Goal: Task Accomplishment & Management: Manage account settings

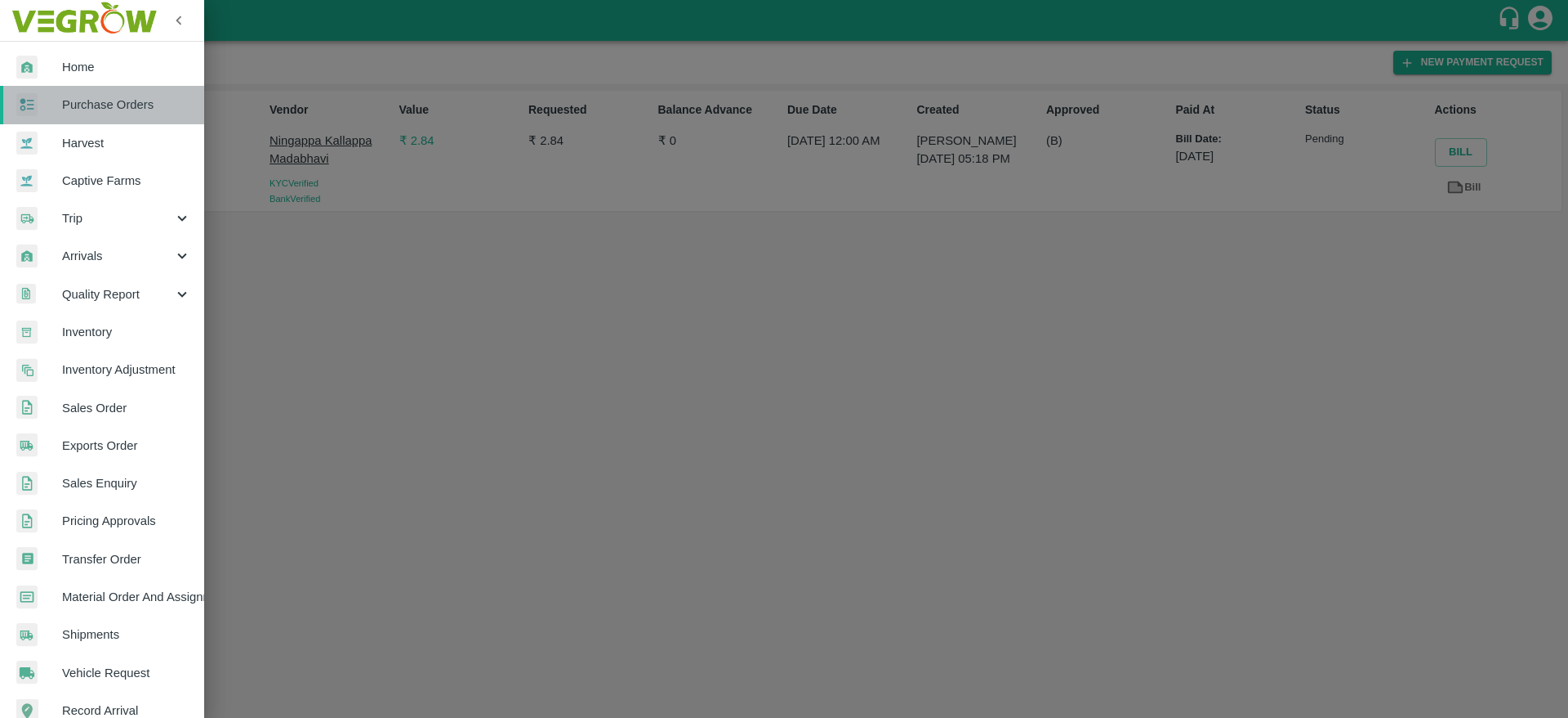
click at [134, 118] on link "Purchase Orders" at bounding box center [102, 105] width 204 height 37
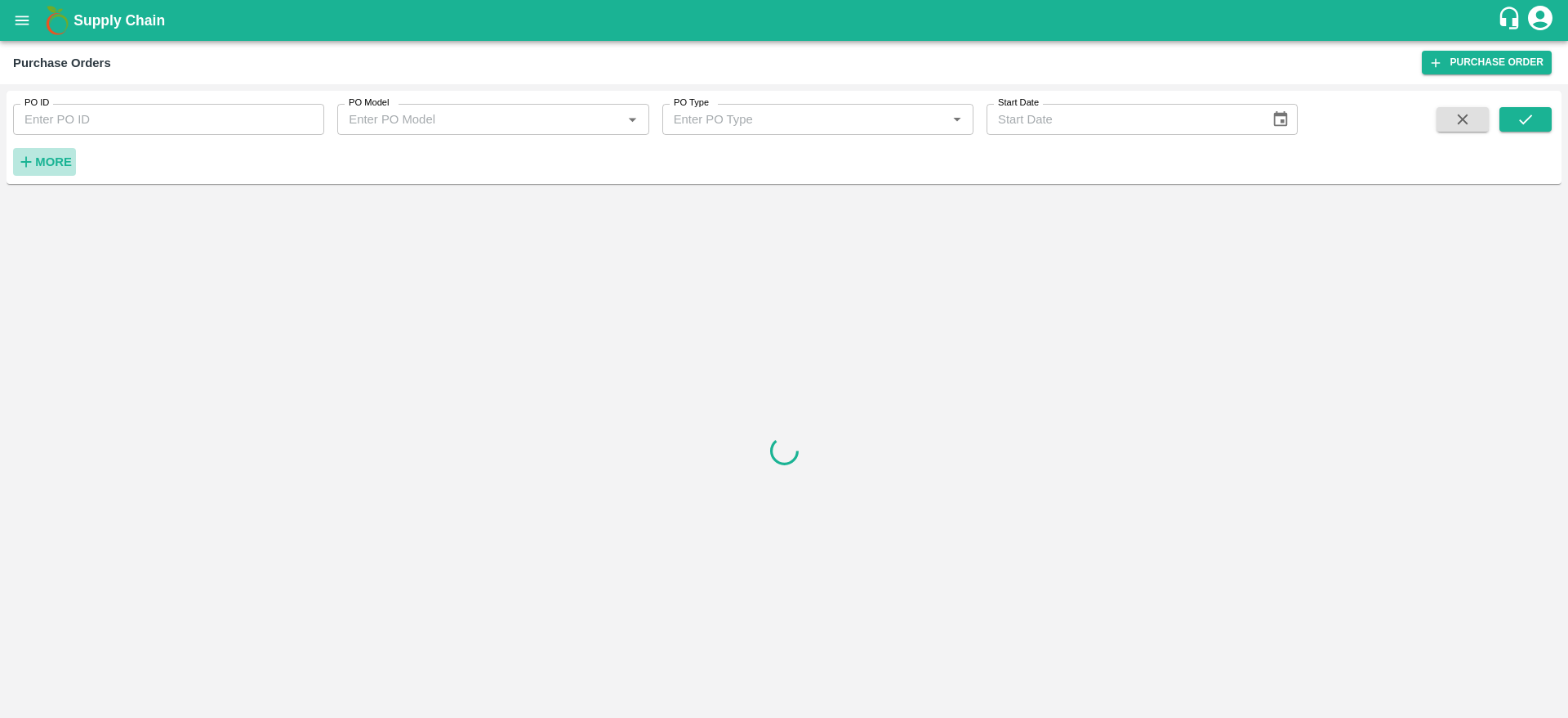
click at [49, 163] on strong "More" at bounding box center [53, 162] width 36 height 13
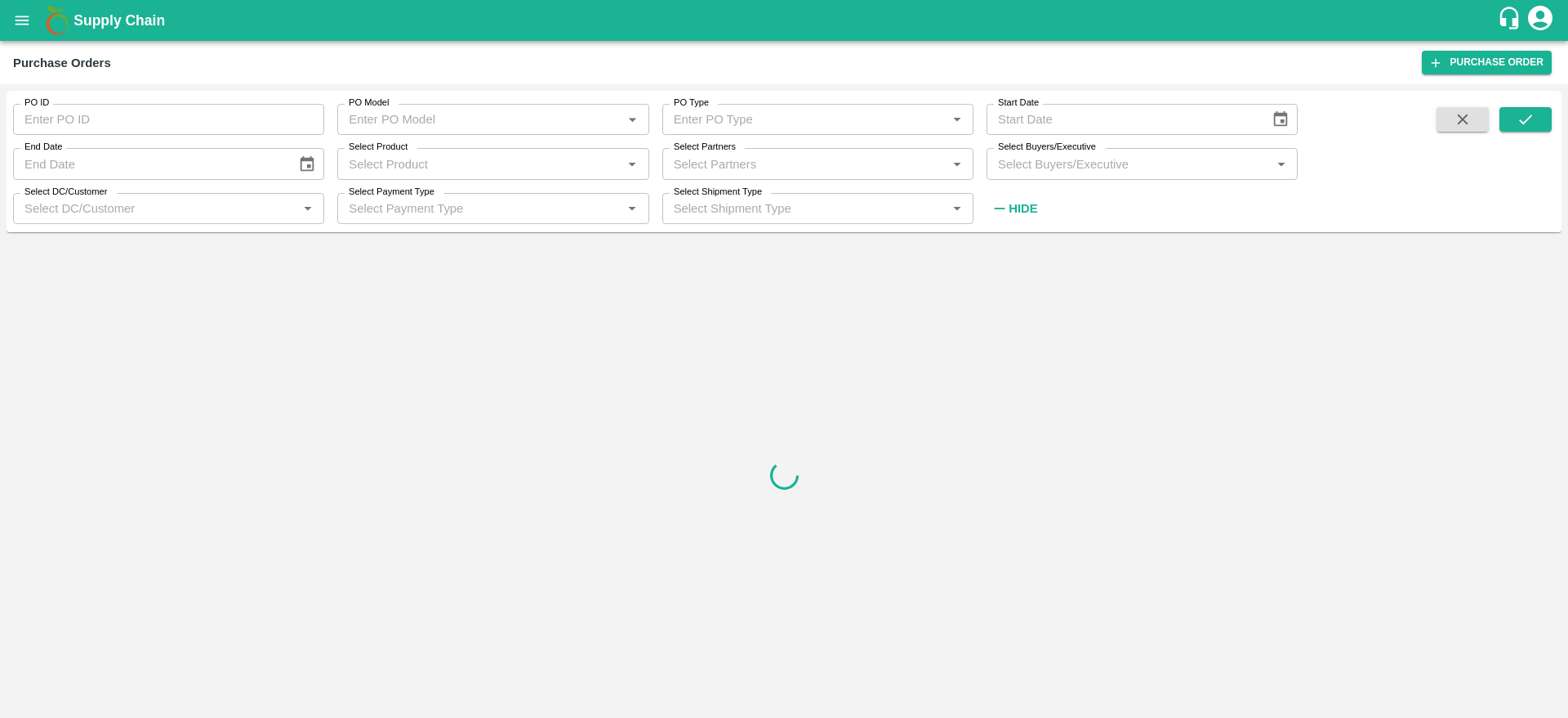
click at [1047, 174] on input "Select Buyers/Executive" at bounding box center [1128, 163] width 274 height 22
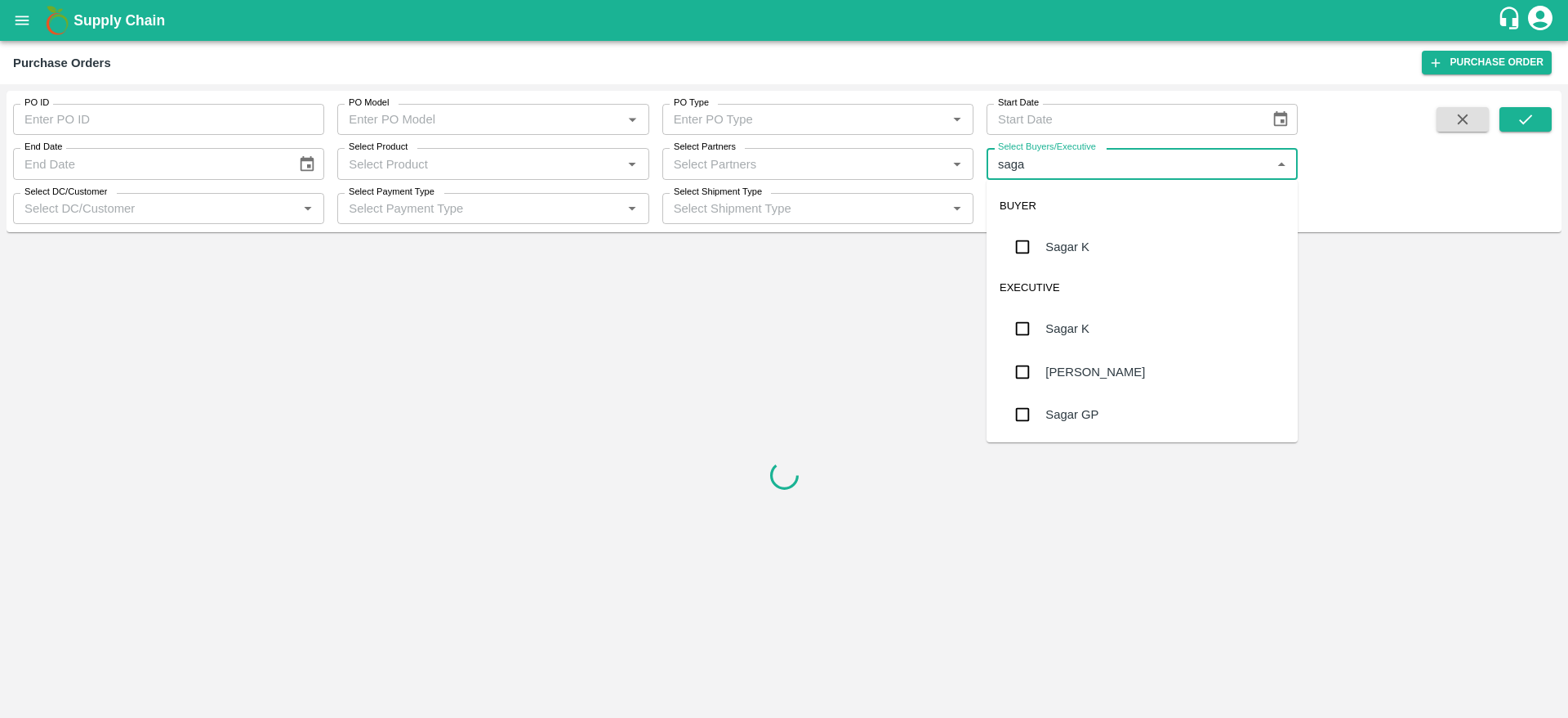
type input "sagar"
click at [1190, 256] on div "Sagar K" at bounding box center [1142, 246] width 312 height 42
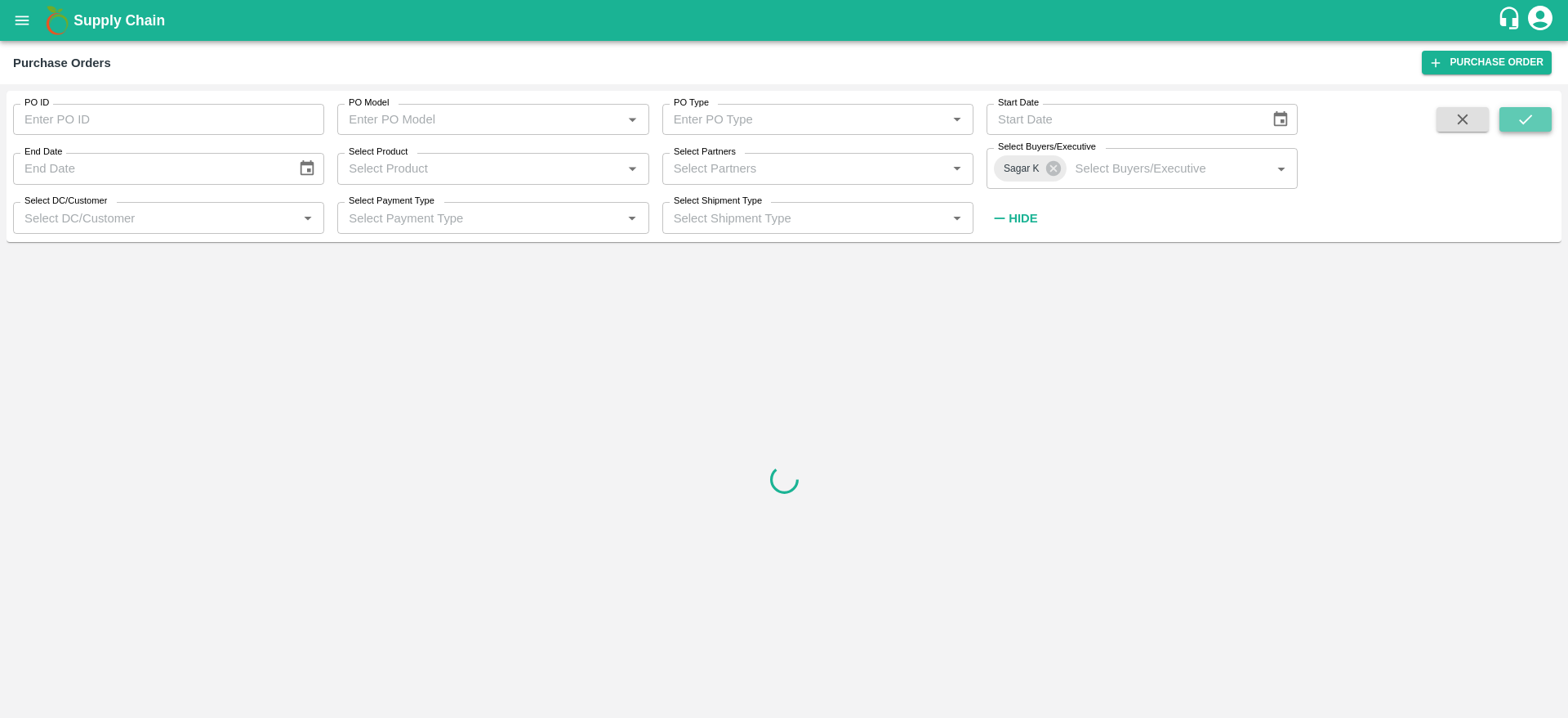
click at [1524, 119] on icon "submit" at bounding box center [1525, 119] width 18 height 18
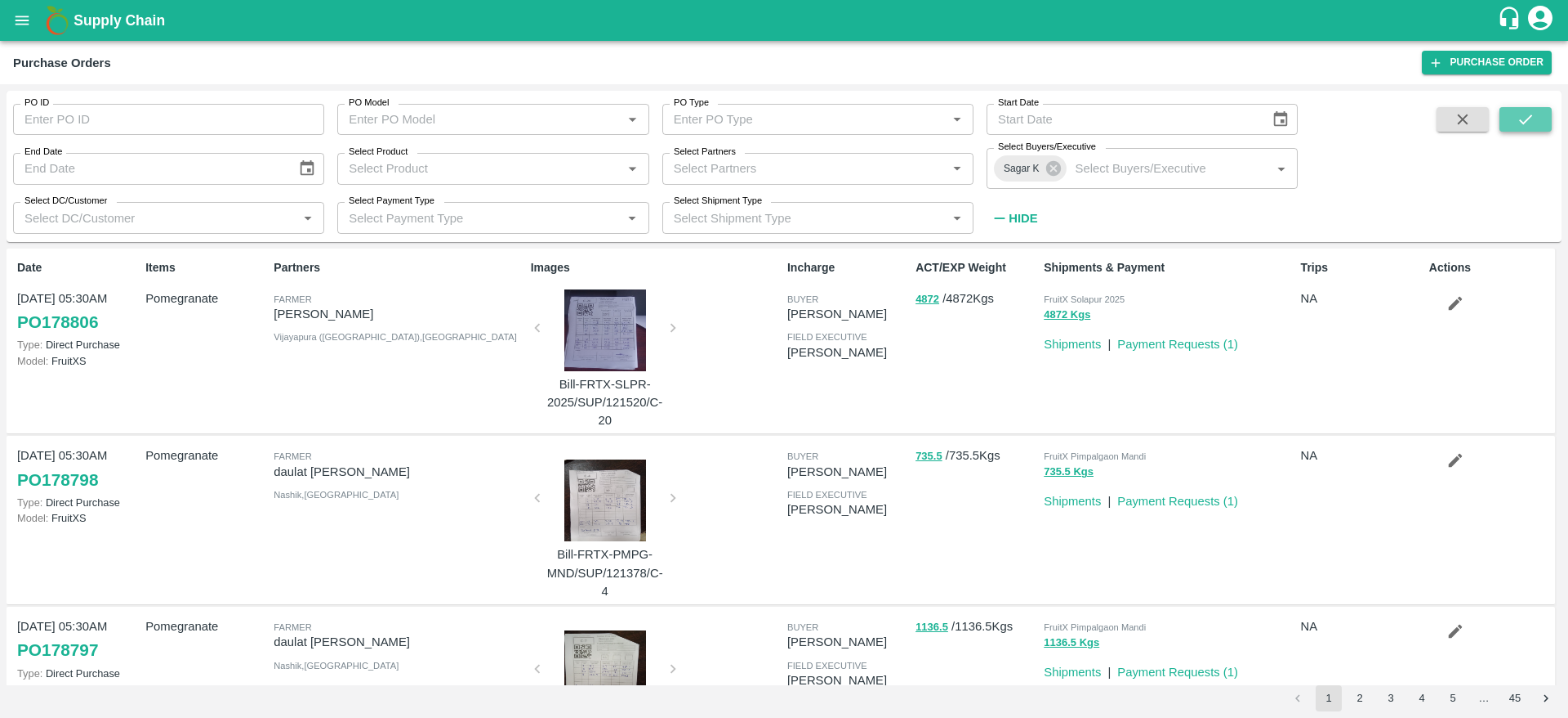
click at [1532, 112] on icon "submit" at bounding box center [1525, 119] width 18 height 18
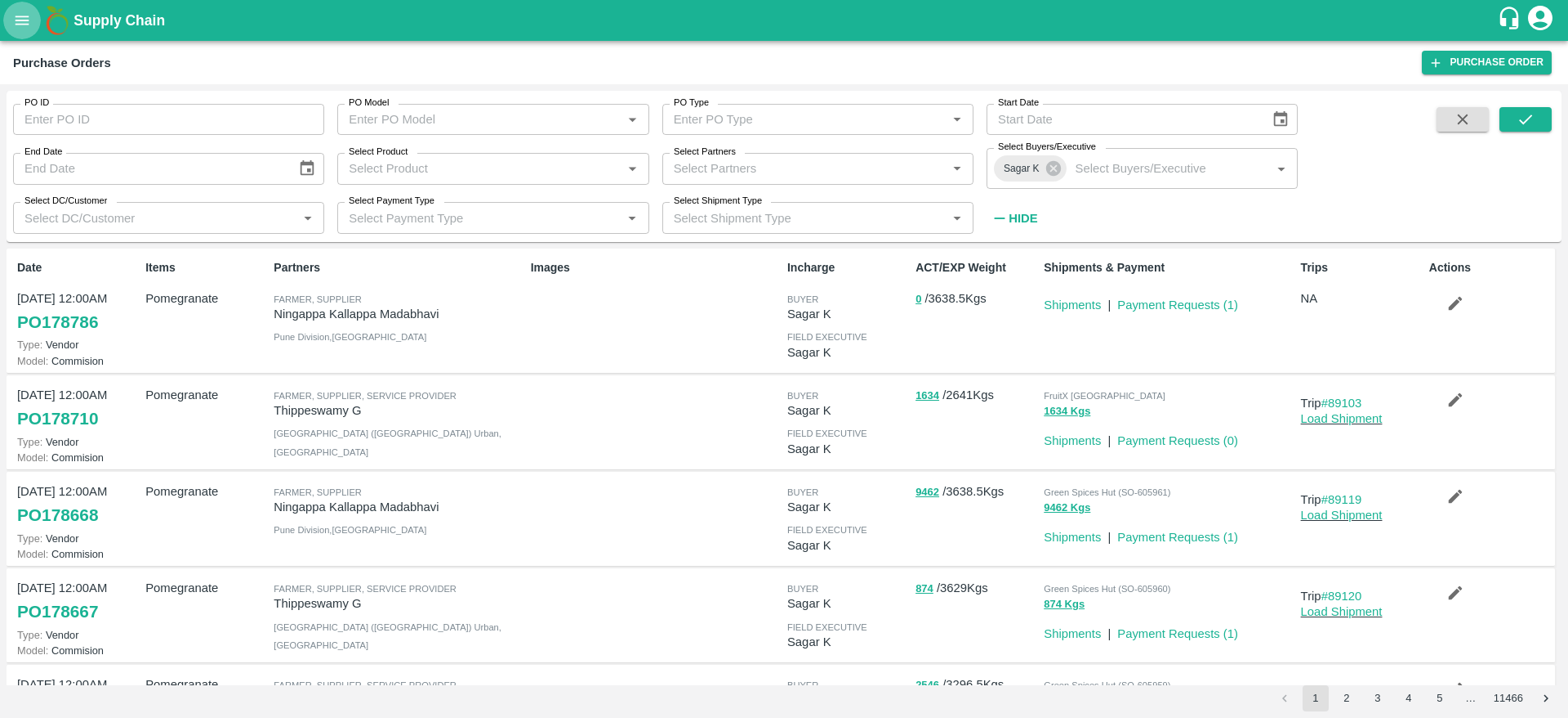
click at [24, 18] on icon "open drawer" at bounding box center [22, 20] width 18 height 18
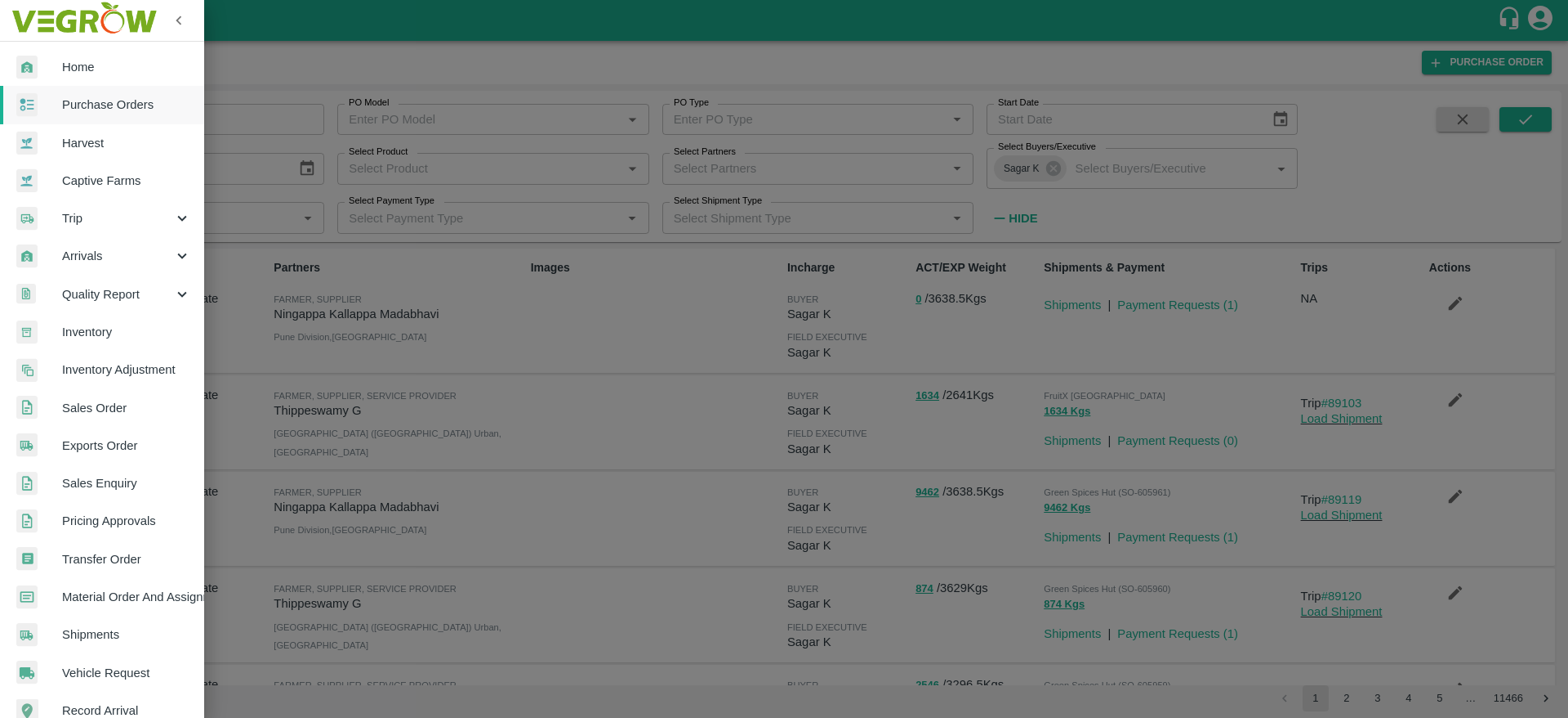
click at [710, 312] on div at bounding box center [784, 359] width 1568 height 718
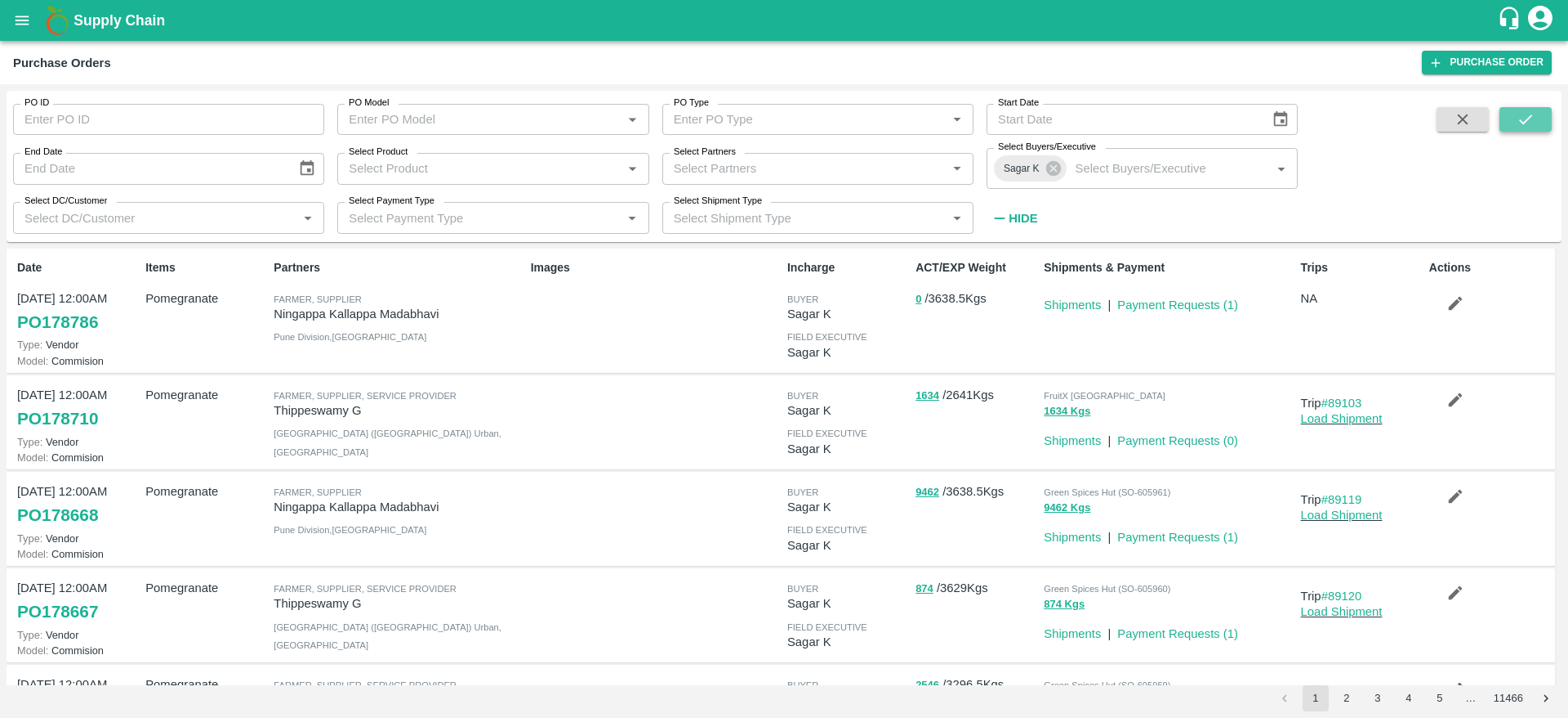
click at [1530, 120] on icon "submit" at bounding box center [1525, 119] width 18 height 18
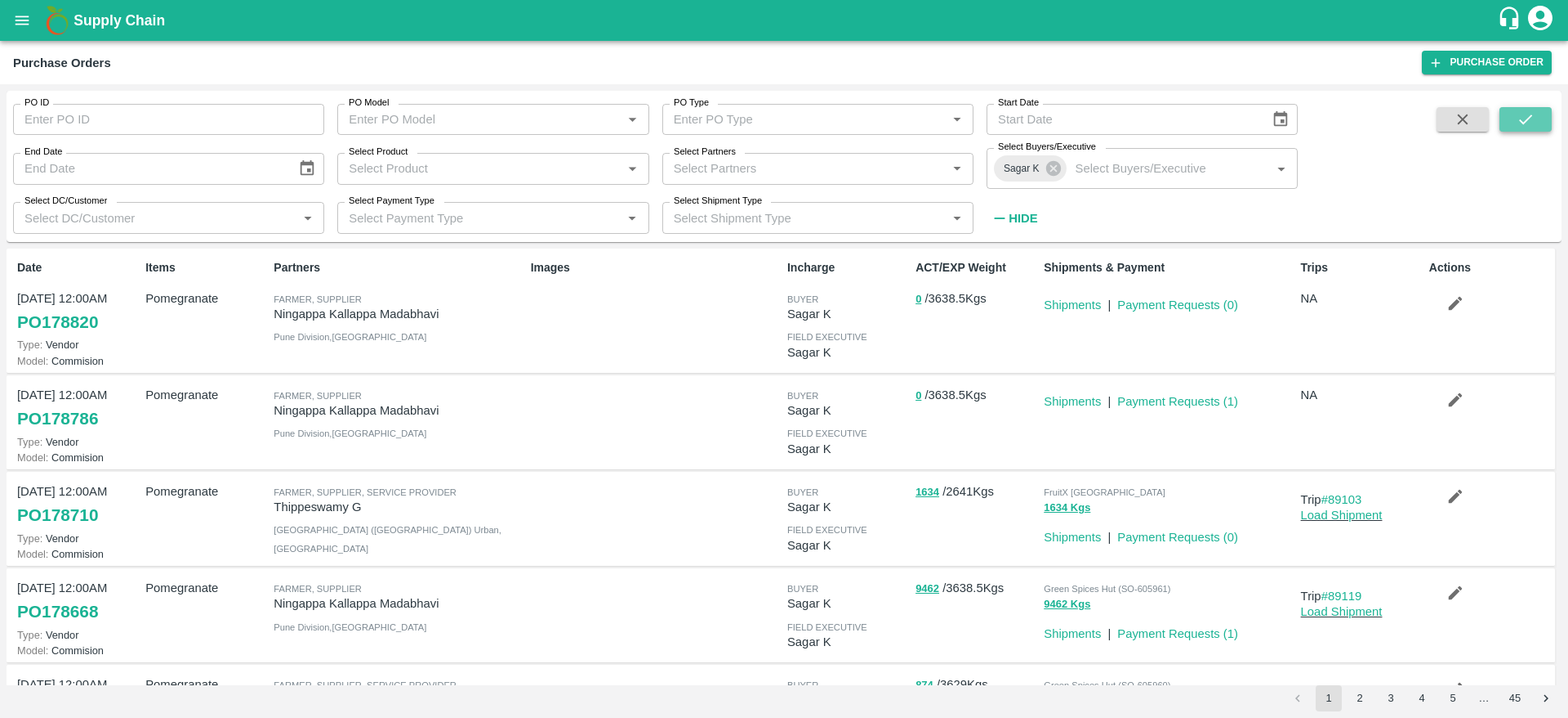
click at [1517, 125] on icon "submit" at bounding box center [1525, 119] width 18 height 18
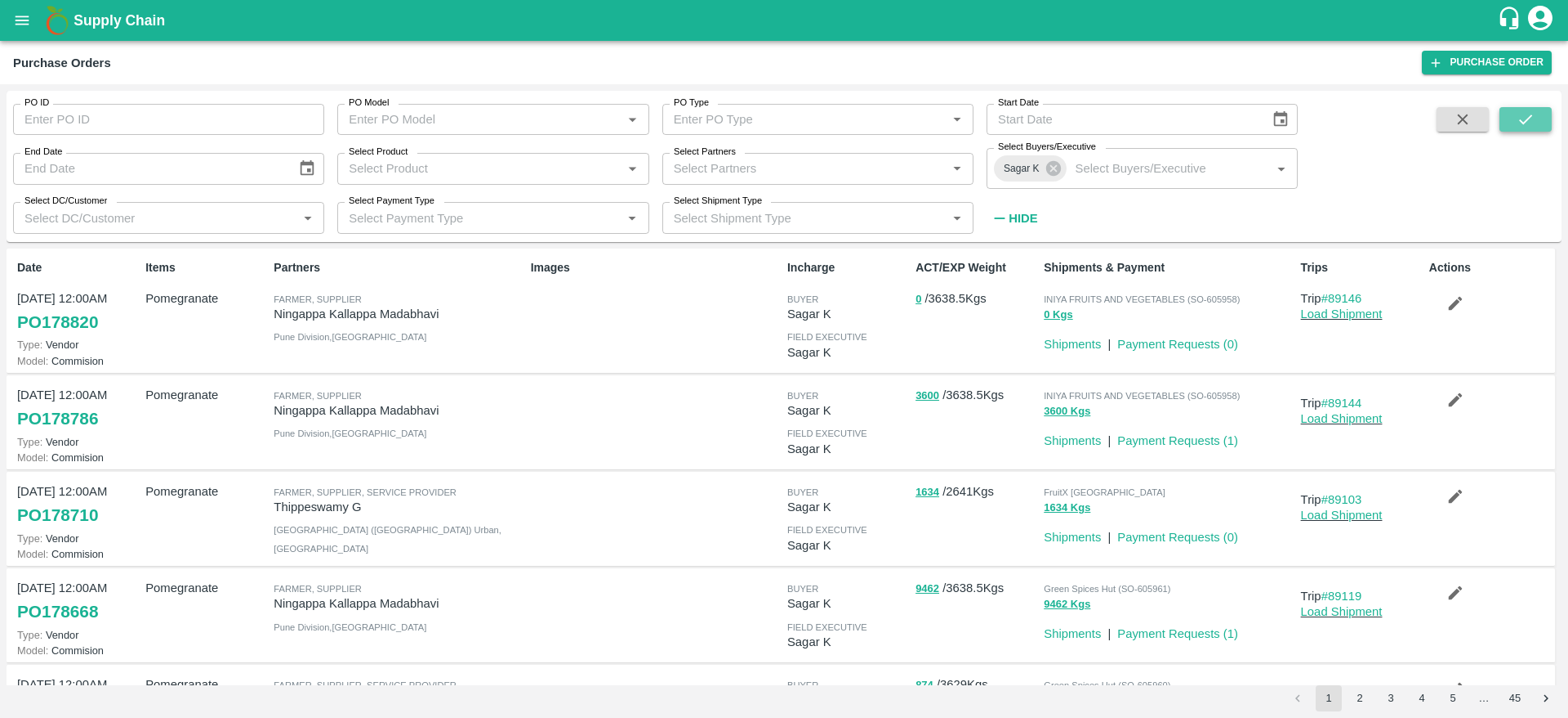
click at [1545, 114] on button "submit" at bounding box center [1526, 119] width 52 height 24
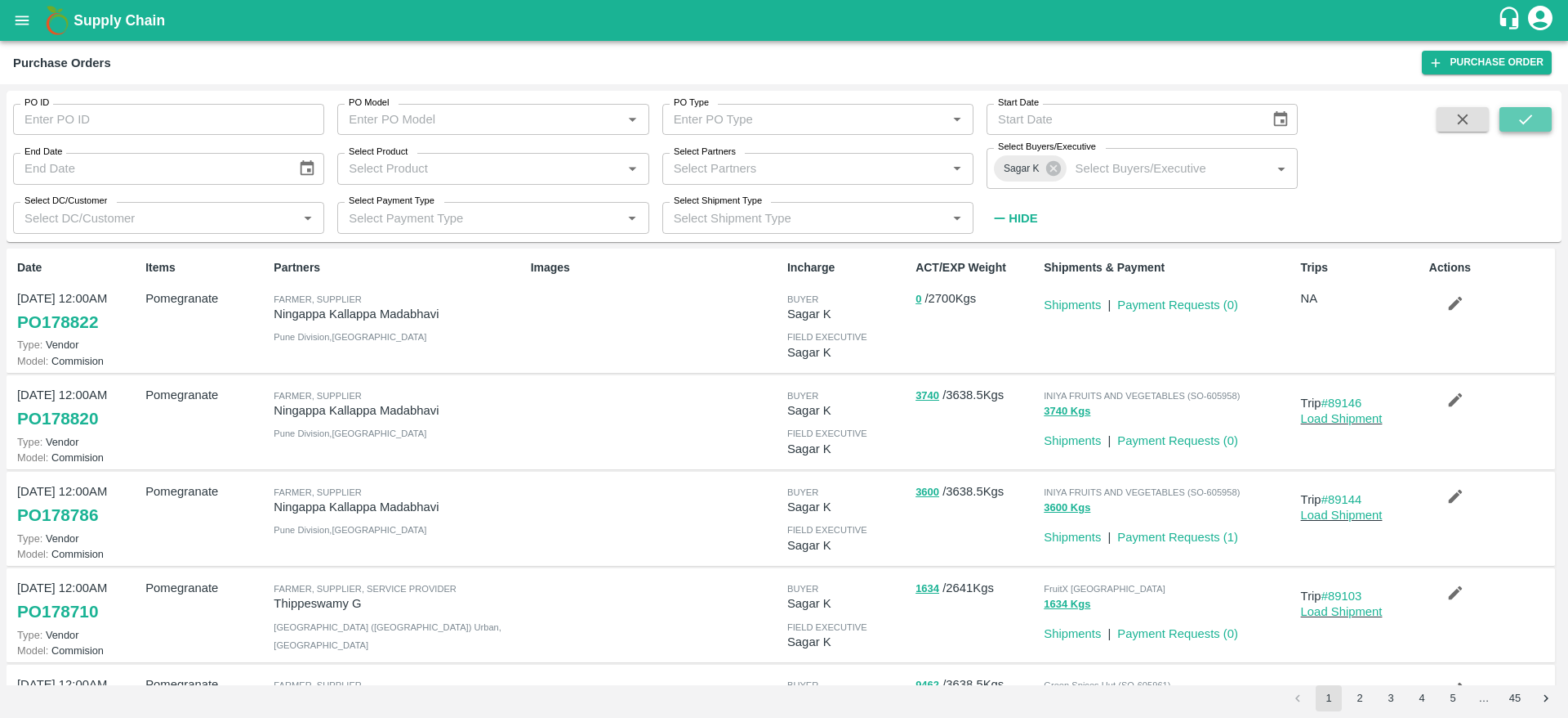
click at [1520, 128] on button "submit" at bounding box center [1526, 119] width 52 height 24
click at [14, 36] on button "open drawer" at bounding box center [22, 21] width 37 height 37
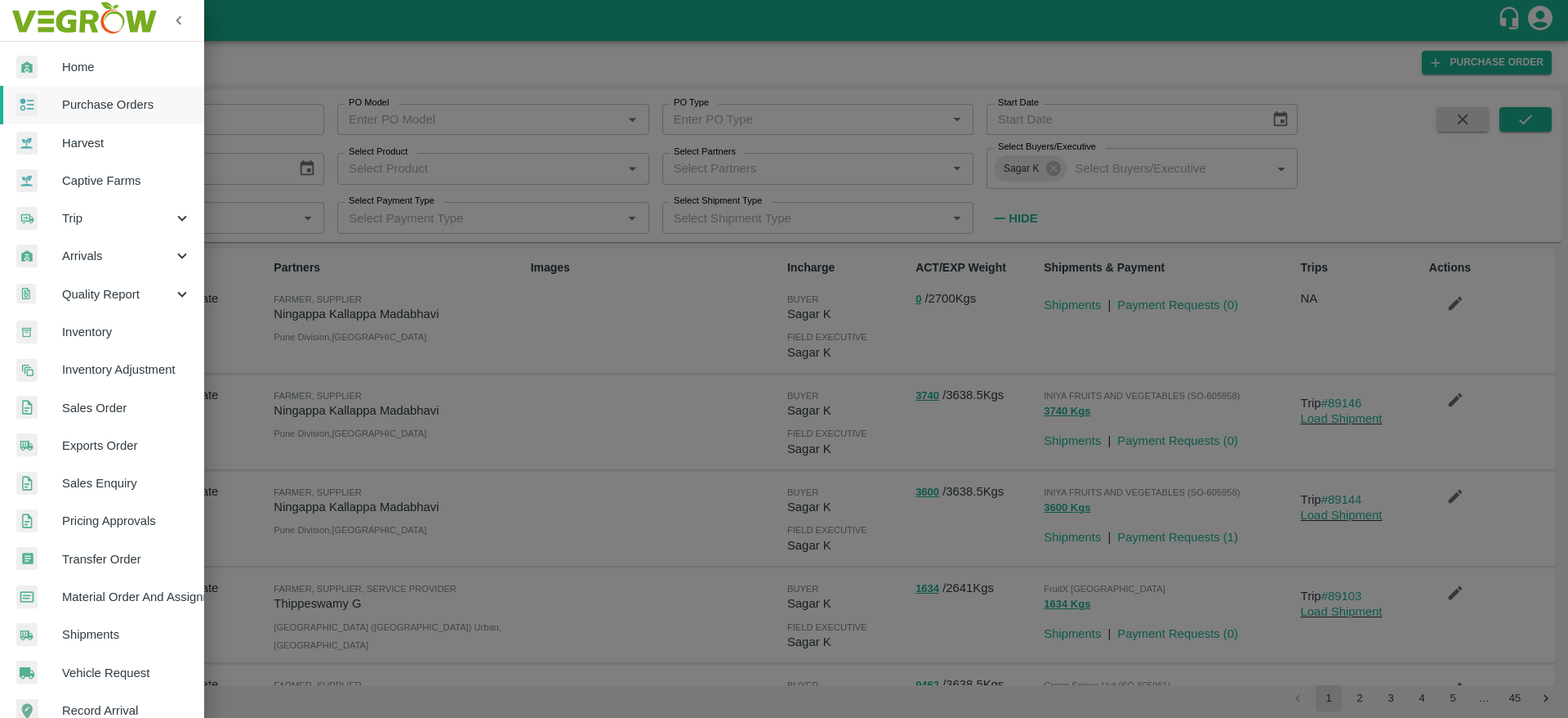
click at [85, 419] on link "Sales Order" at bounding box center [102, 408] width 204 height 37
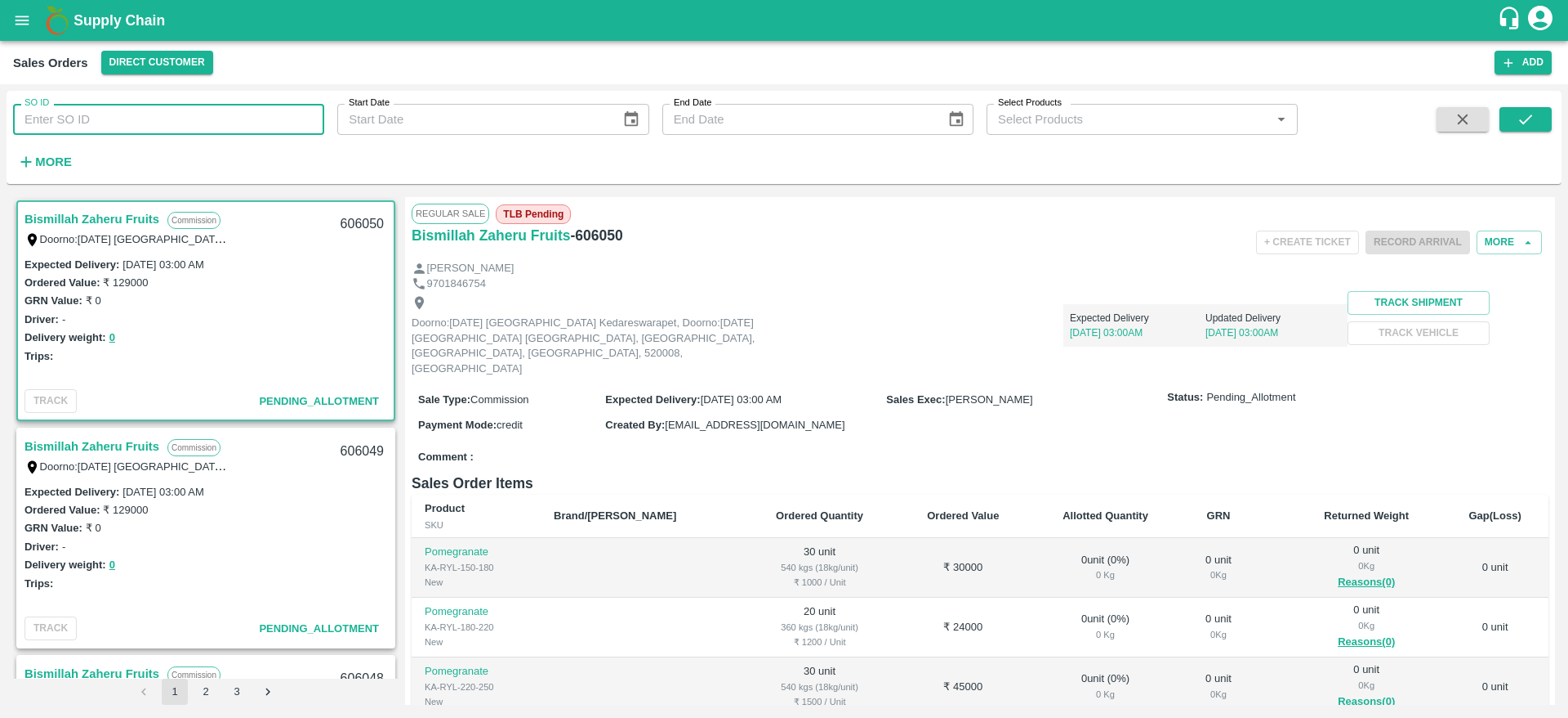
click at [180, 125] on input "SO ID" at bounding box center [168, 119] width 312 height 31
type input "605943"
click at [1529, 118] on icon "submit" at bounding box center [1526, 119] width 13 height 9
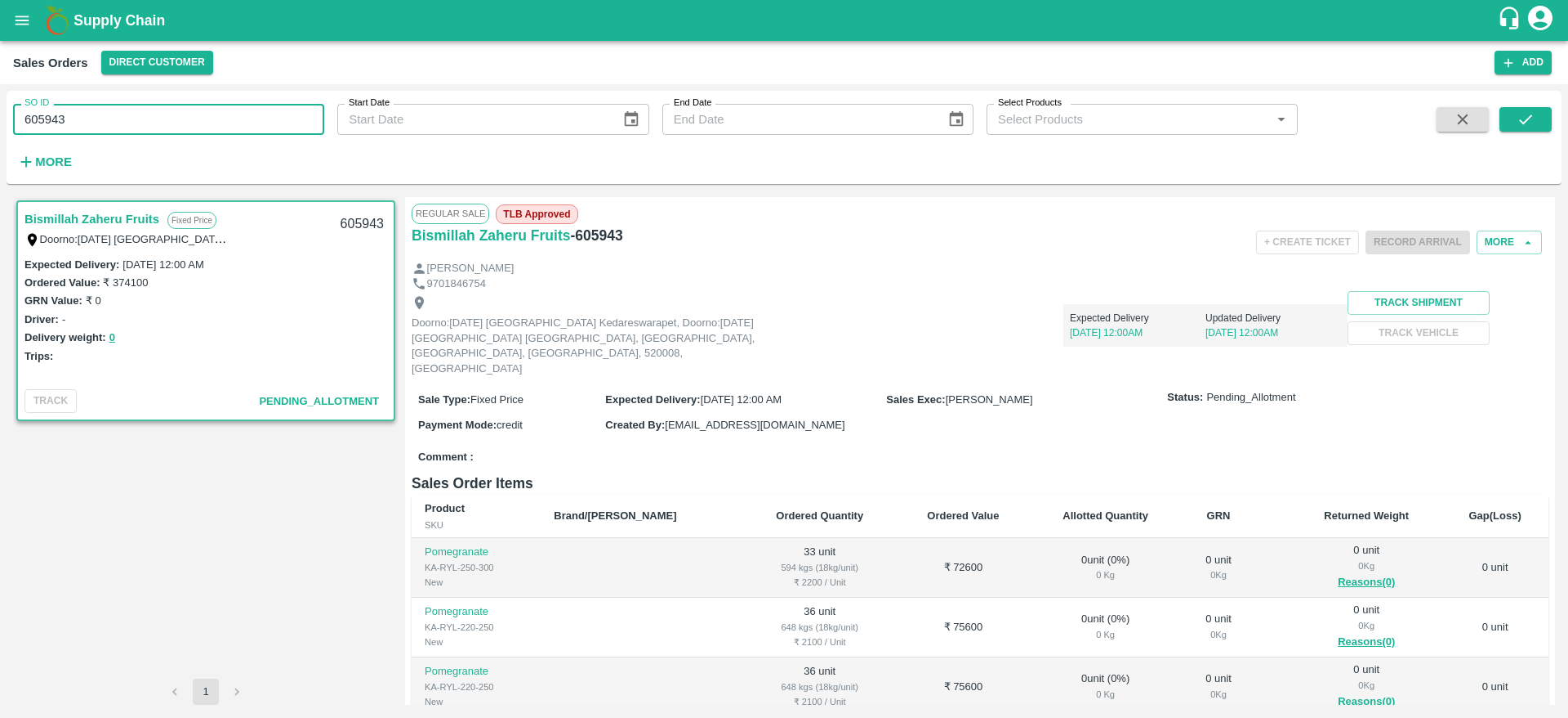
click at [157, 123] on input "605943" at bounding box center [168, 119] width 312 height 31
click at [1494, 237] on button "More" at bounding box center [1509, 242] width 65 height 23
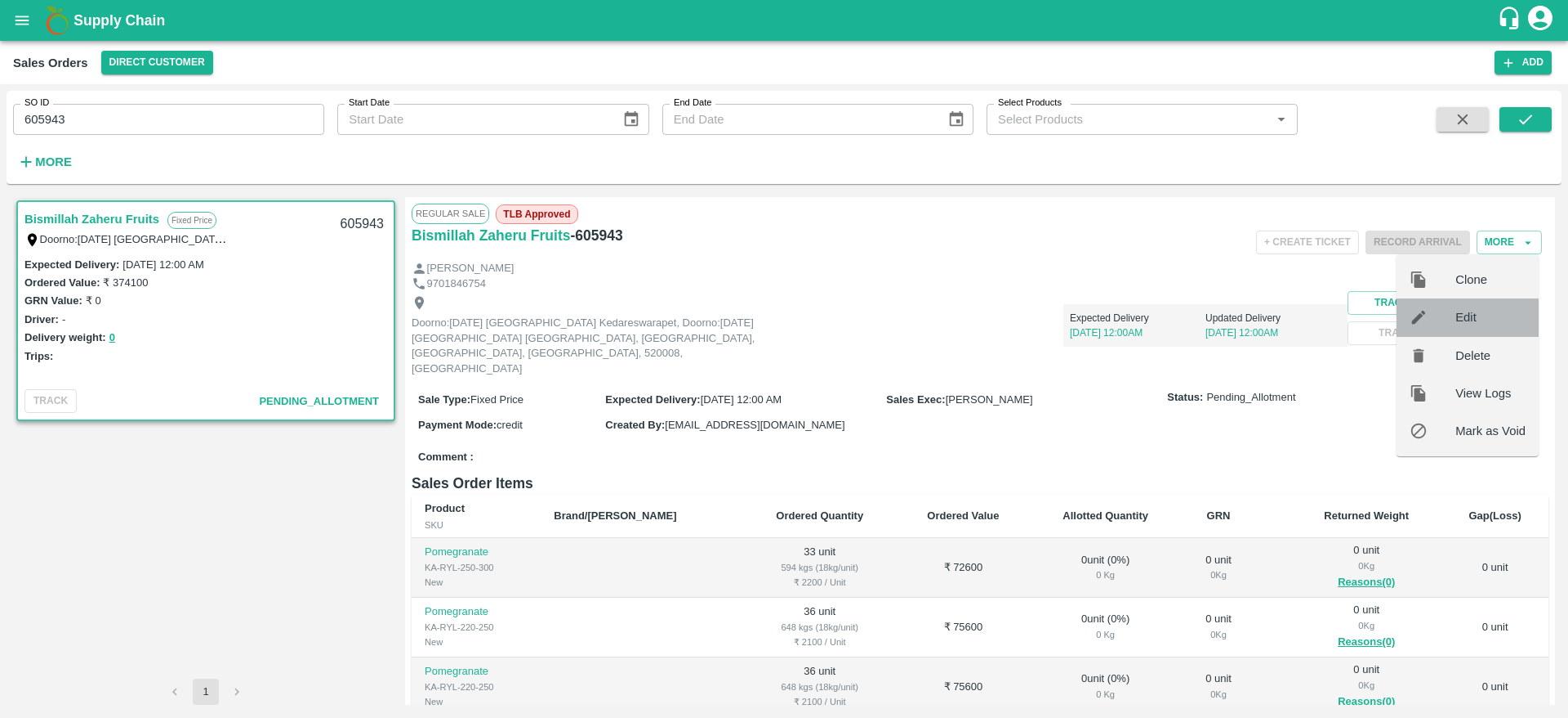
click at [1421, 309] on icon at bounding box center [1418, 316] width 18 height 18
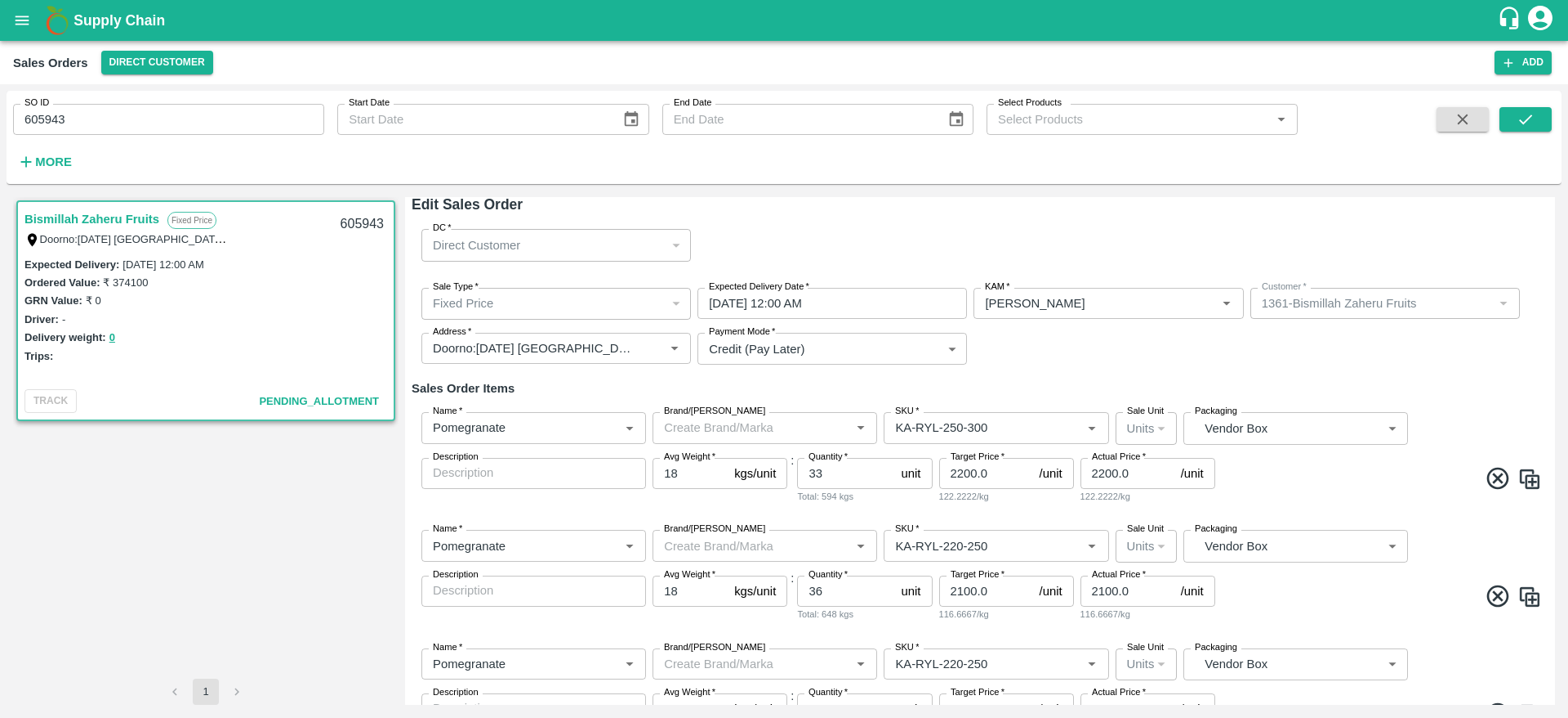
scroll to position [9, 0]
click at [790, 296] on input "29/09/2025 12:00 AM" at bounding box center [827, 300] width 258 height 31
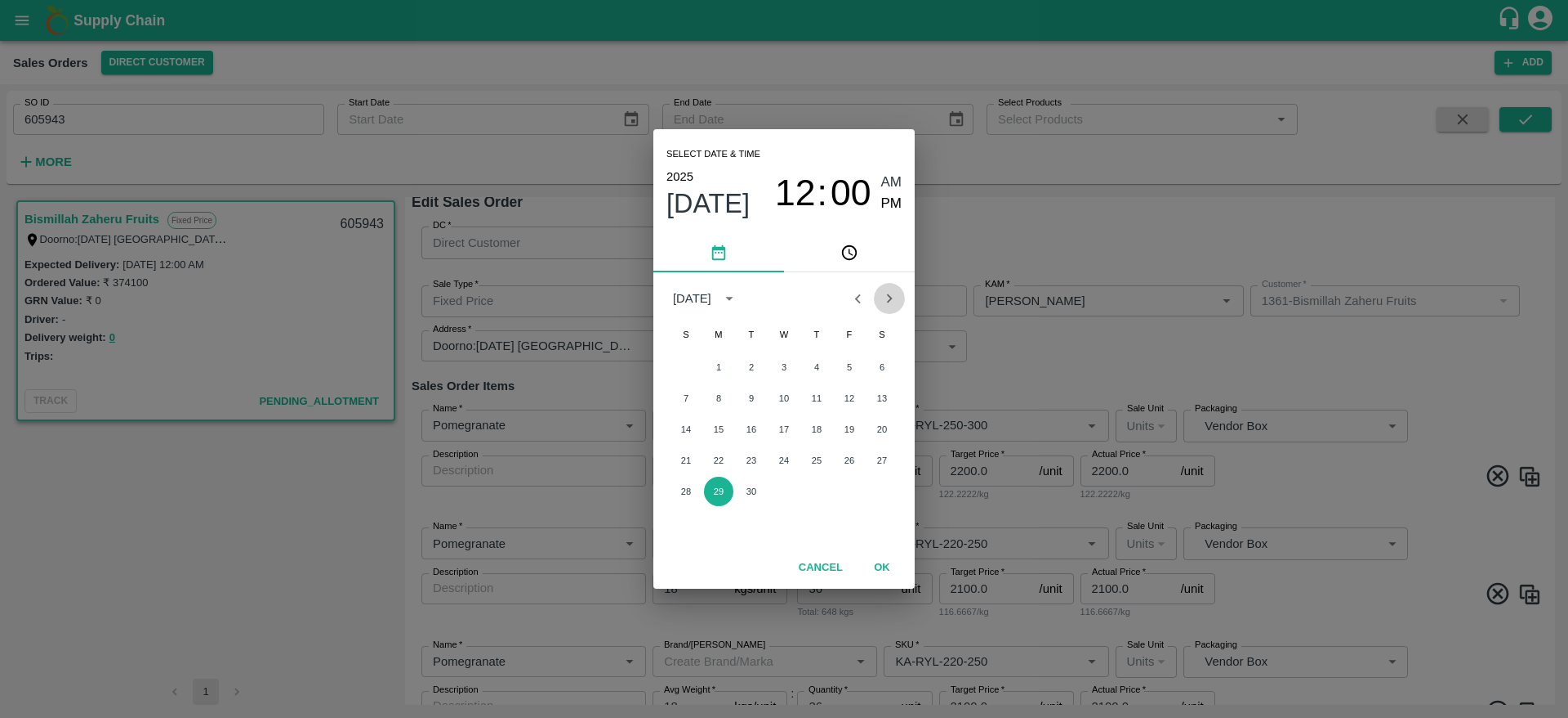
click at [880, 300] on icon "Next month" at bounding box center [889, 298] width 18 height 18
click at [811, 367] on button "2" at bounding box center [816, 366] width 29 height 29
type input "02/10/2025 12:00 AM"
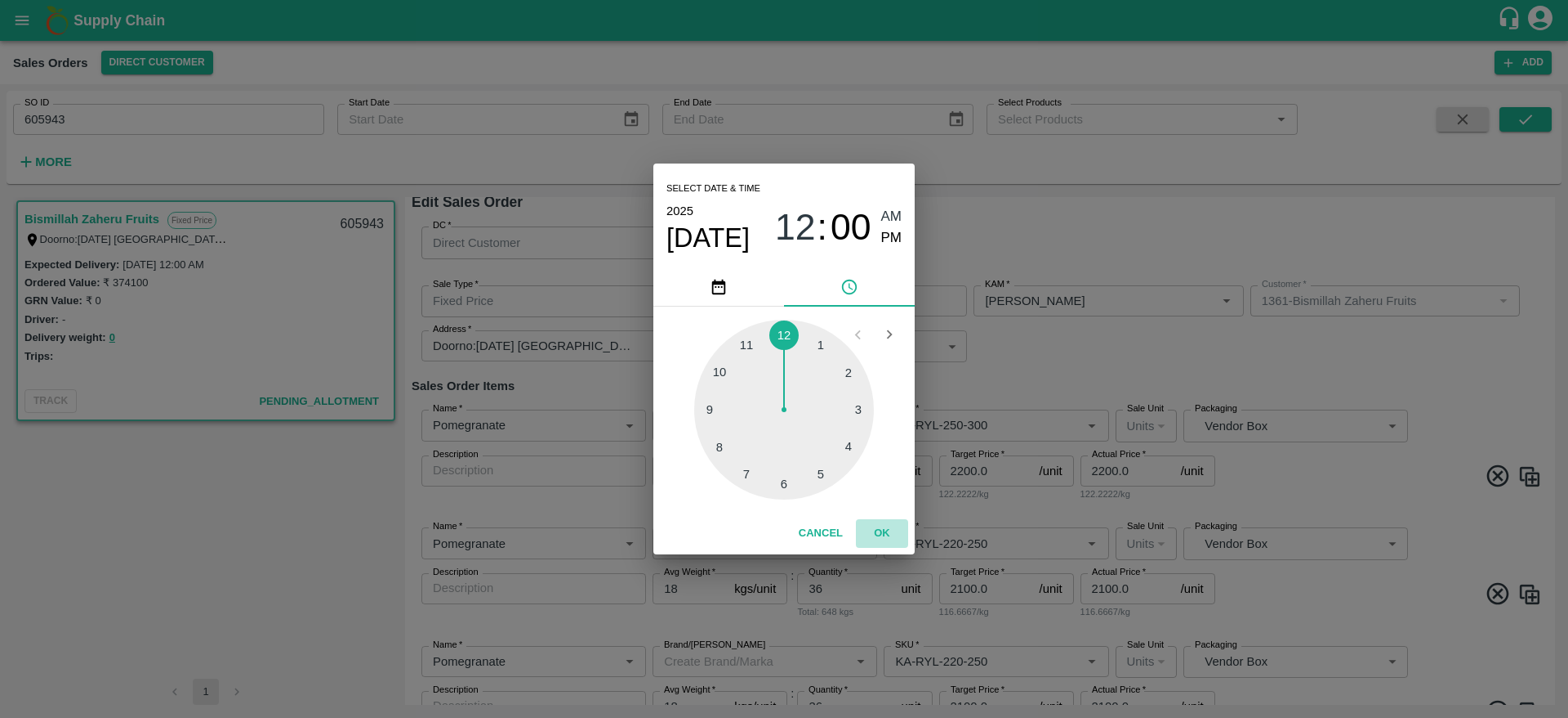
click at [878, 524] on button "OK" at bounding box center [882, 533] width 52 height 29
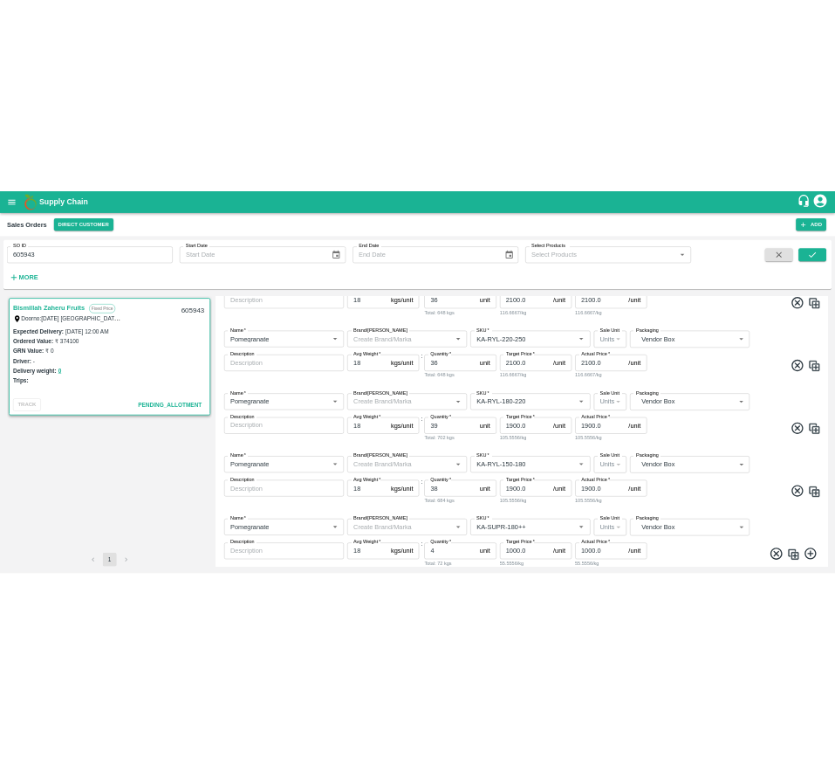
scroll to position [479, 0]
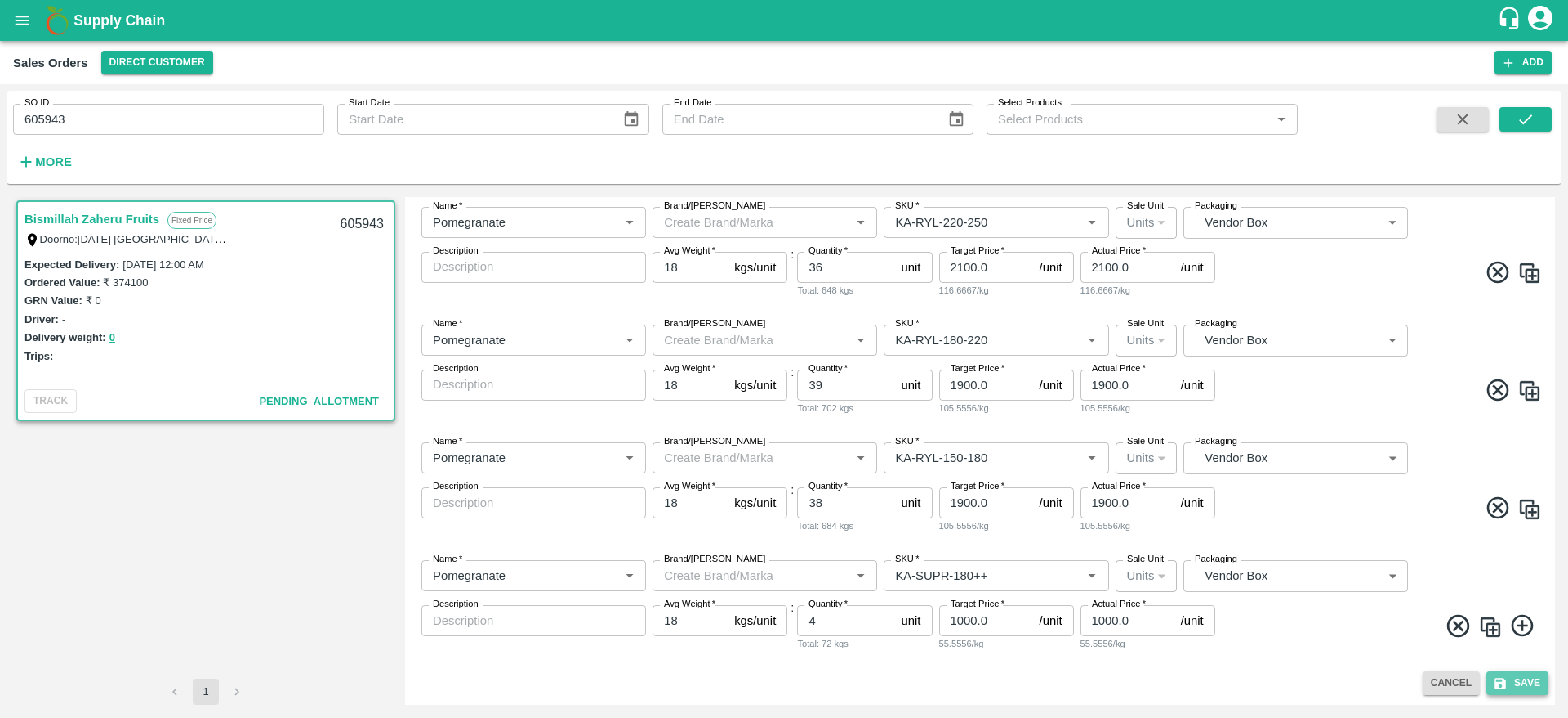
click at [1521, 677] on button "Save" at bounding box center [1517, 682] width 62 height 23
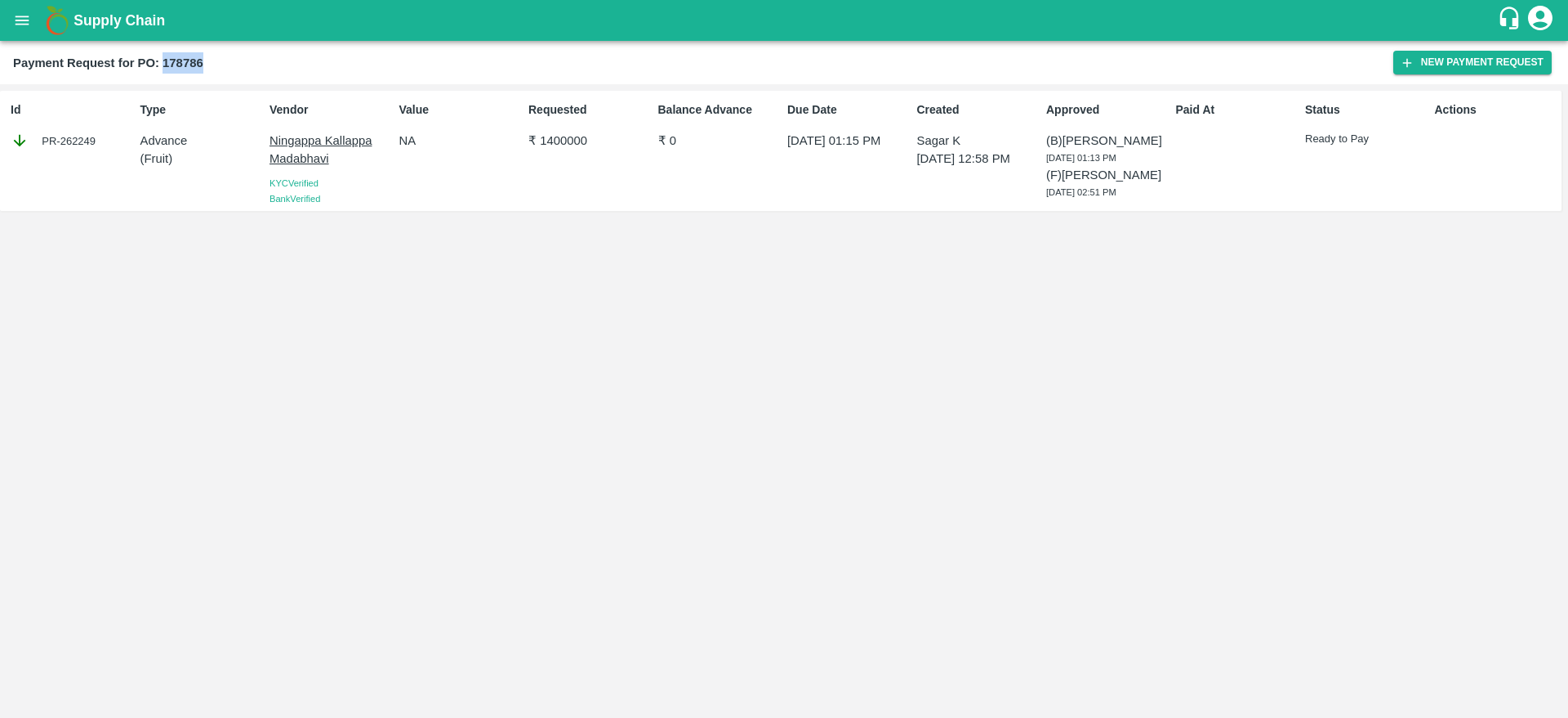
drag, startPoint x: 164, startPoint y: 63, endPoint x: 221, endPoint y: 61, distance: 57.0
click at [221, 61] on div "Payment Request for PO: 178786" at bounding box center [703, 63] width 1380 height 22
copy b "178786"
click at [18, 22] on icon "open drawer" at bounding box center [22, 20] width 18 height 18
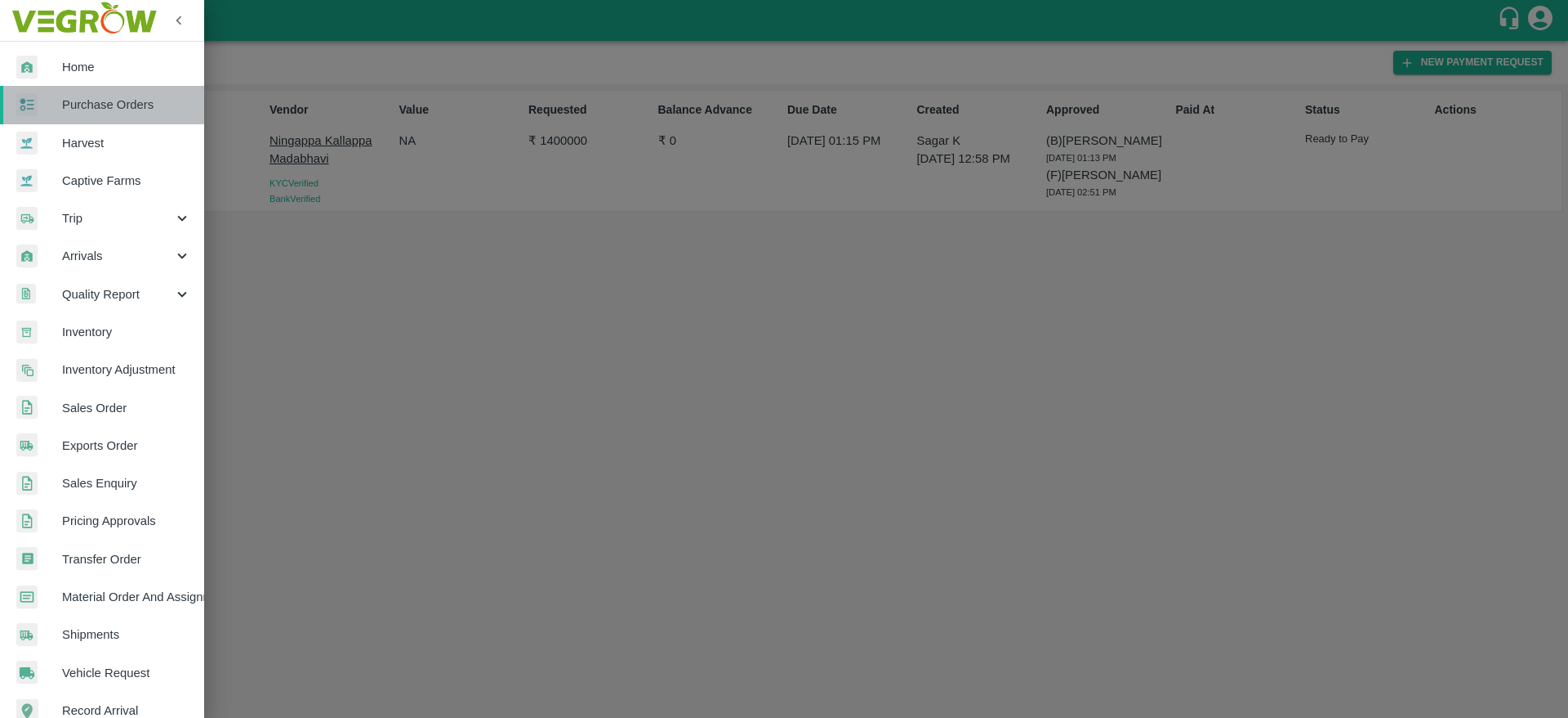
click at [150, 105] on span "Purchase Orders" at bounding box center [126, 104] width 129 height 18
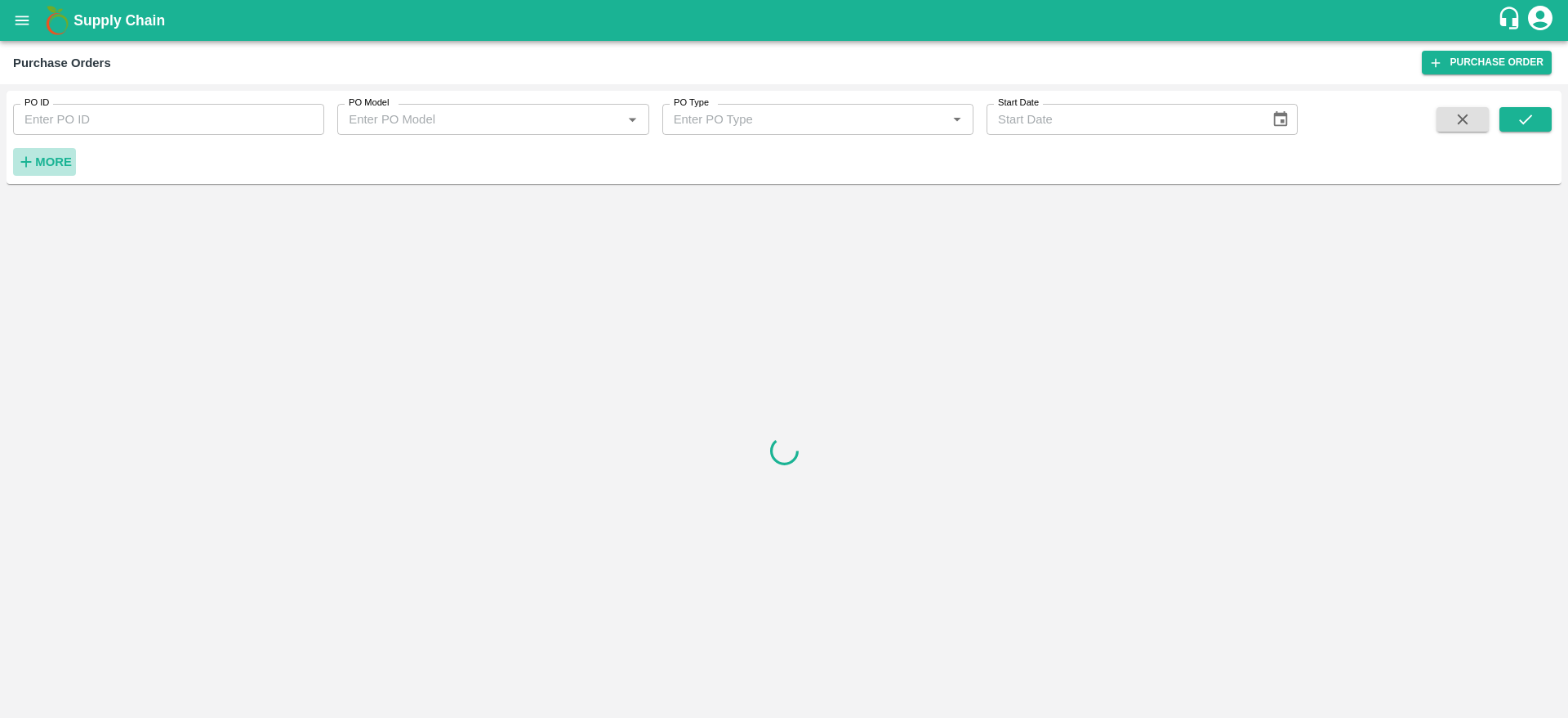
click at [67, 149] on button "More" at bounding box center [44, 162] width 63 height 28
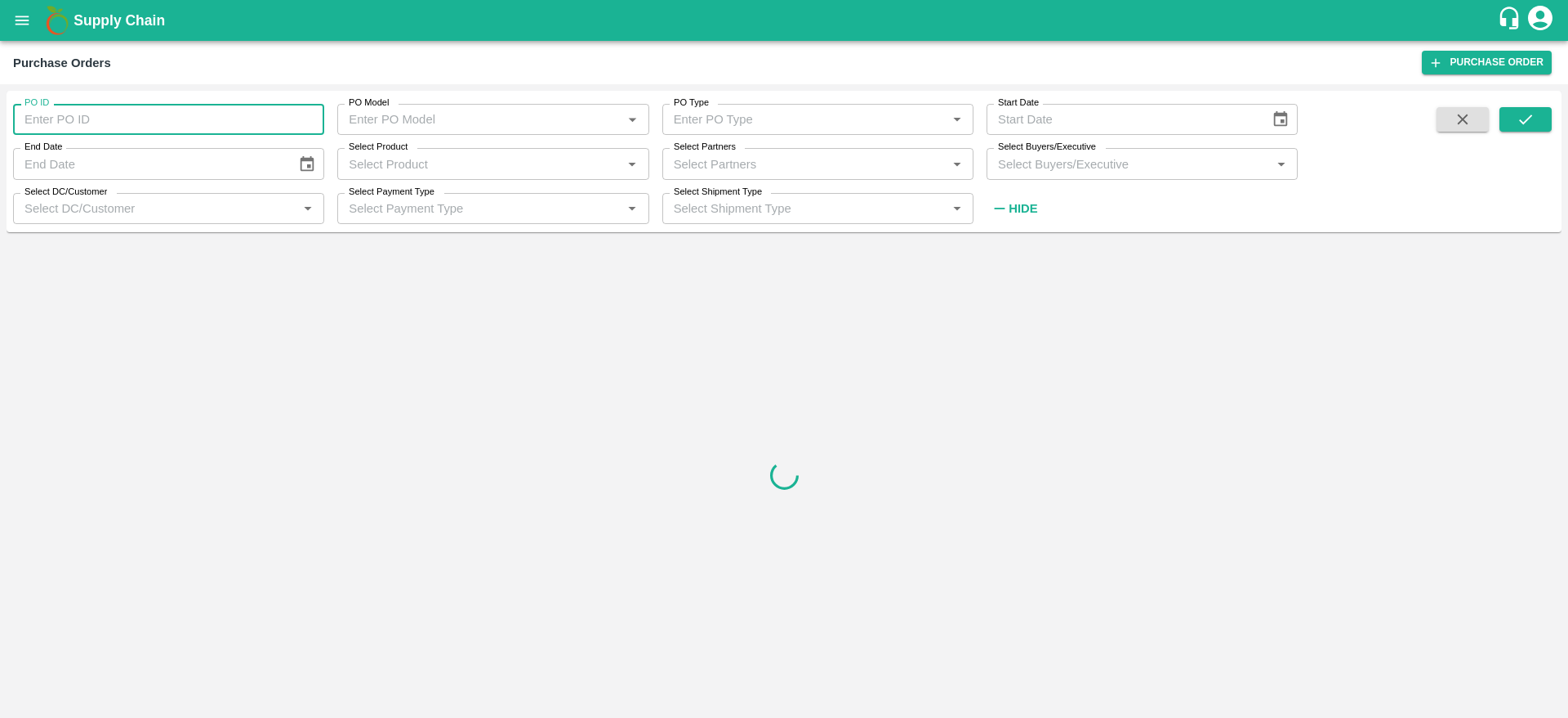
click at [99, 129] on input "PO ID" at bounding box center [168, 119] width 312 height 31
paste input "178786"
type input "178786"
click at [1530, 118] on icon "submit" at bounding box center [1526, 119] width 13 height 9
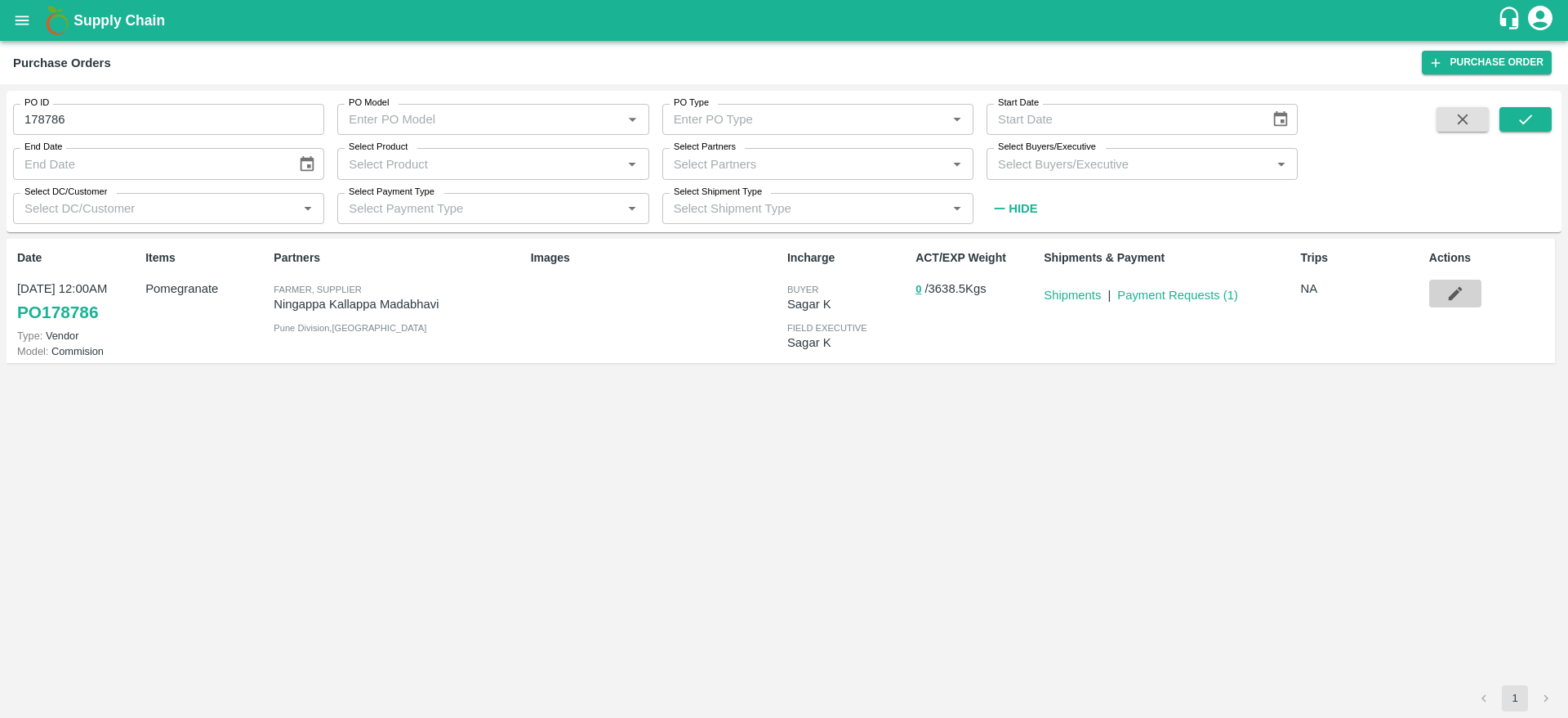
click at [1457, 306] on button "button" at bounding box center [1456, 294] width 52 height 28
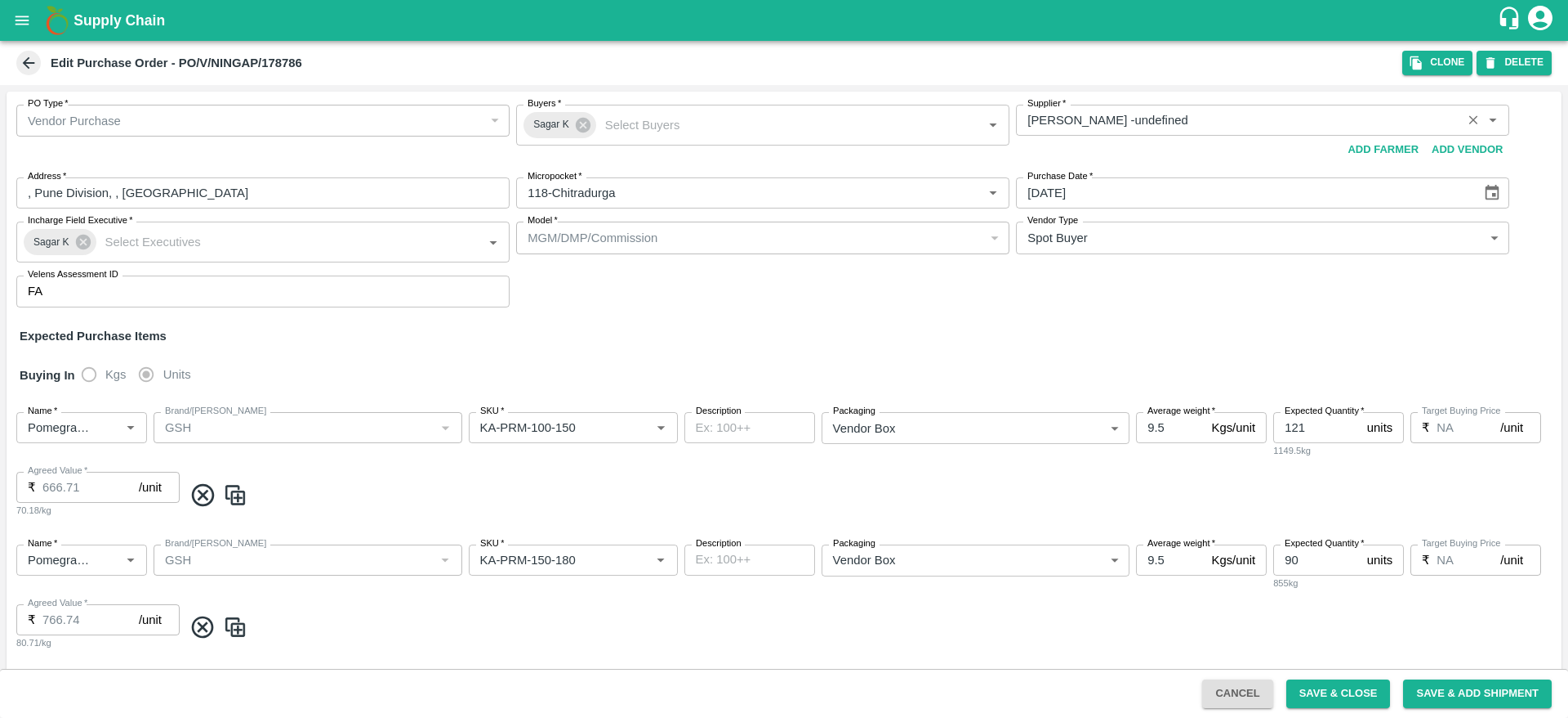
click at [1227, 127] on input "Supplier   *" at bounding box center [1238, 120] width 435 height 22
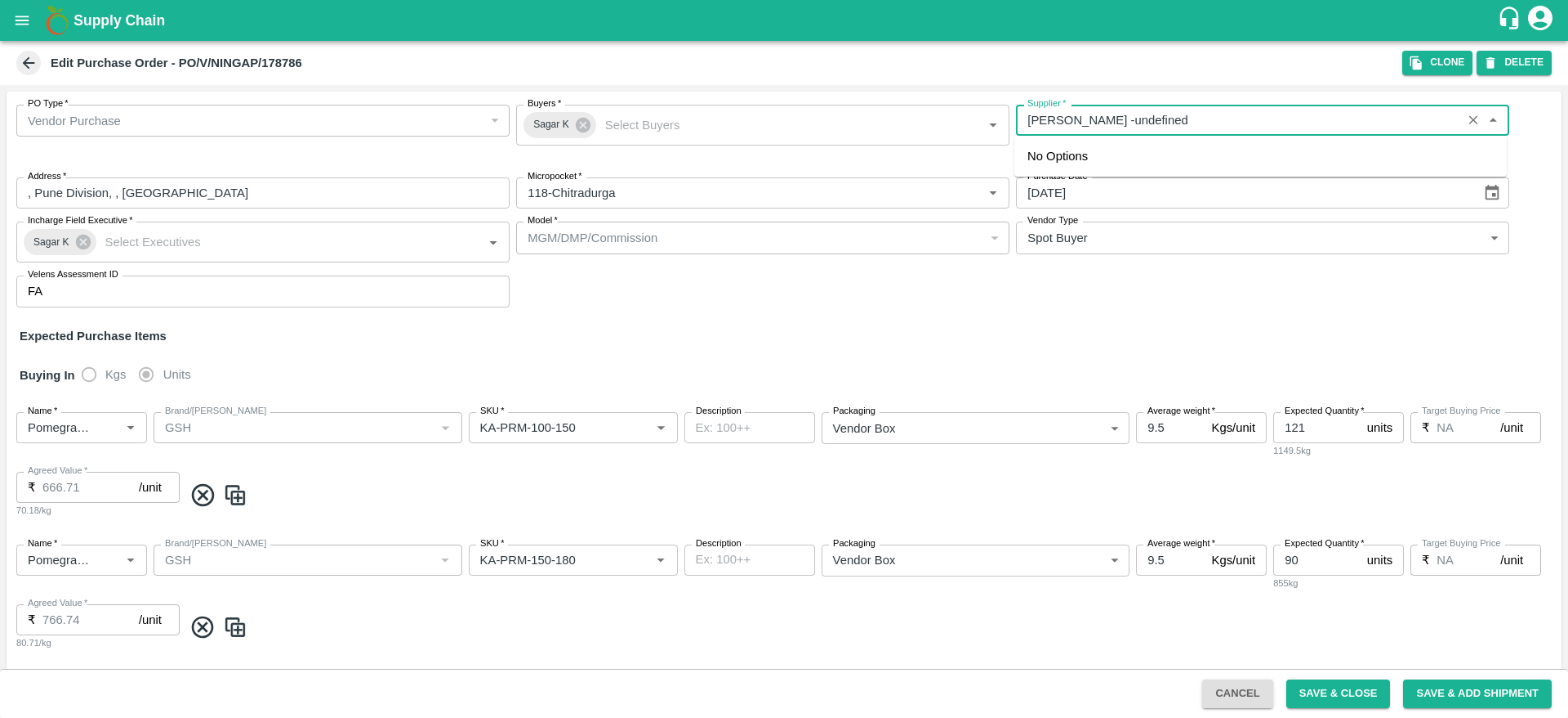
click at [1147, 298] on div "PO Type   * Vendor Purchase 2 PO Type Buyers   * Sagar K Buyers   * Supplier   …" at bounding box center [784, 206] width 1555 height 228
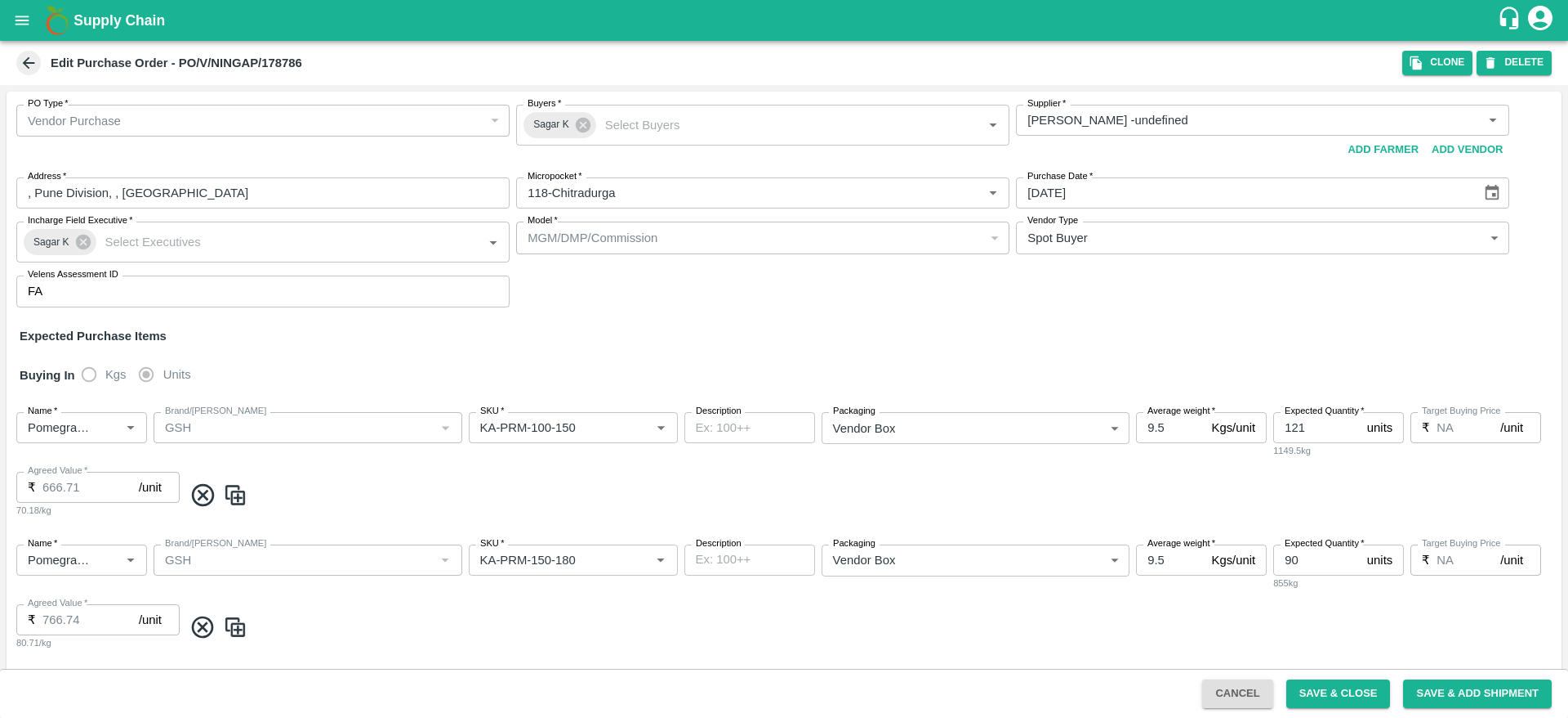
scroll to position [15, 0]
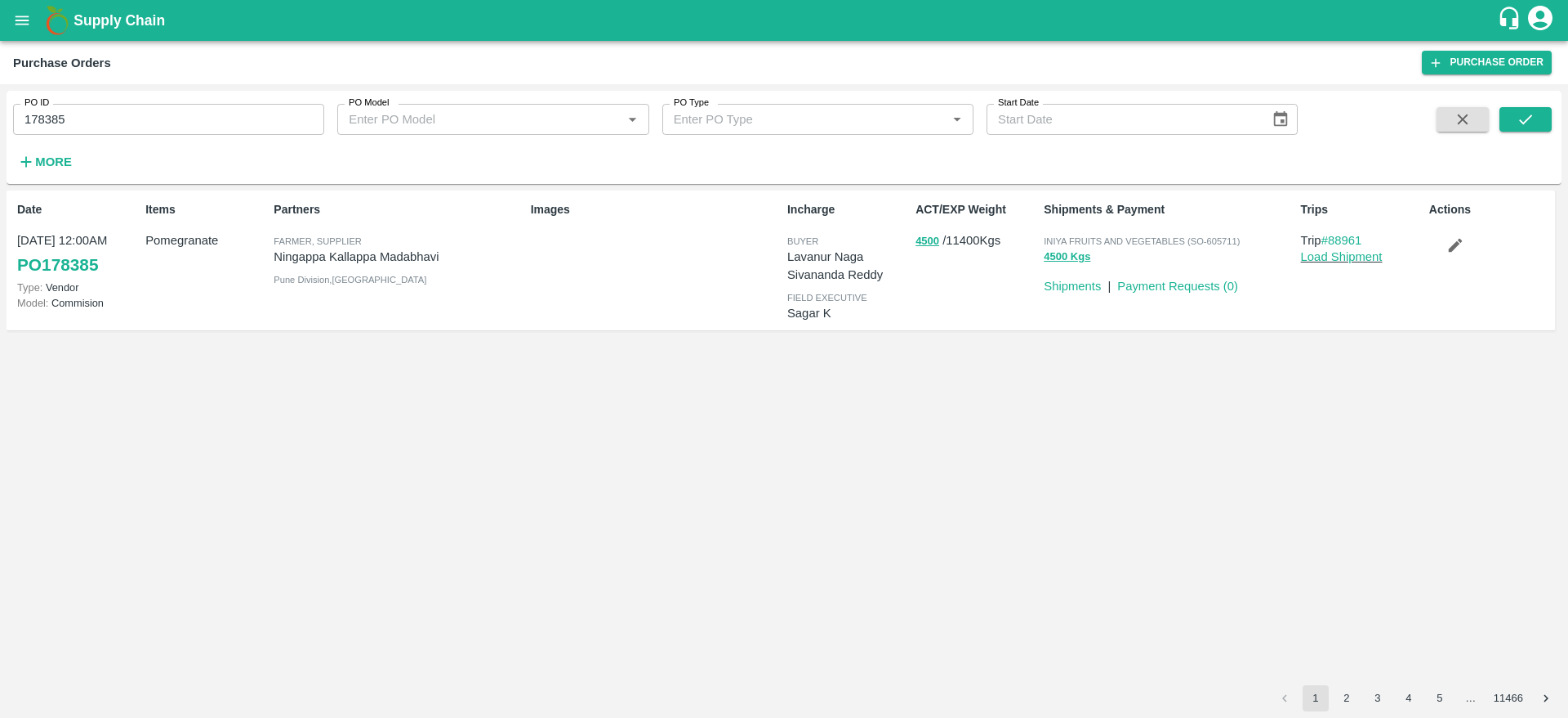
drag, startPoint x: 174, startPoint y: 100, endPoint x: 168, endPoint y: 114, distance: 15.2
click at [168, 114] on div "PO ID 178385 PO ID" at bounding box center [162, 112] width 325 height 44
click at [168, 114] on input "178385" at bounding box center [168, 119] width 312 height 31
type input "178385"
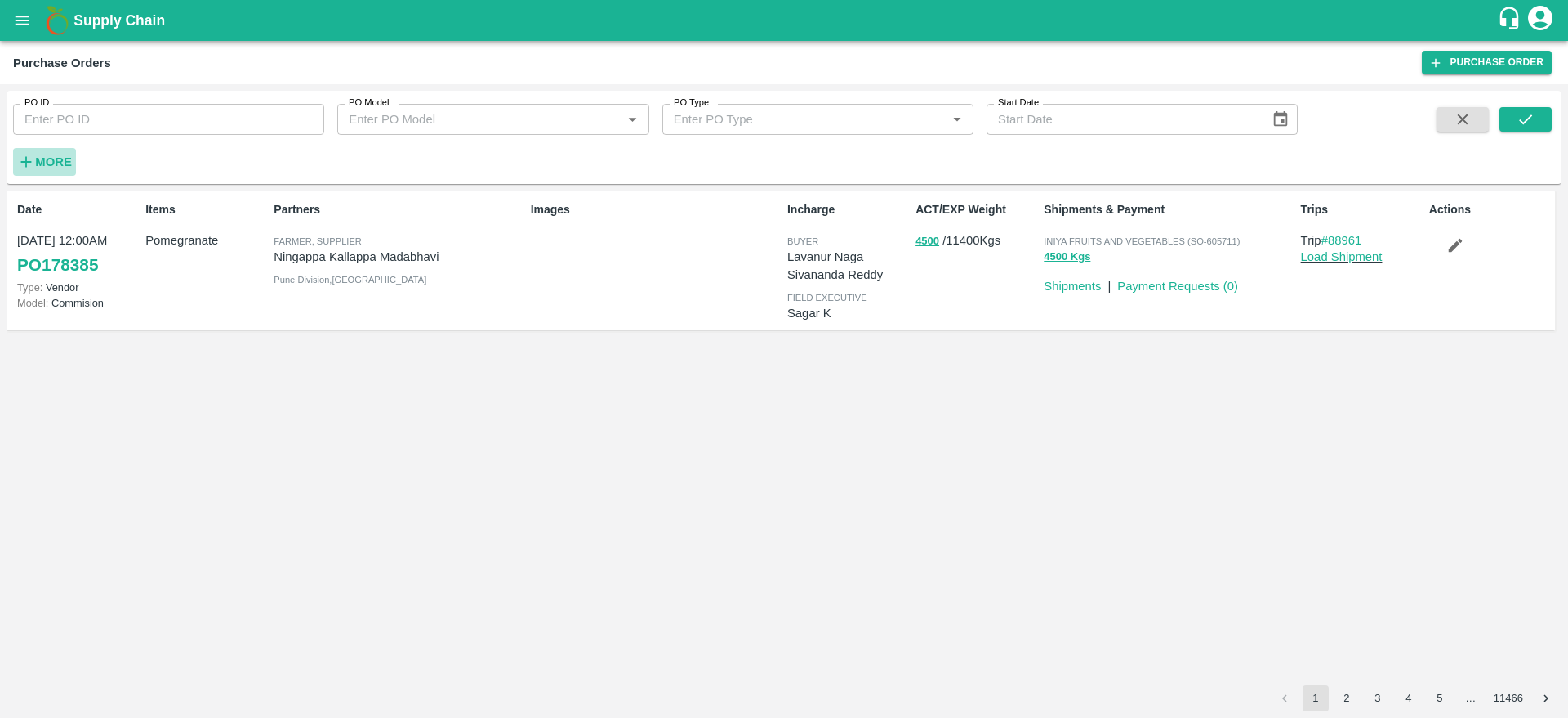
click at [59, 167] on strong "More" at bounding box center [53, 162] width 36 height 13
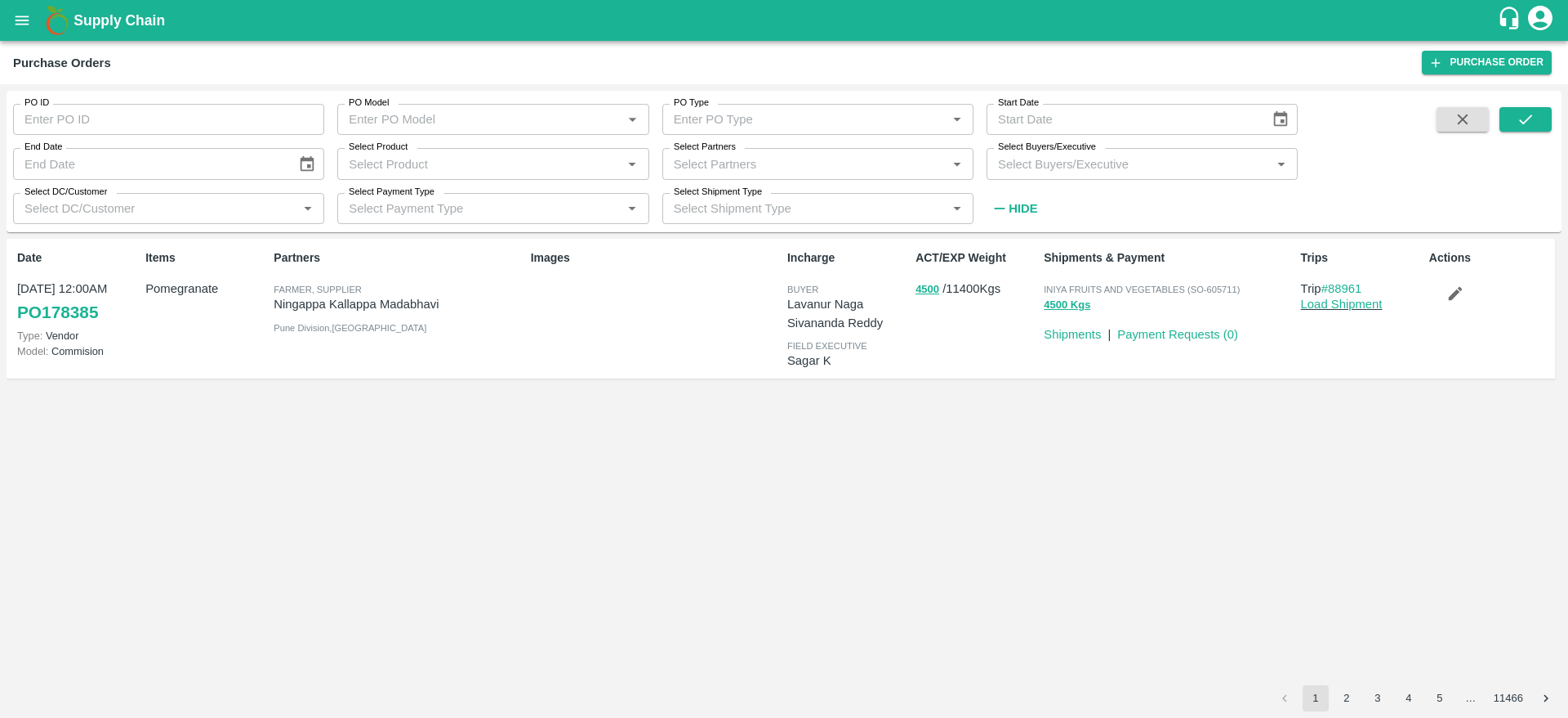
click at [1119, 165] on input "Select Buyers/Executive" at bounding box center [1128, 163] width 274 height 22
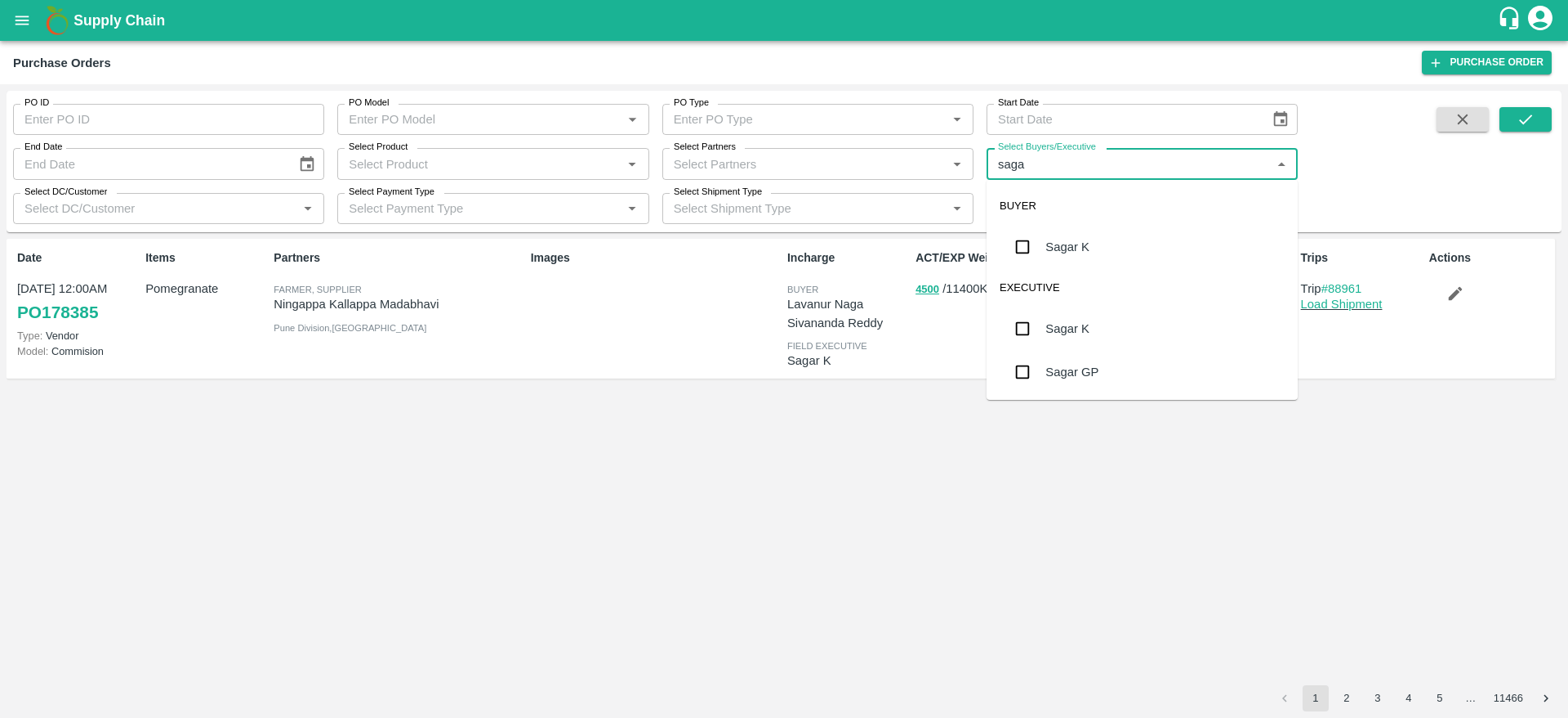
type input "sagar"
click at [1123, 254] on div "Sagar K" at bounding box center [1142, 246] width 312 height 42
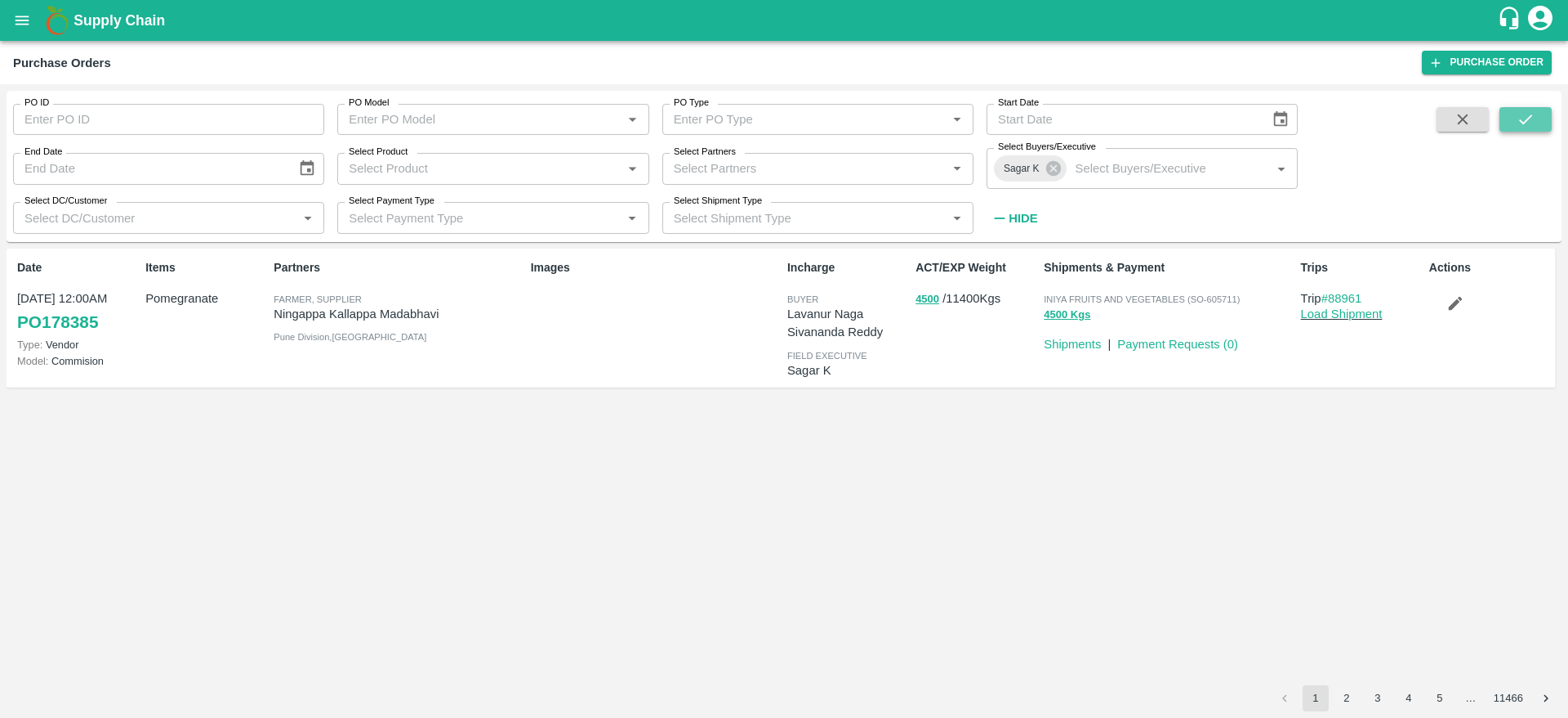
click at [1523, 119] on icon "submit" at bounding box center [1525, 119] width 18 height 18
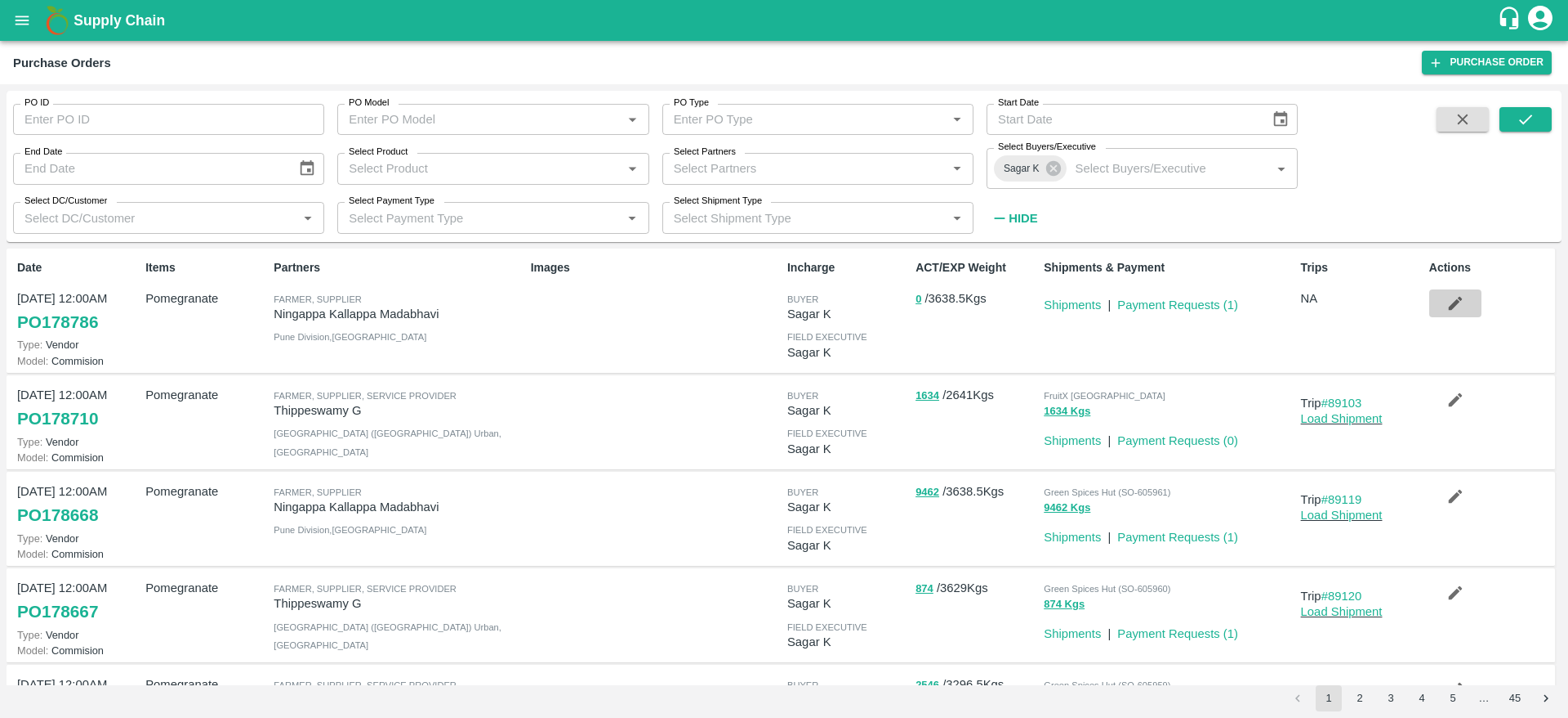
click at [1446, 301] on icon "button" at bounding box center [1455, 302] width 18 height 18
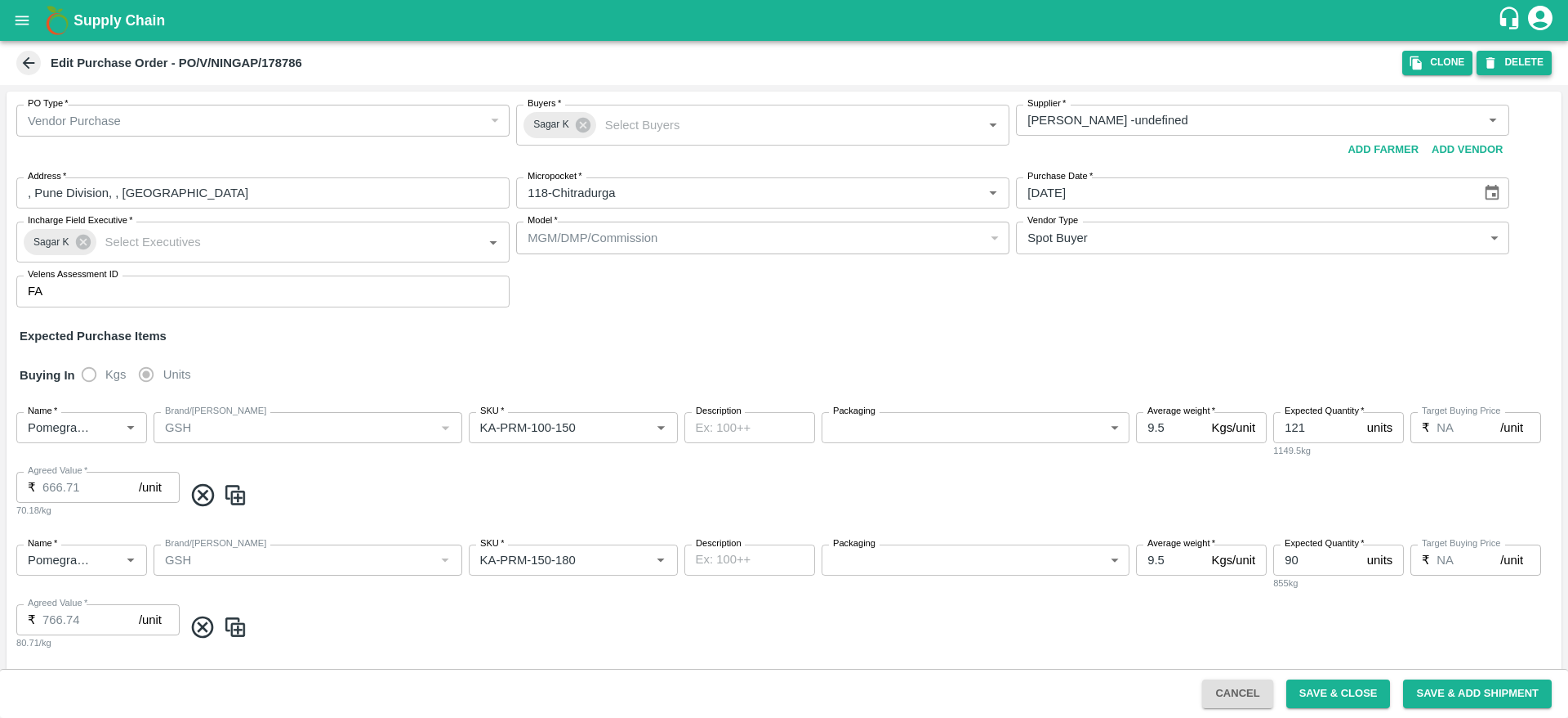
type input "Ningappa Kallappa Madabhavi -undefined"
type input "118-Chitradurga"
type input "Pomegranate"
type input "GSH"
type input "KA-PRM-100-150"
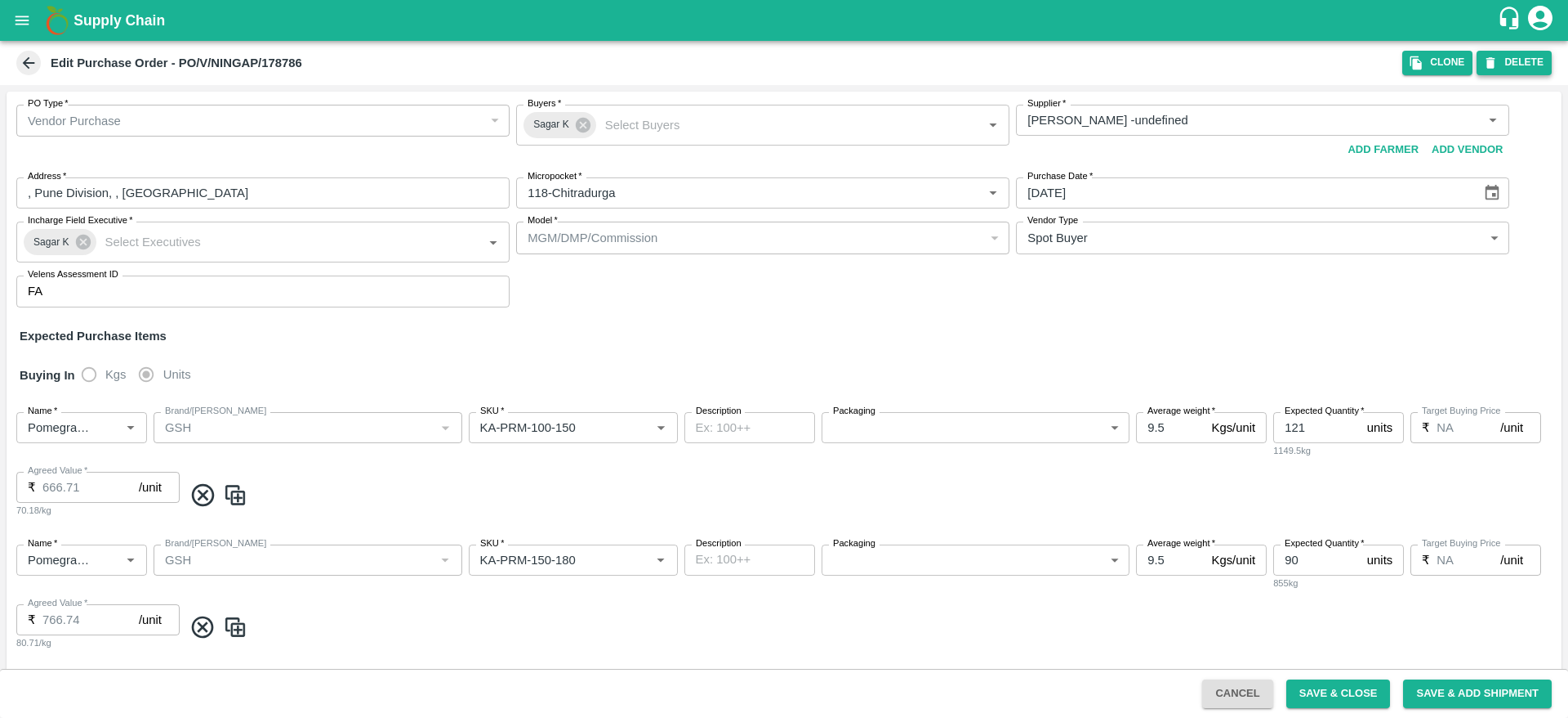
type input "NA"
type input "Pomegranate"
type input "GSH"
type input "KA-PRM-150-180"
type input "NA"
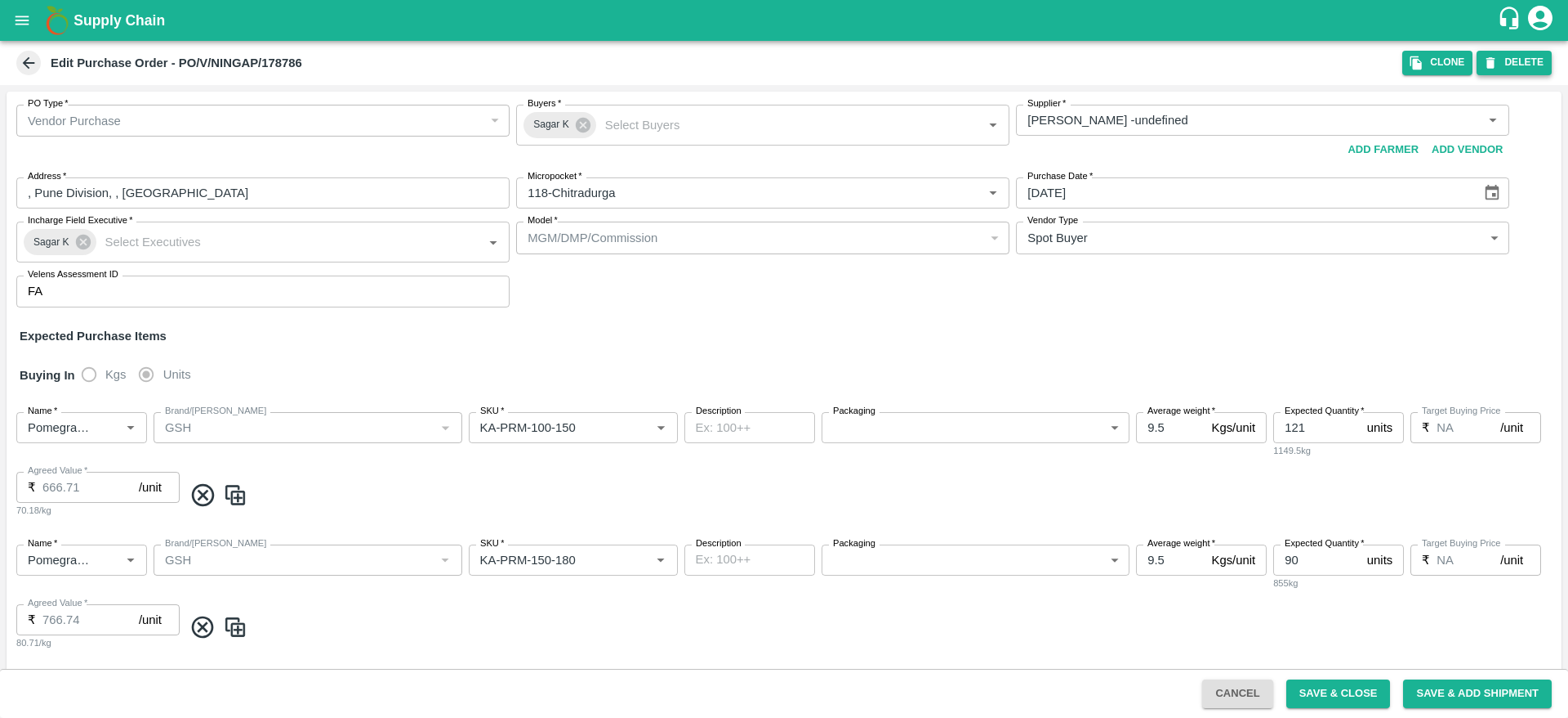
type input "Pomegranate"
type input "GSH"
type input "KA-PRM-180-220"
type input "NA"
type input "Pomegranate"
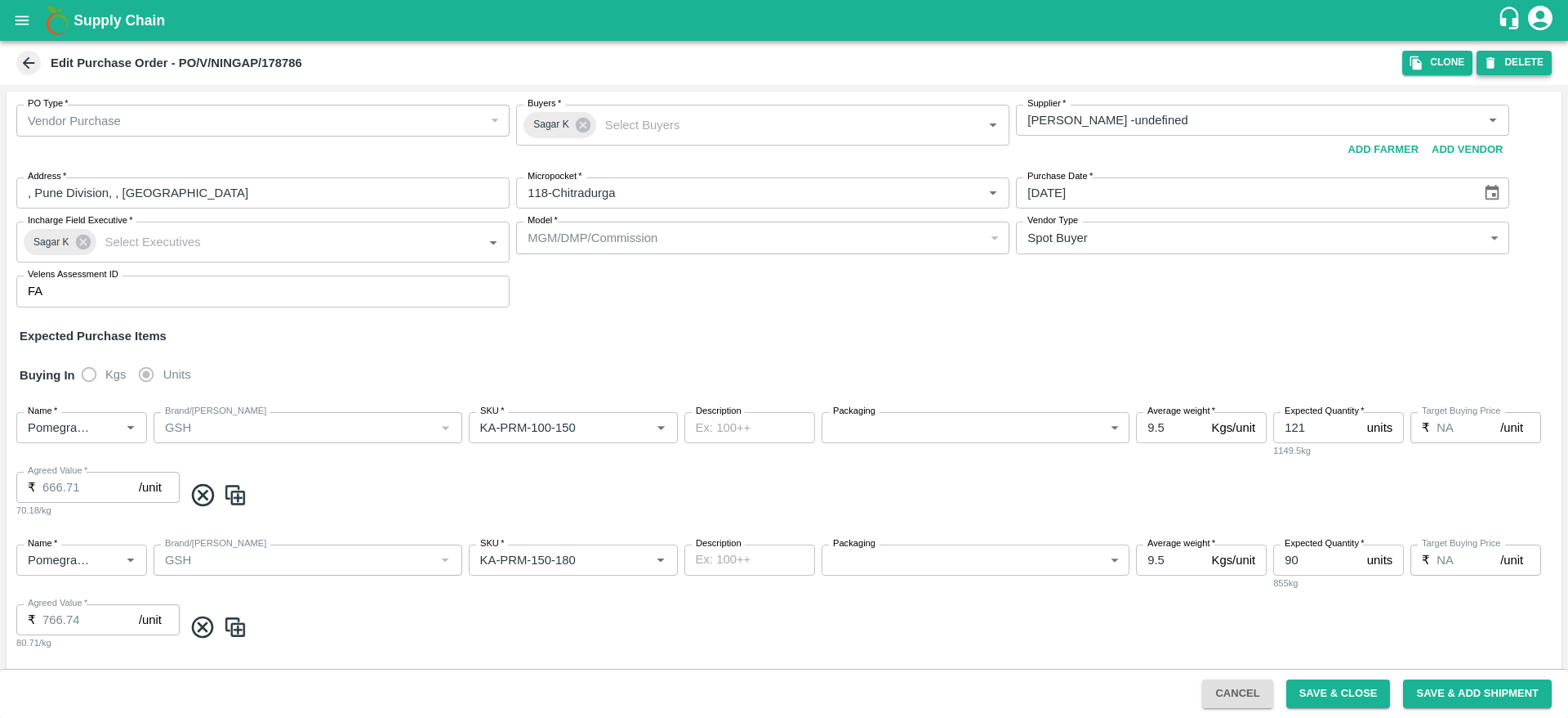
type input "GSH"
type input "KA-PRM-220-250"
type input "NA"
type input "Pomegranate"
type input "GSH"
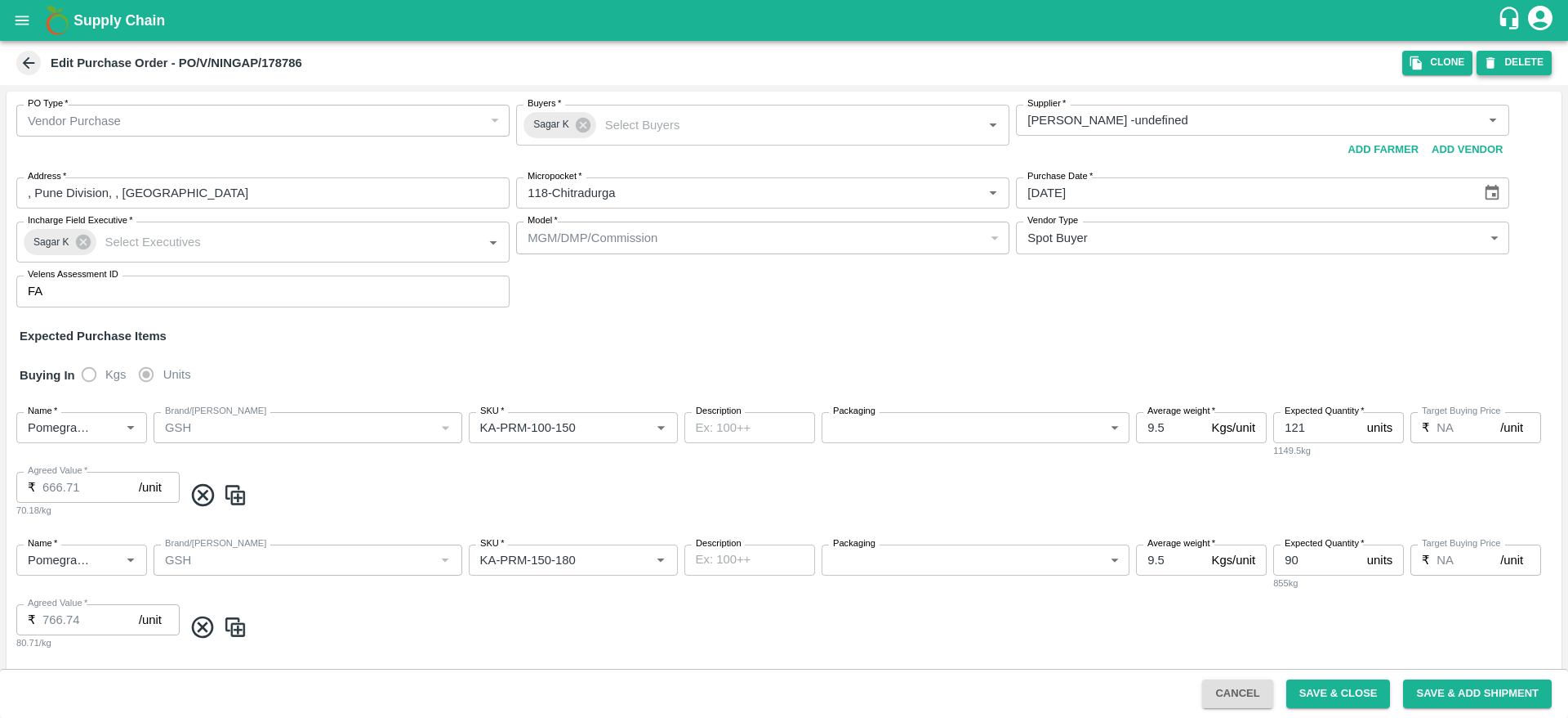
type input "KA-PRM-250-300"
type input "NA"
type input "Pomegranate"
type input "GSH"
type input "KA-PRM-300-350"
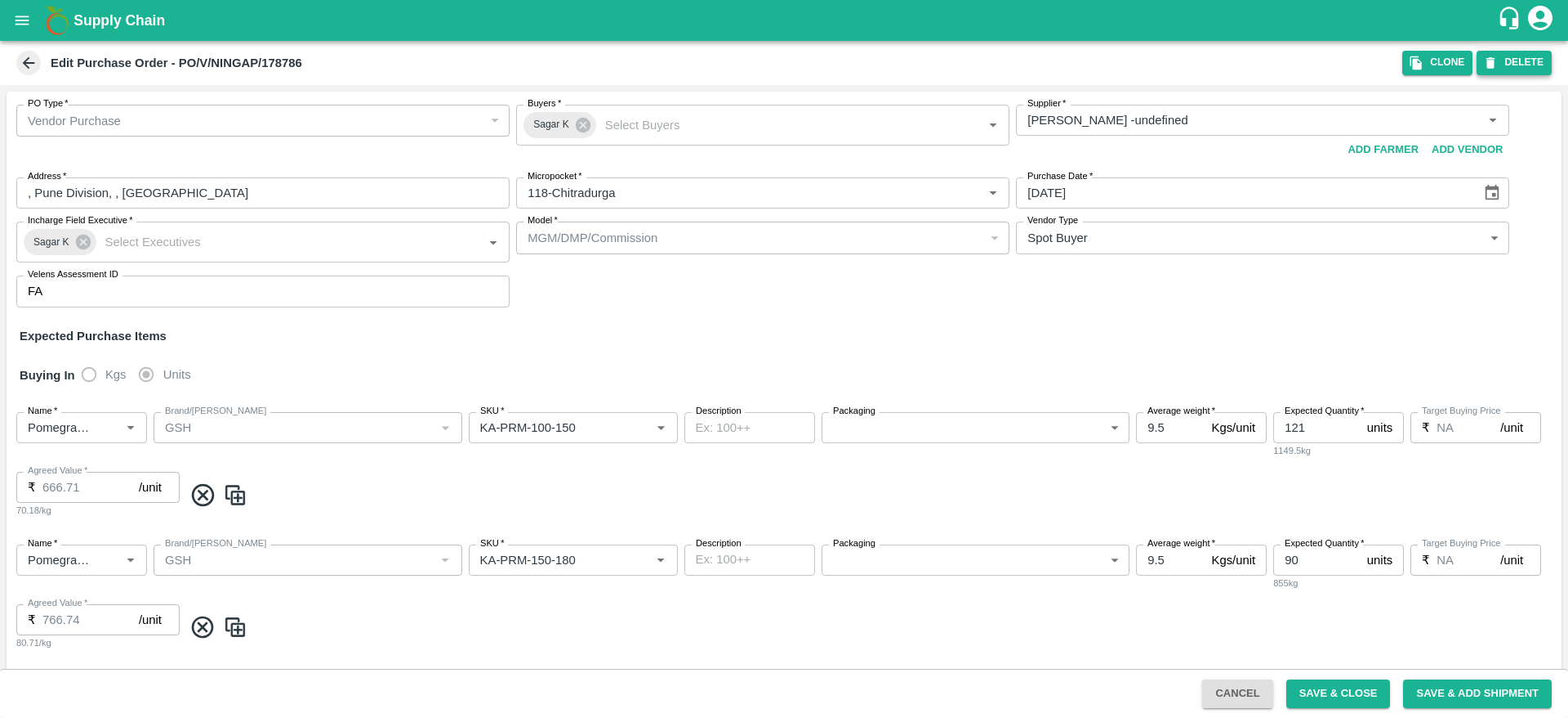
type input "NA"
type input "Pomegranate"
type input "GSH"
type input "KA-PRM-350-400"
type input "NA"
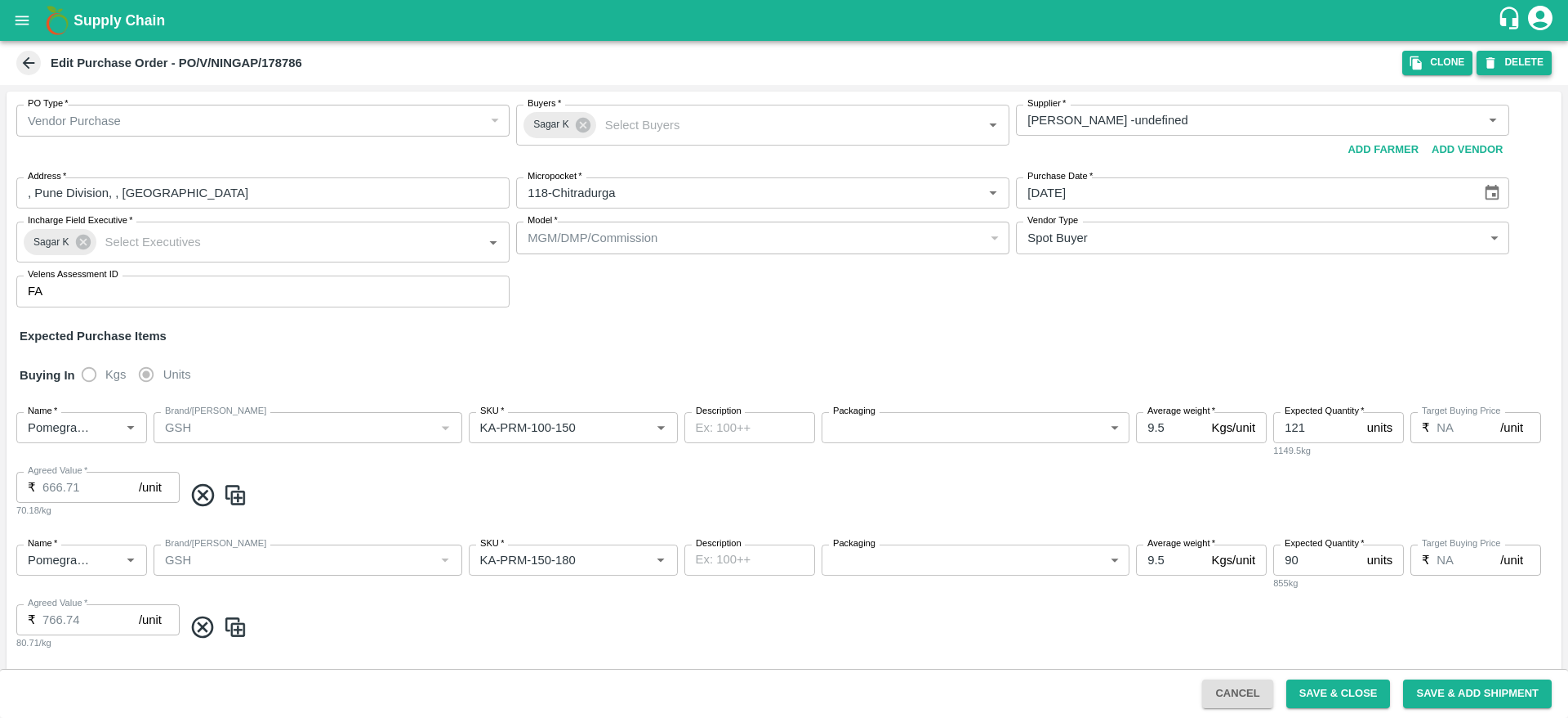
type input "Pomegranate"
type input "GSH"
type input "KA-SUPR-180++"
type input "NA"
type input "Pomegranate"
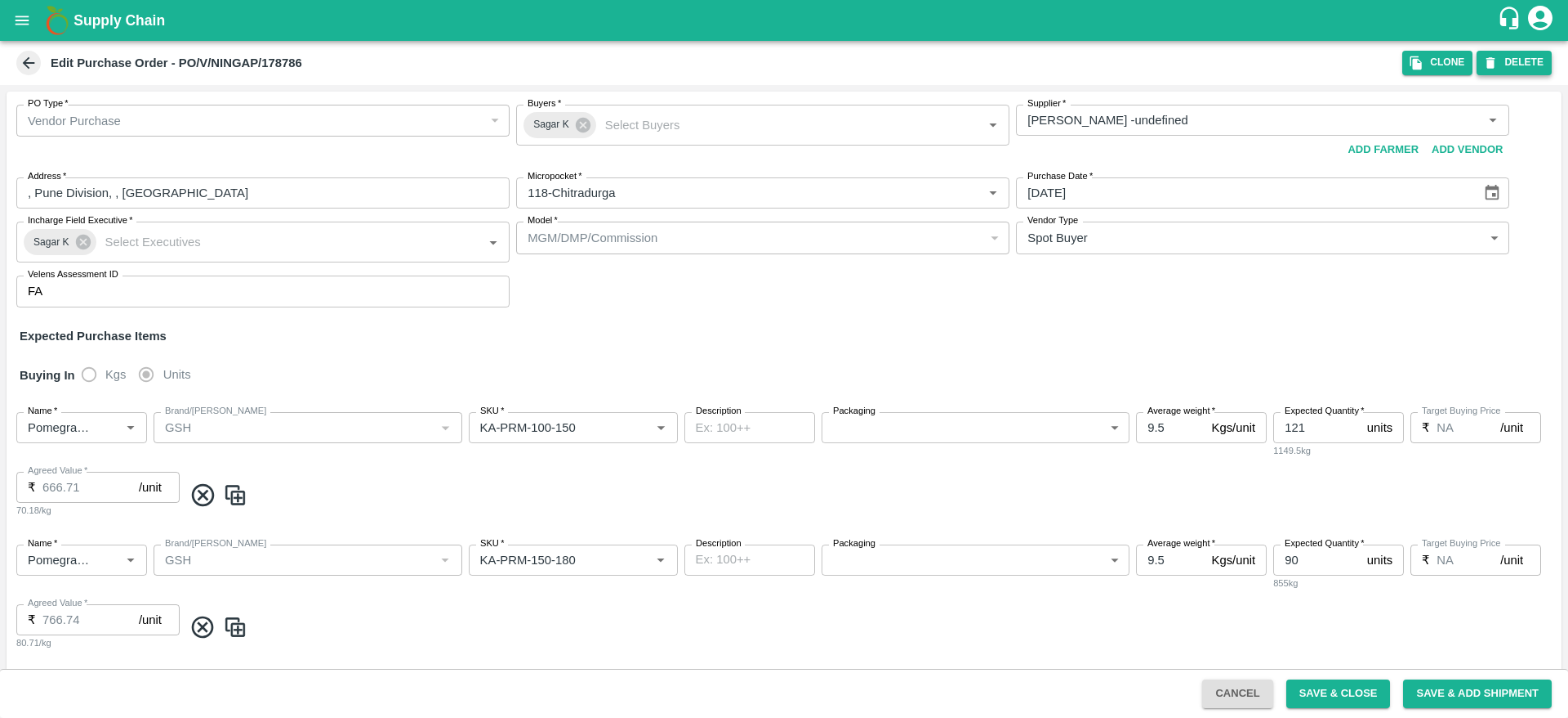
type input "GSH"
type input "KA-SUPR-100++"
type input "NA"
type input "Pomegranate"
type input "GSH"
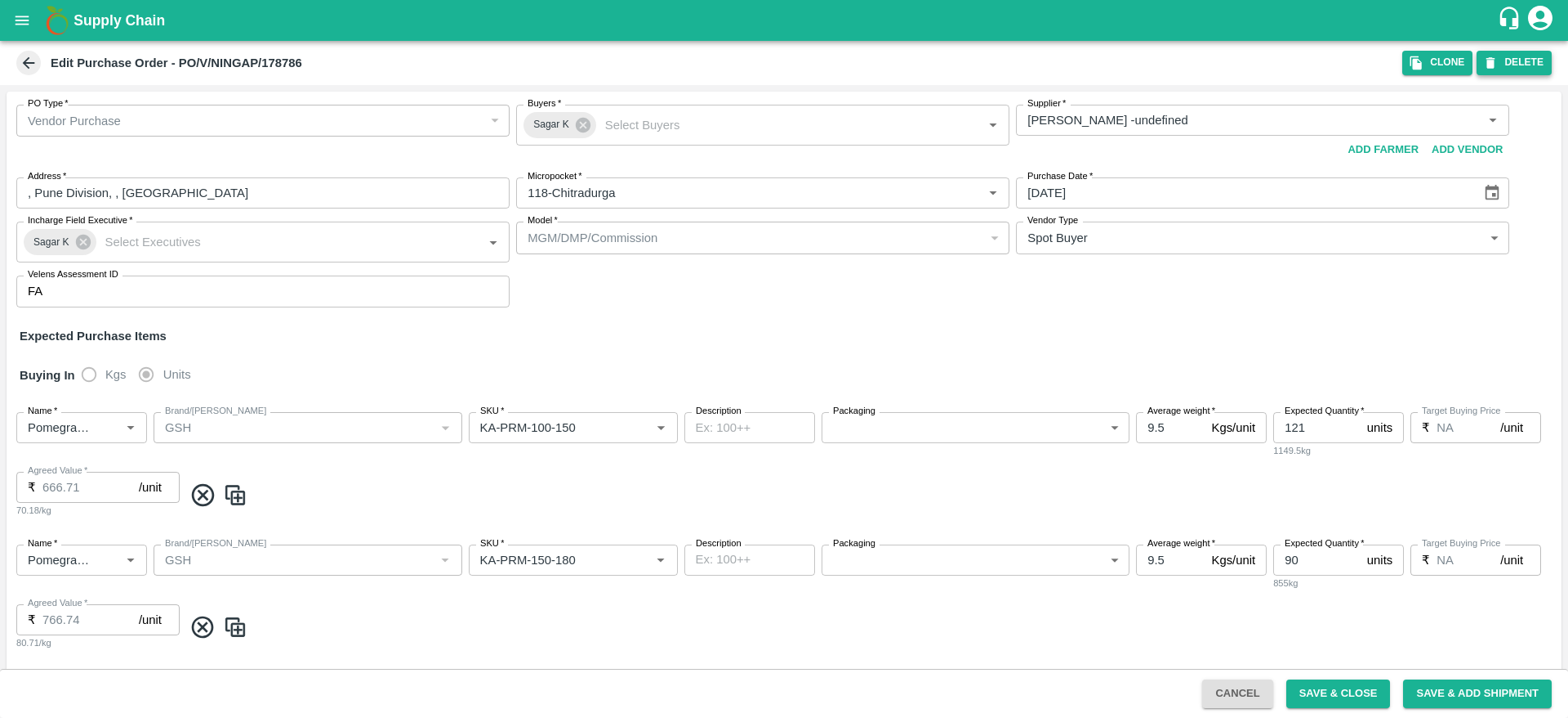
type input "KA-Loose A"
type input "NA"
type input "Pomegranate"
type input "GSH"
type input "KA-Green"
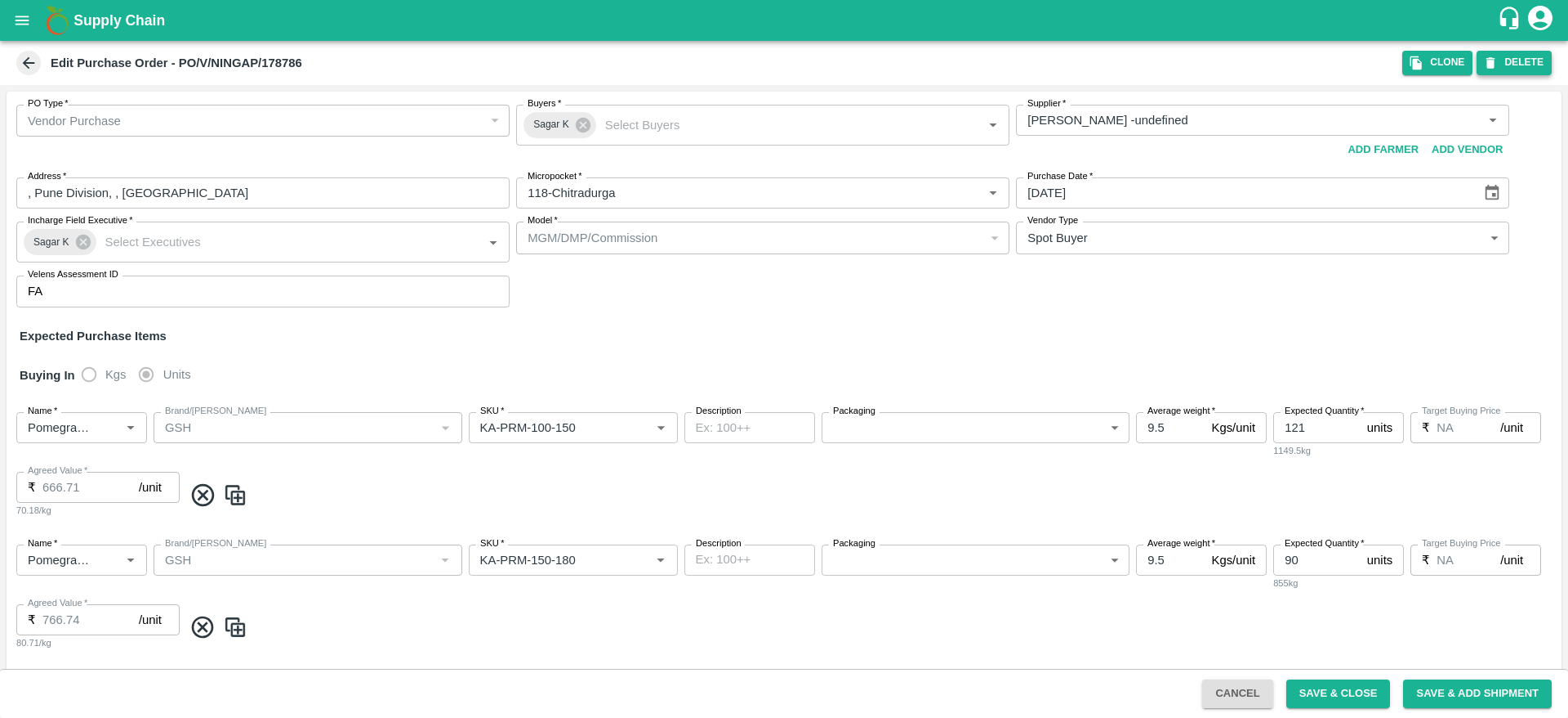
type input "NA"
type input "Pomegranate"
type input "GSH"
type input "KA-PRM-180++"
type input "NA"
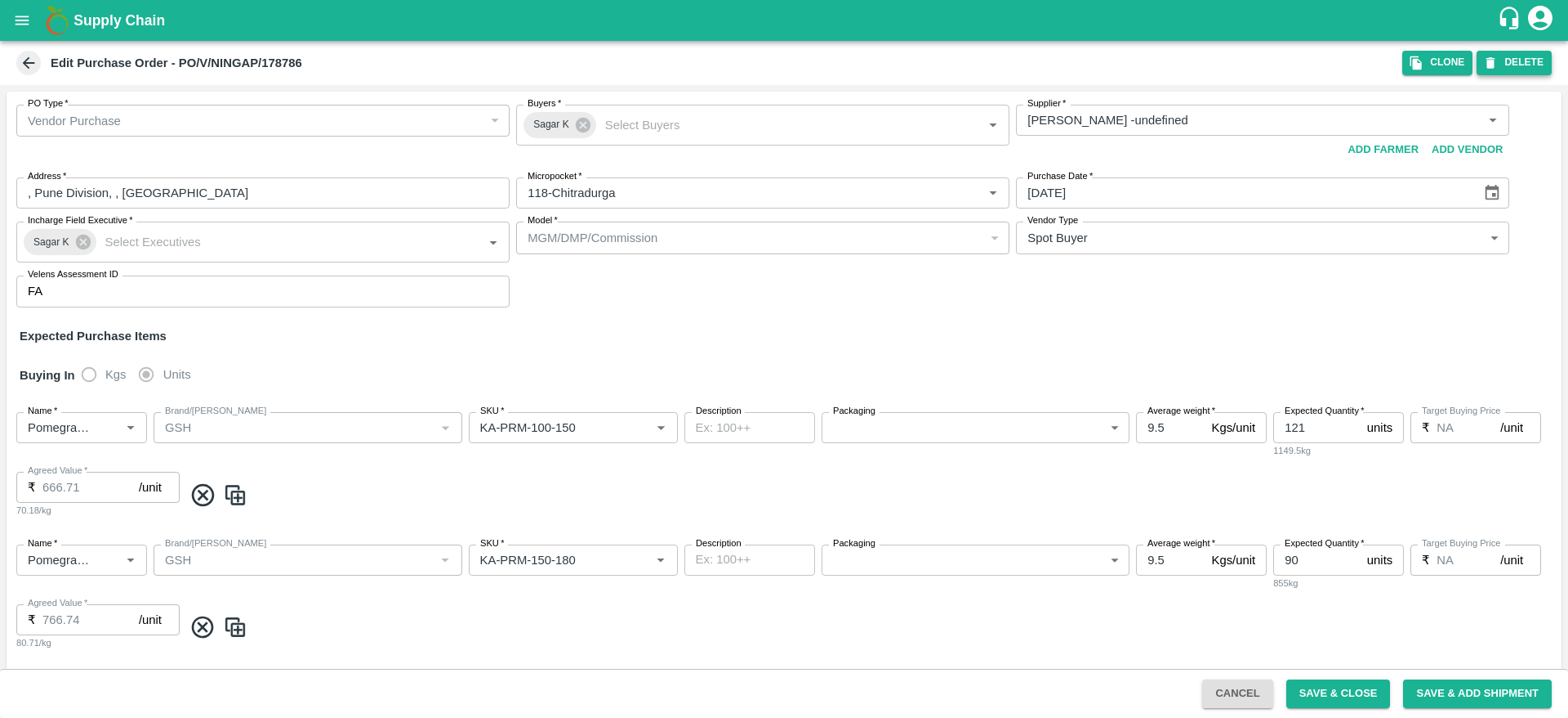
type input "Pomegranate"
type input "GSH"
type input "KA-Damage Fruit"
type input "NA"
type input "Pomegranate"
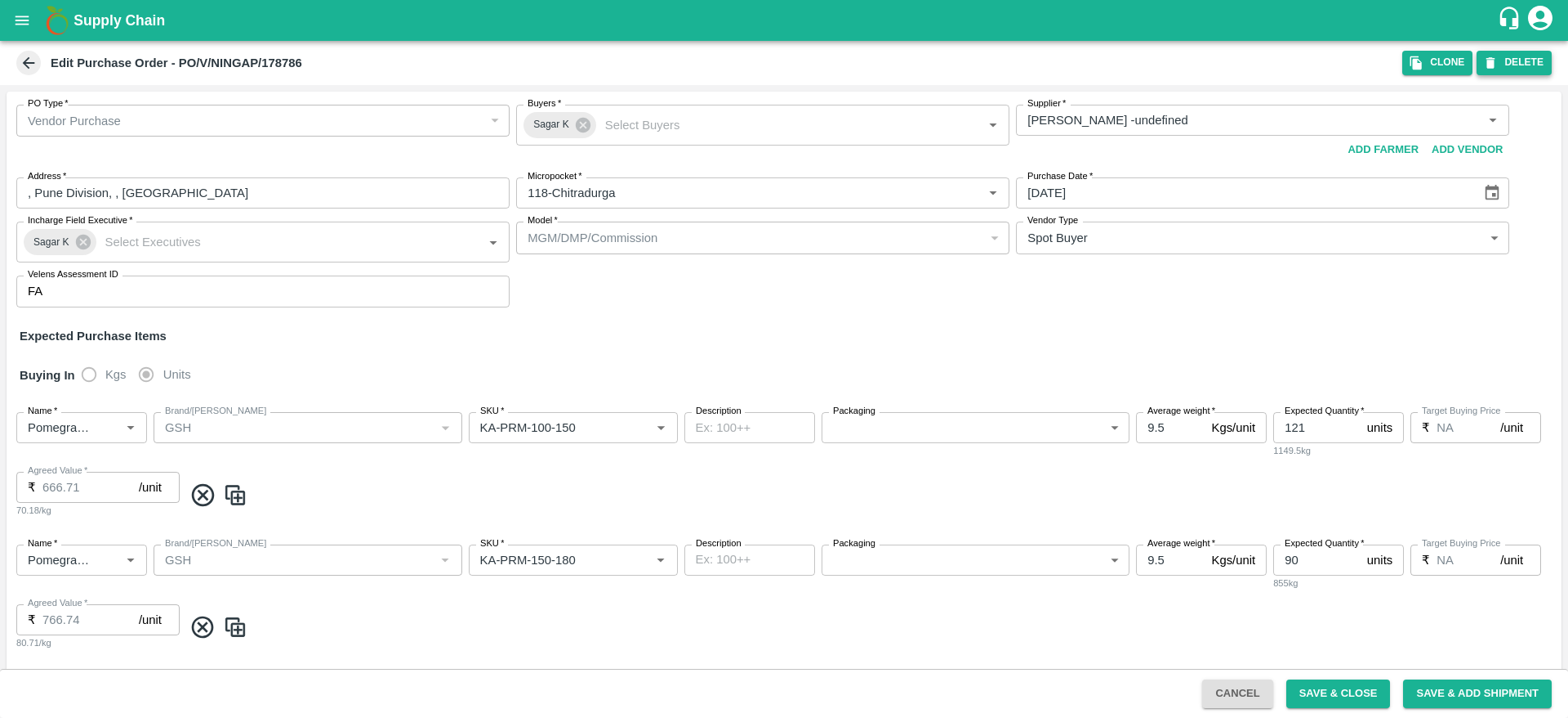
type input "GSH"
type input "KA-Loose B"
type input "NA"
click at [1427, 58] on button "Clone" at bounding box center [1437, 62] width 70 height 23
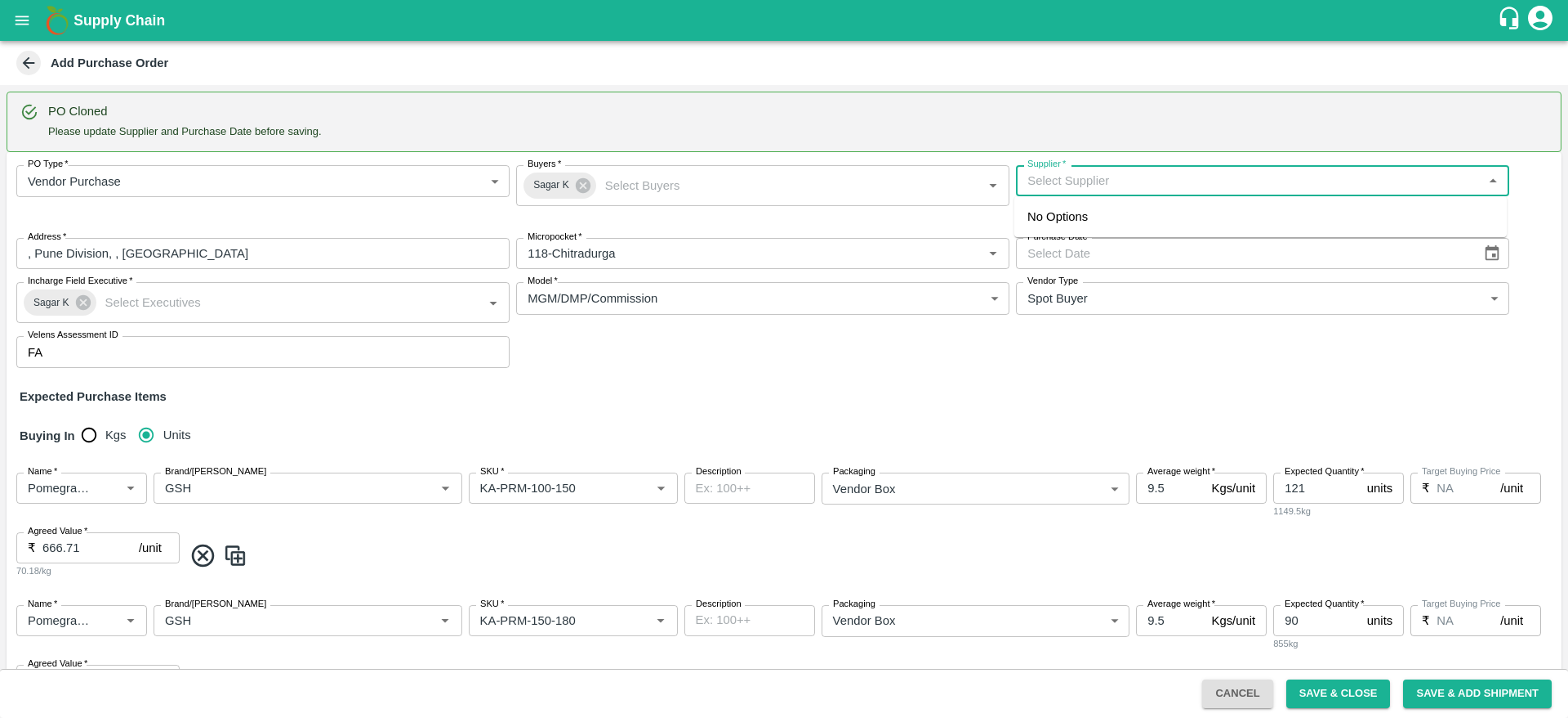
click at [1084, 183] on input "Supplier   *" at bounding box center [1249, 181] width 457 height 22
click at [1172, 217] on div "Ningappa Kallappa Madabhavi -, Pune Division-8805072781(Farmer, Supplier)" at bounding box center [1206, 216] width 357 height 18
type input "Ningappa Kallappa Madabhavi -, Pune Division-8805072781(Farmer, Supplier)"
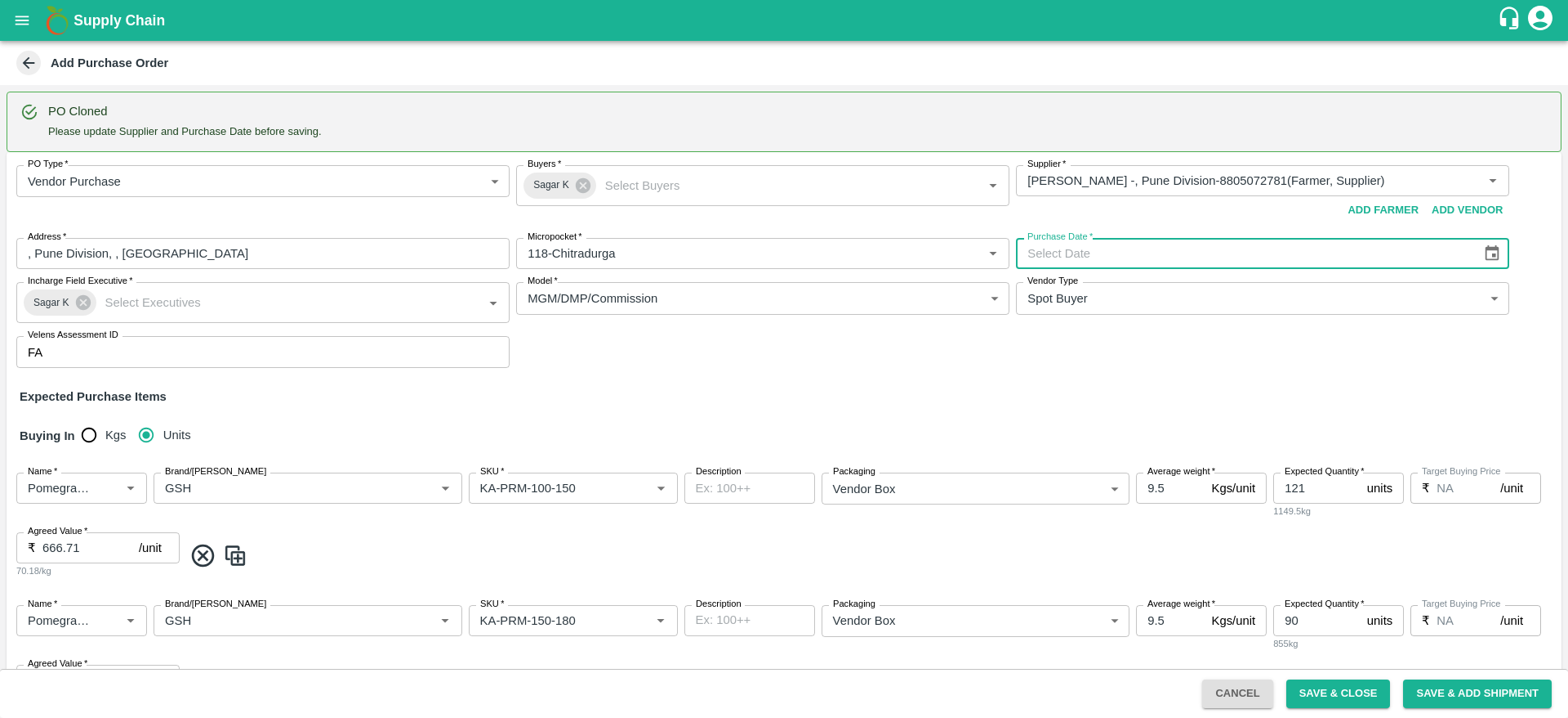
type input "DD/MM/YYYY"
click at [1270, 256] on input "DD/MM/YYYY" at bounding box center [1242, 253] width 454 height 31
click at [1501, 257] on button "Choose date" at bounding box center [1491, 253] width 31 height 31
click at [1083, 485] on button "29" at bounding box center [1079, 487] width 29 height 29
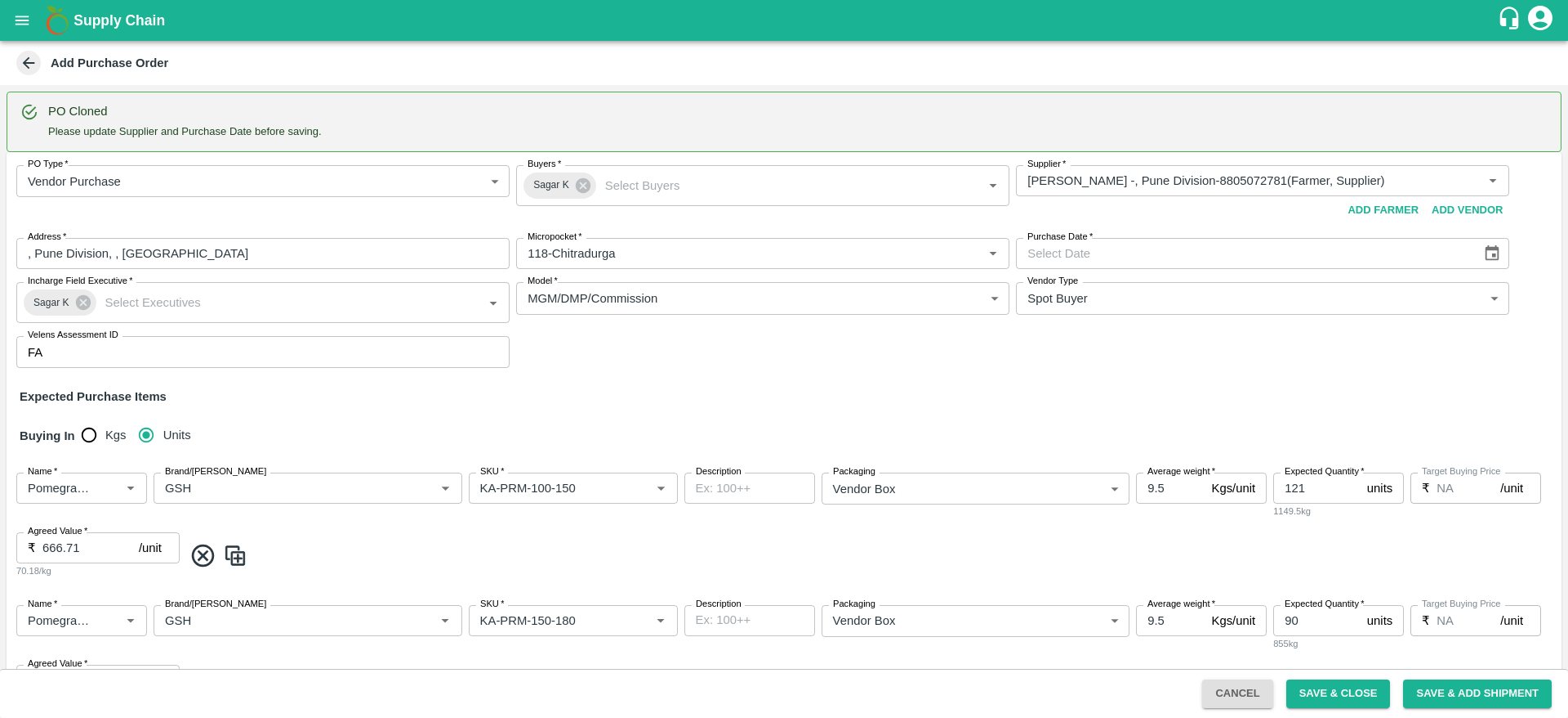
type input "29/09/2025"
click at [1322, 692] on button "Save & Close" at bounding box center [1339, 693] width 105 height 29
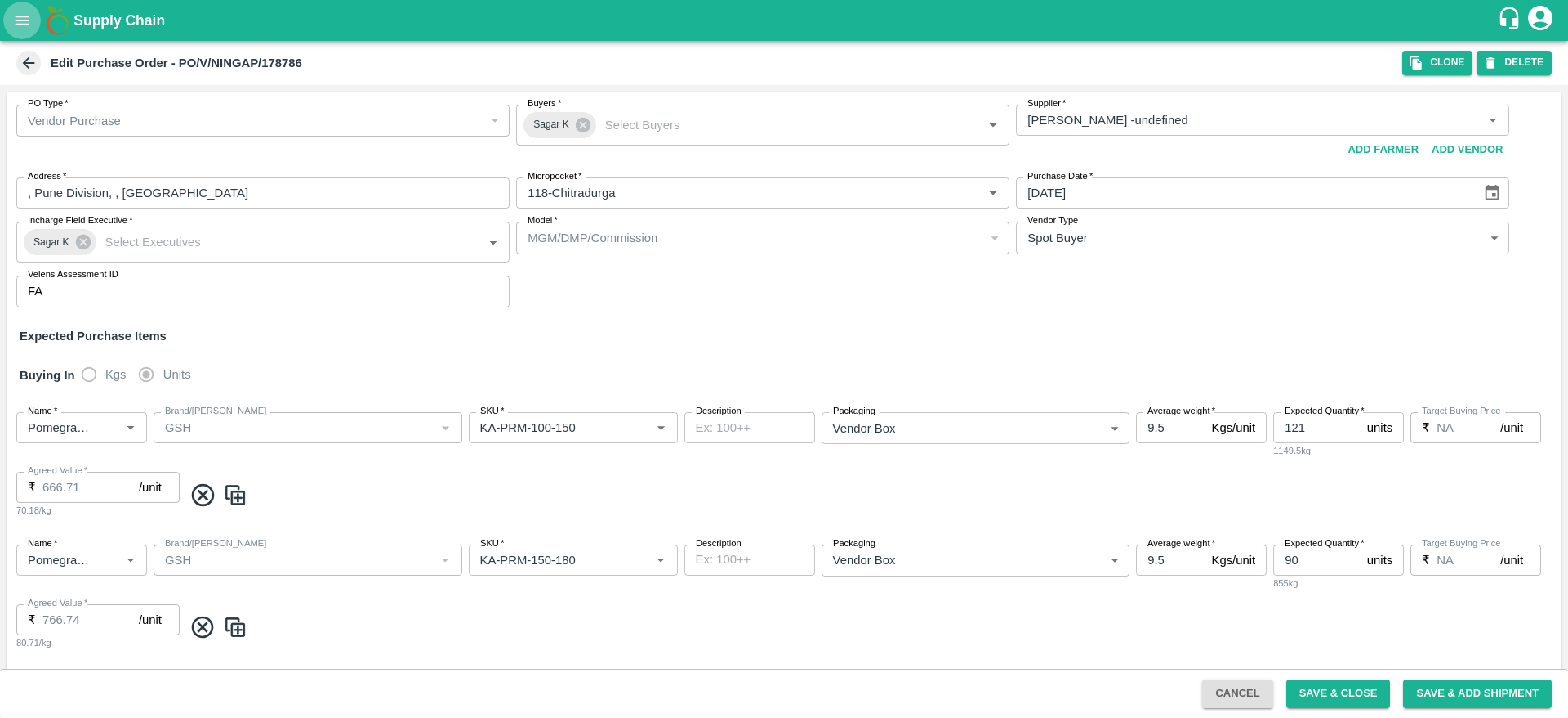
click at [7, 27] on button "open drawer" at bounding box center [22, 21] width 37 height 37
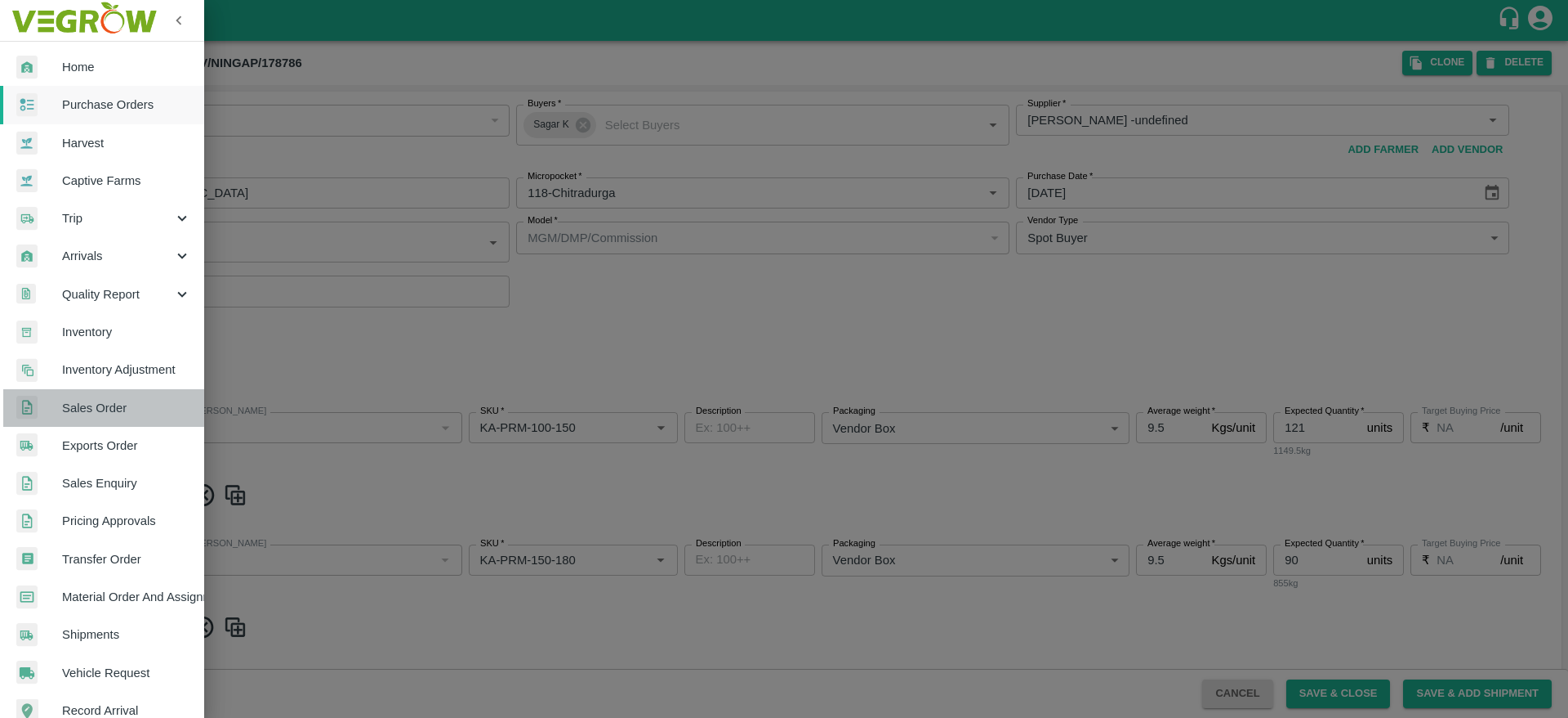
click at [145, 411] on span "Sales Order" at bounding box center [126, 407] width 129 height 18
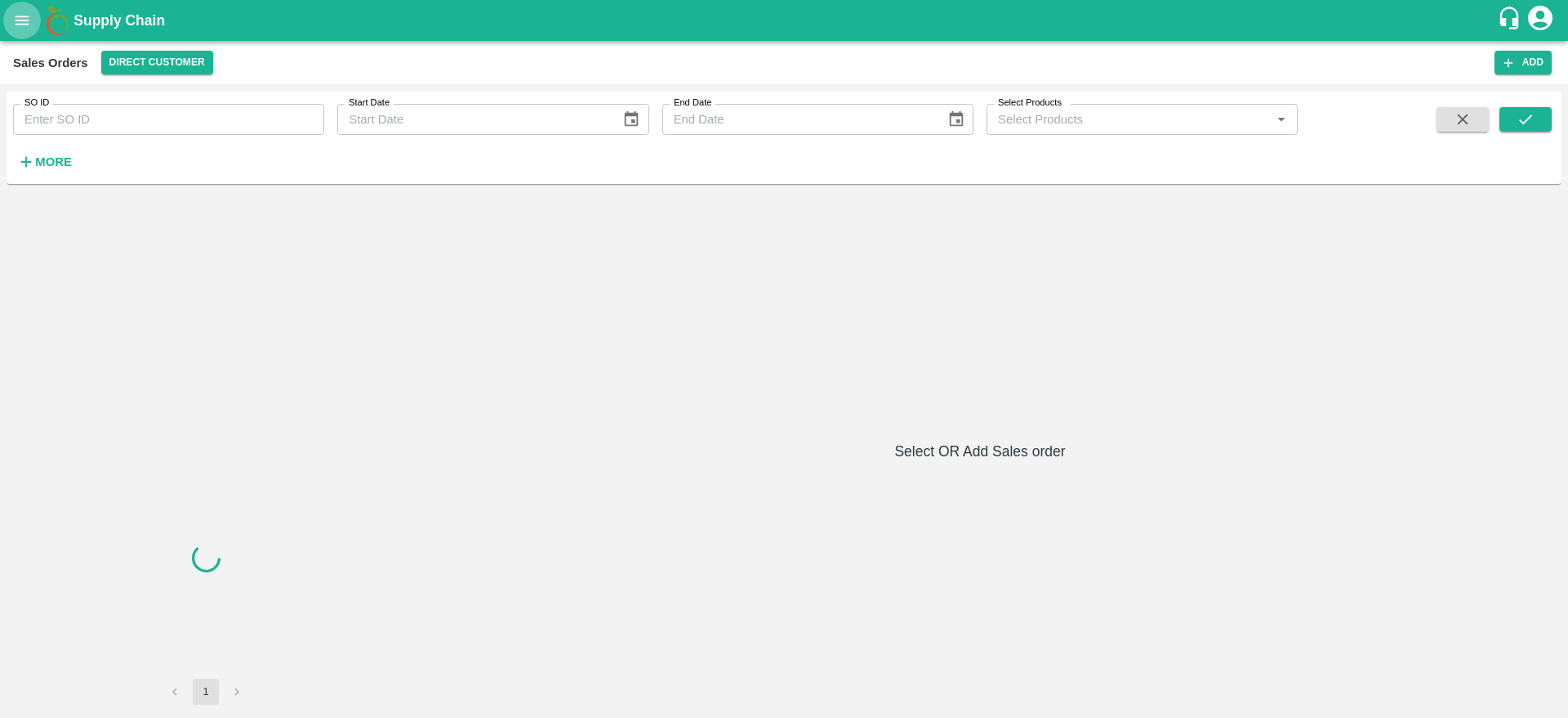
click at [32, 26] on button "open drawer" at bounding box center [22, 21] width 37 height 37
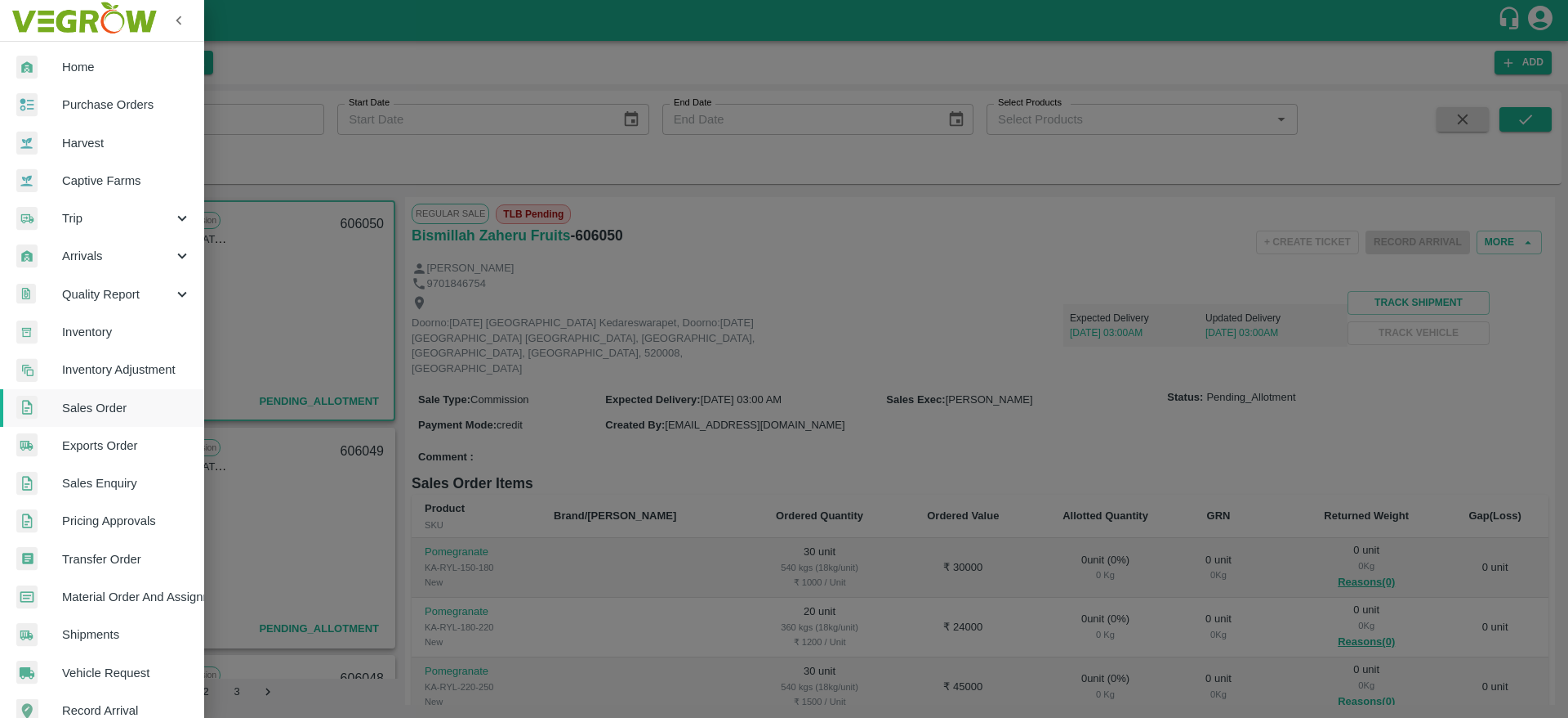
click at [573, 461] on div at bounding box center [784, 359] width 1568 height 718
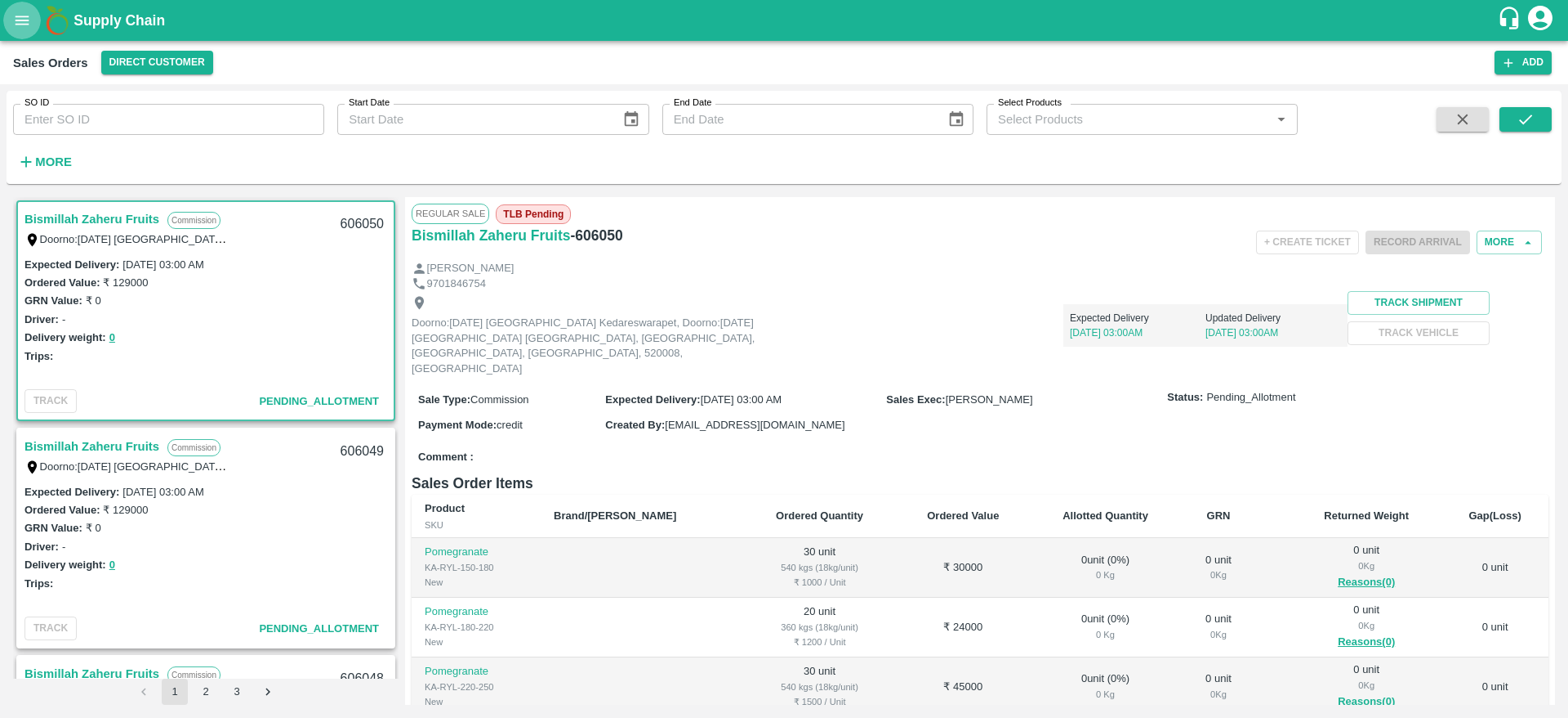
click at [22, 17] on icon "open drawer" at bounding box center [22, 20] width 18 height 18
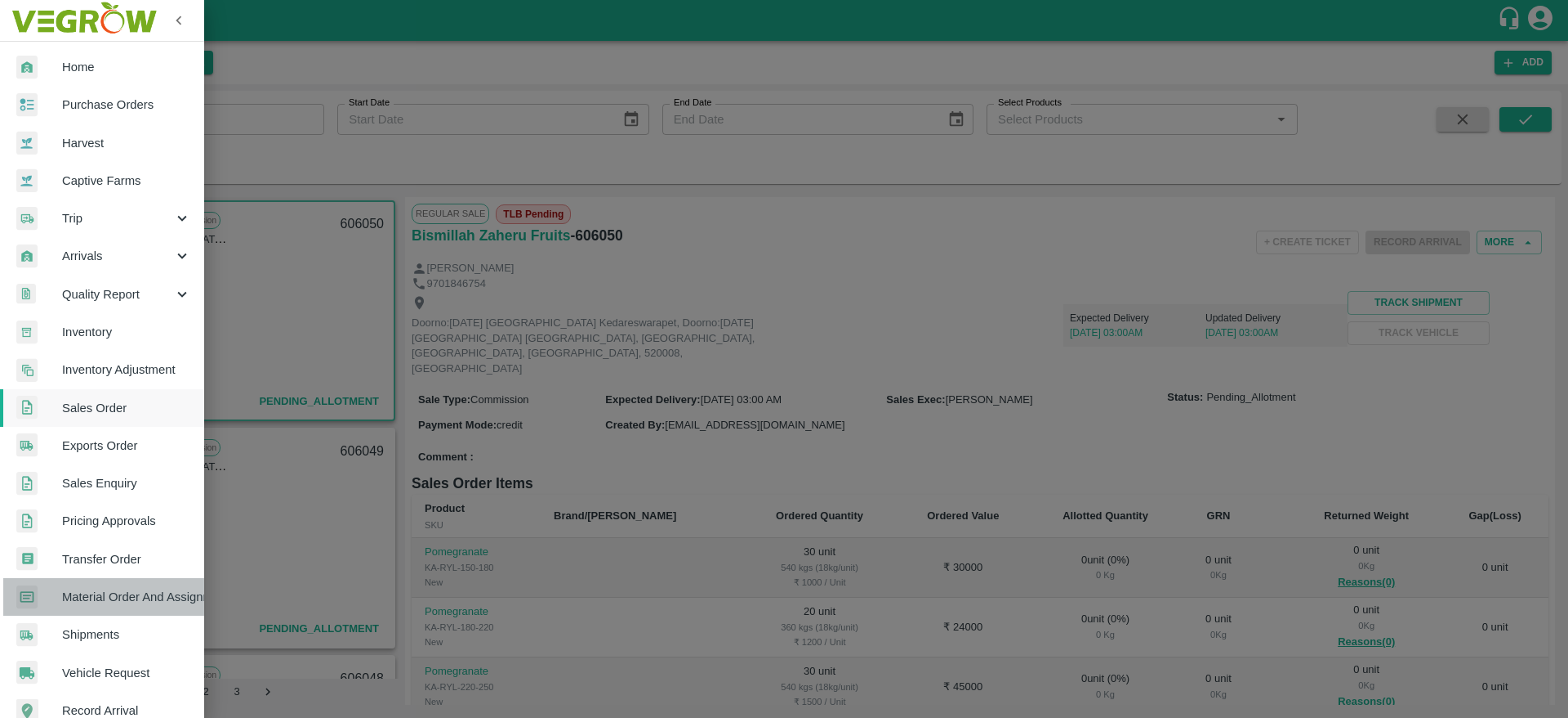
click at [138, 592] on span "Material Order And Assignment" at bounding box center [126, 596] width 129 height 18
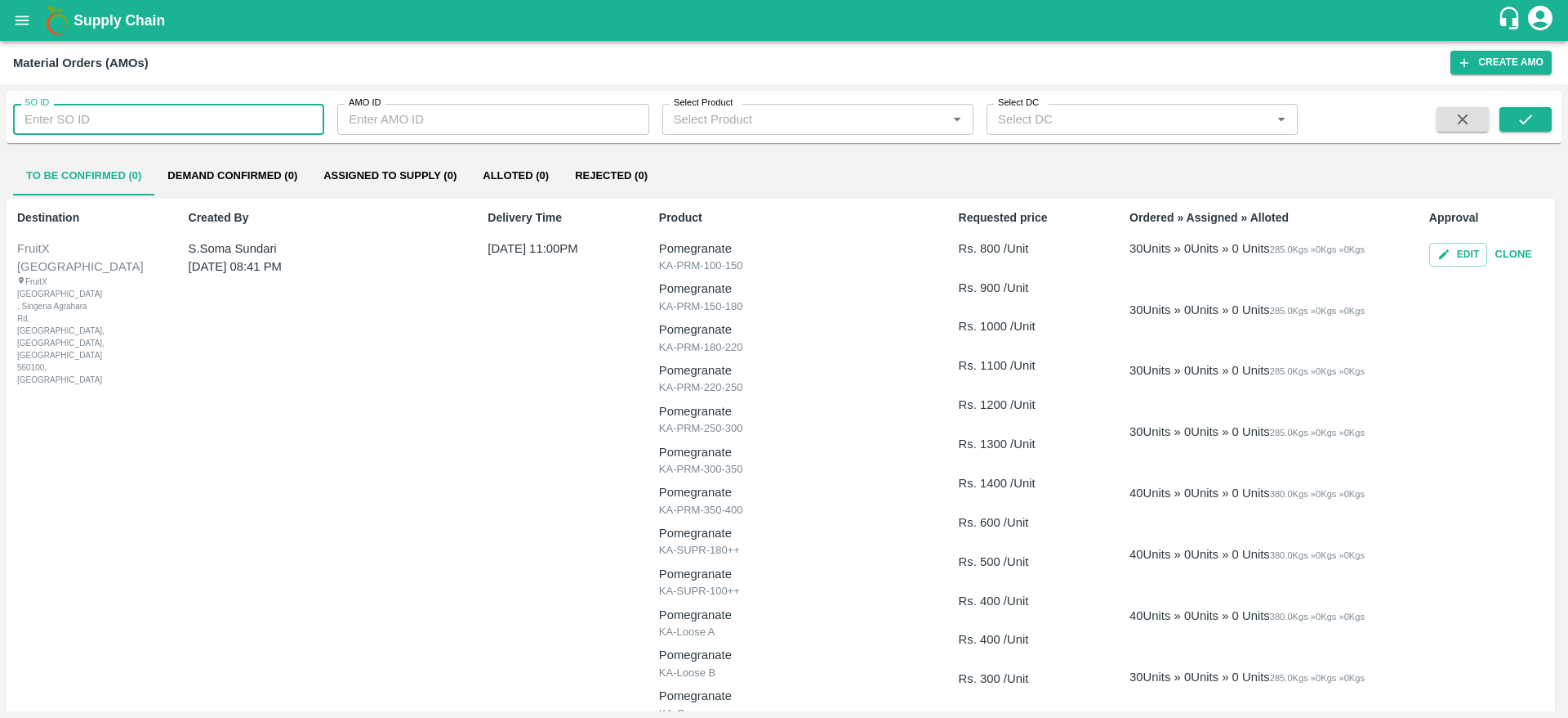
click at [181, 132] on input "SO ID" at bounding box center [168, 119] width 312 height 31
click at [1521, 117] on icon "submit" at bounding box center [1525, 119] width 18 height 18
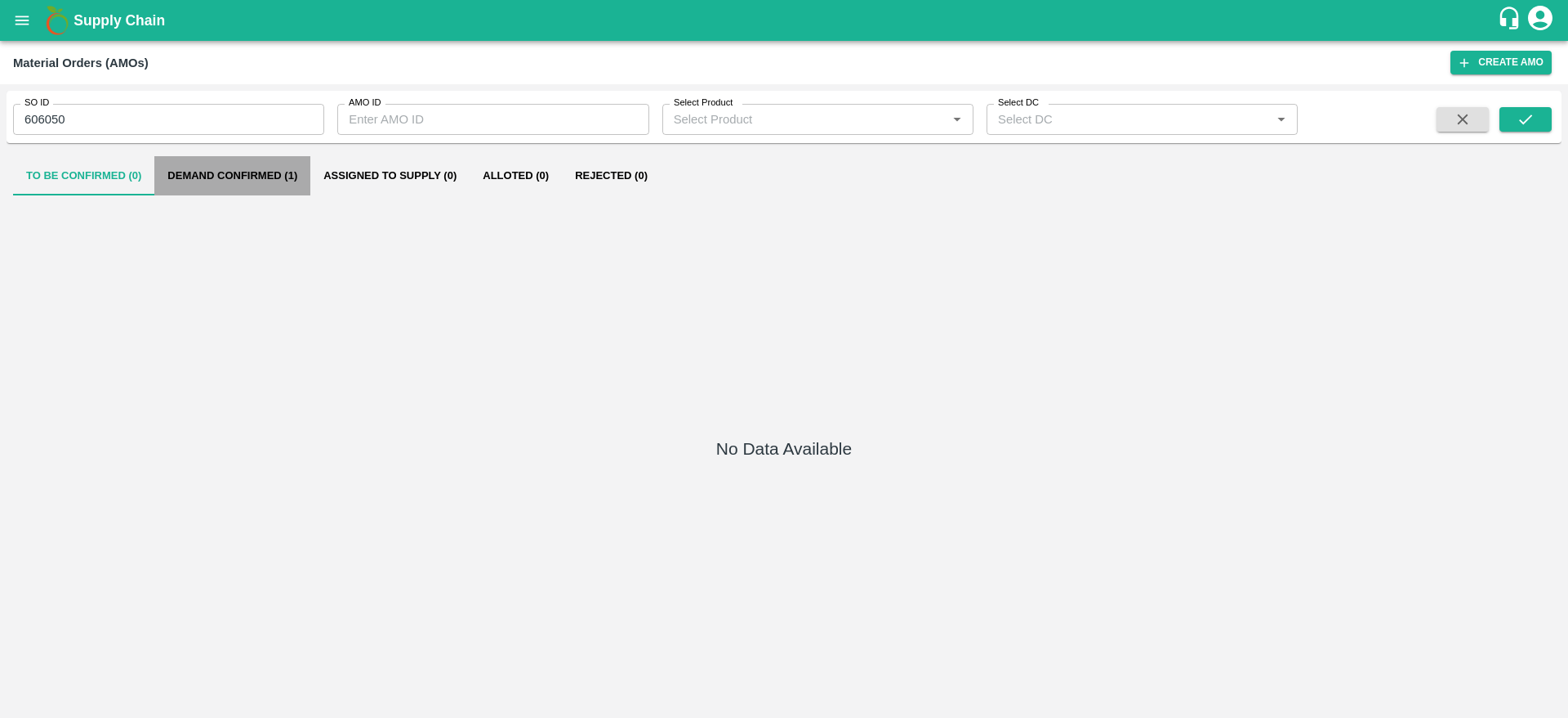
click at [222, 166] on button "Demand Confirmed (1)" at bounding box center [232, 176] width 156 height 39
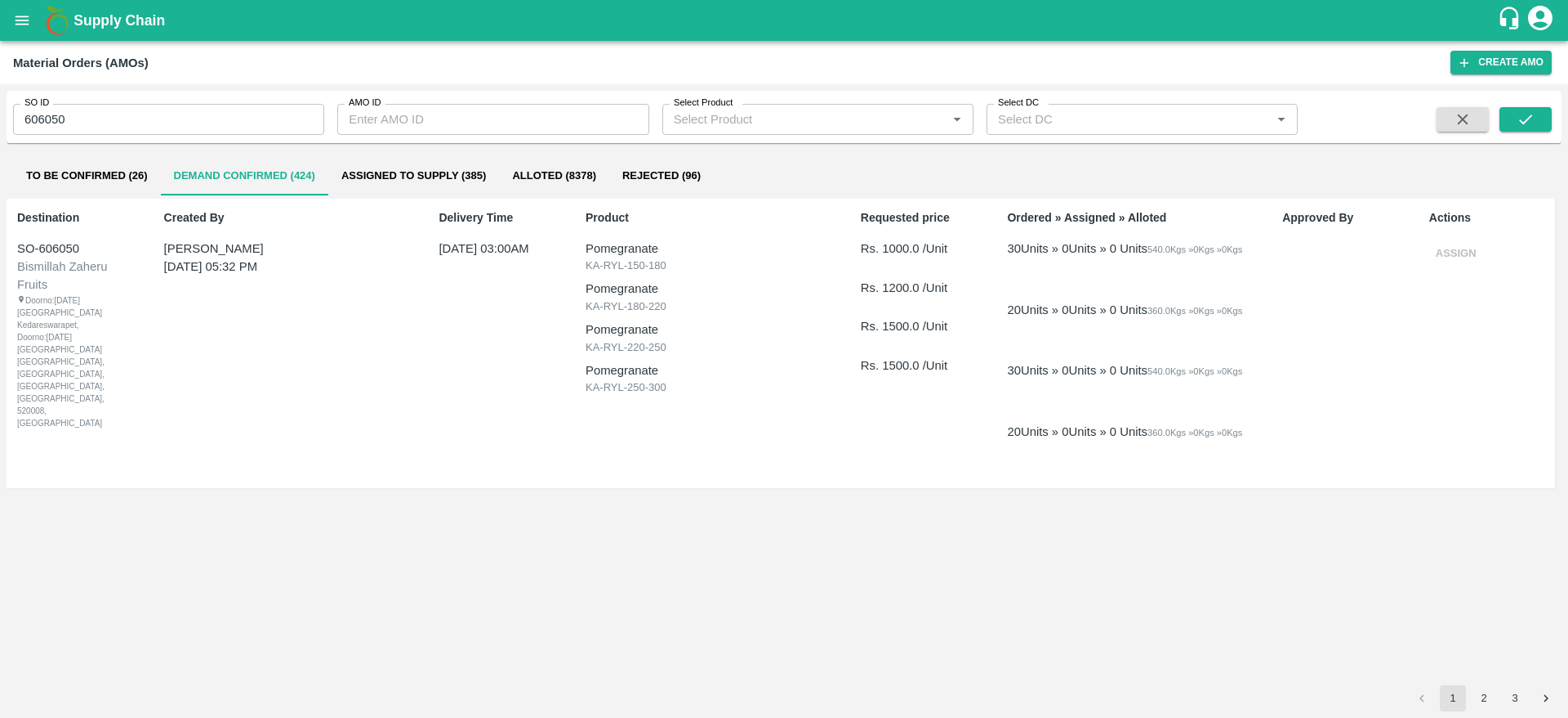
click at [153, 123] on input "606050" at bounding box center [168, 119] width 312 height 31
type input "605943"
click at [1521, 117] on icon "submit" at bounding box center [1525, 119] width 18 height 18
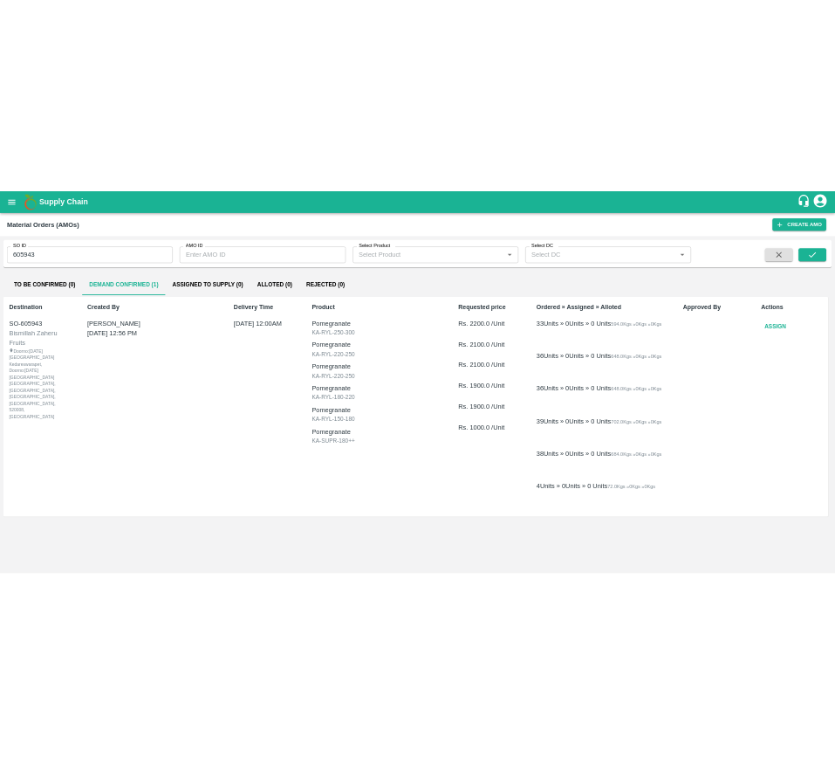
scroll to position [5, 0]
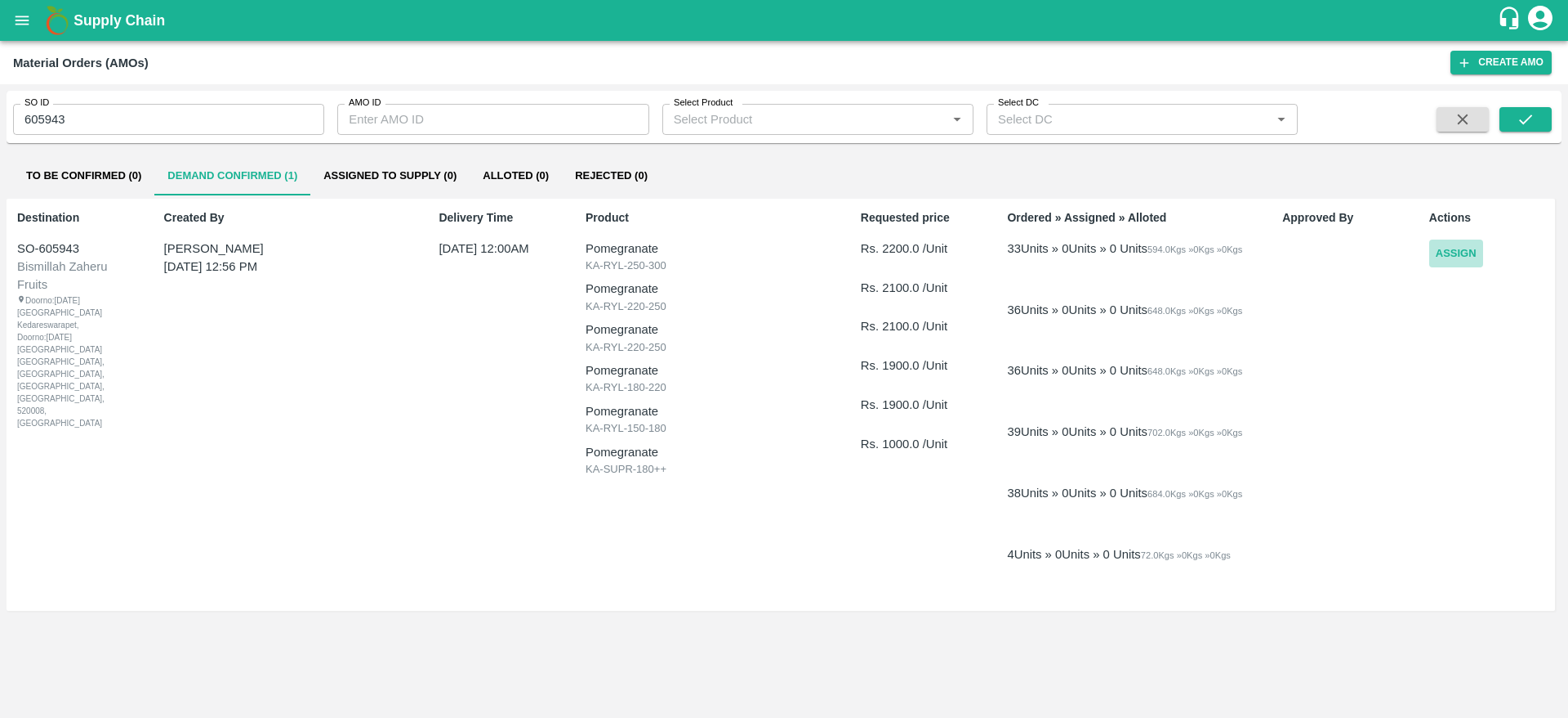
click at [1442, 249] on button "Assign" at bounding box center [1457, 254] width 54 height 29
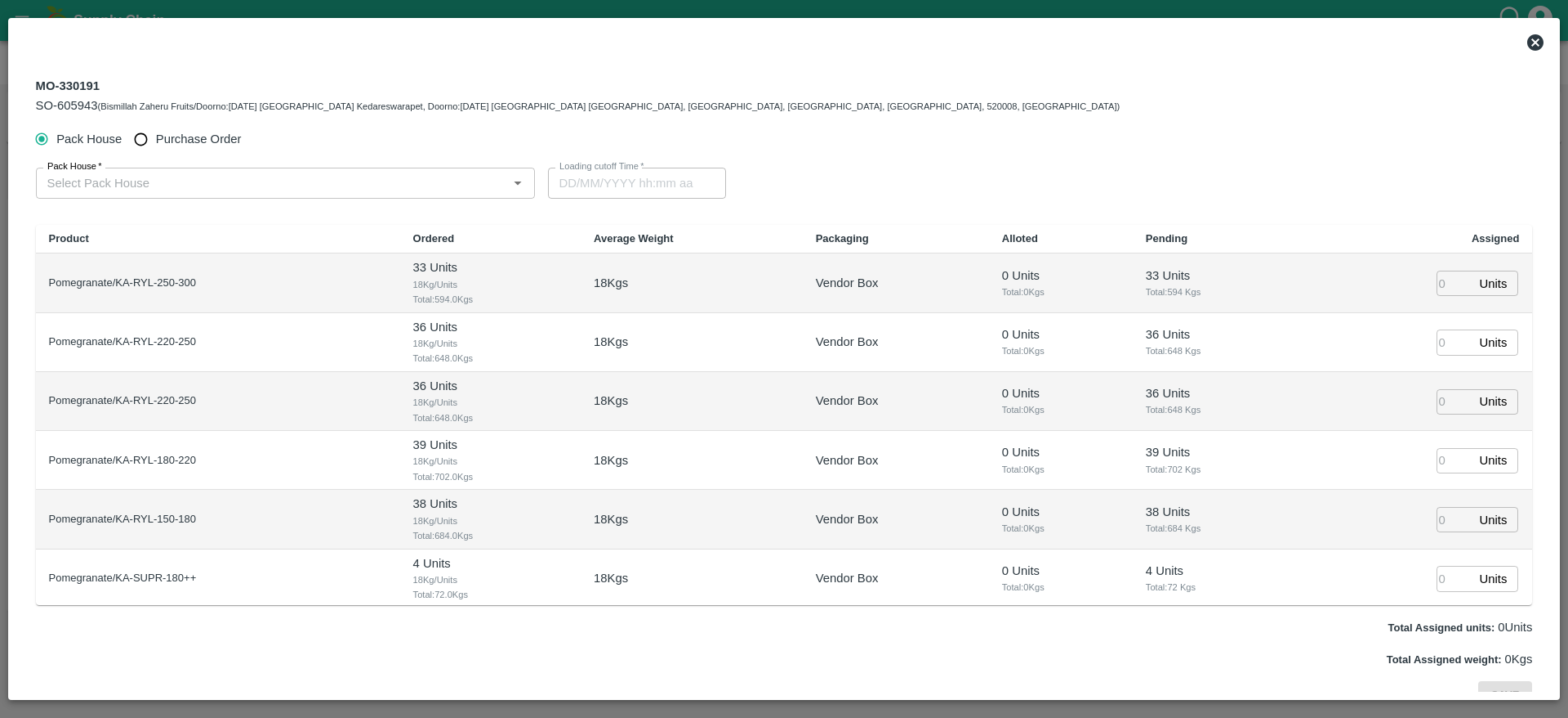
click at [162, 130] on span "Purchase Order" at bounding box center [199, 139] width 86 height 18
click at [156, 130] on input "Purchase Order" at bounding box center [140, 139] width 30 height 30
radio input "true"
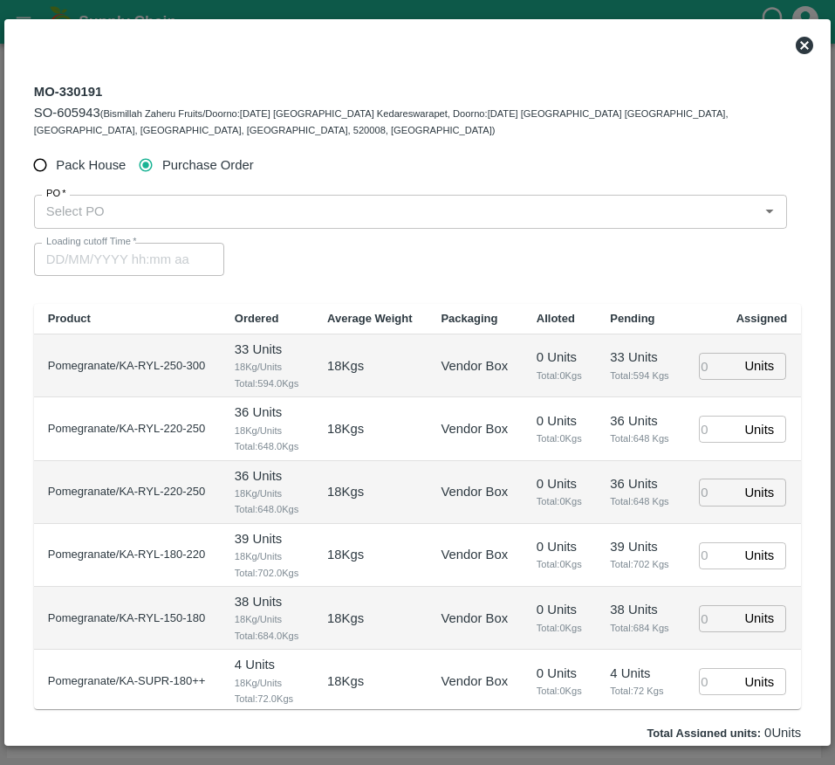
scroll to position [104, 0]
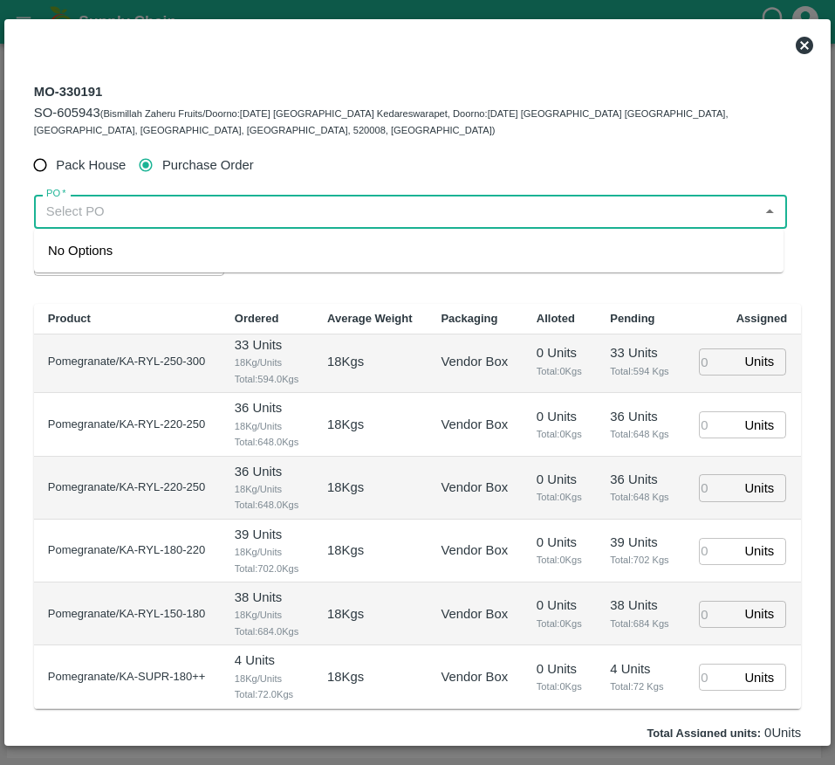
click at [165, 208] on input "PO   *" at bounding box center [396, 211] width 714 height 23
click at [194, 253] on div "PO-178334(Ningappa Kallappa Madabhavi -8805072781)" at bounding box center [179, 250] width 262 height 19
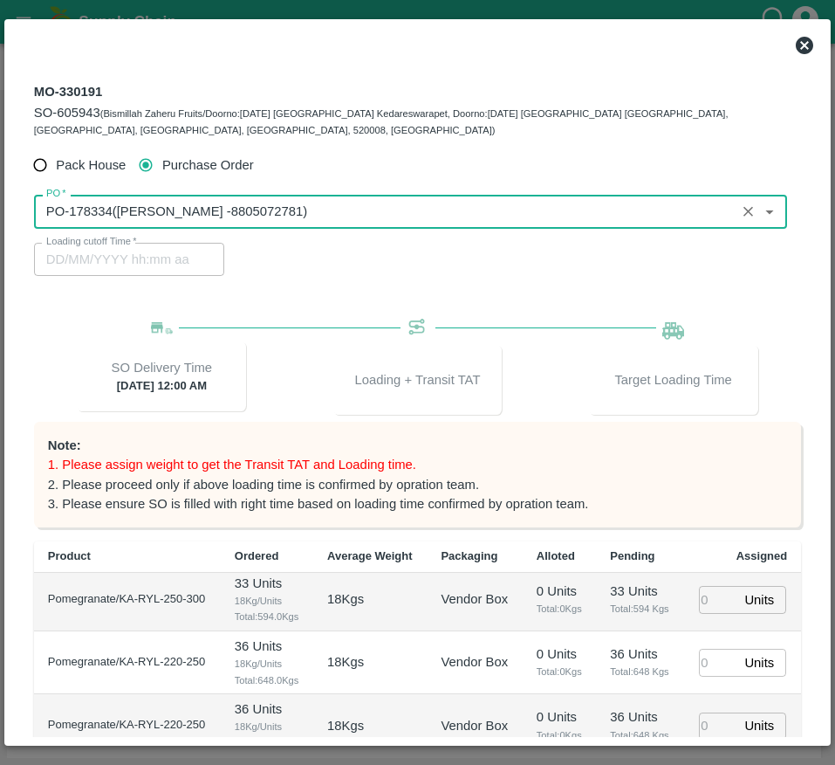
type input "PO-178334(Ningappa Kallappa Madabhavi -8805072781)"
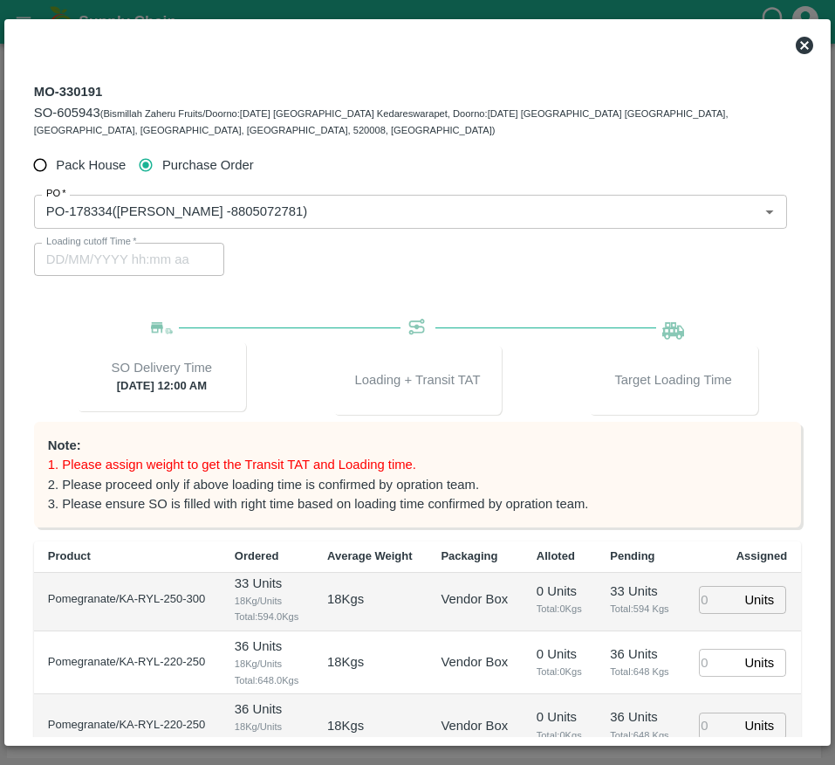
click at [345, 288] on div "PO   * PO   * Loading cutoff Time   * Loading cutoff Time" at bounding box center [417, 235] width 767 height 109
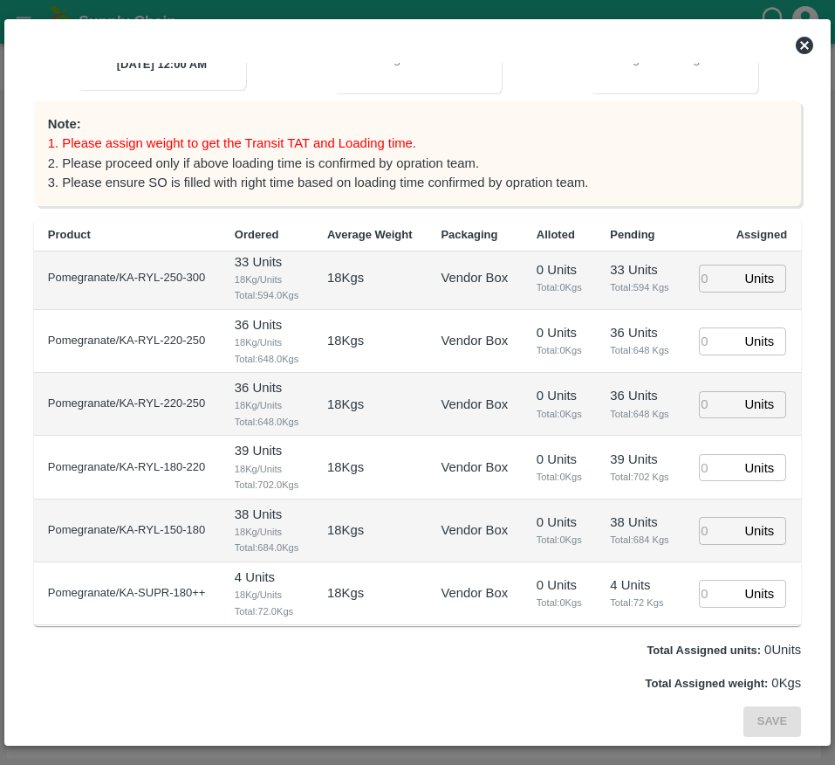
scroll to position [0, 0]
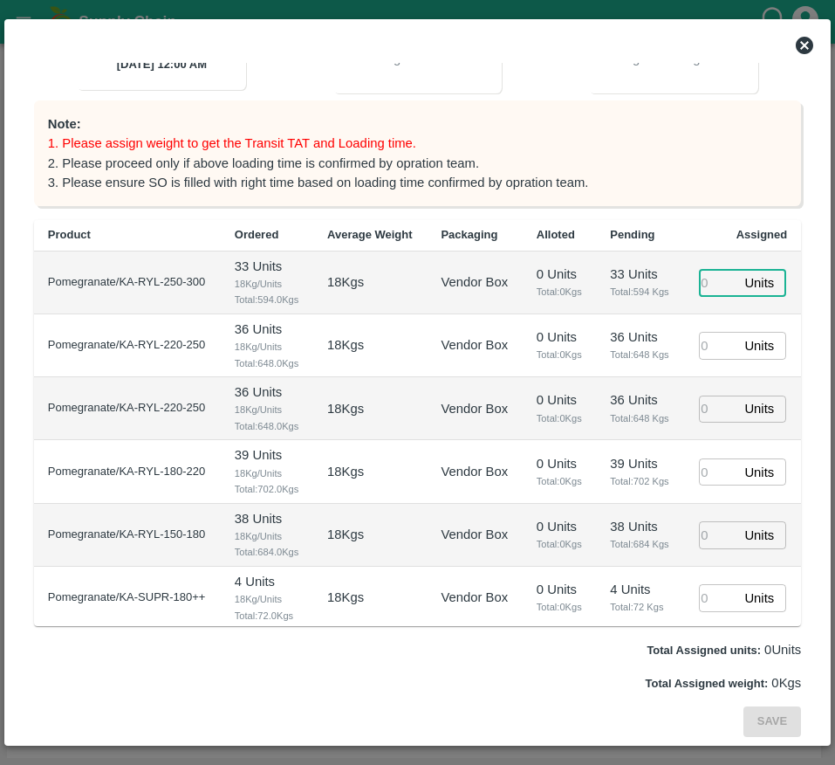
click at [709, 296] on input "number" at bounding box center [718, 282] width 38 height 27
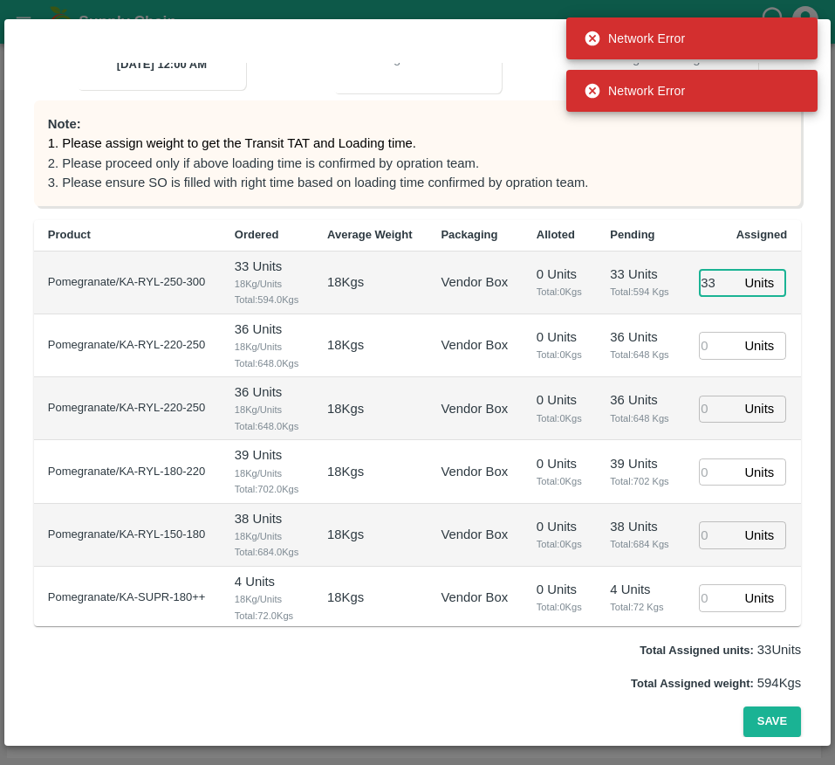
type input "33"
type input "30/09/2025 09:36 PM"
click at [707, 359] on input "number" at bounding box center [718, 345] width 38 height 27
type input "36"
click at [705, 423] on input "number" at bounding box center [718, 408] width 38 height 27
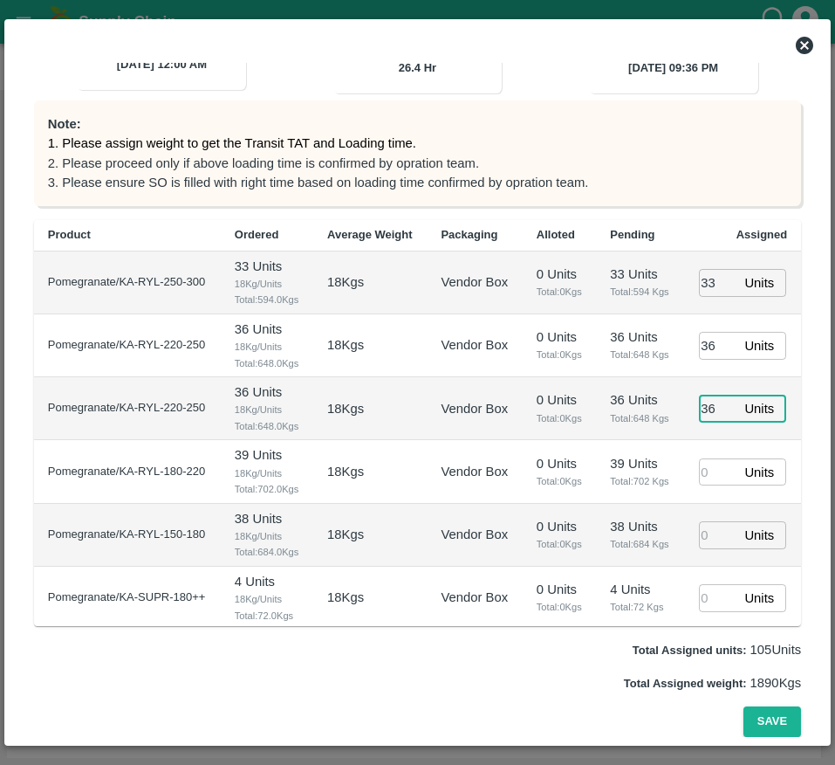
type input "36"
click at [699, 485] on input "number" at bounding box center [718, 471] width 38 height 27
type input "39"
click at [657, 503] on td "39 Units Total: 702 Kgs" at bounding box center [639, 471] width 87 height 63
type input "30/09/2025 08:36 PM"
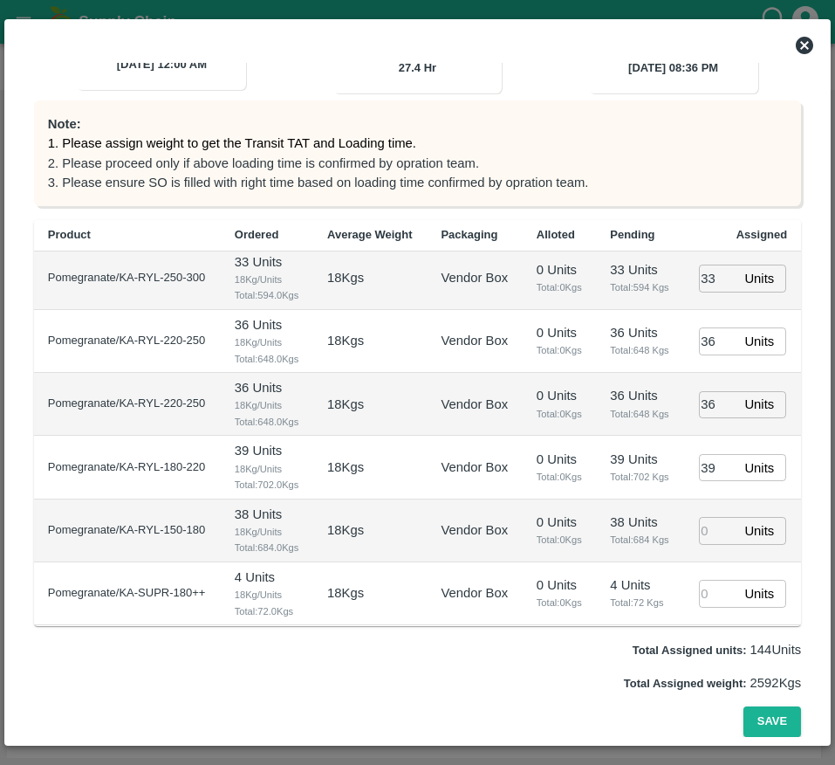
scroll to position [104, 0]
click at [699, 524] on input "number" at bounding box center [718, 530] width 38 height 27
type input "38"
click at [715, 606] on input "number" at bounding box center [718, 593] width 38 height 27
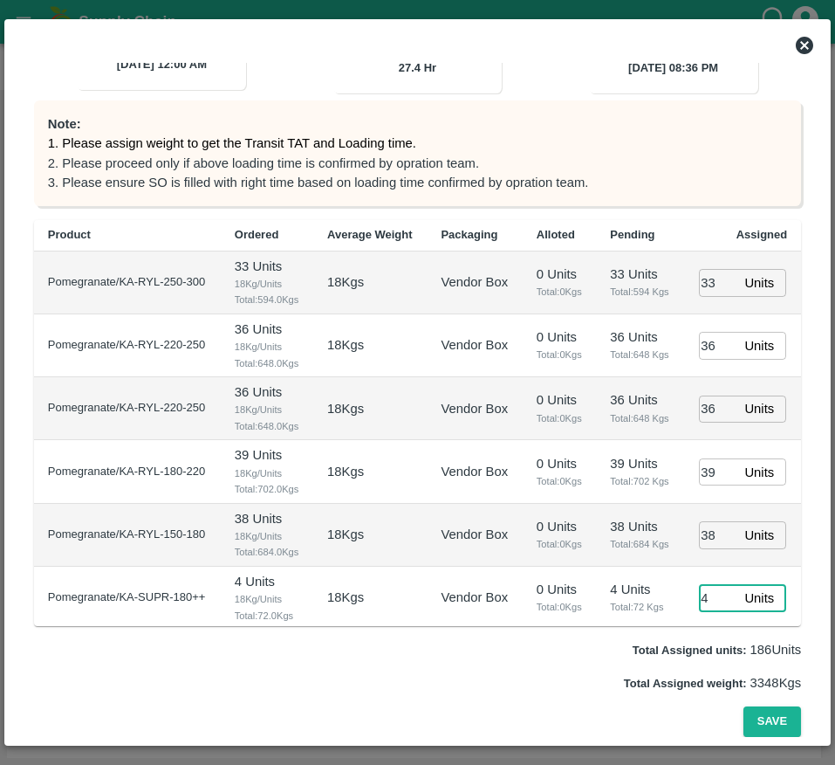
type input "4"
click at [706, 423] on input "36" at bounding box center [718, 408] width 38 height 27
click at [709, 359] on input "36" at bounding box center [718, 345] width 38 height 27
type input "01"
click at [713, 423] on input "36" at bounding box center [718, 408] width 38 height 27
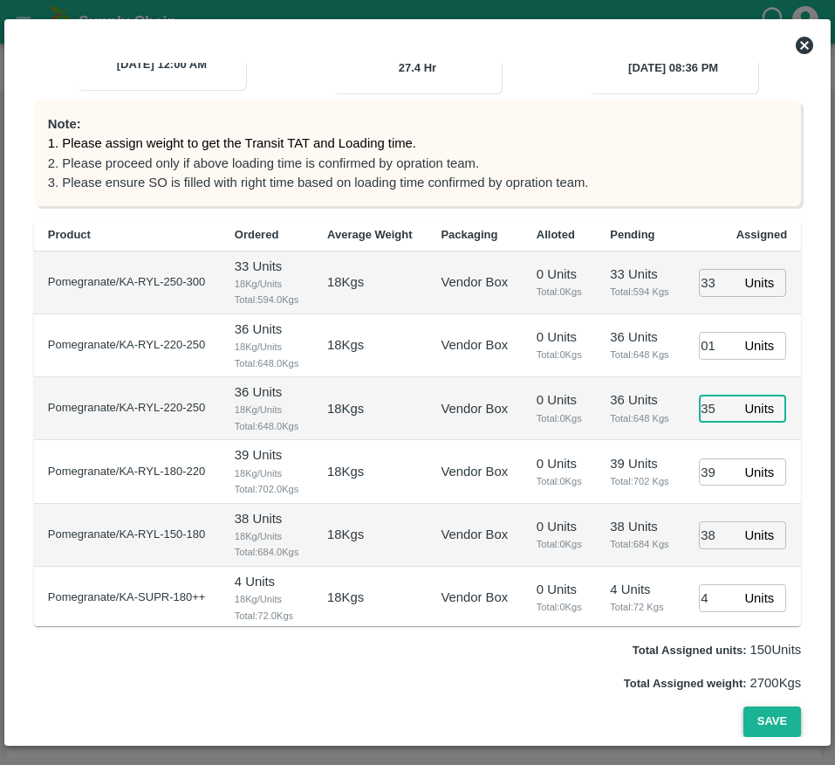
type input "35"
click at [764, 715] on button "Save" at bounding box center [773, 721] width 58 height 31
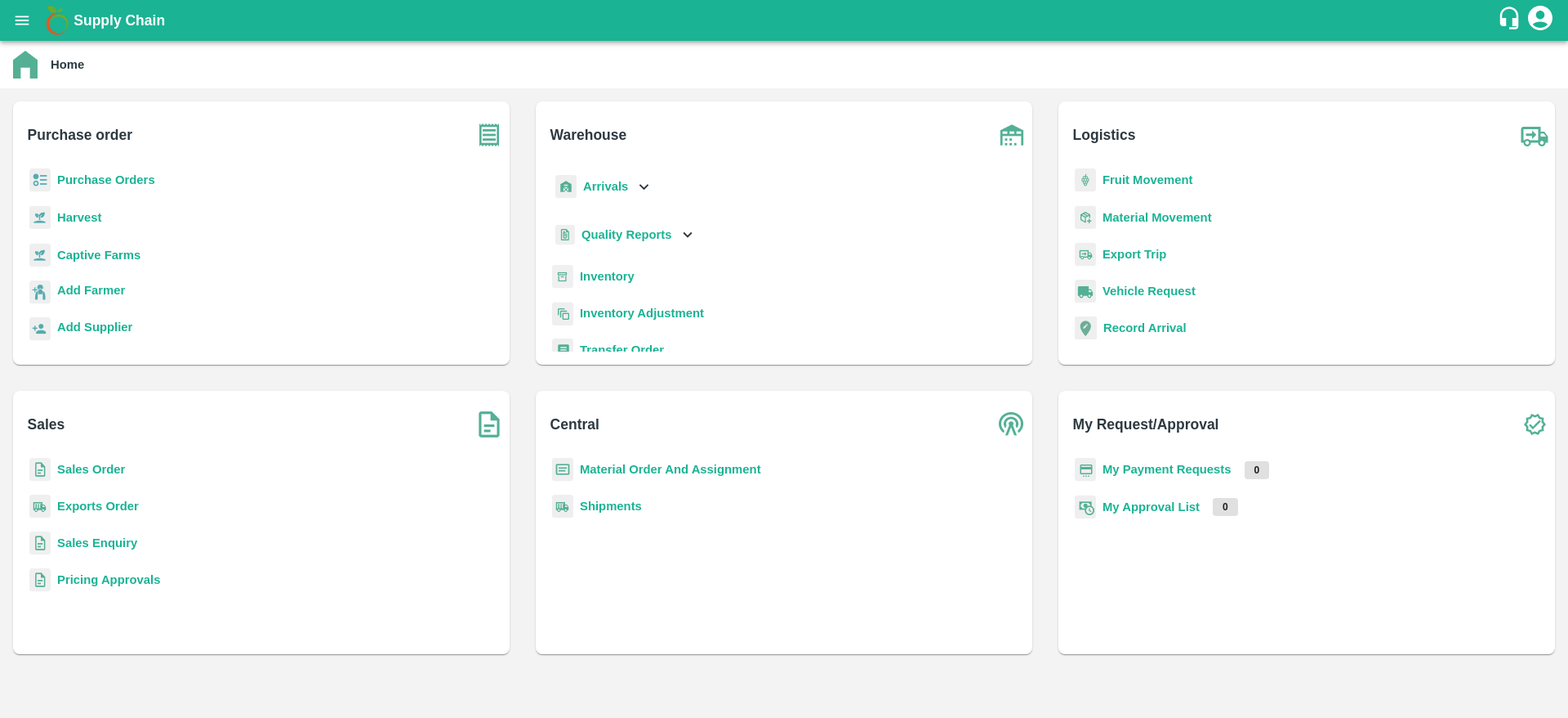
click at [71, 449] on b "Sales Order" at bounding box center [91, 469] width 67 height 13
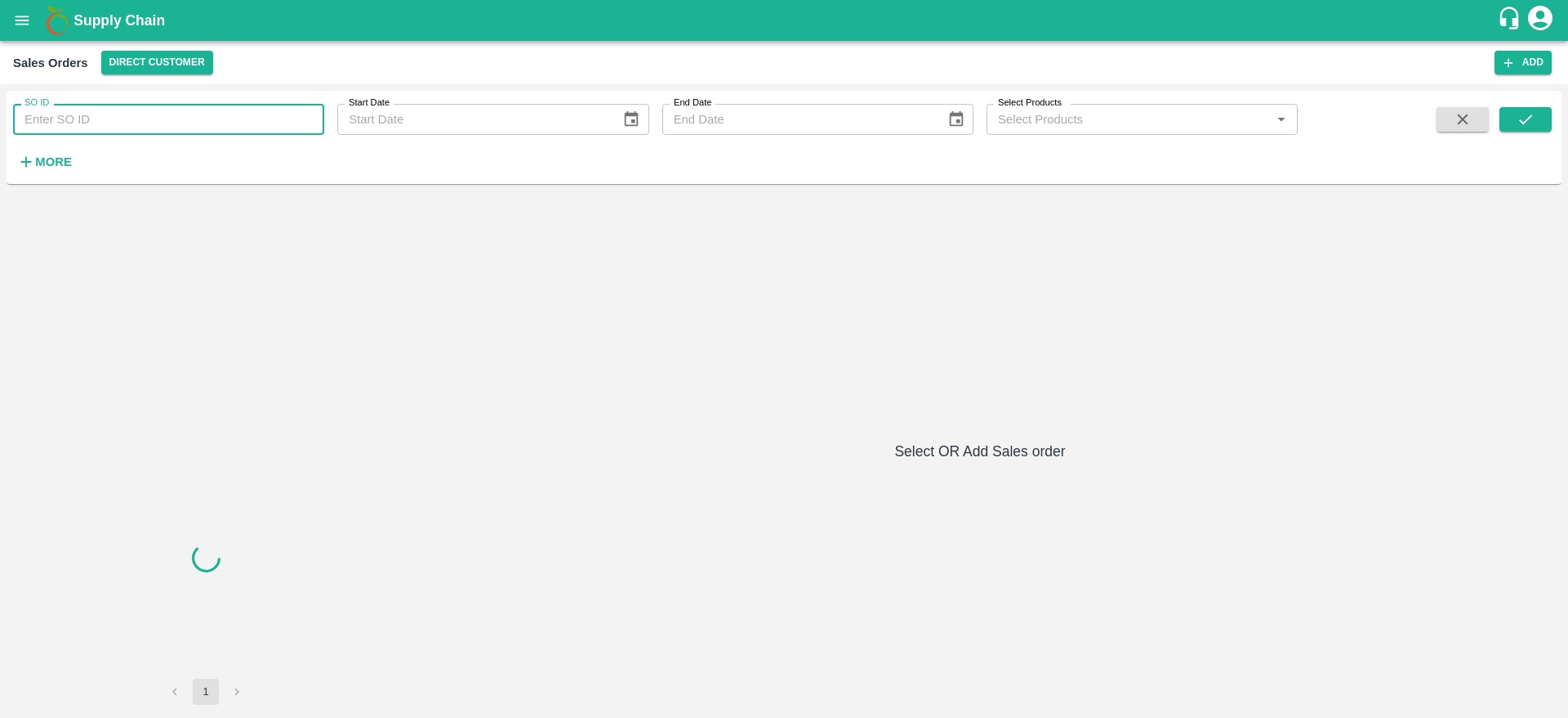
click at [132, 134] on input "SO ID" at bounding box center [168, 119] width 312 height 31
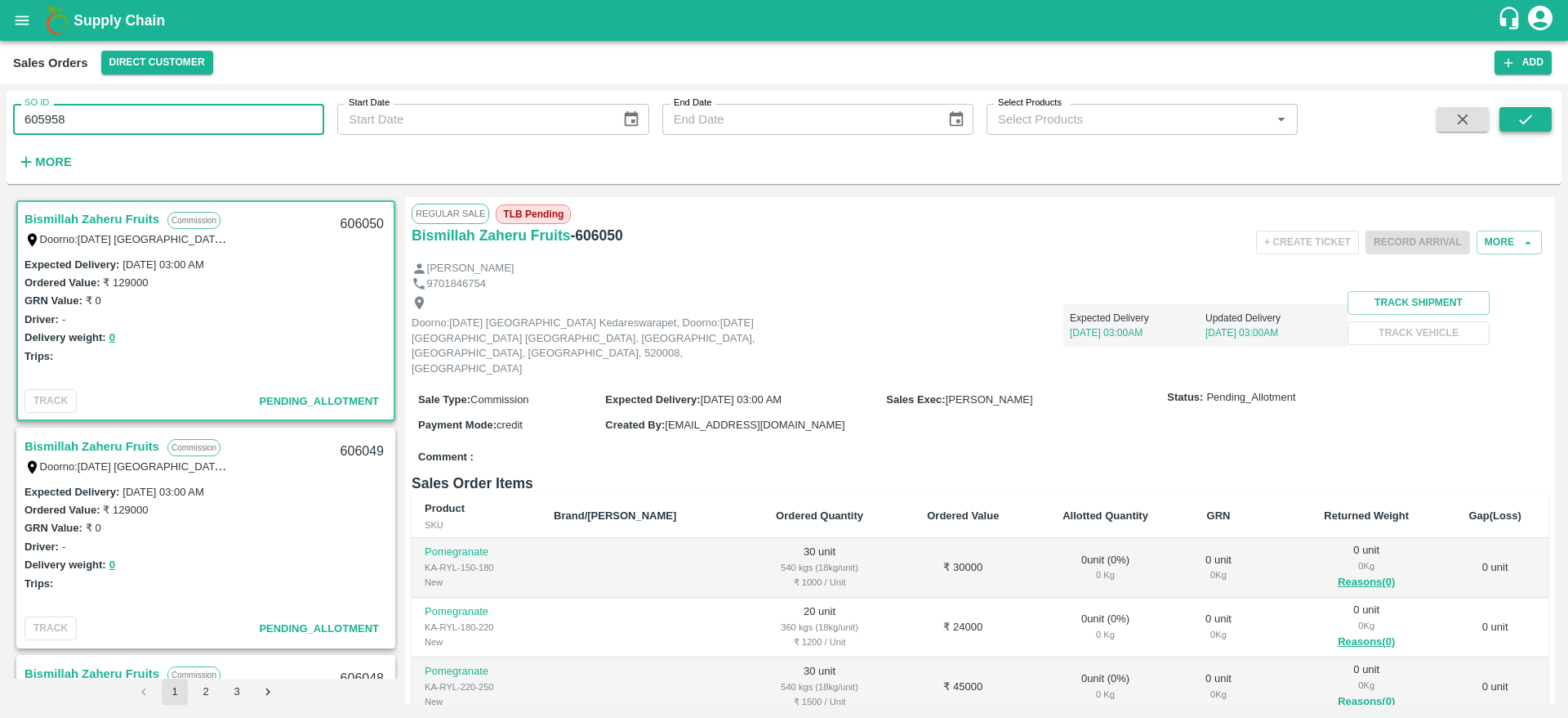
type input "605958"
click at [1045, 125] on icon "submit" at bounding box center [1525, 119] width 18 height 18
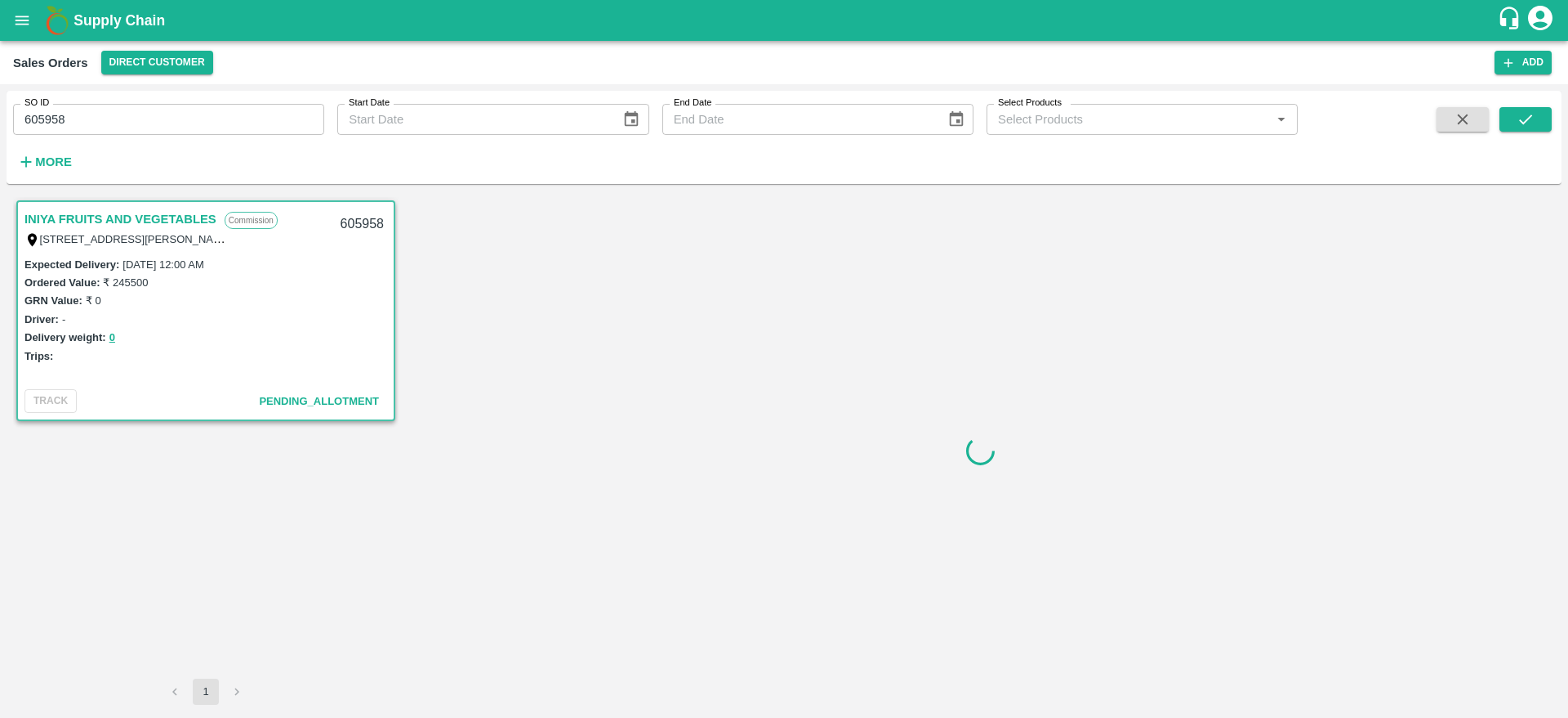
click at [291, 277] on div "Ordered Value: ₹ 245500" at bounding box center [206, 282] width 363 height 18
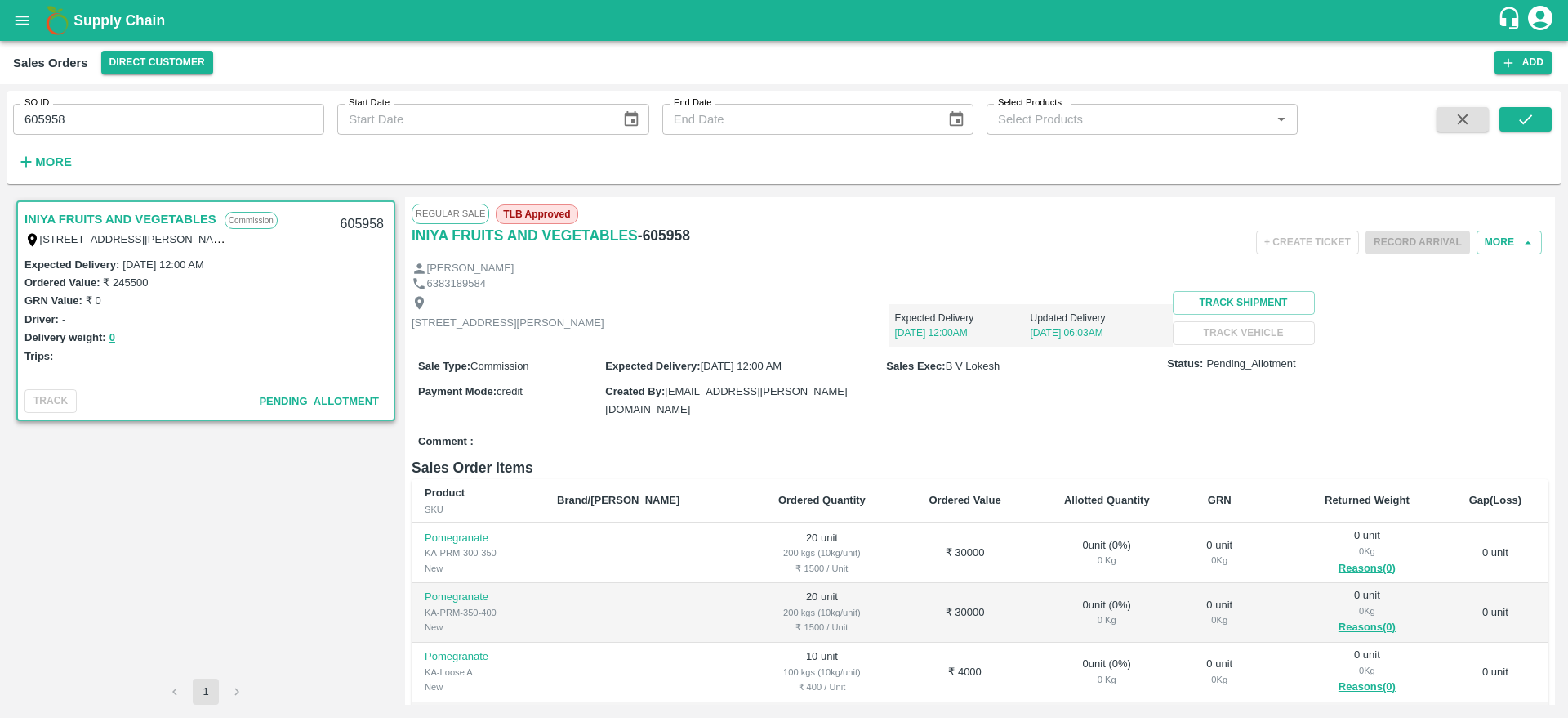
scroll to position [300, 0]
click at [35, 28] on button "open drawer" at bounding box center [22, 21] width 37 height 37
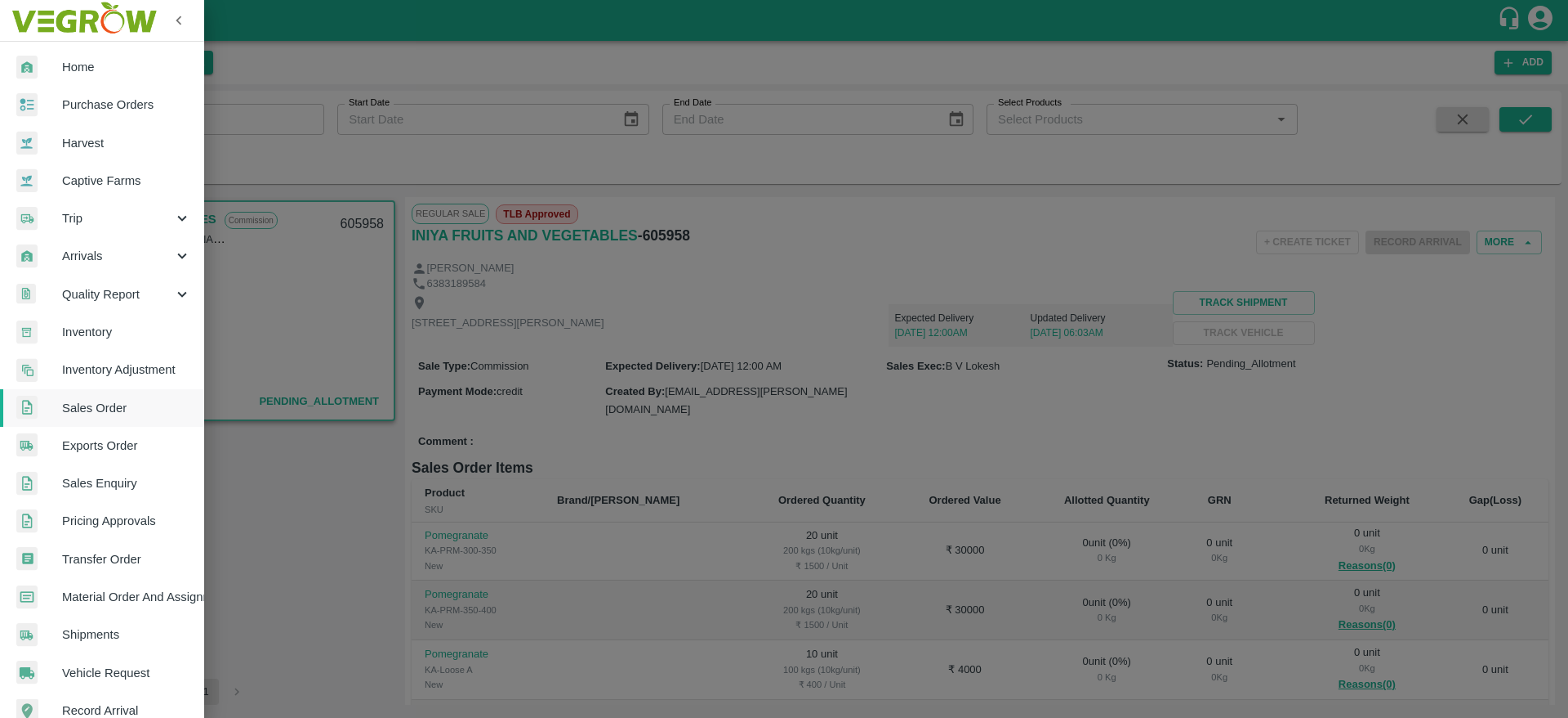
click at [136, 449] on span "Material Order And Assignment" at bounding box center [126, 596] width 129 height 18
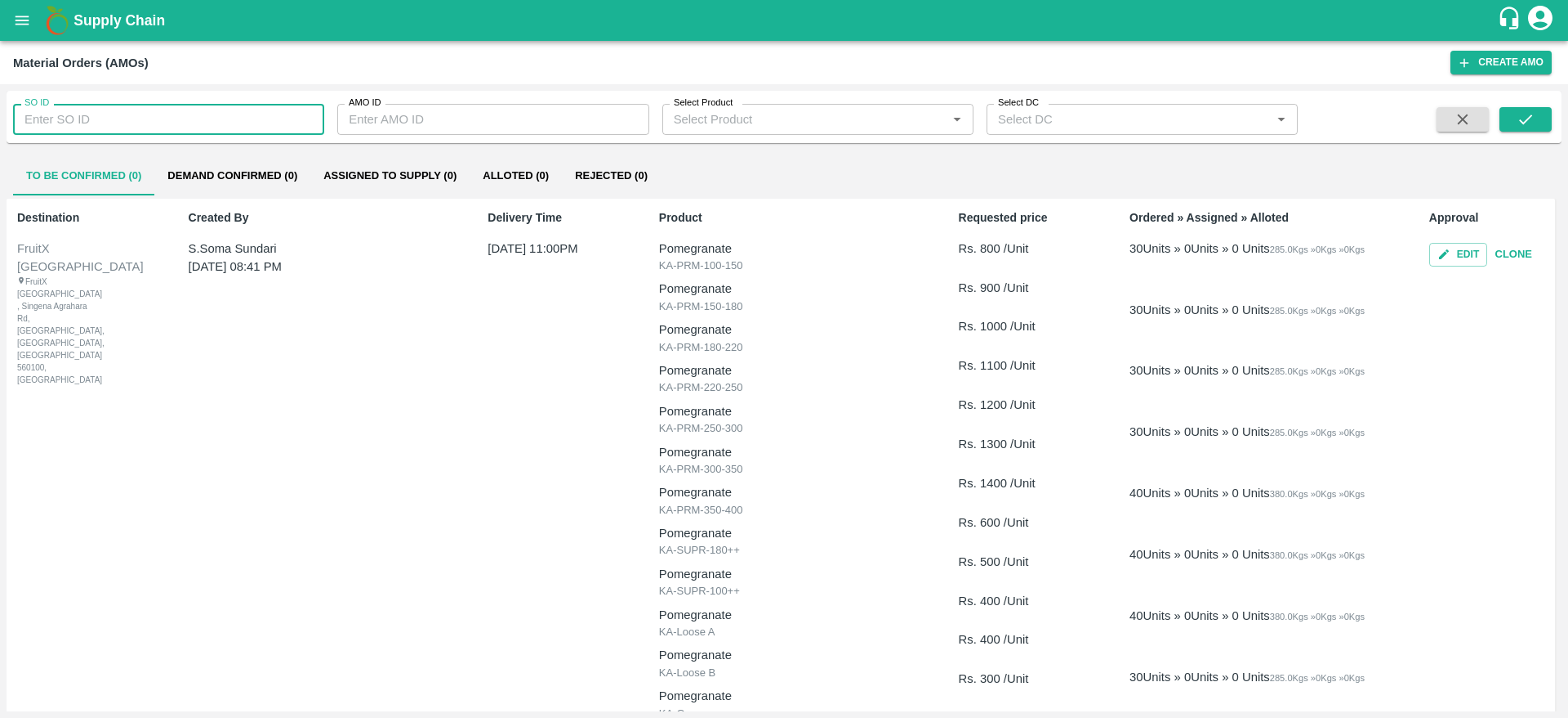
click at [185, 132] on input "SO ID" at bounding box center [168, 119] width 312 height 31
type input "605958"
click at [1045, 117] on button "submit" at bounding box center [1526, 119] width 52 height 24
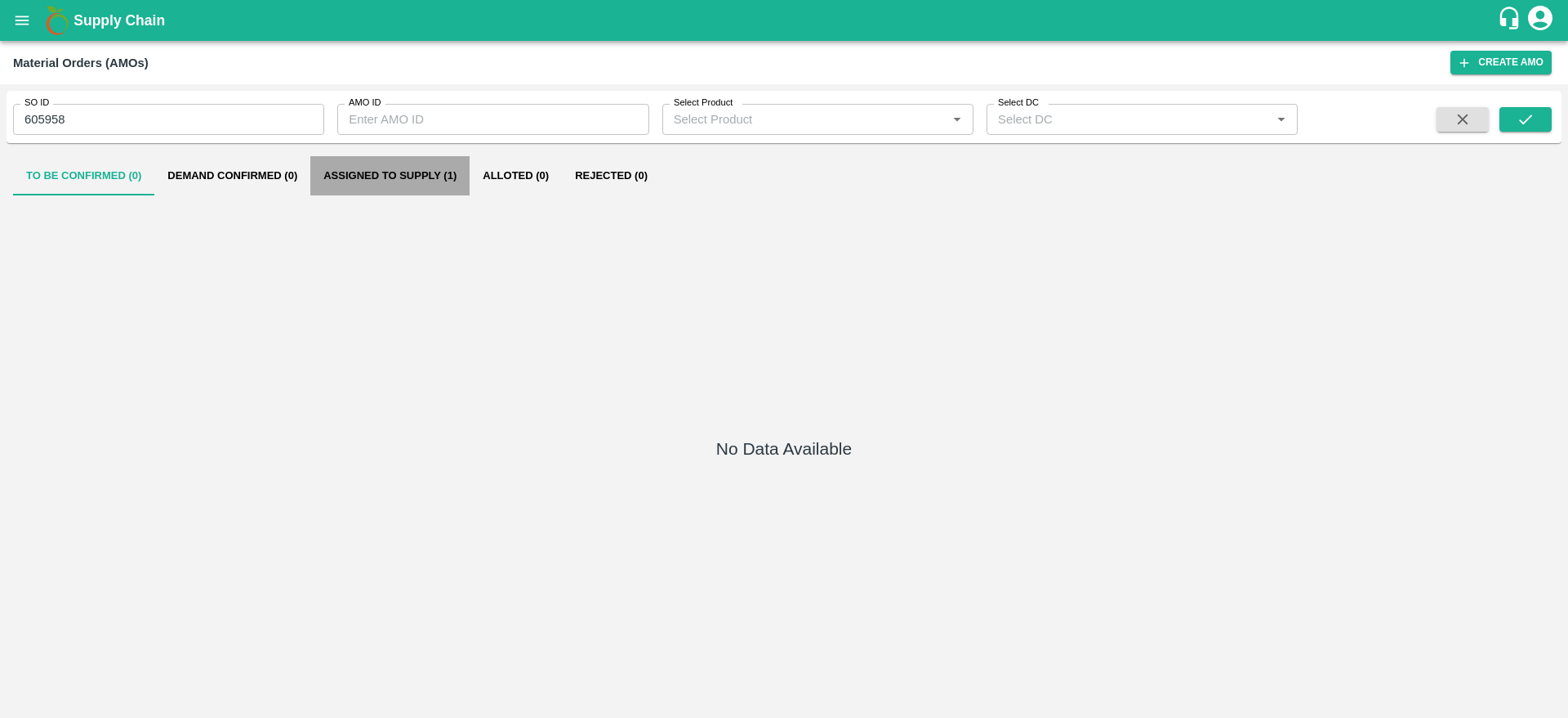
click at [409, 166] on button "Assigned to Supply (1)" at bounding box center [390, 176] width 159 height 39
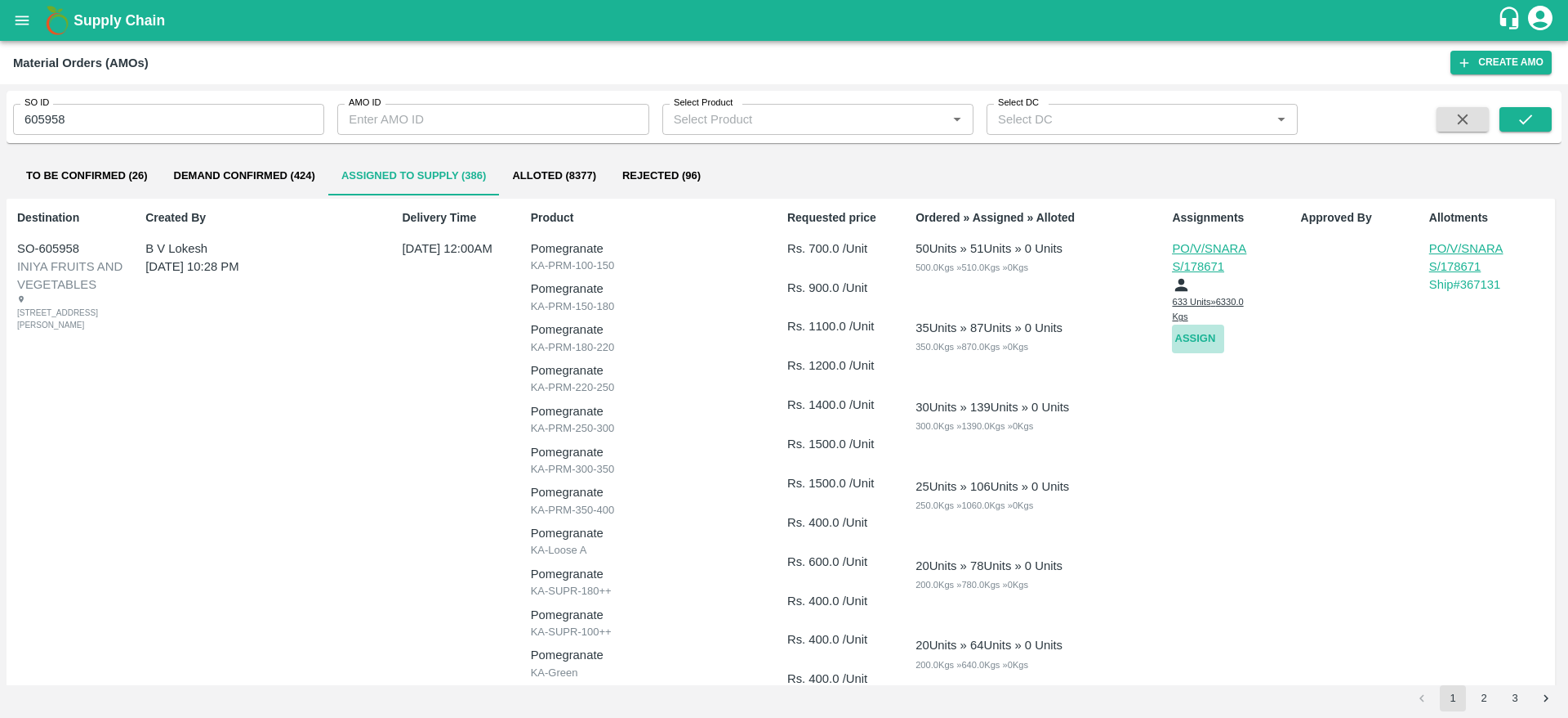
click at [1045, 333] on button "Assign" at bounding box center [1198, 339] width 52 height 29
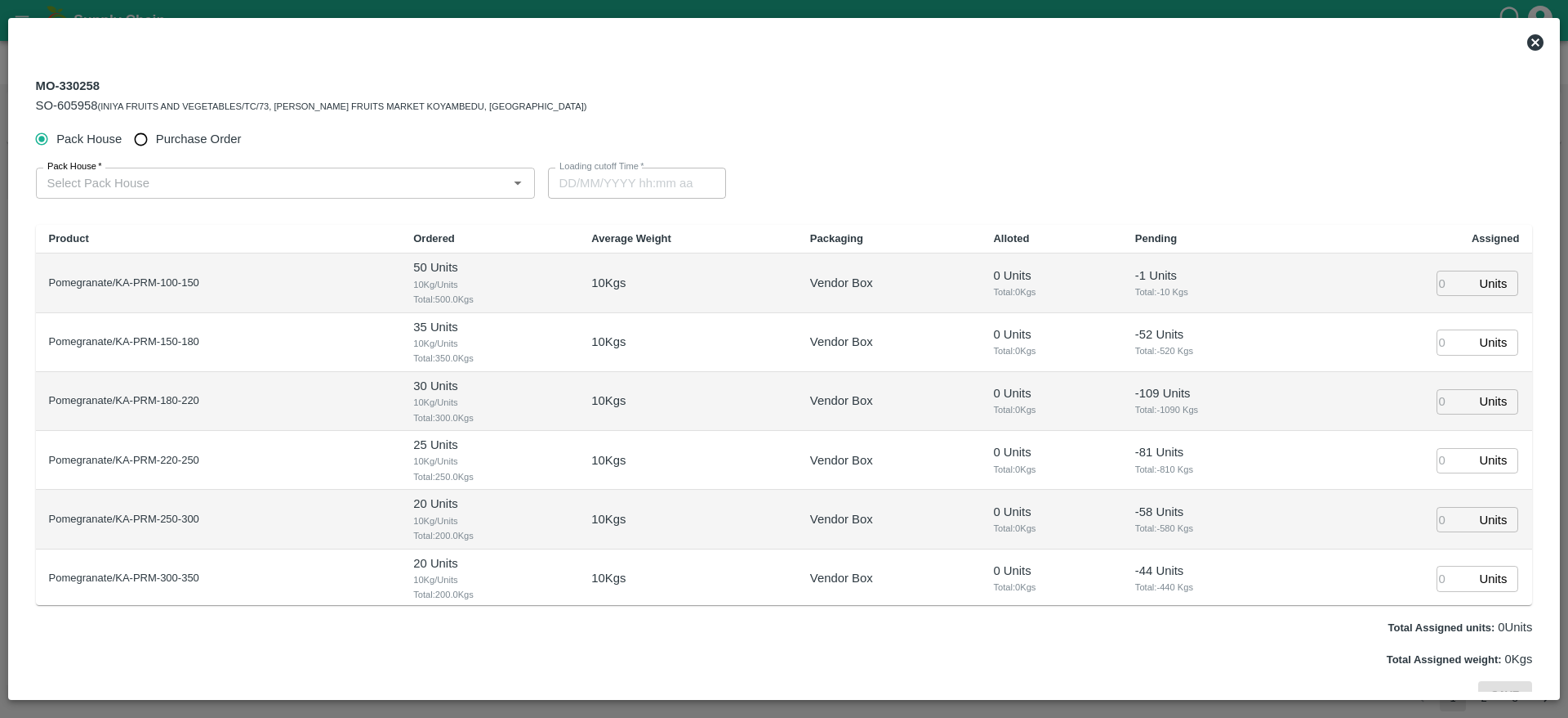
type input "[DATE] 12:00 AM"
click at [165, 139] on span "Purchase Order" at bounding box center [199, 139] width 86 height 18
click at [156, 139] on input "Purchase Order" at bounding box center [140, 139] width 30 height 30
radio input "true"
click at [175, 198] on div "PO   *" at bounding box center [278, 183] width 486 height 31
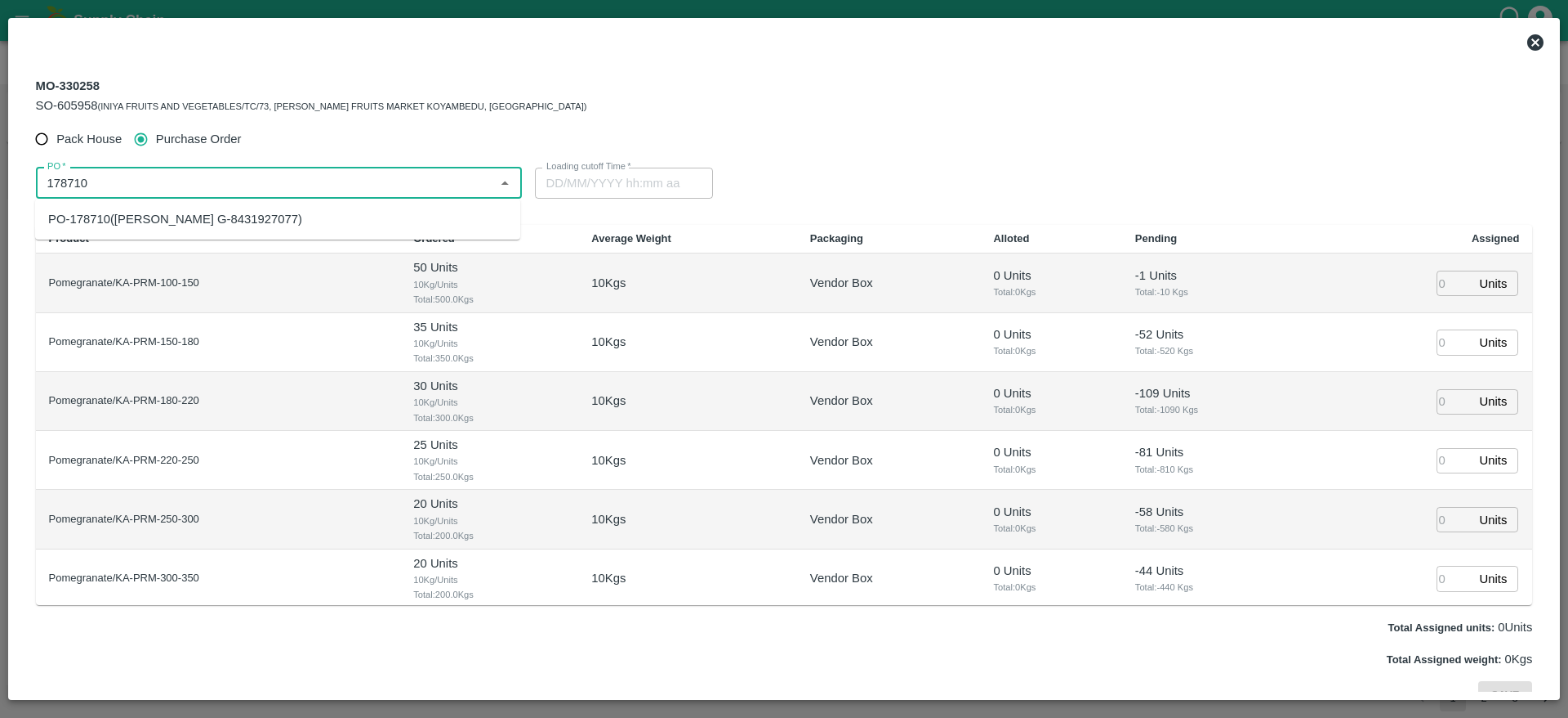
type input "178710"
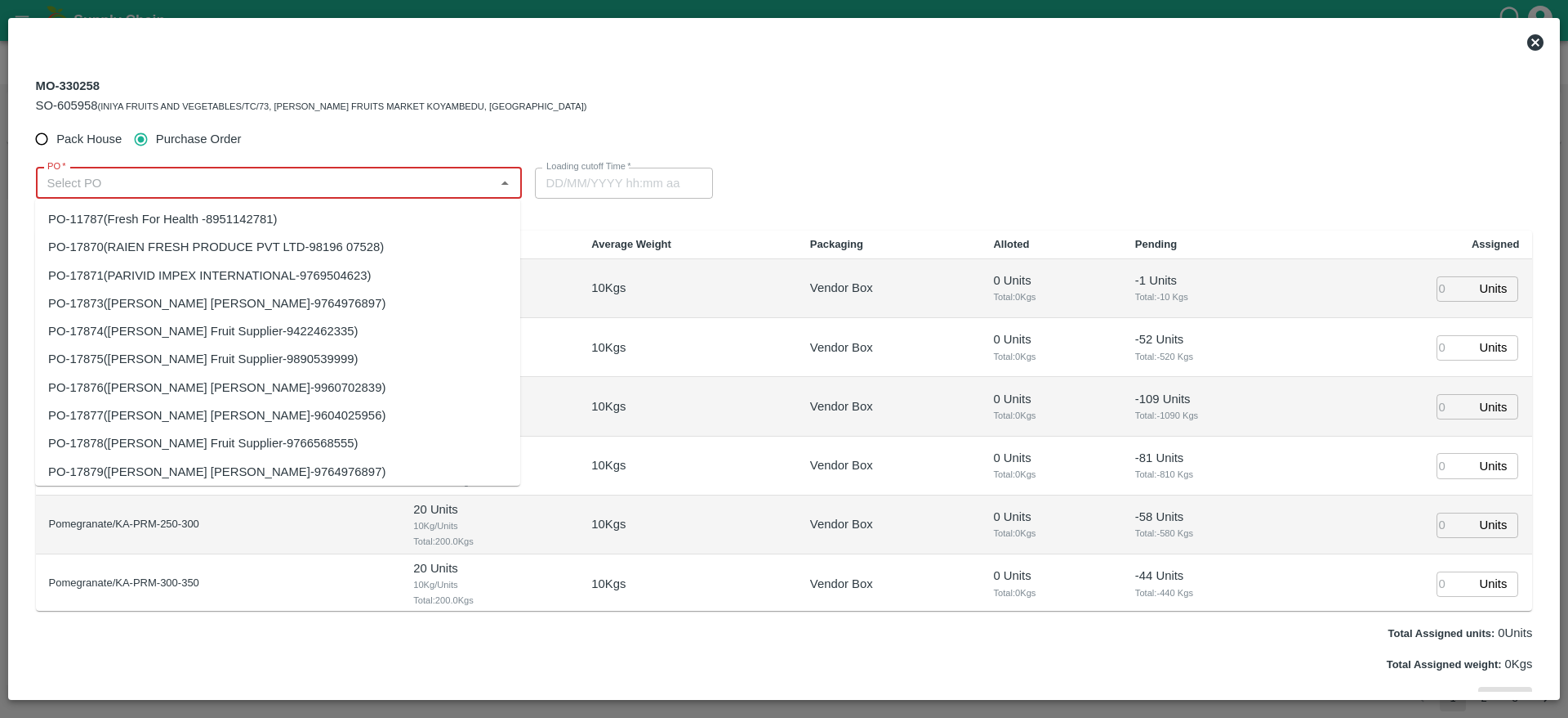
click at [207, 188] on input "PO   *" at bounding box center [266, 183] width 449 height 22
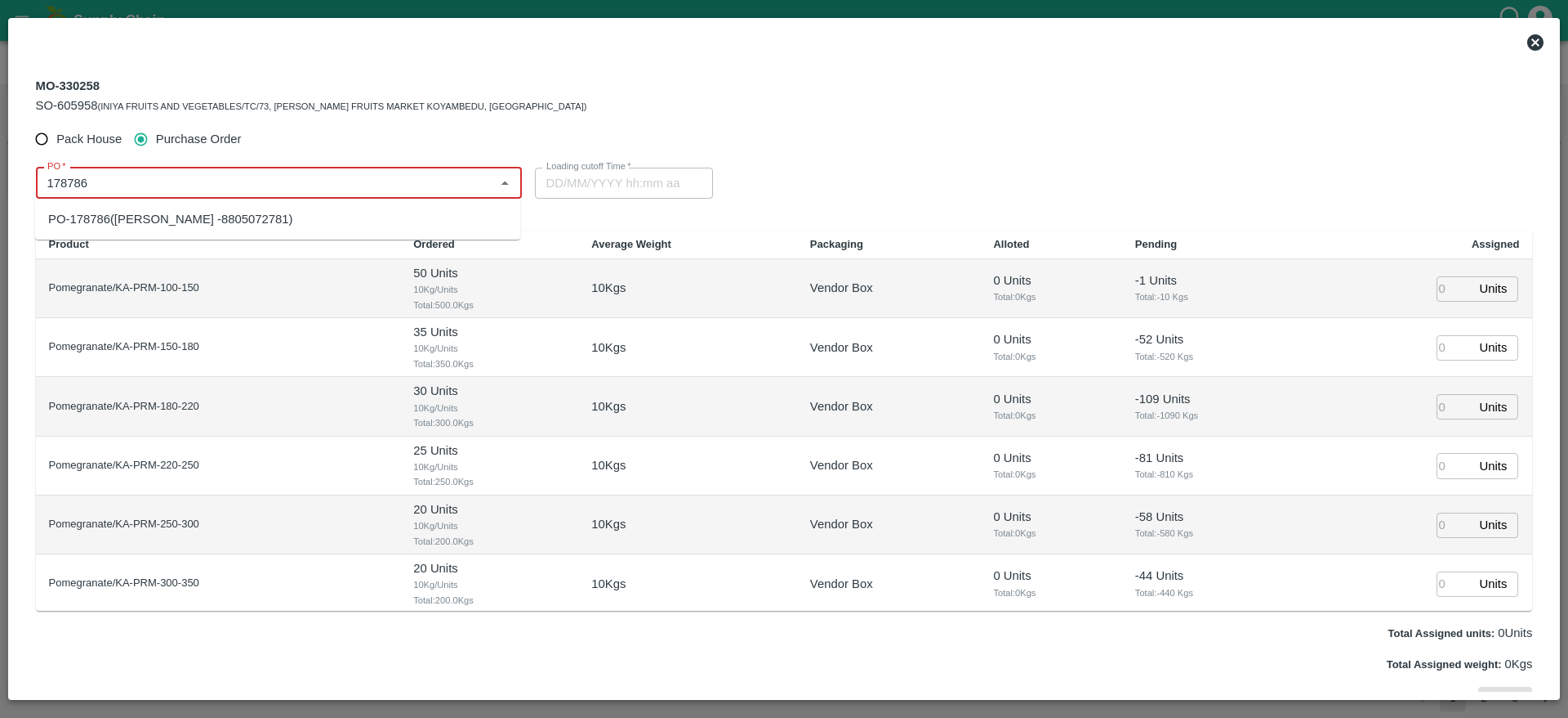
click at [241, 217] on div "PO-178786(Ningappa Kallappa Madabhavi -8805072781)" at bounding box center [171, 218] width 245 height 18
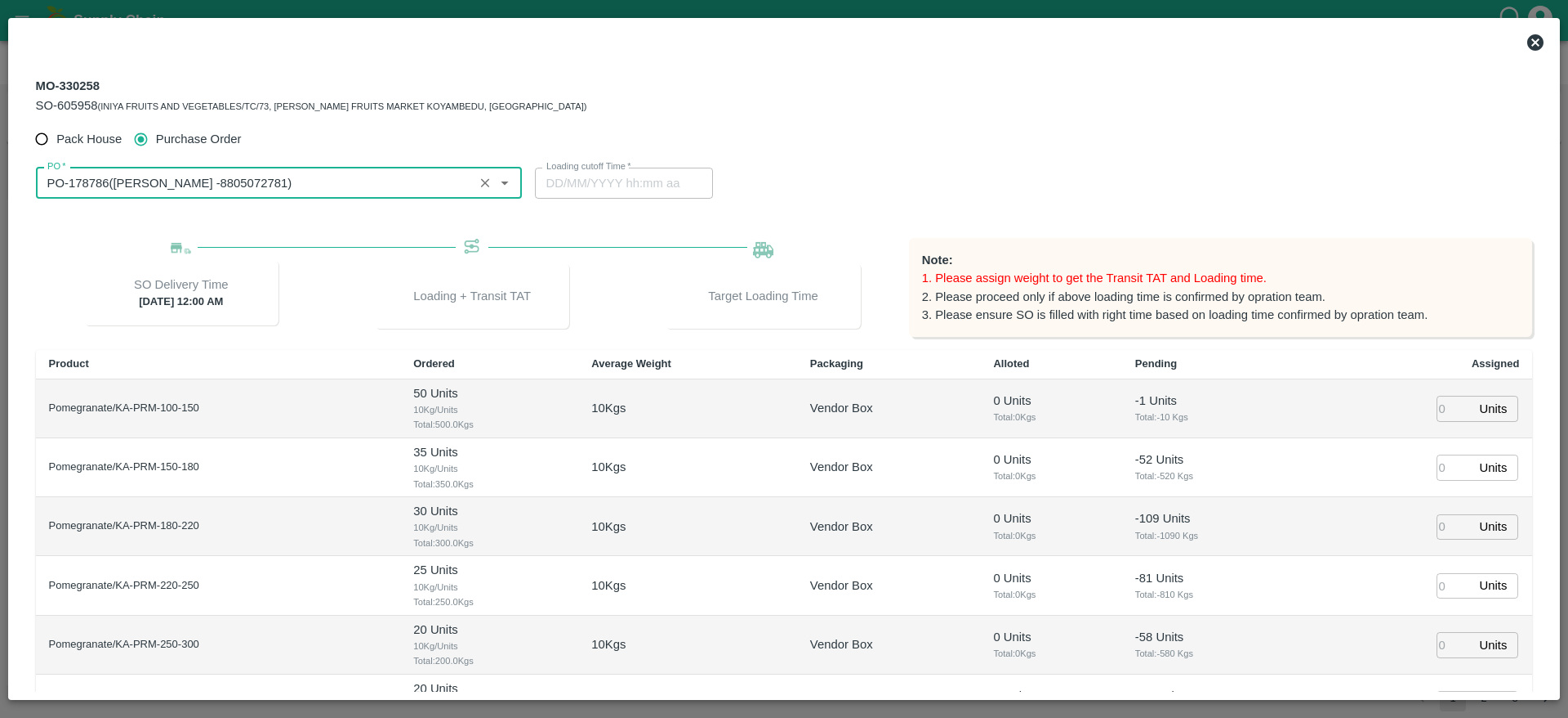
type input "PO-178786(Ningappa Kallappa Madabhavi -8805072781)"
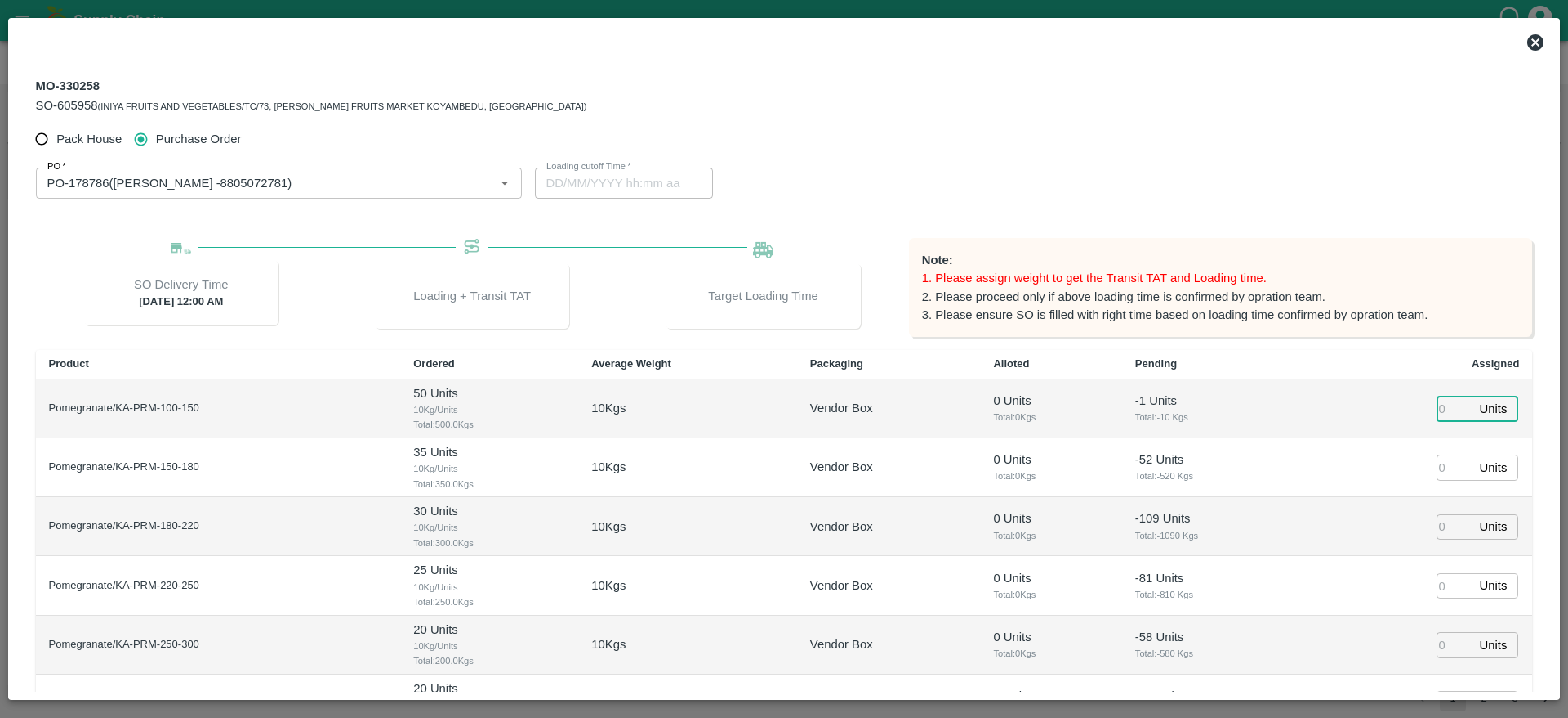
click at [1045, 416] on input "number" at bounding box center [1455, 408] width 36 height 25
type input "28"
click at [1045, 449] on input "number" at bounding box center [1455, 466] width 36 height 25
type input "29/09/2025 11:44 AM"
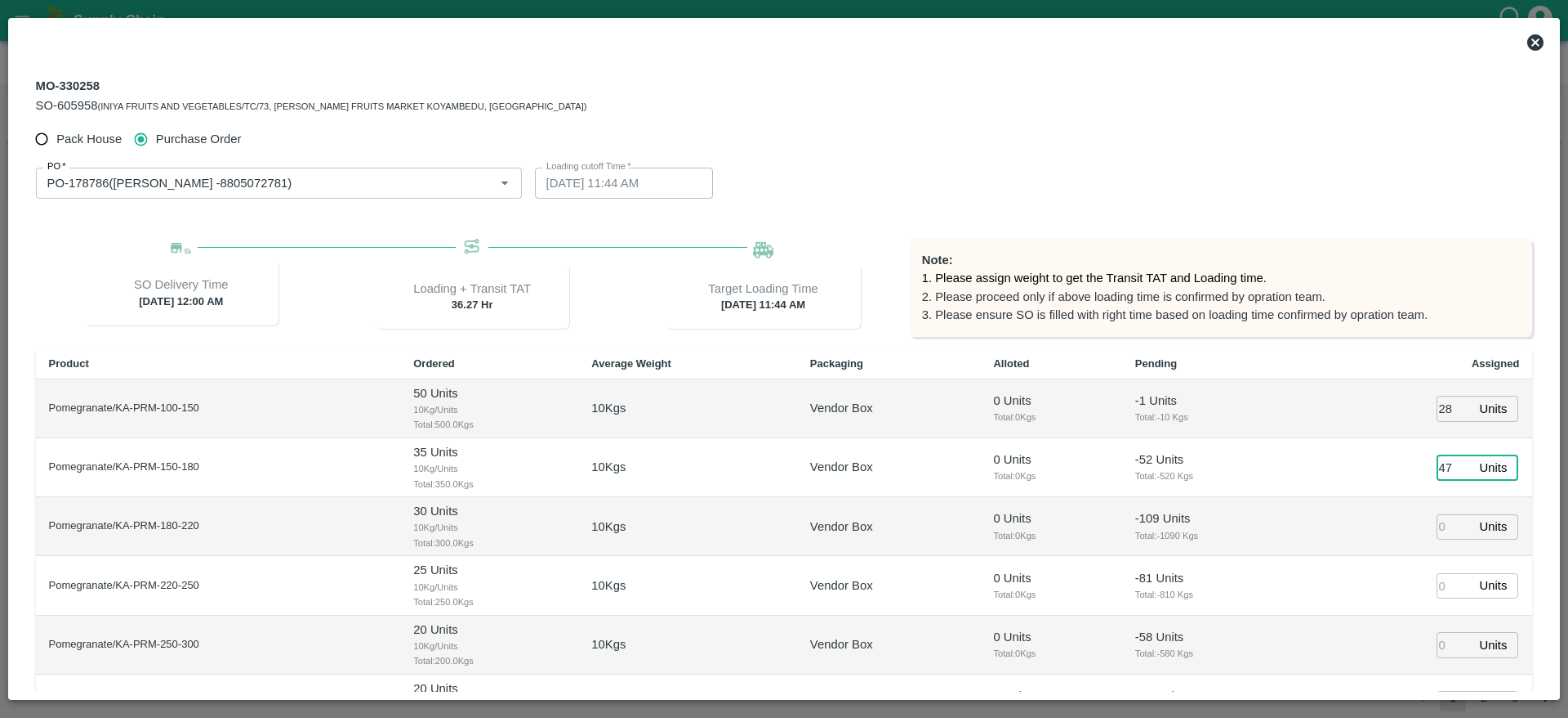
type input "47"
click at [1045, 449] on input "number" at bounding box center [1455, 526] width 36 height 25
type input "62"
click at [1045, 449] on td "-52 Units Total: -520 Kgs" at bounding box center [1214, 467] width 184 height 59
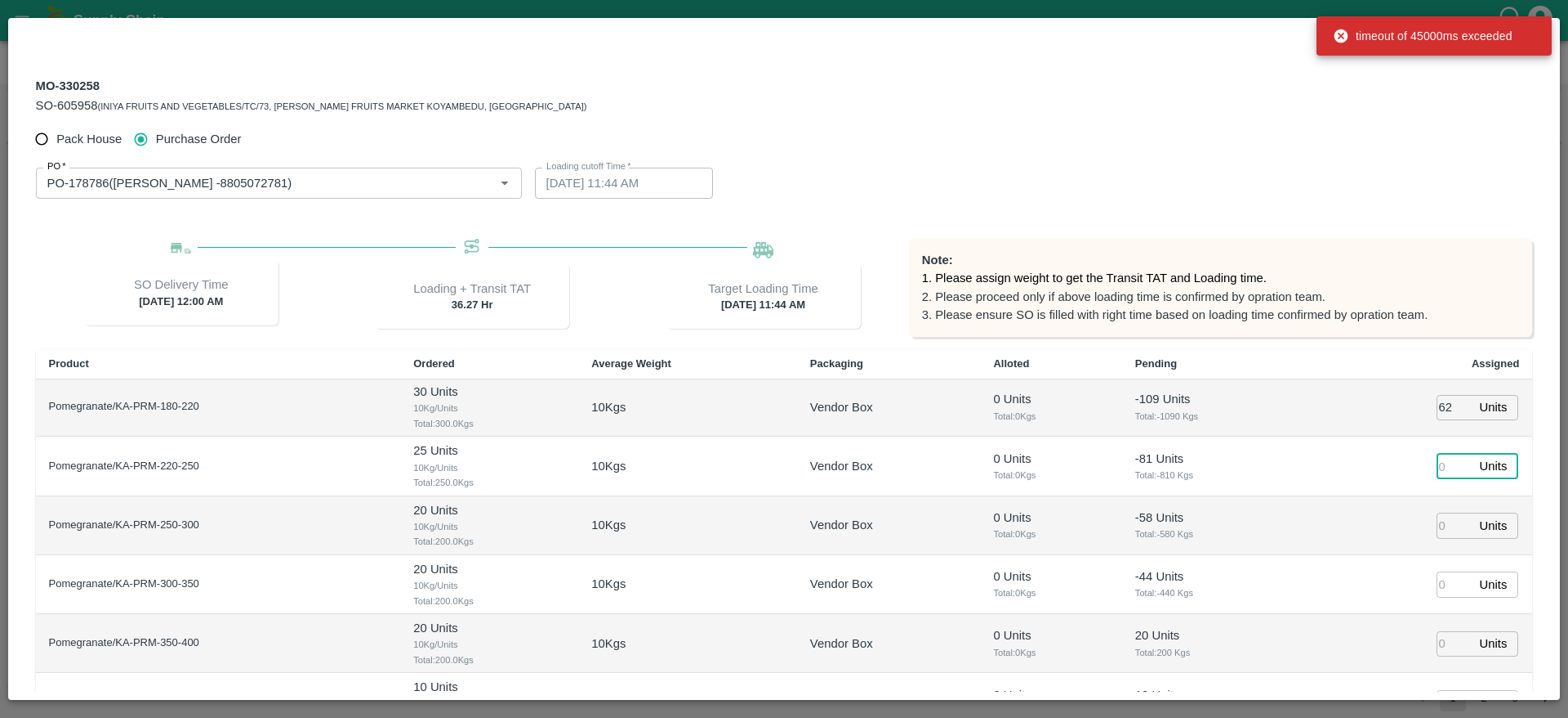
click at [1045, 449] on input "number" at bounding box center [1455, 466] width 36 height 25
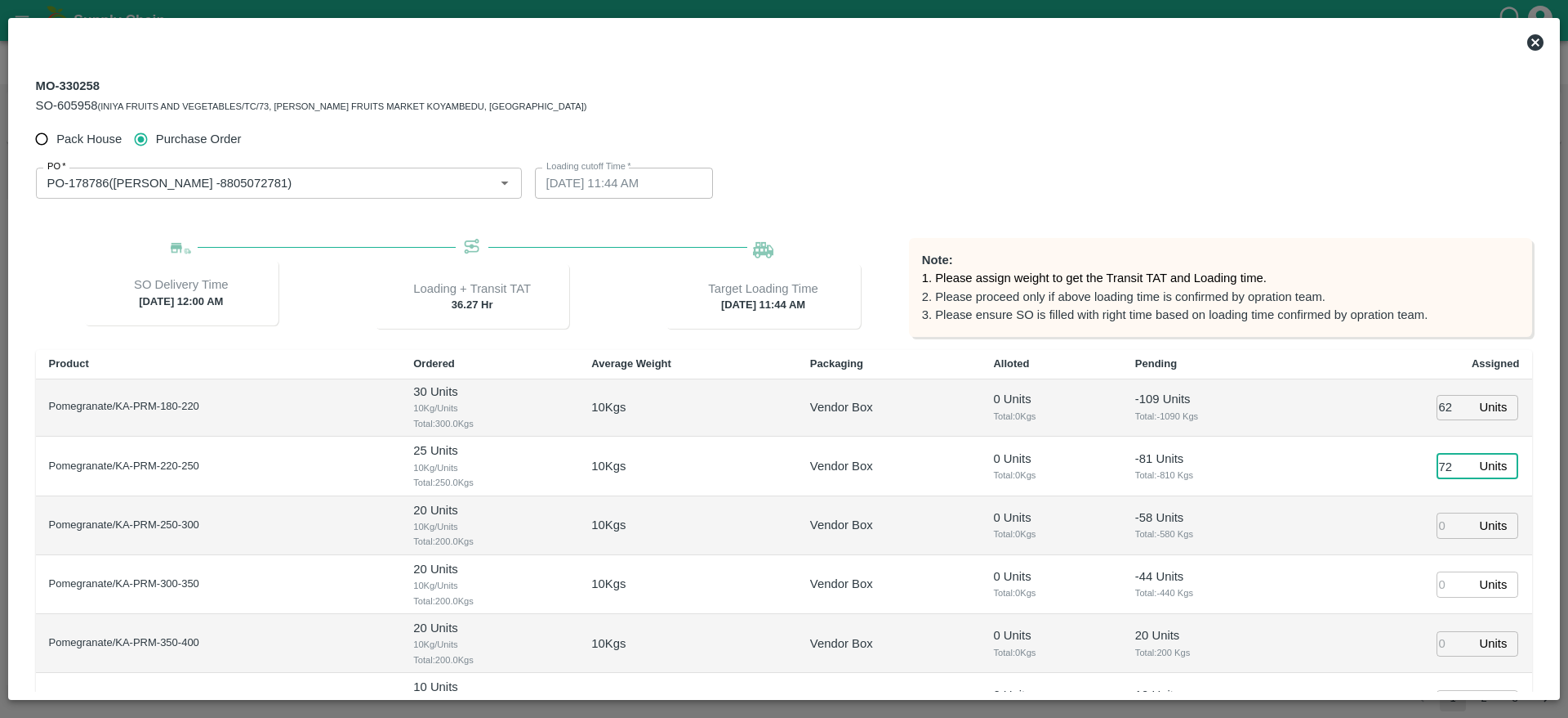
type input "72"
click at [1045, 449] on input "number" at bounding box center [1455, 524] width 36 height 25
type input "63"
click at [1045, 449] on input "number" at bounding box center [1455, 583] width 36 height 25
type input "29/09/2025 10:44 AM"
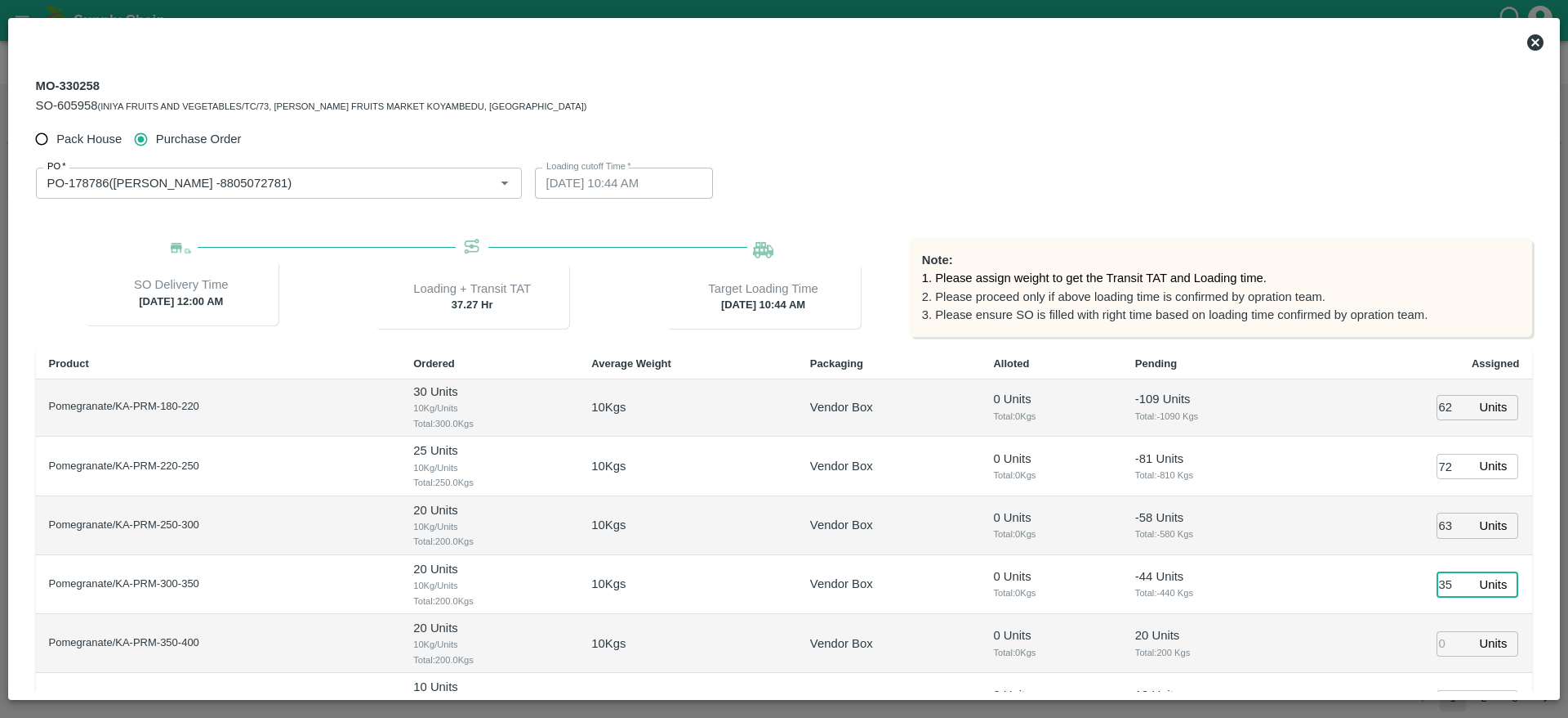
type input "35"
click at [1045, 449] on td "35 Units ​" at bounding box center [1420, 584] width 226 height 59
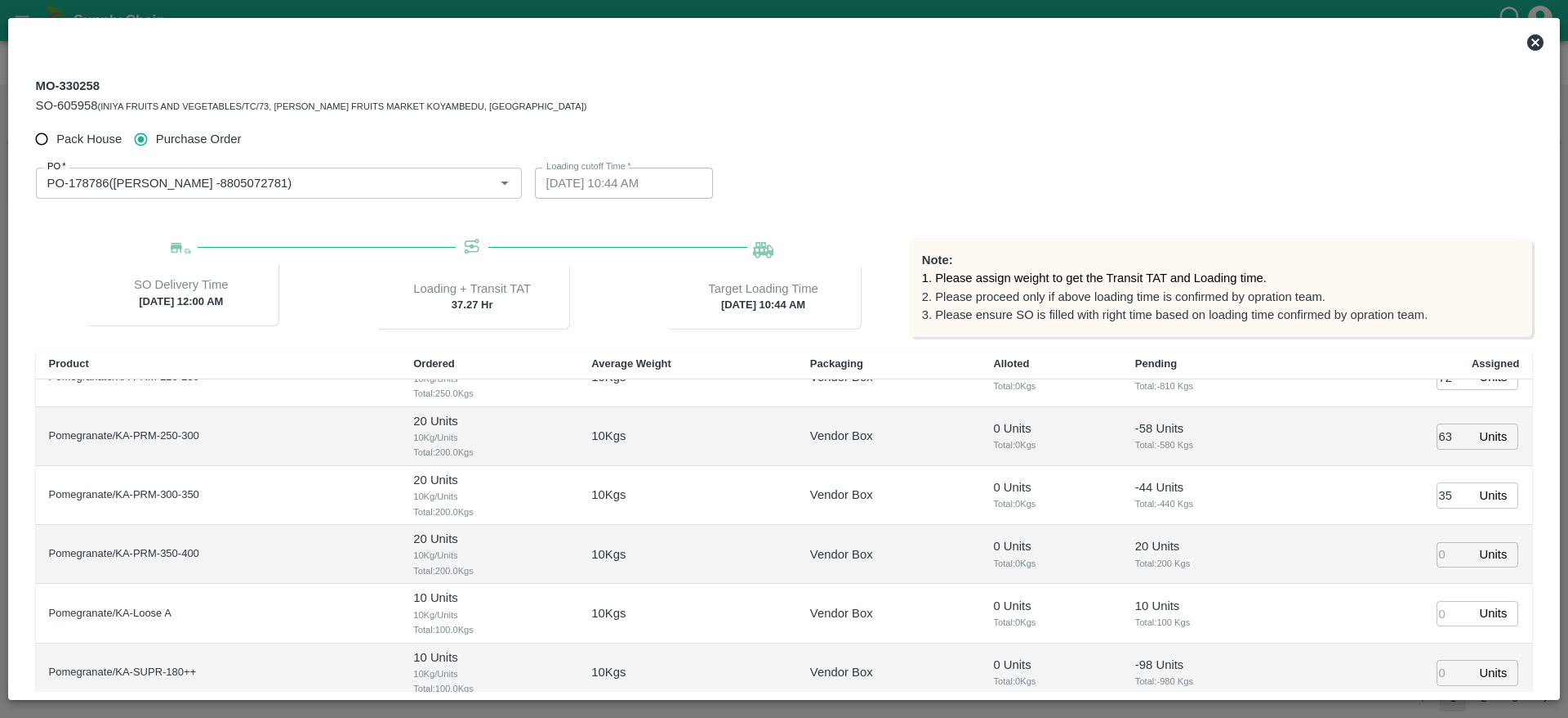
scroll to position [210, 0]
click at [1045, 449] on input "number" at bounding box center [1455, 552] width 36 height 25
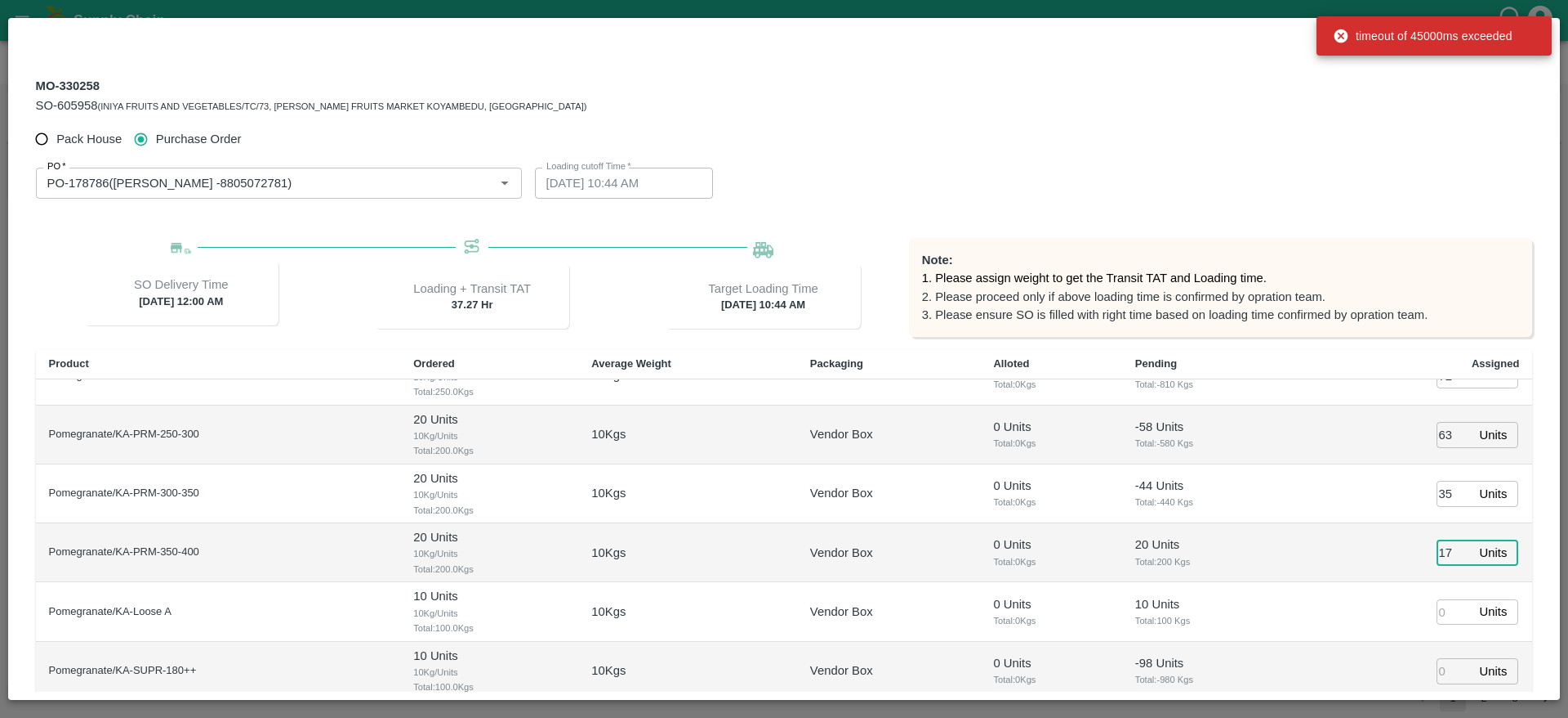
type input "17"
click at [1045, 449] on td "Units ​" at bounding box center [1420, 611] width 226 height 59
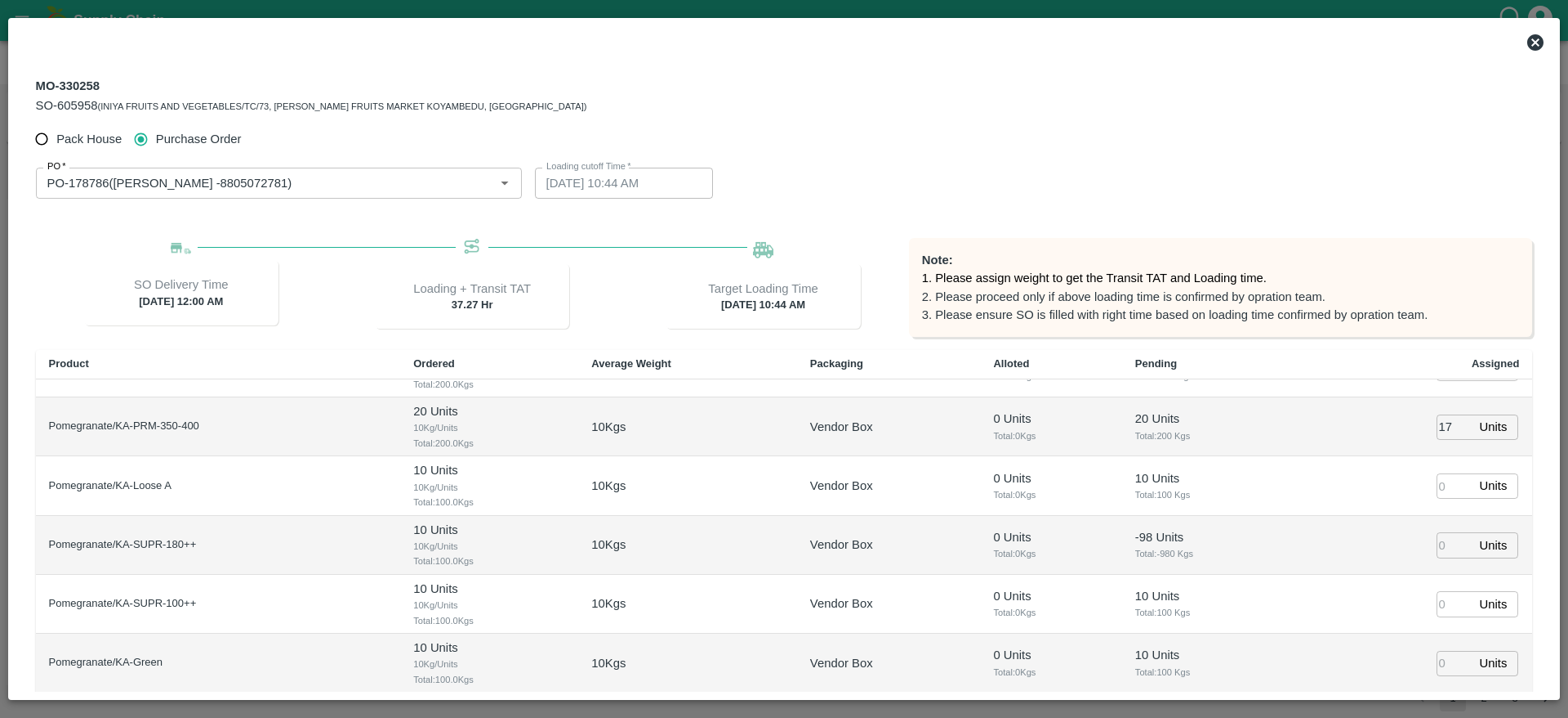
scroll to position [338, 0]
click at [1045, 449] on input "number" at bounding box center [1455, 484] width 36 height 25
type input "8"
click at [1045, 449] on input "number" at bounding box center [1455, 543] width 36 height 25
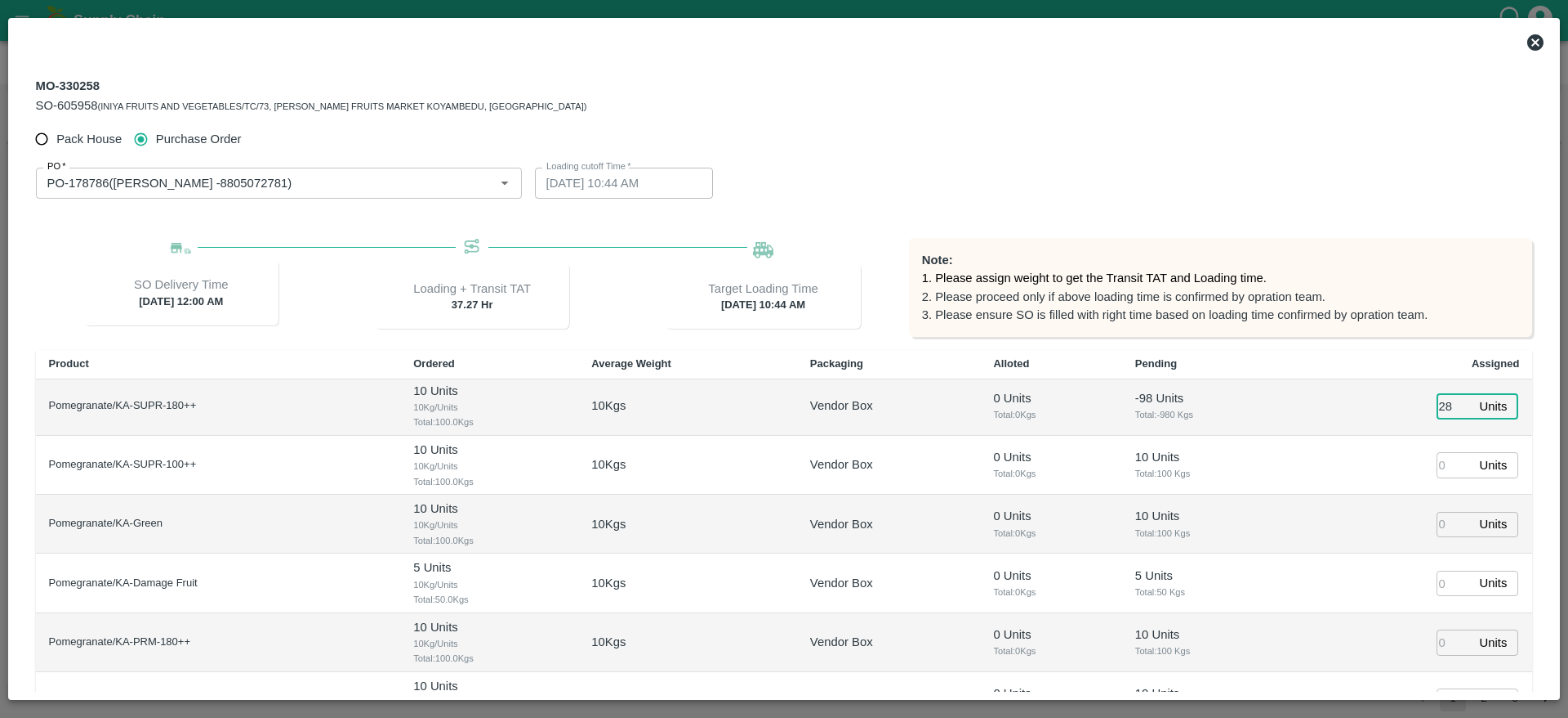
scroll to position [143, 0]
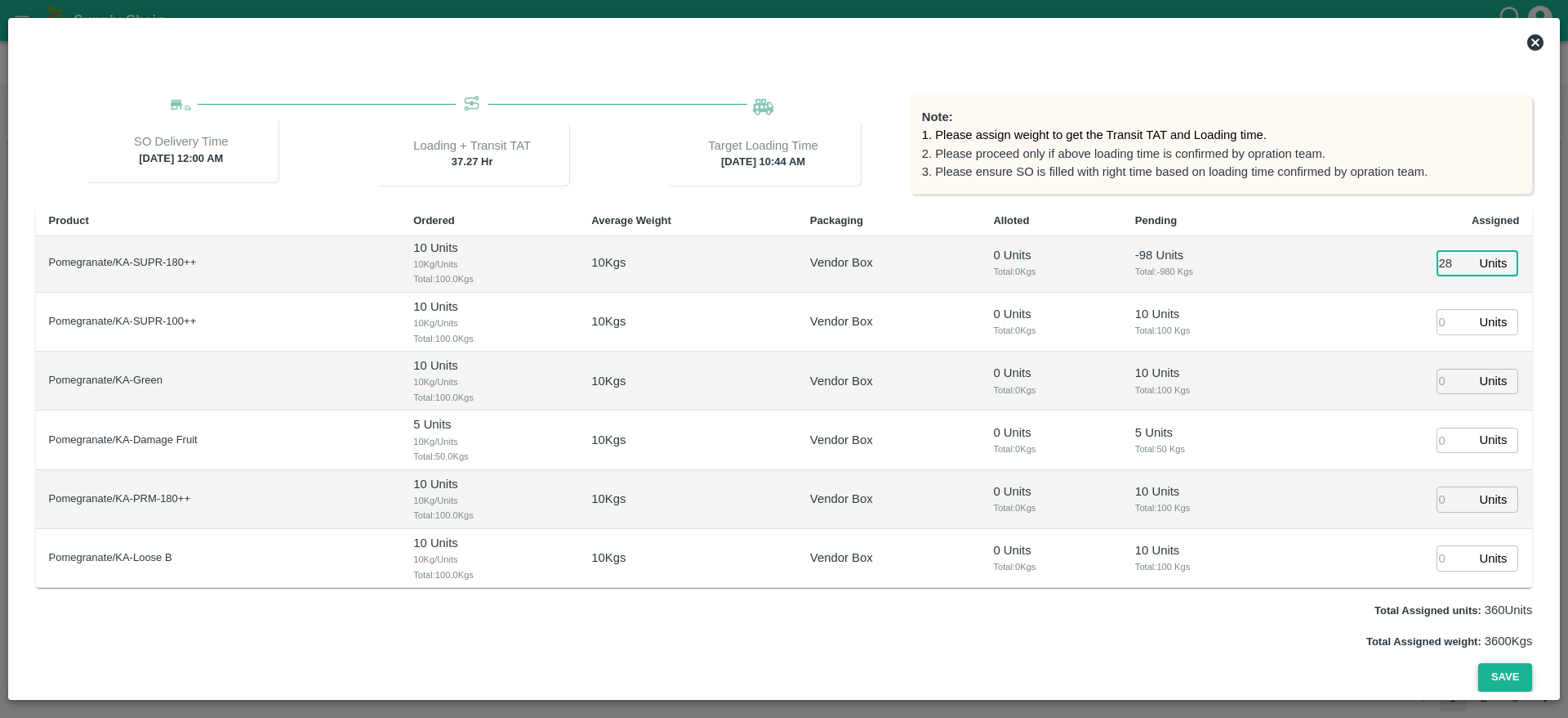
type input "28"
click at [1045, 449] on button "Save" at bounding box center [1505, 677] width 54 height 29
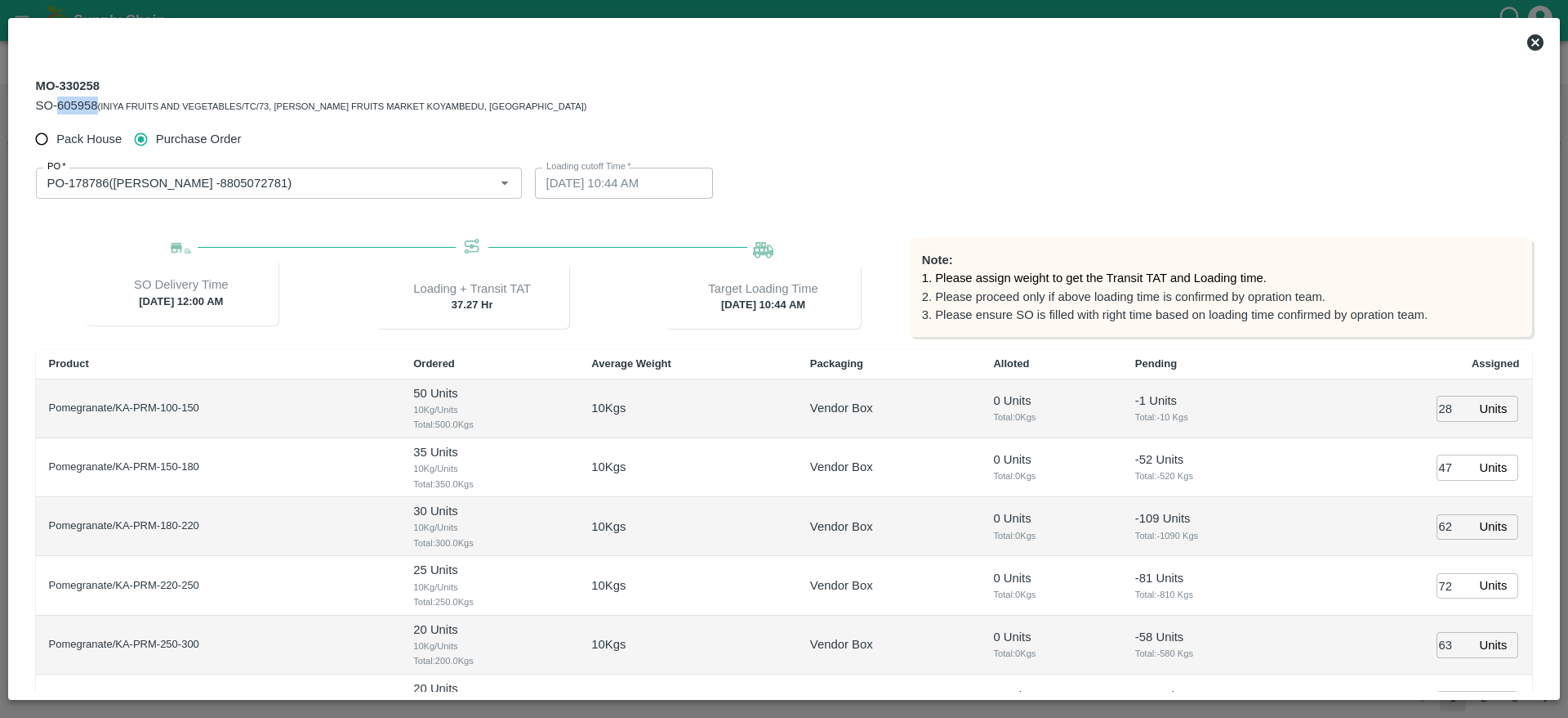
drag, startPoint x: 97, startPoint y: 102, endPoint x: 58, endPoint y: 107, distance: 39.3
click at [58, 107] on span "SO-605958" at bounding box center [66, 106] width 62 height 13
copy span "605958"
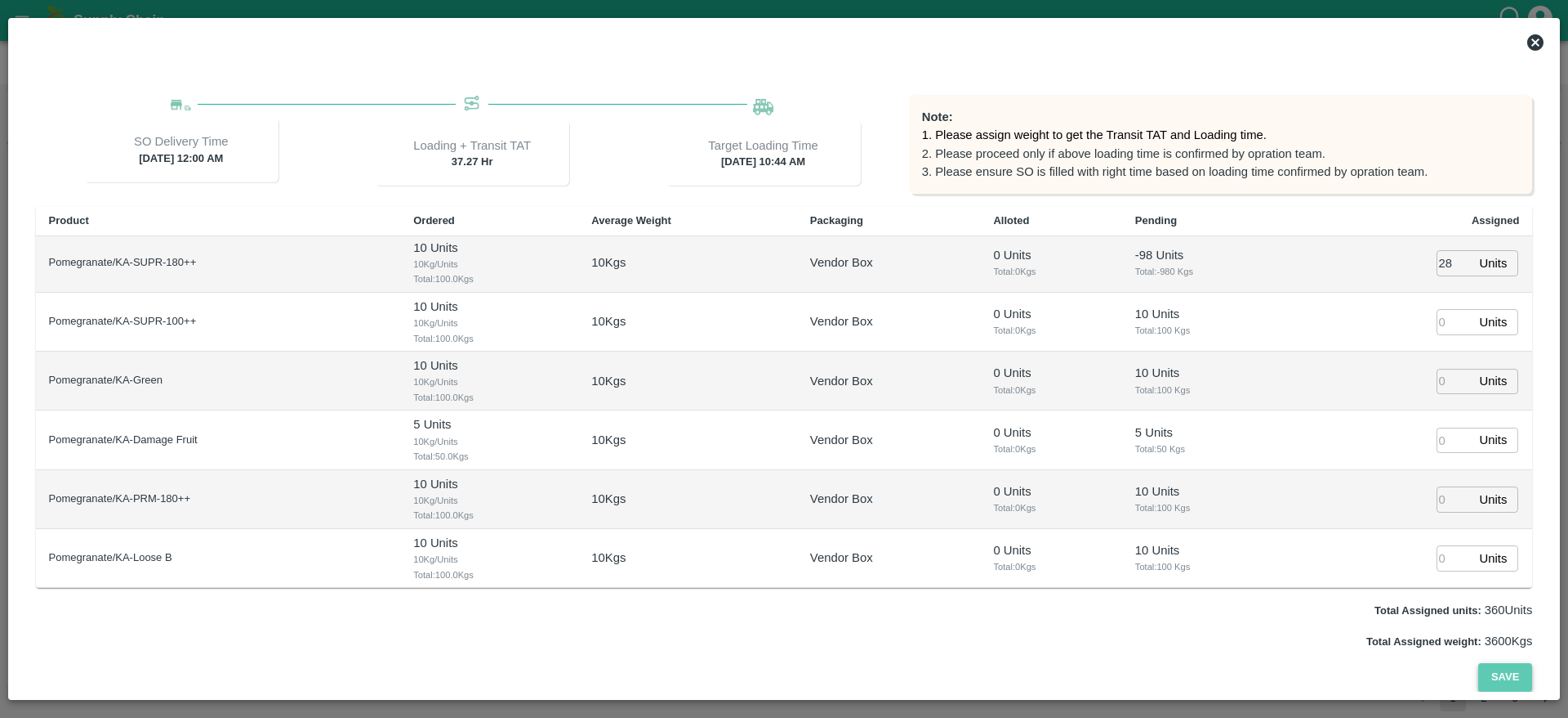
click at [1045, 449] on button "Save" at bounding box center [1505, 677] width 54 height 29
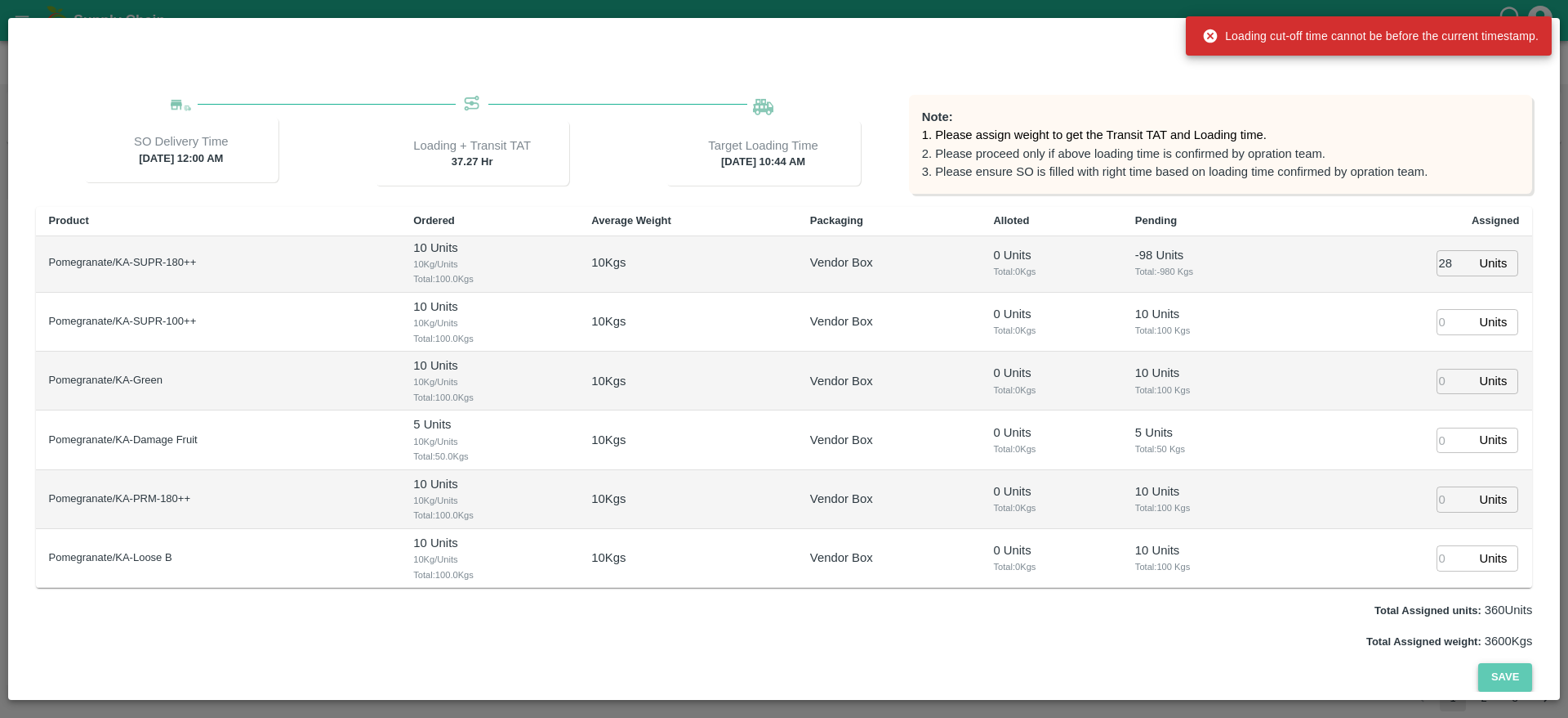
click at [1045, 449] on button "Save" at bounding box center [1505, 677] width 54 height 29
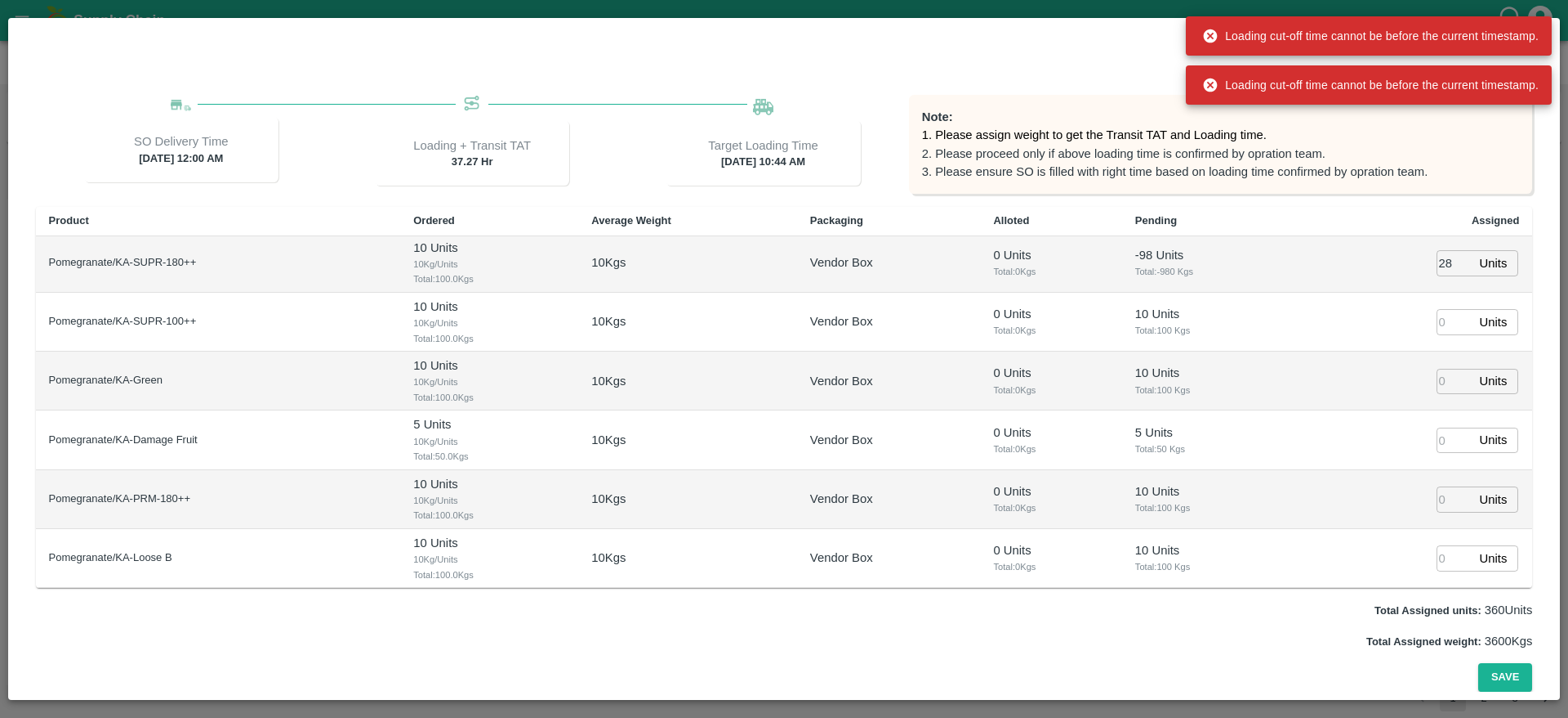
scroll to position [0, 0]
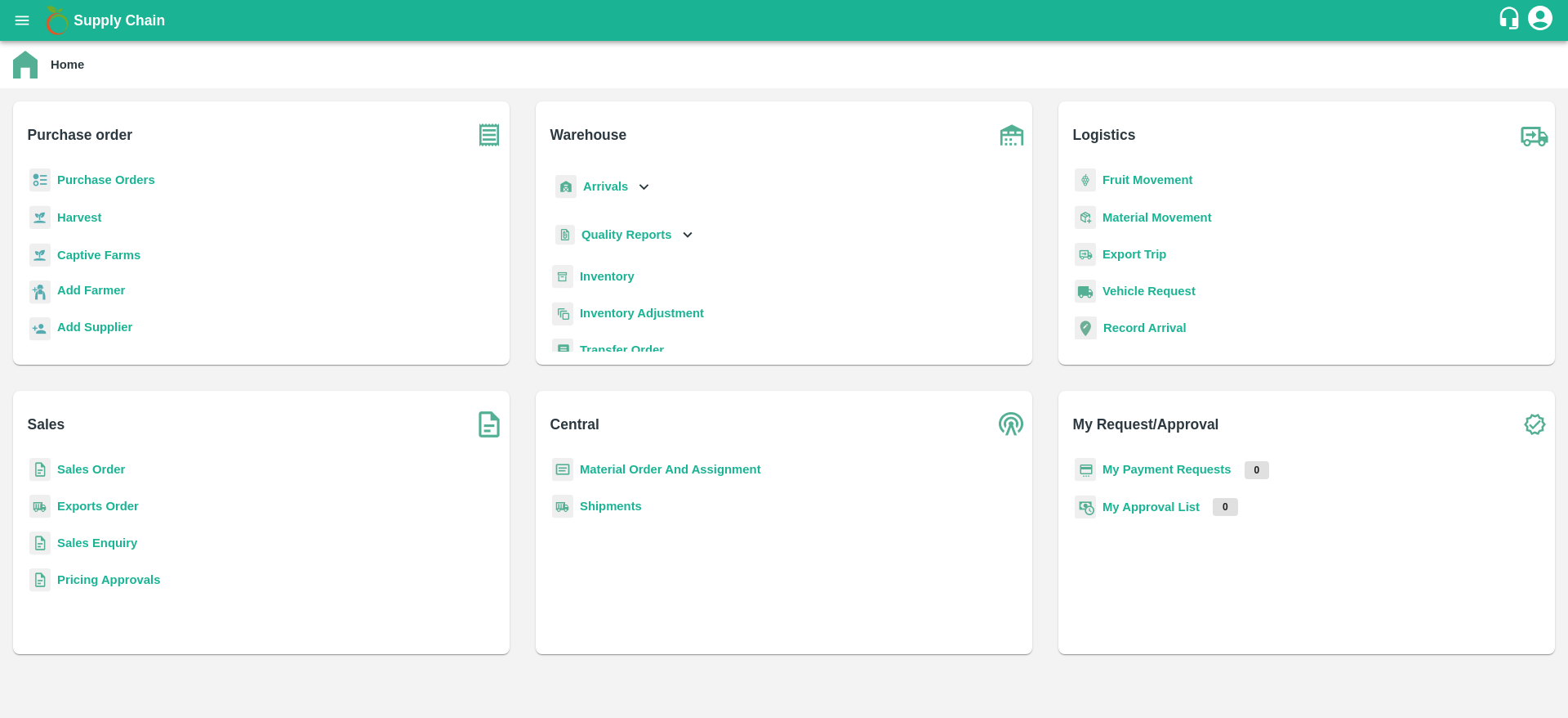
click at [111, 466] on b "Sales Order" at bounding box center [91, 469] width 67 height 13
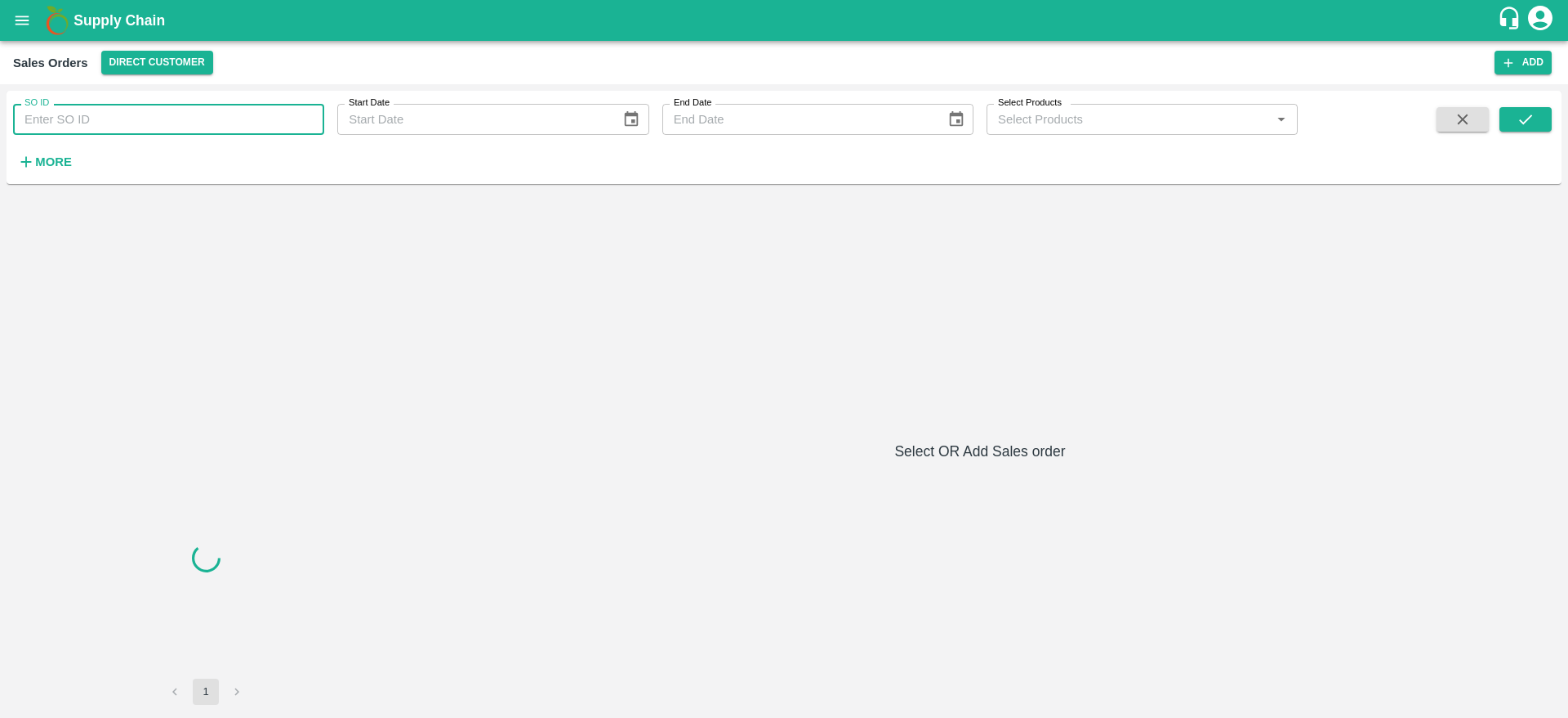
click at [164, 119] on input "SO ID" at bounding box center [168, 119] width 312 height 31
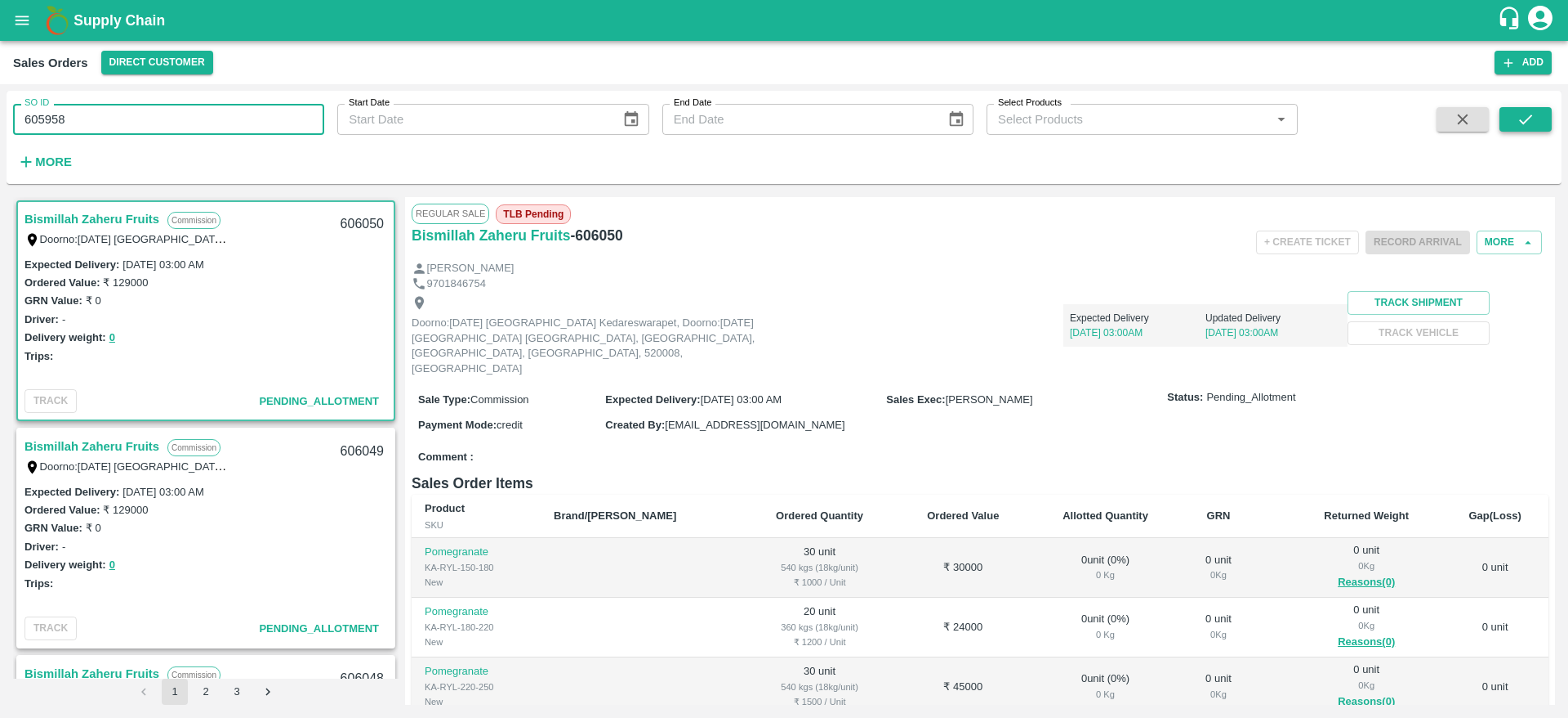
type input "605958"
click at [1518, 122] on icon "submit" at bounding box center [1525, 119] width 18 height 18
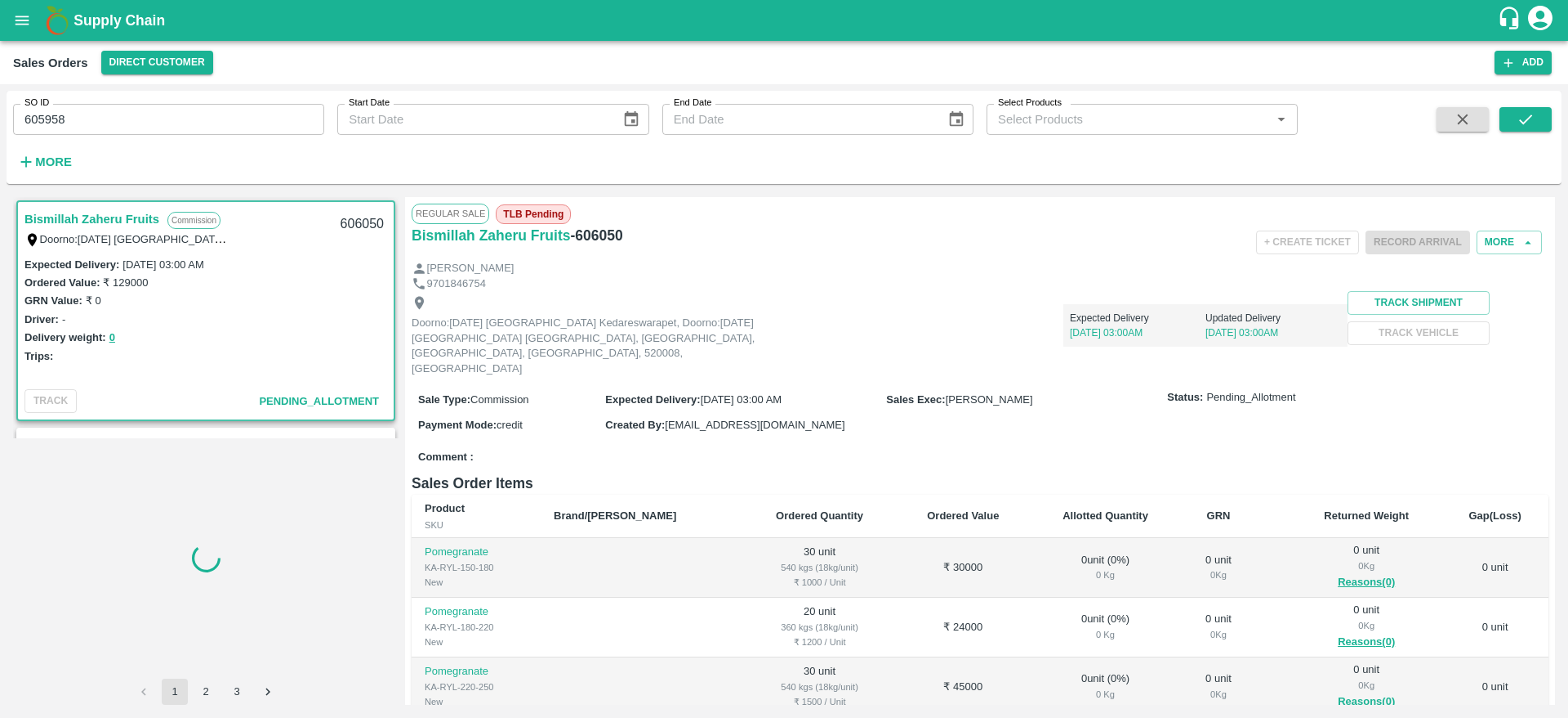
click at [248, 346] on div "Trips:" at bounding box center [206, 355] width 363 height 18
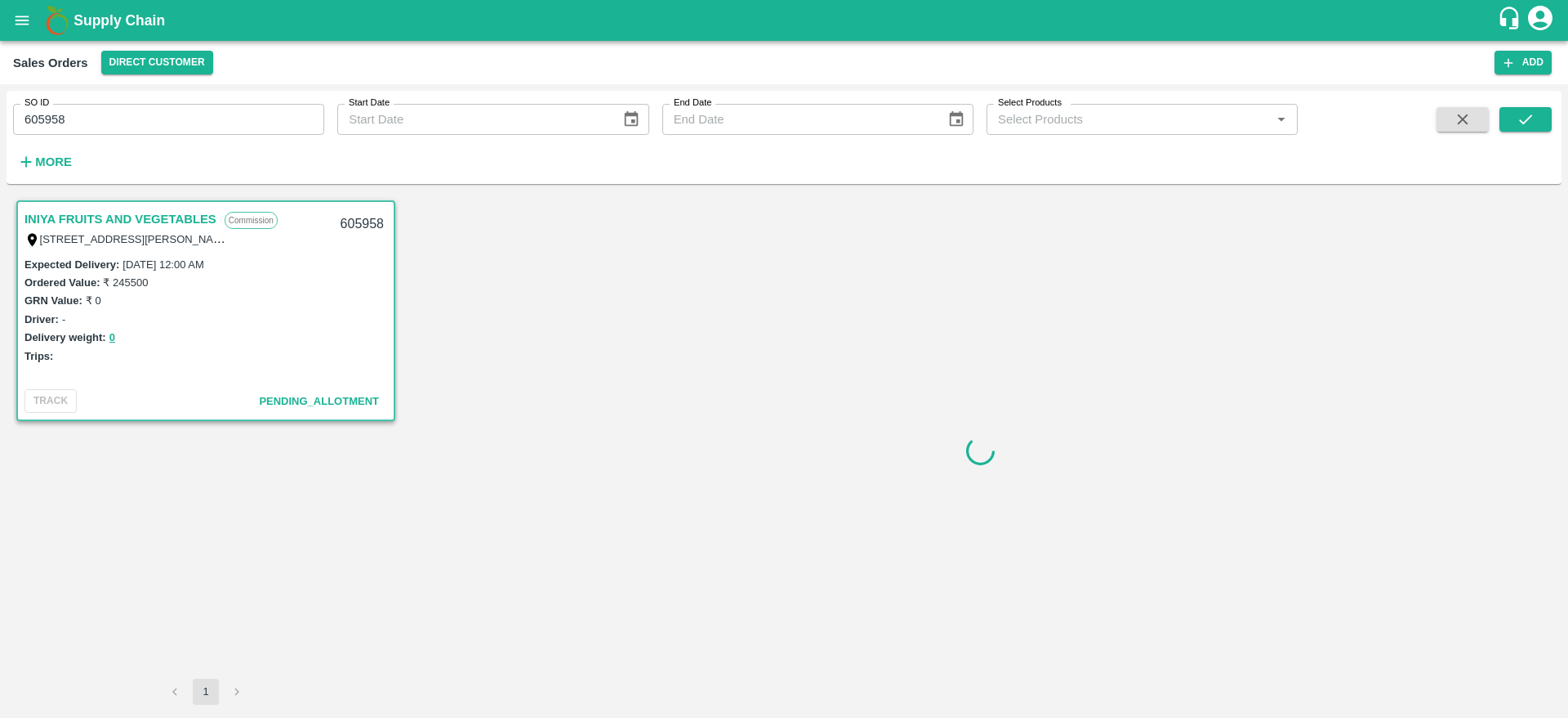
click at [283, 332] on div "Delivery weight: 0" at bounding box center [206, 337] width 363 height 19
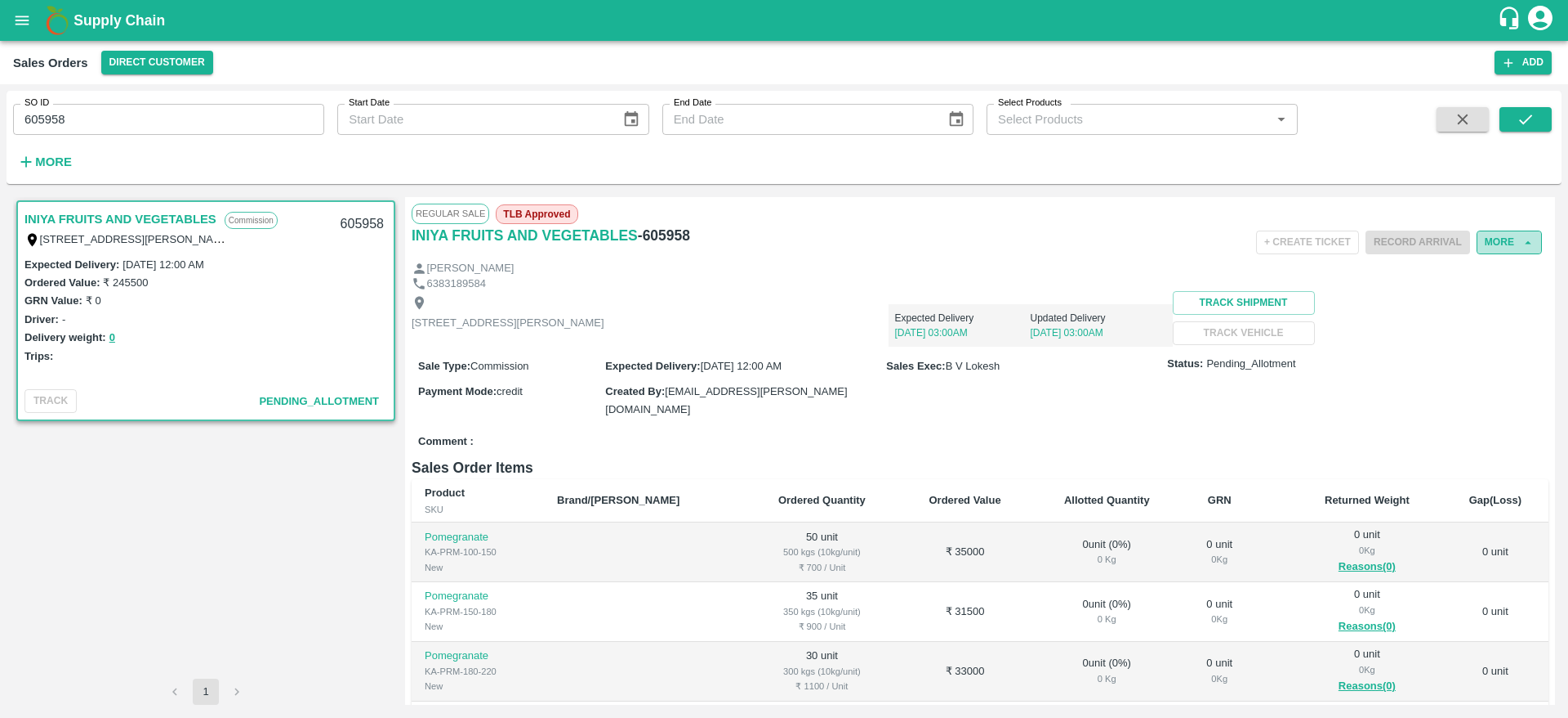
click at [1524, 253] on button "More" at bounding box center [1509, 242] width 65 height 23
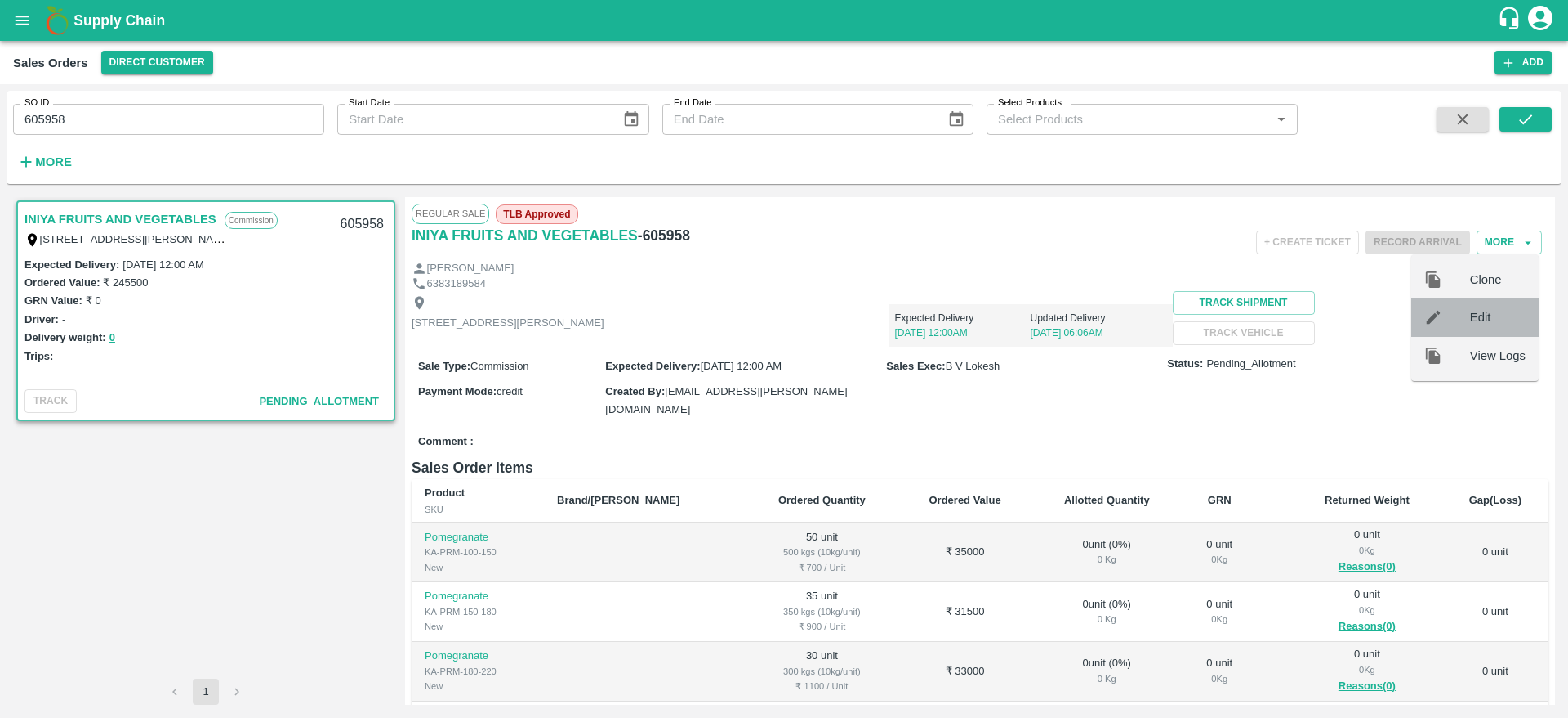
click at [1437, 312] on icon at bounding box center [1433, 317] width 14 height 14
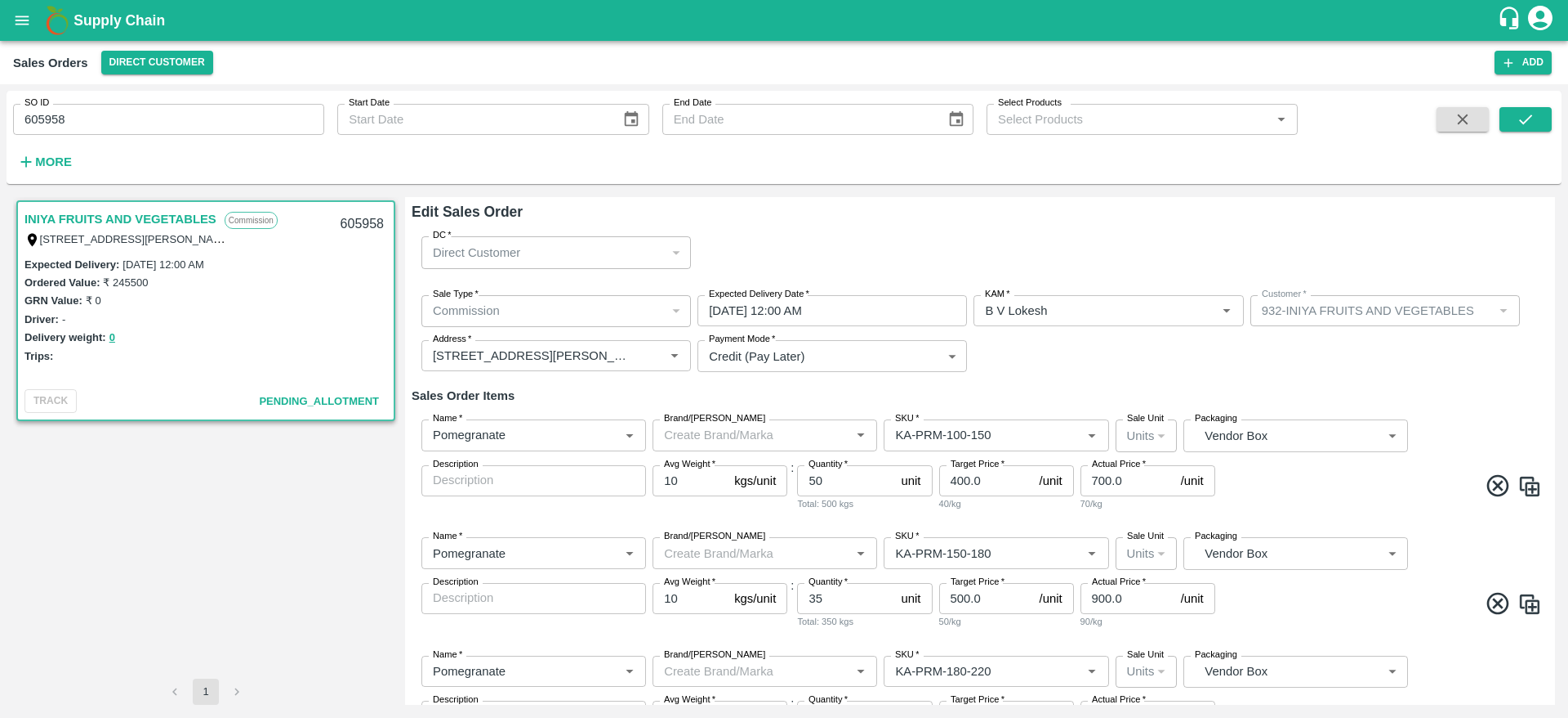
click at [748, 316] on input "[DATE] 12:00 AM" at bounding box center [827, 310] width 258 height 31
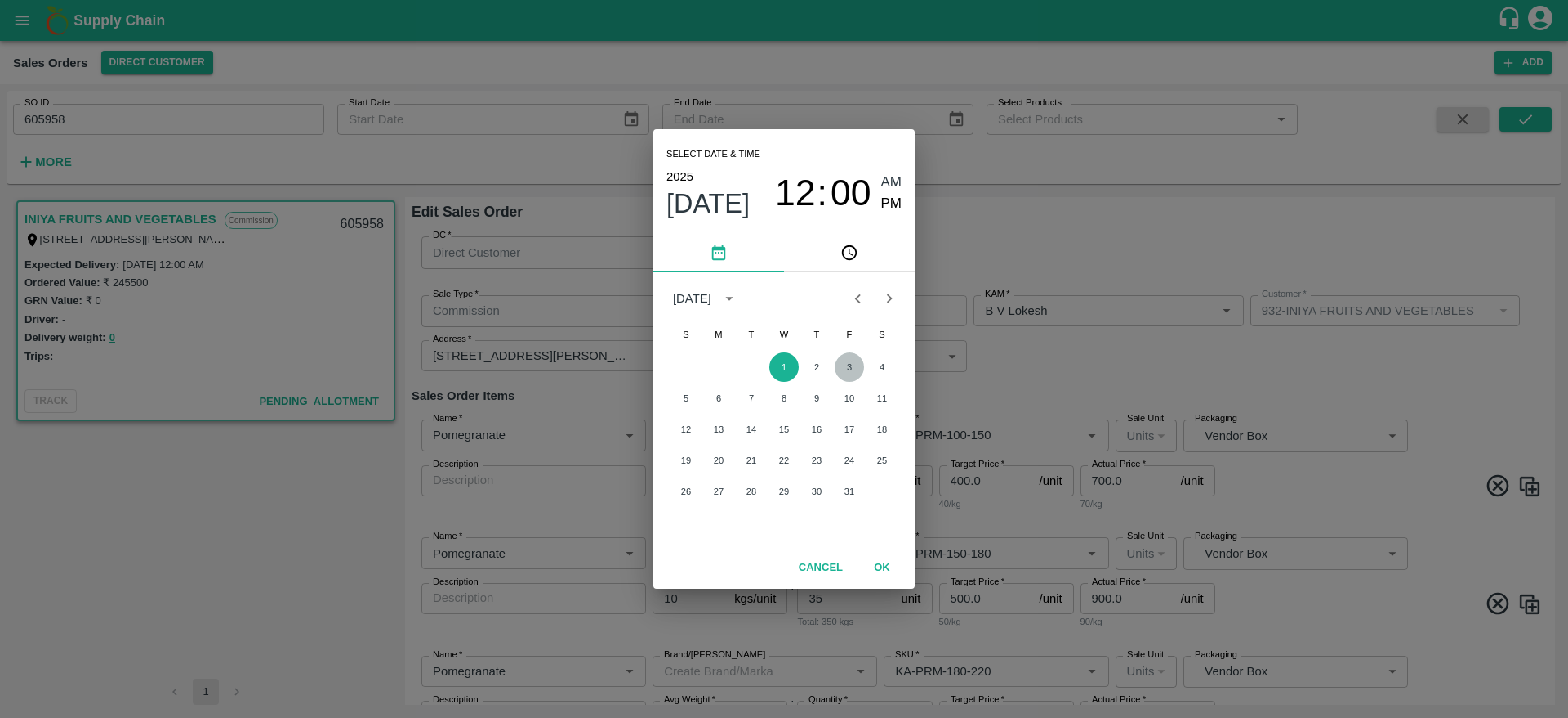
click at [847, 373] on button "3" at bounding box center [849, 366] width 29 height 29
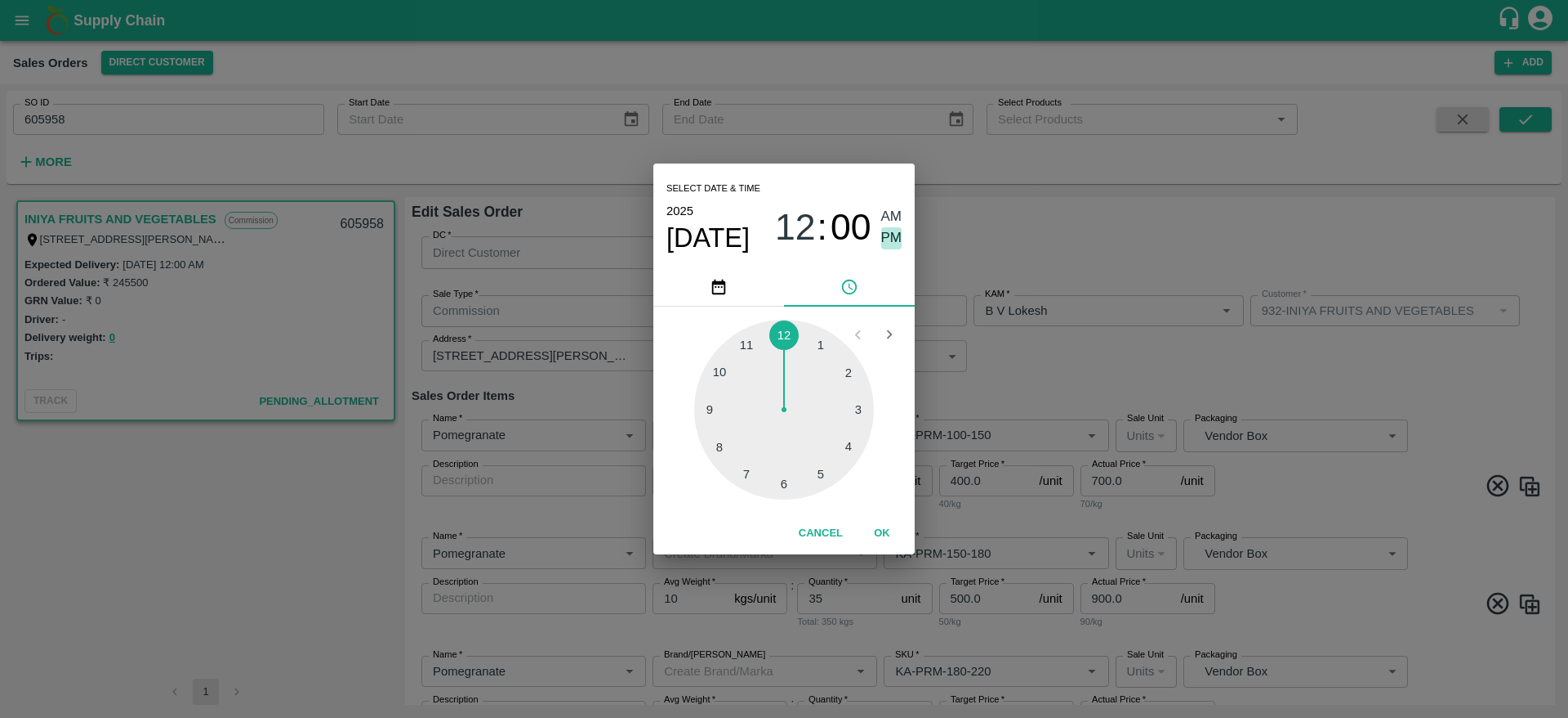
click at [897, 240] on span "PM" at bounding box center [892, 239] width 22 height 22
type input "[DATE] 12:00 PM"
click at [867, 534] on button "OK" at bounding box center [882, 533] width 52 height 29
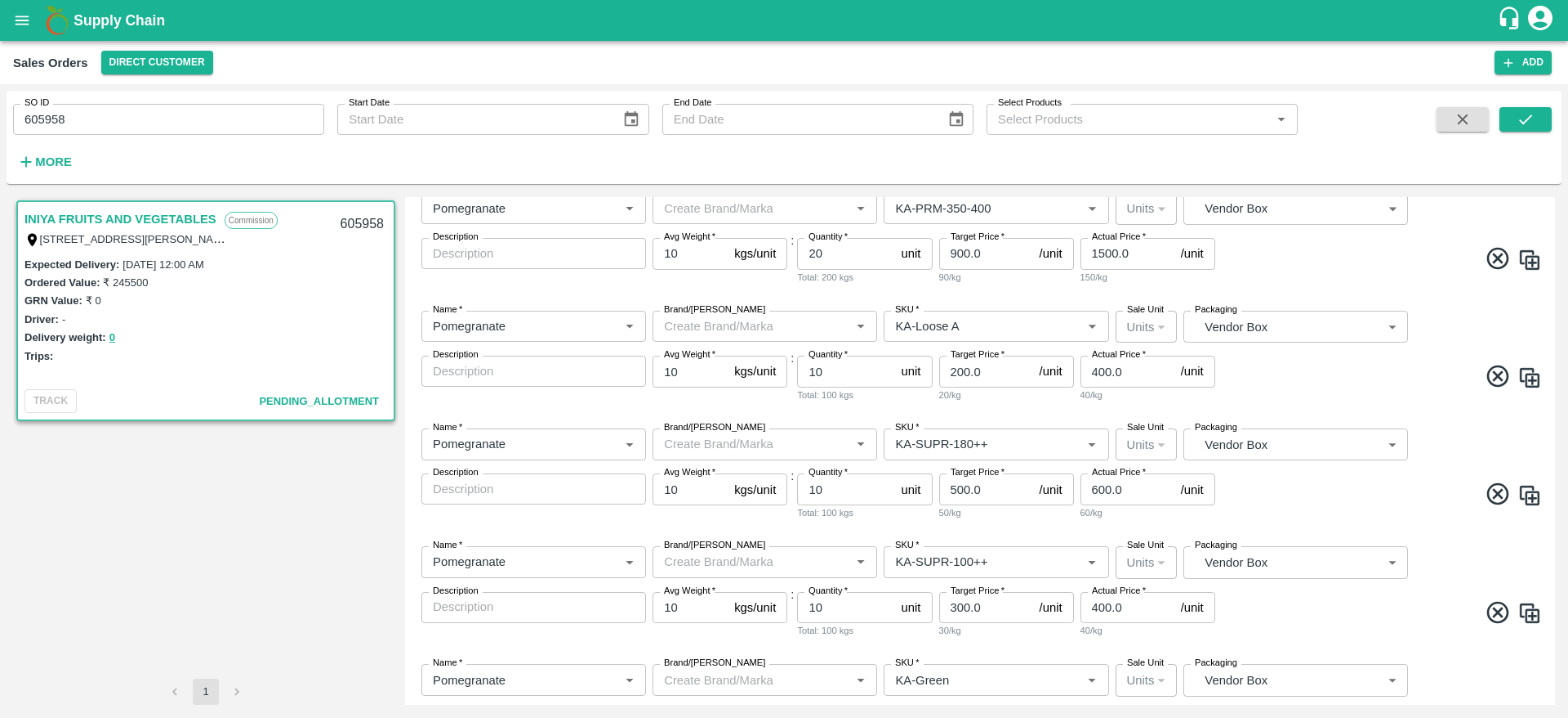
scroll to position [1391, 0]
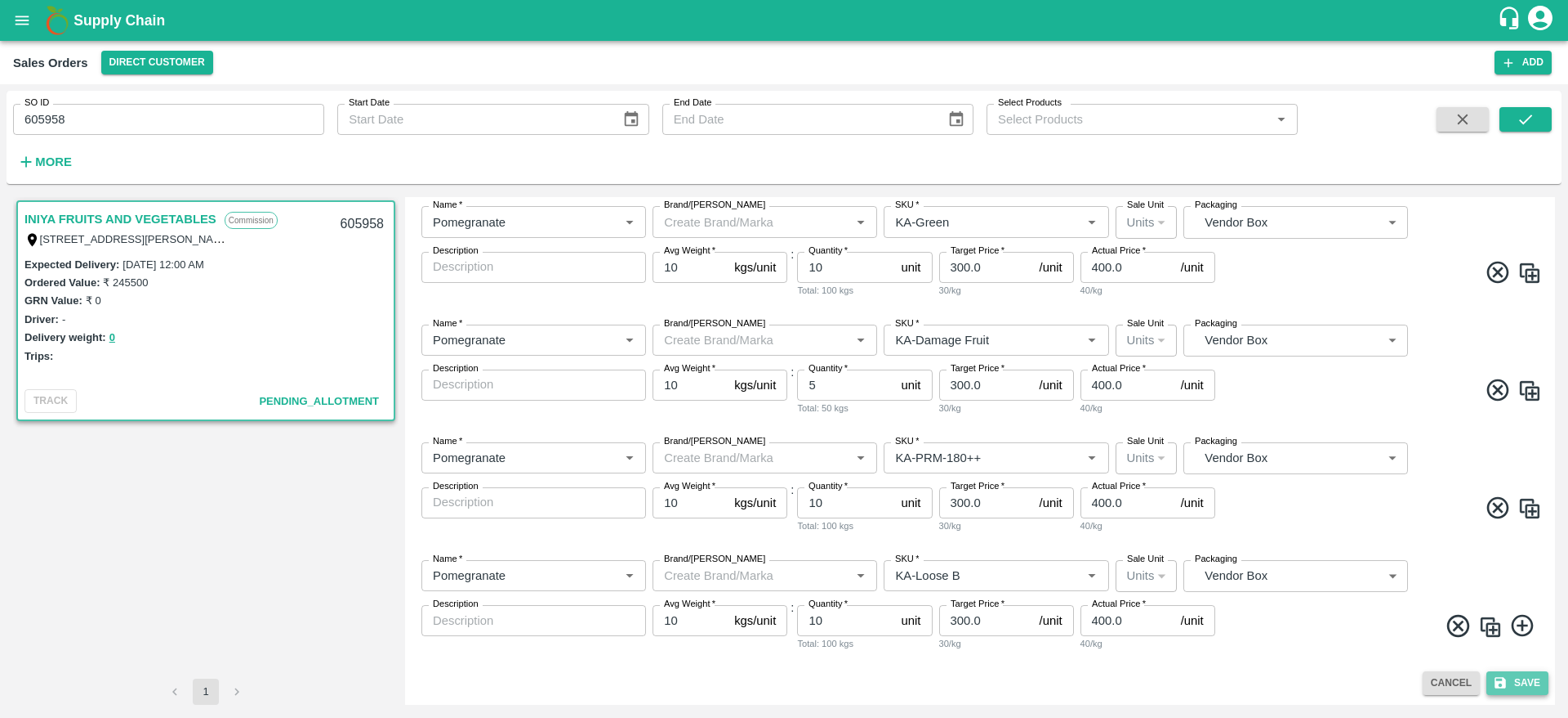
click at [1488, 680] on button "Save" at bounding box center [1517, 682] width 62 height 23
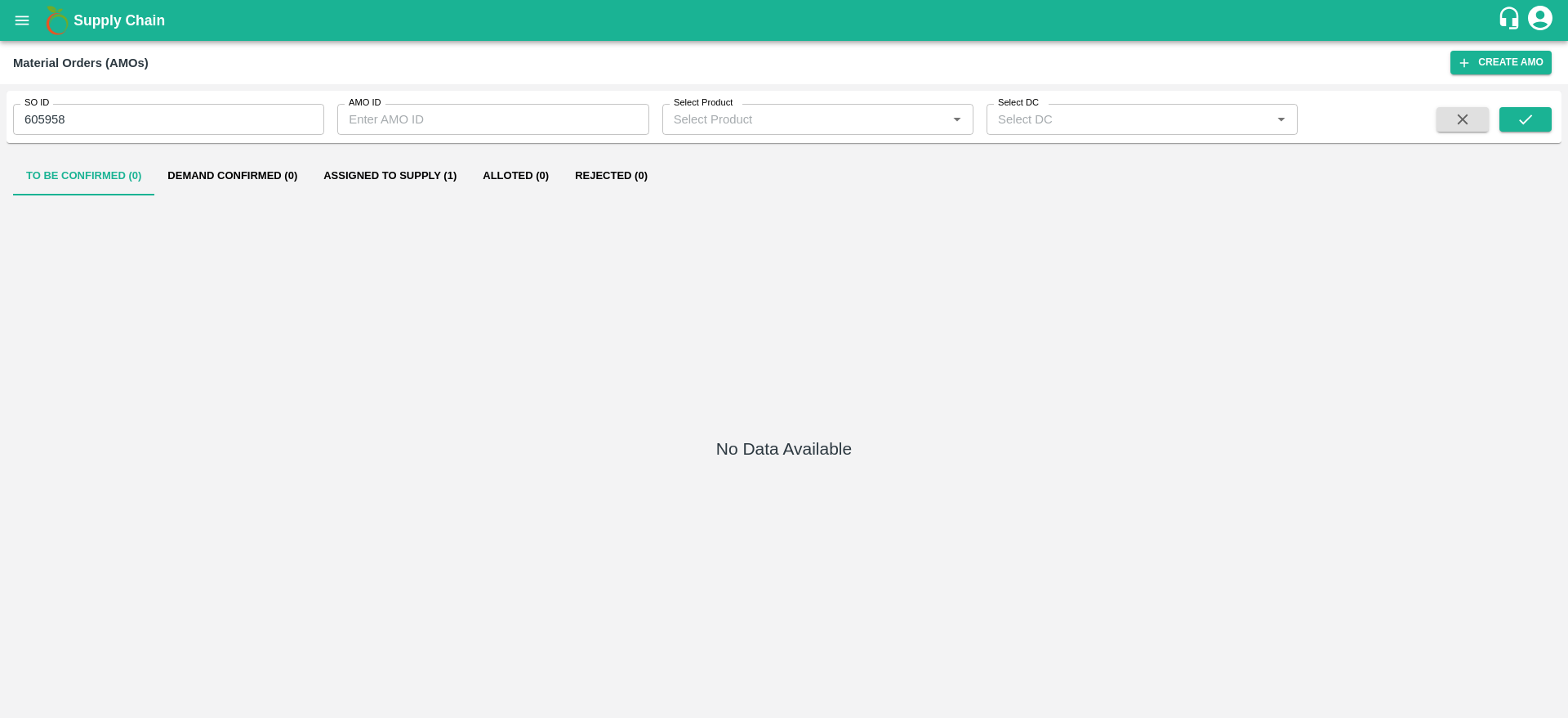
click at [428, 181] on button "Assigned to Supply (1)" at bounding box center [390, 176] width 159 height 39
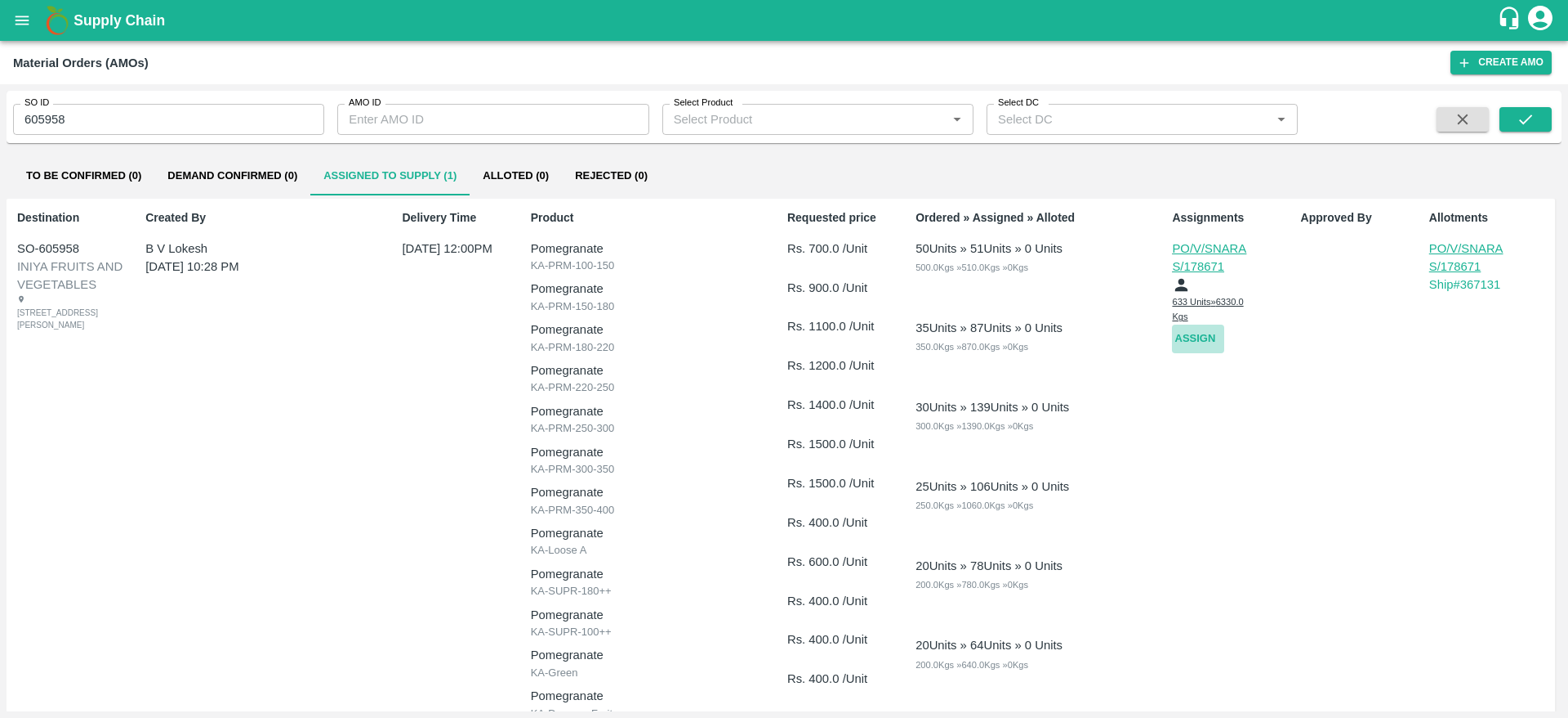
click at [1187, 337] on button "Assign" at bounding box center [1198, 339] width 52 height 29
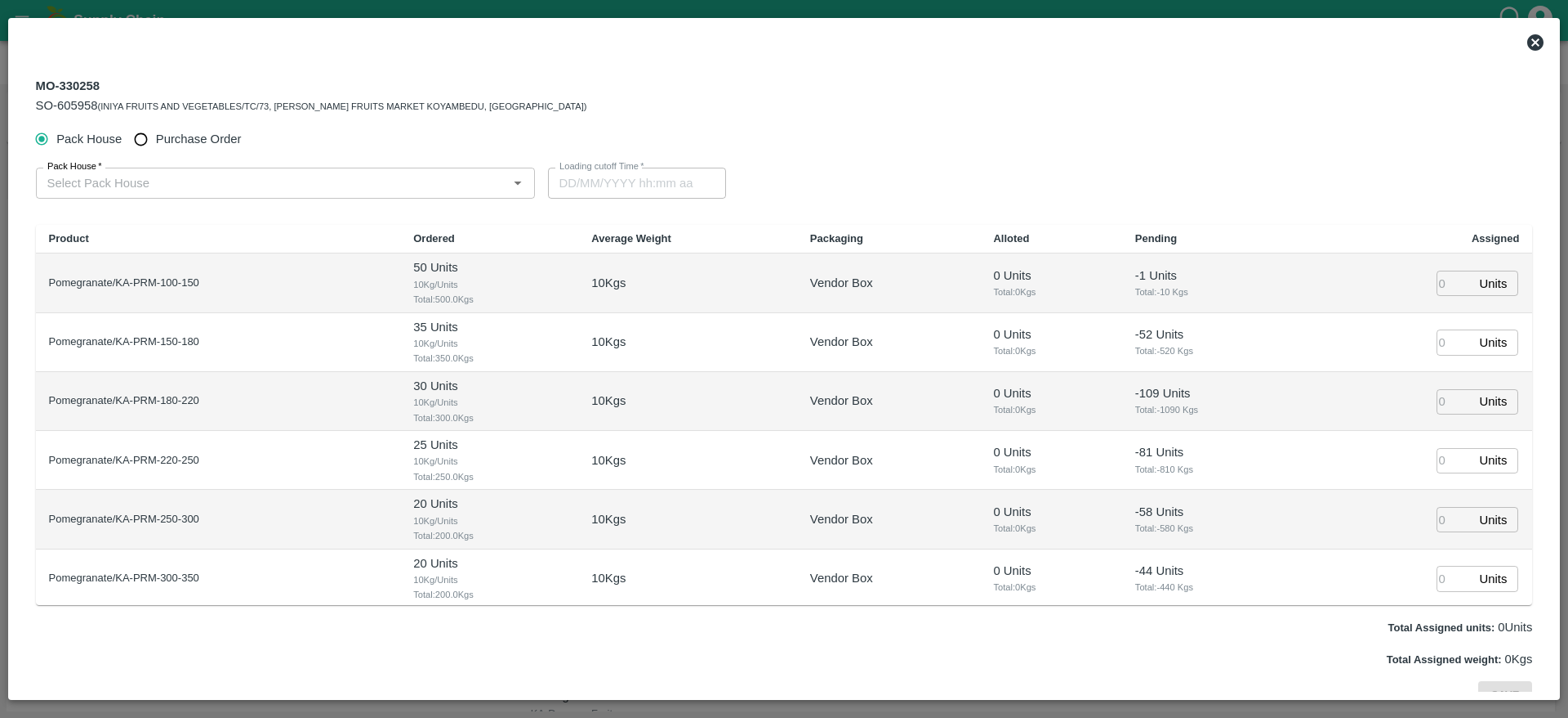
click at [215, 145] on span "Purchase Order" at bounding box center [199, 139] width 86 height 18
click at [156, 145] on input "Purchase Order" at bounding box center [140, 139] width 30 height 30
radio input "true"
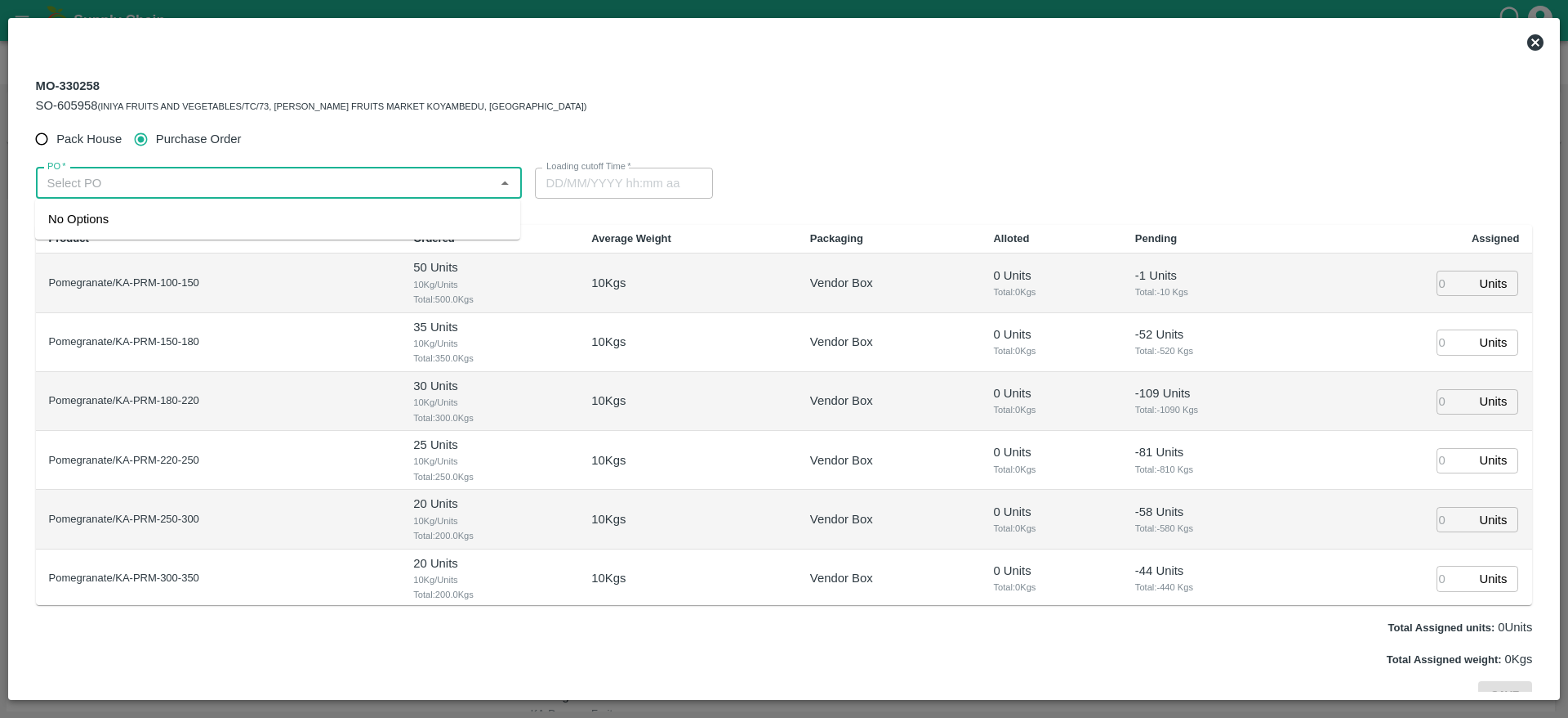
click at [224, 191] on input "PO   *" at bounding box center [266, 183] width 449 height 22
click at [233, 222] on div "PO-178786(Ningappa Kallappa Madabhavi -8805072781)" at bounding box center [171, 218] width 245 height 18
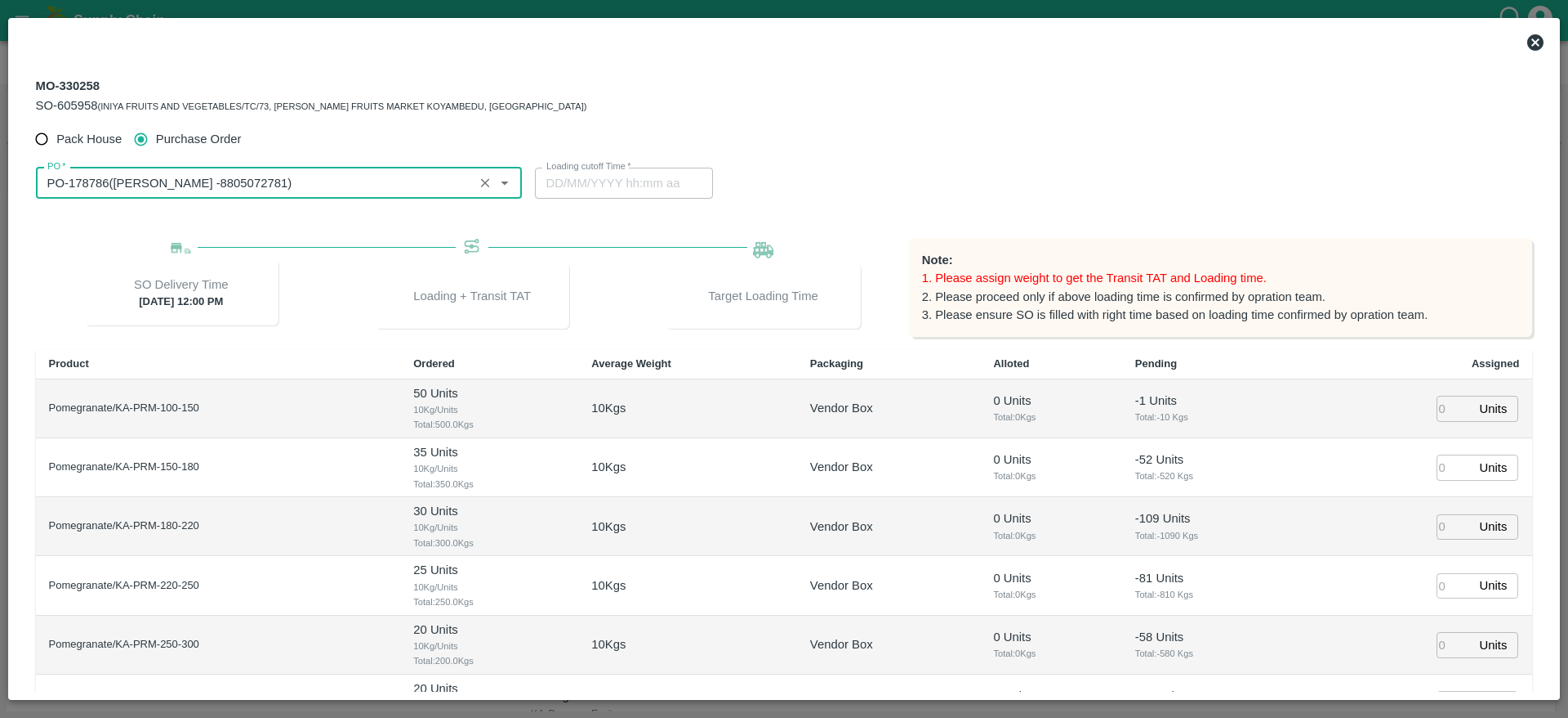
type input "PO-178786(Ningappa Kallappa Madabhavi -8805072781)"
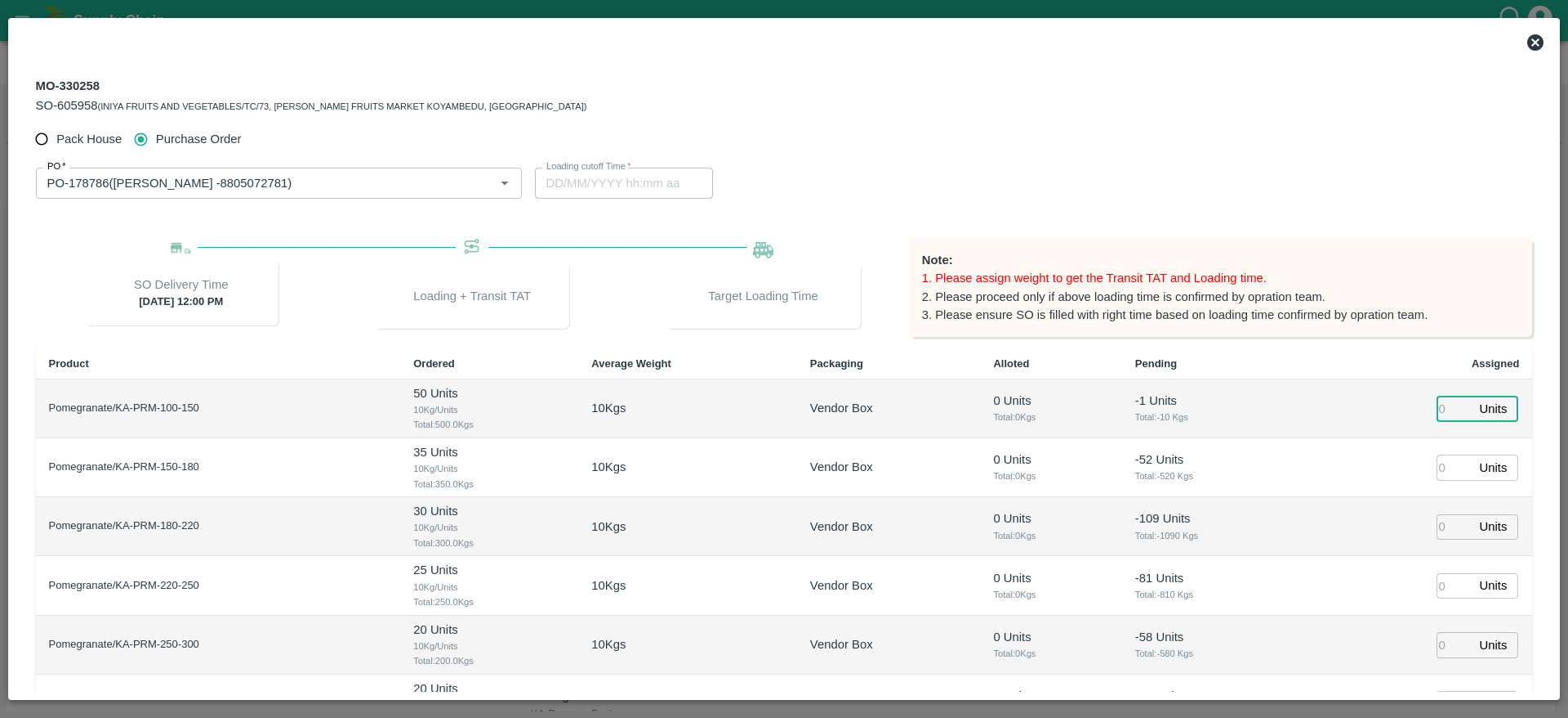
click at [1441, 414] on input "number" at bounding box center [1455, 408] width 36 height 25
type input "28"
type input "01/10/2025 11:44 PM"
type input "28"
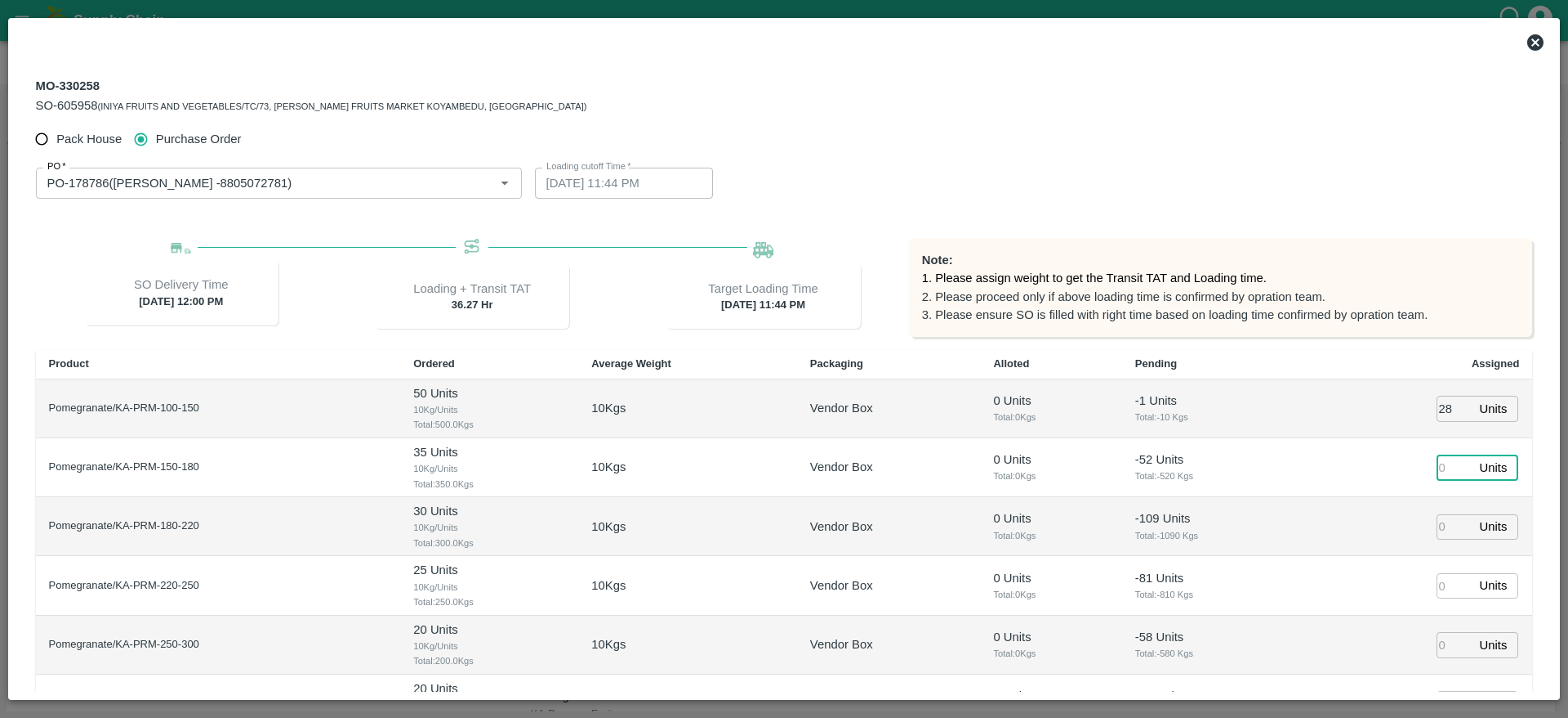
click at [1439, 467] on input "number" at bounding box center [1455, 466] width 36 height 25
type input "47"
click at [1437, 528] on input "number" at bounding box center [1455, 526] width 36 height 25
type input "62"
click at [1437, 579] on input "number" at bounding box center [1455, 585] width 36 height 25
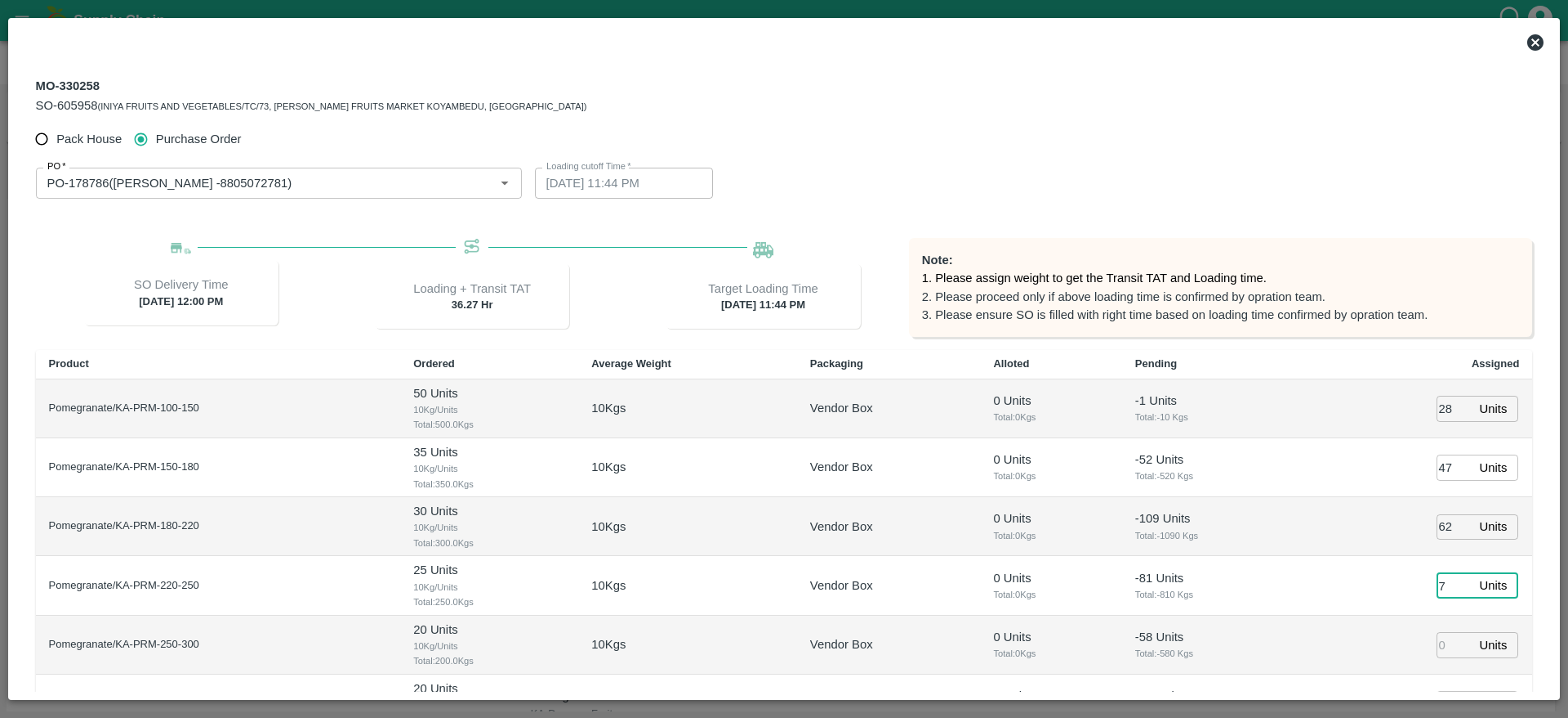
type input "72"
type input "01/10/2025 09:44 PM"
type input "72"
click at [1442, 636] on input "number" at bounding box center [1455, 644] width 36 height 25
type input "63"
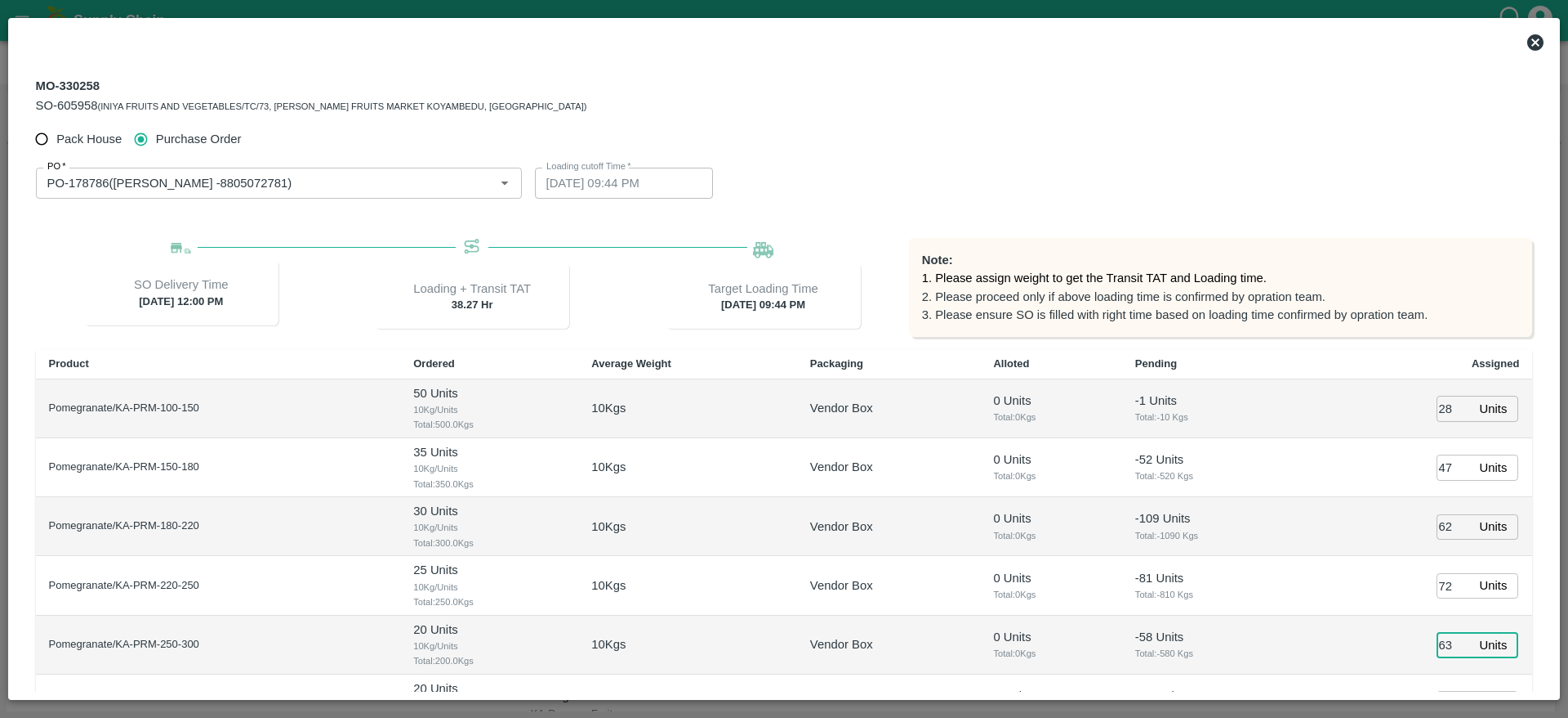
type input "01/10/2025 10:44 PM"
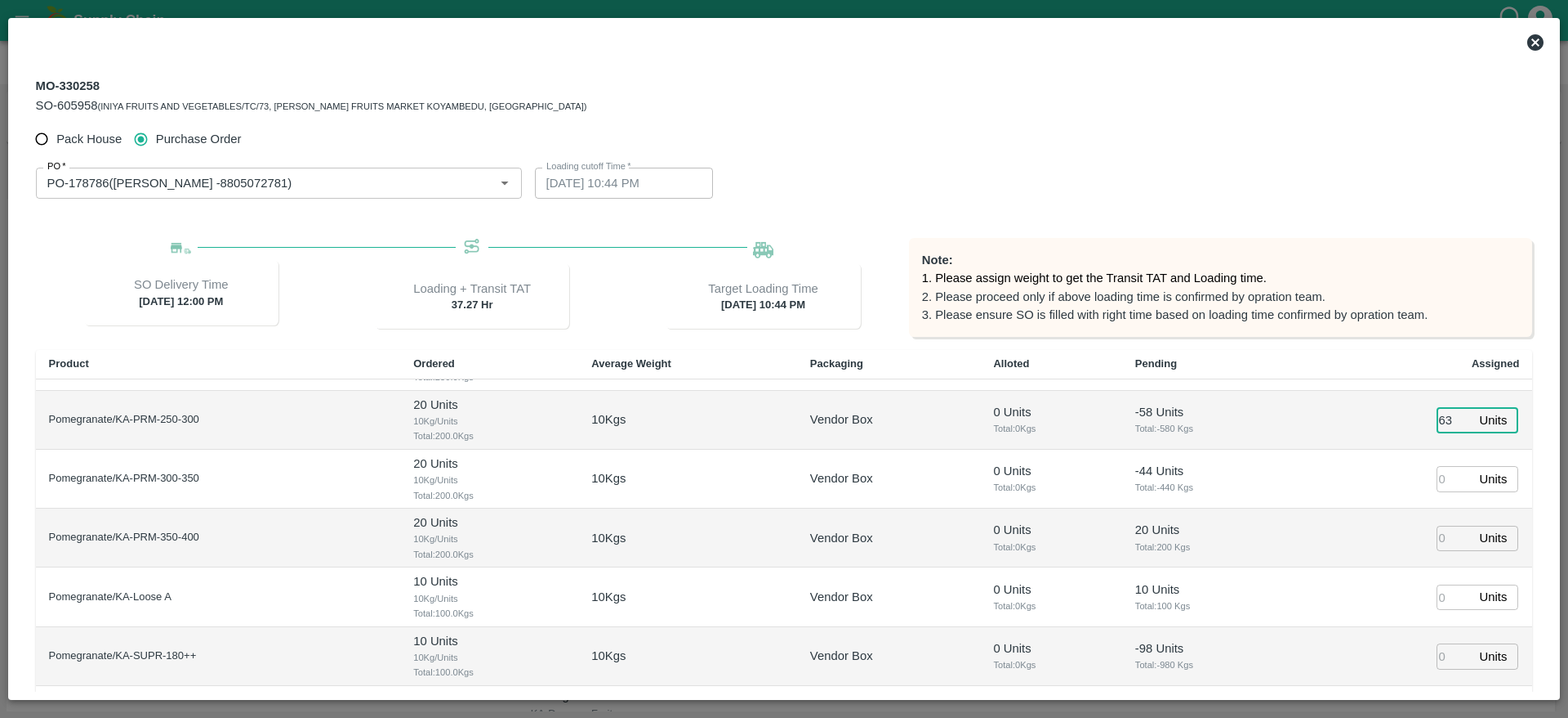
scroll to position [227, 0]
type input "63"
click at [1442, 485] on input "number" at bounding box center [1455, 476] width 36 height 25
type input "35"
click at [1438, 536] on input "number" at bounding box center [1455, 535] width 36 height 25
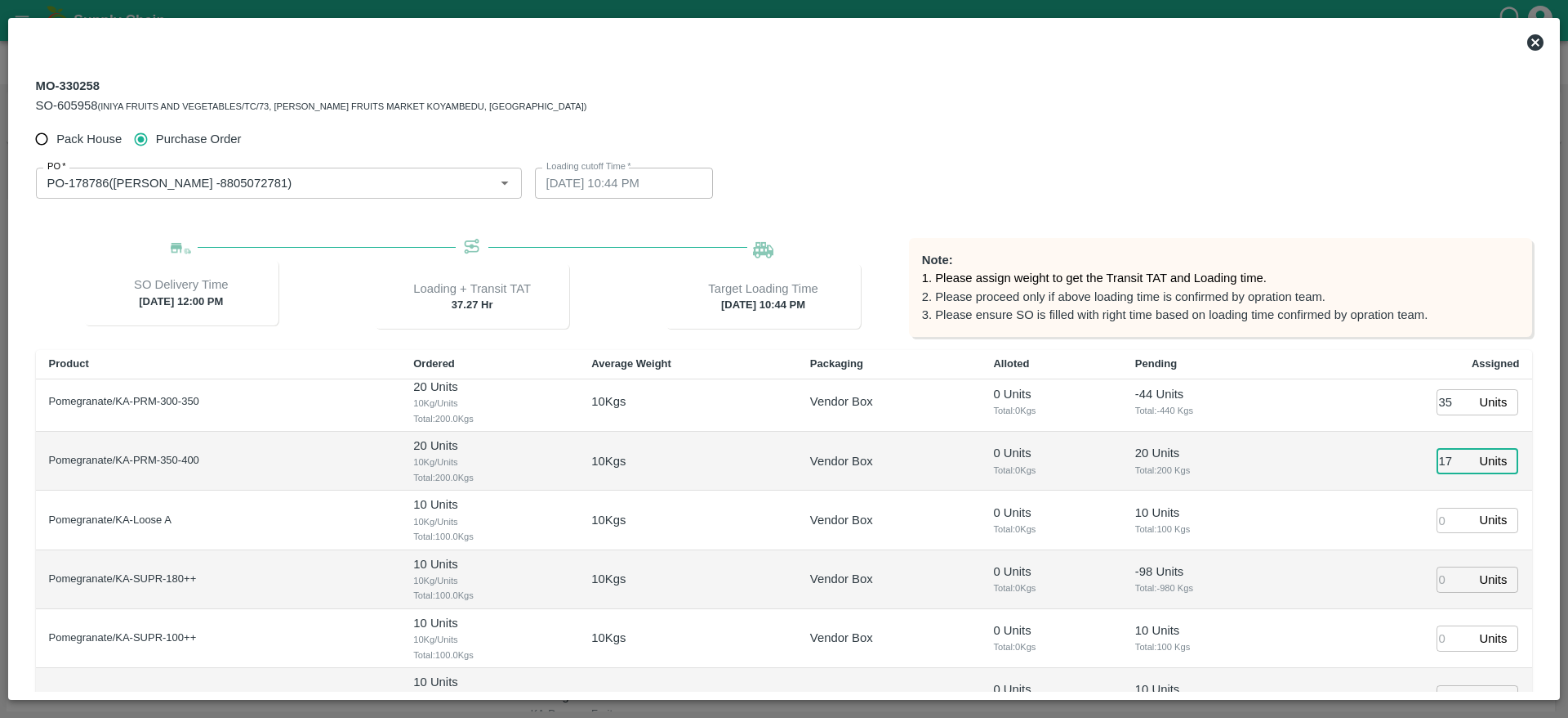
scroll to position [303, 0]
type input "17"
click at [1437, 524] on input "number" at bounding box center [1455, 518] width 36 height 25
type input "8"
click at [1438, 576] on input "number" at bounding box center [1455, 577] width 36 height 25
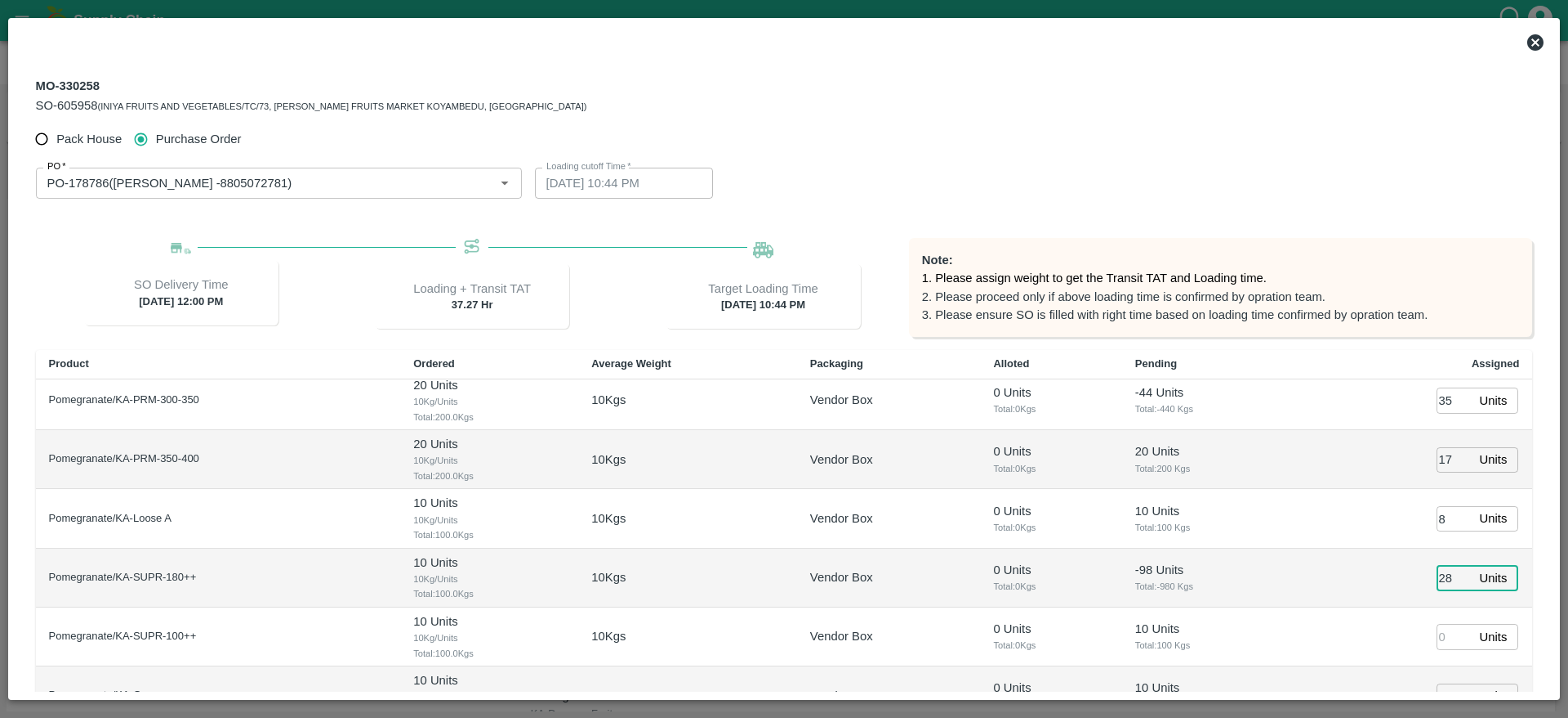
type input "28"
click at [1376, 582] on td "28 Units ​" at bounding box center [1420, 578] width 226 height 59
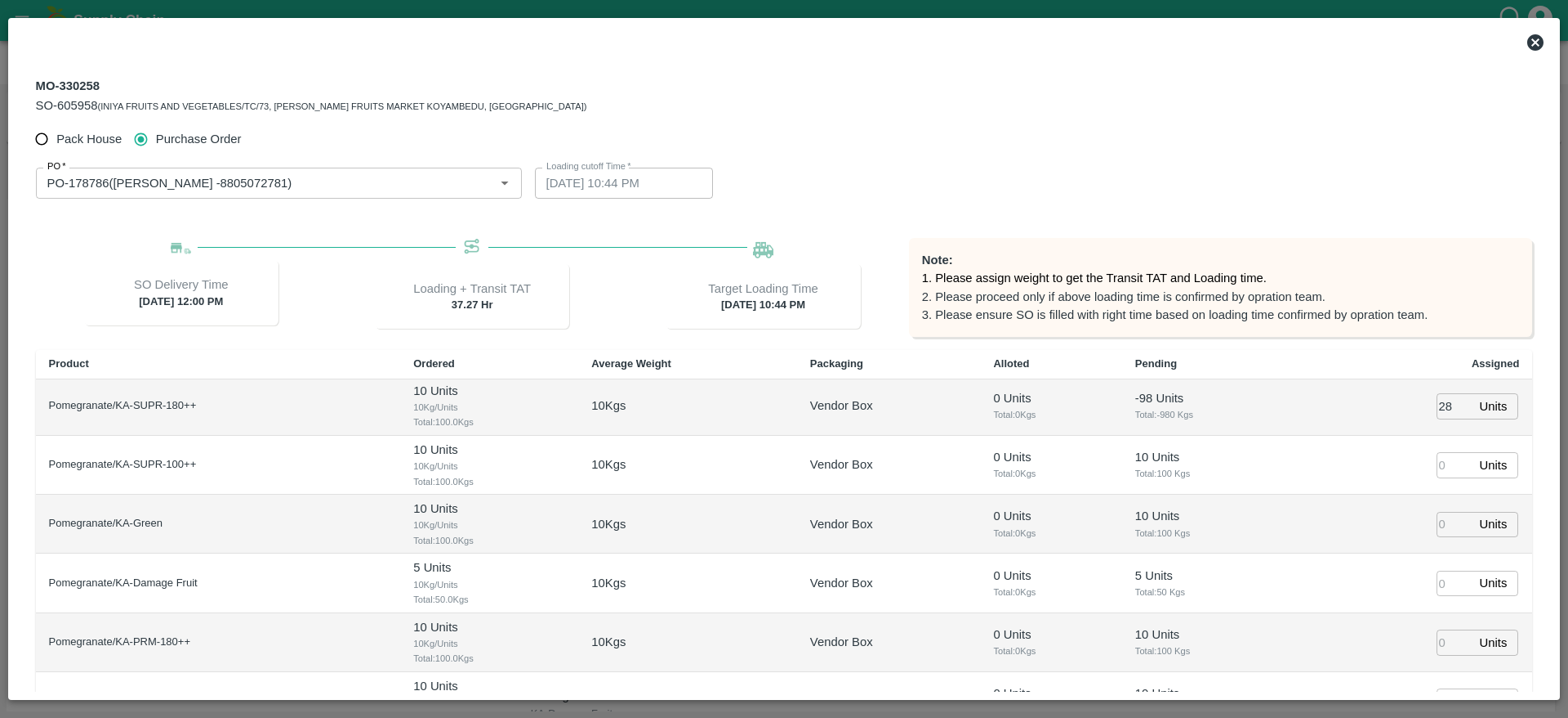
scroll to position [143, 0]
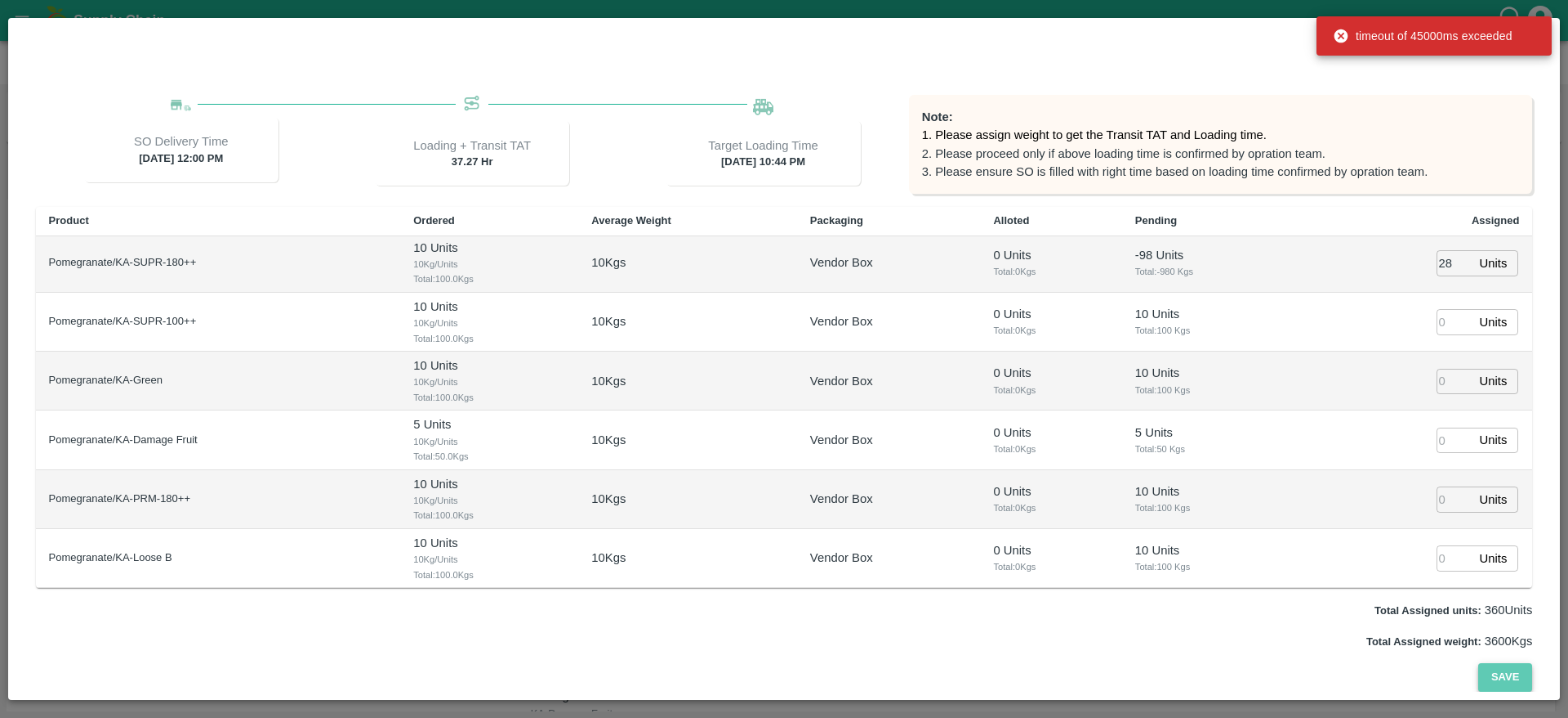
click at [1503, 673] on button "Save" at bounding box center [1505, 677] width 54 height 29
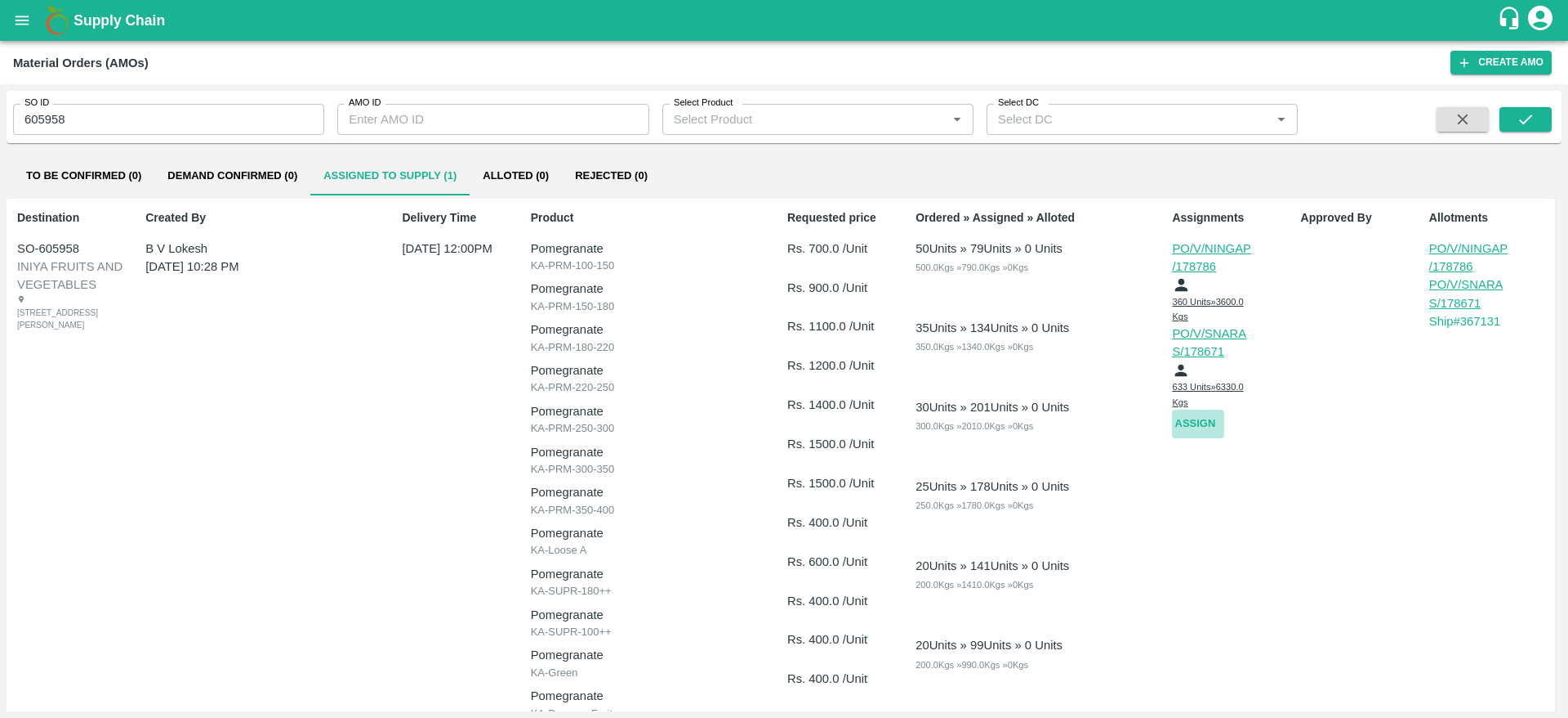
click at [1194, 418] on button "Assign" at bounding box center [1198, 423] width 52 height 29
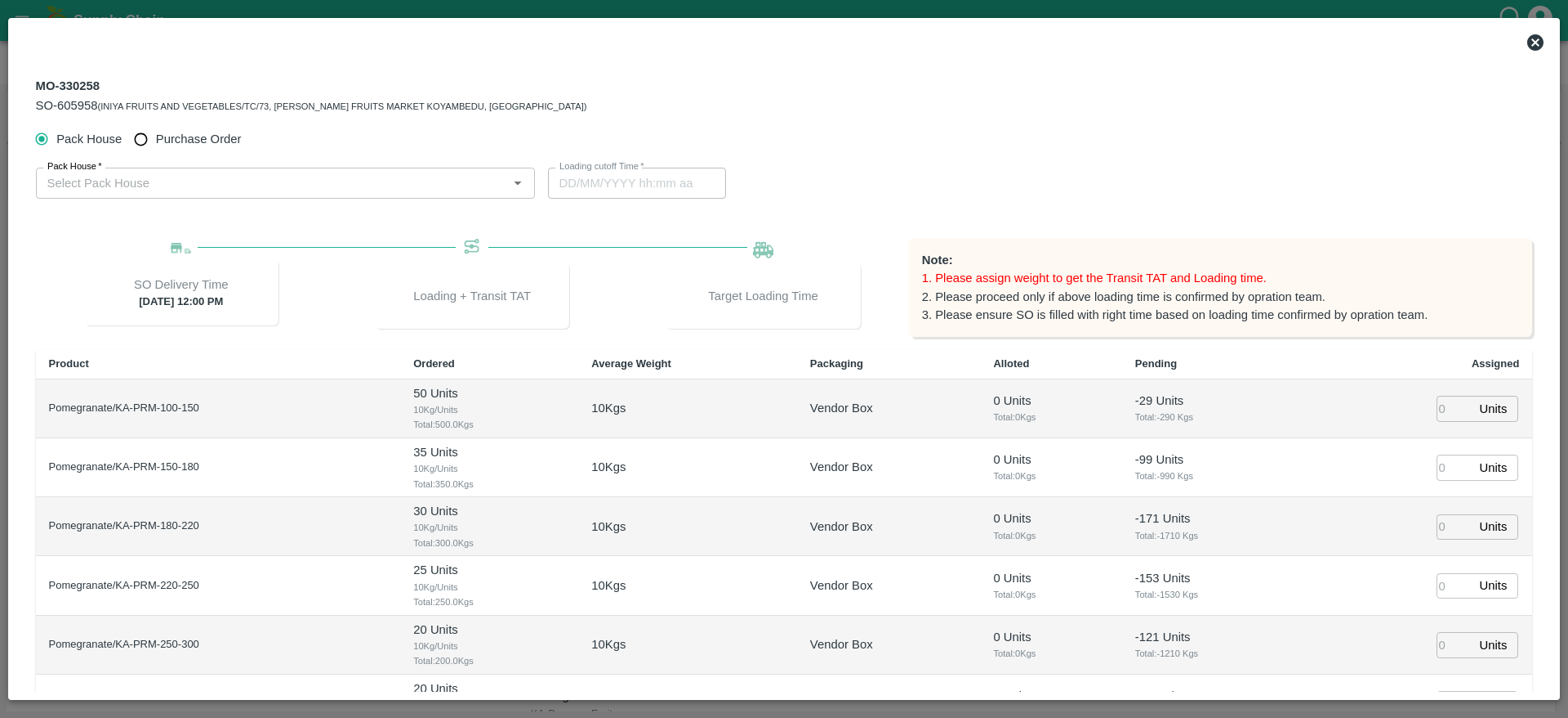
click at [205, 144] on span "Purchase Order" at bounding box center [199, 139] width 86 height 18
click at [156, 144] on input "Purchase Order" at bounding box center [140, 139] width 30 height 30
radio input "true"
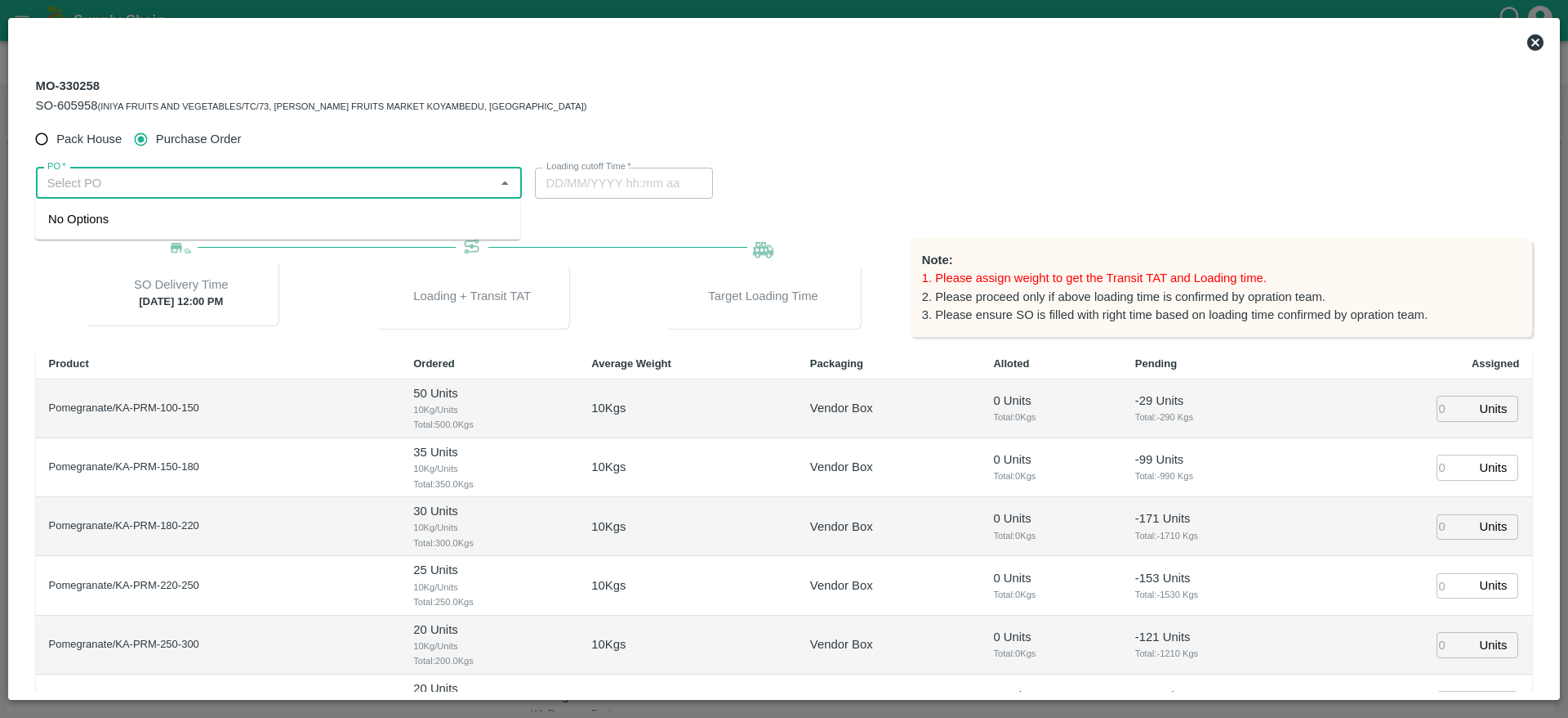
click at [274, 190] on input "PO   *" at bounding box center [266, 183] width 449 height 22
click at [225, 187] on input "PO   *" at bounding box center [266, 183] width 449 height 22
click at [255, 215] on div "PO-178820(Ningappa Kallappa Madabhavi -8805072781)" at bounding box center [171, 218] width 245 height 18
type input "PO-178820(Ningappa Kallappa Madabhavi -8805072781)"
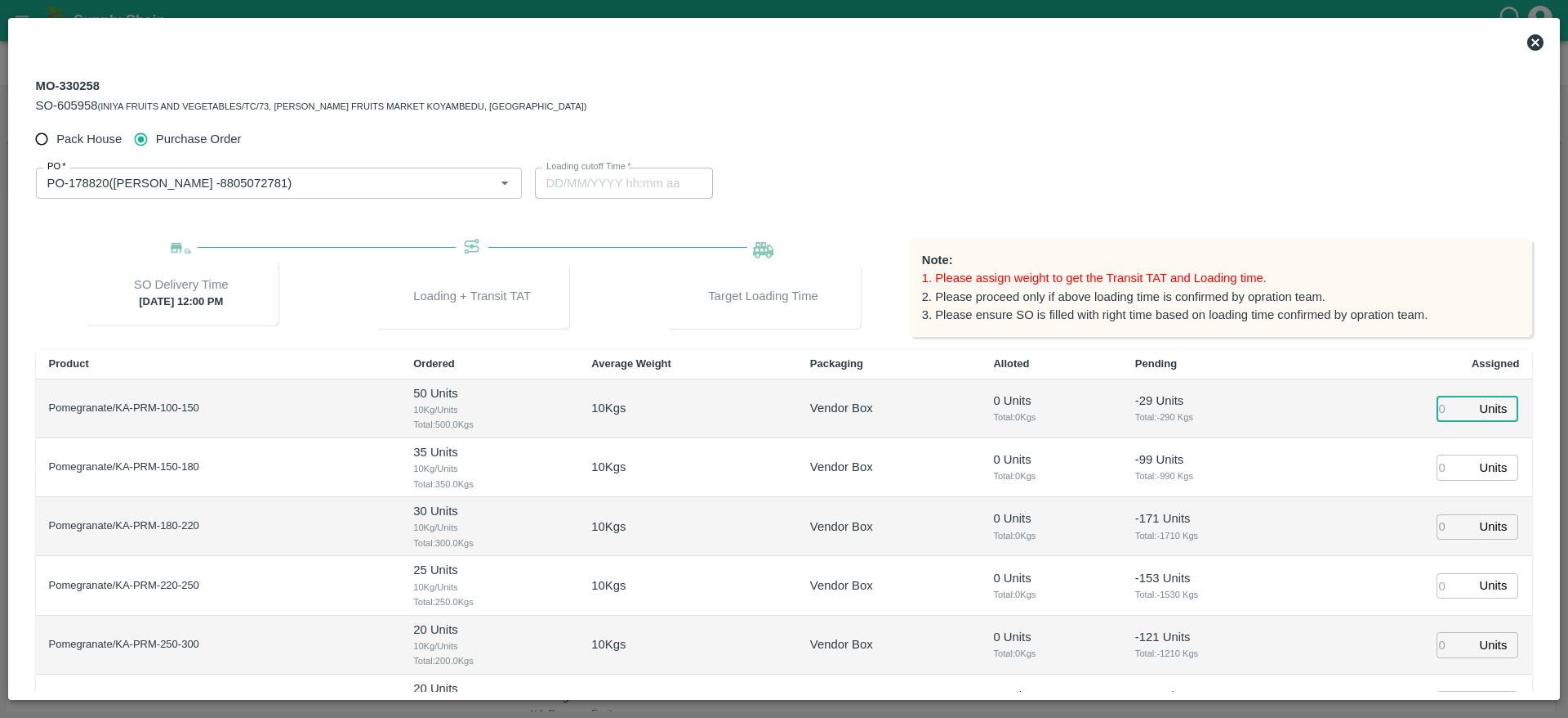
click at [1445, 418] on input "number" at bounding box center [1455, 408] width 36 height 25
type input "25"
click at [1439, 460] on input "number" at bounding box center [1455, 466] width 36 height 25
type input "01/10/2025 11:44 PM"
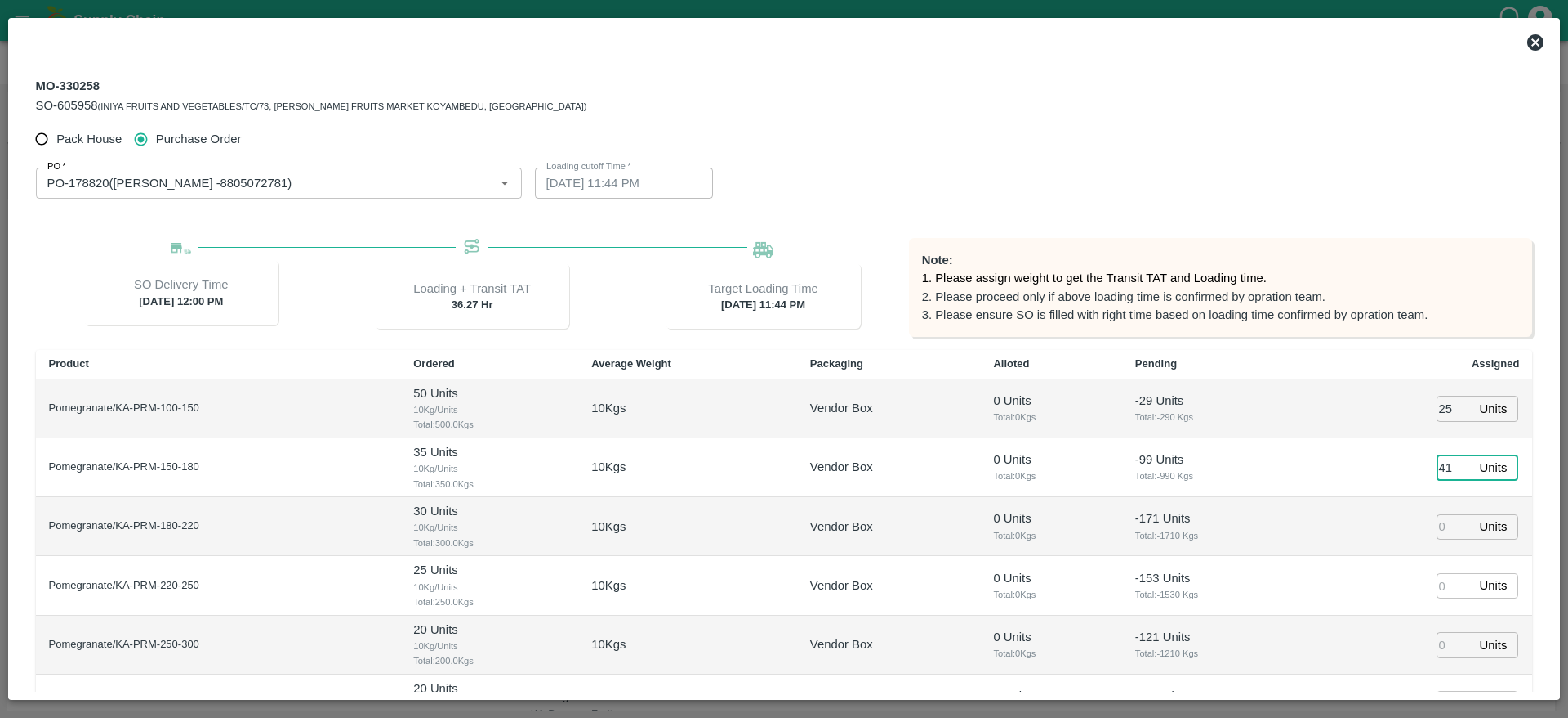
type input "41"
click at [1449, 525] on input "number" at bounding box center [1455, 526] width 36 height 25
type input "64"
click at [1451, 587] on input "number" at bounding box center [1455, 585] width 36 height 25
type input "39"
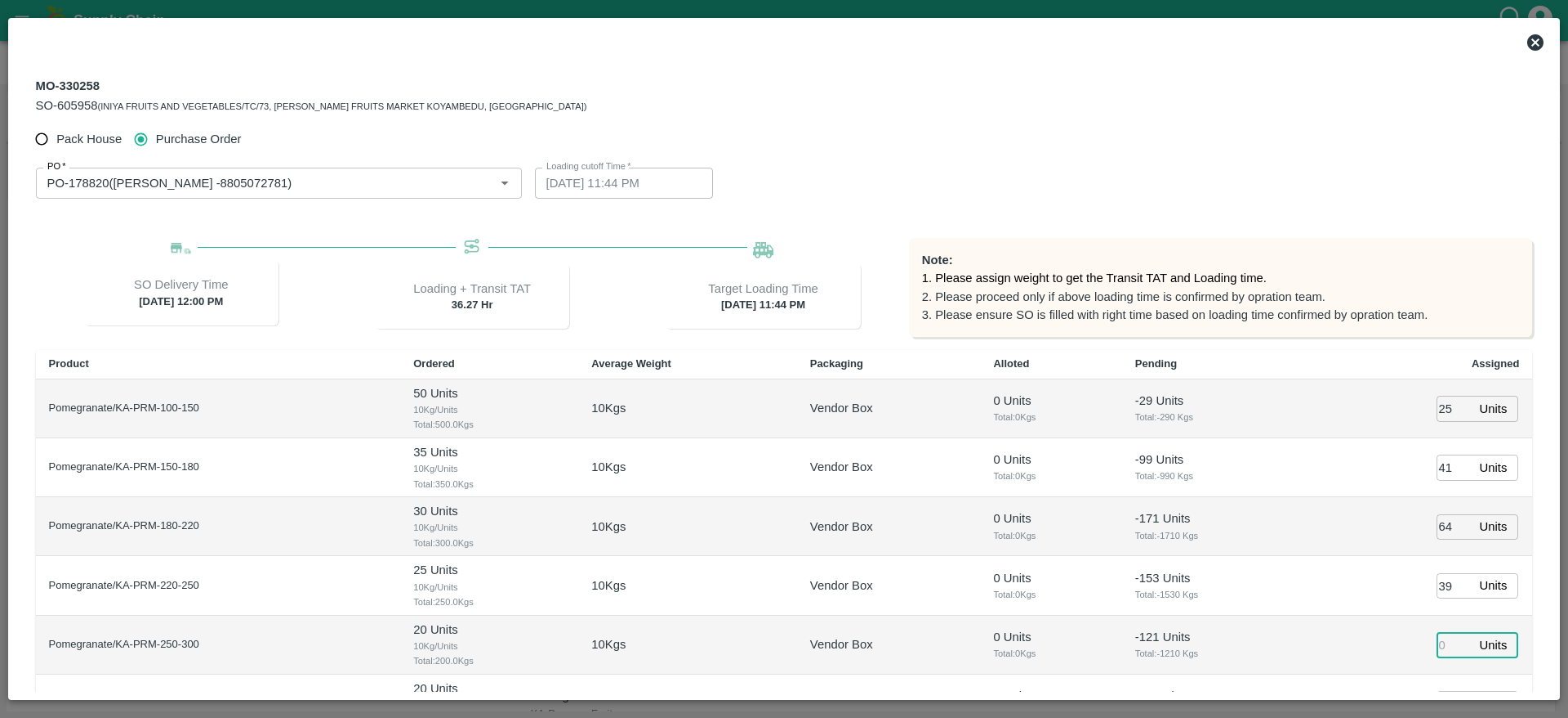
click at [1440, 643] on input "number" at bounding box center [1455, 644] width 36 height 25
type input "33"
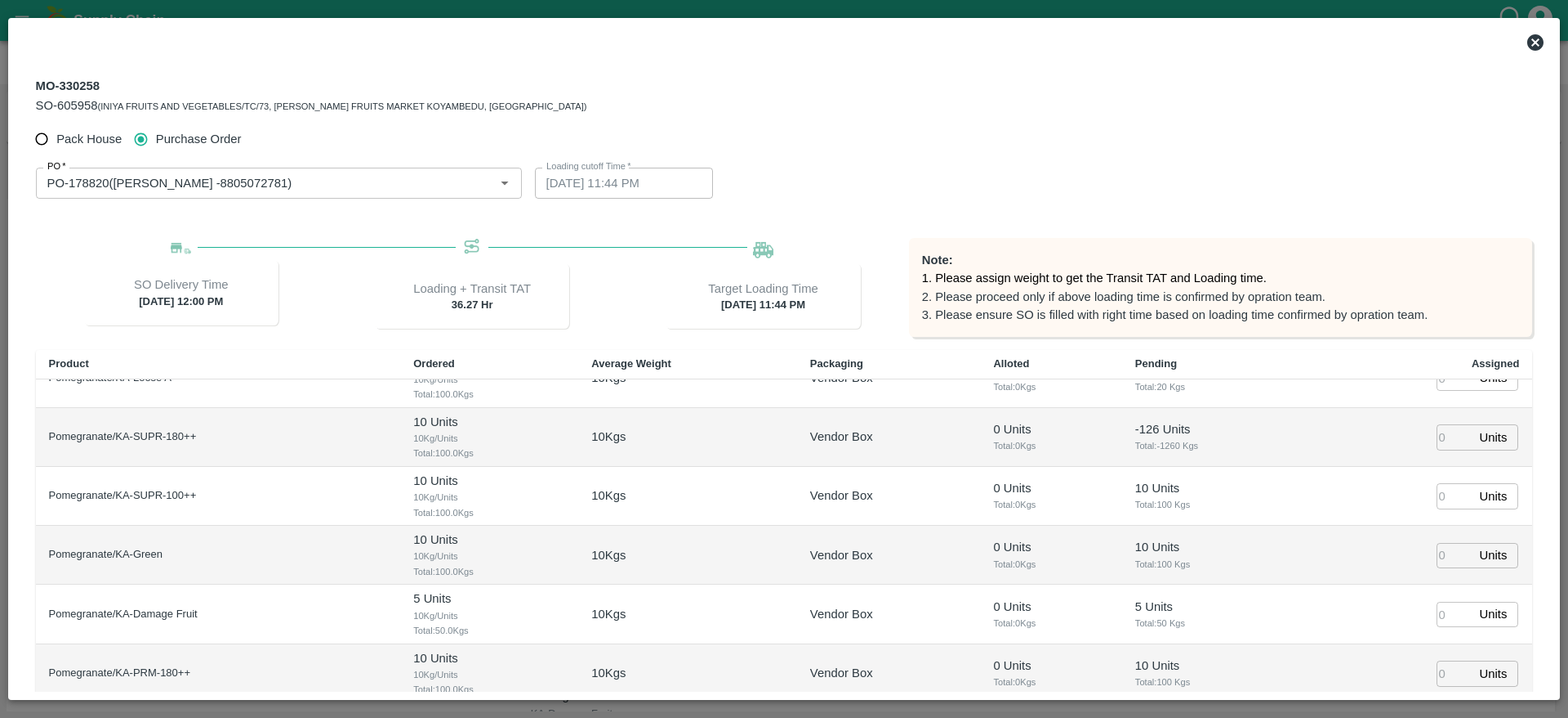
type input "01/10/2025 09:44 PM"
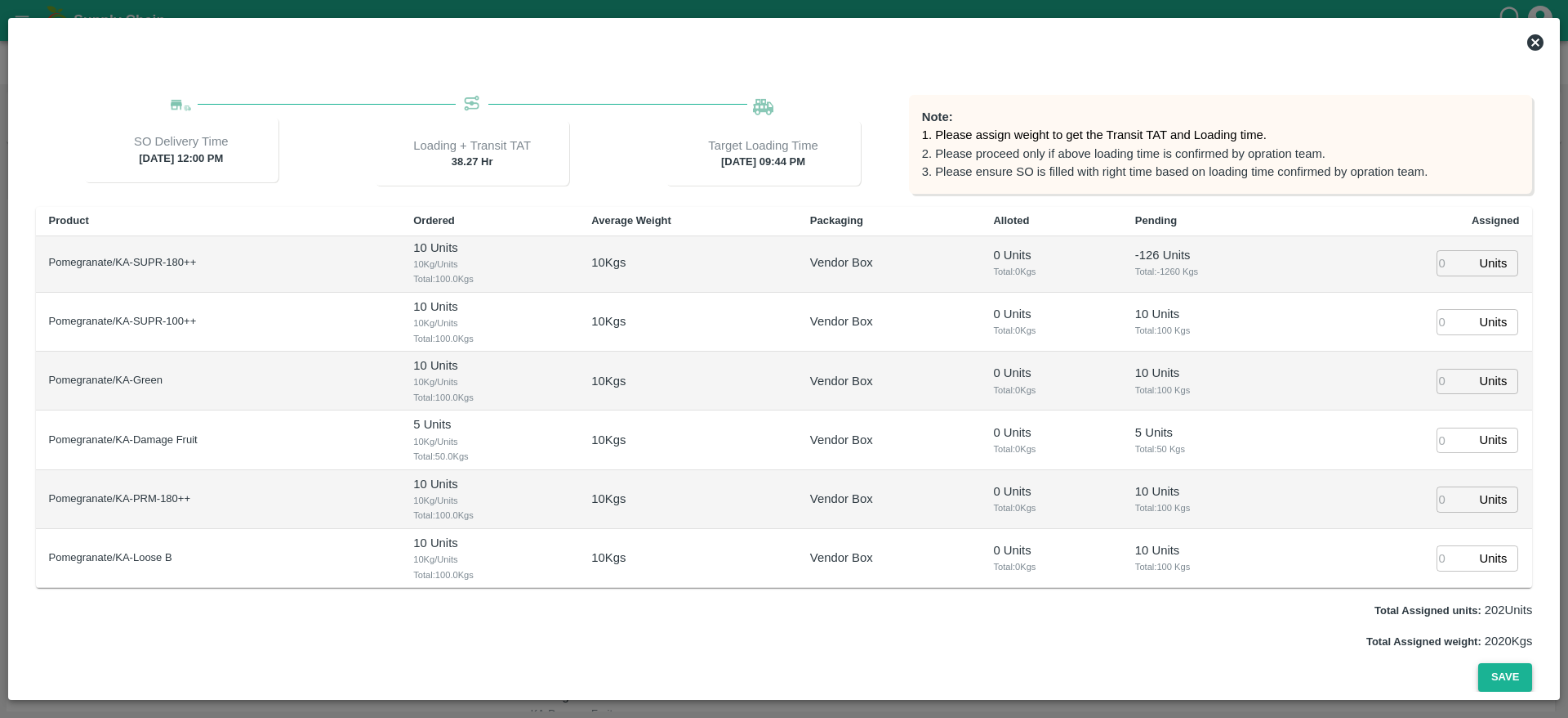
type input "33"
click at [1484, 677] on button "Save" at bounding box center [1505, 677] width 54 height 29
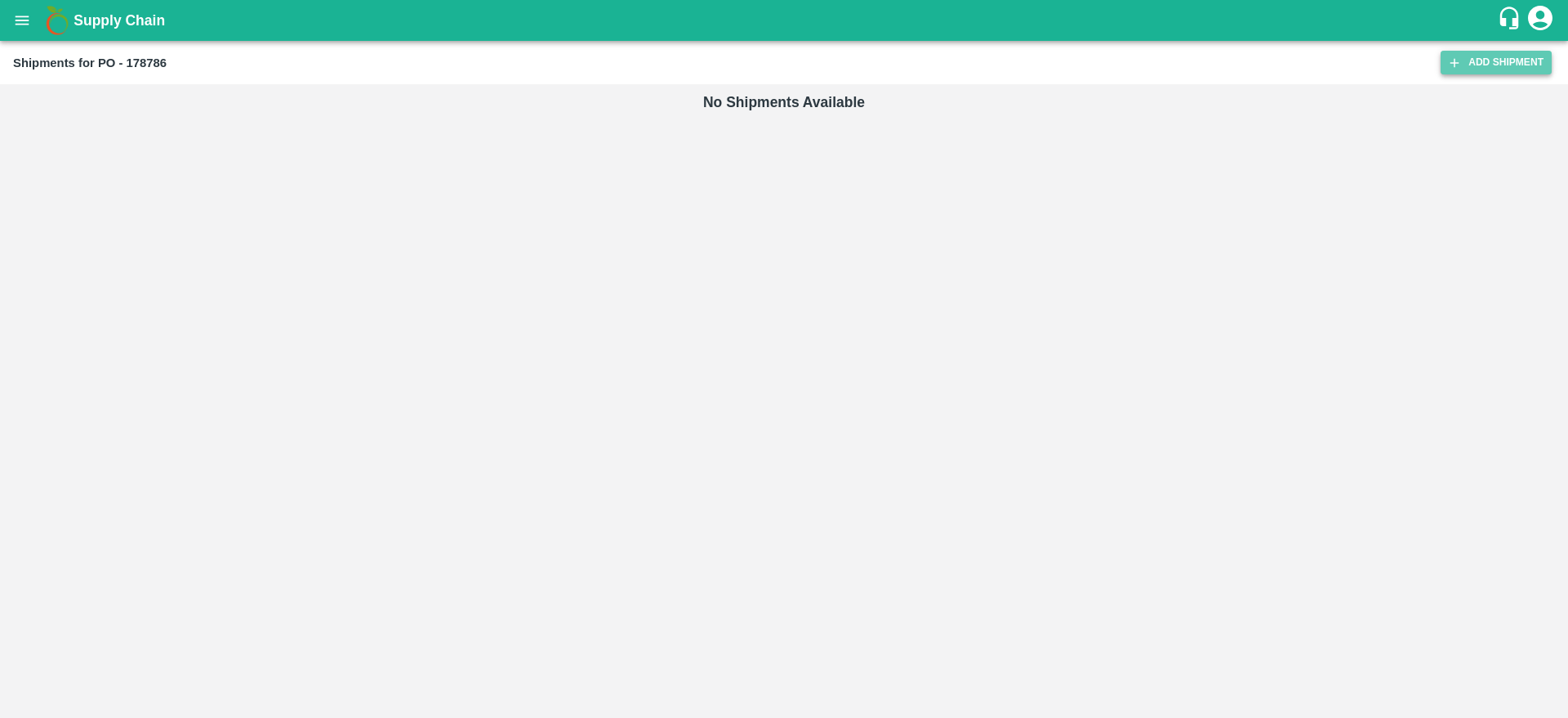
click at [1464, 65] on link "Add Shipment" at bounding box center [1496, 62] width 111 height 23
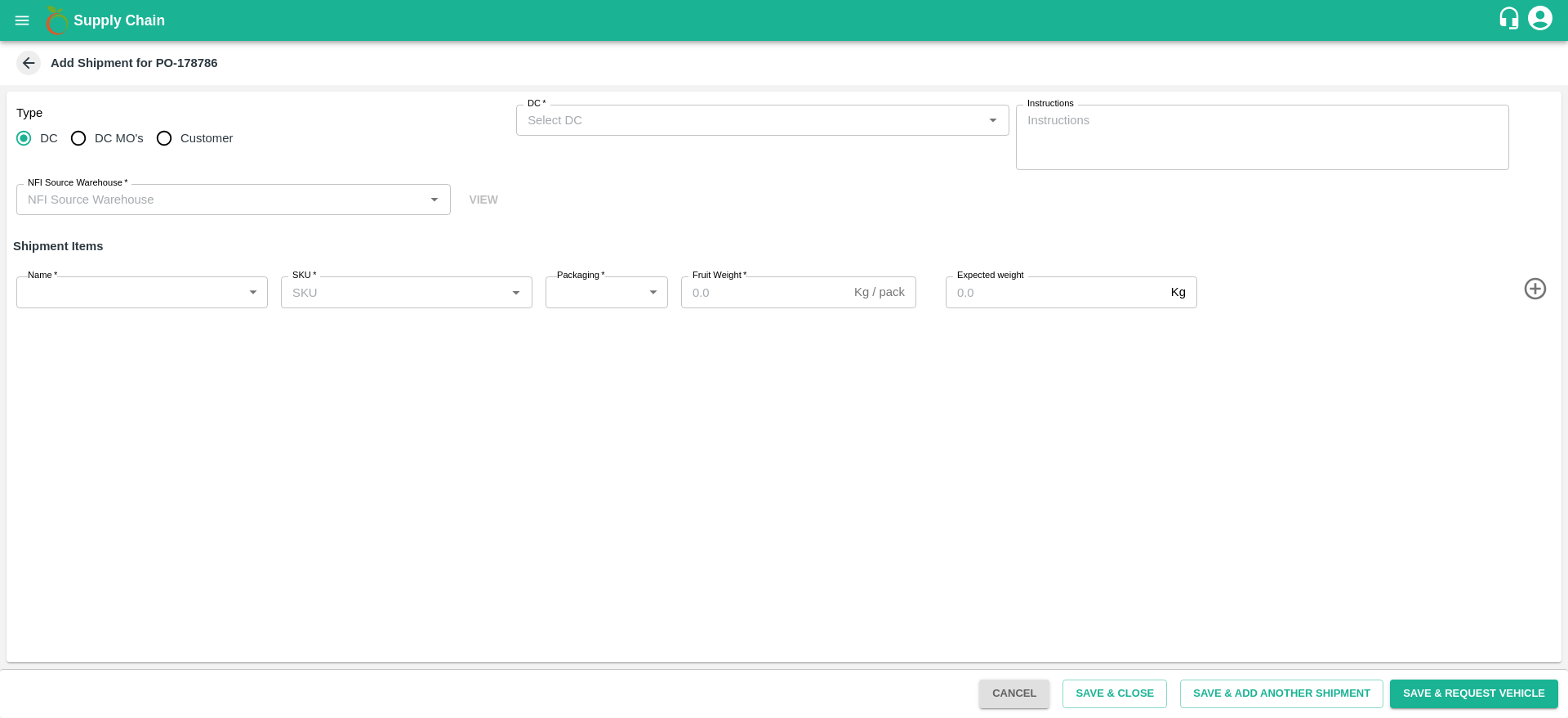
click at [179, 147] on input "Customer" at bounding box center [164, 138] width 33 height 33
radio input "true"
click at [568, 106] on div "DC   *" at bounding box center [762, 120] width 493 height 31
click at [205, 143] on span "Customer" at bounding box center [207, 138] width 52 height 18
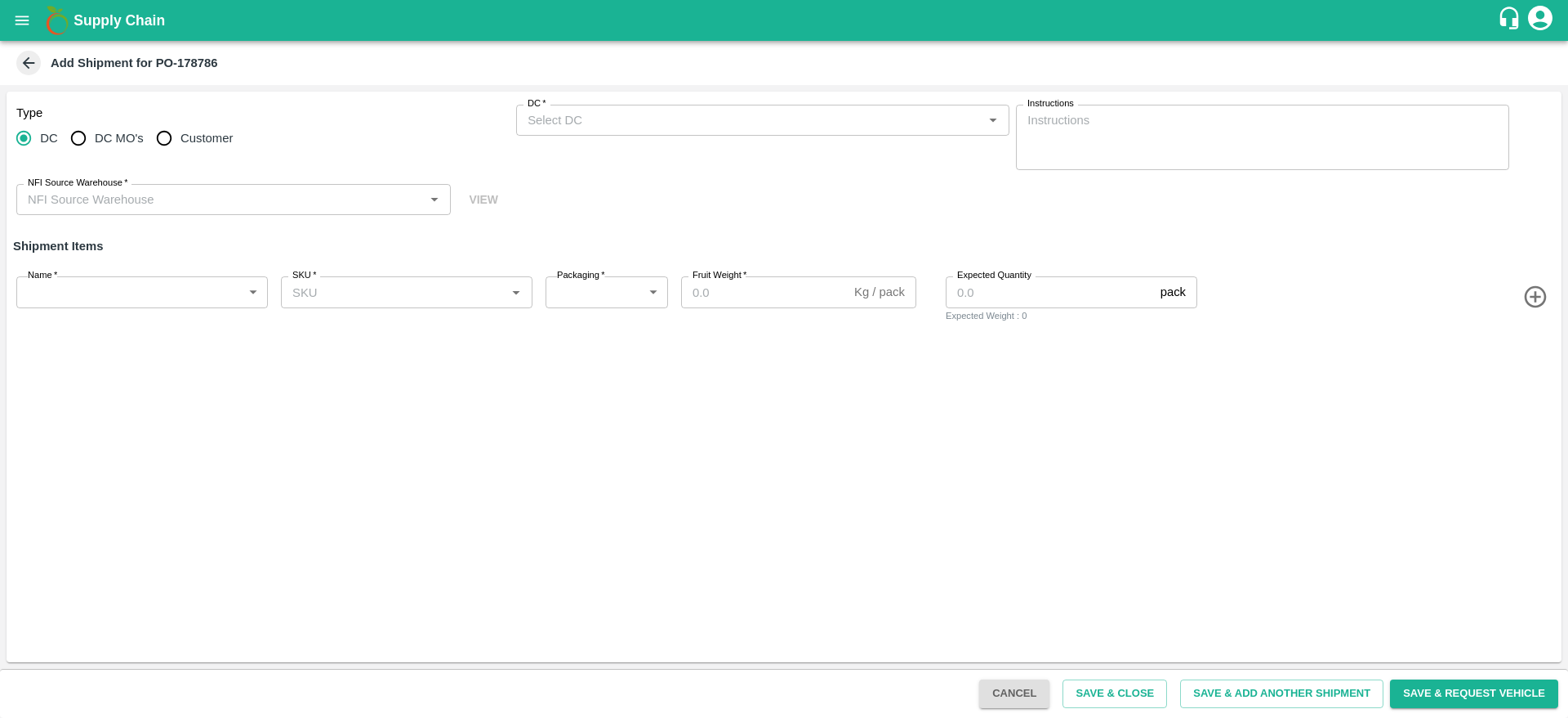
click at [181, 143] on input "Customer" at bounding box center [164, 138] width 33 height 33
radio input "true"
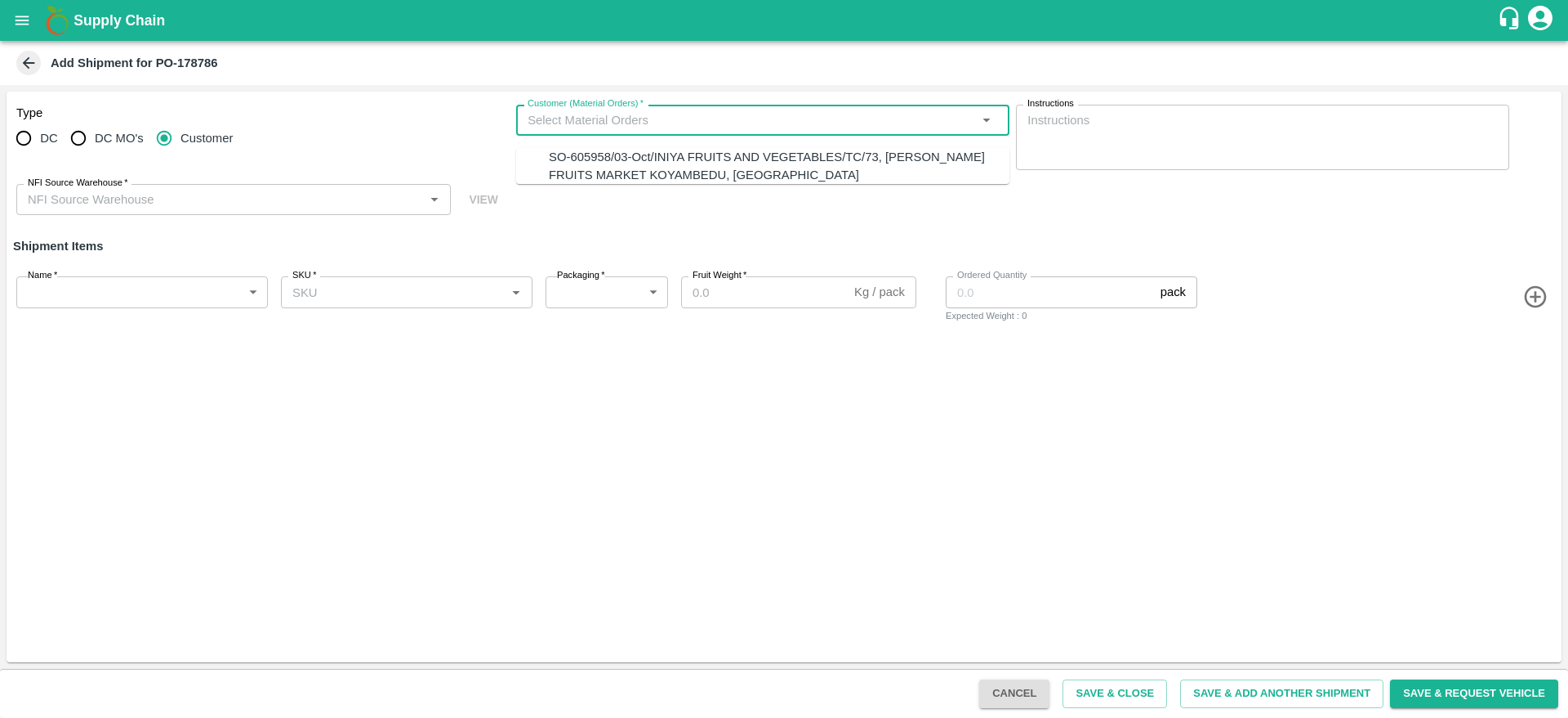
click at [565, 119] on input "Customer (Material Orders)   *" at bounding box center [749, 120] width 457 height 22
click at [580, 160] on div "SO-605958/03-Oct/INIYA FRUITS AND VEGETABLES/TC/73, [PERSON_NAME] FRUITS MARKET…" at bounding box center [779, 166] width 460 height 37
type input "SO-605958/03-Oct/INIYA FRUITS AND VEGETABLES/TC/73, [PERSON_NAME] FRUITS MARKET…"
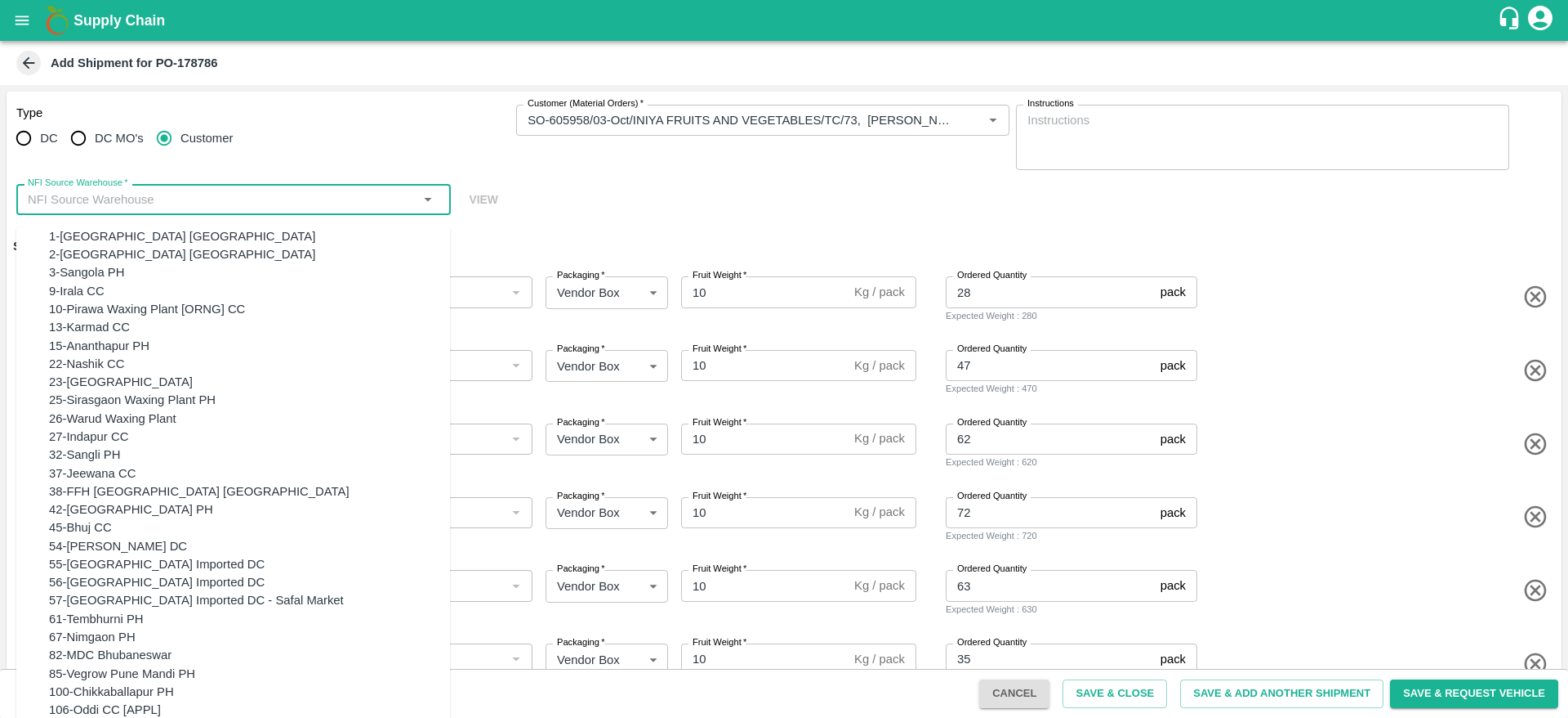
click at [323, 203] on input "NFI Source Warehouse   *" at bounding box center [220, 199] width 398 height 22
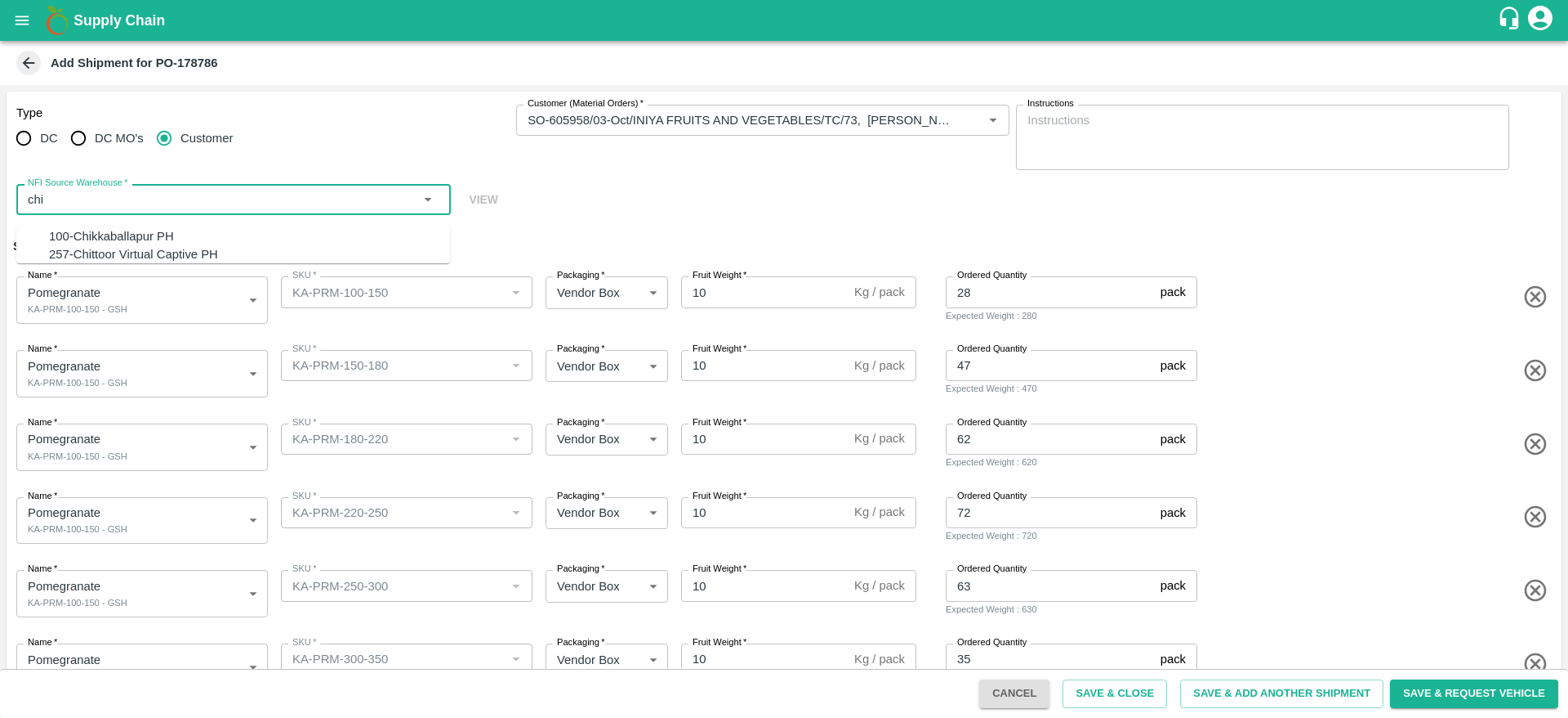
click at [297, 233] on div "100-Chikkaballapur PH" at bounding box center [249, 236] width 401 height 18
type input "100-Chikkaballapur PH"
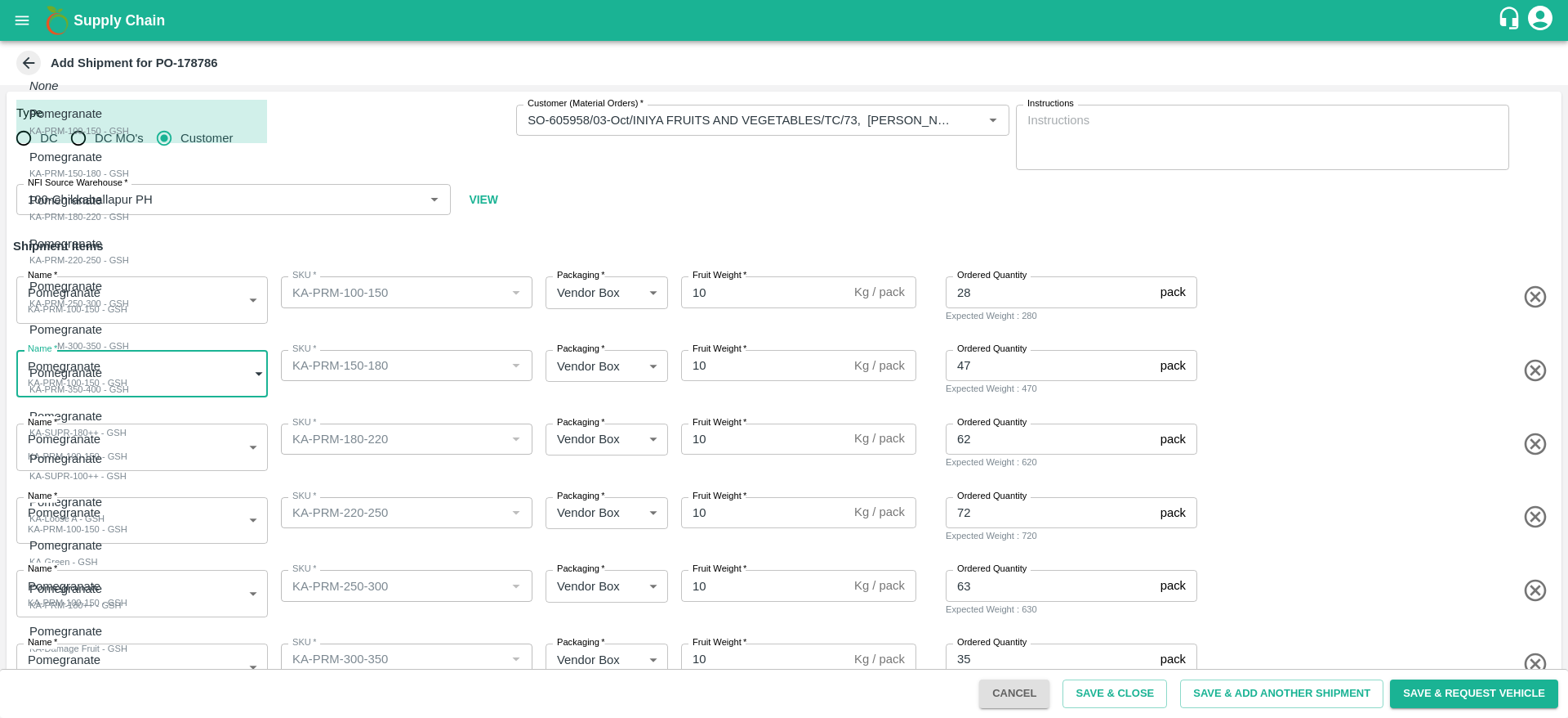
click at [106, 374] on body "Supply Chain Add Shipment for PO-178786 Type DC DC MO's Customer Customer (Mate…" at bounding box center [784, 359] width 1568 height 718
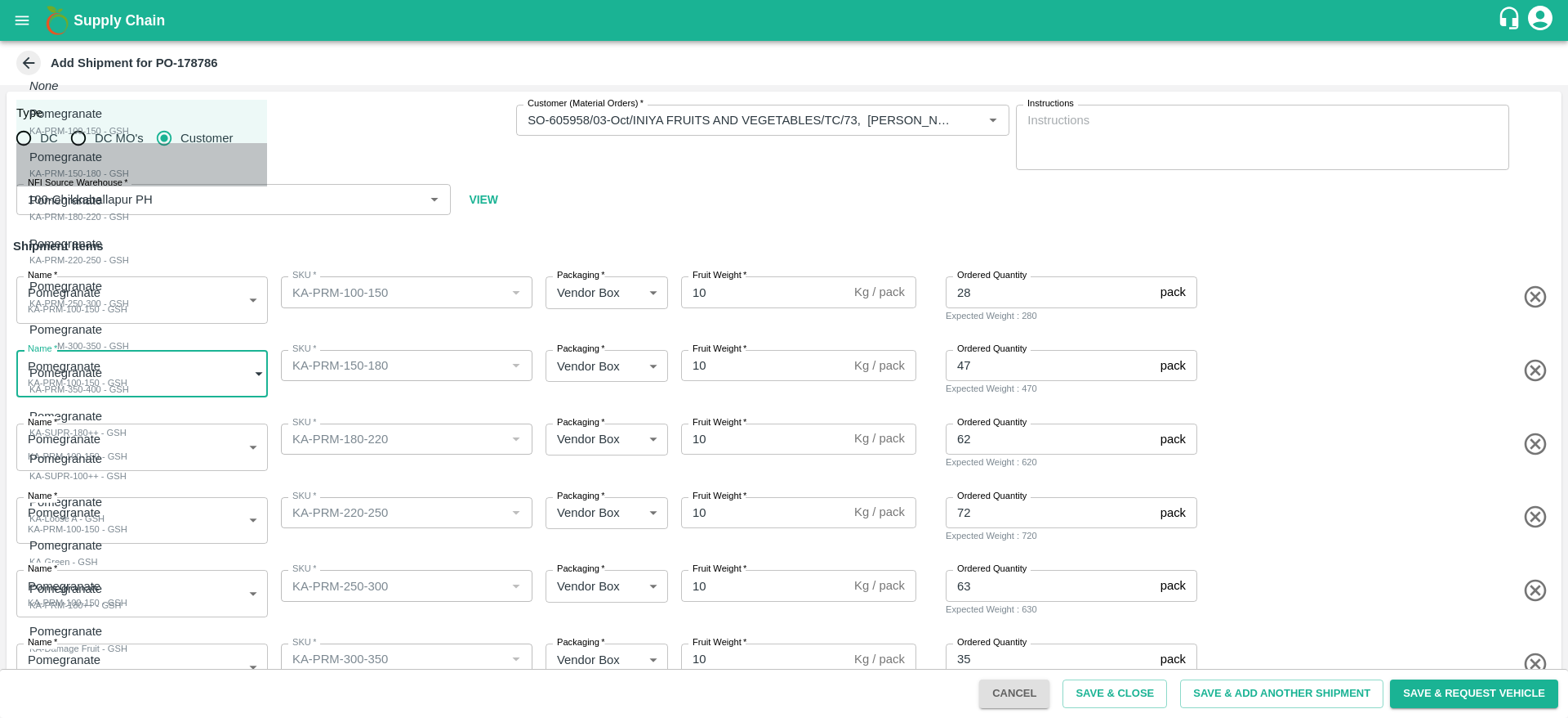
click at [129, 179] on div "Pomegranate KA-PRM-150-180 - GSH" at bounding box center [79, 165] width 100 height 34
type input "2083077"
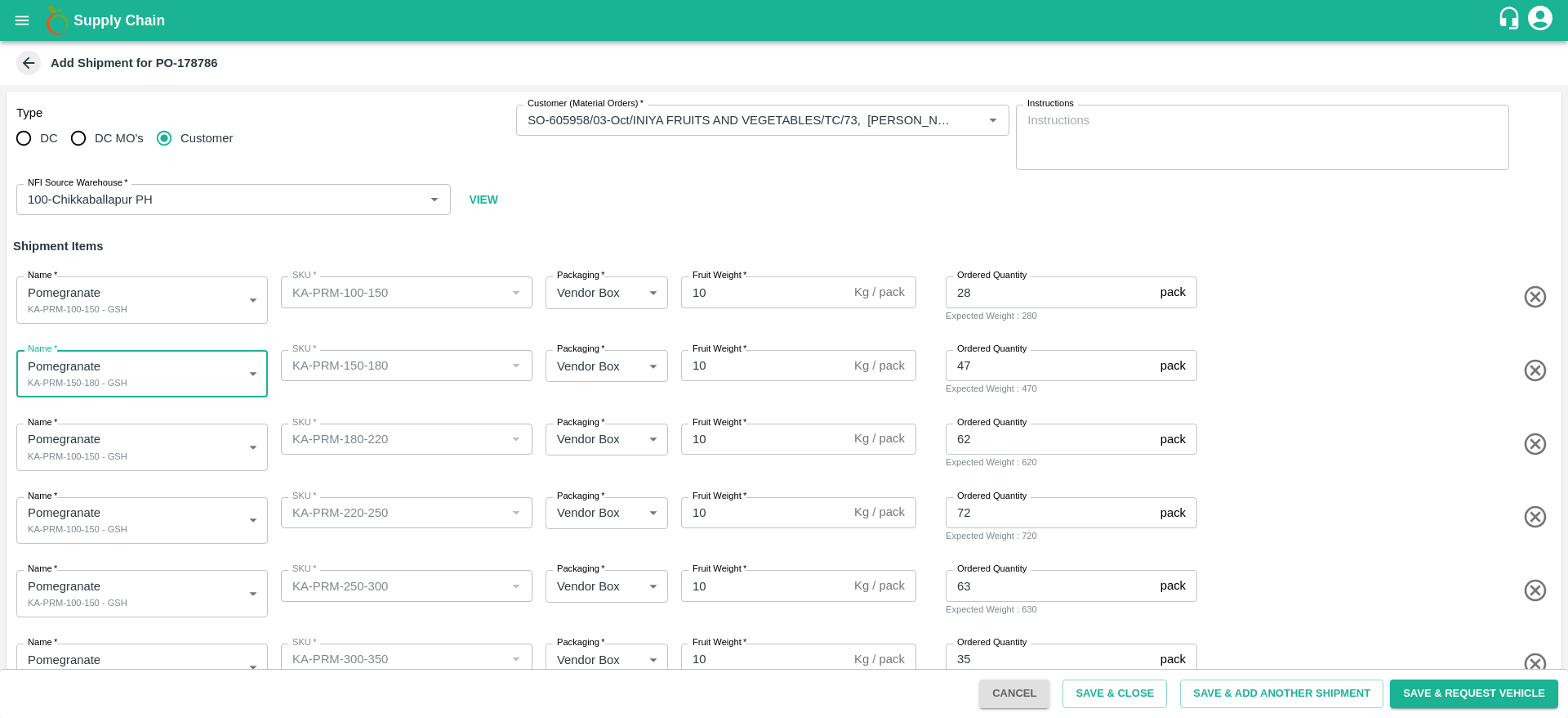
click at [135, 438] on body "Supply Chain Add Shipment for PO-178786 Type DC DC MO's Customer Customer (Mate…" at bounding box center [784, 359] width 1568 height 718
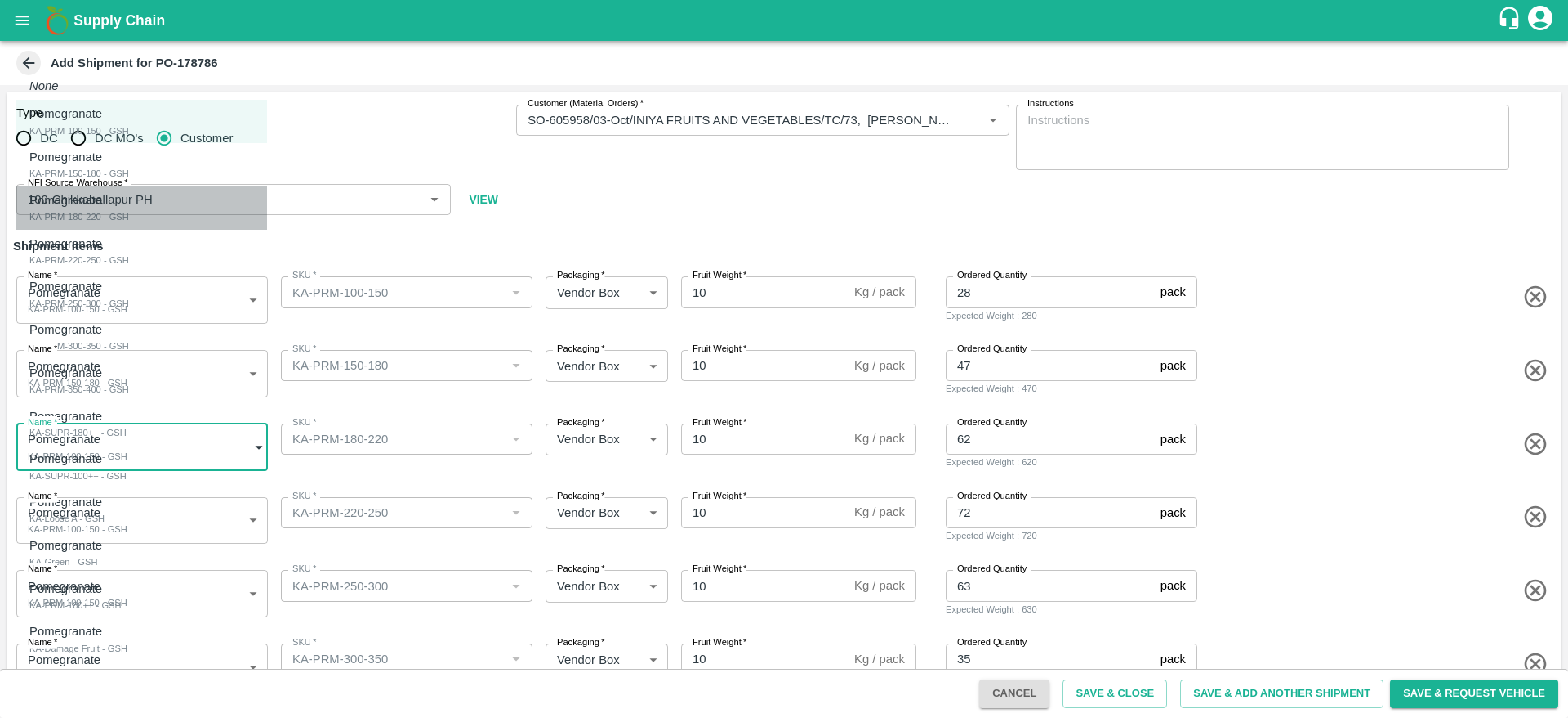
click at [129, 215] on div "Pomegranate KA-PRM-180-220 - GSH" at bounding box center [79, 208] width 100 height 34
type input "2083078"
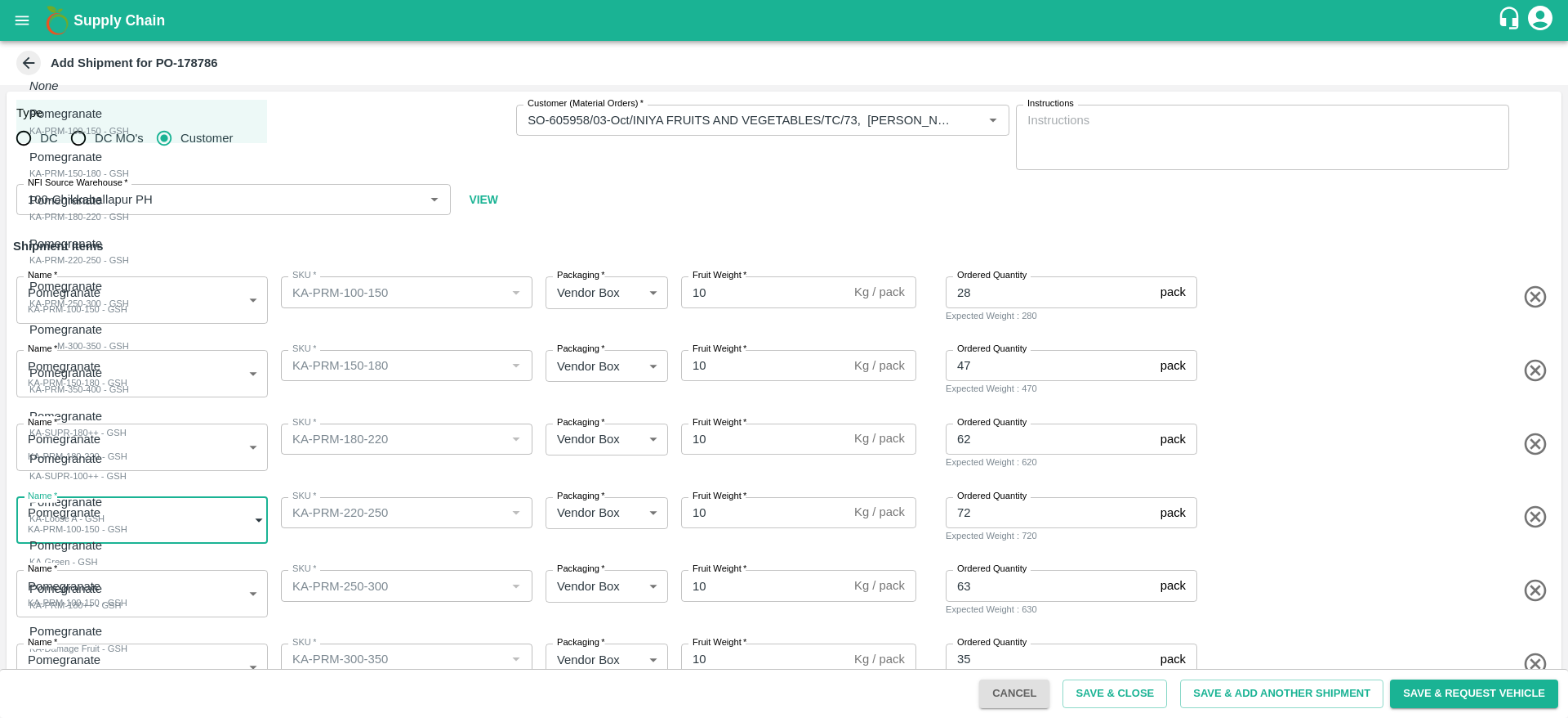
click at [119, 500] on body "Supply Chain Add Shipment for PO-178786 Type DC DC MO's Customer Customer (Mate…" at bounding box center [784, 359] width 1568 height 718
click at [129, 250] on div "Pomegranate KA-PRM-220-250 - GSH" at bounding box center [79, 252] width 100 height 34
type input "2083079"
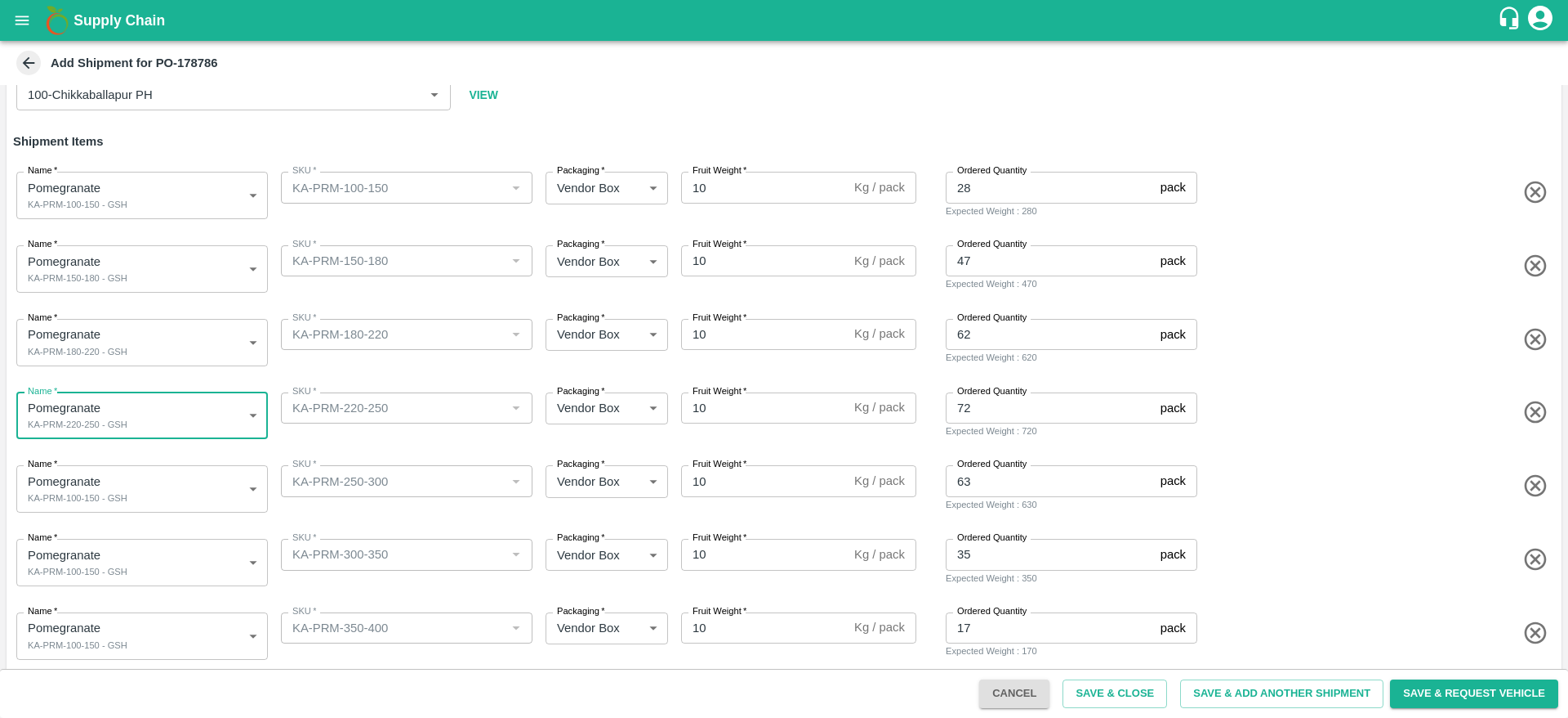
scroll to position [138, 0]
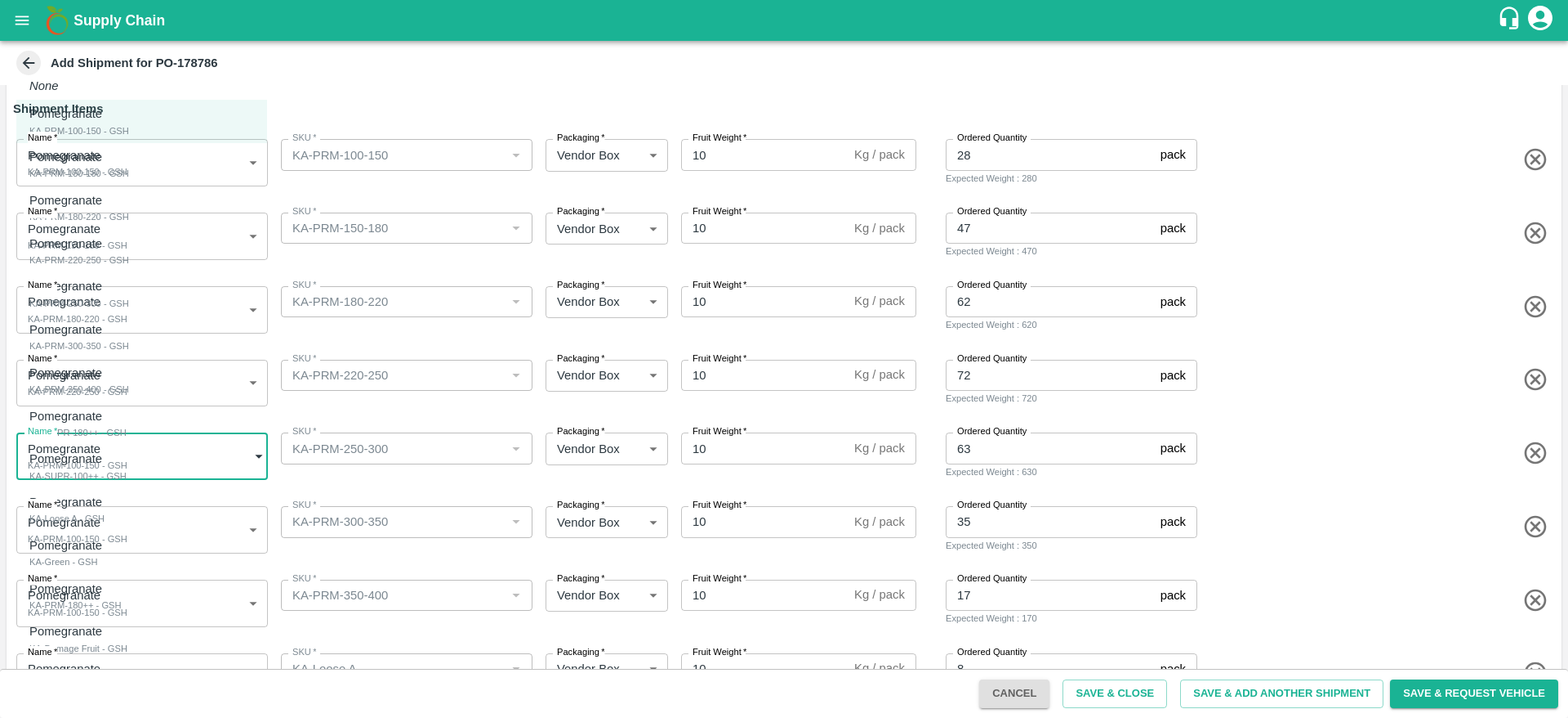
click at [182, 447] on body "Supply Chain Add Shipment for PO-178786 Type DC DC MO's Customer Customer (Mate…" at bounding box center [784, 359] width 1568 height 718
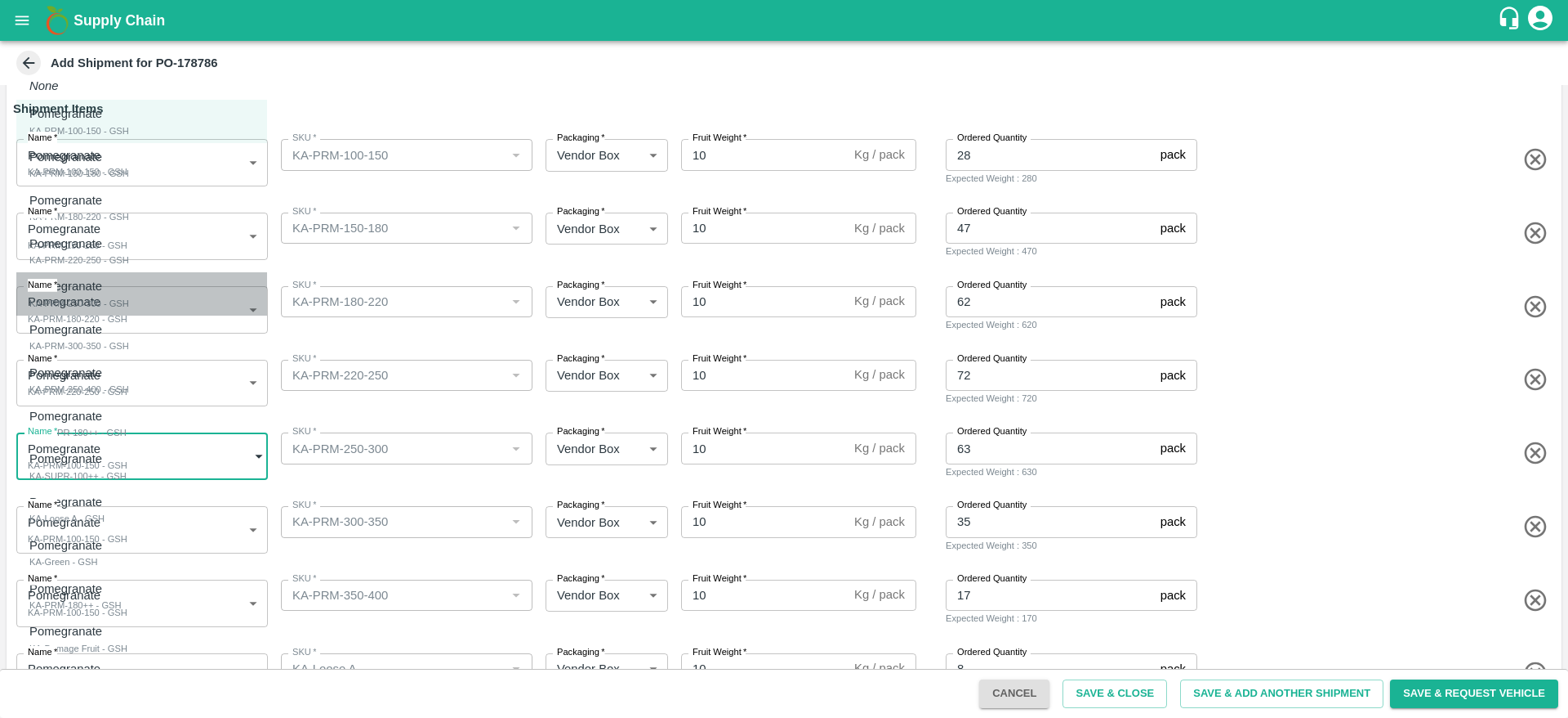
click at [129, 293] on div "Pomegranate KA-PRM-250-300 - GSH" at bounding box center [79, 294] width 100 height 34
type input "2083080"
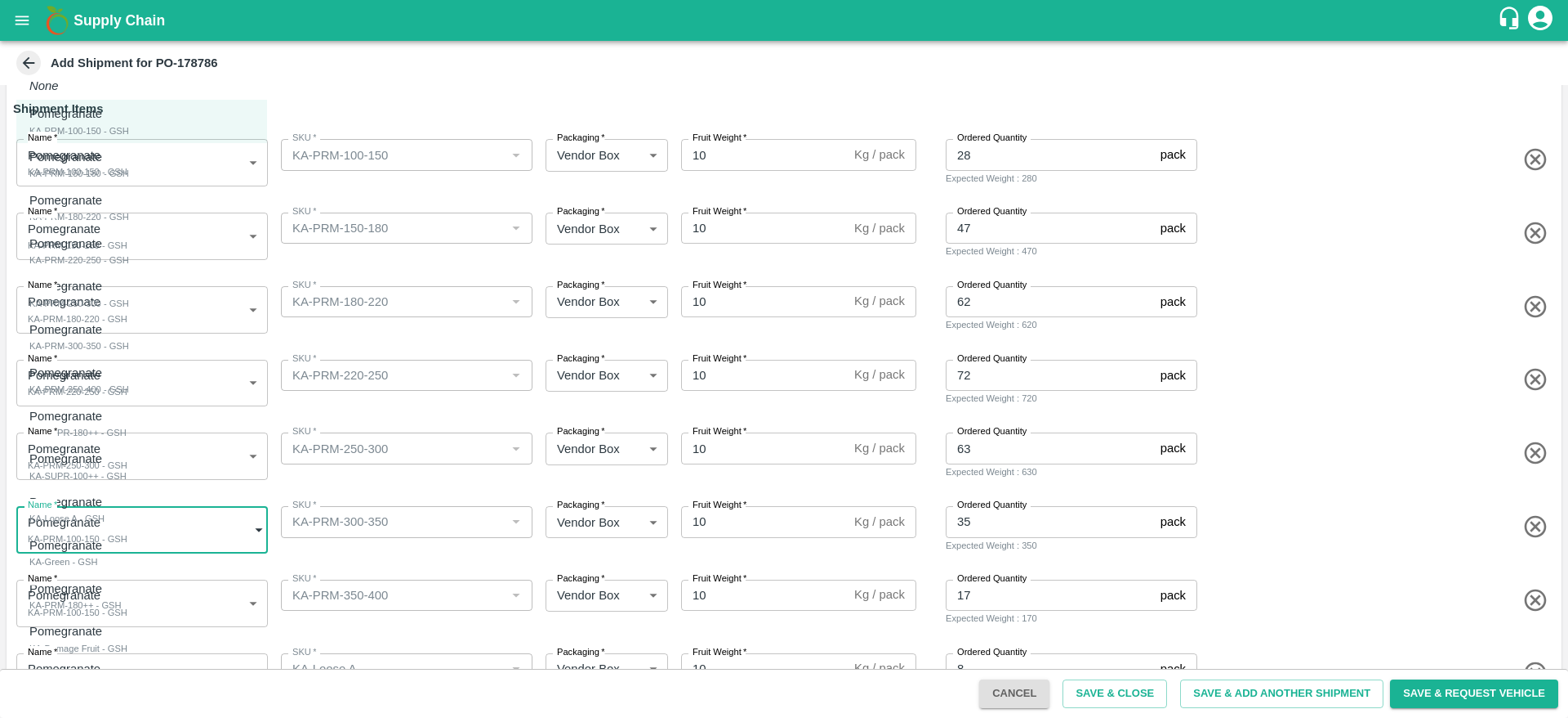
click at [169, 519] on body "Supply Chain Add Shipment for PO-178786 Type DC DC MO's Customer Customer (Mate…" at bounding box center [784, 359] width 1568 height 718
click at [129, 333] on div "Pomegranate KA-PRM-300-350 - GSH" at bounding box center [79, 337] width 100 height 34
type input "2083081"
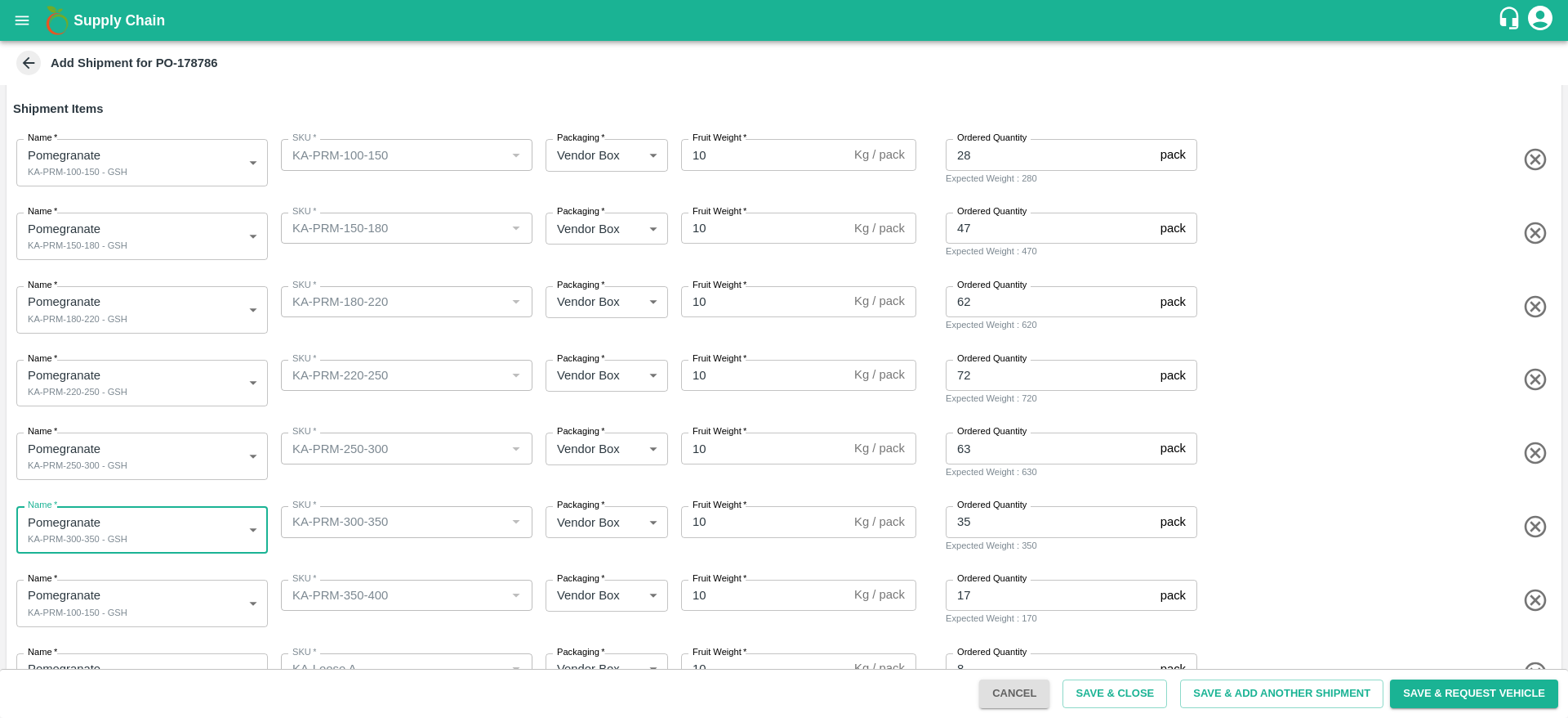
scroll to position [261, 0]
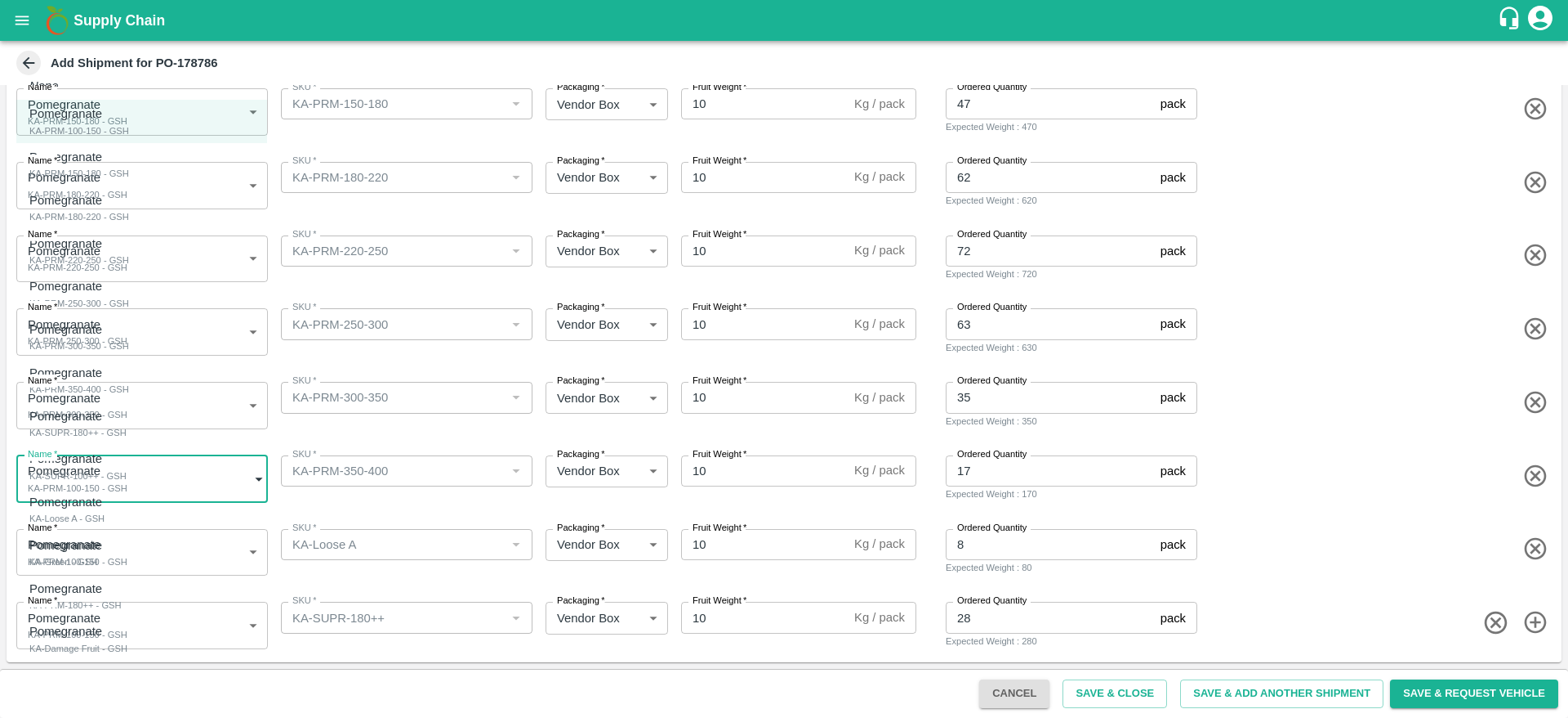
click at [163, 469] on body "Supply Chain Add Shipment for PO-178786 Type DC DC MO's Customer Customer (Mate…" at bounding box center [784, 359] width 1568 height 718
click at [129, 377] on div "Pomegranate KA-PRM-350-400 - GSH" at bounding box center [79, 380] width 100 height 34
type input "2083082"
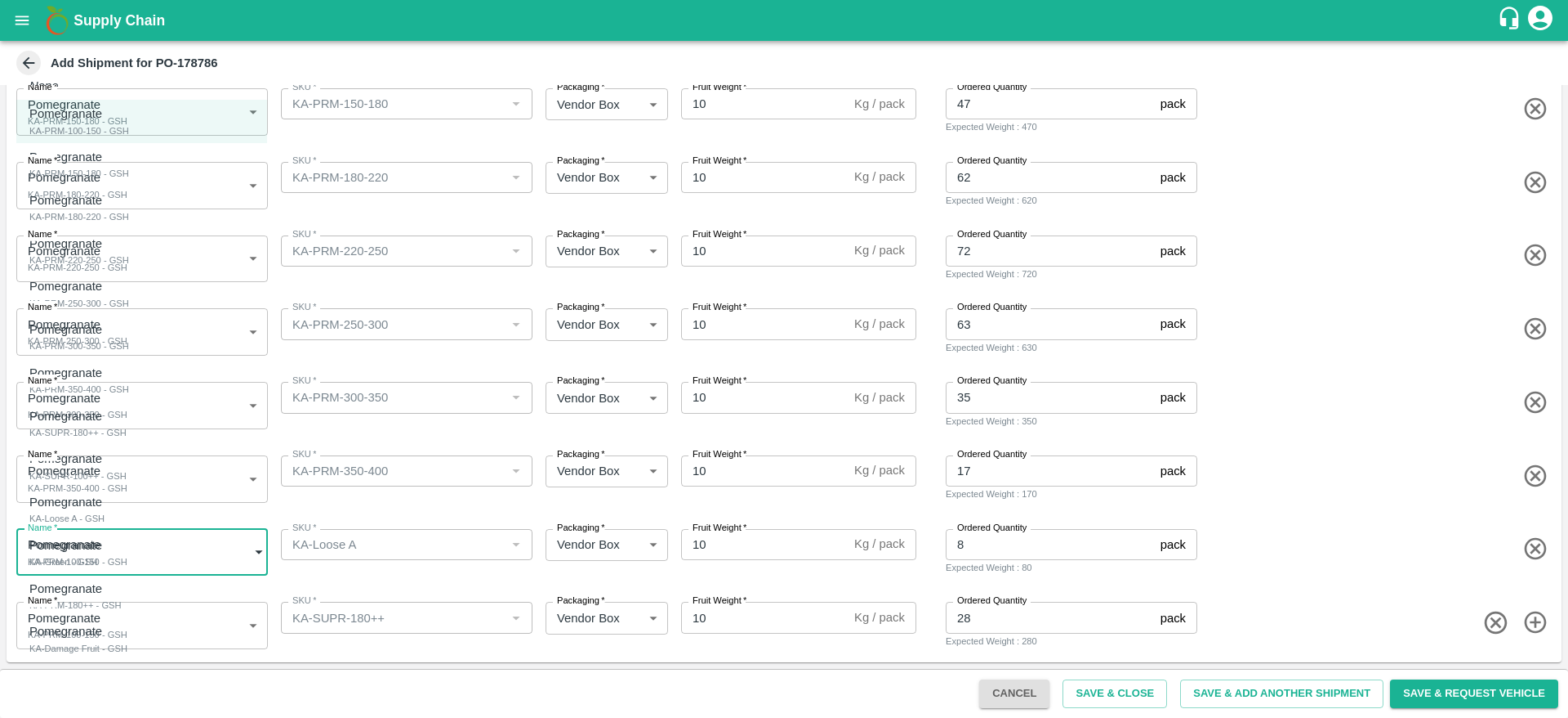
click at [131, 544] on body "Supply Chain Add Shipment for PO-178786 Type DC DC MO's Customer Customer (Mate…" at bounding box center [784, 359] width 1568 height 718
click at [110, 500] on div "Pomegranate KA-Loose A - GSH" at bounding box center [69, 509] width 80 height 34
type input "2083085"
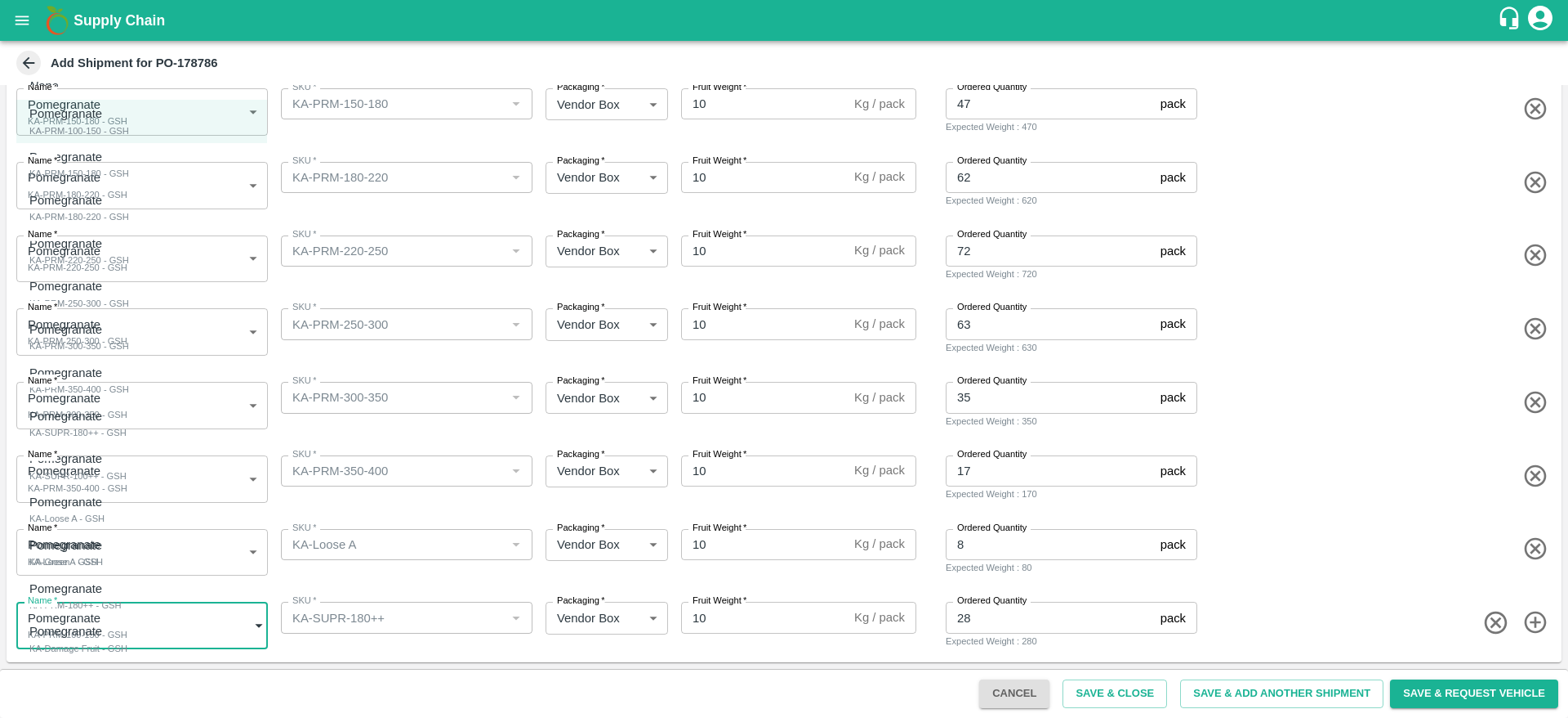
click at [130, 623] on body "Supply Chain Add Shipment for PO-178786 Type DC DC MO's Customer Customer (Mate…" at bounding box center [784, 359] width 1568 height 718
click at [126, 435] on div "Pomegranate KA-SUPR-180++ - GSH" at bounding box center [78, 424] width 97 height 34
type input "2083083"
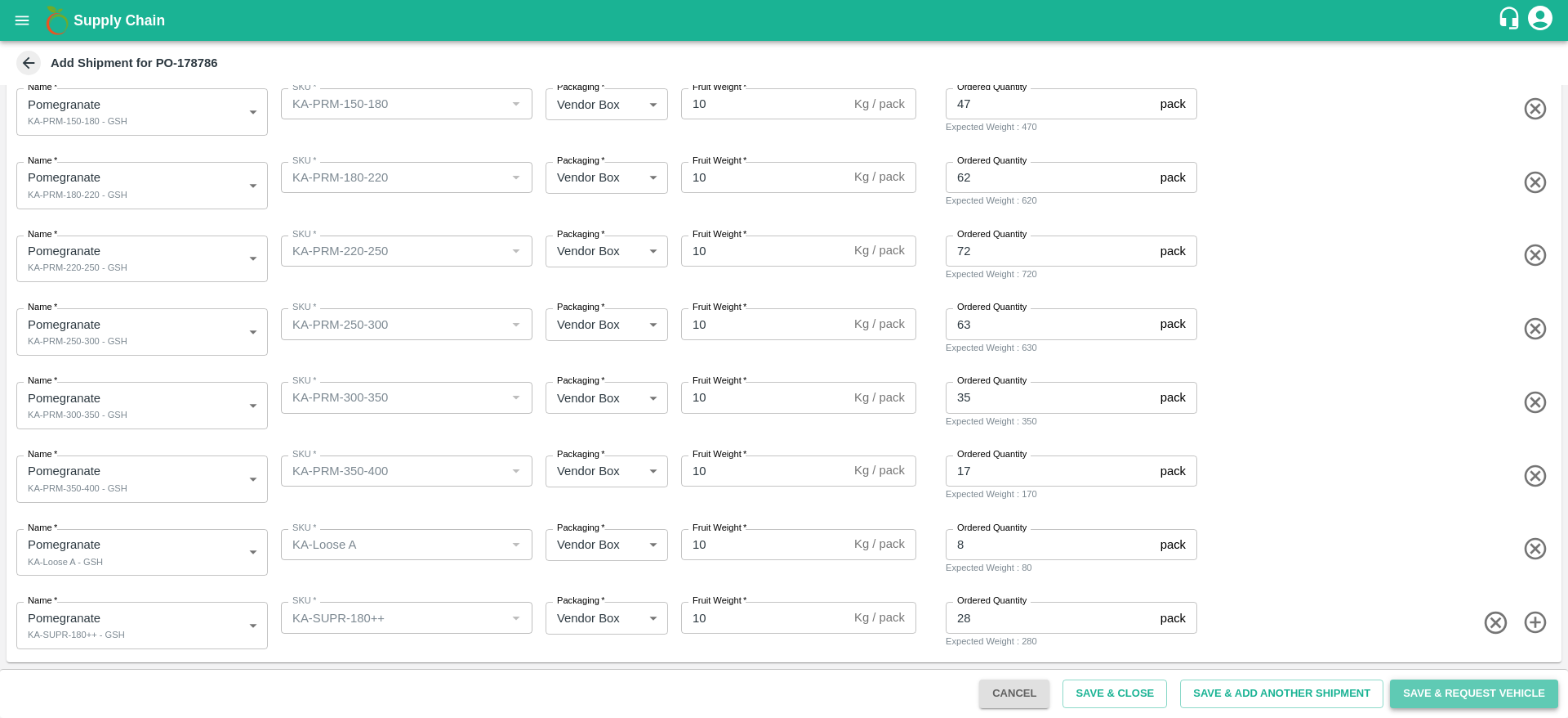
click at [1425, 689] on button "Save & Request Vehicle" at bounding box center [1474, 693] width 168 height 29
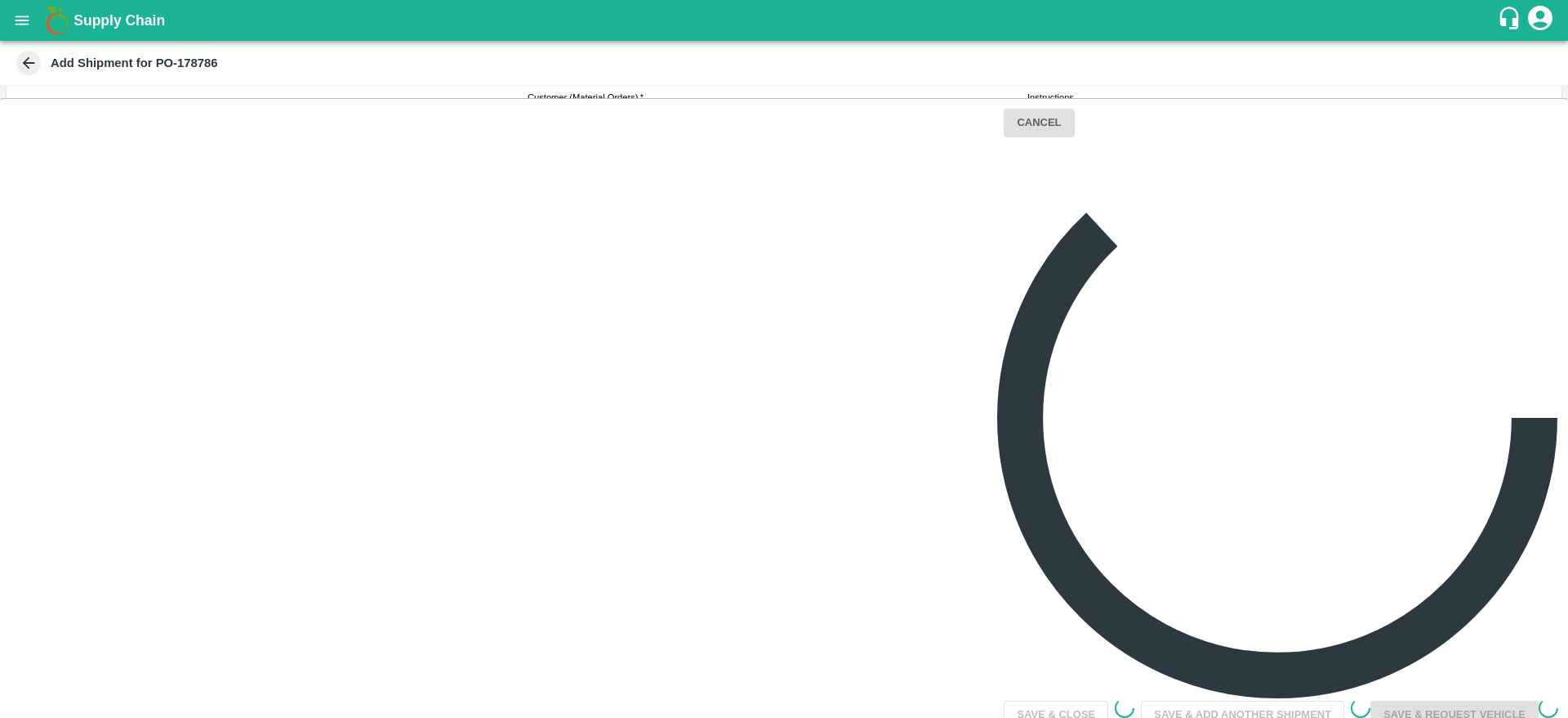
scroll to position [4, 0]
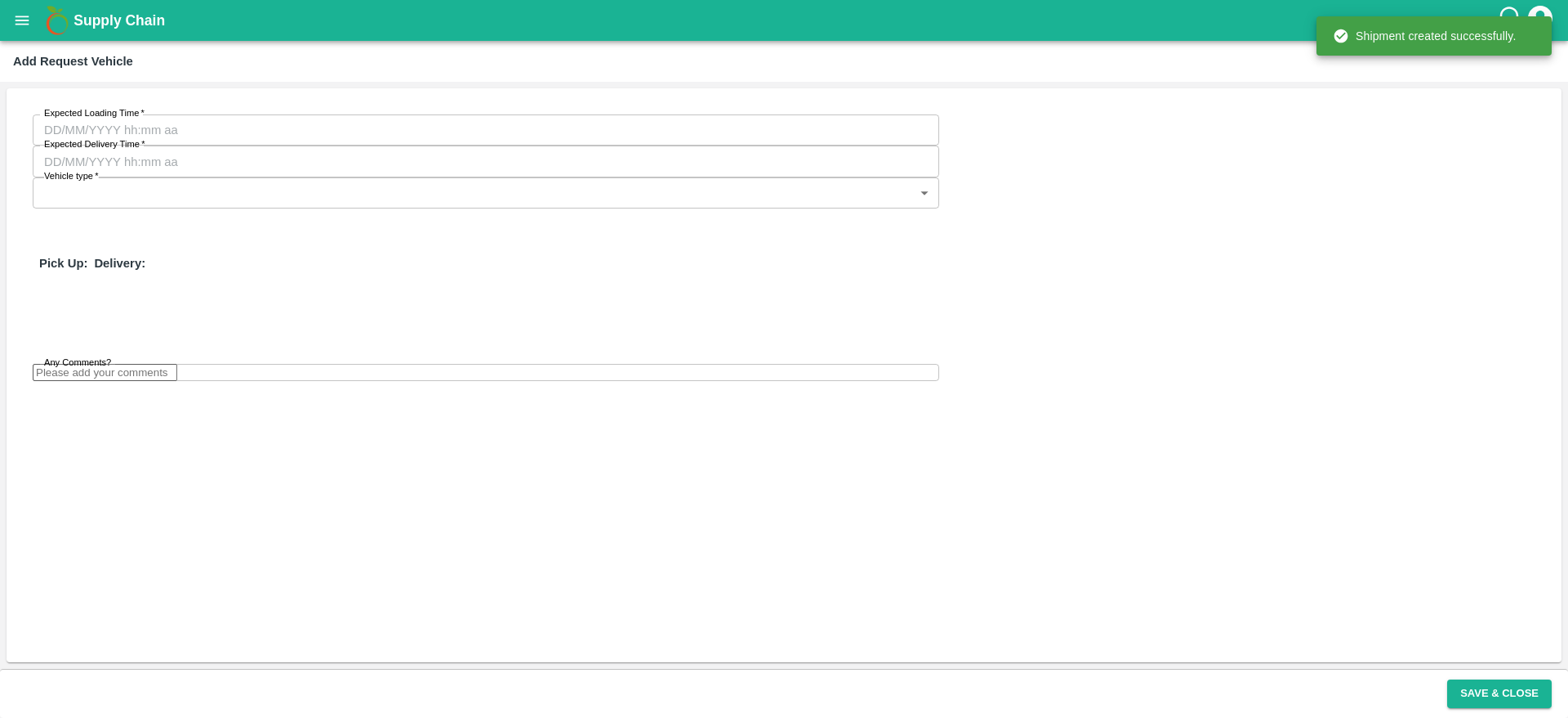
type input "01/10/2025 10:44 PM"
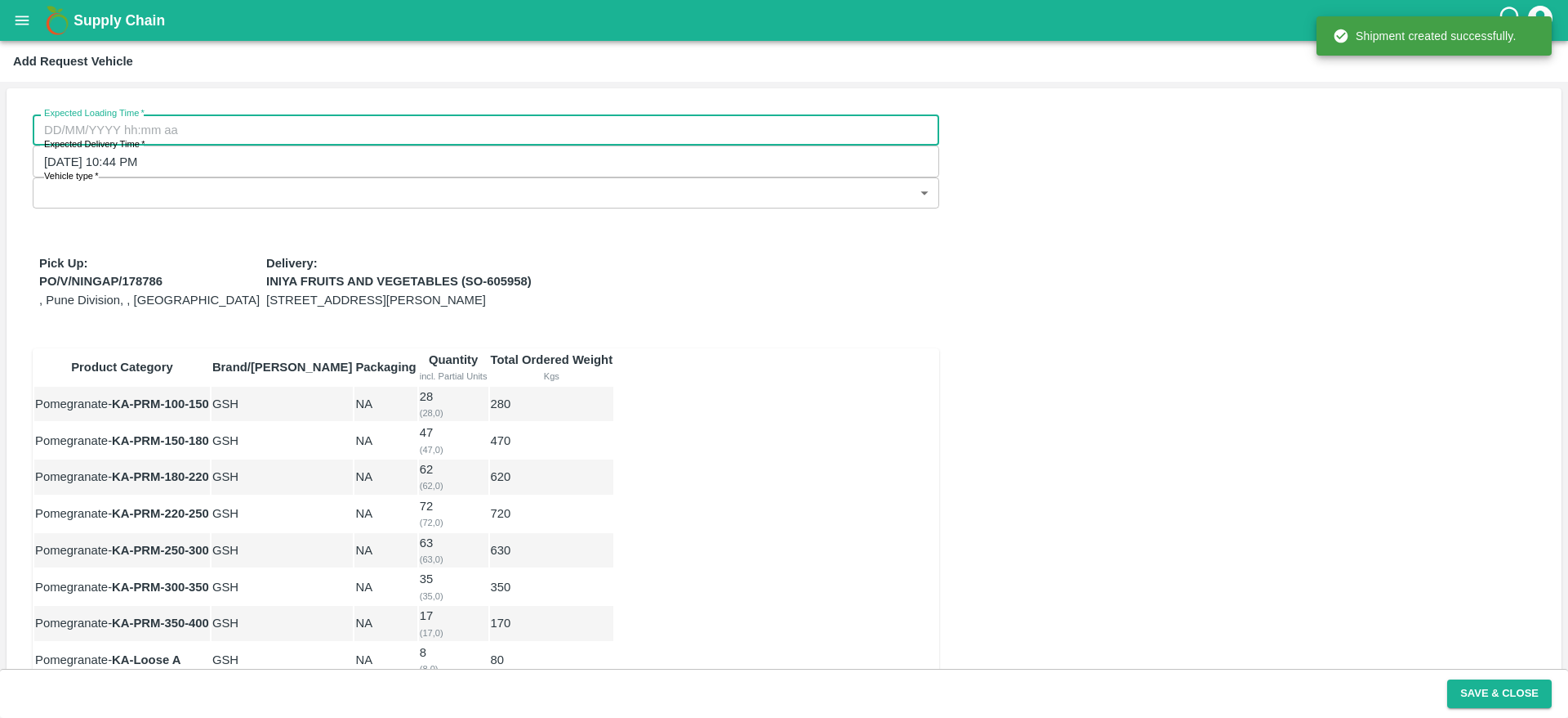
type input "DD/MM/YYYY hh:mm aa"
click at [241, 143] on input "DD/MM/YYYY hh:mm aa" at bounding box center [480, 129] width 895 height 31
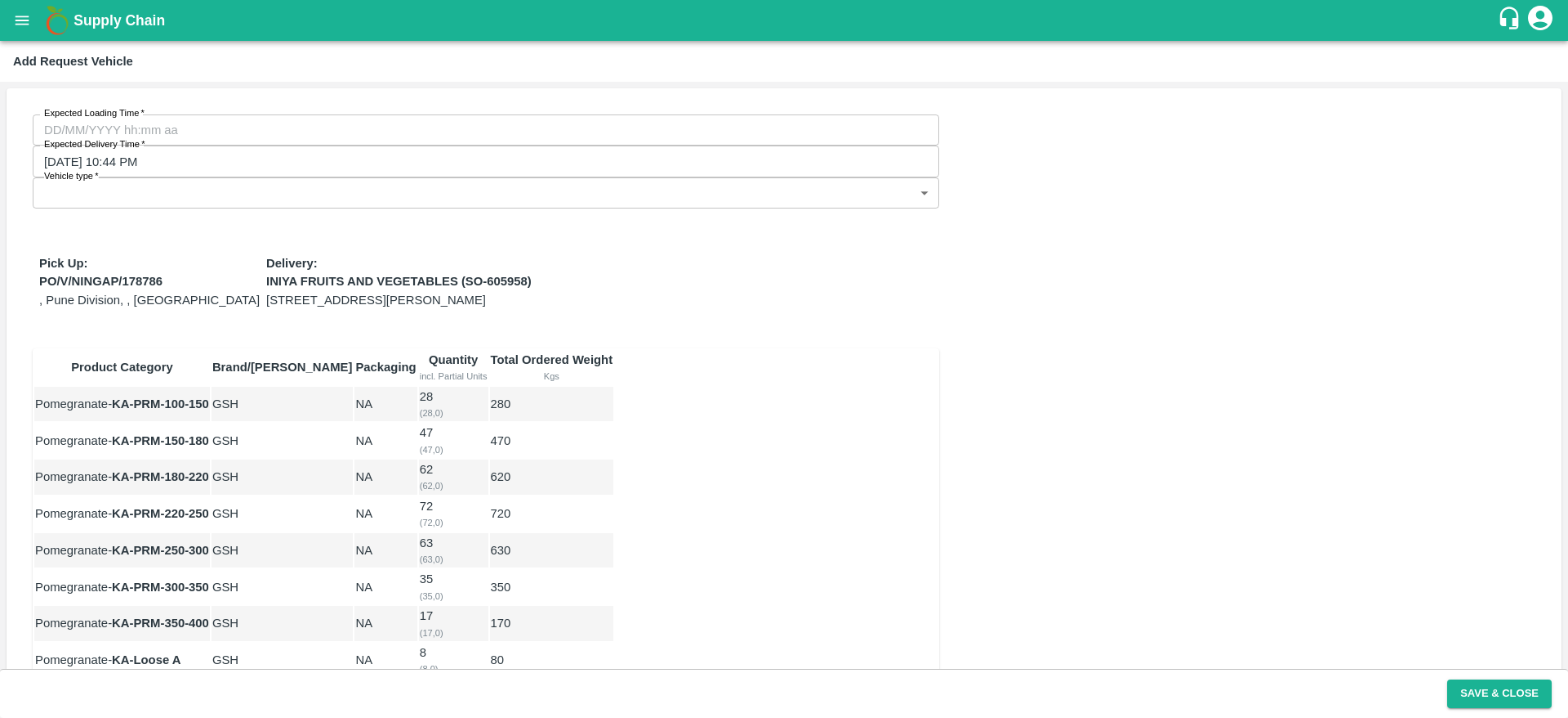
type input "29/09/2025 12:00 AM"
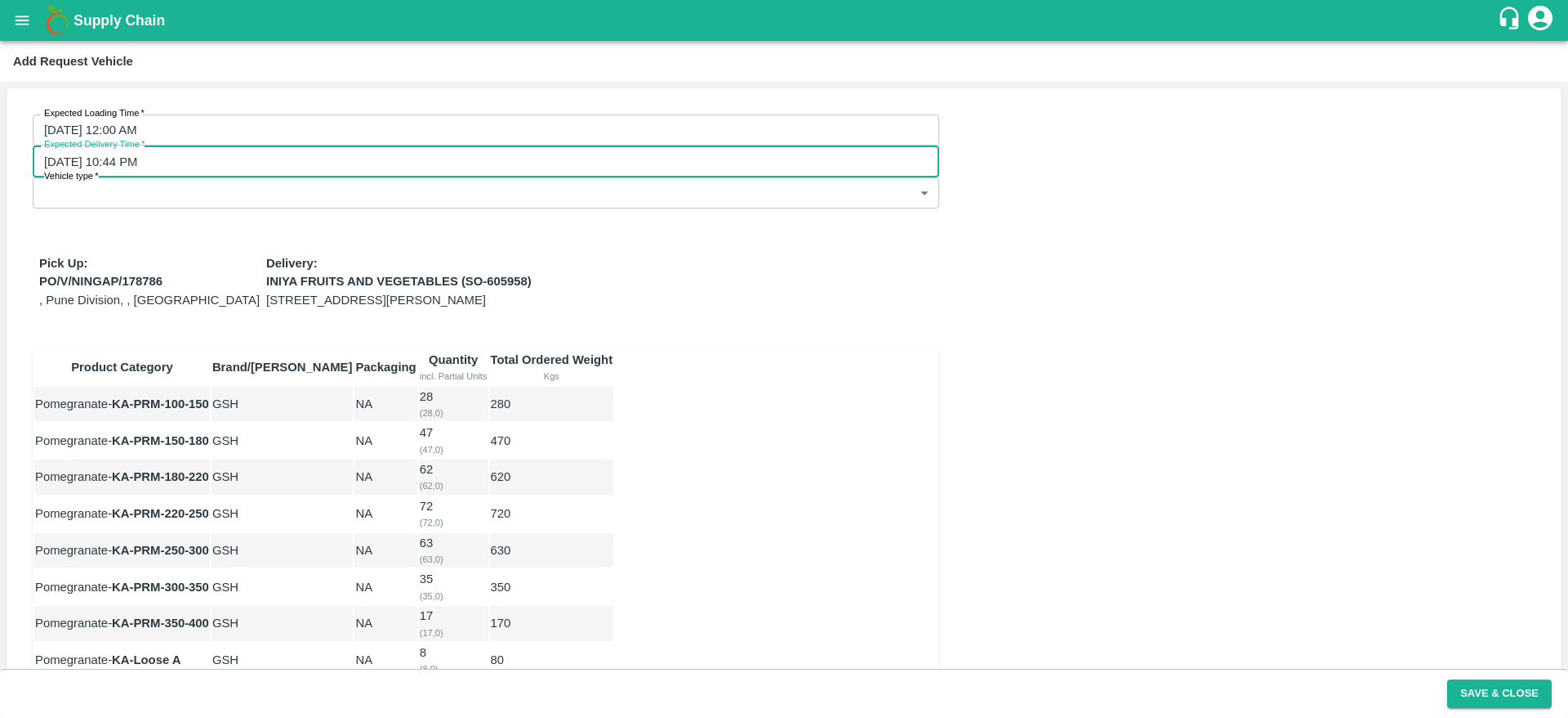
click at [473, 145] on input "01/10/2025 10:44 PM" at bounding box center [480, 160] width 895 height 31
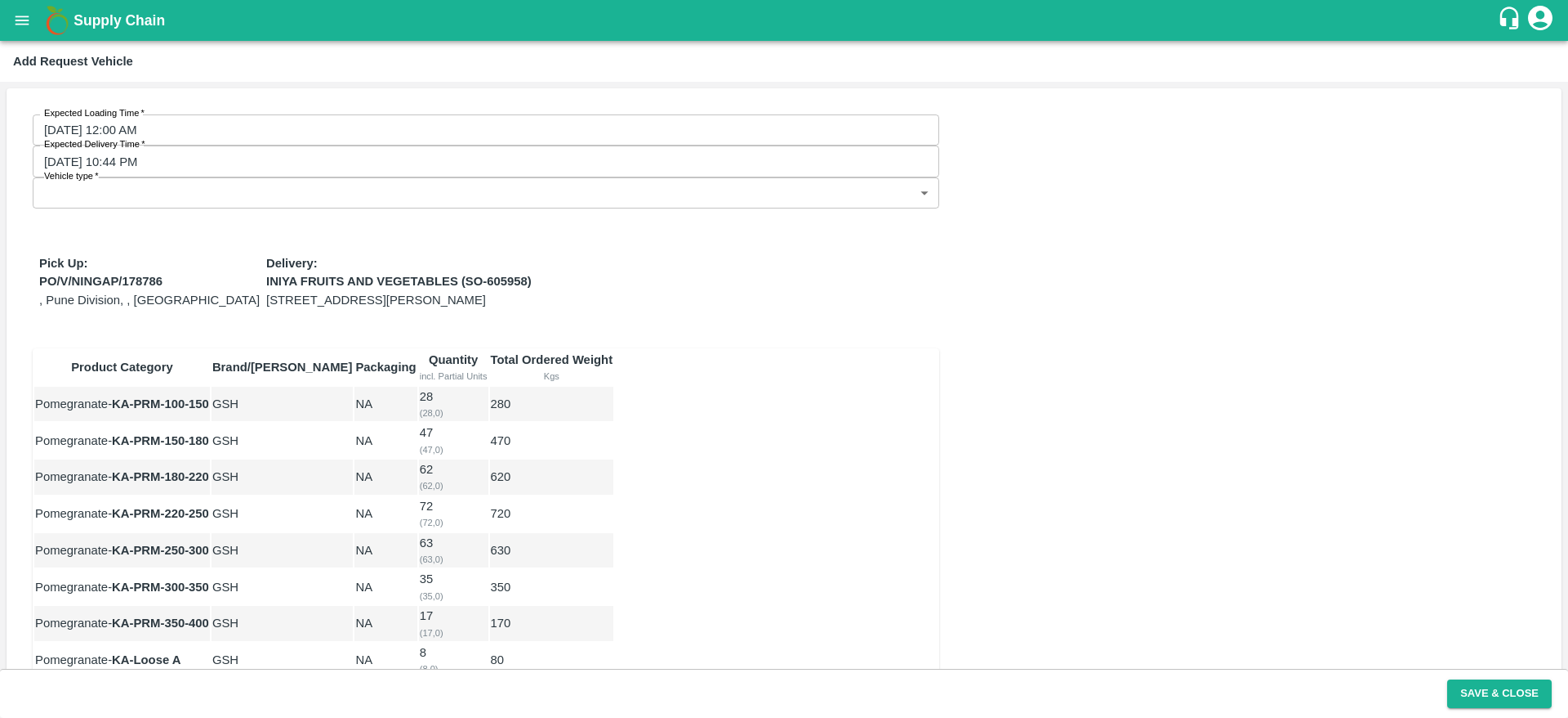
type input "30/09/2025 04:44 PM"
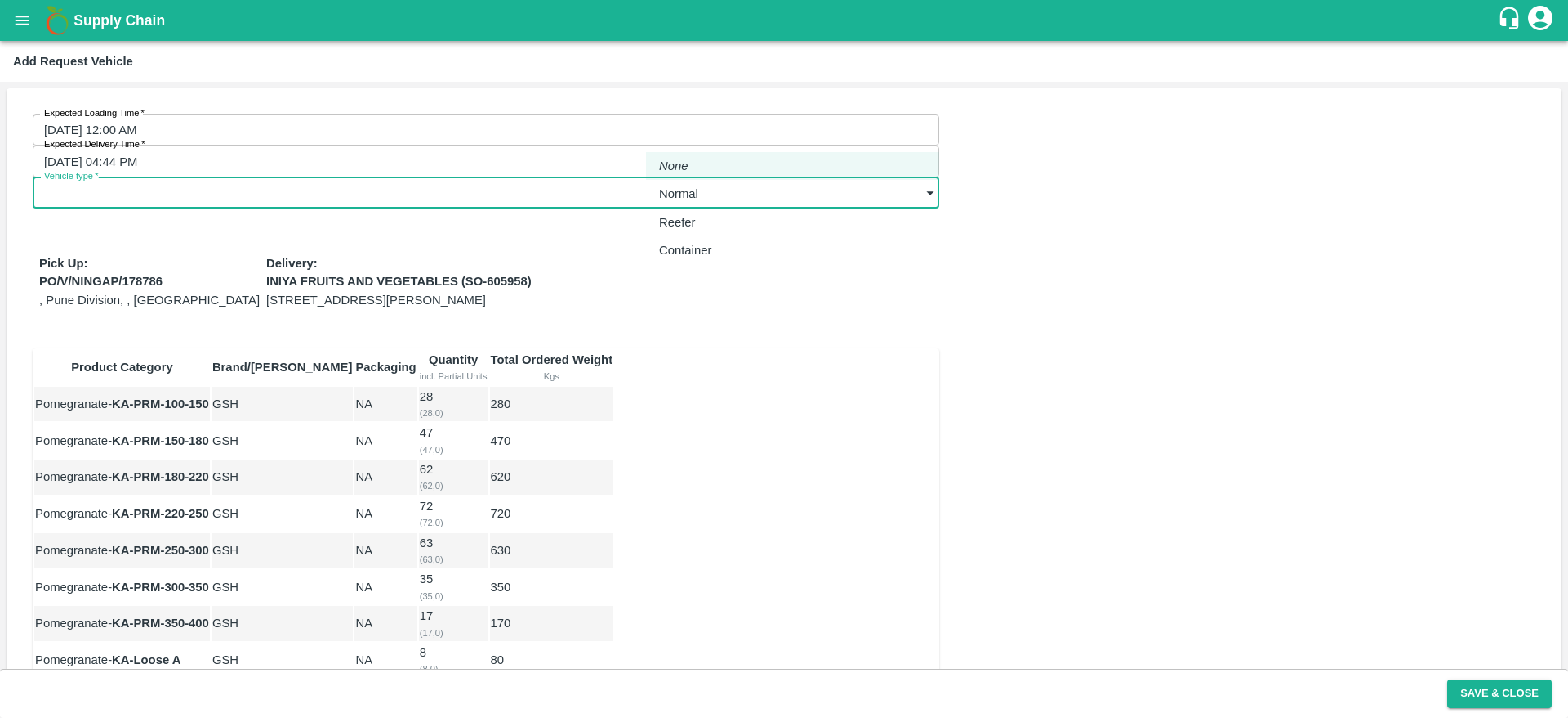
drag, startPoint x: 839, startPoint y: 139, endPoint x: 842, endPoint y: 203, distance: 64.1
click at [842, 203] on body "Supply Chain Add Request Vehicle Expected Loading Time   * 29/09/2025 12:00 AM …" at bounding box center [784, 359] width 1568 height 718
click at [842, 203] on li "Normal" at bounding box center [792, 194] width 293 height 28
type input "1"
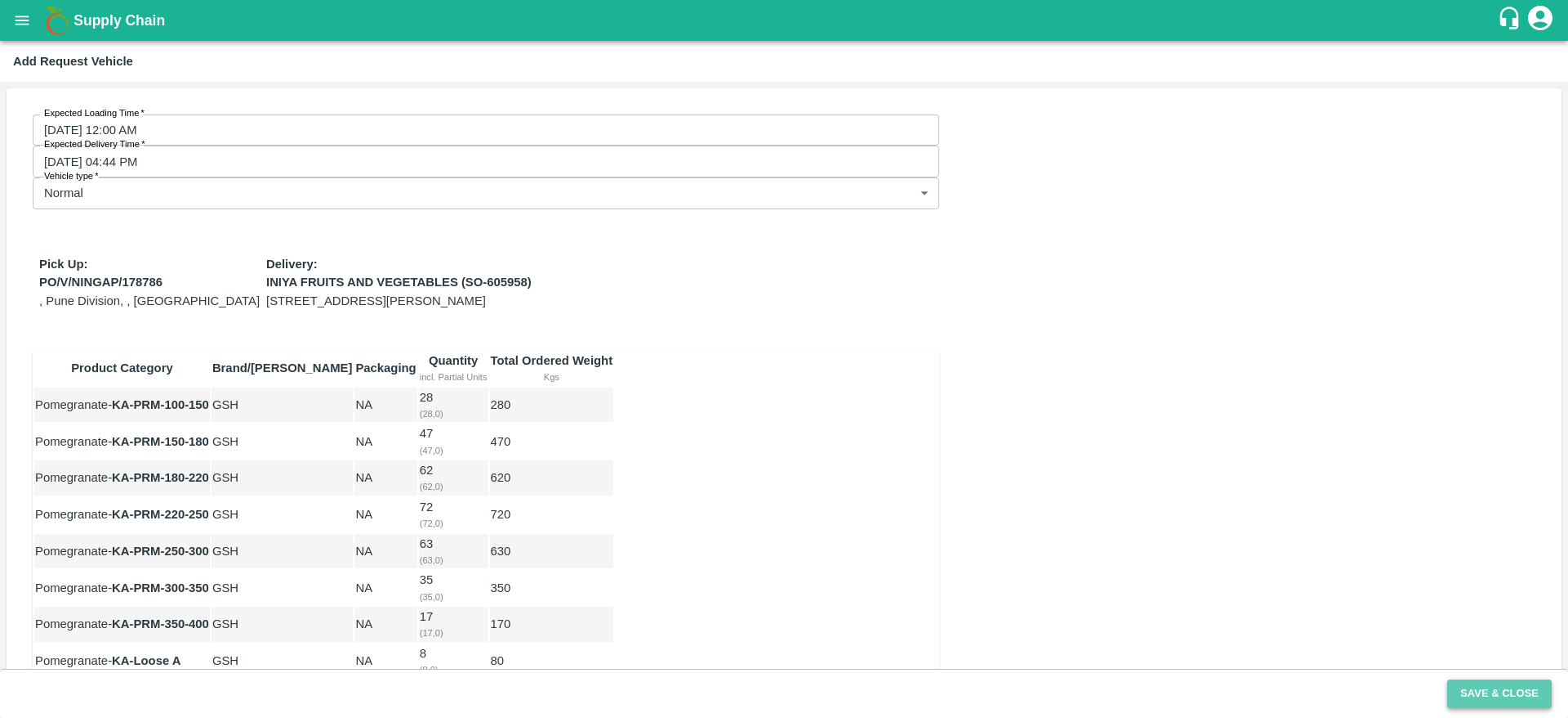
click at [1493, 705] on button "Save & Close" at bounding box center [1500, 693] width 105 height 29
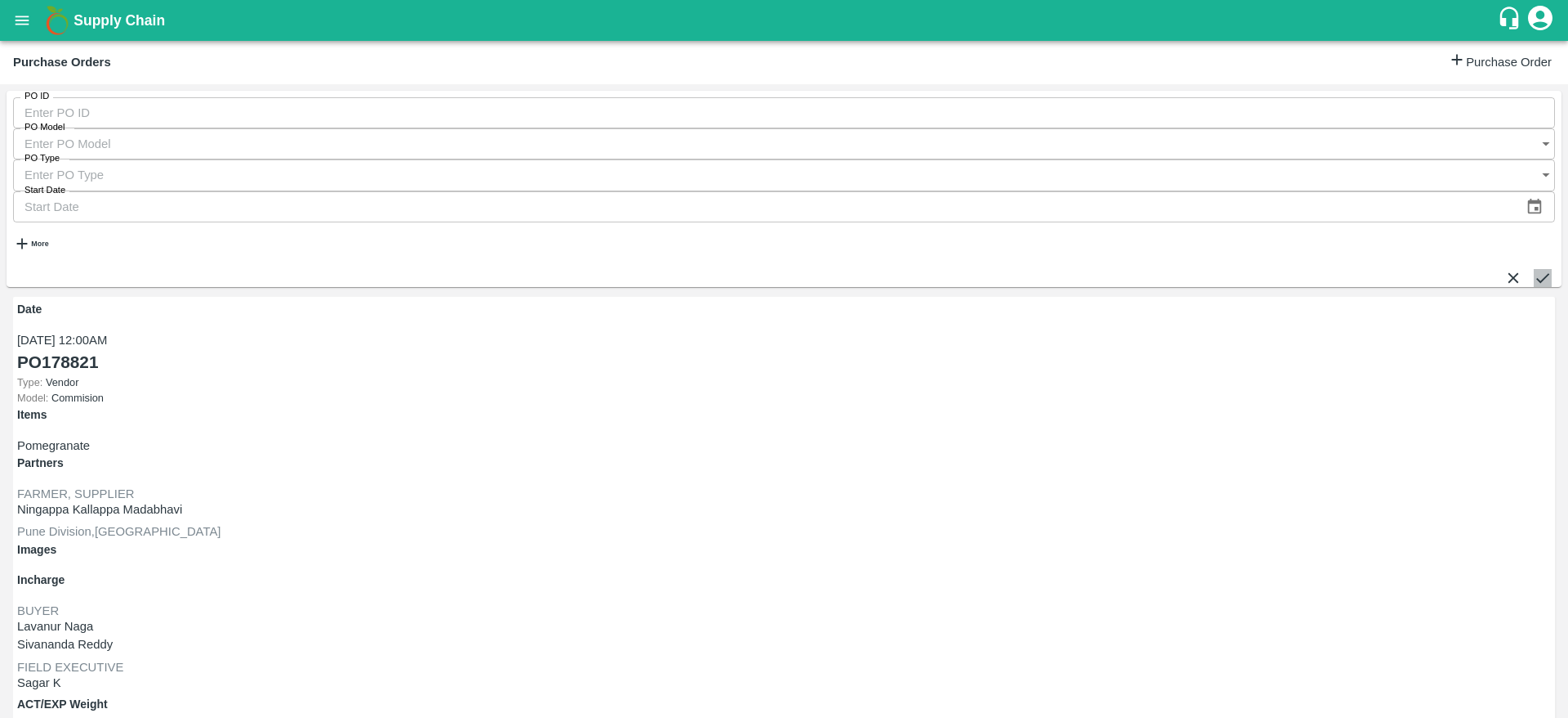
click at [1534, 269] on button "submit" at bounding box center [1543, 277] width 18 height 18
click at [1536, 269] on button "submit" at bounding box center [1543, 277] width 18 height 18
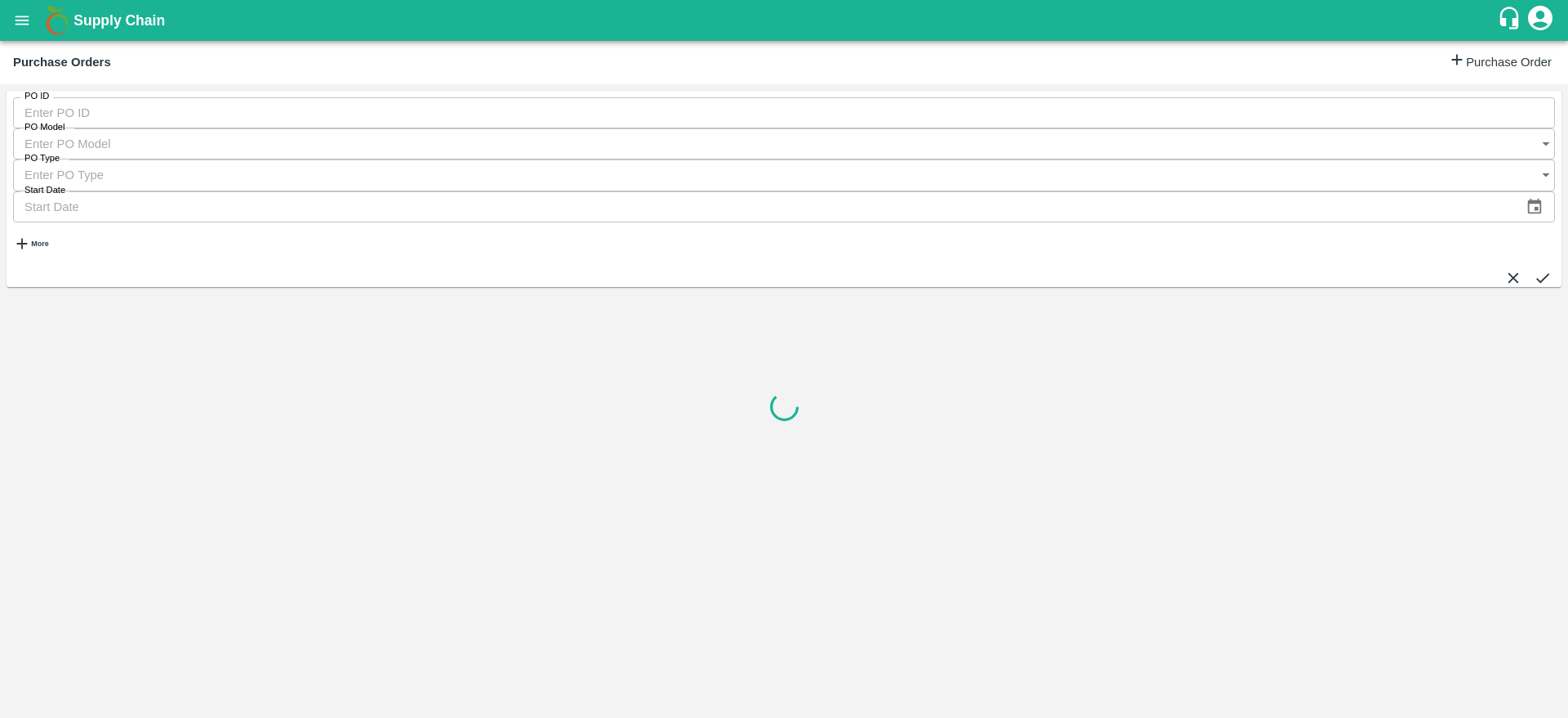
drag, startPoint x: 34, startPoint y: 186, endPoint x: 42, endPoint y: 174, distance: 14.4
click at [42, 174] on div "PO ID PO ID PO Model PO Model   * PO Type PO Type   * Start Date Start Date More" at bounding box center [784, 189] width 1555 height 197
click at [42, 222] on button "More" at bounding box center [31, 242] width 36 height 42
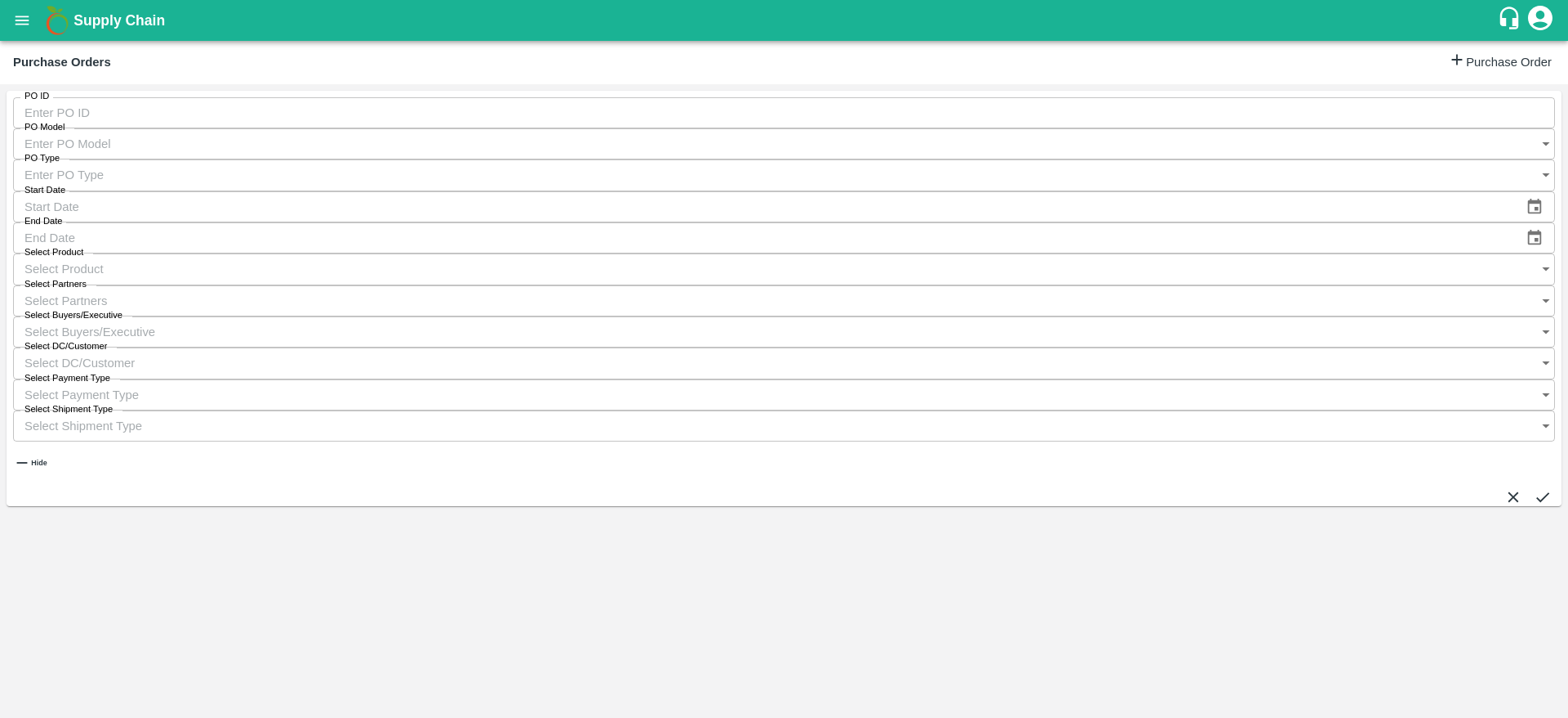
click at [1110, 316] on input "Select Buyers/Executive" at bounding box center [768, 331] width 1510 height 31
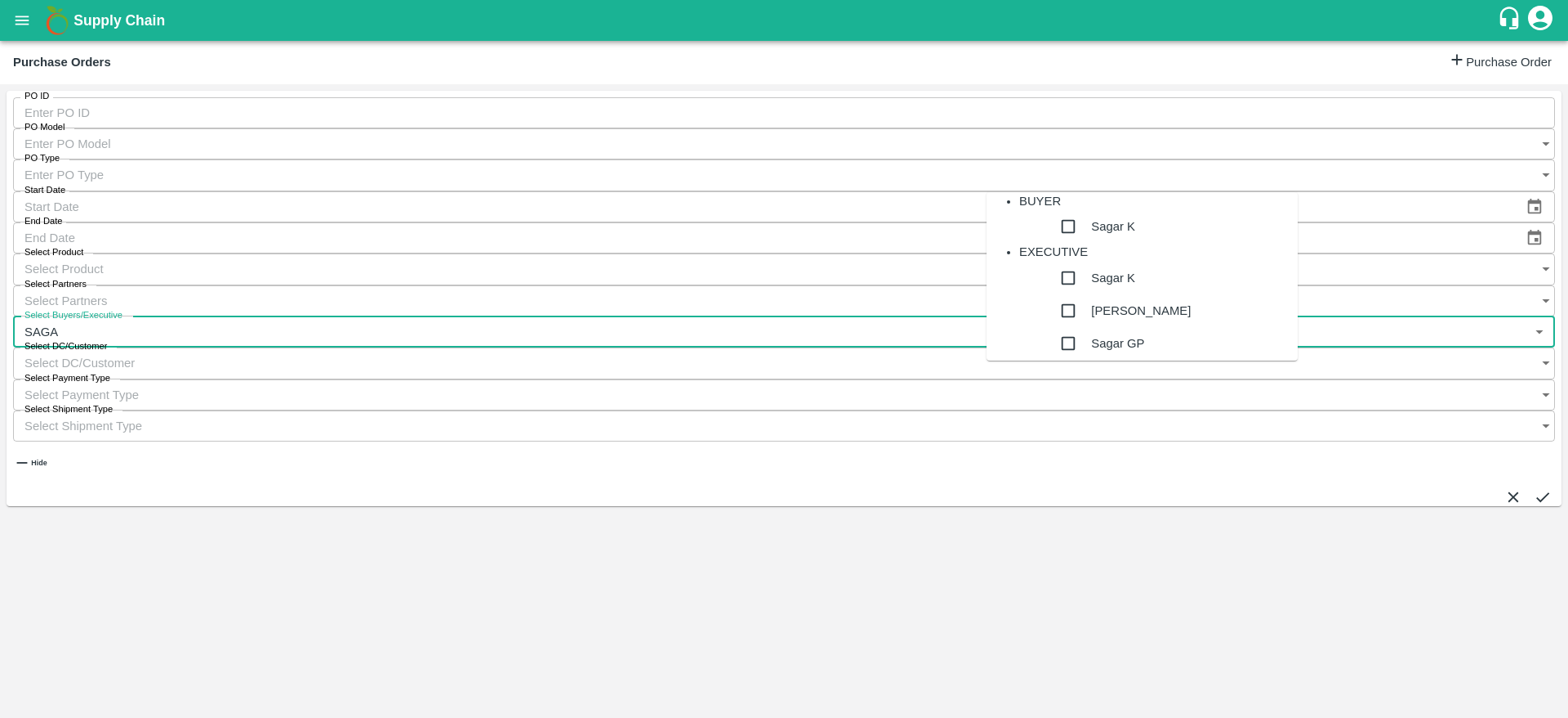
type input "SAGAR"
click at [1137, 242] on div "Sagar K" at bounding box center [1174, 226] width 246 height 33
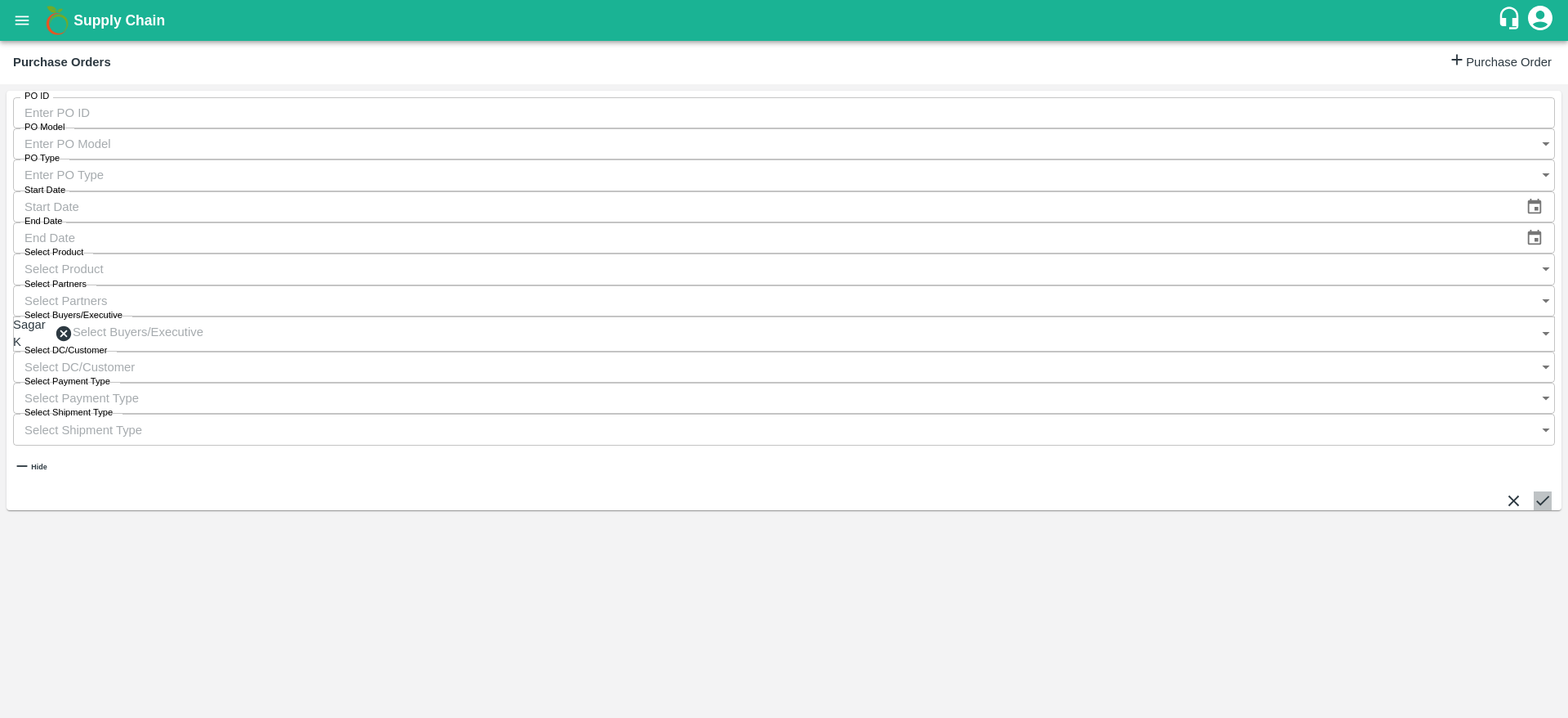
click at [1534, 491] on icon "submit" at bounding box center [1543, 500] width 18 height 18
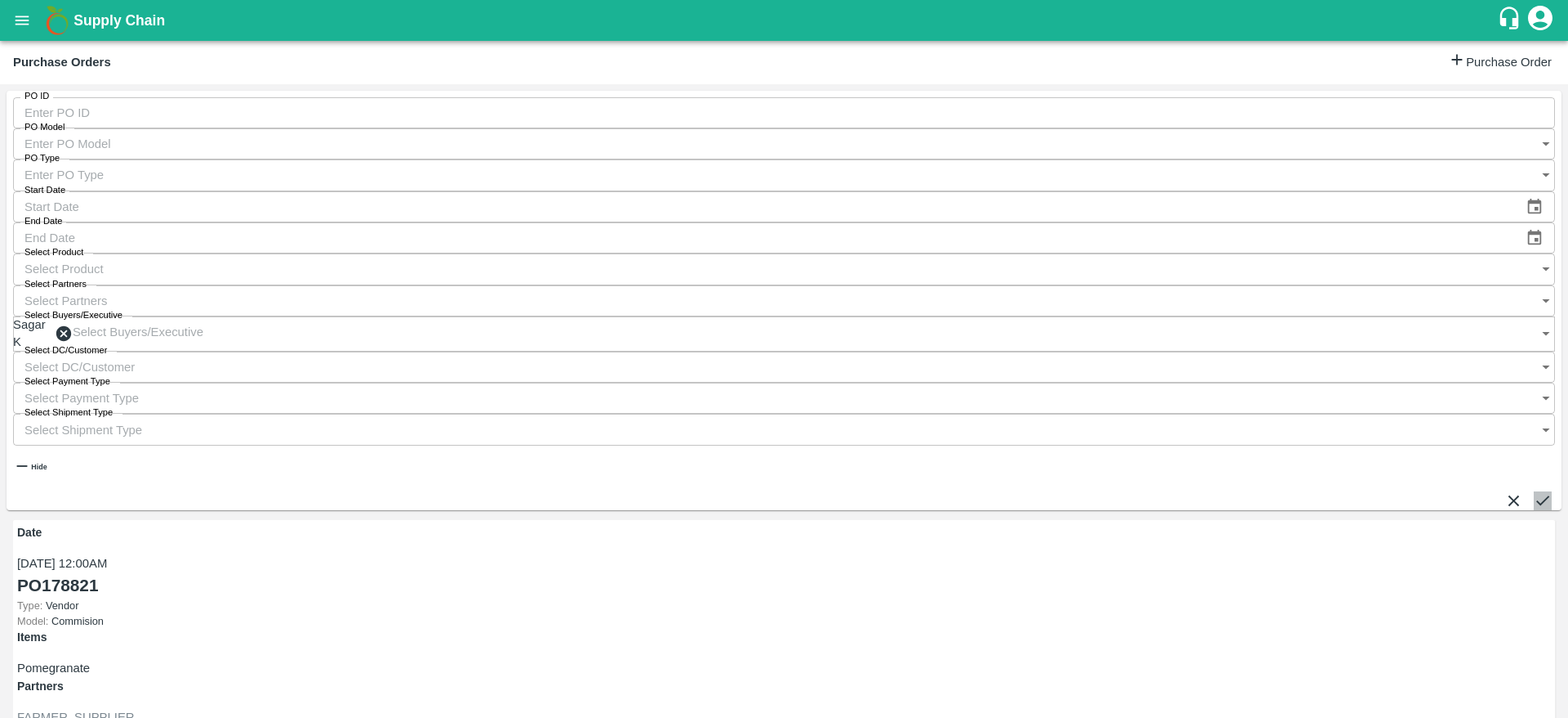
click at [1534, 491] on icon "submit" at bounding box center [1543, 500] width 18 height 18
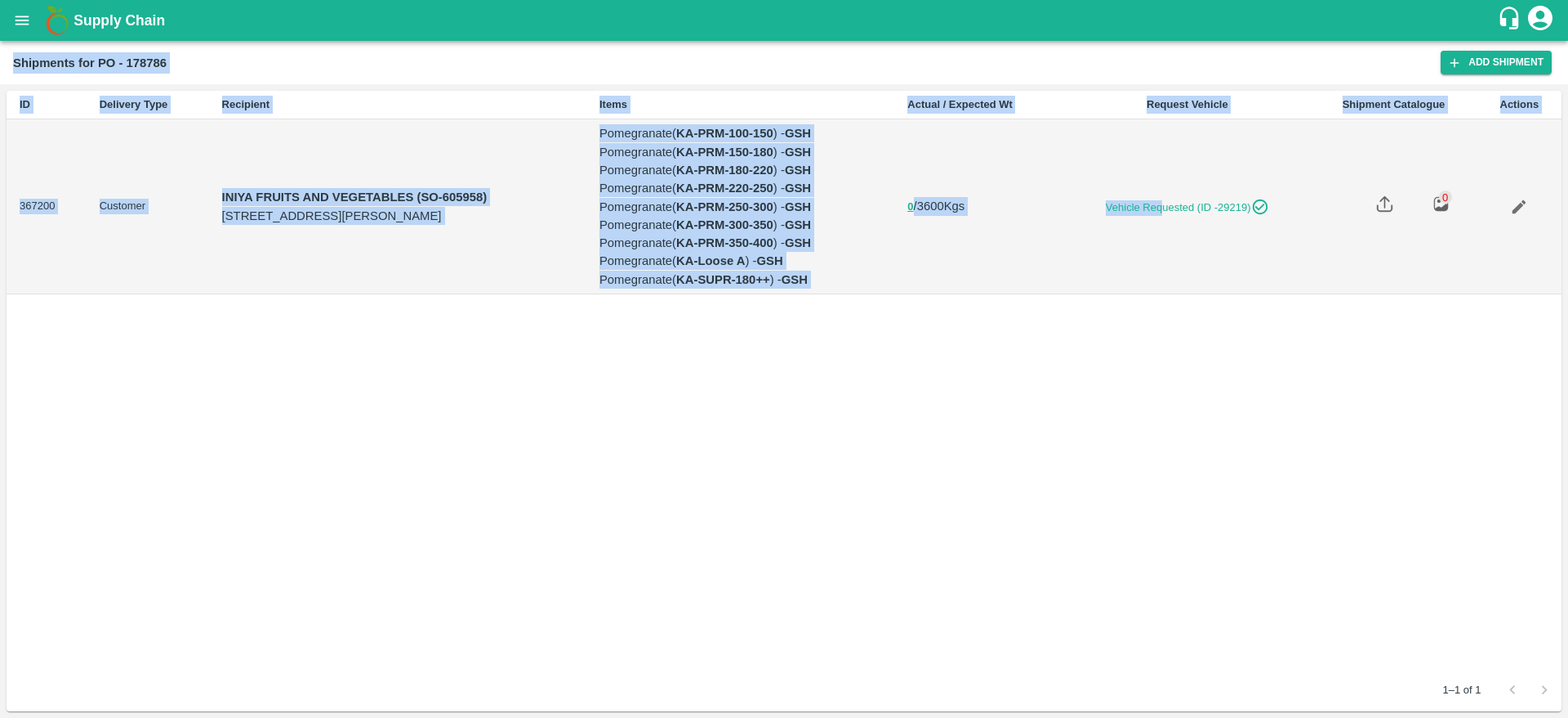
drag, startPoint x: 1220, startPoint y: 206, endPoint x: 1380, endPoint y: -107, distance: 351.5
click at [1380, 0] on html "Supply Chain Shipments for PO - 178786 Add Shipment ID Delivery Type Recipient …" at bounding box center [784, 359] width 1568 height 718
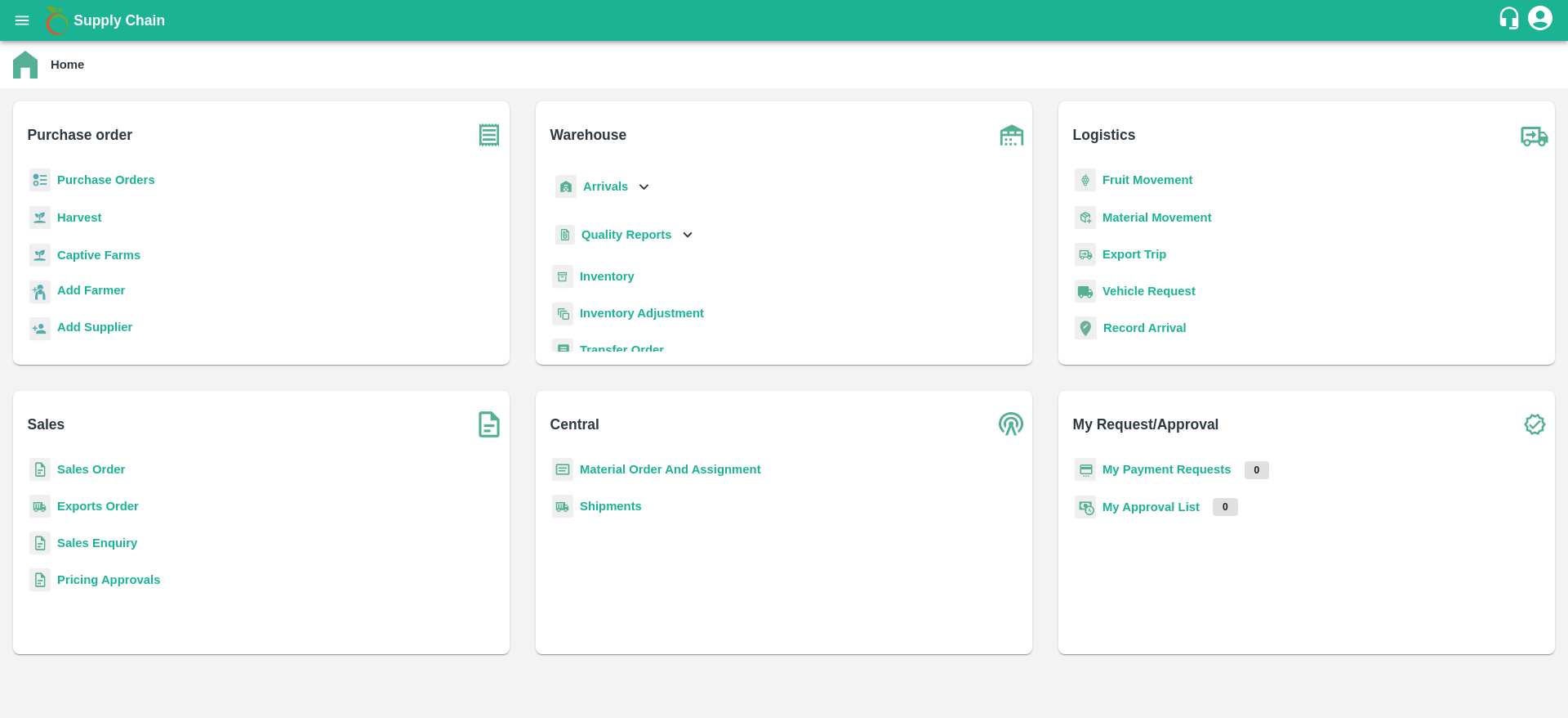
click at [1144, 178] on b "Fruit Movement" at bounding box center [1148, 180] width 91 height 13
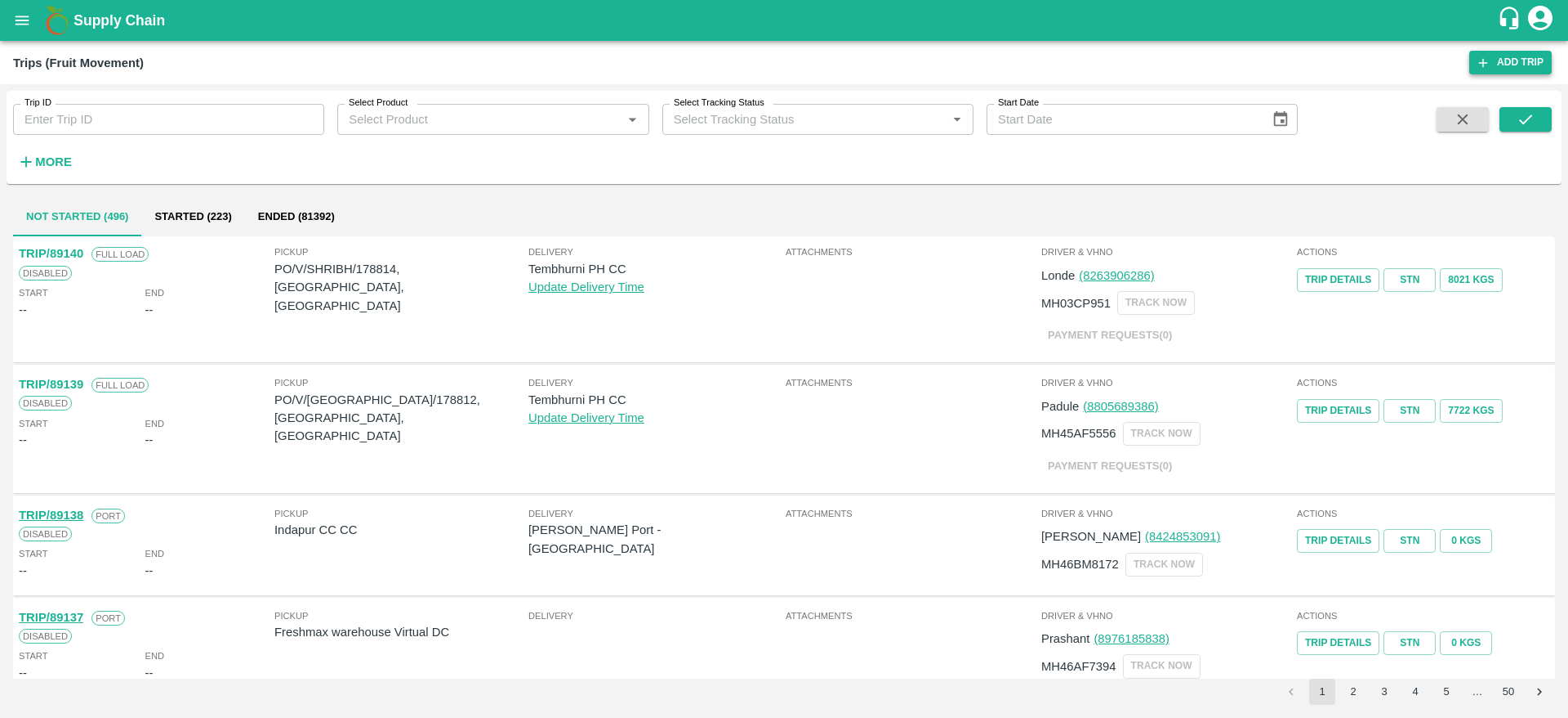
click at [1501, 72] on link "Add Trip" at bounding box center [1511, 62] width 82 height 23
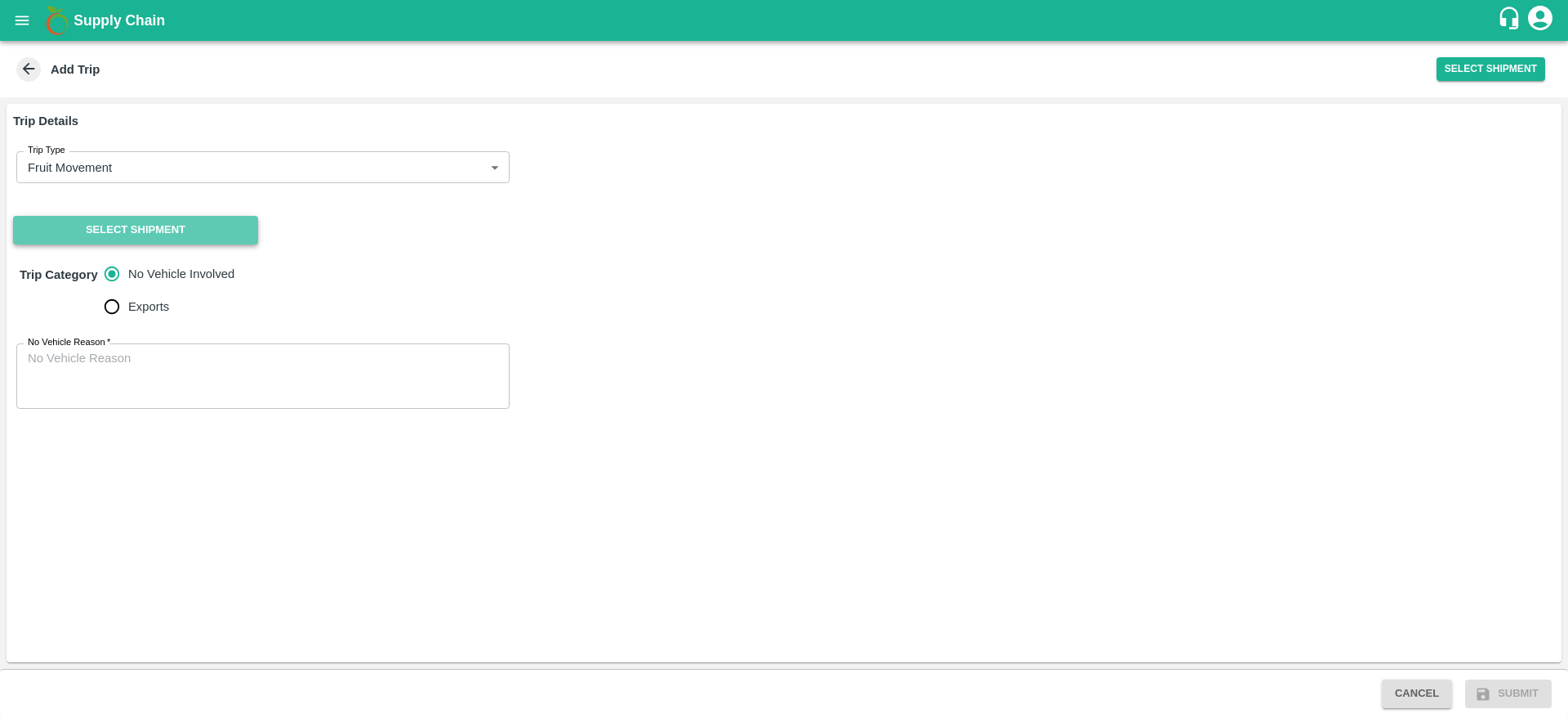
click at [219, 241] on button "Select Shipment" at bounding box center [136, 229] width 245 height 29
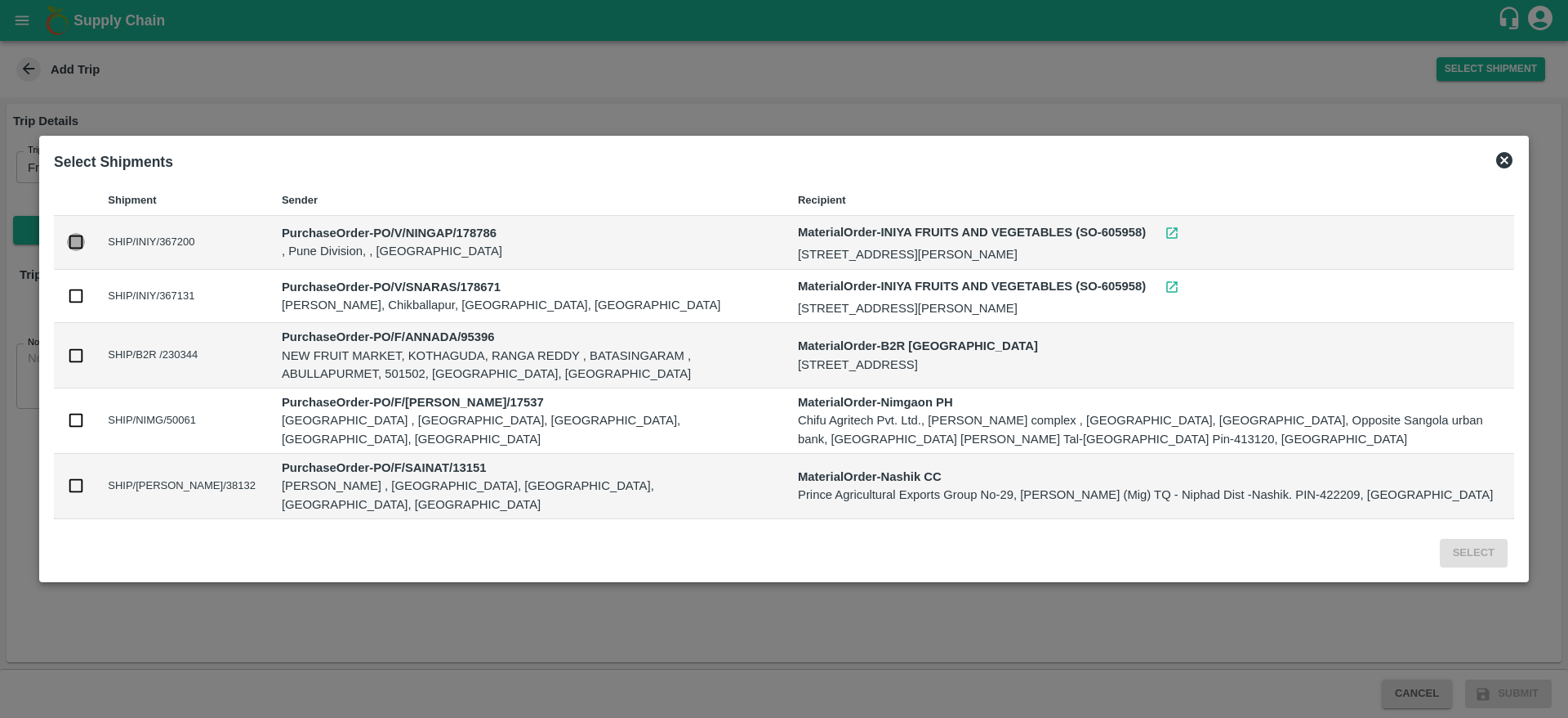
click at [75, 249] on input "checkbox" at bounding box center [76, 242] width 18 height 18
checkbox input "true"
click at [1470, 546] on button "Select" at bounding box center [1474, 552] width 67 height 29
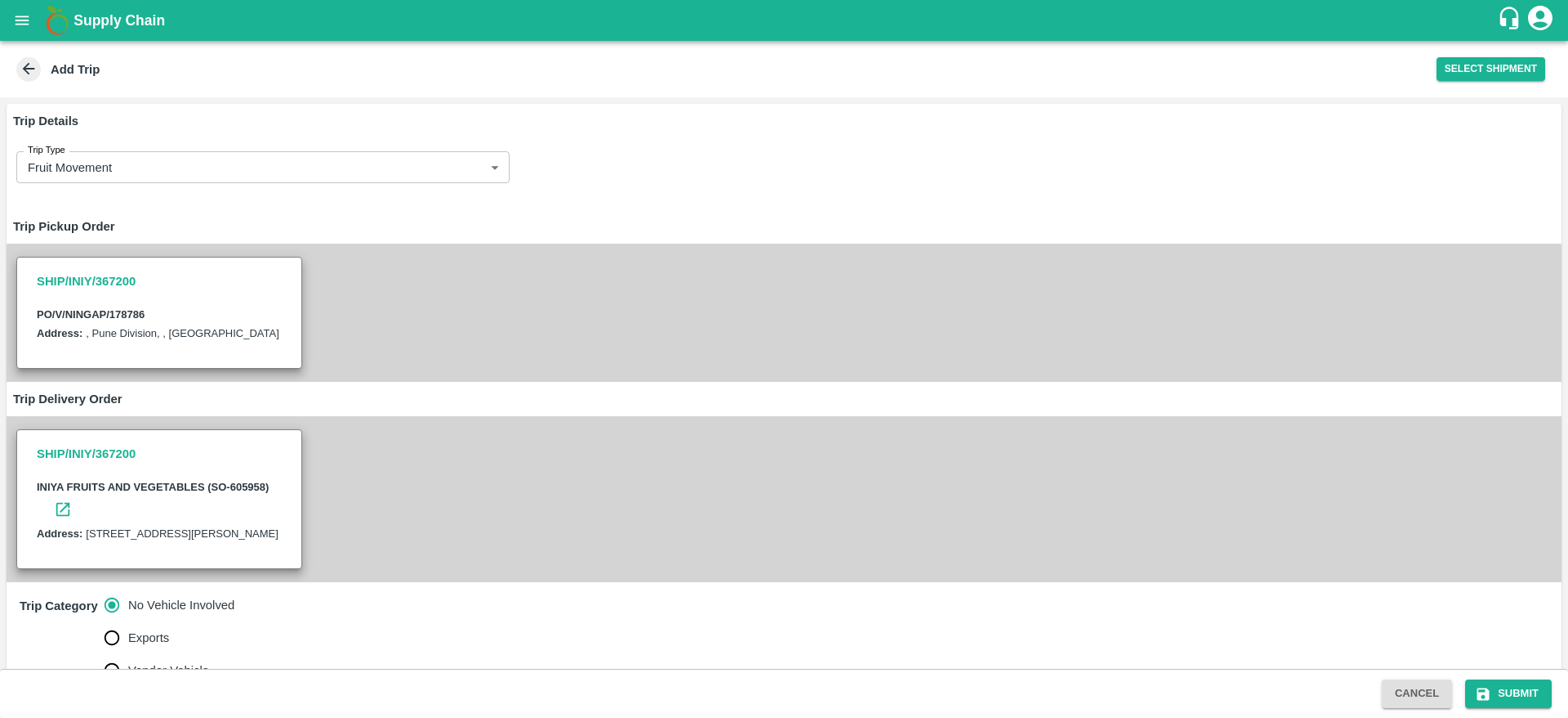
scroll to position [159, 0]
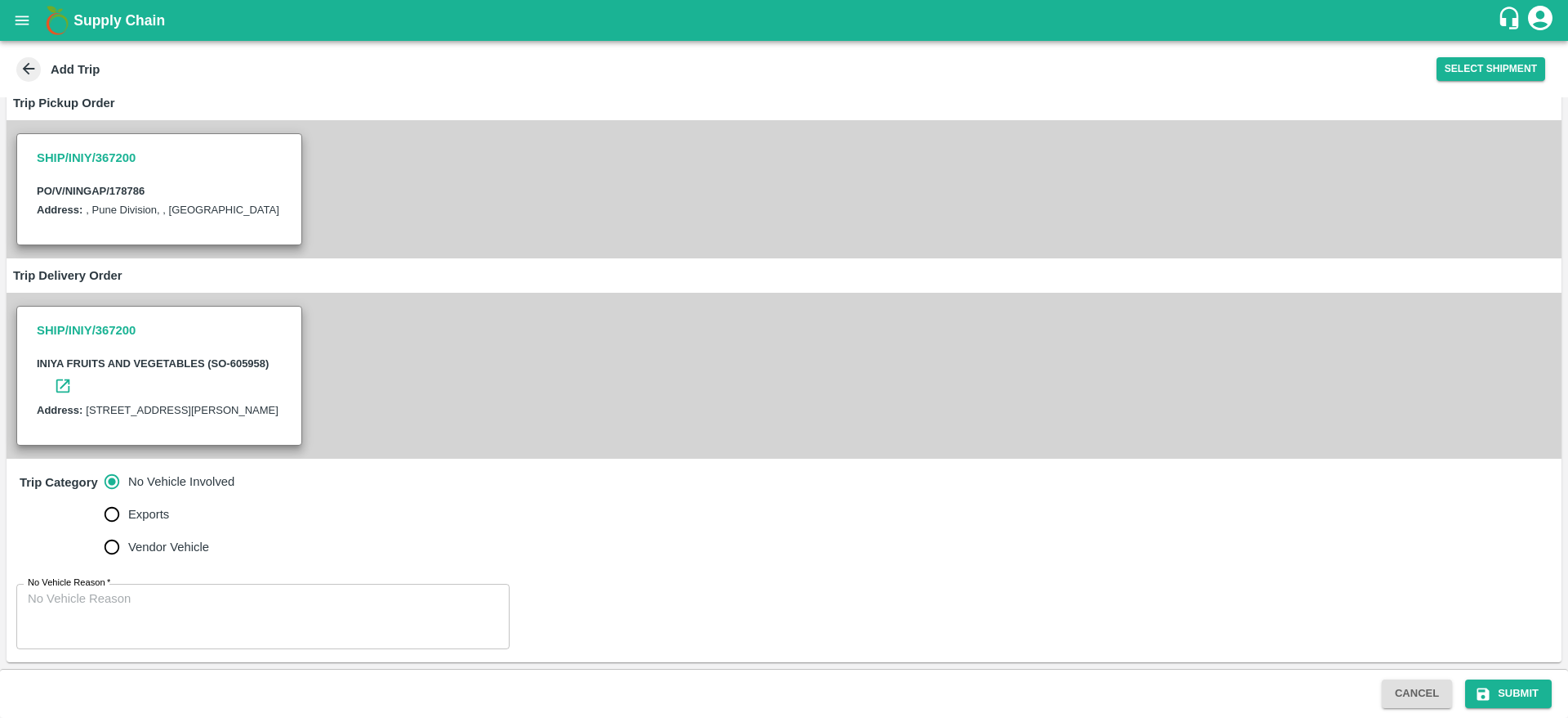
click at [158, 602] on textarea "No Vehicle Reason   *" at bounding box center [263, 615] width 471 height 51
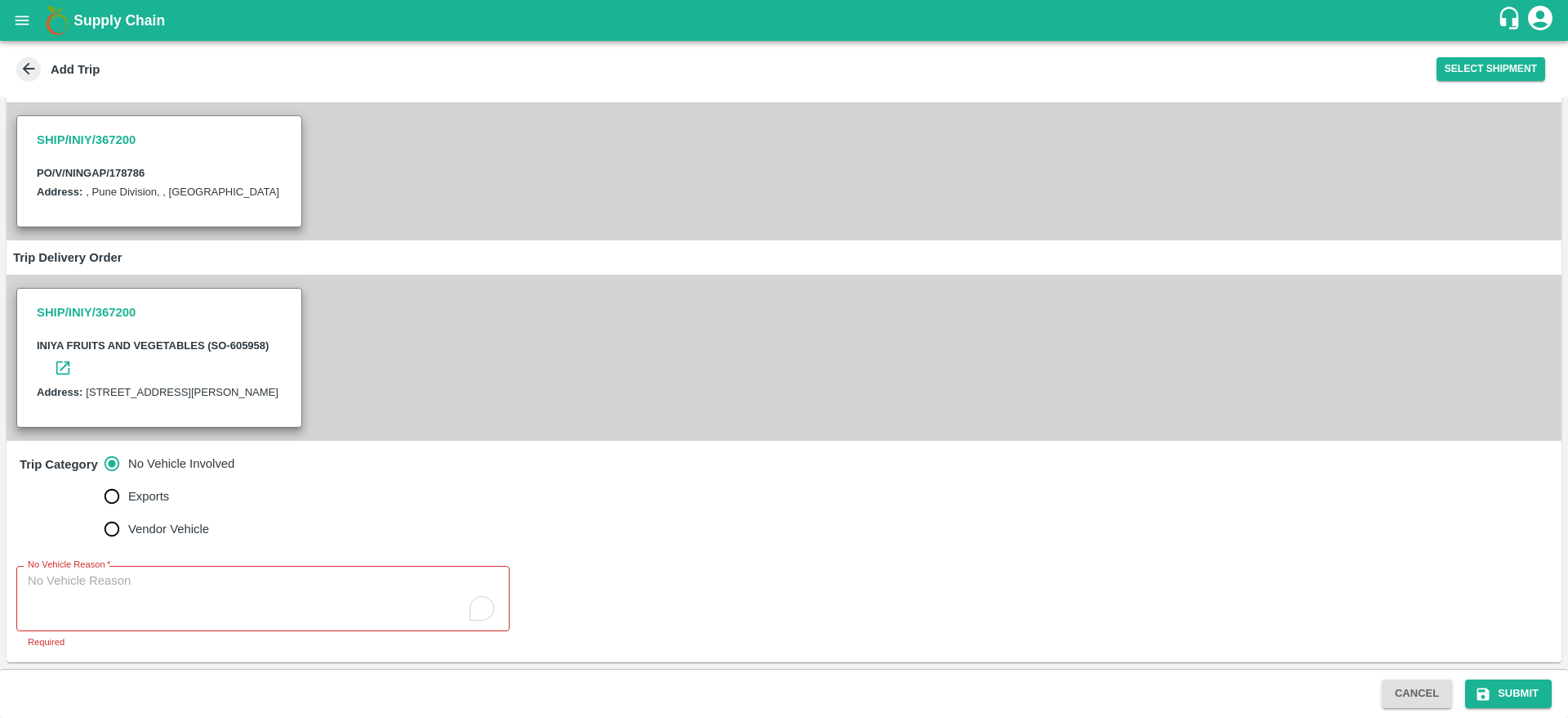
click at [169, 537] on label "Vendor Vehicle" at bounding box center [165, 528] width 139 height 33
click at [128, 537] on input "Vendor Vehicle" at bounding box center [111, 528] width 33 height 33
radio input "true"
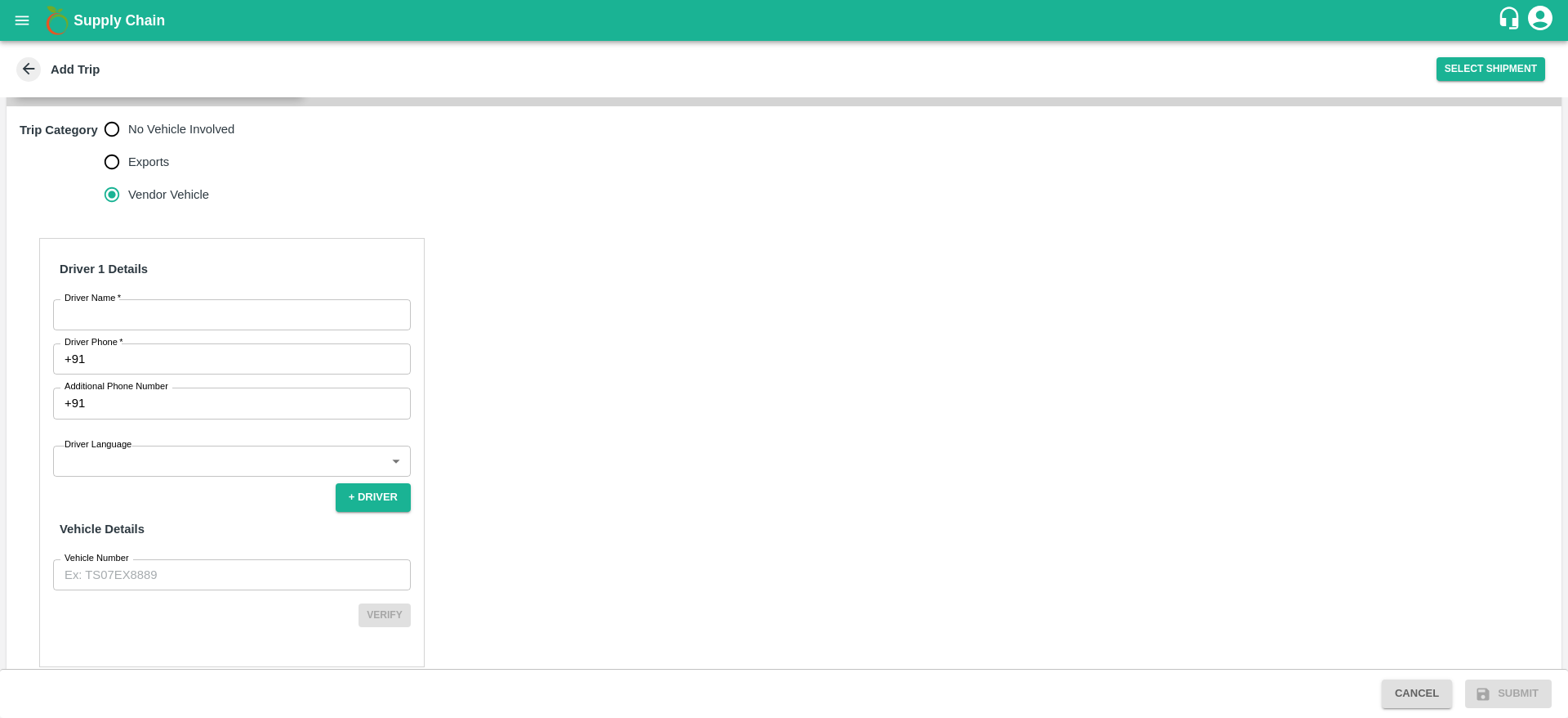
scroll to position [510, 0]
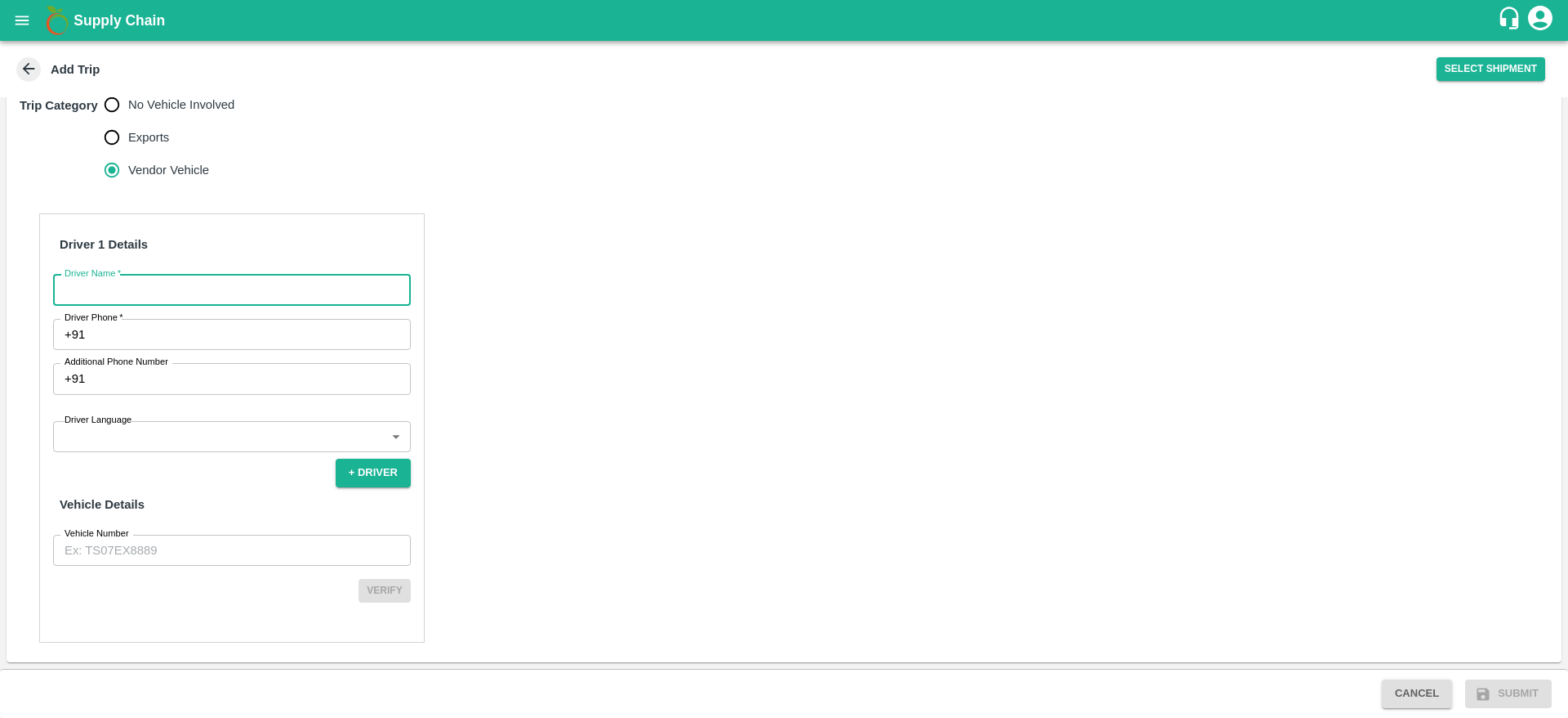
click at [204, 306] on input "Driver Name   *" at bounding box center [232, 289] width 357 height 31
type input "[DEMOGRAPHIC_DATA]"
click at [171, 394] on input "Additional Phone Number" at bounding box center [251, 378] width 319 height 31
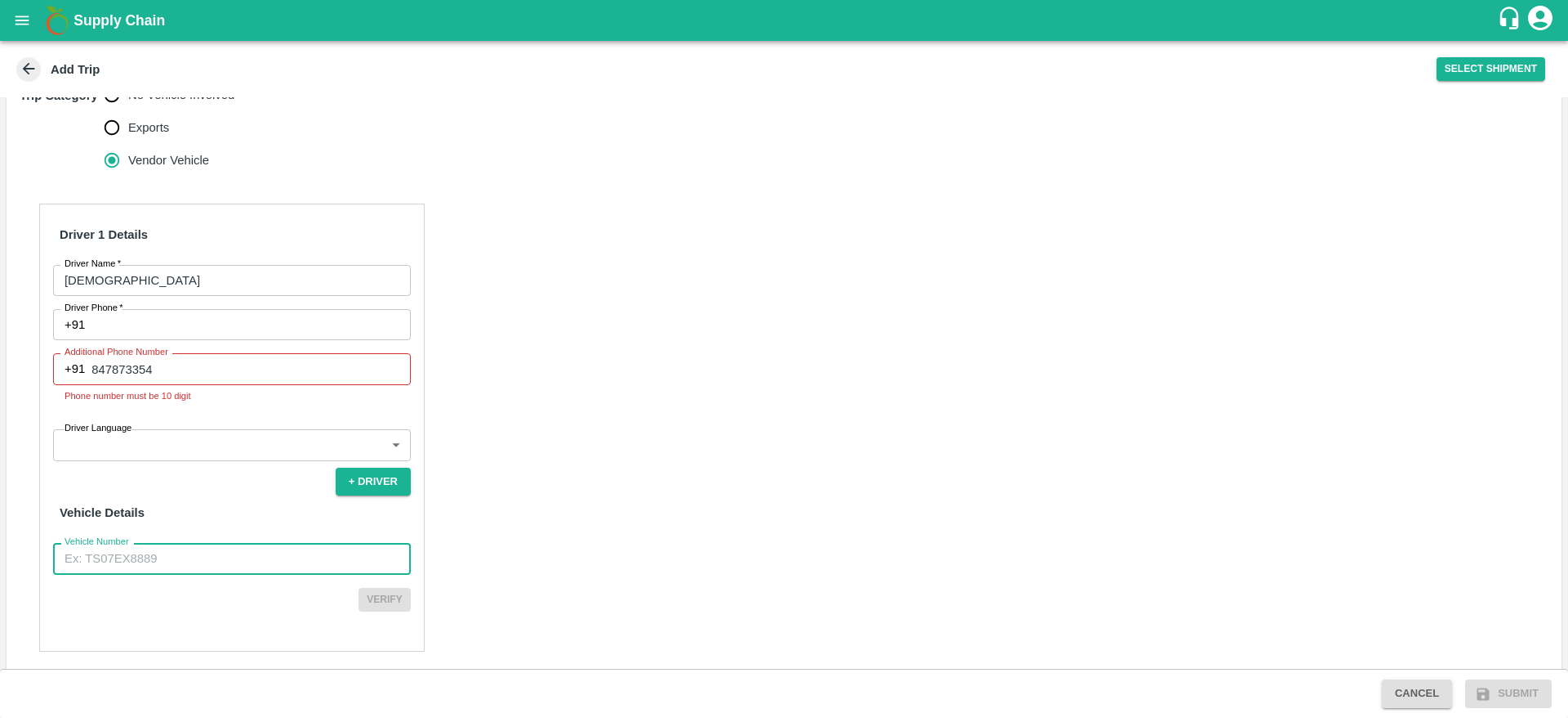
click at [145, 573] on div "Driver 1 Details Driver Name   * Shiva Driver Name Driver Phone   * +91 Driver …" at bounding box center [232, 427] width 385 height 447
click at [96, 384] on input "847873354" at bounding box center [251, 368] width 319 height 31
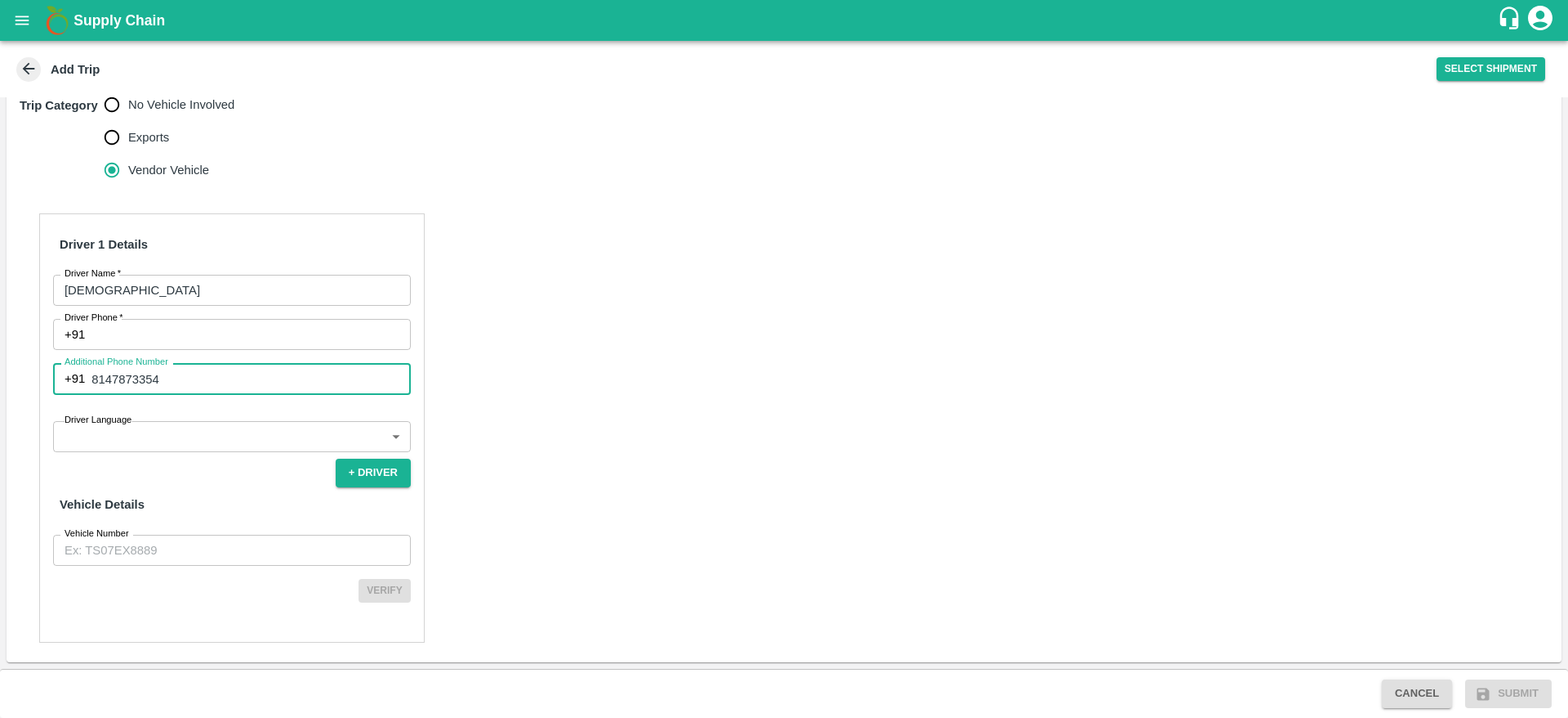
type input "8147873354"
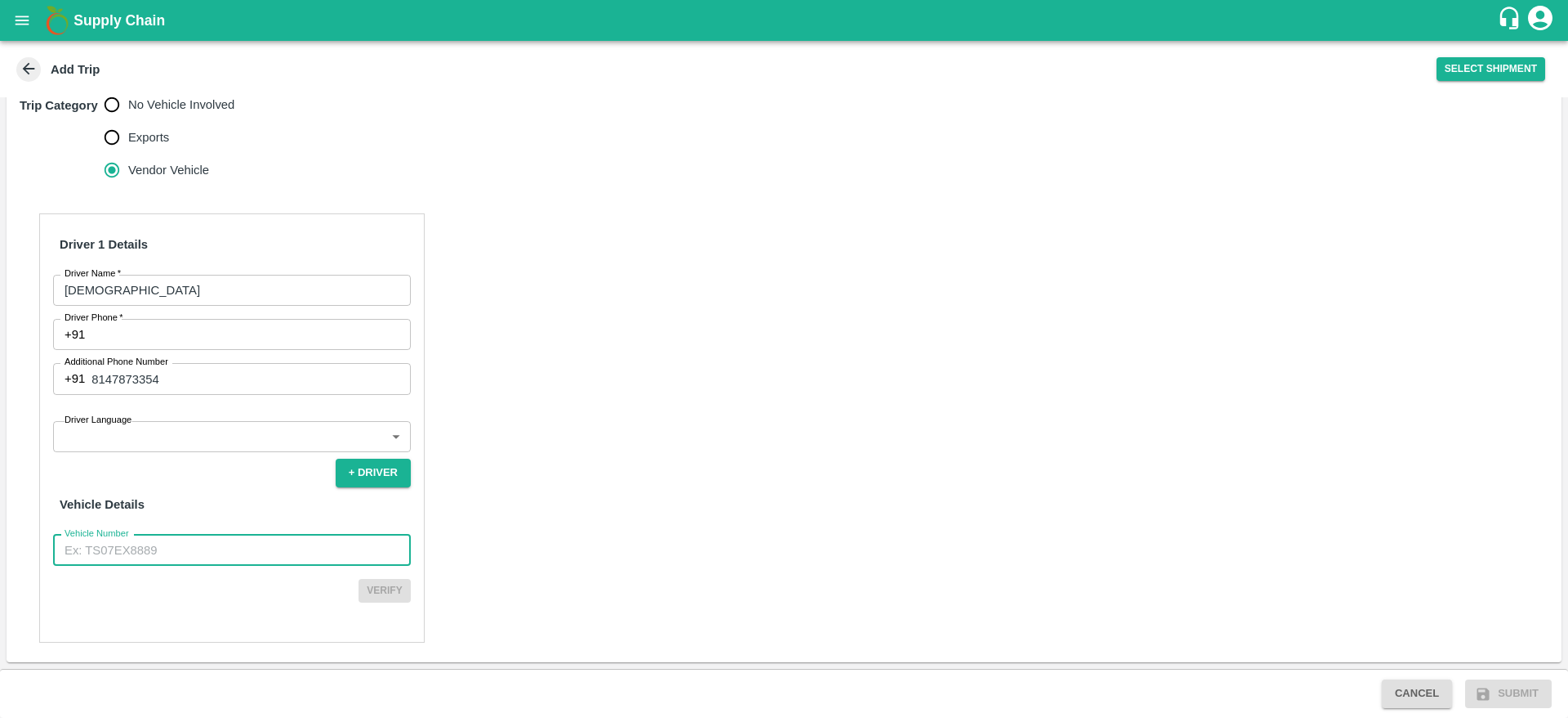
click at [153, 565] on input "Vehicle Number" at bounding box center [232, 549] width 357 height 31
type input "KA644618"
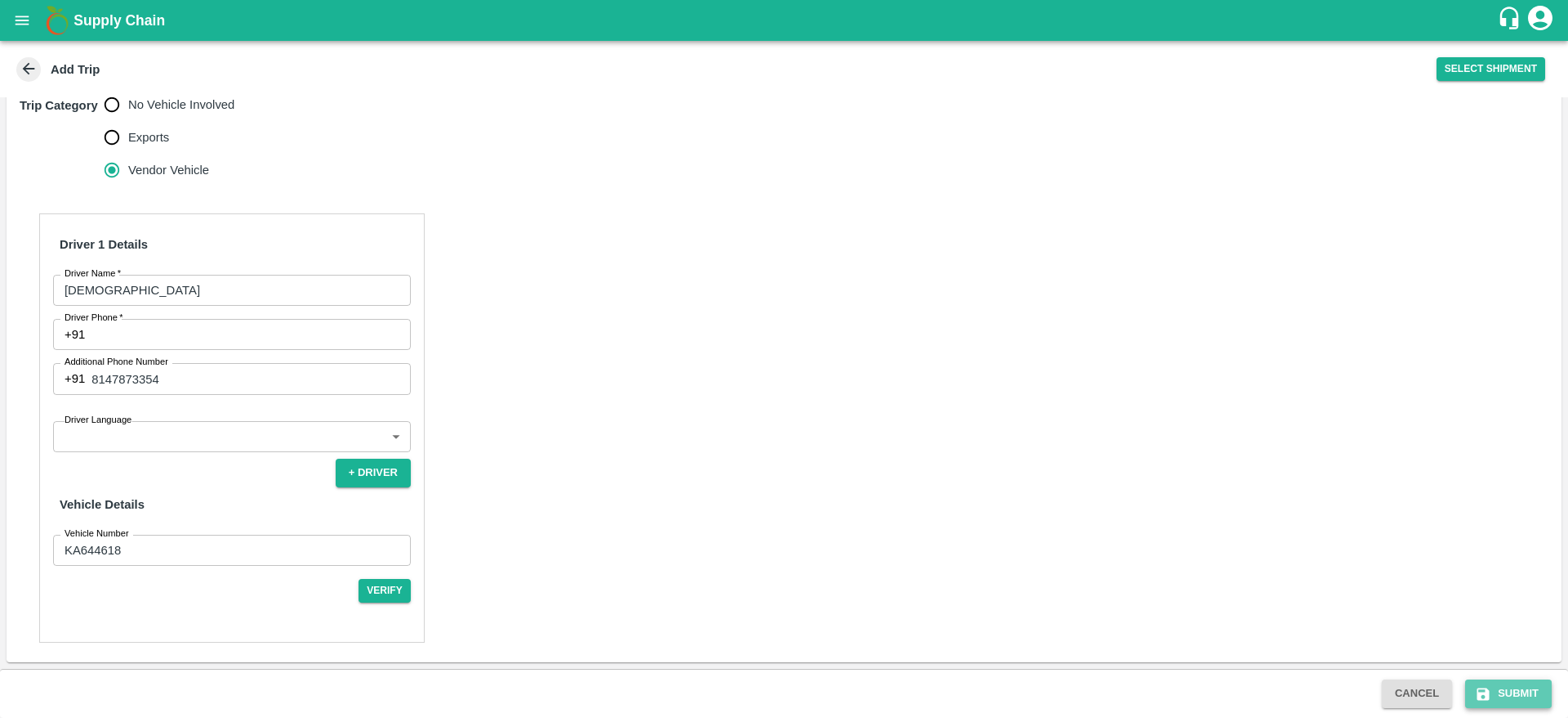
click at [1486, 702] on button "Submit" at bounding box center [1508, 693] width 87 height 29
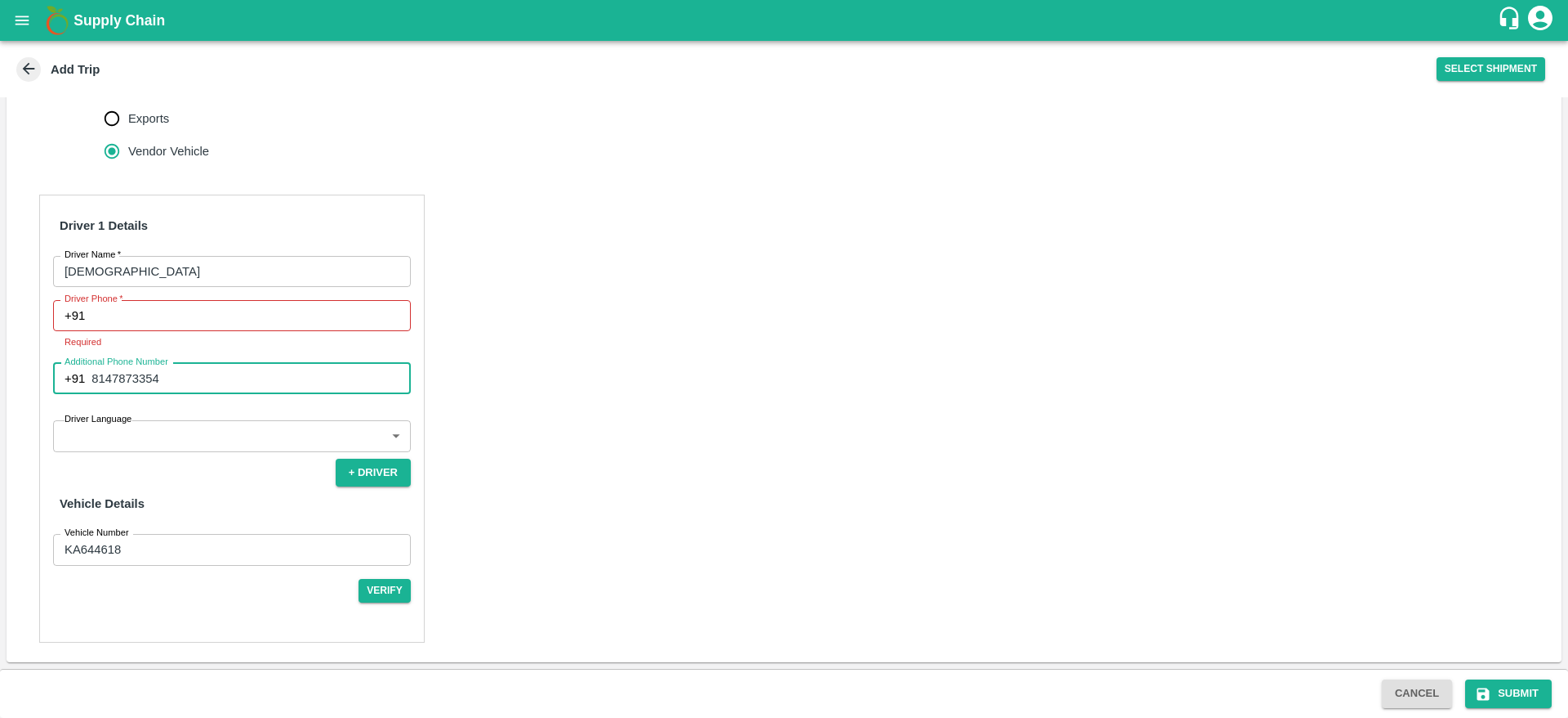
drag, startPoint x: 177, startPoint y: 389, endPoint x: 75, endPoint y: 409, distance: 103.9
click at [75, 394] on div "[PHONE_NUMBER] Additional Phone Number" at bounding box center [232, 378] width 357 height 31
click at [132, 331] on input "Driver Phone   *" at bounding box center [251, 315] width 319 height 31
paste input "8147873354"
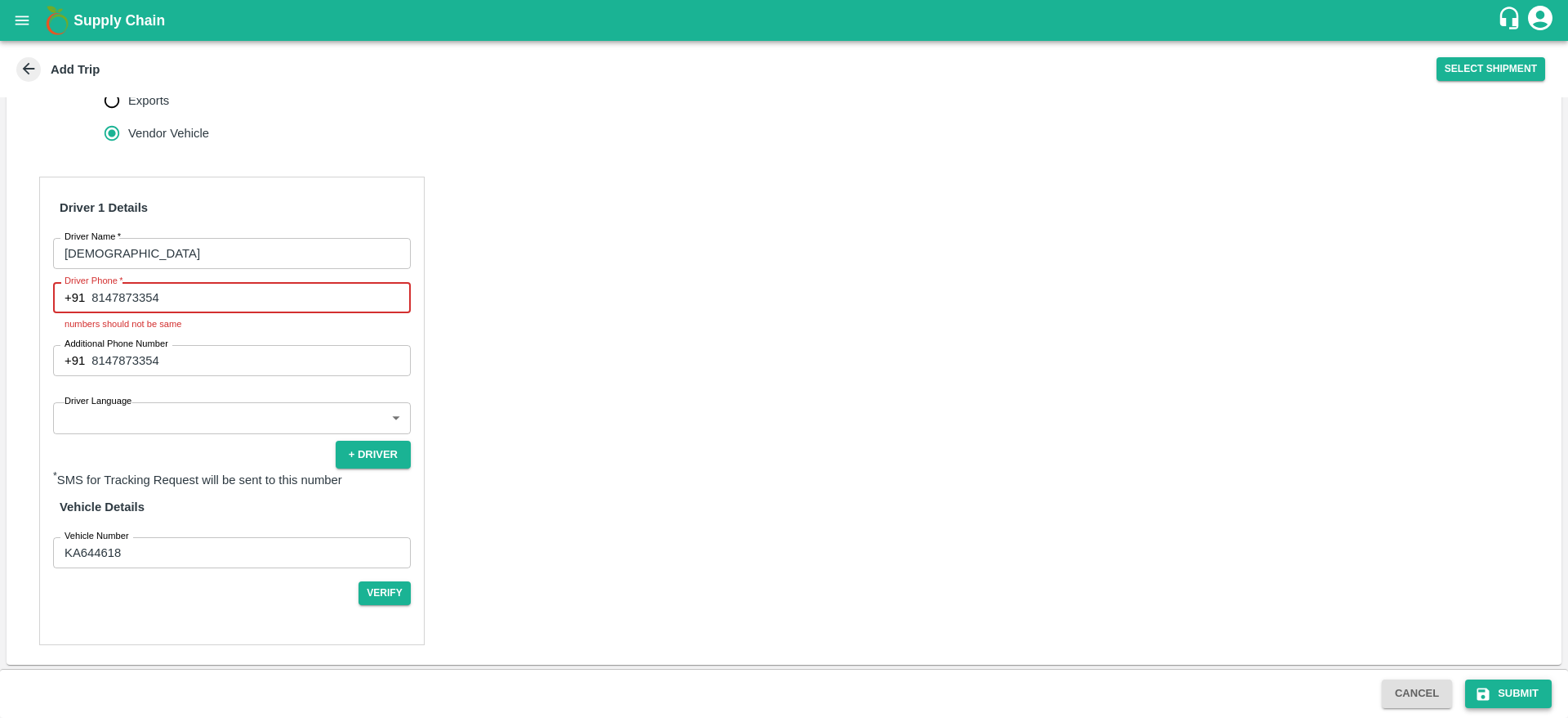
type input "8147873354"
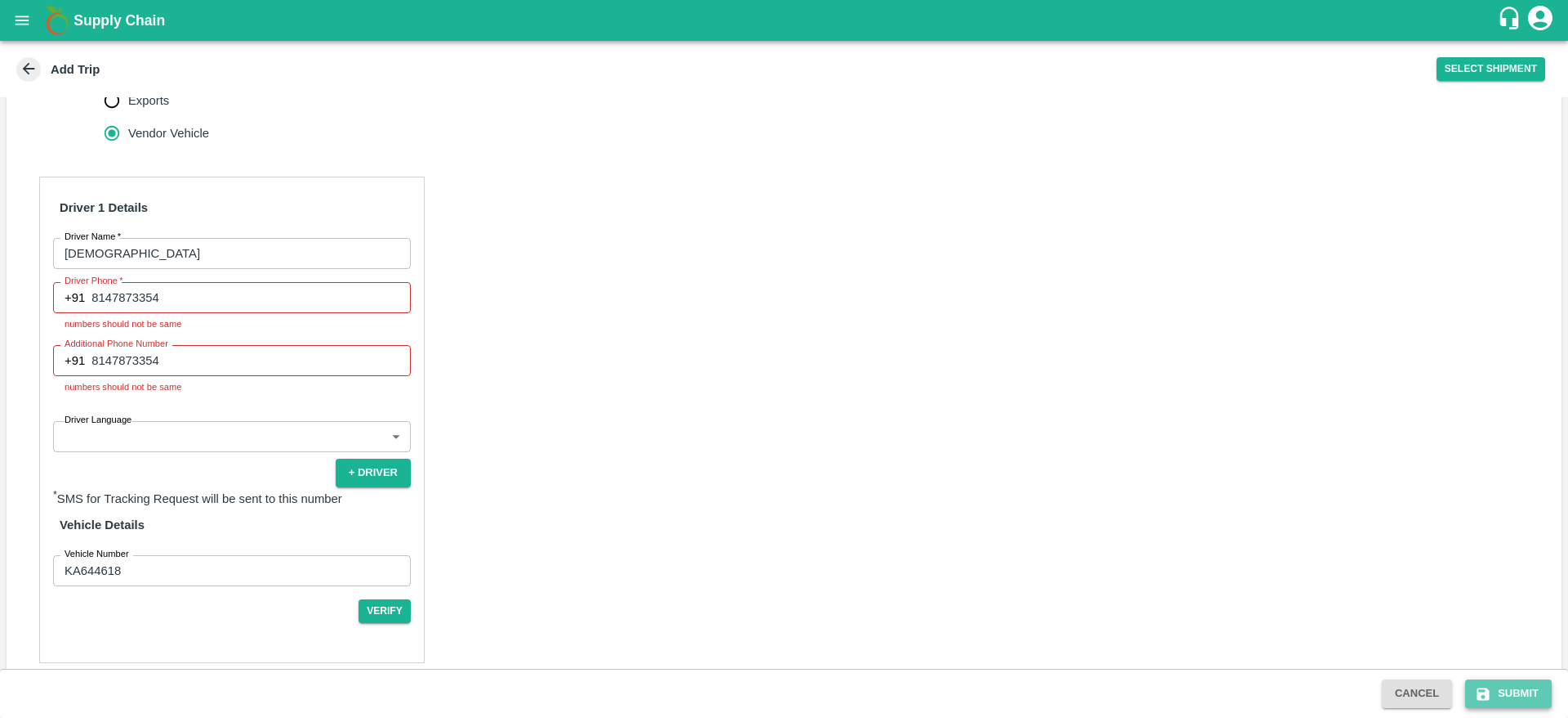
click at [1499, 698] on button "Submit" at bounding box center [1508, 693] width 87 height 29
drag, startPoint x: 228, startPoint y: 403, endPoint x: 1, endPoint y: 383, distance: 227.9
click at [1, 383] on div "Trip Details Trip Type Fruit Movement 1 Trip Type Trip Pickup Order SHIP/INIY/3…" at bounding box center [784, 383] width 1568 height 571
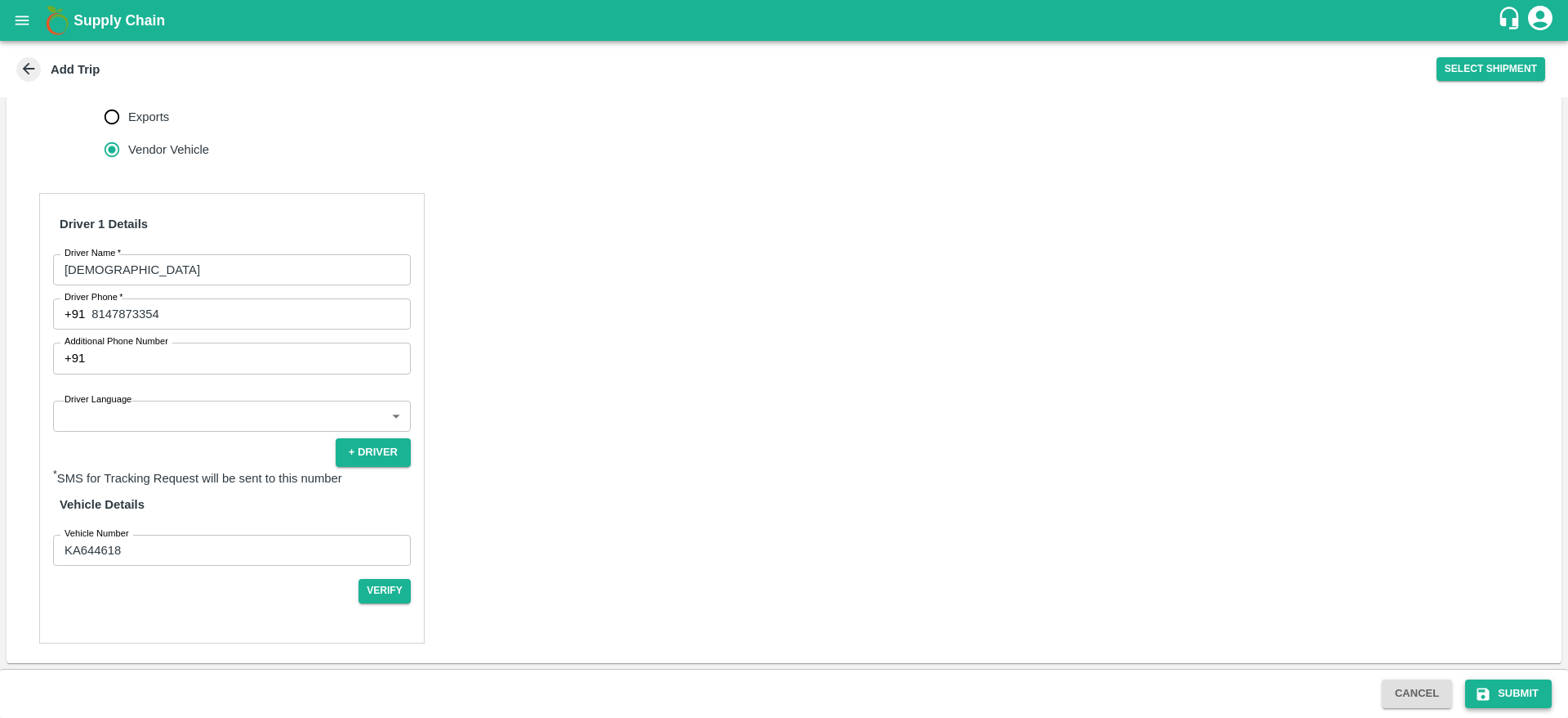
drag, startPoint x: 1515, startPoint y: 676, endPoint x: 1507, endPoint y: 695, distance: 20.6
click at [1507, 695] on div "Cancel Submit" at bounding box center [784, 693] width 1568 height 49
click at [1507, 695] on button "Submit" at bounding box center [1508, 693] width 87 height 29
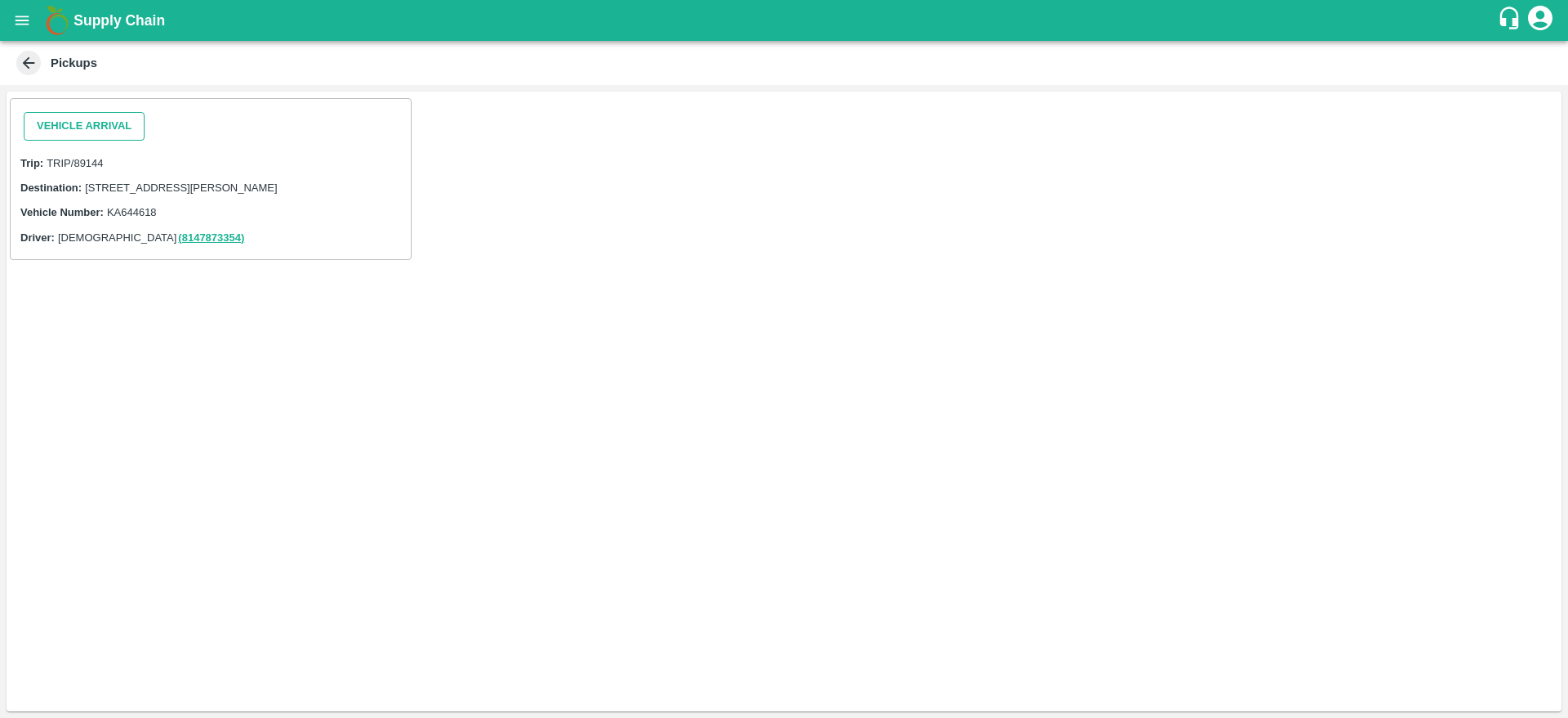
click at [79, 115] on button "Vehicle Arrival" at bounding box center [83, 126] width 121 height 29
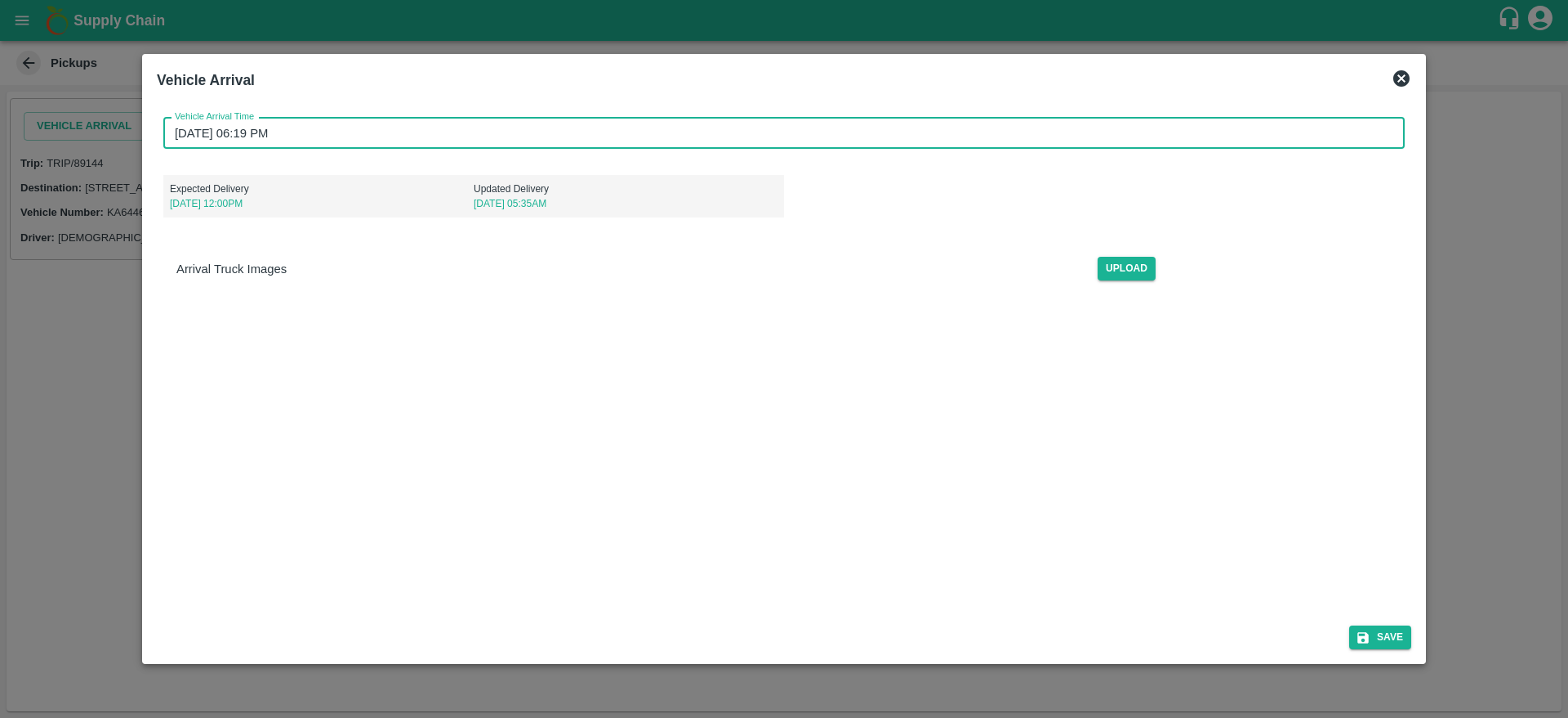
click at [946, 129] on input "[DATE] 06:19 PM" at bounding box center [778, 133] width 1230 height 31
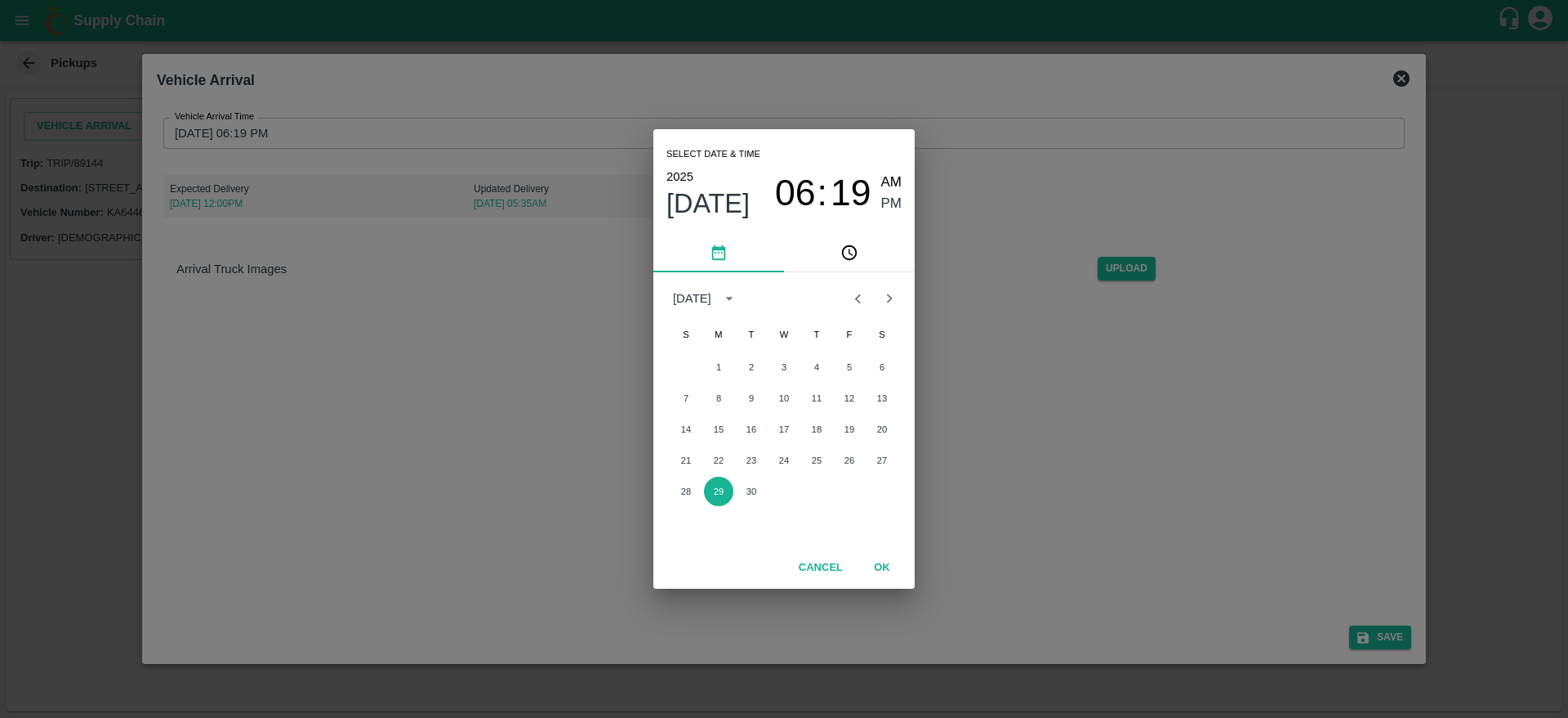
click at [991, 490] on div "Select date & time [DATE] 06 : 19 AM PM [DATE] S M T W T F S 1 2 3 4 5 6 7 8 9 …" at bounding box center [784, 359] width 1568 height 718
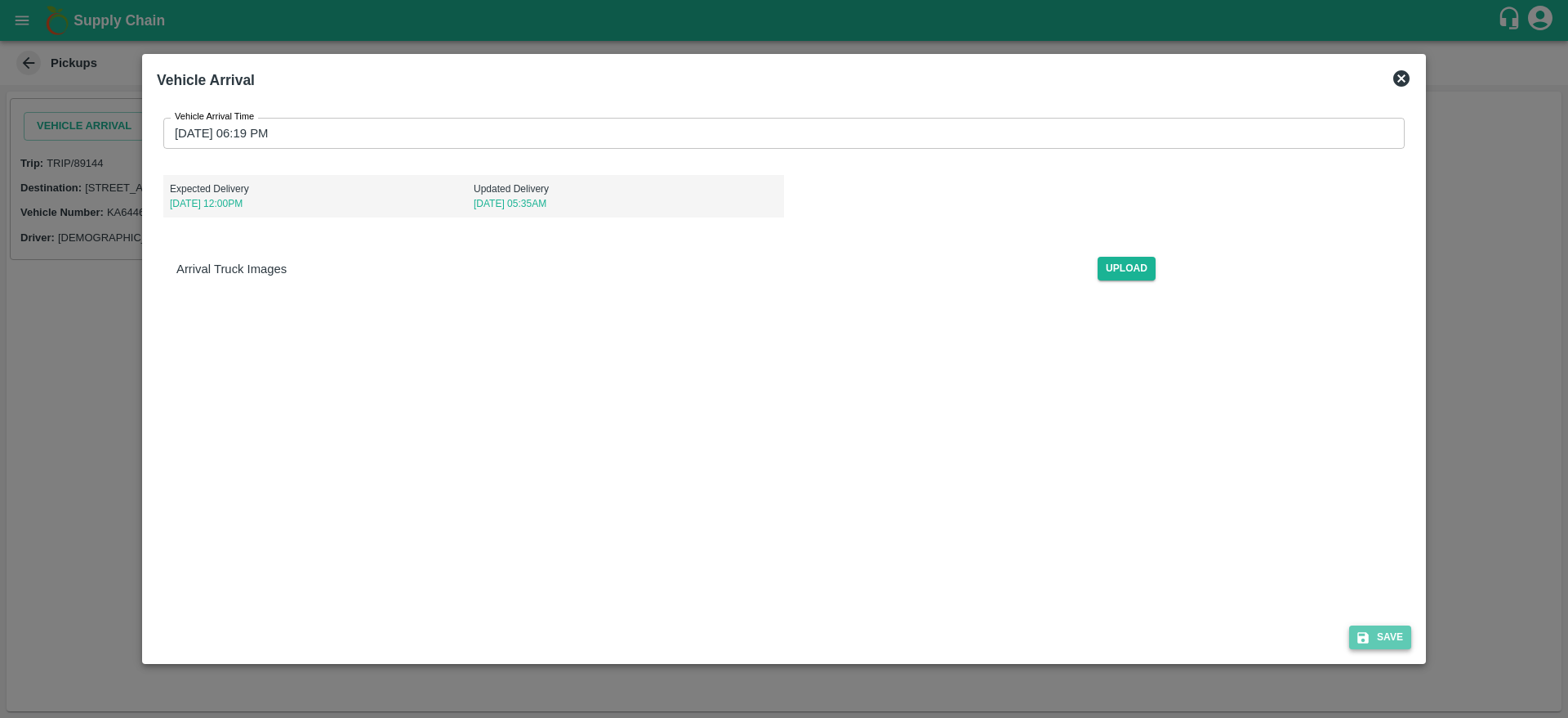
click at [1367, 635] on icon "submit" at bounding box center [1363, 637] width 11 height 11
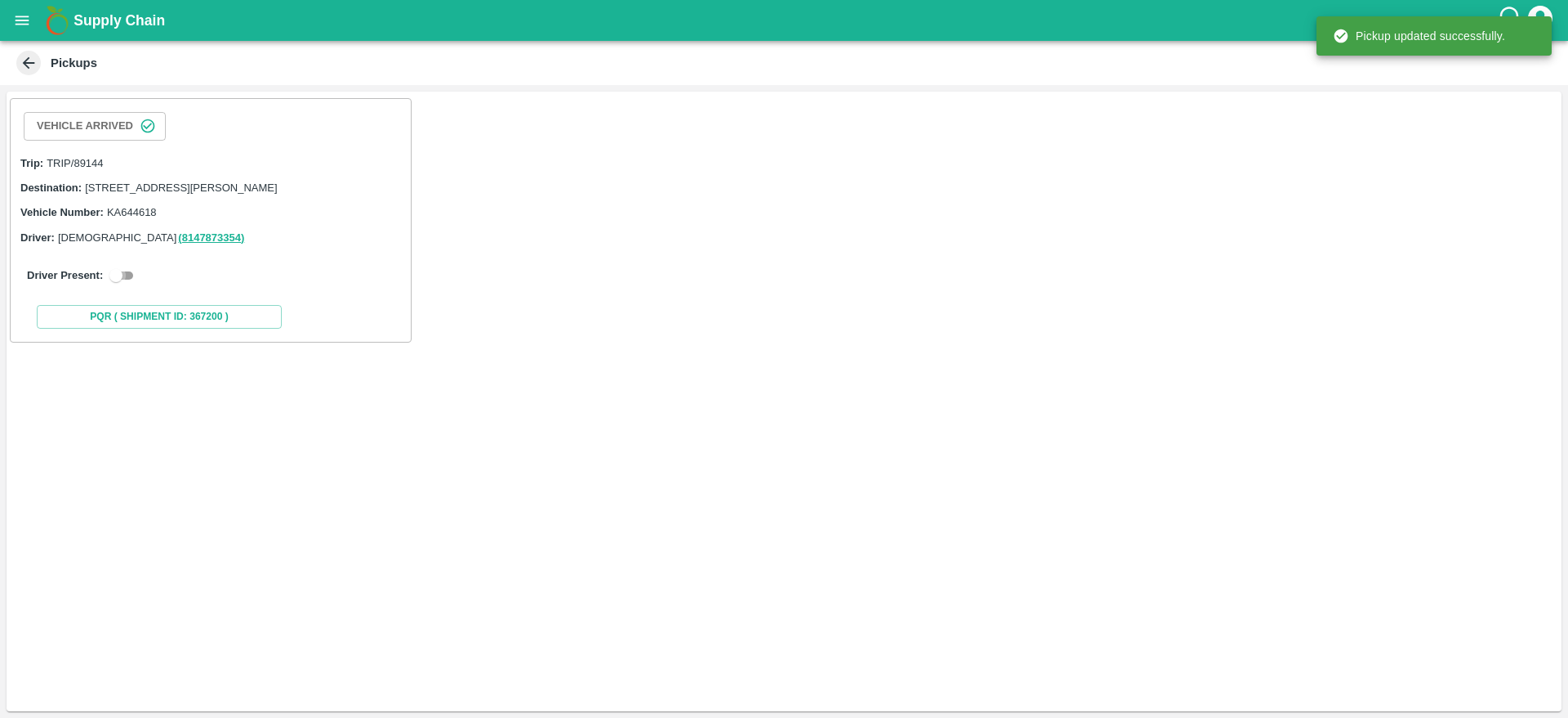
click at [129, 286] on input "checkbox" at bounding box center [116, 275] width 59 height 20
checkbox input "true"
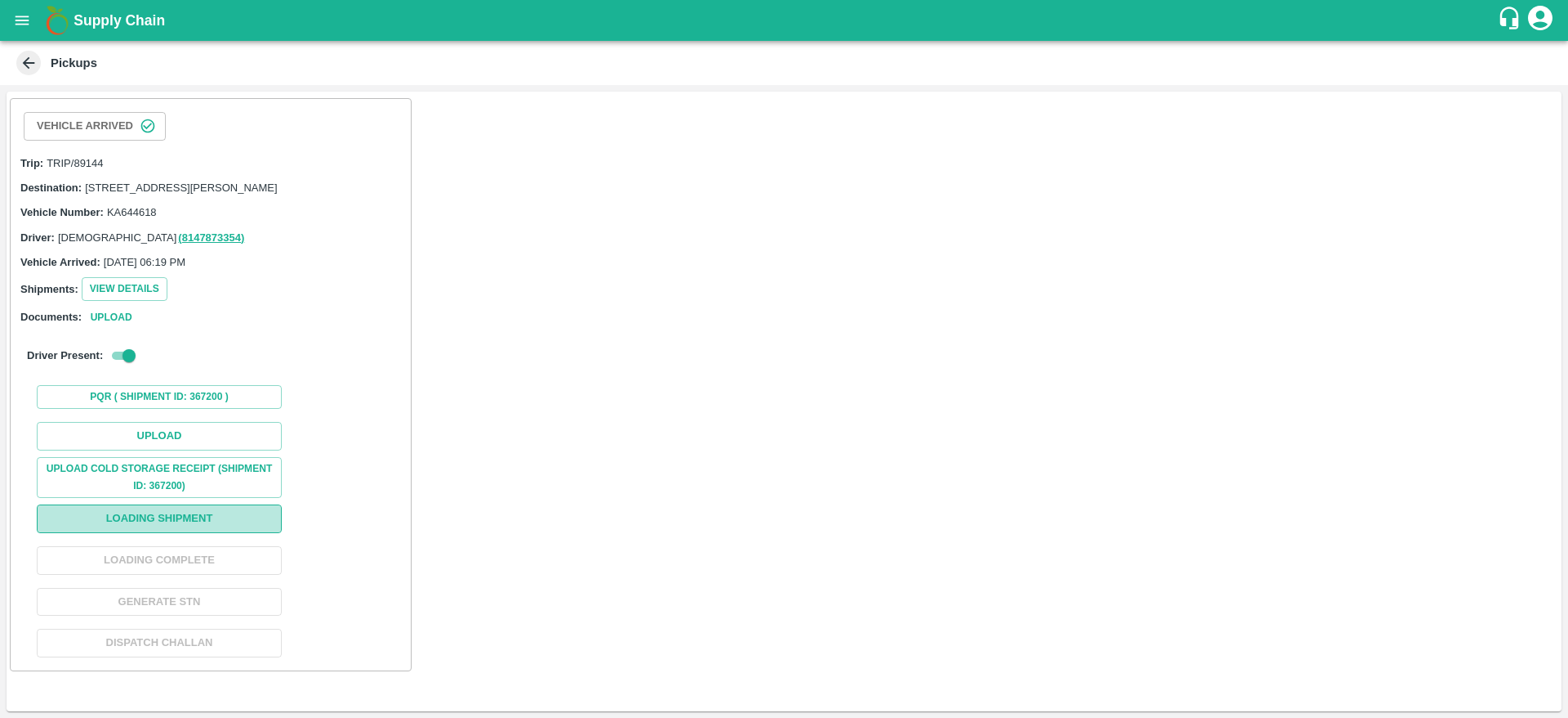
click at [220, 533] on button "Loading Shipment" at bounding box center [159, 519] width 245 height 29
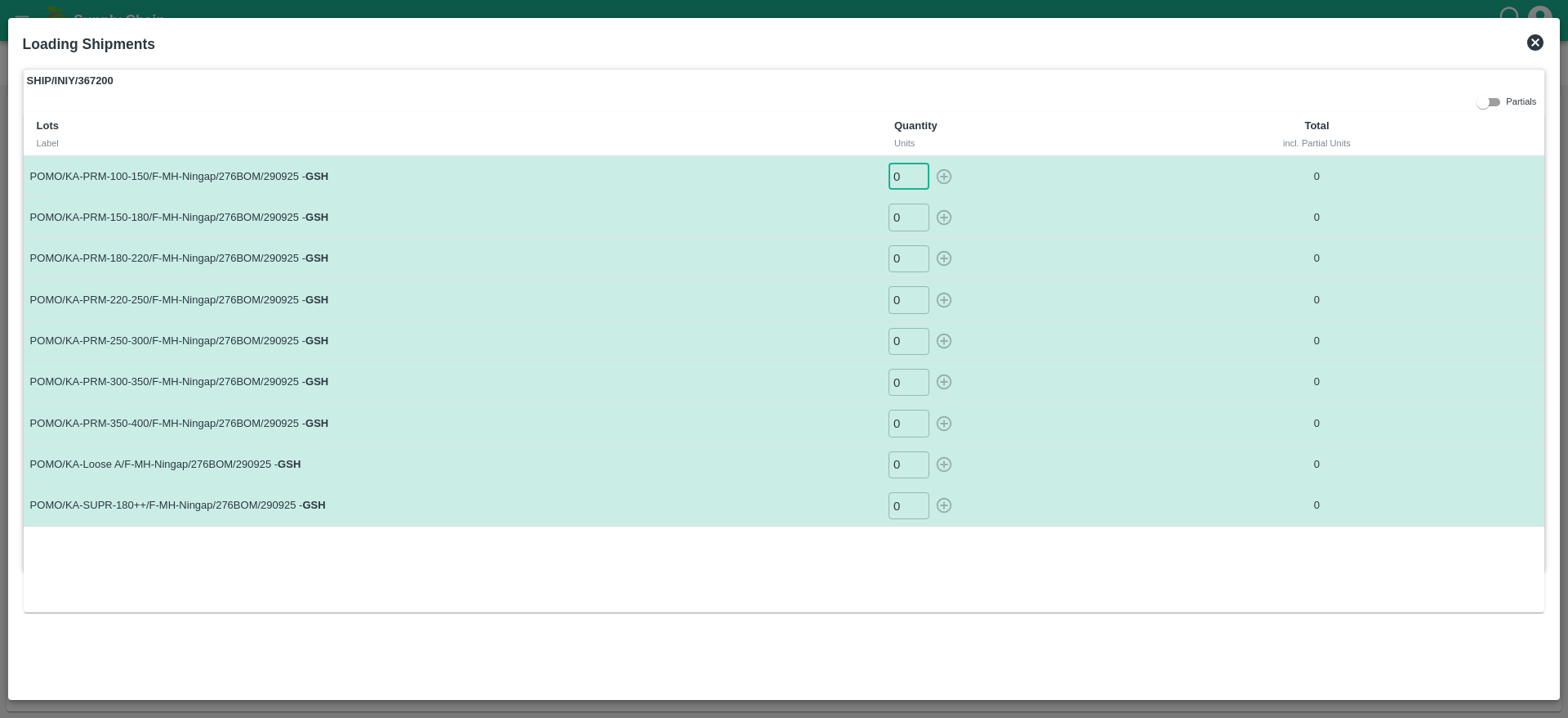
click at [904, 171] on input "0" at bounding box center [909, 176] width 41 height 27
type input "28"
click at [903, 216] on input "0" at bounding box center [909, 216] width 41 height 27
type input "47"
click at [902, 257] on input "0" at bounding box center [909, 258] width 41 height 27
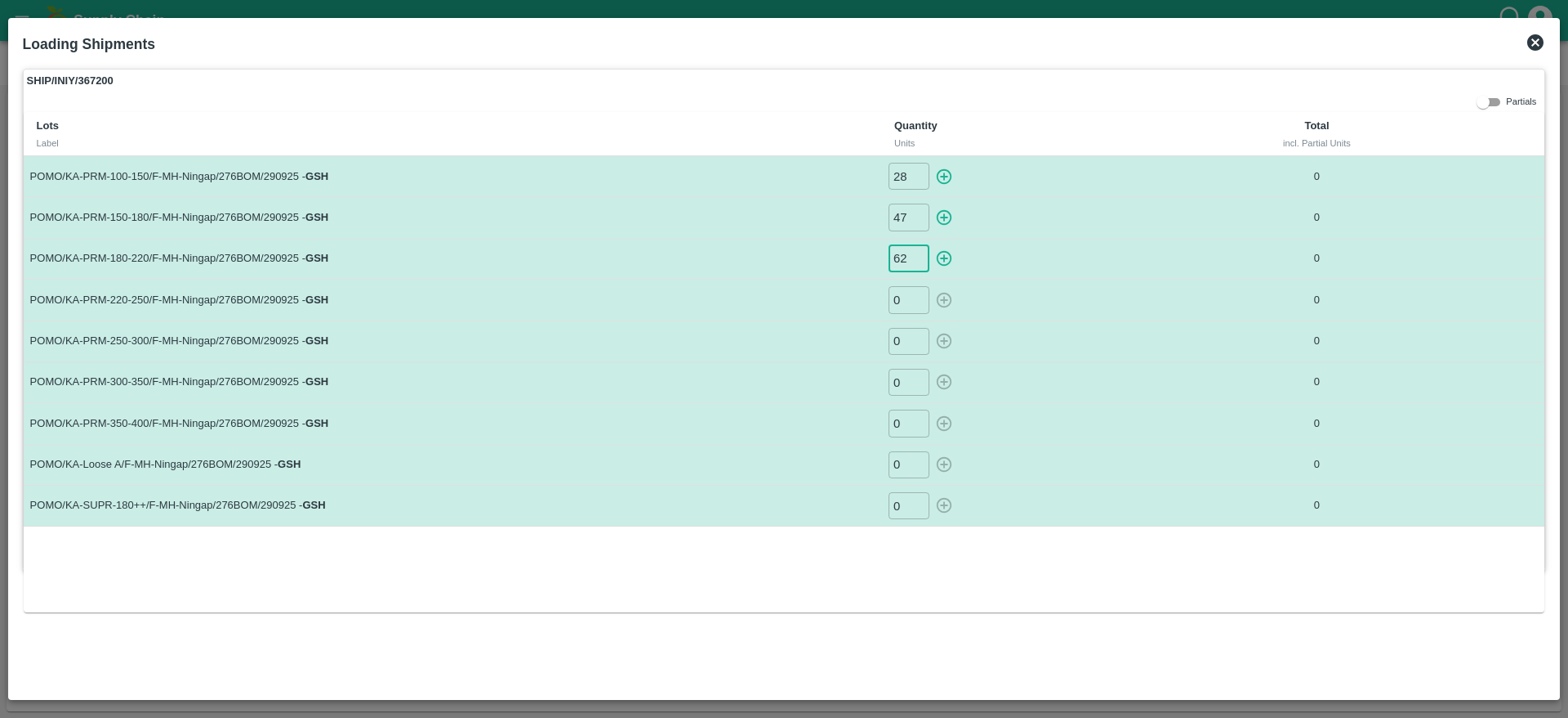
type input "62"
click at [905, 300] on input "0" at bounding box center [909, 300] width 41 height 27
type input "72"
click at [905, 347] on input "0" at bounding box center [909, 341] width 41 height 27
type input "63"
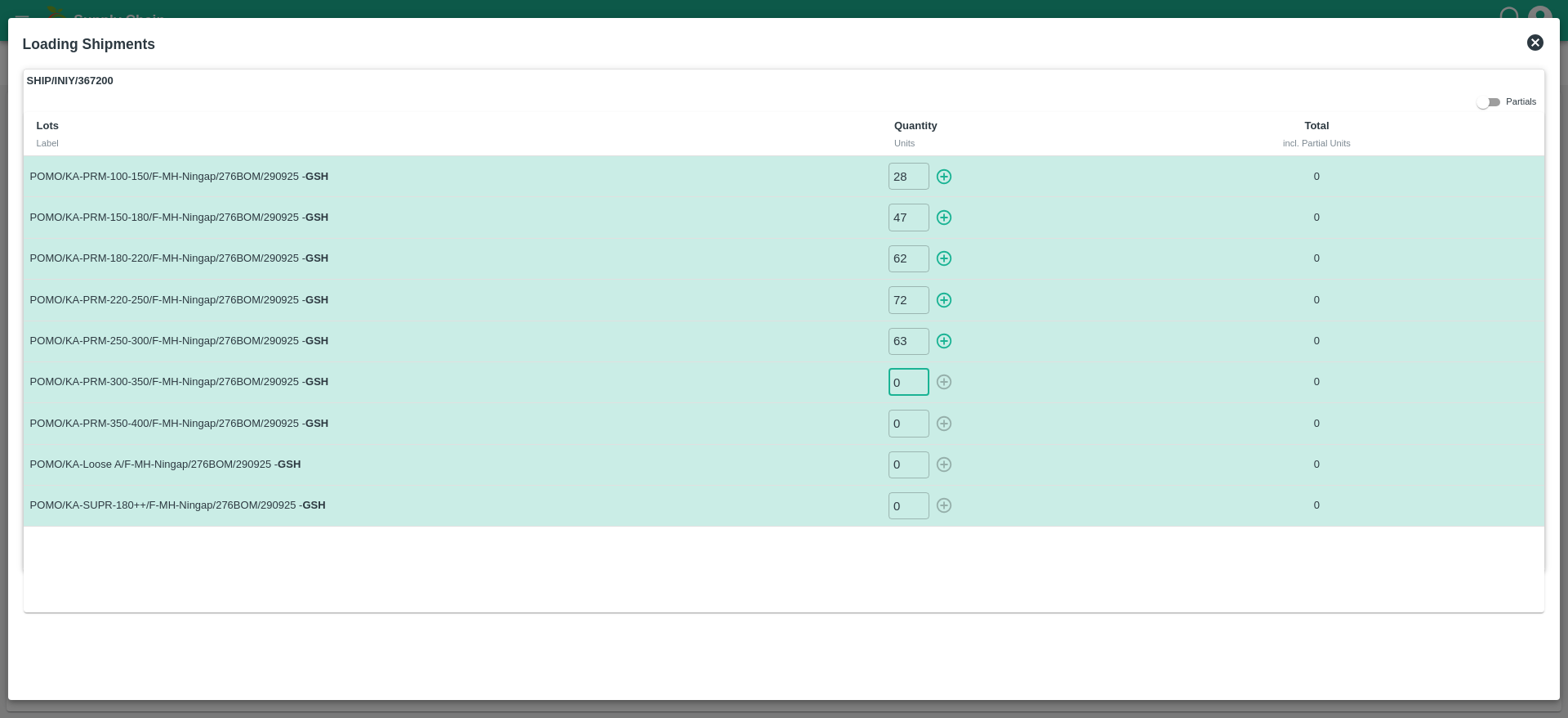
click at [903, 384] on input "0" at bounding box center [909, 382] width 41 height 27
type input "35"
click at [898, 422] on input "0" at bounding box center [909, 422] width 41 height 27
type input "17"
click at [899, 470] on input "0" at bounding box center [909, 464] width 41 height 27
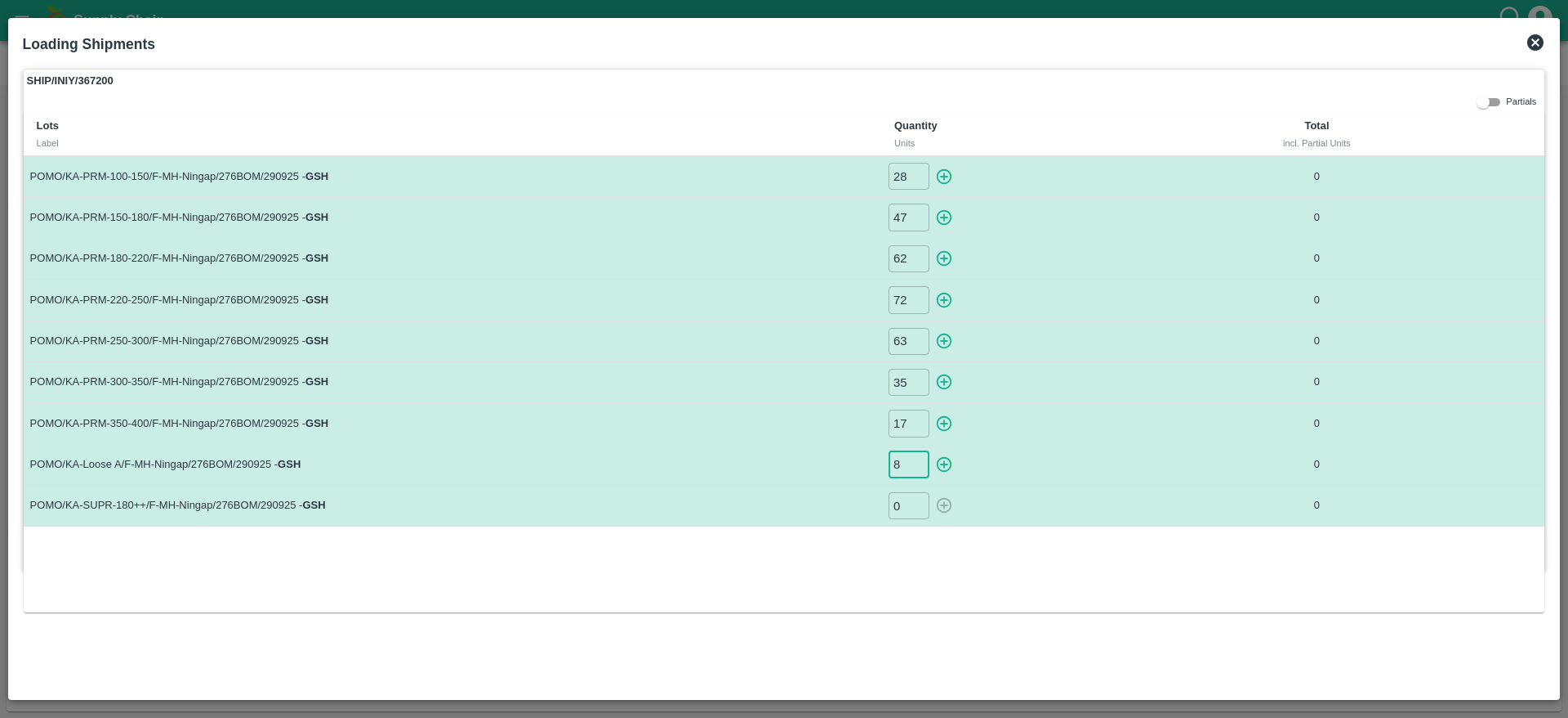
type input "8"
click at [900, 504] on input "0" at bounding box center [909, 506] width 41 height 27
type input "28"
click at [945, 174] on icon "button" at bounding box center [944, 177] width 16 height 16
click at [944, 215] on icon "button" at bounding box center [944, 217] width 16 height 16
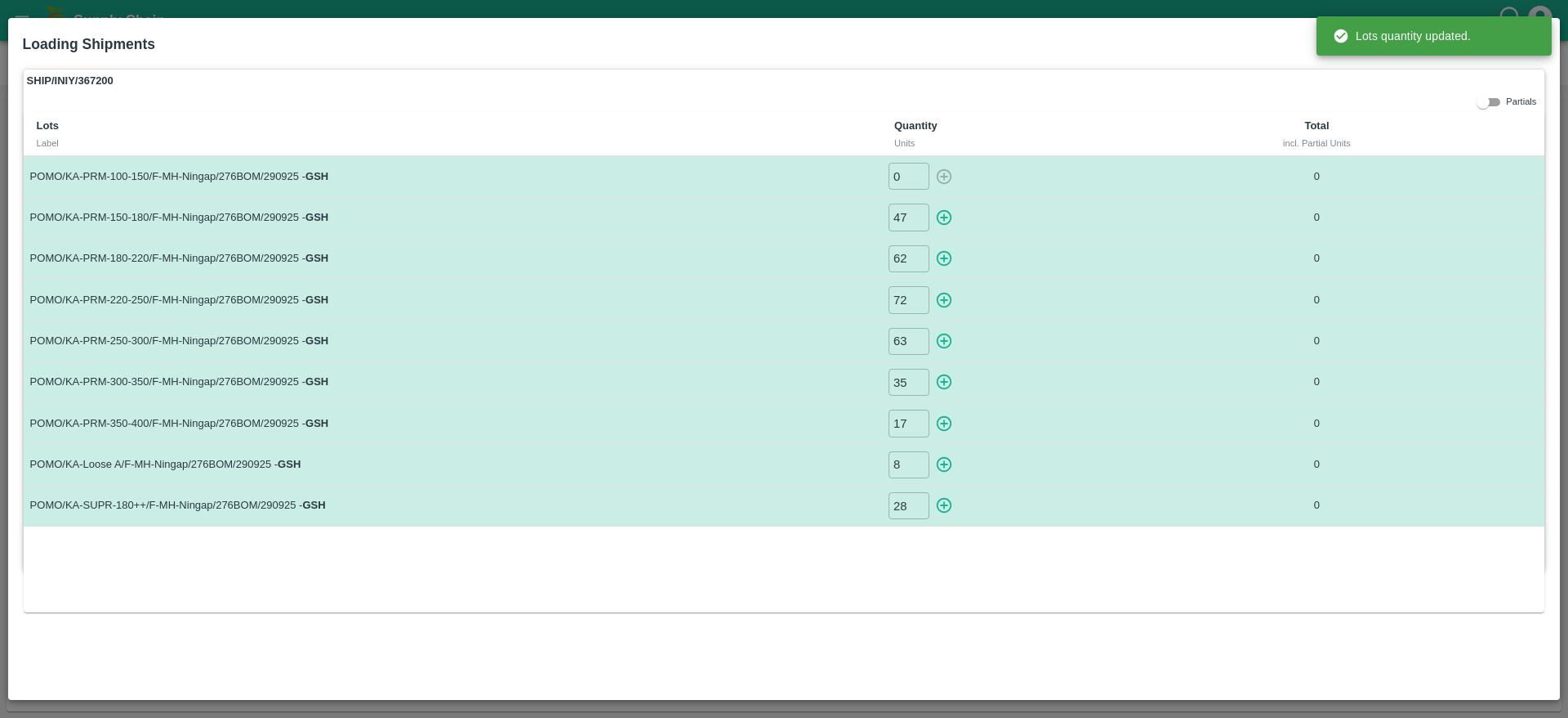
type input "28"
type input "0"
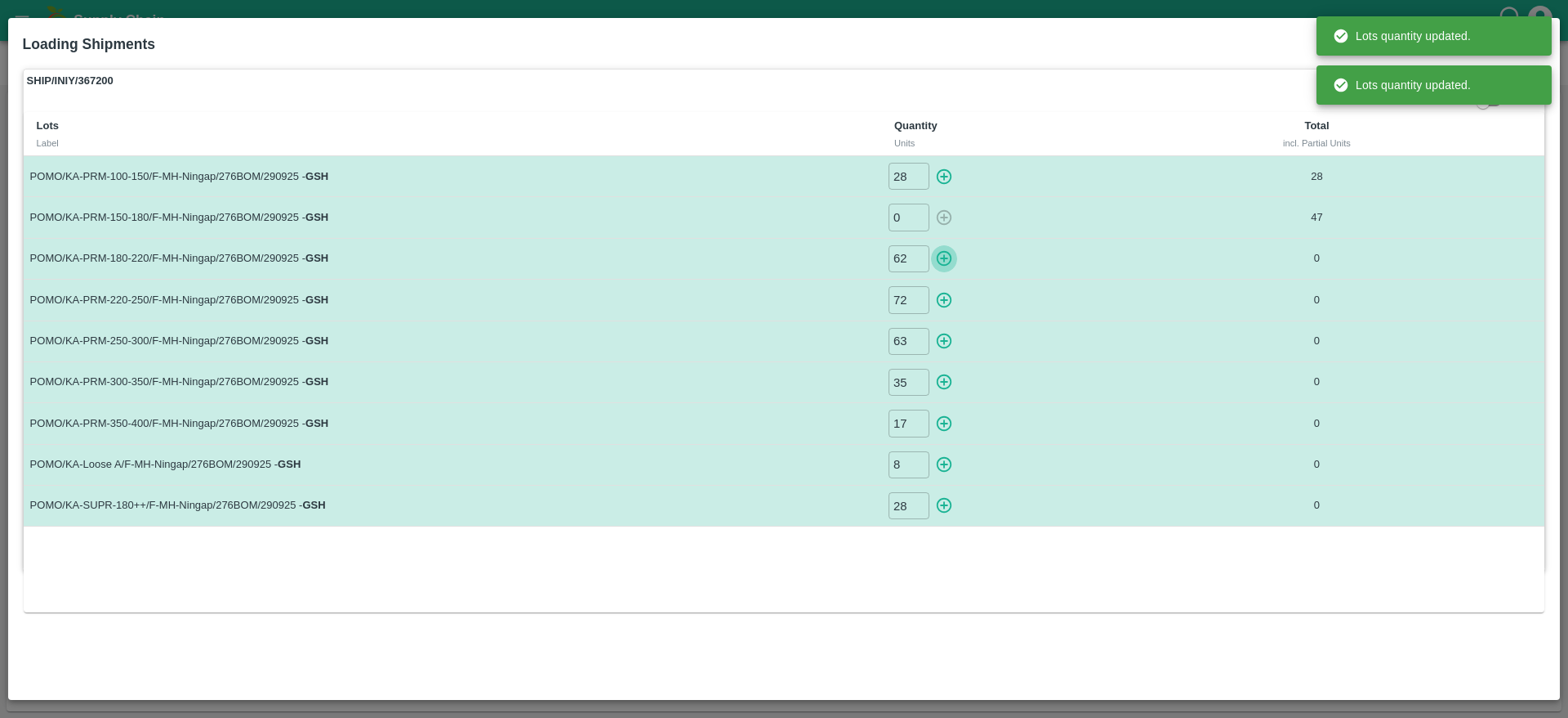
click at [944, 254] on icon "button" at bounding box center [944, 257] width 18 height 18
type input "0"
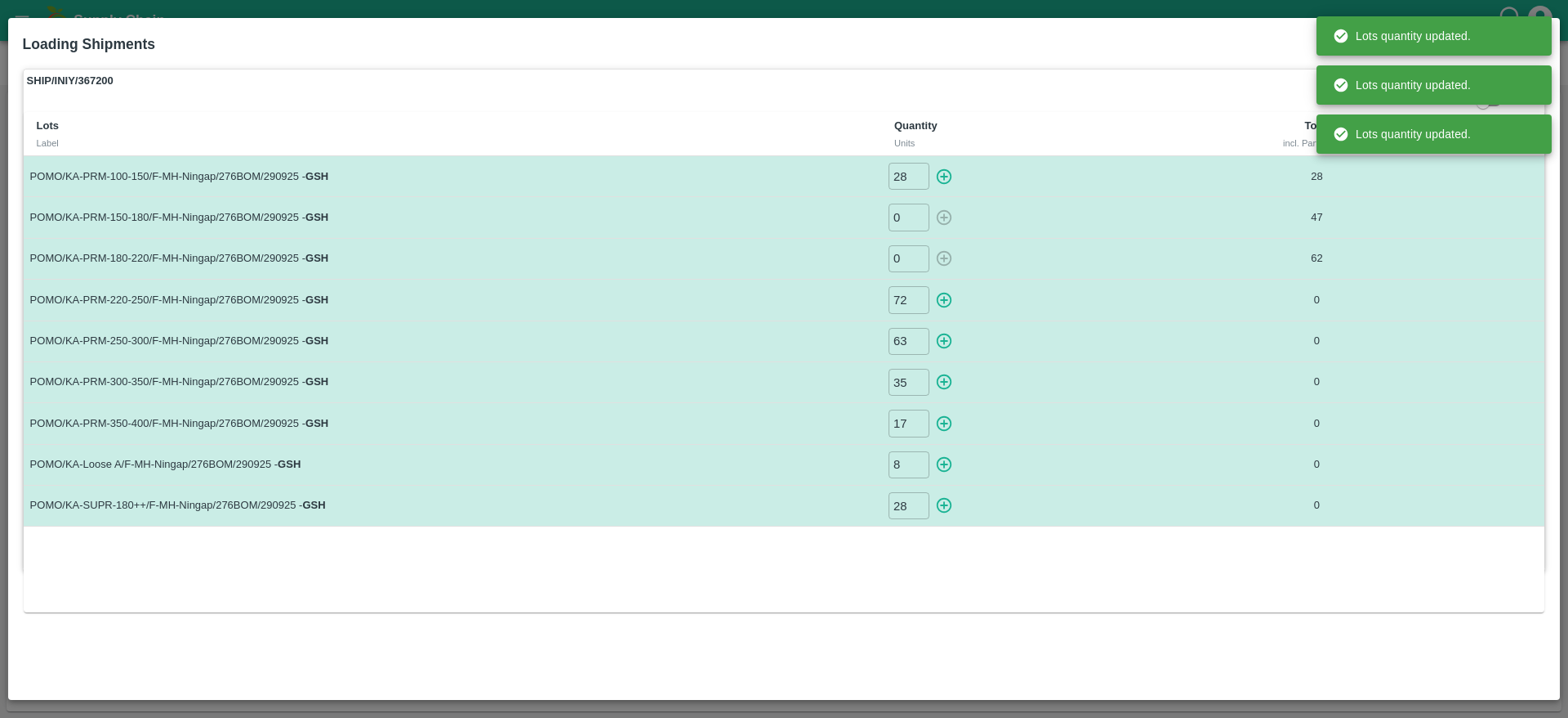
click at [942, 296] on icon "button" at bounding box center [944, 300] width 18 height 18
type input "0"
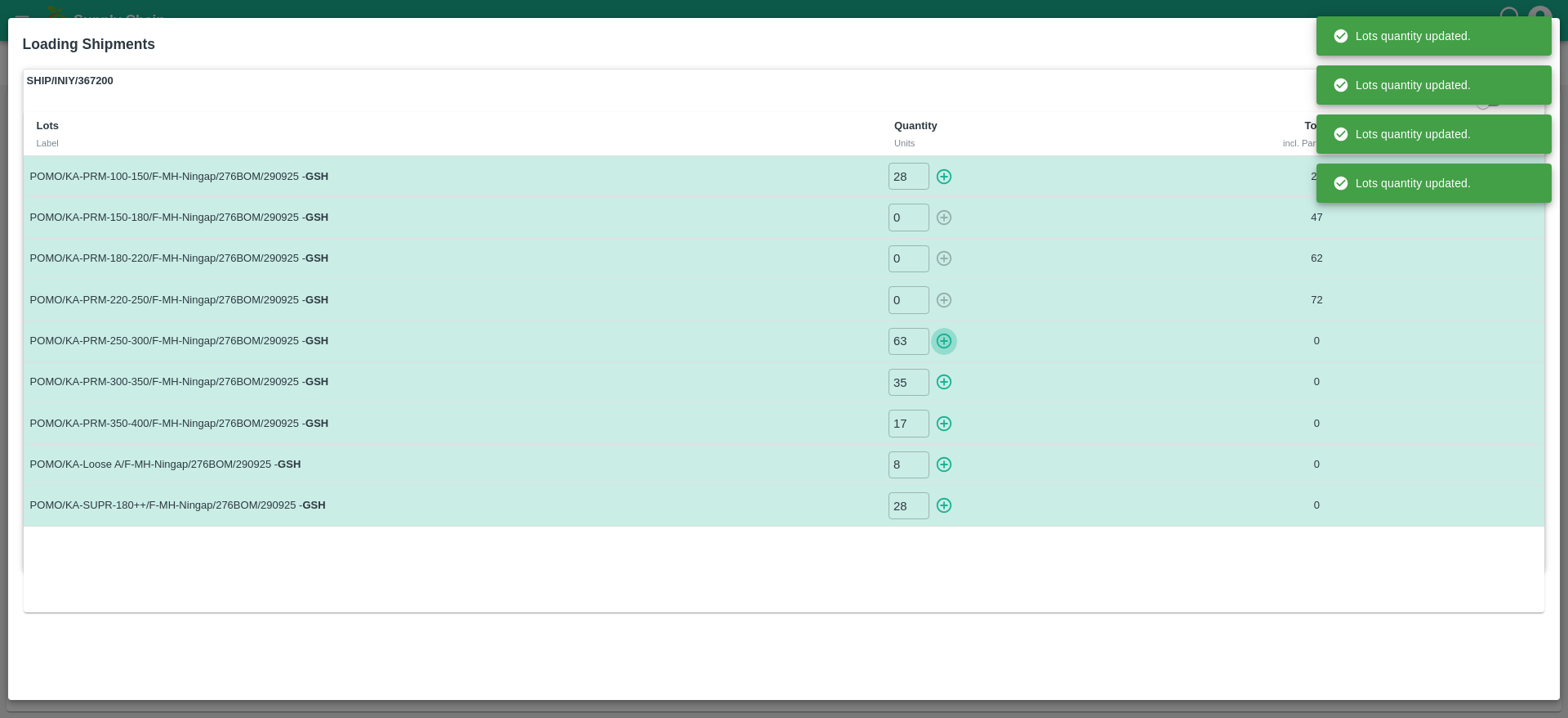
click at [942, 340] on icon "button" at bounding box center [944, 341] width 16 height 16
type input "0"
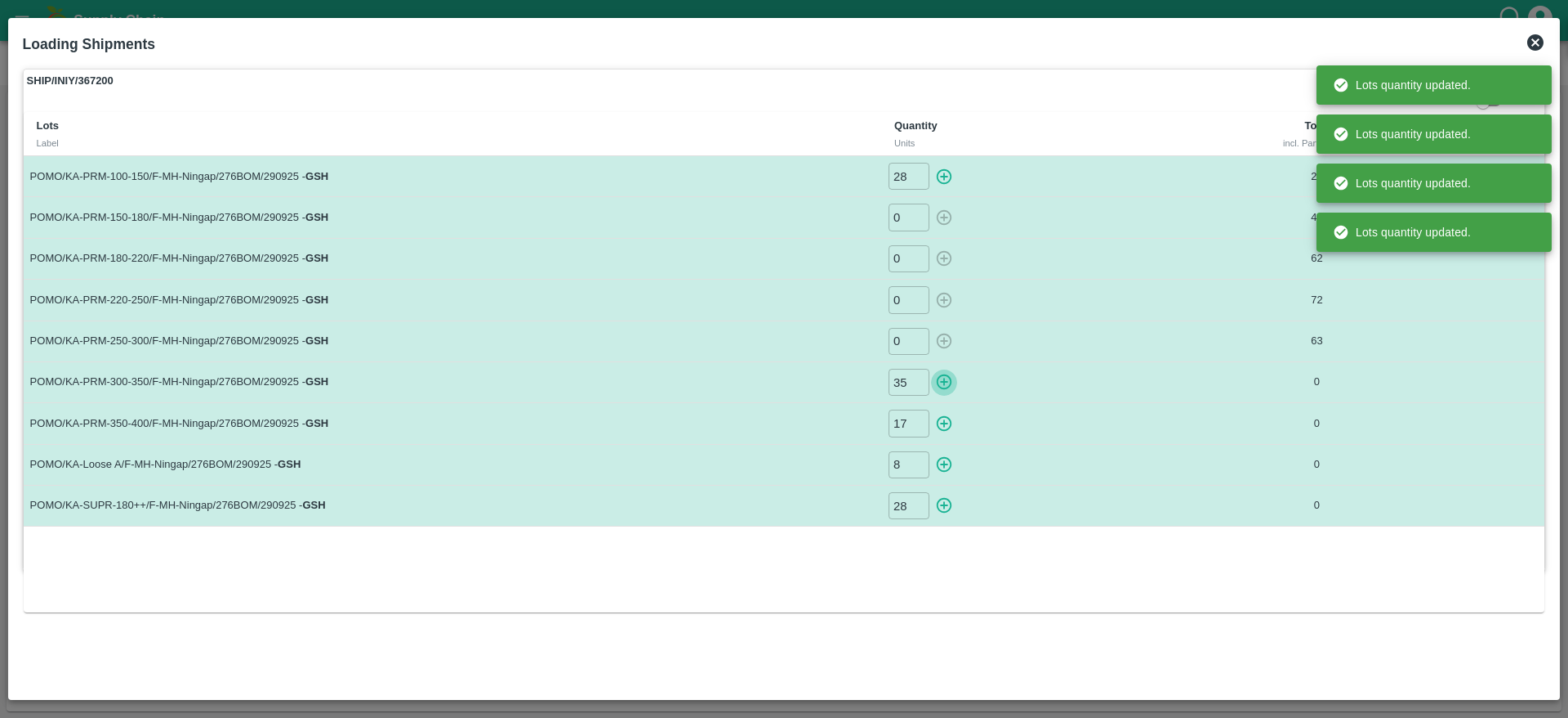
click at [941, 386] on icon "button" at bounding box center [944, 381] width 18 height 18
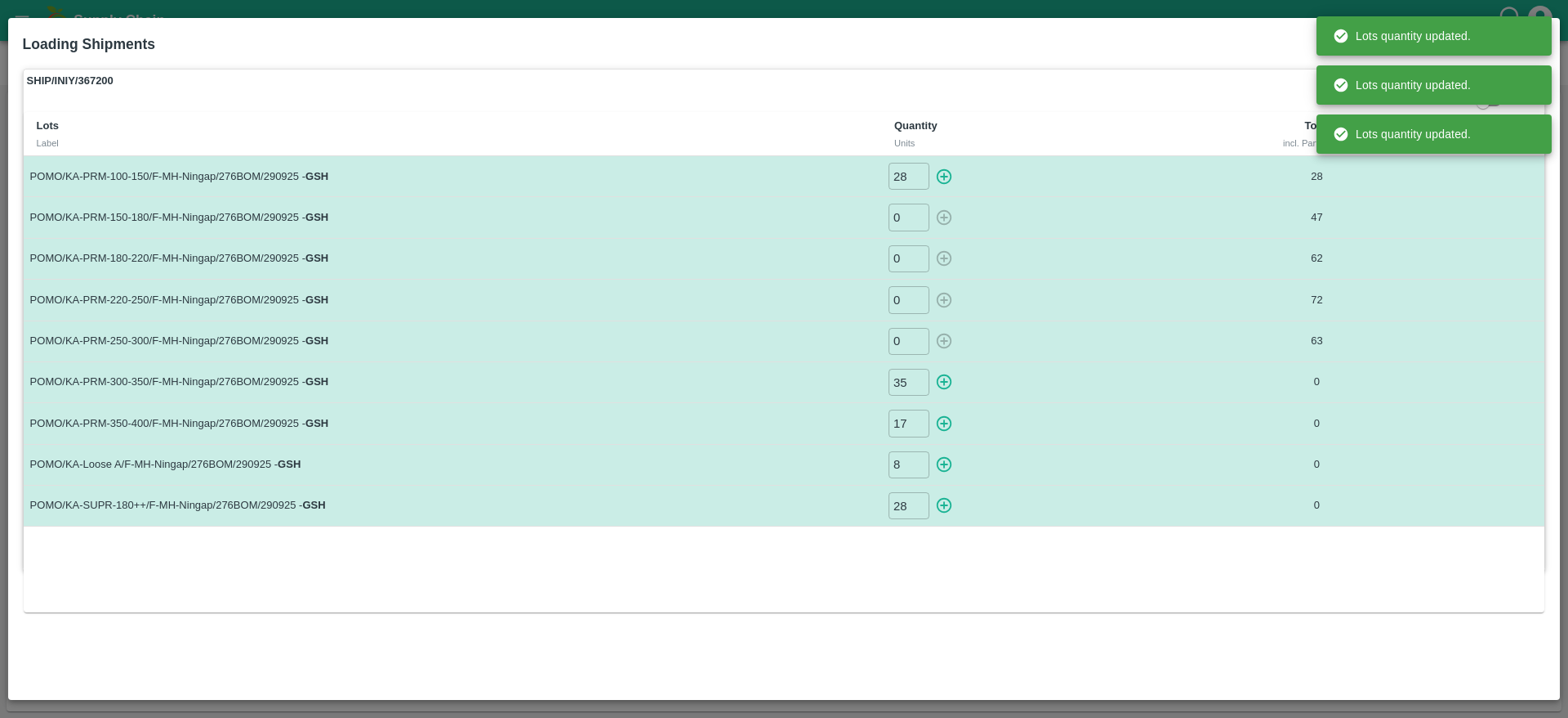
type input "0"
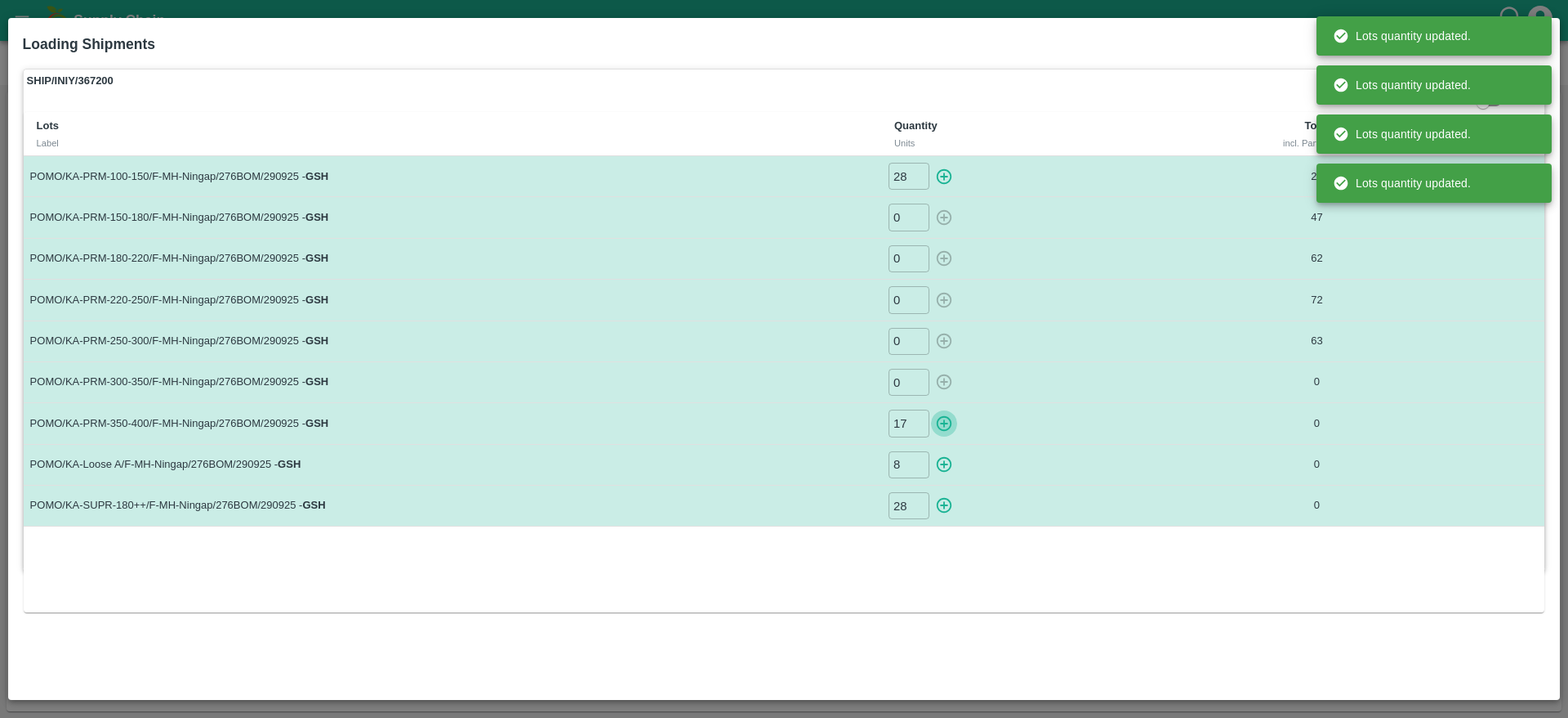
click at [941, 425] on icon "button" at bounding box center [944, 423] width 18 height 18
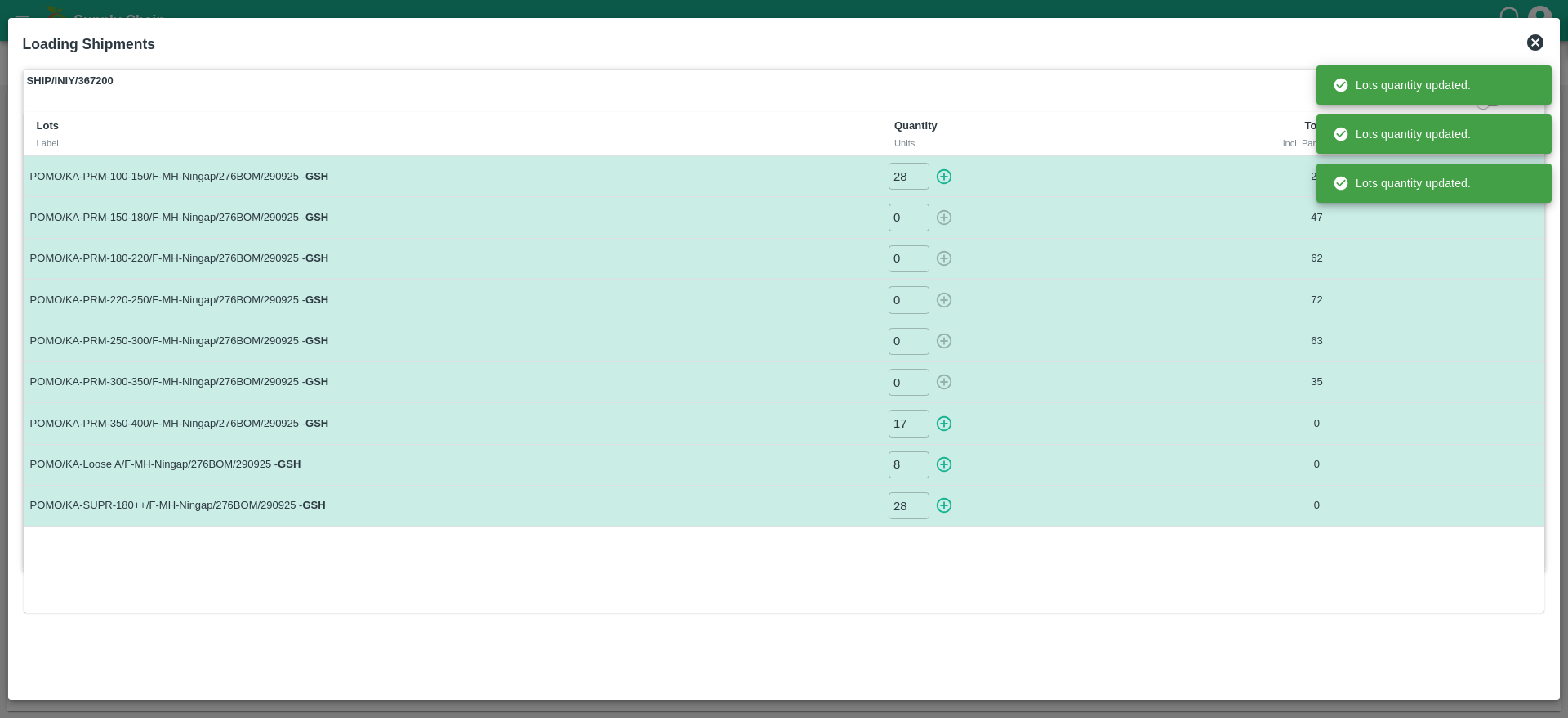
type input "0"
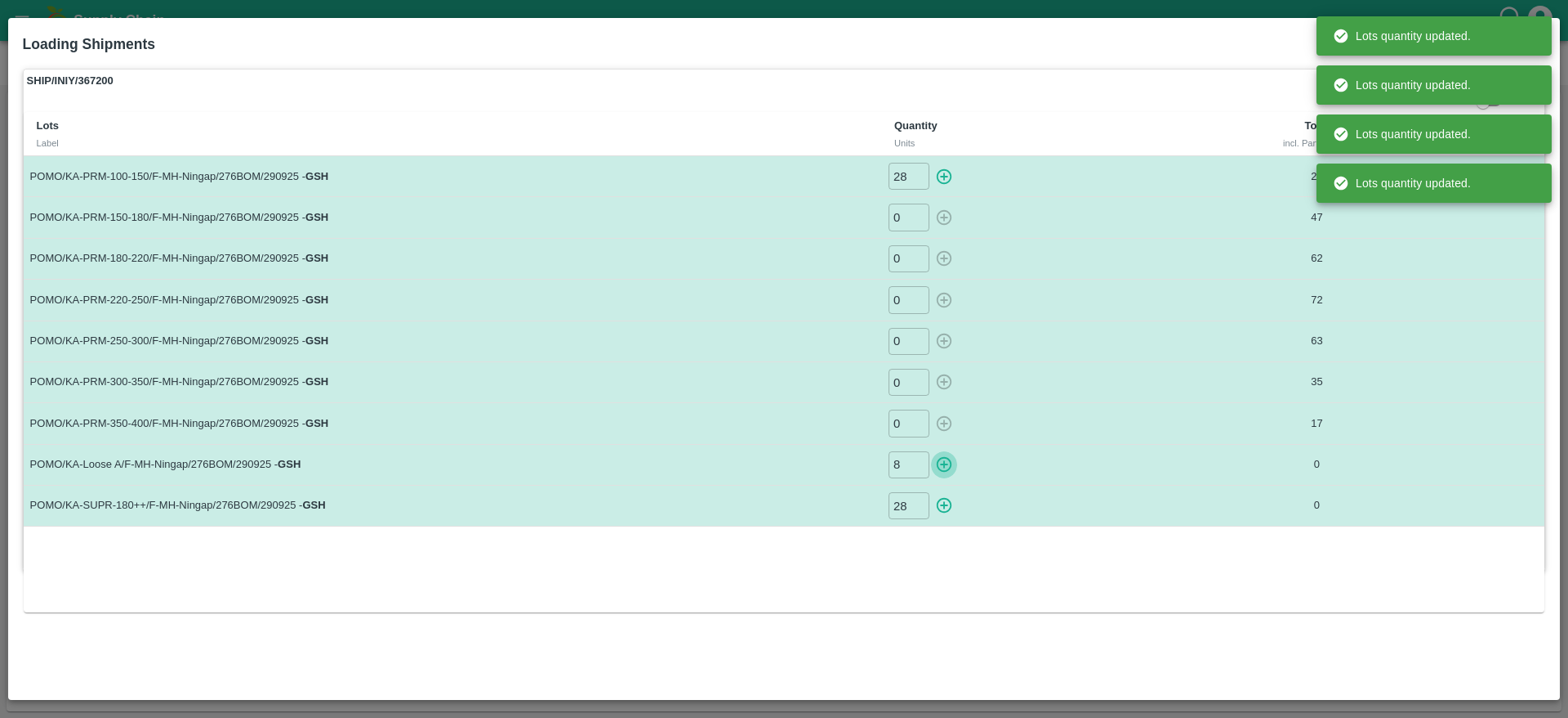
click at [941, 471] on icon "button" at bounding box center [944, 464] width 16 height 16
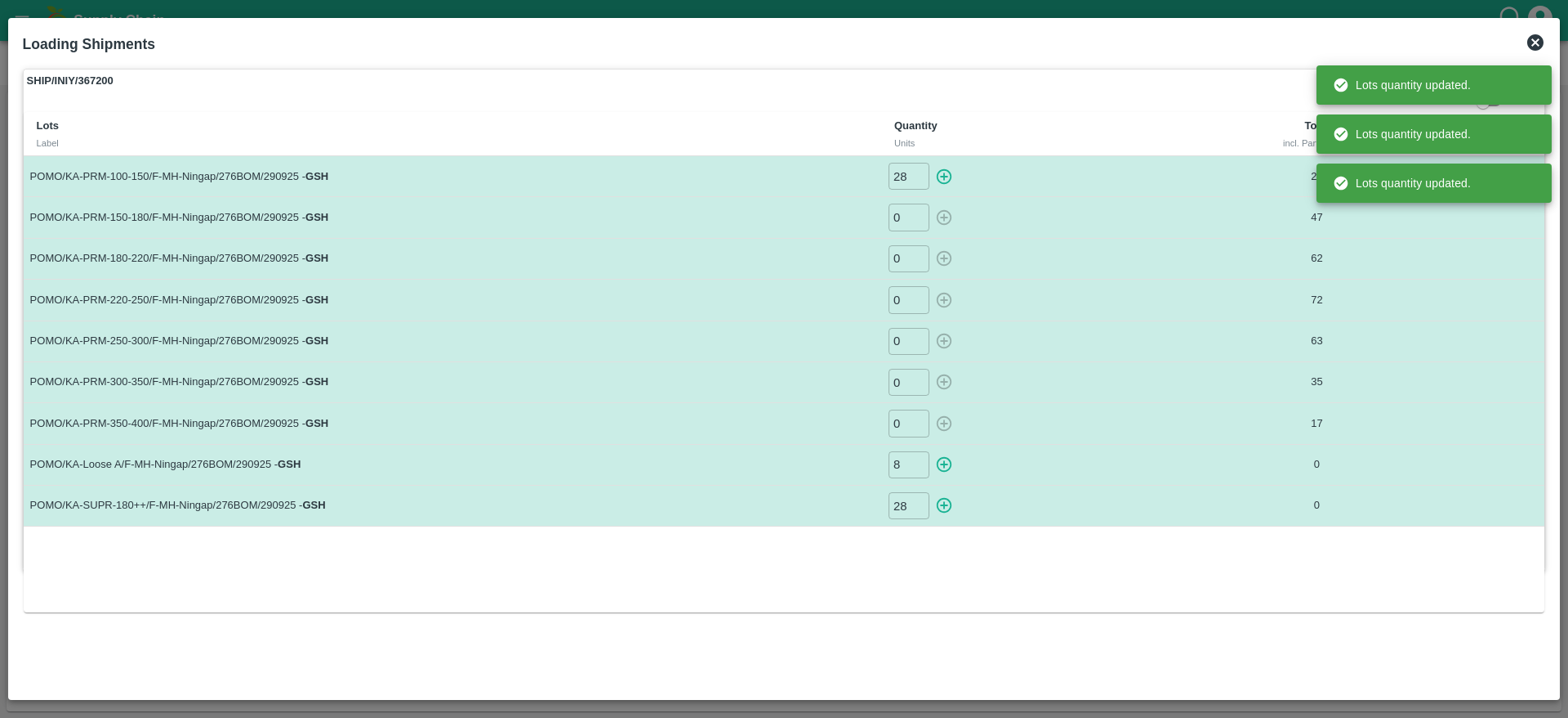
type input "0"
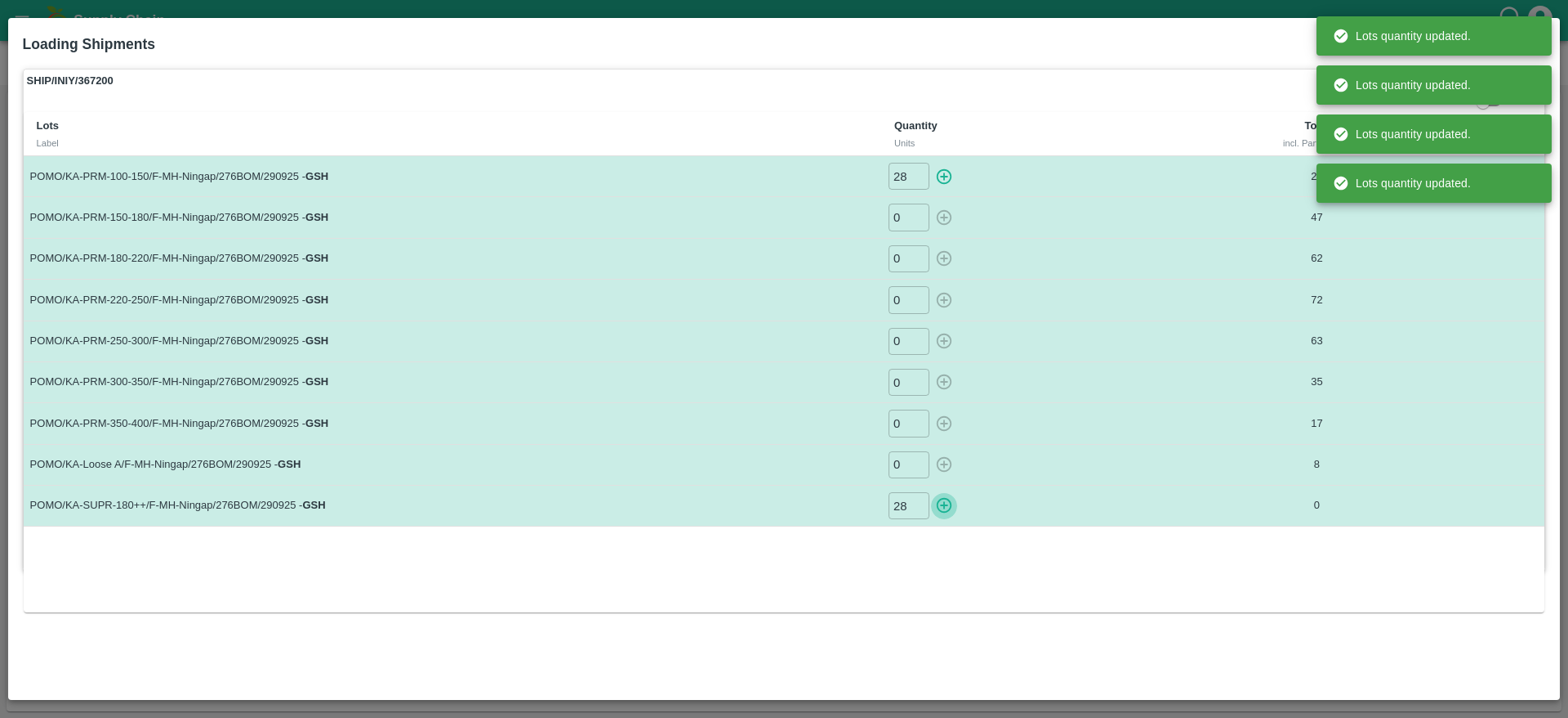
click at [942, 515] on button "button" at bounding box center [944, 506] width 26 height 27
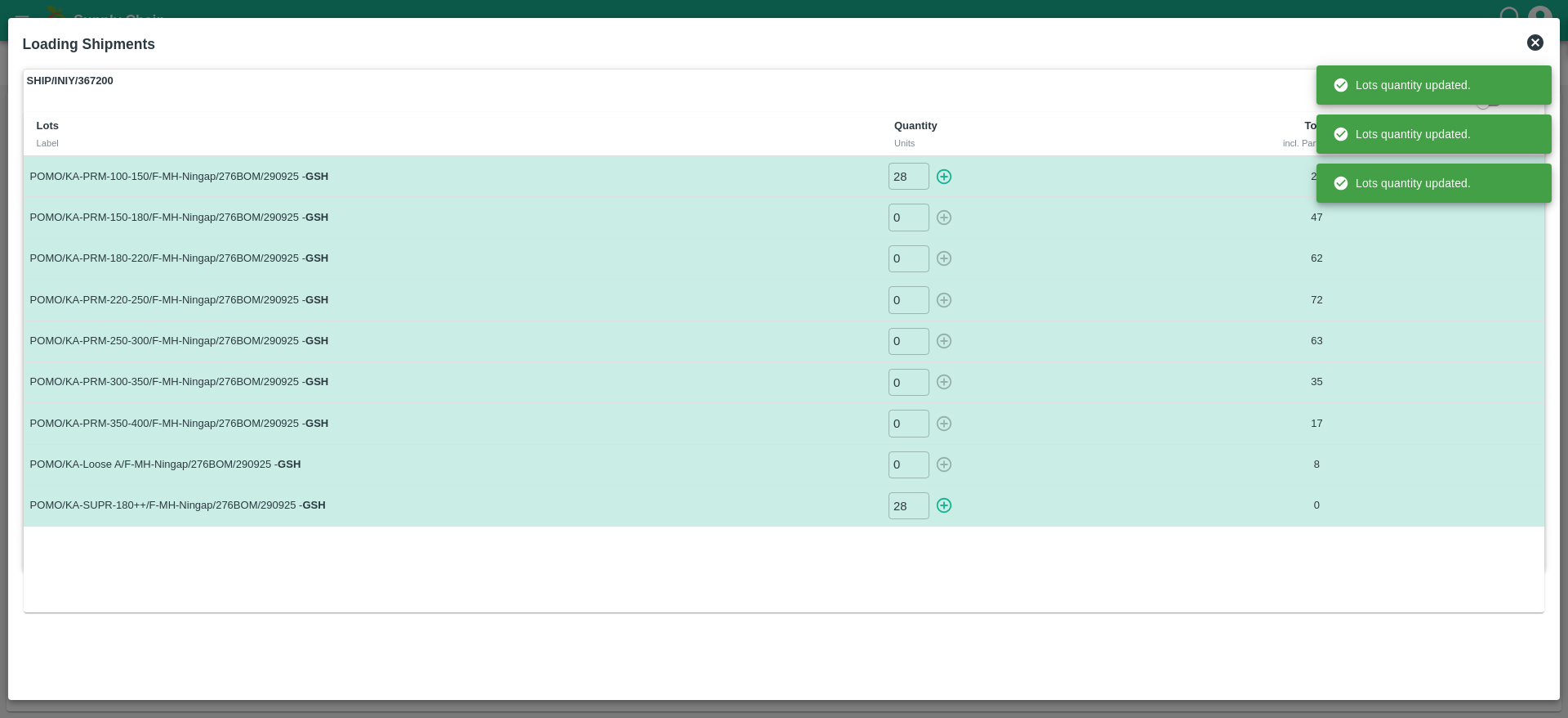
type input "0"
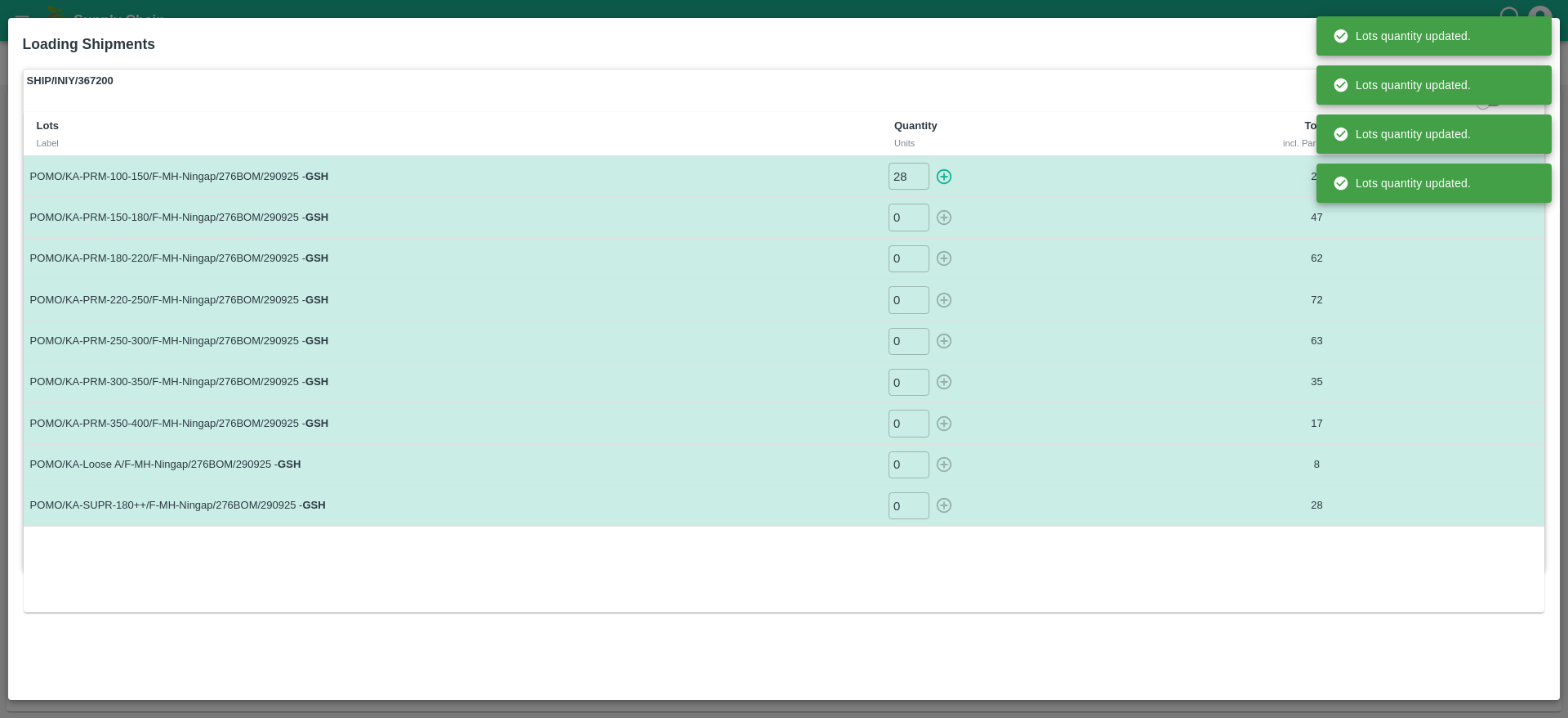
click at [1082, 575] on div "Lots Label Quantity Units Total incl. Partial Units POMO/KA-PRM-100-150/F-MH-Ni…" at bounding box center [784, 362] width 1521 height 500
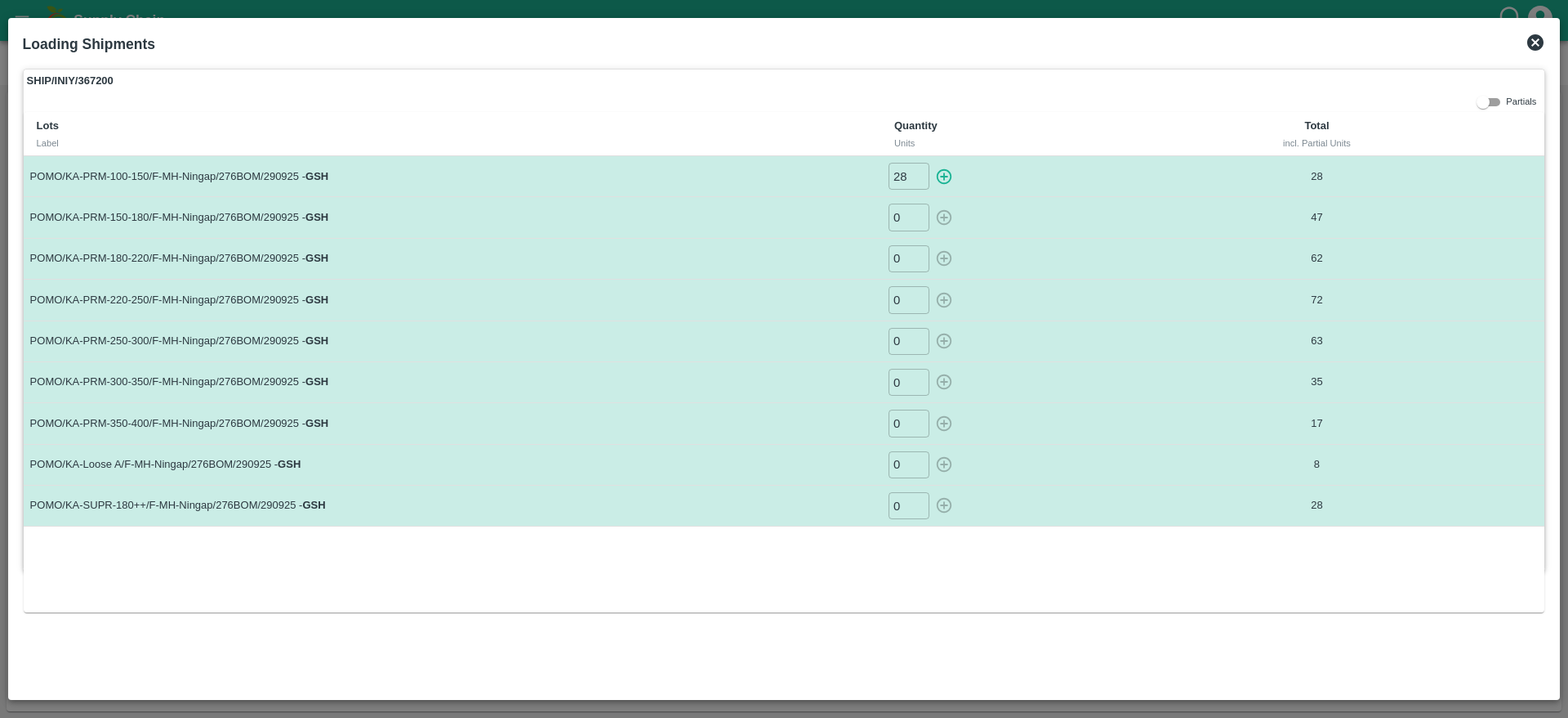
click at [1535, 42] on icon at bounding box center [1535, 42] width 20 height 20
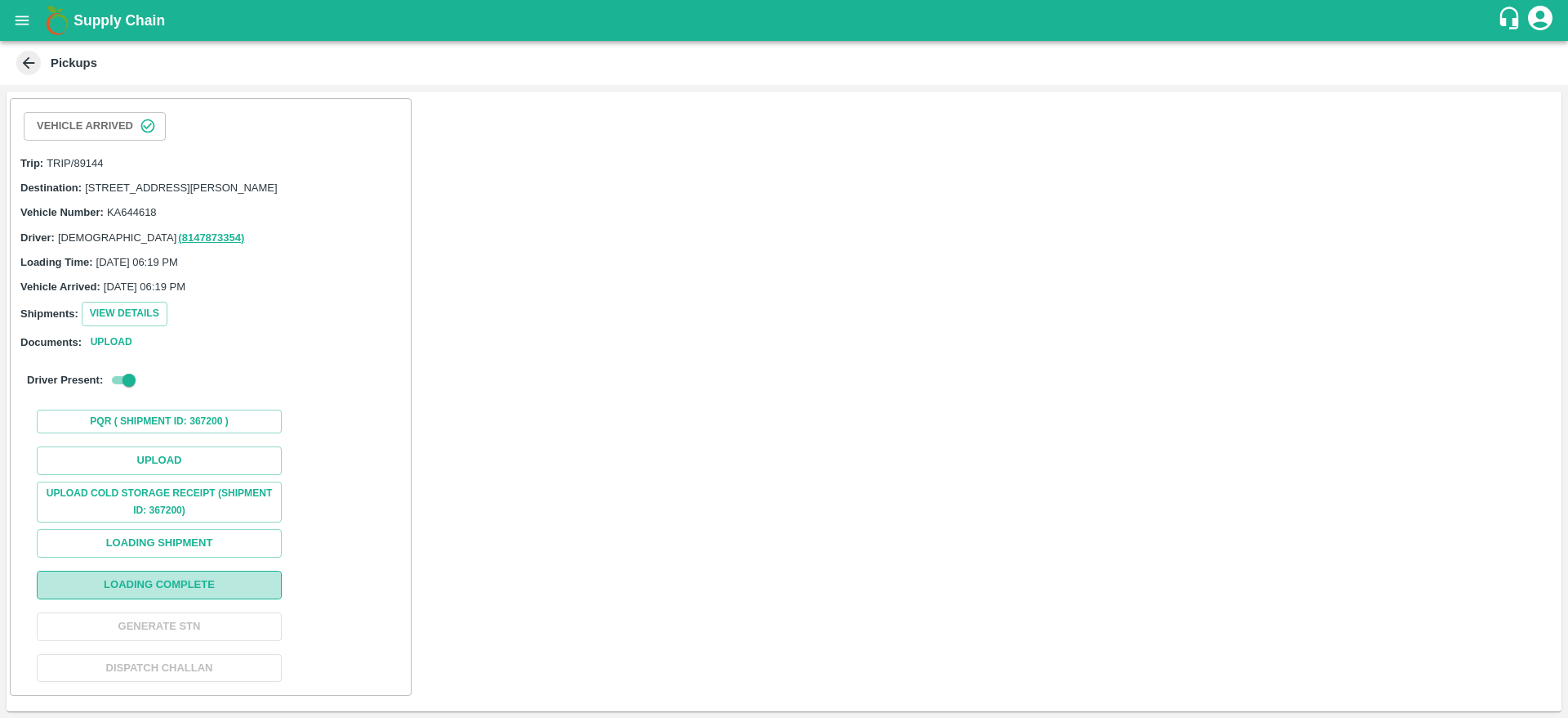
click at [191, 599] on button "Loading Complete" at bounding box center [159, 584] width 245 height 29
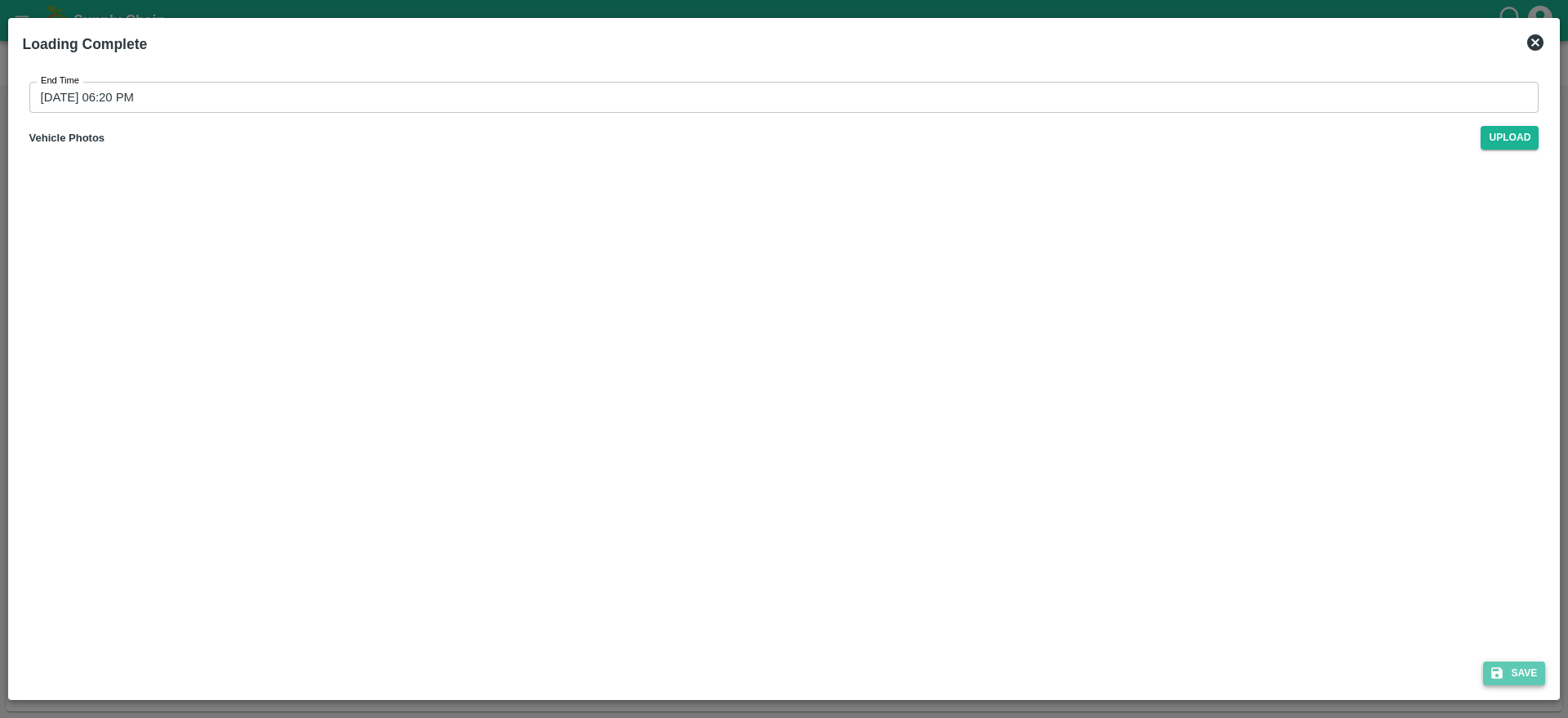
click at [1497, 669] on icon "submit" at bounding box center [1497, 673] width 15 height 15
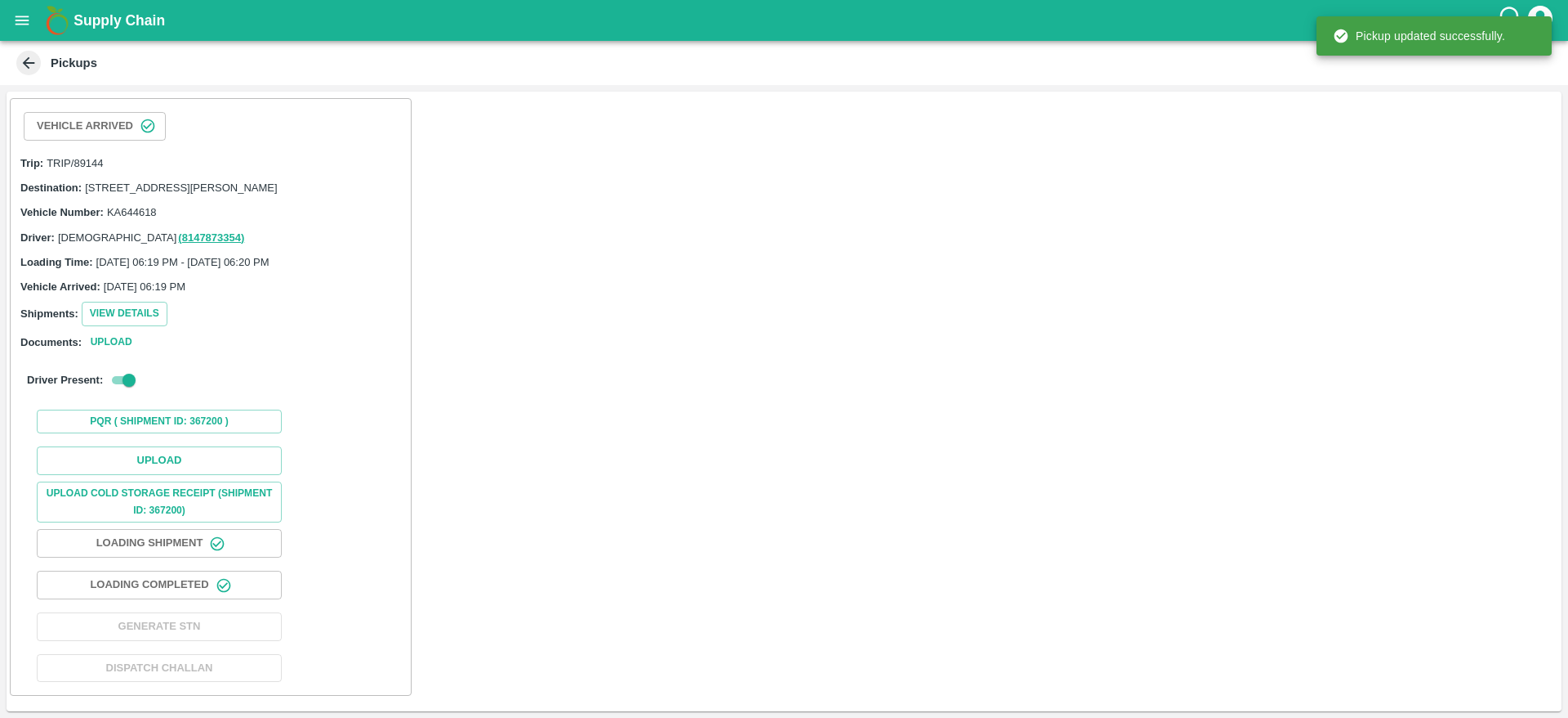
scroll to position [9, 0]
click at [213, 463] on button "Upload" at bounding box center [159, 461] width 245 height 29
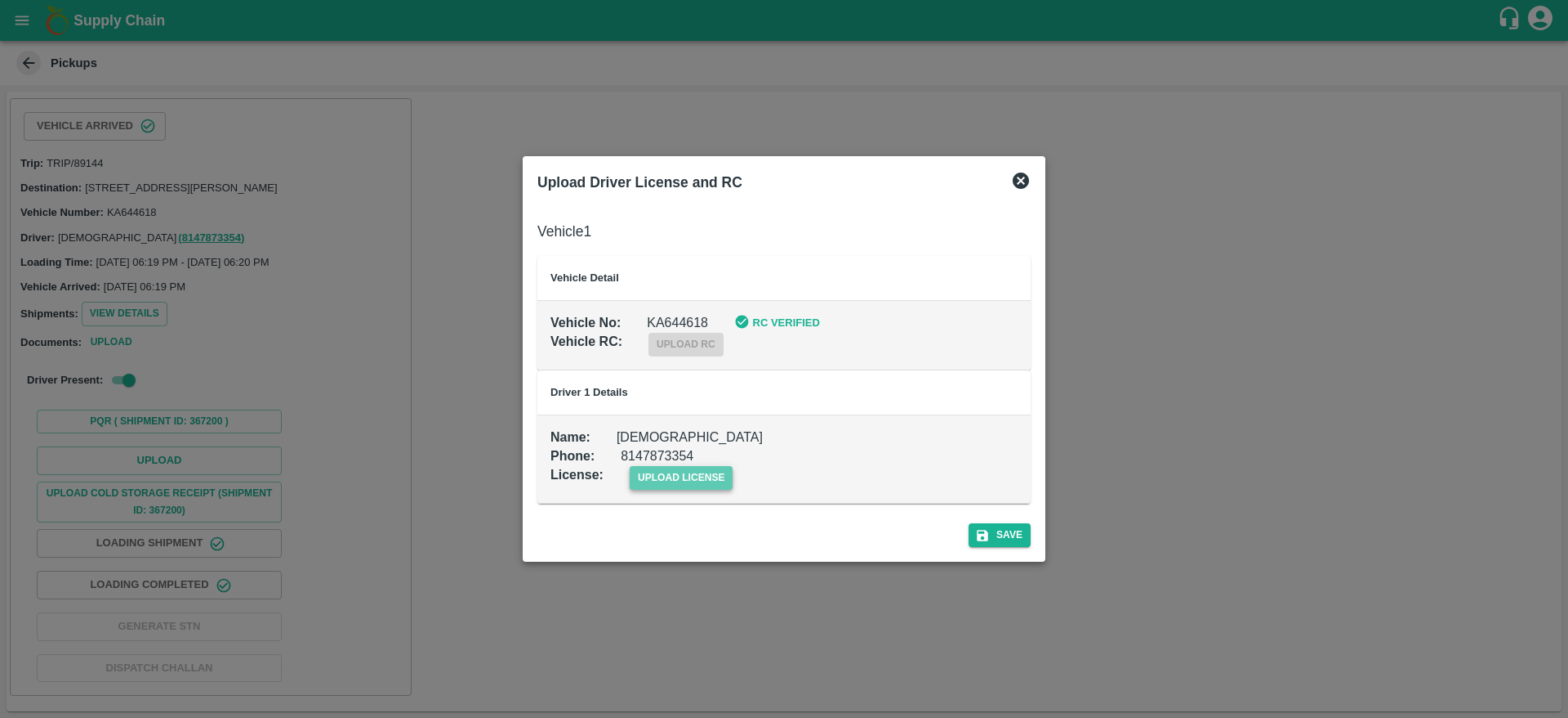
click at [679, 479] on span "upload license" at bounding box center [681, 477] width 104 height 23
click at [0, 0] on input "upload license" at bounding box center [0, 0] width 0 height 0
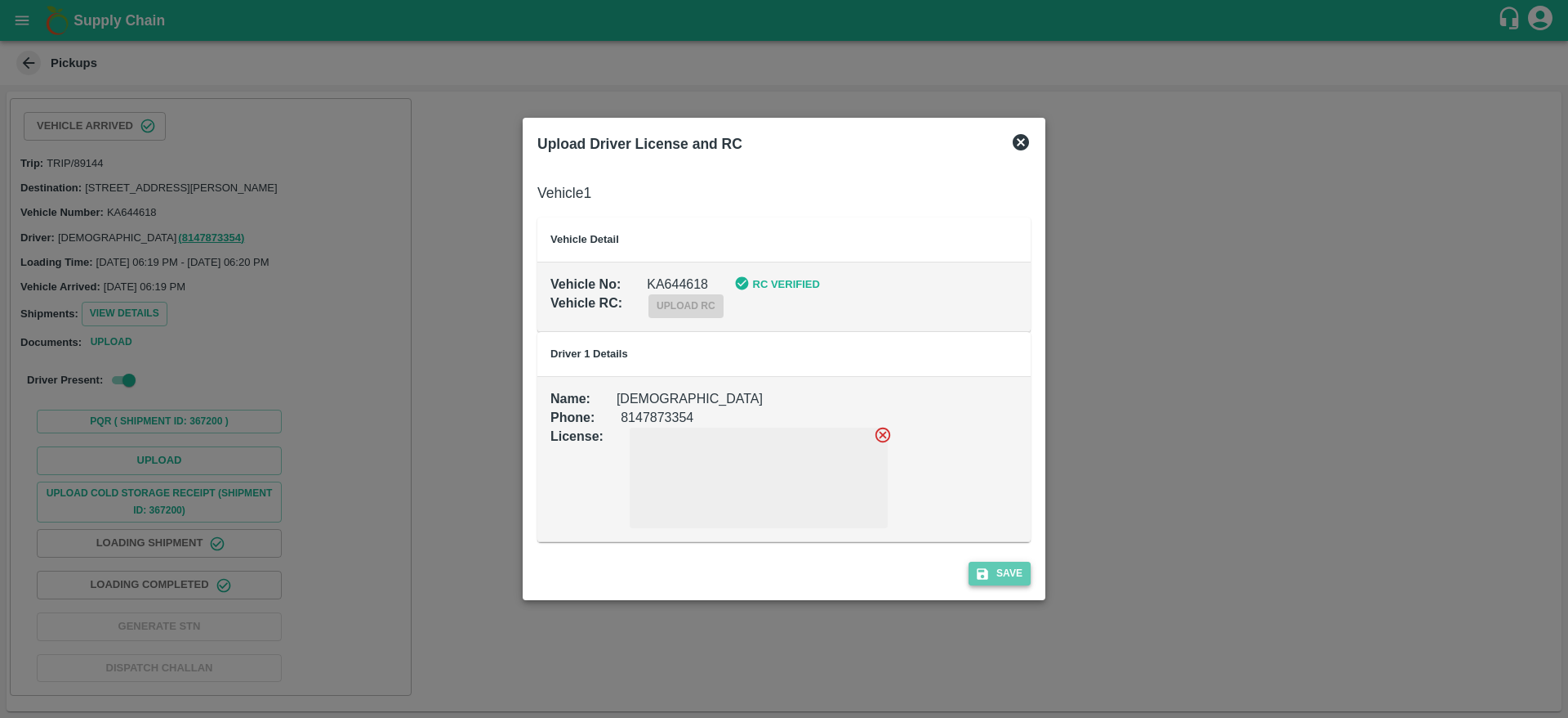
click at [1020, 574] on button "Save" at bounding box center [999, 573] width 62 height 23
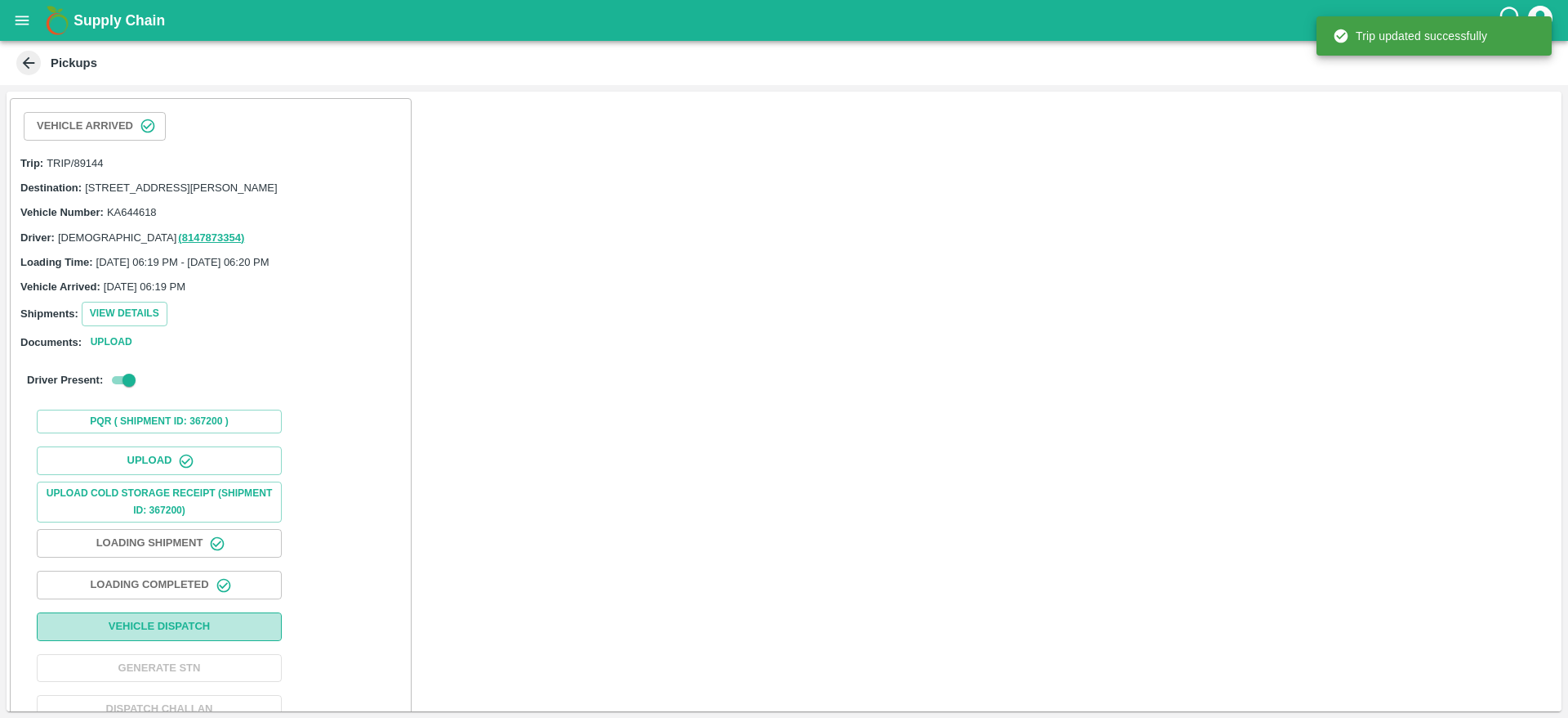
click at [243, 640] on button "Vehicle Dispatch" at bounding box center [159, 626] width 245 height 29
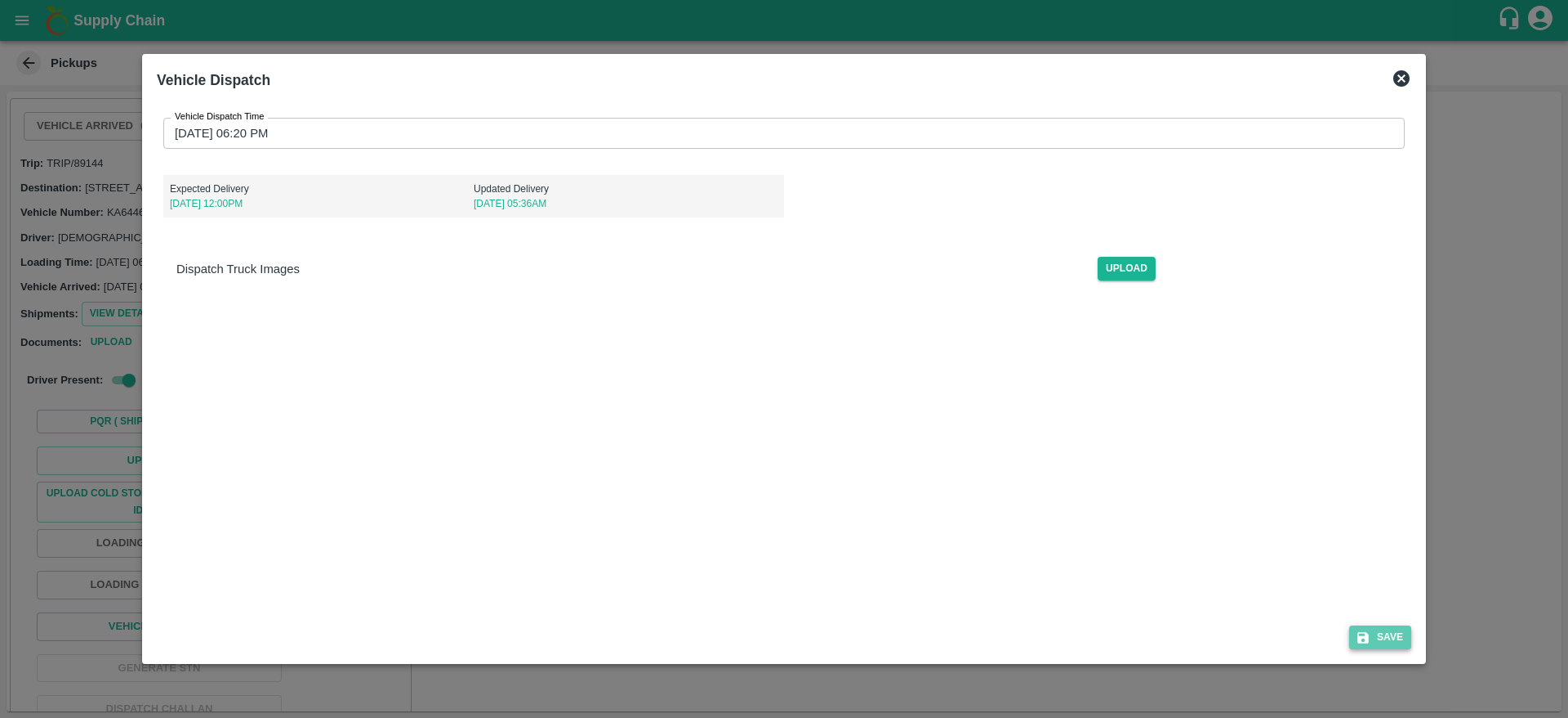
click at [1380, 641] on button "Save" at bounding box center [1380, 637] width 62 height 23
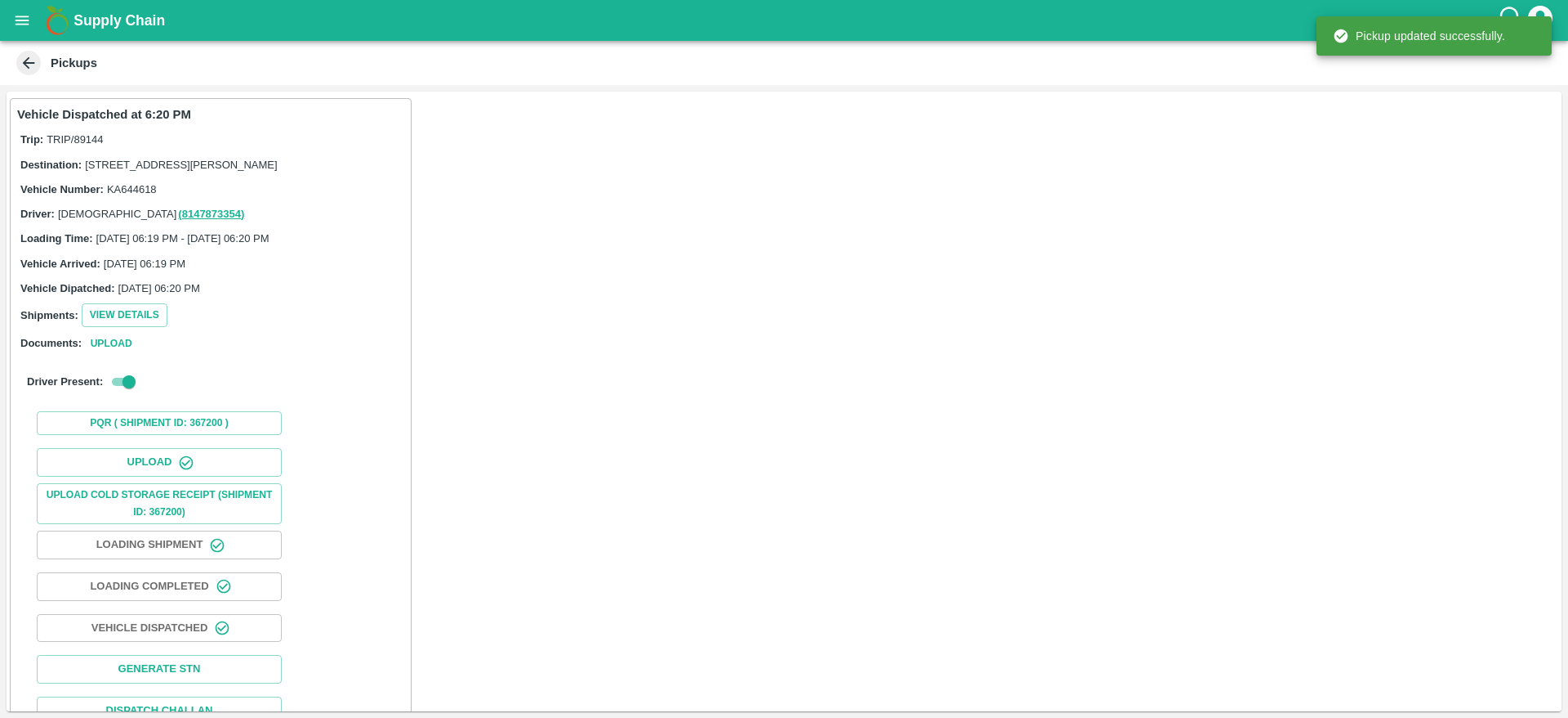
scroll to position [52, 0]
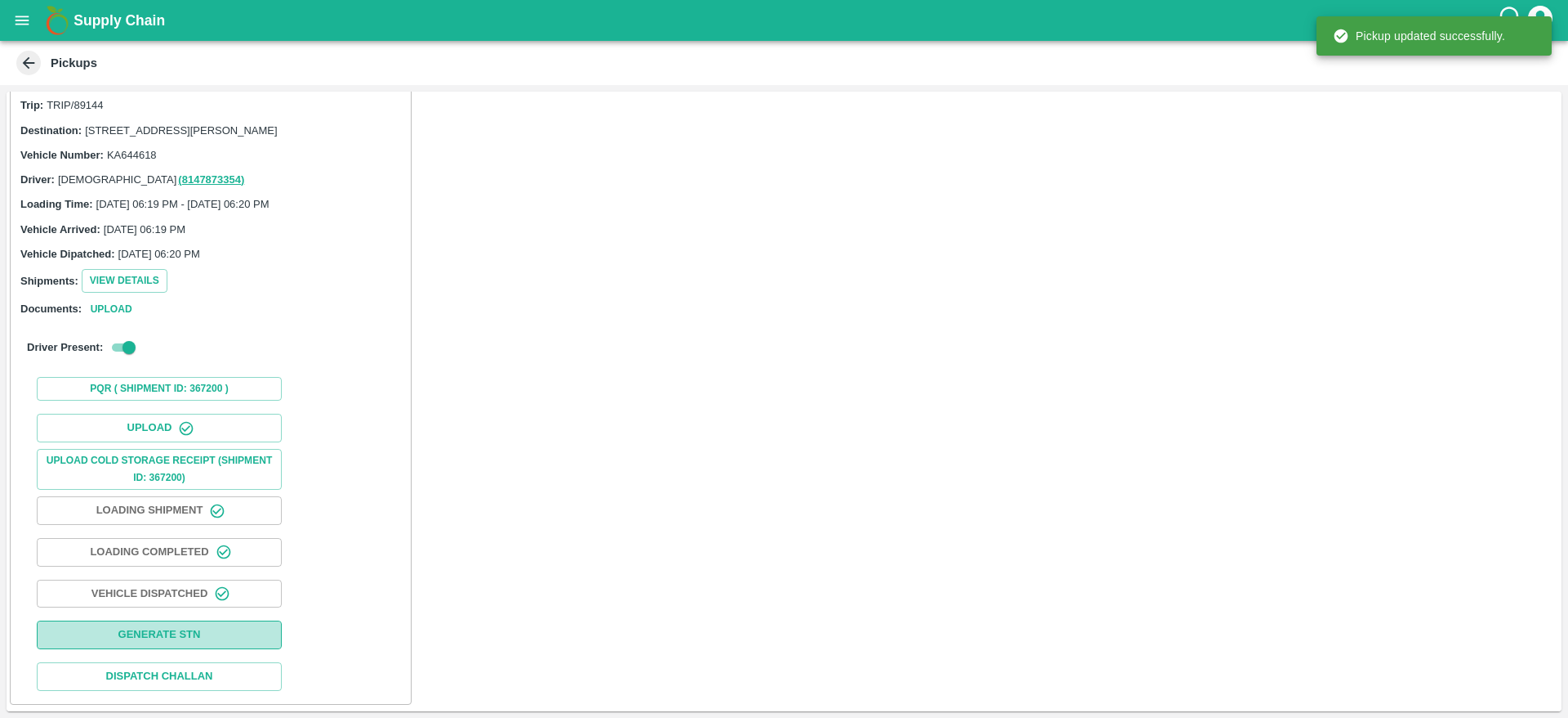
click at [138, 640] on button "Generate STN" at bounding box center [159, 635] width 245 height 29
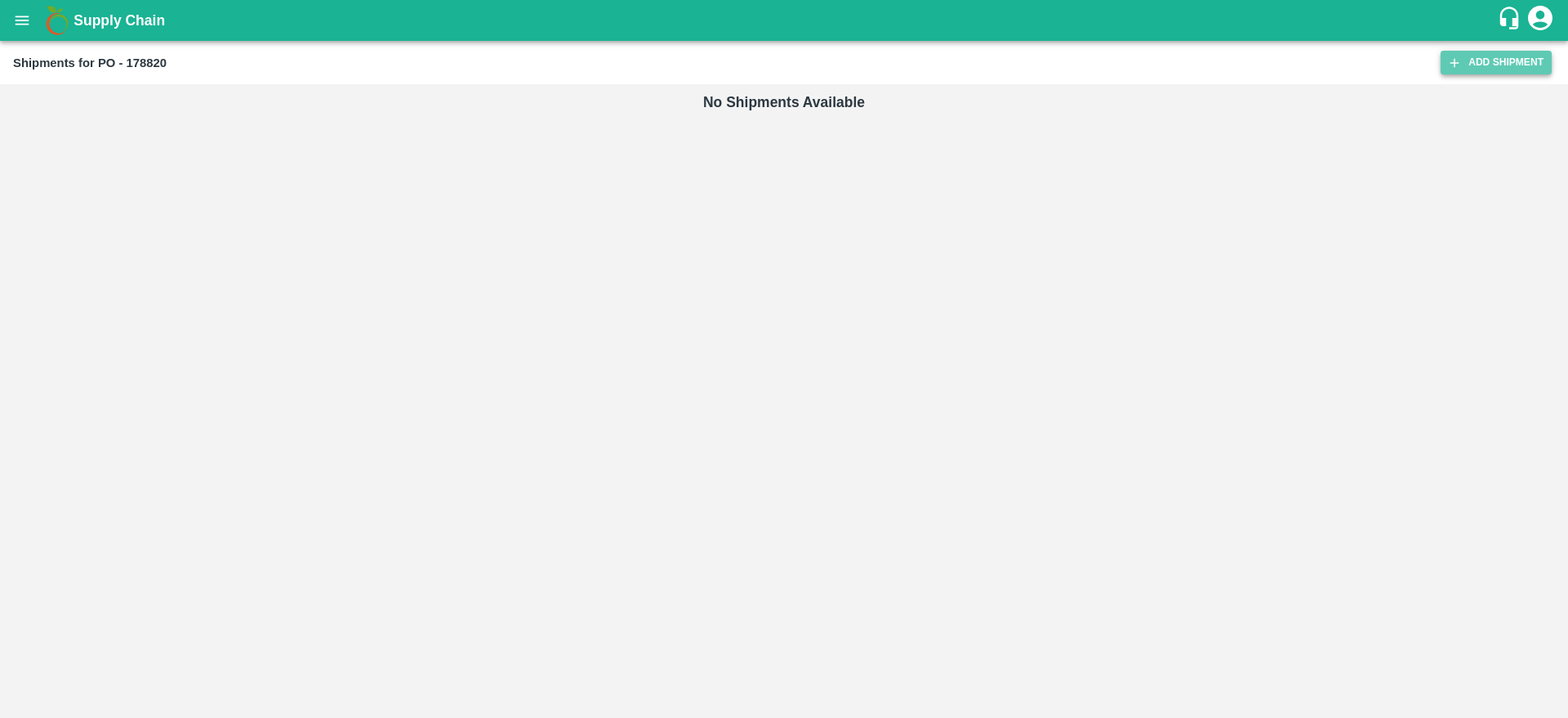
click at [1488, 51] on link "Add Shipment" at bounding box center [1496, 62] width 111 height 23
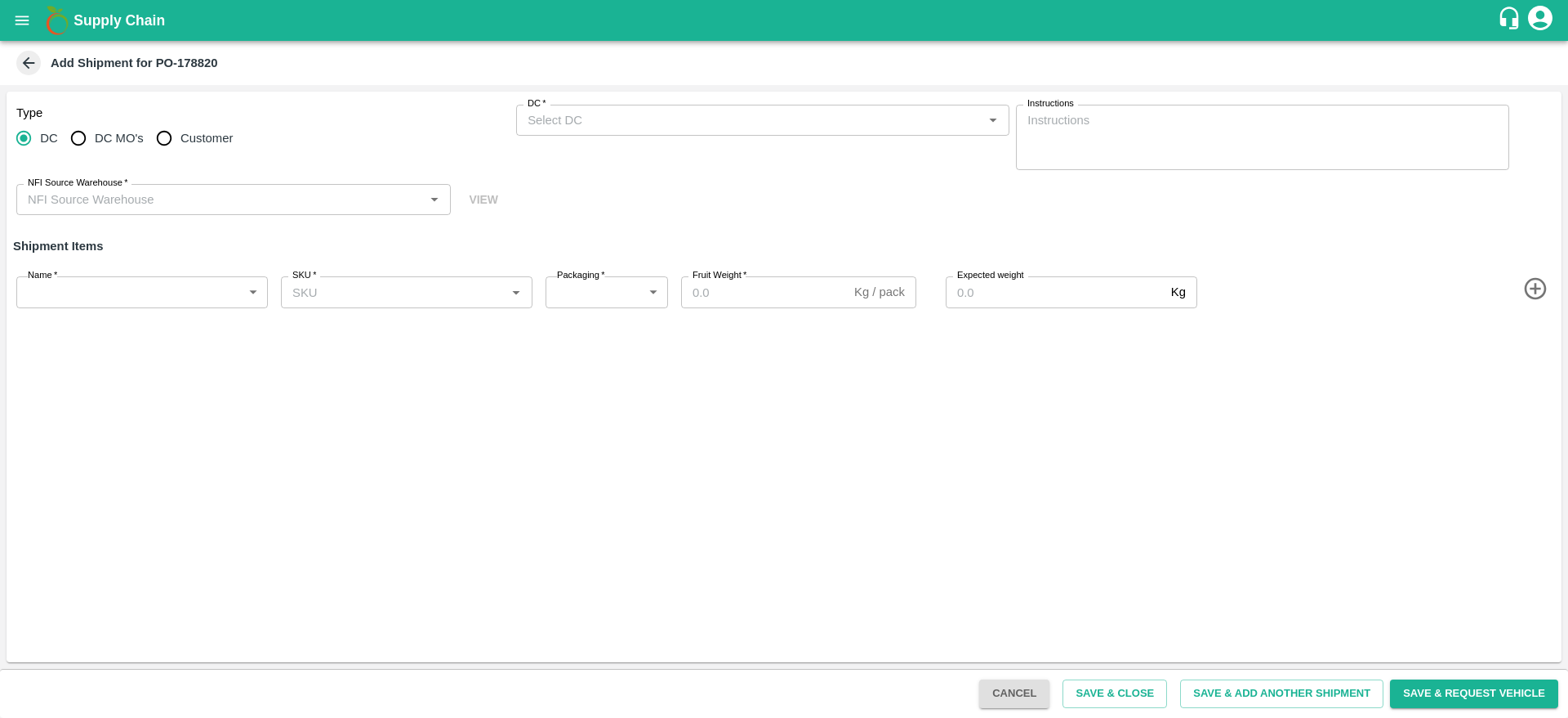
click at [193, 138] on span "Customer" at bounding box center [207, 138] width 52 height 18
click at [181, 138] on input "Customer" at bounding box center [164, 138] width 33 height 33
radio input "true"
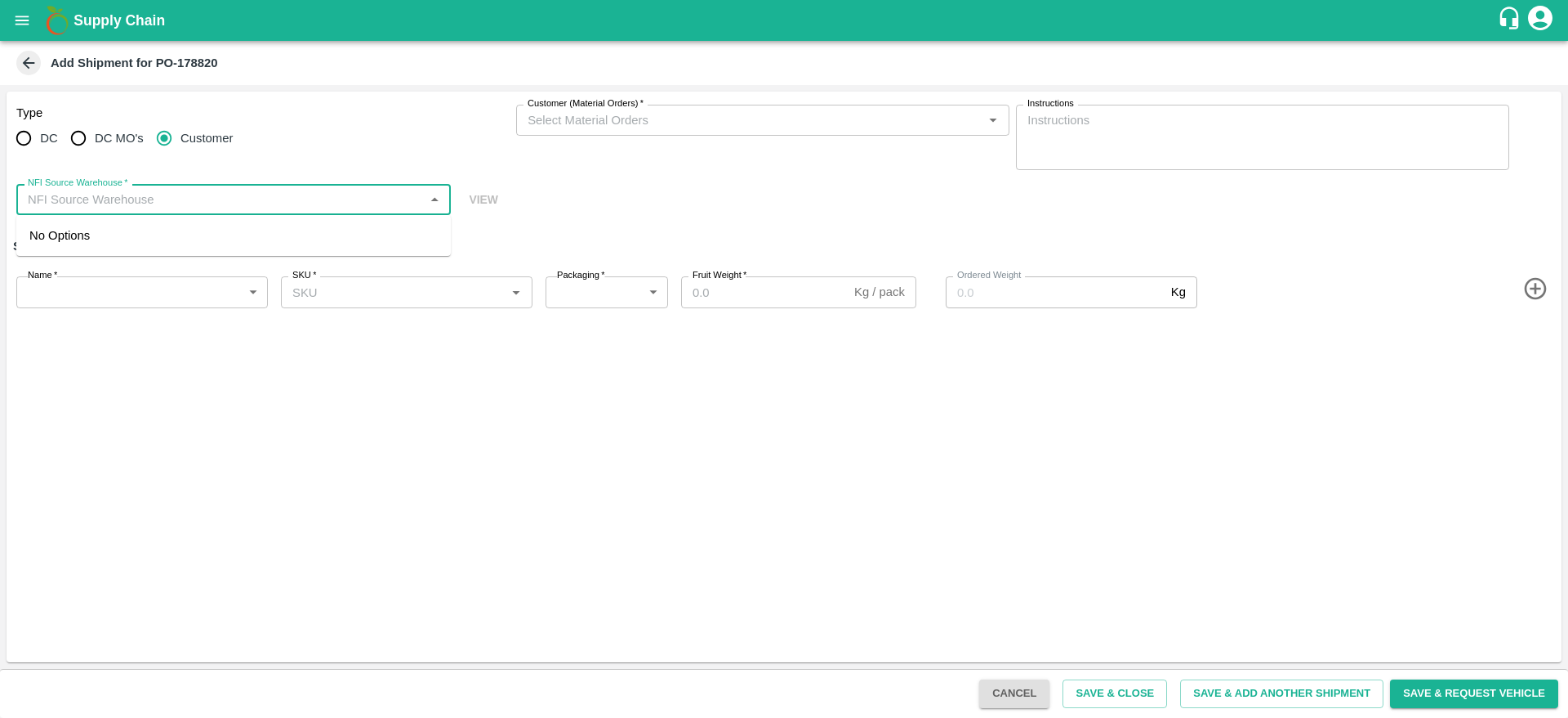
click at [139, 206] on input "NFI Source Warehouse   *" at bounding box center [220, 199] width 398 height 22
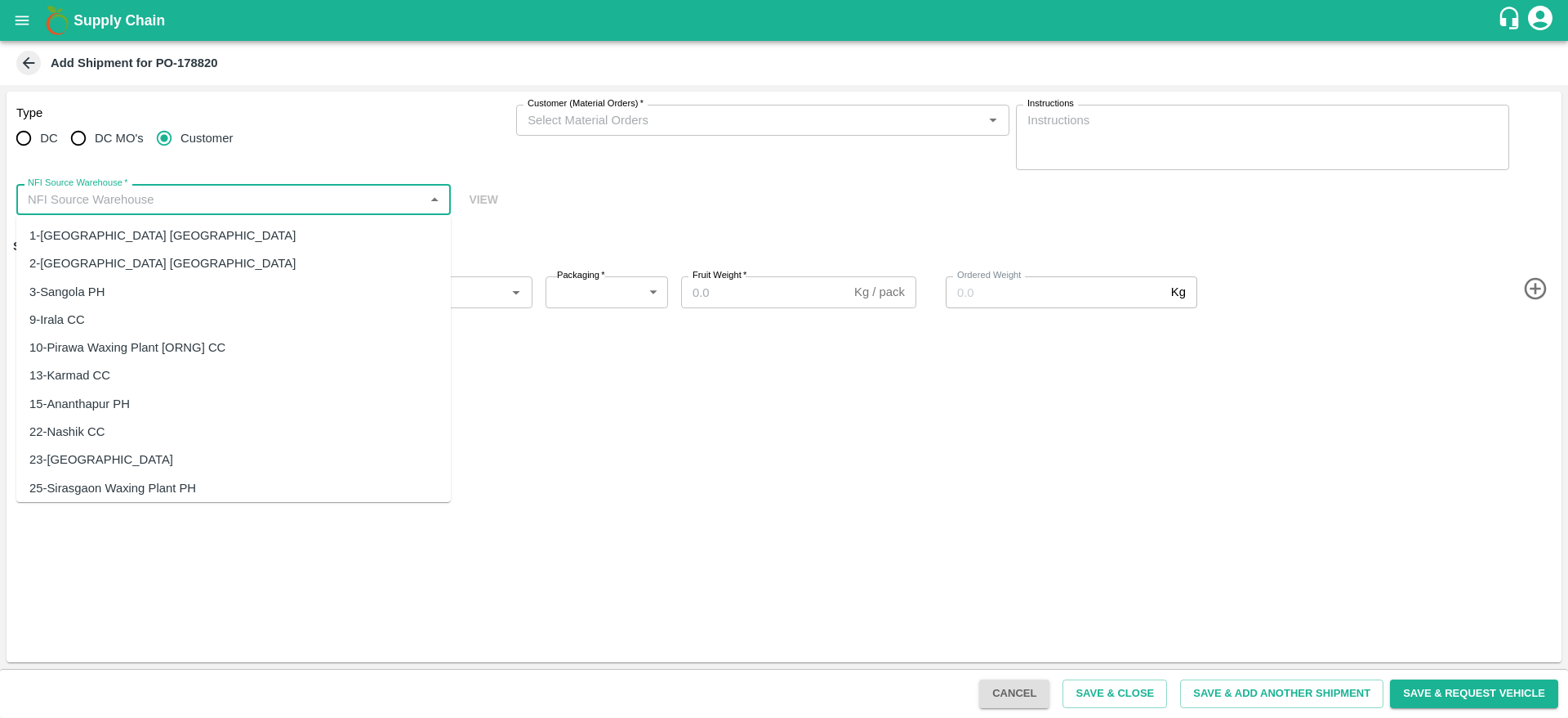
radio input "true"
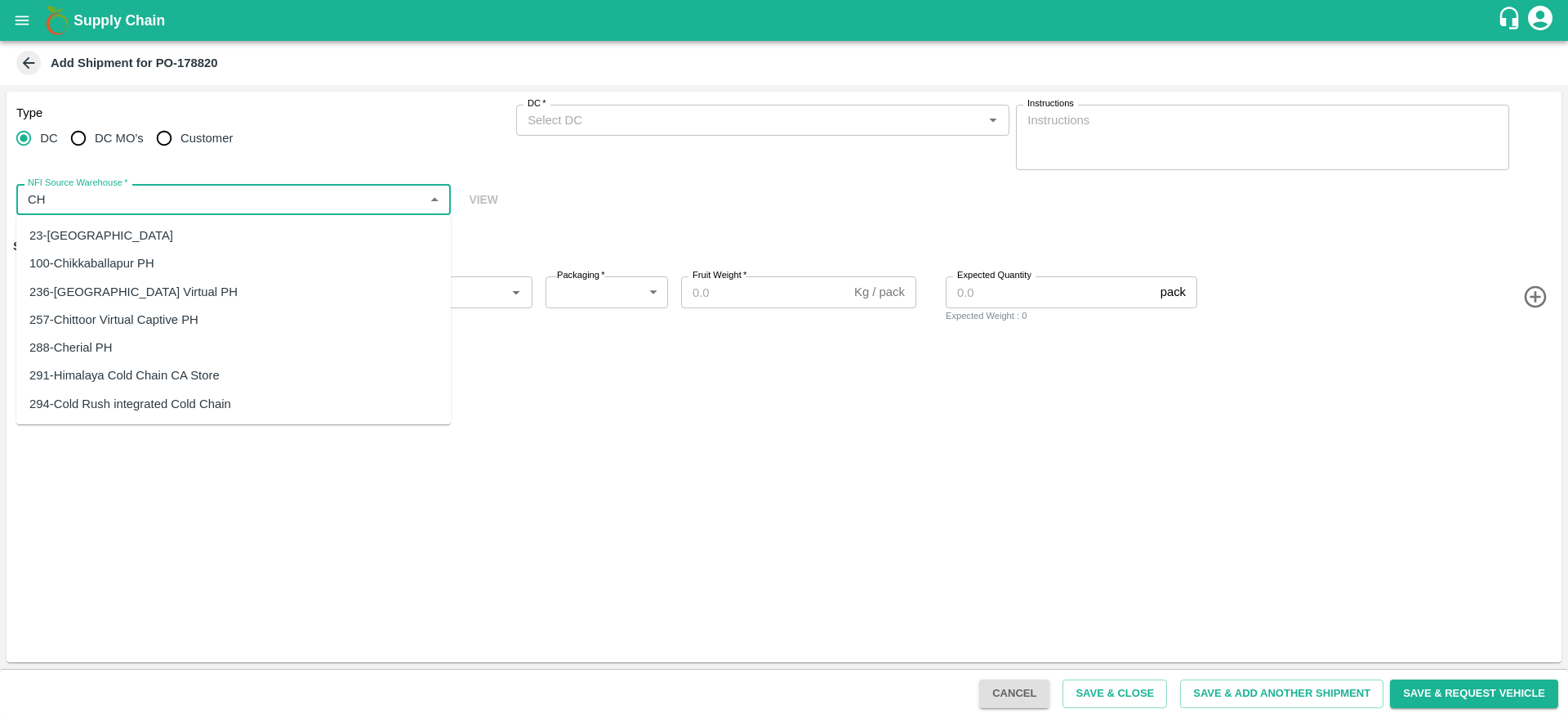
click at [273, 250] on div "100-Chikkaballapur PH" at bounding box center [233, 263] width 434 height 28
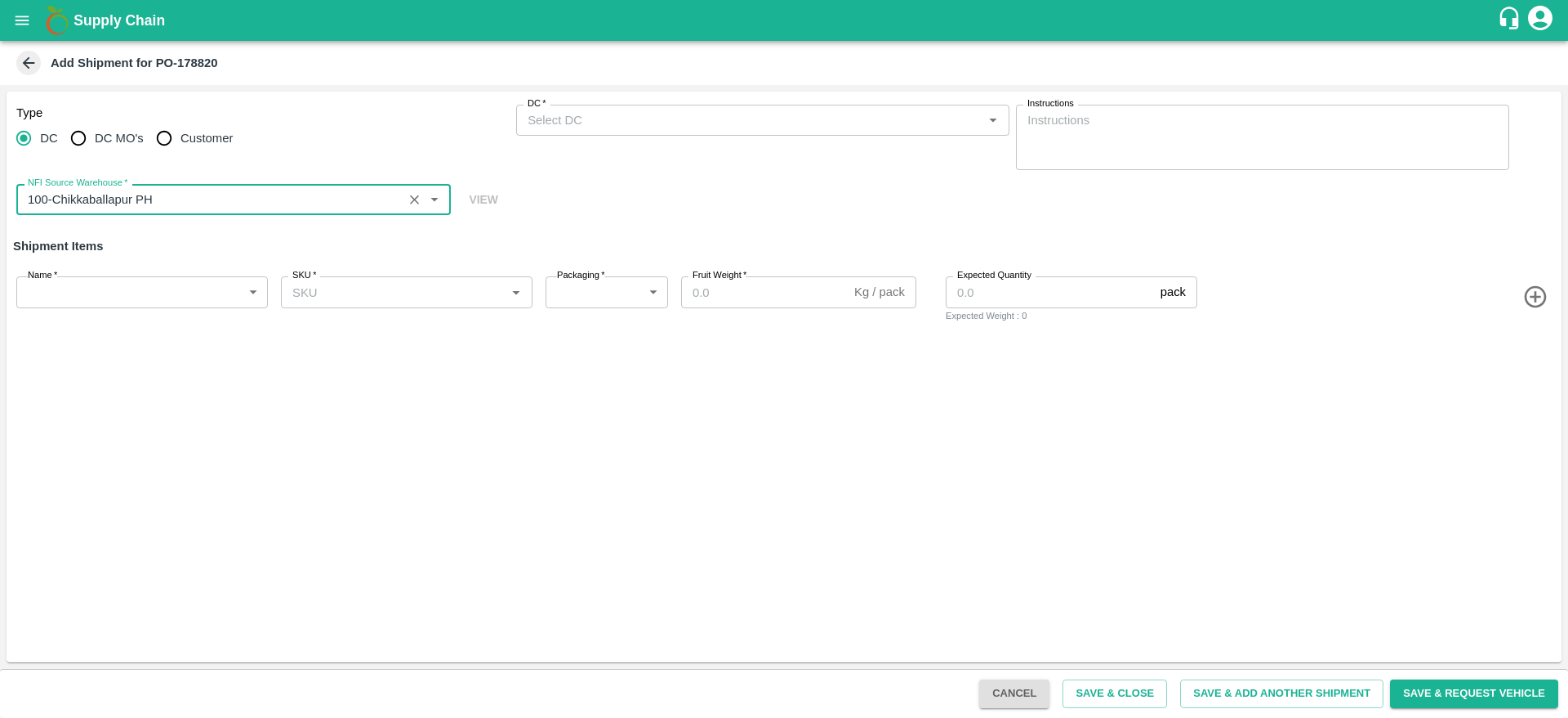
type input "100-Chikkaballapur PH"
click at [216, 133] on span "Customer" at bounding box center [207, 138] width 52 height 18
click at [181, 133] on input "Customer" at bounding box center [164, 138] width 33 height 33
radio input "true"
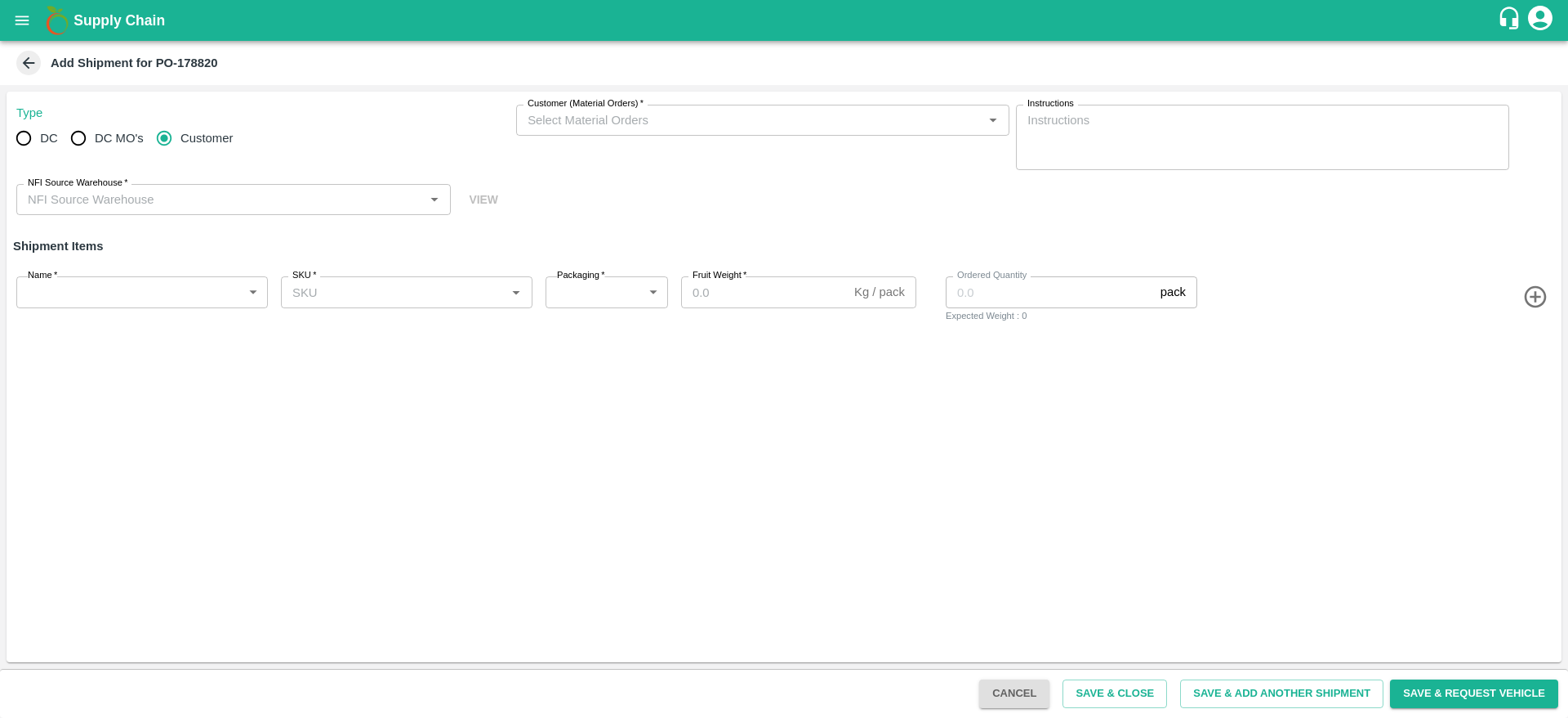
click at [602, 102] on label "Customer (Material Orders)   *" at bounding box center [586, 104] width 116 height 13
click at [602, 110] on input "Customer (Material Orders)   *" at bounding box center [749, 120] width 457 height 22
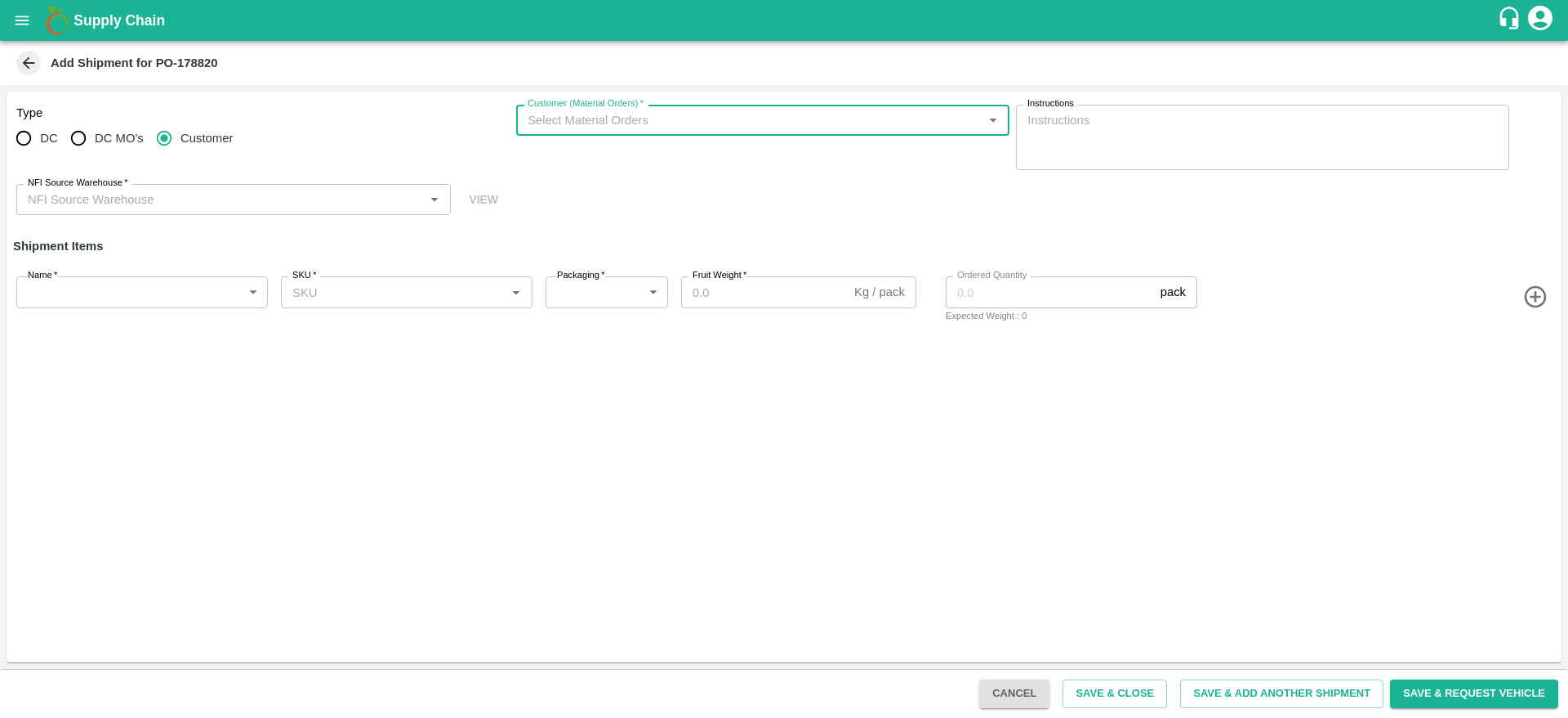
click at [601, 110] on label "Customer (Material Orders)   *" at bounding box center [586, 104] width 116 height 13
click at [601, 110] on input "Customer (Material Orders)   *" at bounding box center [749, 120] width 457 height 22
click at [621, 119] on input "Customer (Material Orders)   *" at bounding box center [749, 120] width 457 height 22
click at [620, 166] on div "SO-605958/03-Oct/INIYA FRUITS AND VEGETABLES/TC/73, [PERSON_NAME] FRUITS MARKET…" at bounding box center [762, 165] width 467 height 37
type input "KA-PRM-100-150"
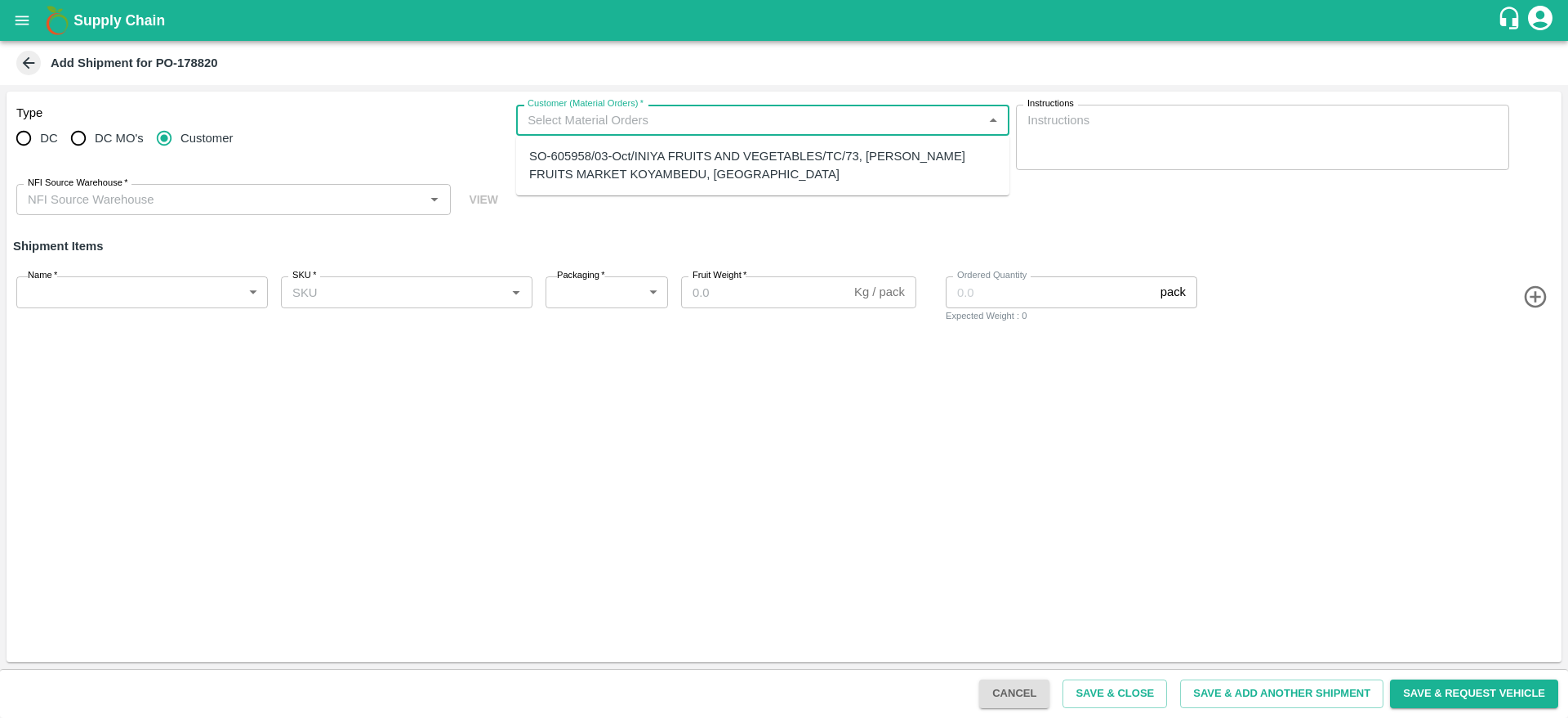
type input "276"
type input "10"
type input "25"
type input "SO-605958/03-Oct/INIYA FRUITS AND VEGETABLES/TC/73, [PERSON_NAME] FRUITS MARKET…"
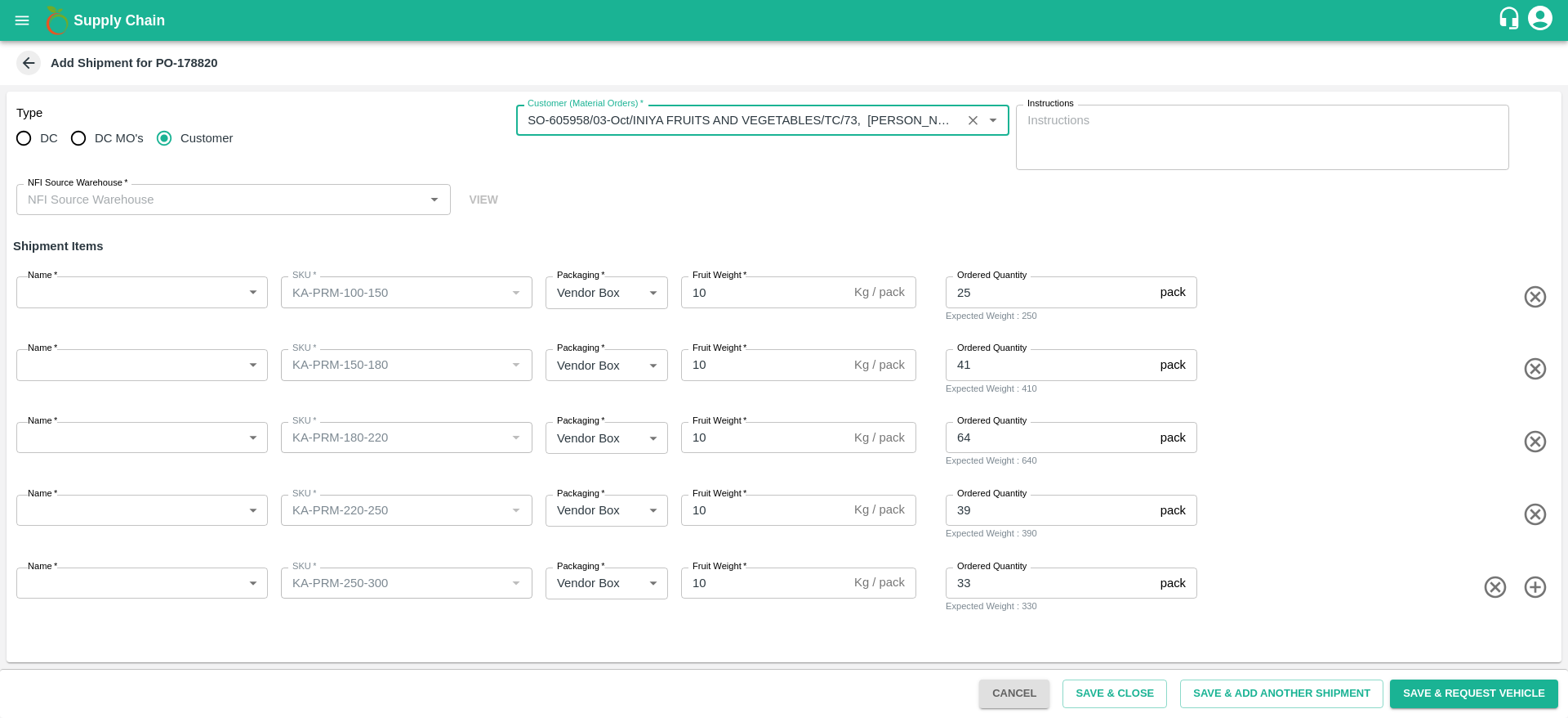
click at [241, 187] on div "NFI Source Warehouse   *" at bounding box center [233, 198] width 434 height 31
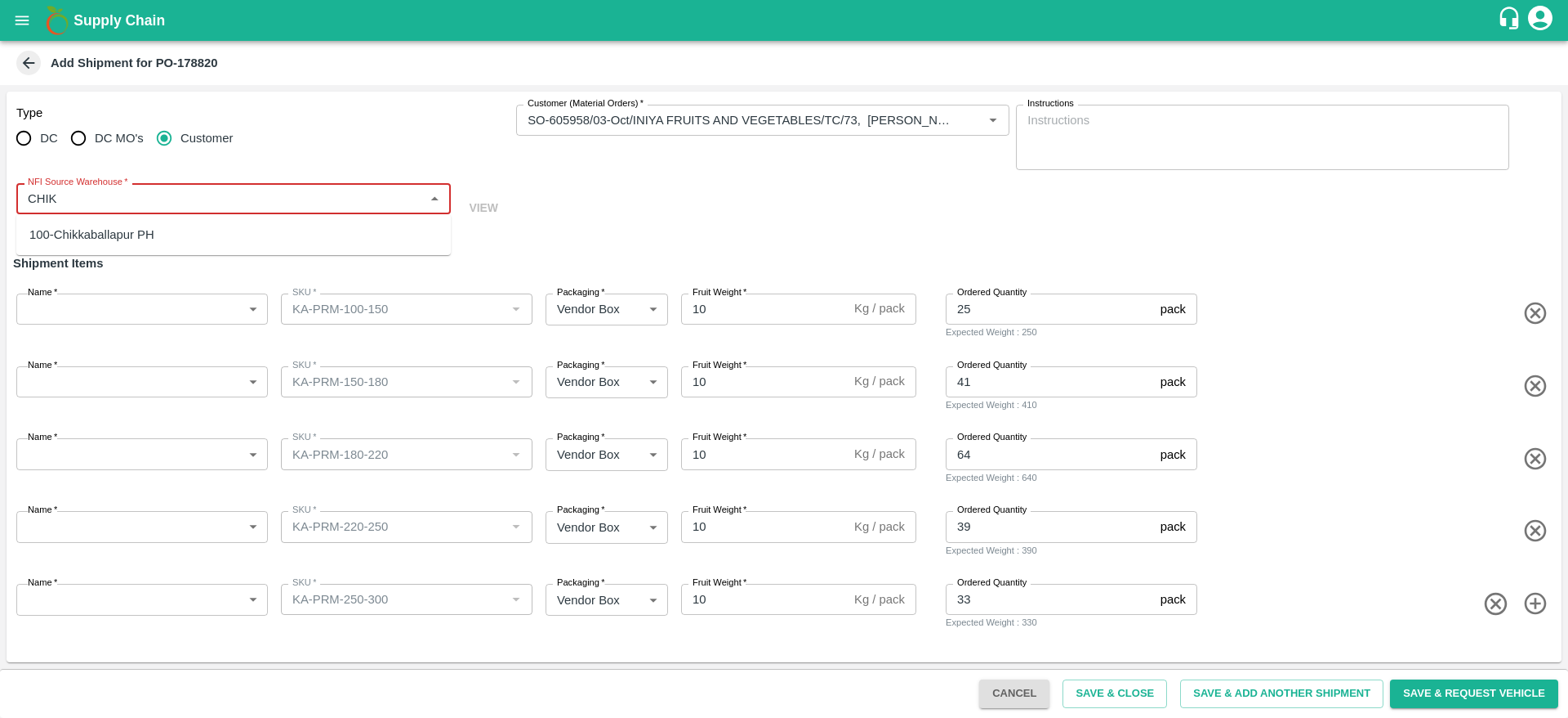
click at [211, 239] on div "100-Chikkaballapur PH" at bounding box center [233, 235] width 434 height 28
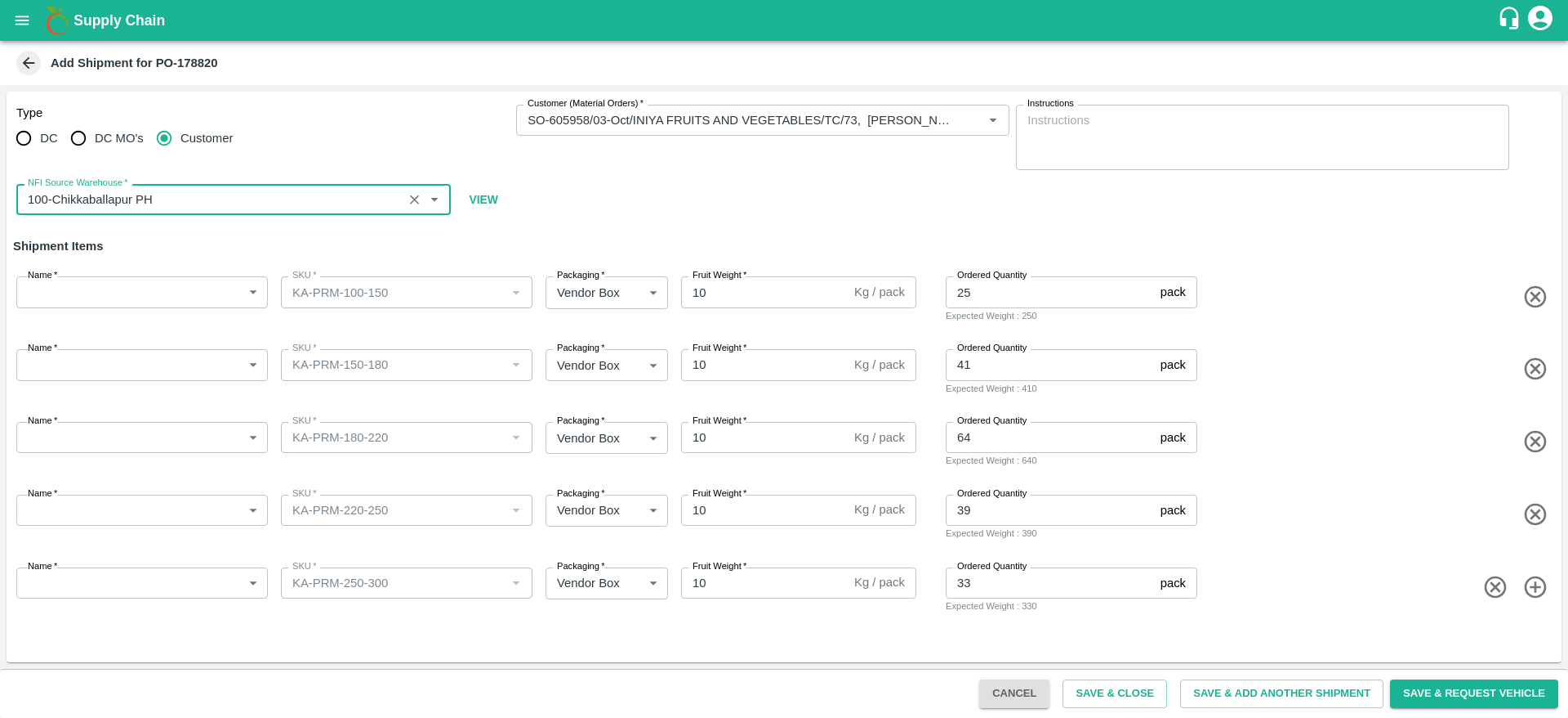
type input "100-Chikkaballapur PH"
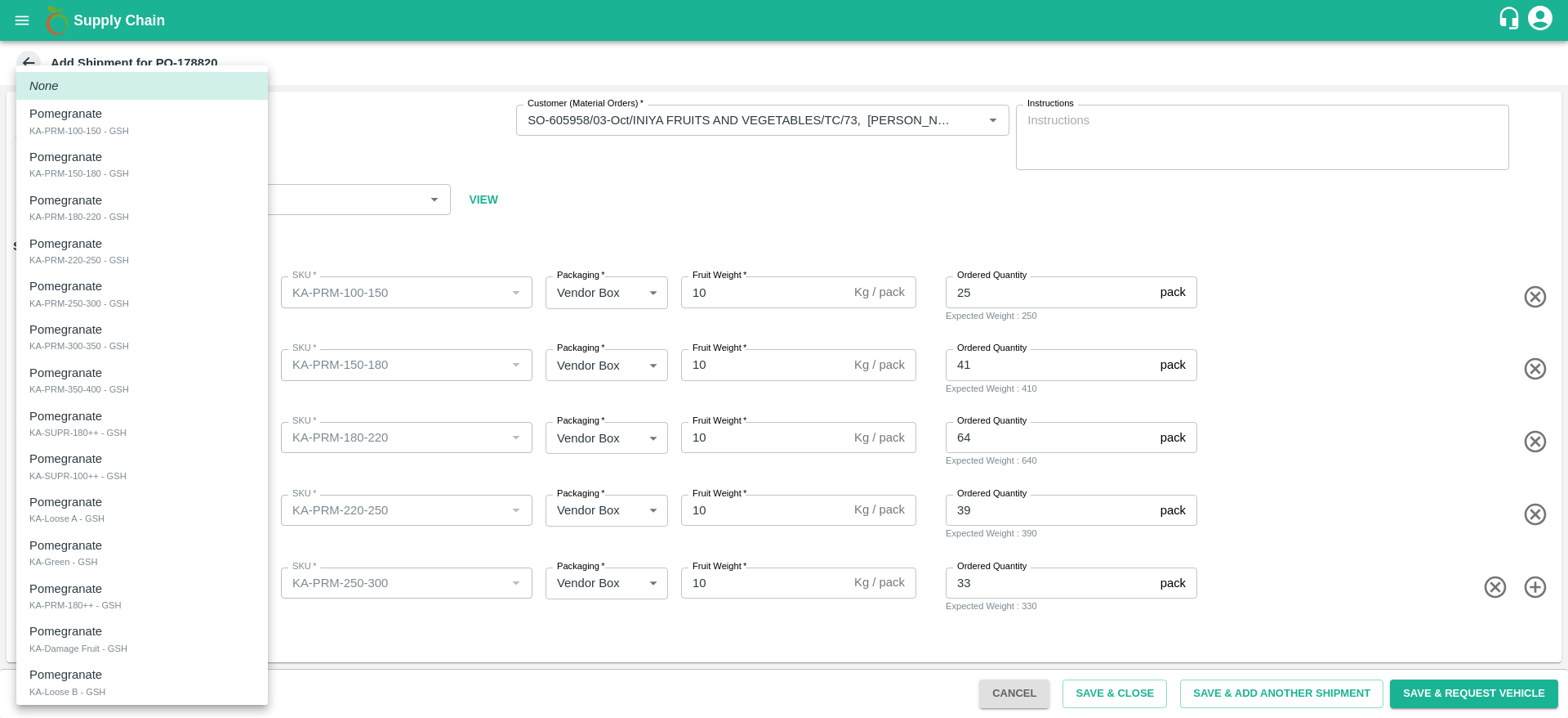
click at [132, 286] on body "Supply Chain Add Shipment for PO-178820 Type DC DC MO's Customer Customer (Mate…" at bounding box center [784, 359] width 1568 height 718
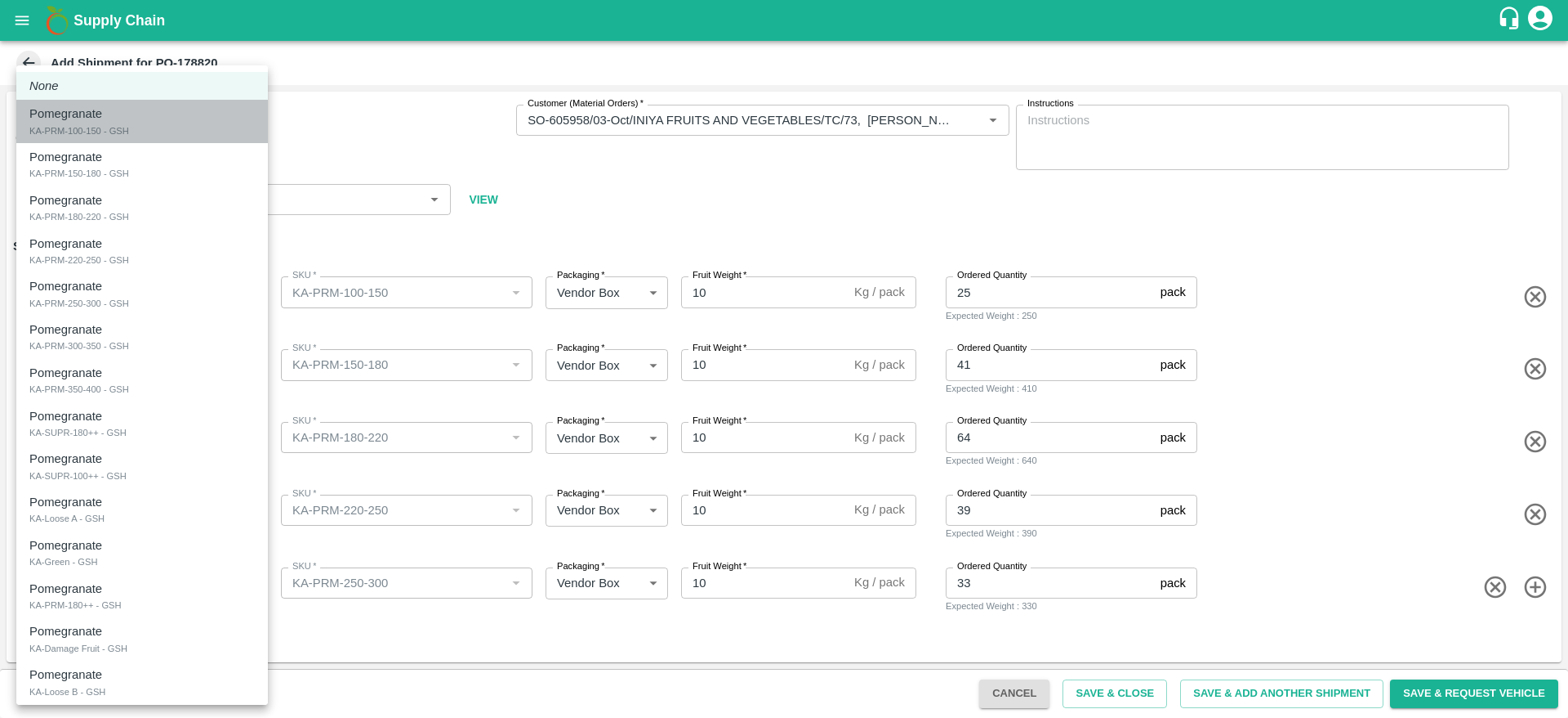
click at [179, 119] on div "Pomegranate KA-PRM-100-150 - GSH" at bounding box center [141, 122] width 225 height 34
type input "2083781"
click at [106, 360] on body "Supply Chain Add Shipment for PO-178820 Type DC DC MO's Customer Customer (Mate…" at bounding box center [784, 359] width 1568 height 718
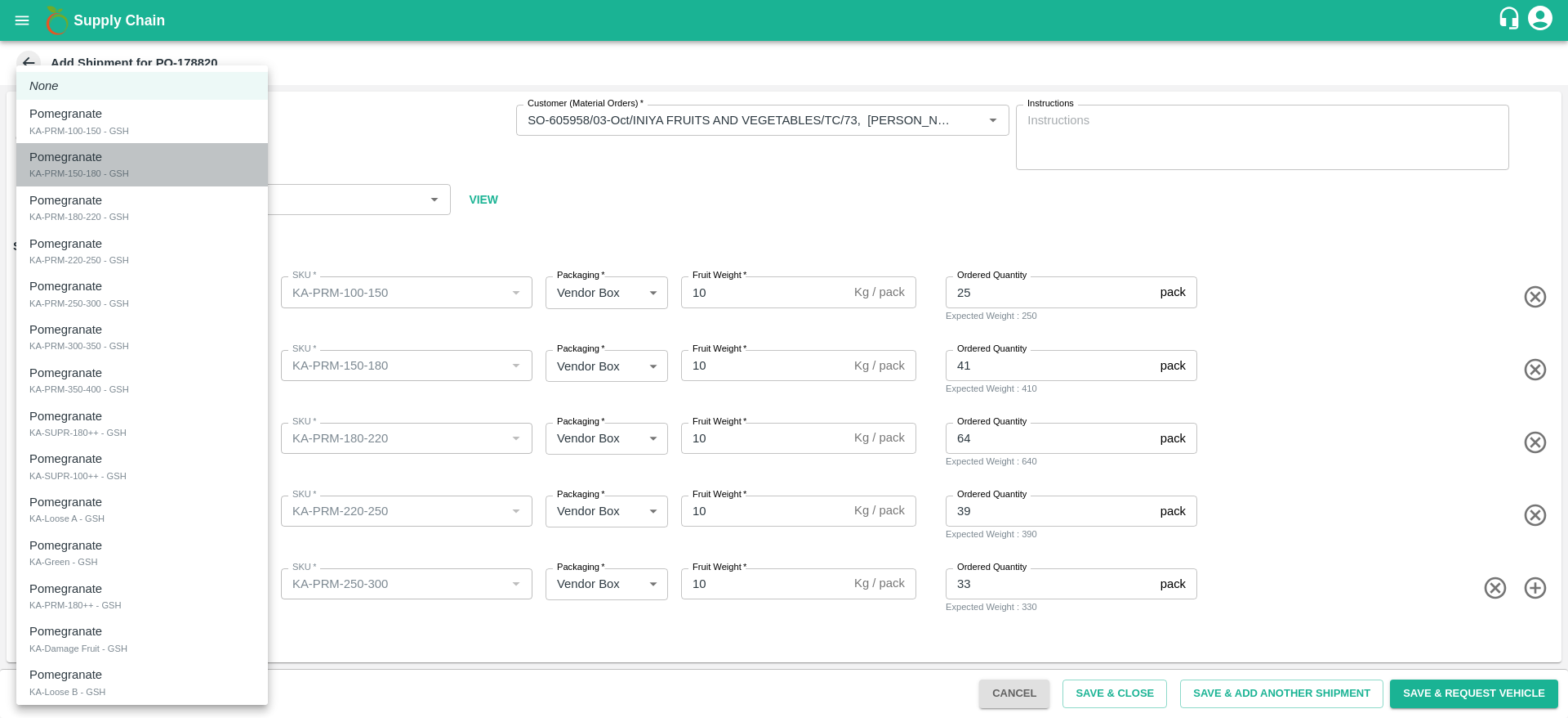
click at [182, 172] on div "Pomegranate KA-PRM-150-180 - GSH" at bounding box center [141, 165] width 225 height 34
type input "2083782"
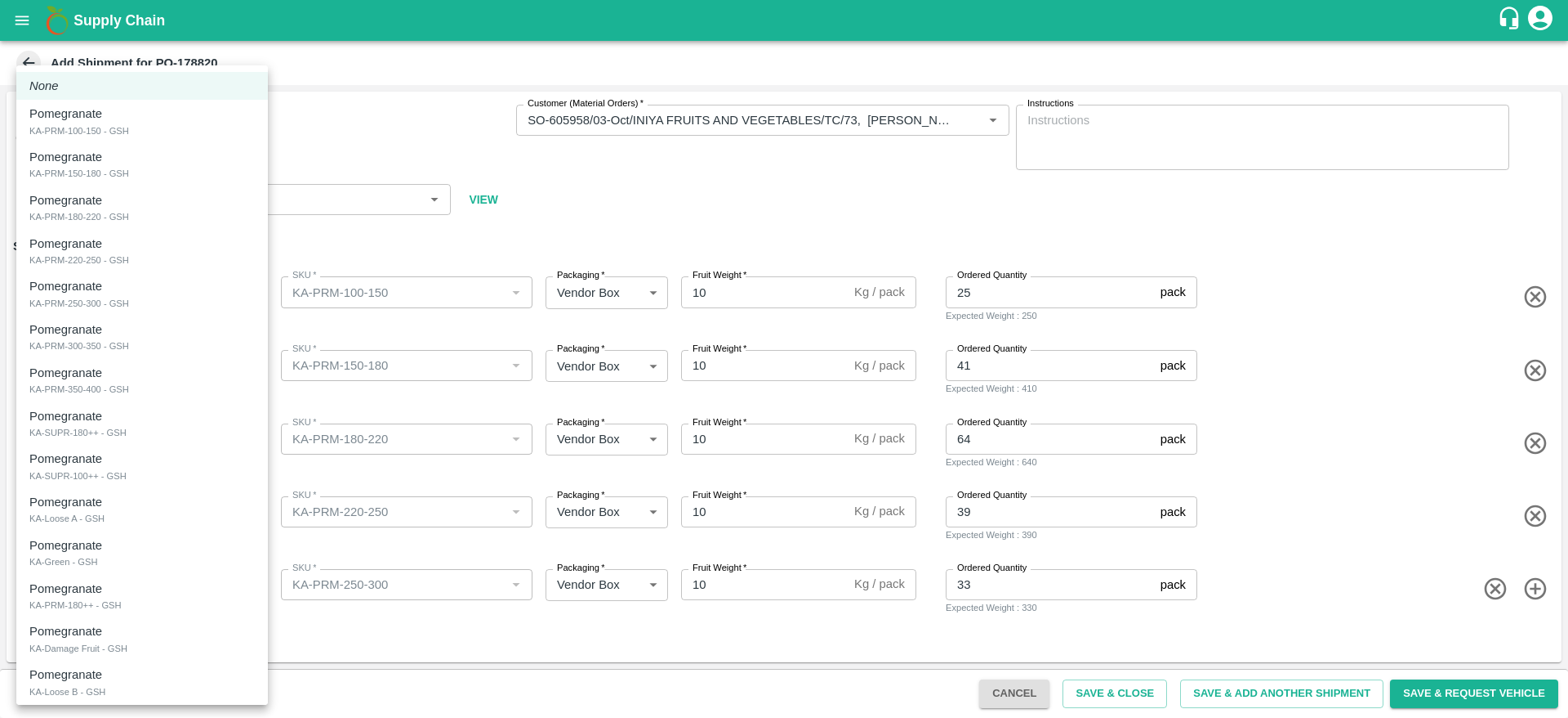
click at [87, 441] on body "Supply Chain Add Shipment for PO-178820 Type DC DC MO's Customer Customer (Mate…" at bounding box center [784, 359] width 1568 height 718
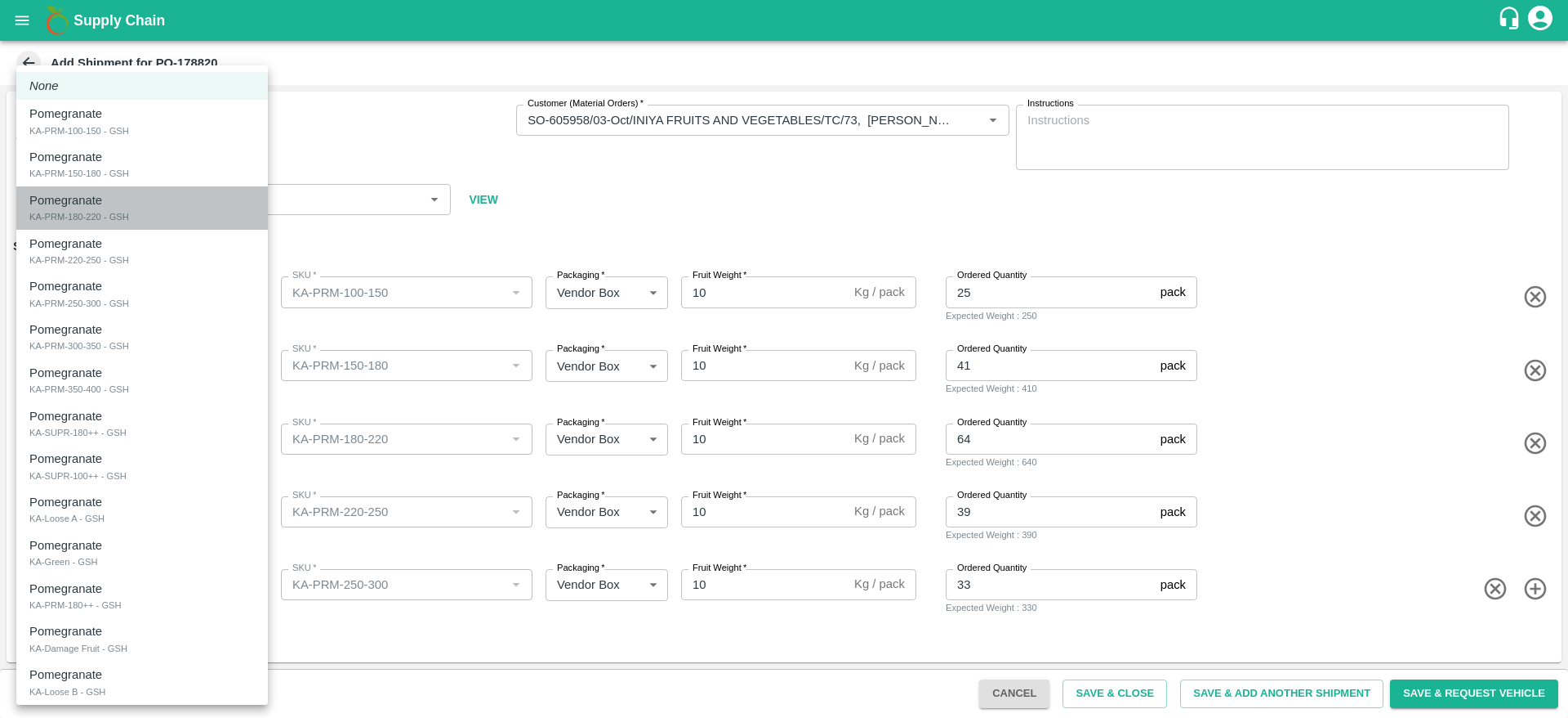
click at [161, 222] on div "Pomegranate KA-PRM-180-220 - GSH" at bounding box center [141, 208] width 225 height 34
type input "2083783"
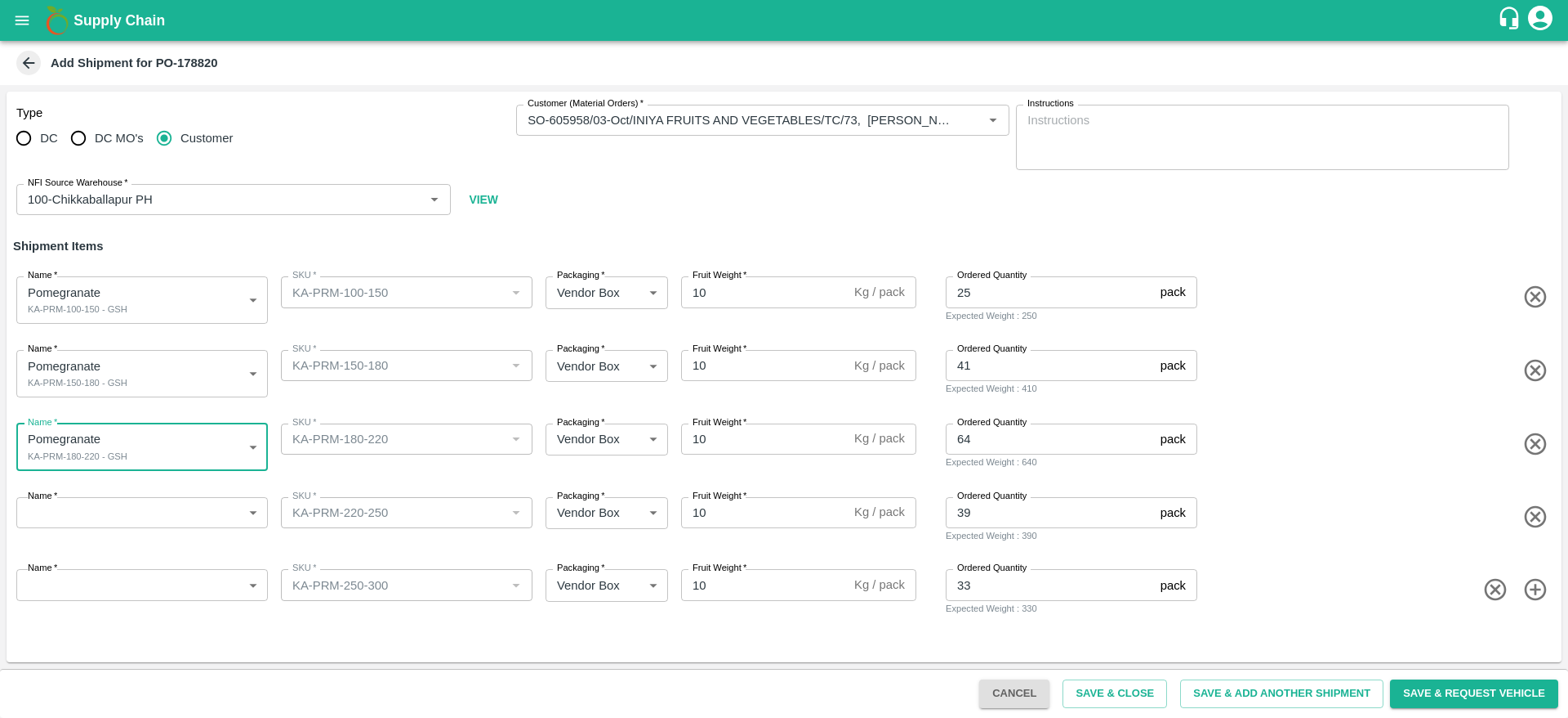
click at [94, 517] on body "Supply Chain Add Shipment for PO-178820 Type DC DC MO's Customer Customer (Mate…" at bounding box center [784, 359] width 1568 height 718
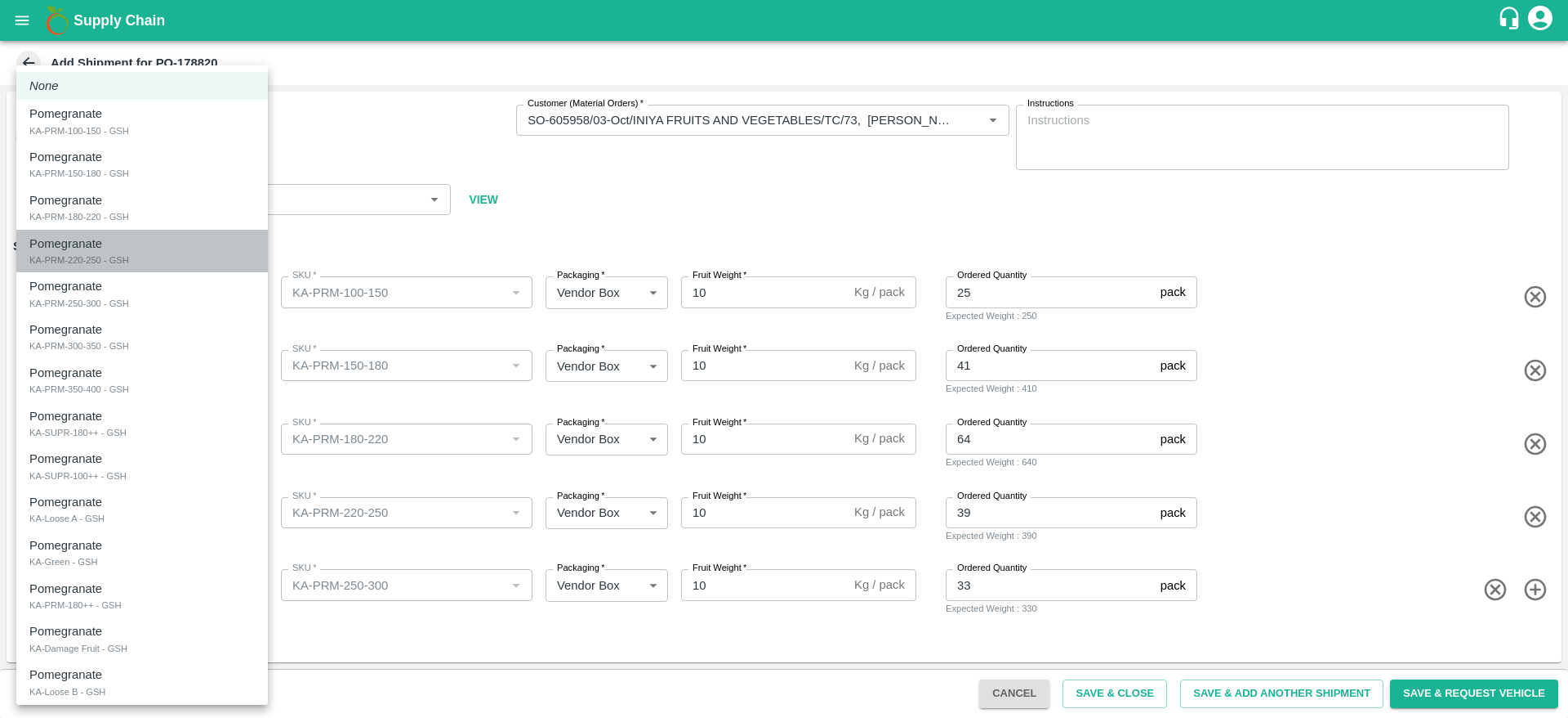
click at [187, 242] on div "Pomegranate KA-PRM-220-250 - GSH" at bounding box center [141, 252] width 225 height 34
type input "2083784"
click at [152, 586] on body "Supply Chain Add Shipment for PO-178820 Type DC DC MO's Customer Customer (Mate…" at bounding box center [784, 359] width 1568 height 718
click at [152, 271] on li "Pomegranate KA-PRM-220-250 - GSH" at bounding box center [141, 251] width 252 height 43
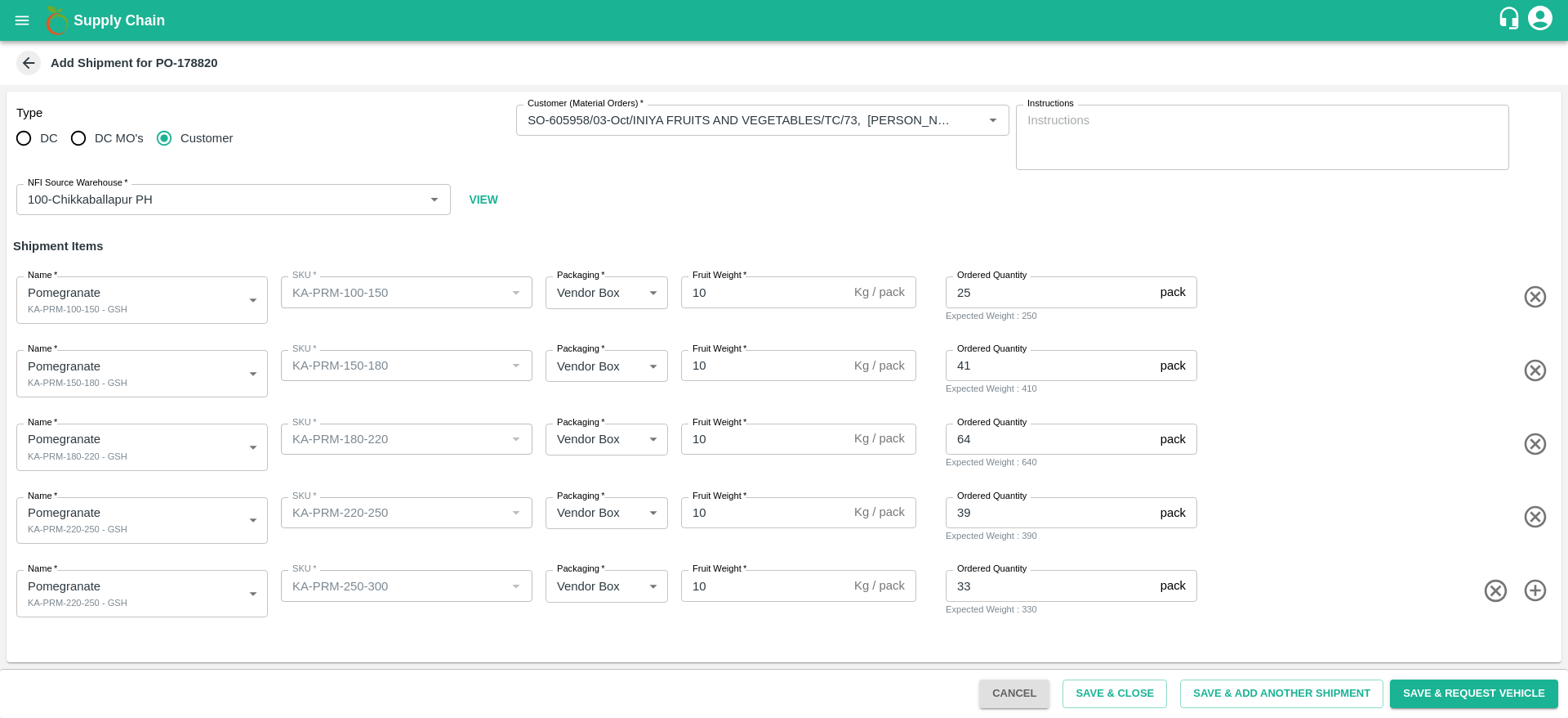
click at [149, 622] on div "Name   * Pomegranate KA-PRM-220-250 - GSH 2083784 Name SKU   * SKU   * Packagin…" at bounding box center [780, 591] width 1561 height 81
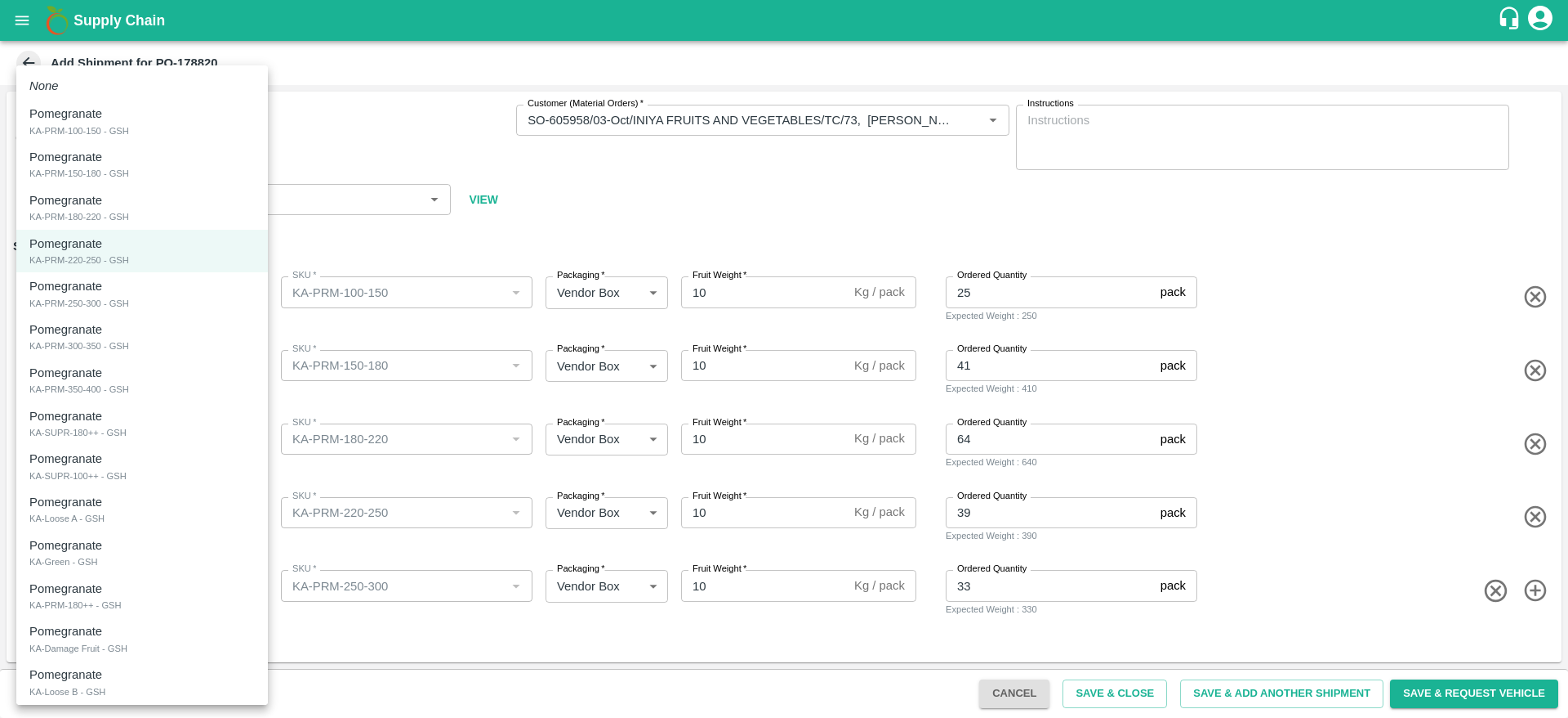
click at [163, 597] on body "Supply Chain Add Shipment for PO-178820 Type DC DC MO's Customer Customer (Mate…" at bounding box center [784, 359] width 1568 height 718
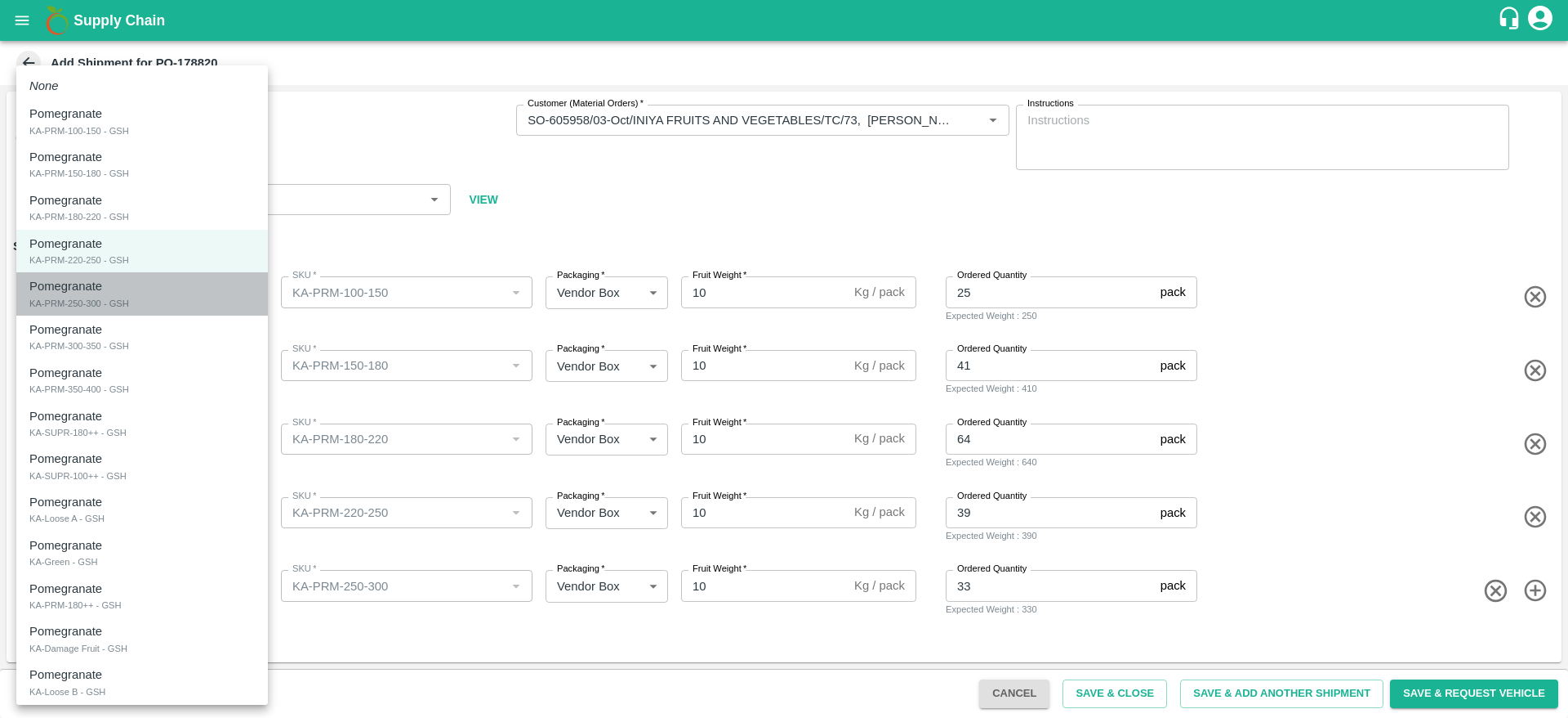
click at [217, 305] on div "Pomegranate KA-PRM-250-300 - GSH" at bounding box center [141, 294] width 225 height 34
type input "2083785"
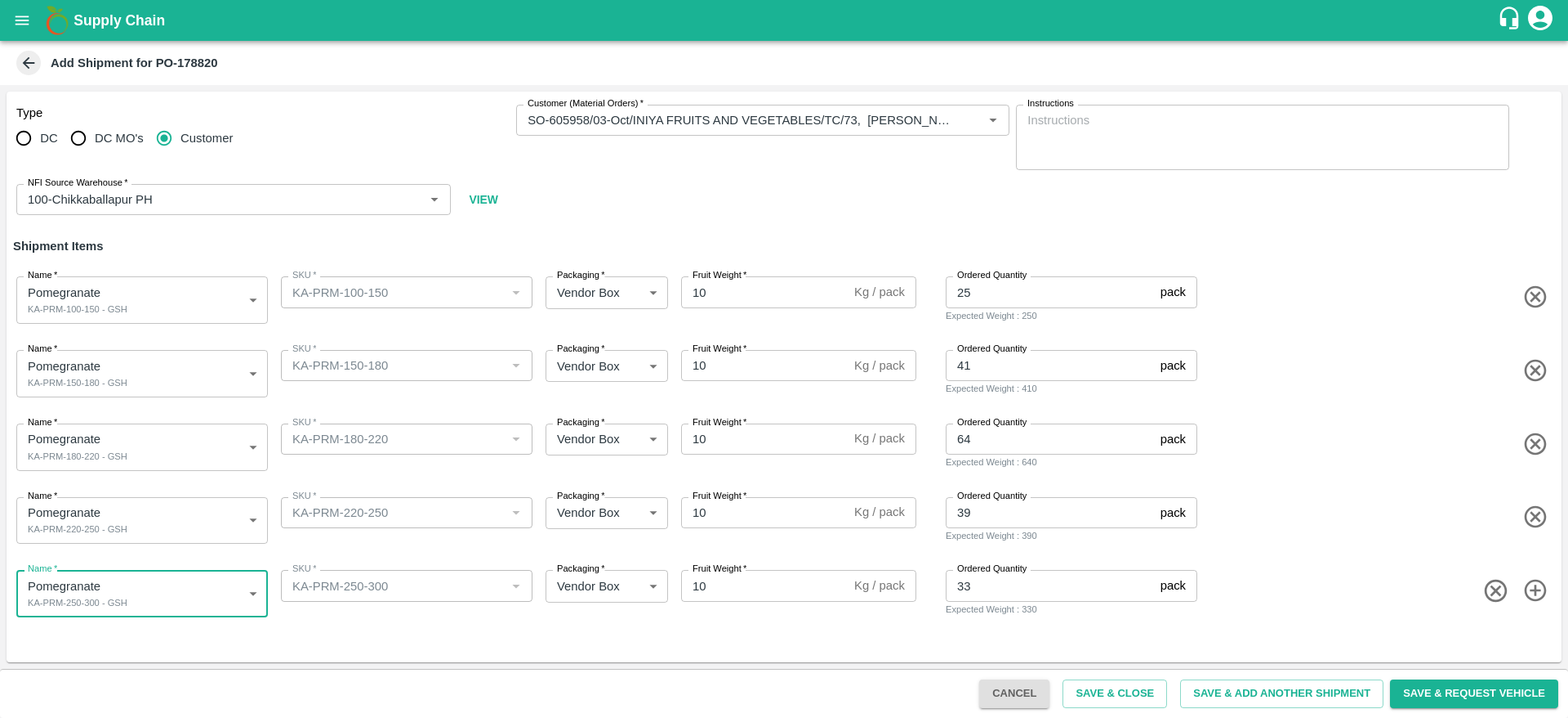
click at [1532, 600] on icon "button" at bounding box center [1535, 591] width 22 height 22
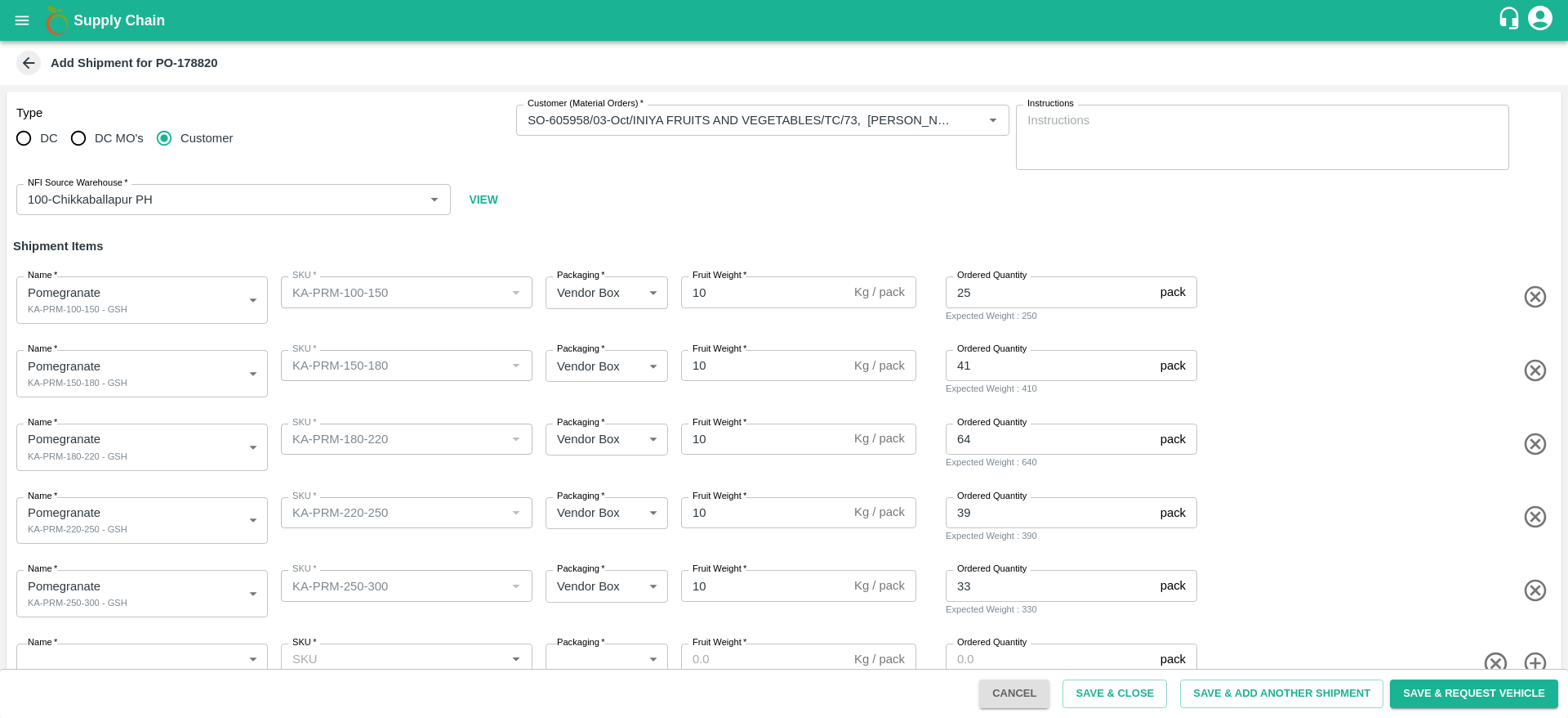
scroll to position [41, 0]
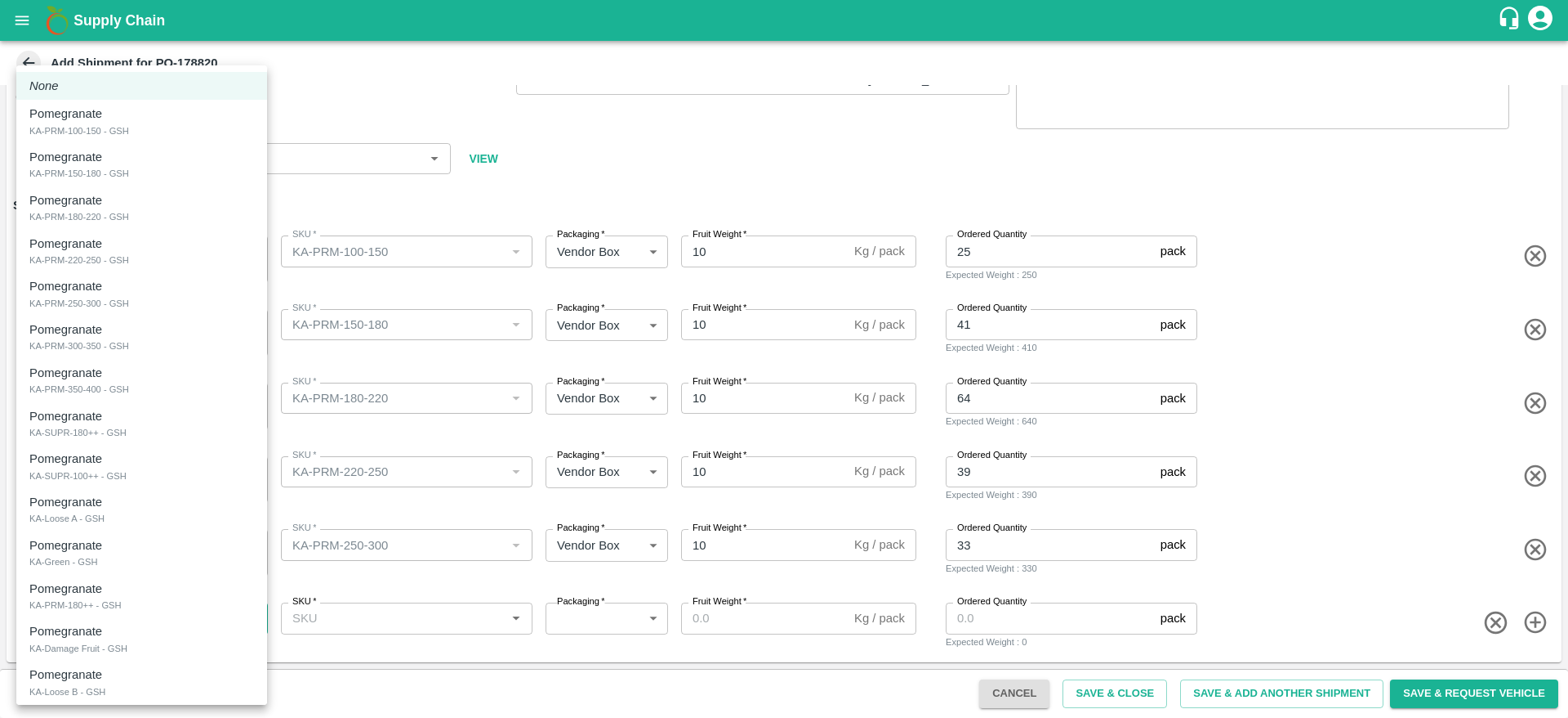
click at [143, 607] on body "Supply Chain Add Shipment for PO-178820 Type DC DC MO's Customer Customer (Mate…" at bounding box center [784, 359] width 1568 height 718
click at [223, 338] on div "Pomegranate KA-PRM-300-350 - GSH" at bounding box center [141, 337] width 225 height 34
type input "2083786"
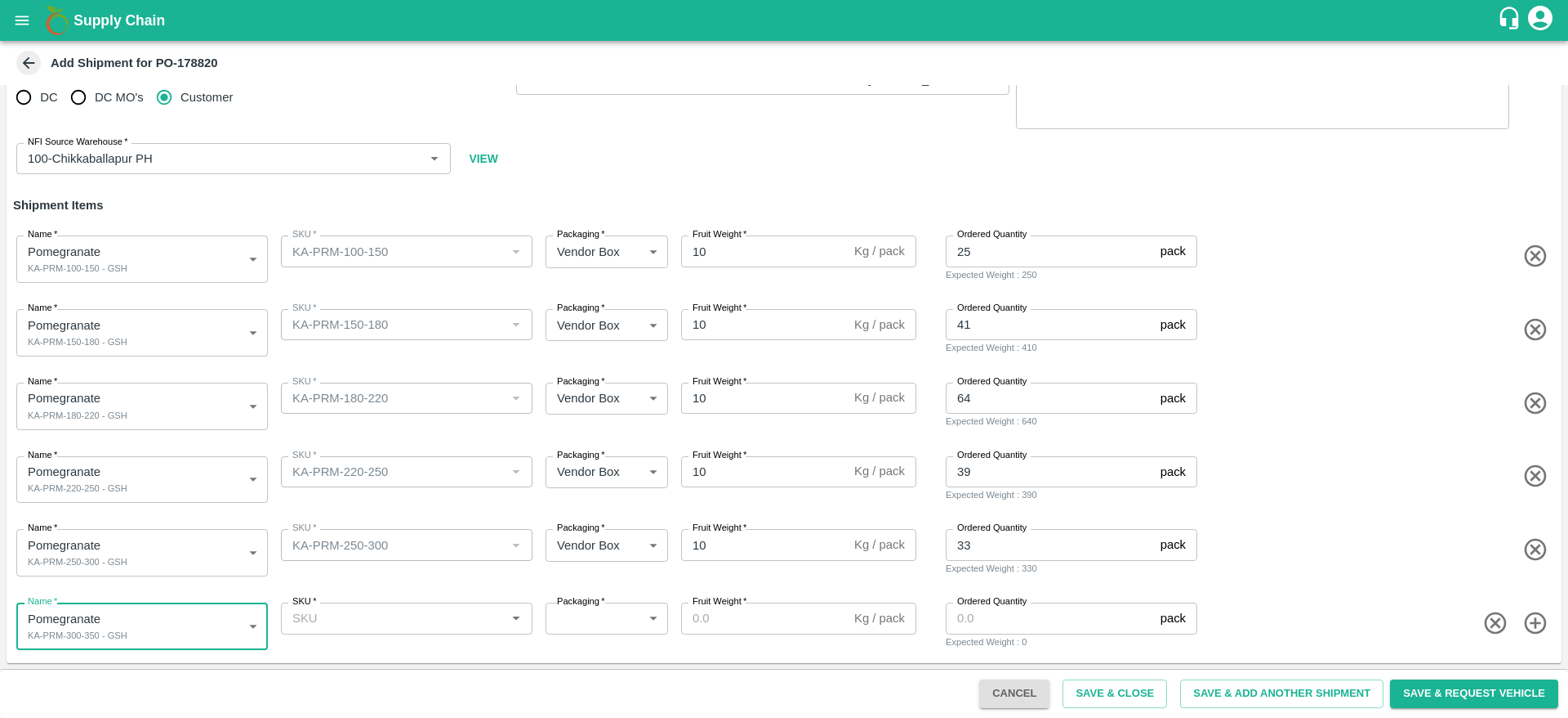
scroll to position [42, 0]
click at [1531, 622] on icon "button" at bounding box center [1535, 623] width 22 height 22
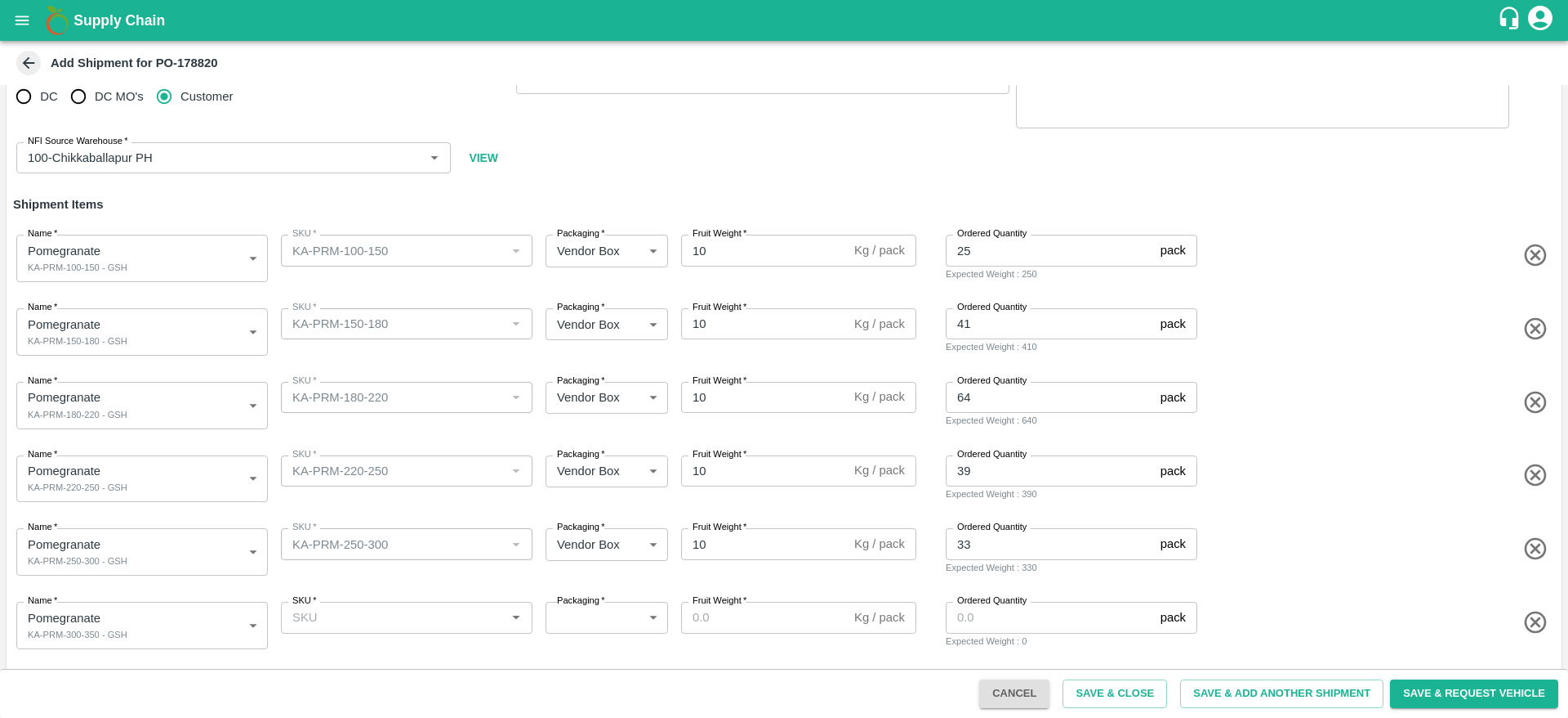
scroll to position [114, 0]
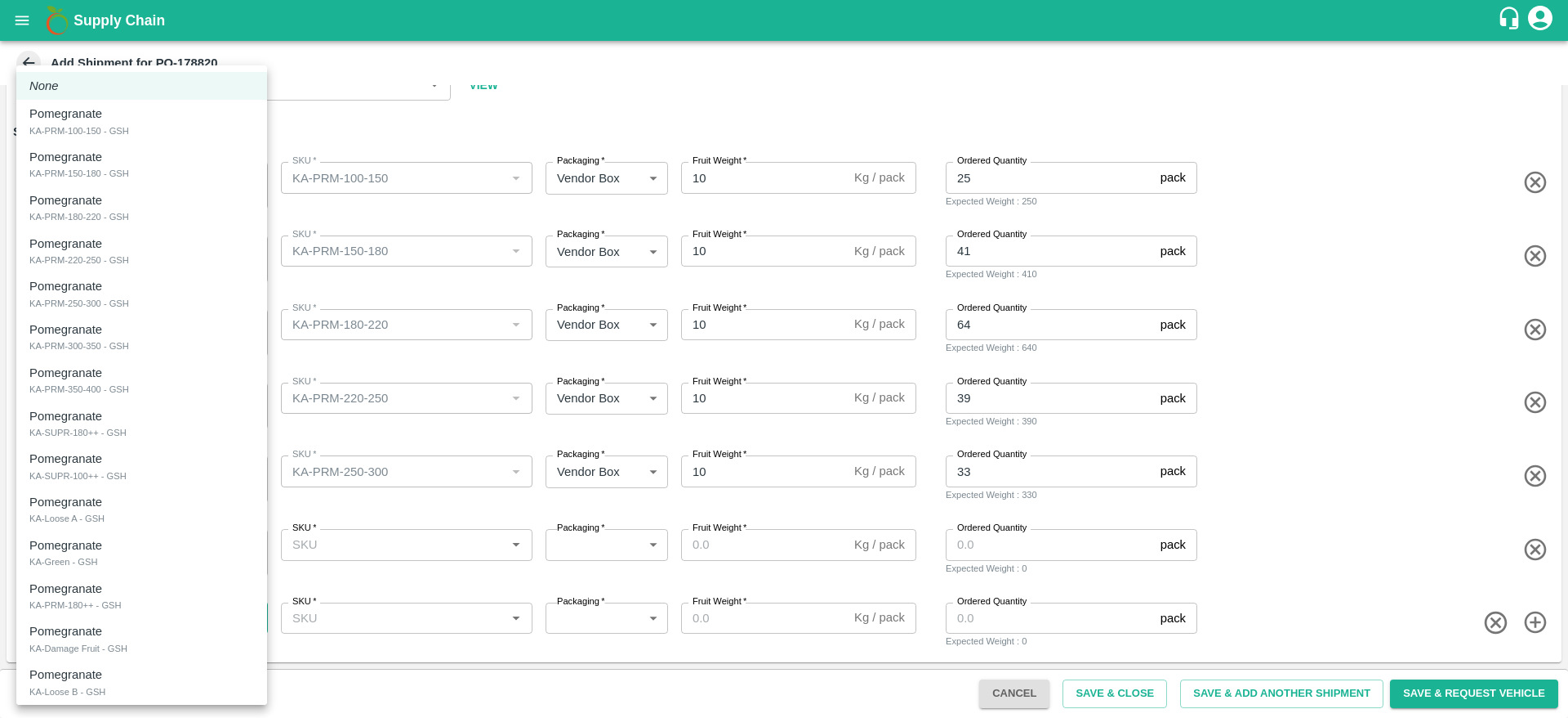
click at [162, 615] on body "Supply Chain Add Shipment for PO-178820 Type DC DC MO's Customer Customer (Mate…" at bounding box center [784, 359] width 1568 height 718
click at [196, 359] on li "Pomegranate KA-PRM-350-400 - GSH" at bounding box center [141, 380] width 251 height 43
type input "2083787"
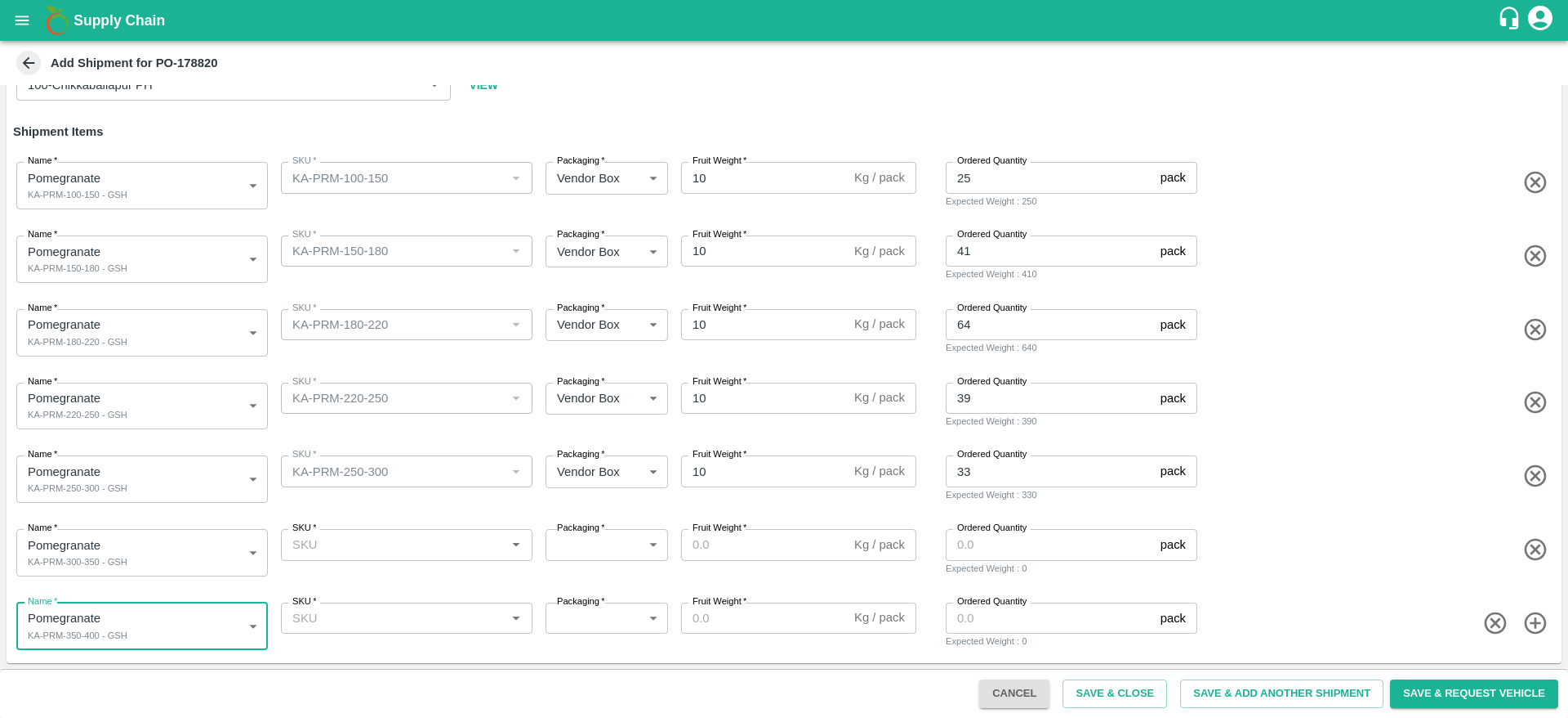
scroll to position [115, 0]
click at [1541, 620] on icon "button" at bounding box center [1535, 622] width 27 height 27
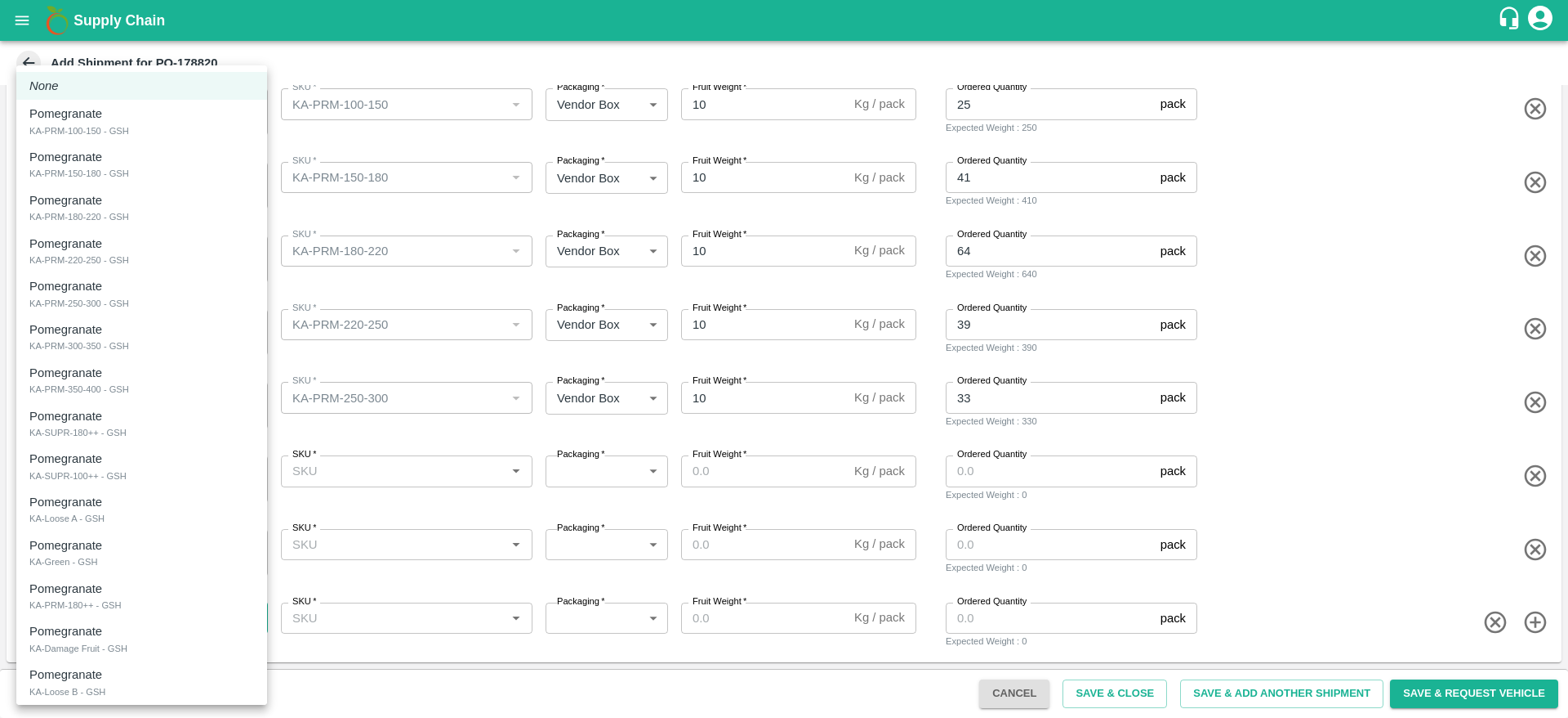
click at [185, 629] on body "Supply Chain Add Shipment for PO-178820 Type DC DC MO's Customer Customer (Mate…" at bounding box center [784, 359] width 1568 height 718
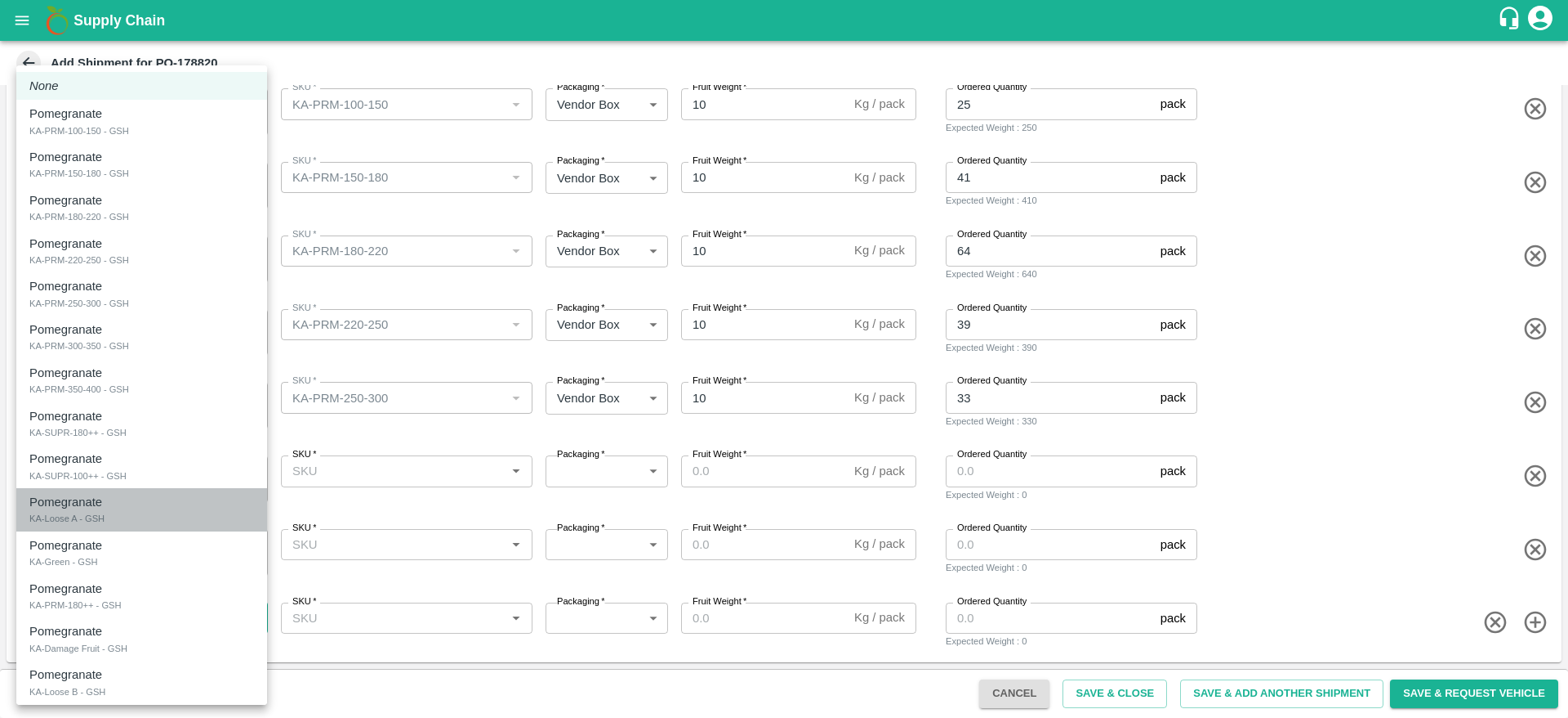
click at [158, 511] on div "Pomegranate KA-Loose A - GSH" at bounding box center [141, 509] width 225 height 34
type input "2083790"
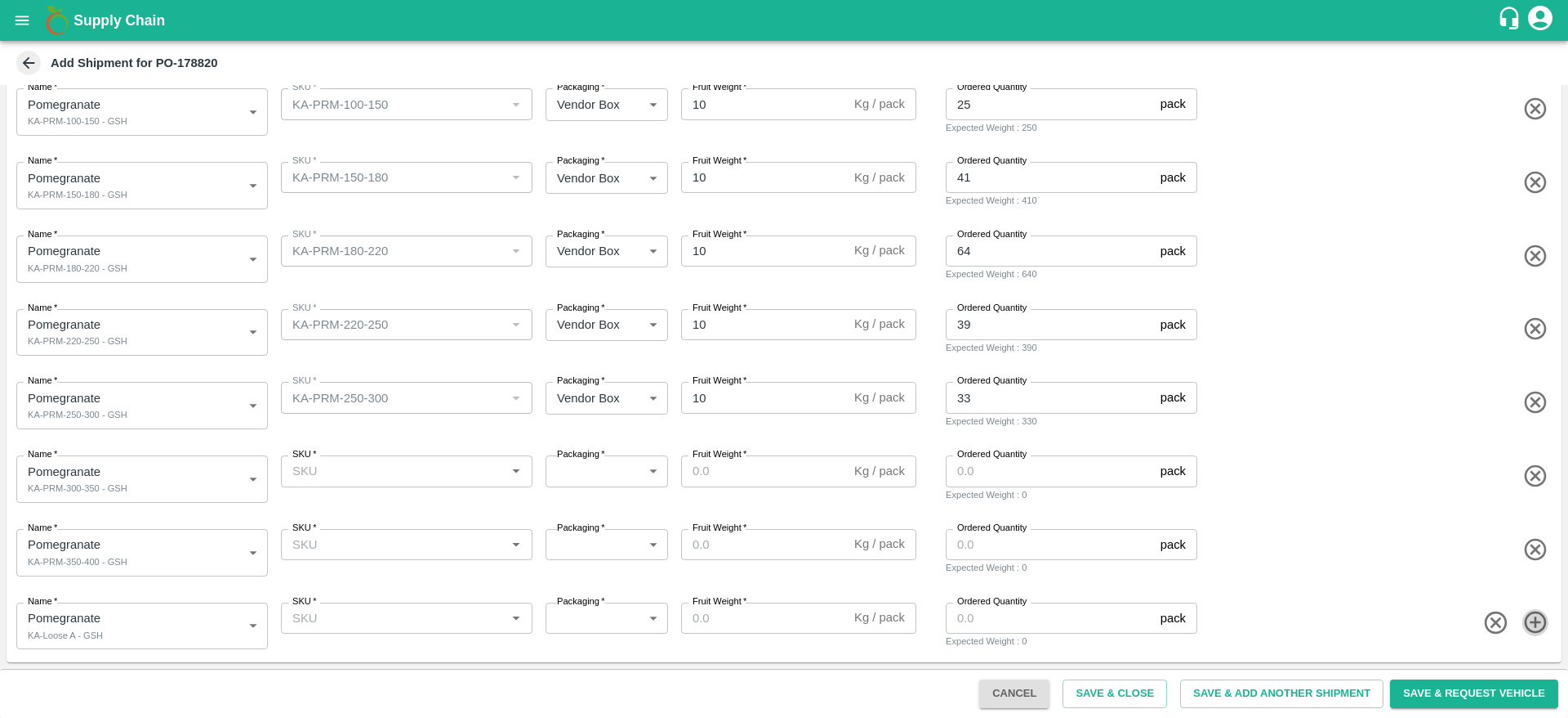
click at [1538, 627] on icon "button" at bounding box center [1535, 622] width 27 height 27
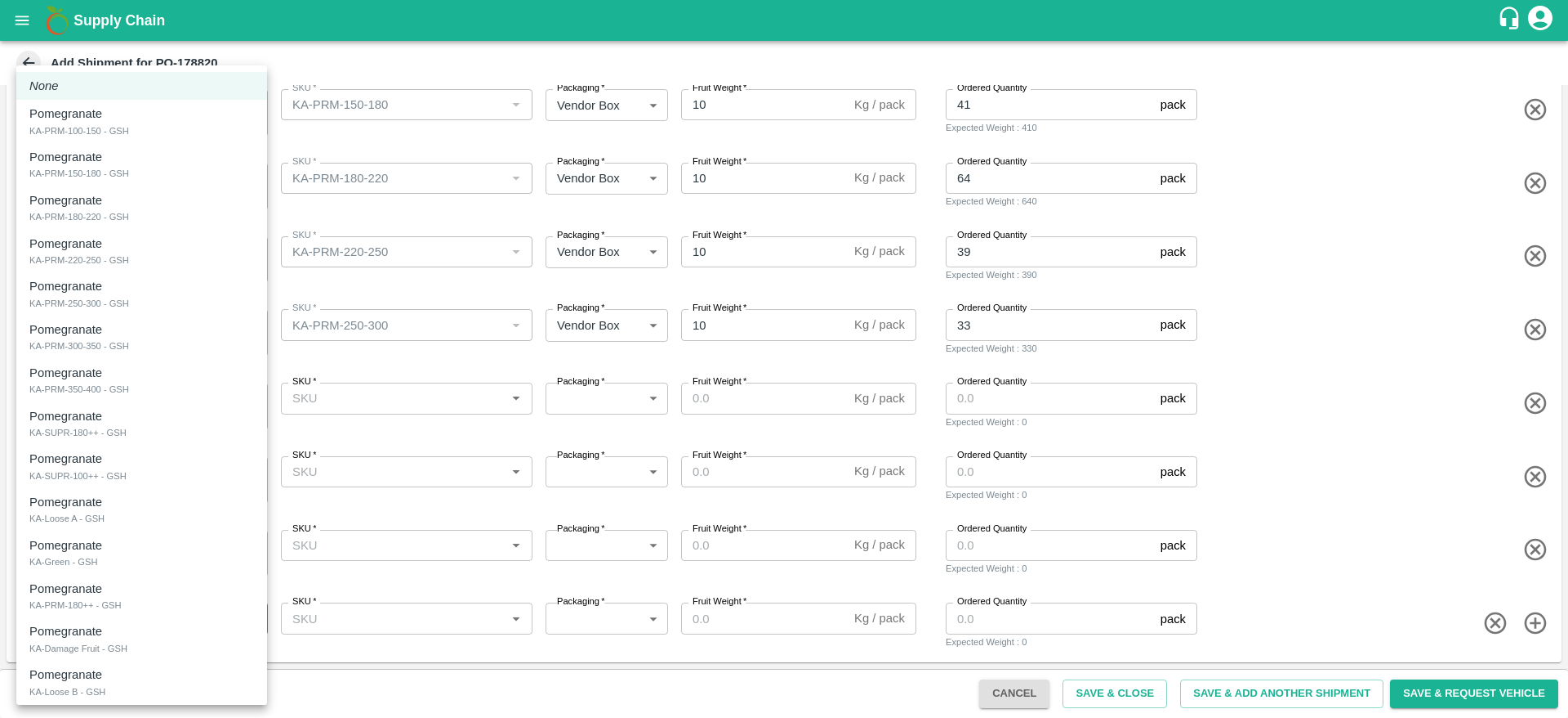
click at [94, 615] on body "Supply Chain Add Shipment for PO-178820 Type DC DC MO's Customer Customer (Mate…" at bounding box center [784, 359] width 1568 height 718
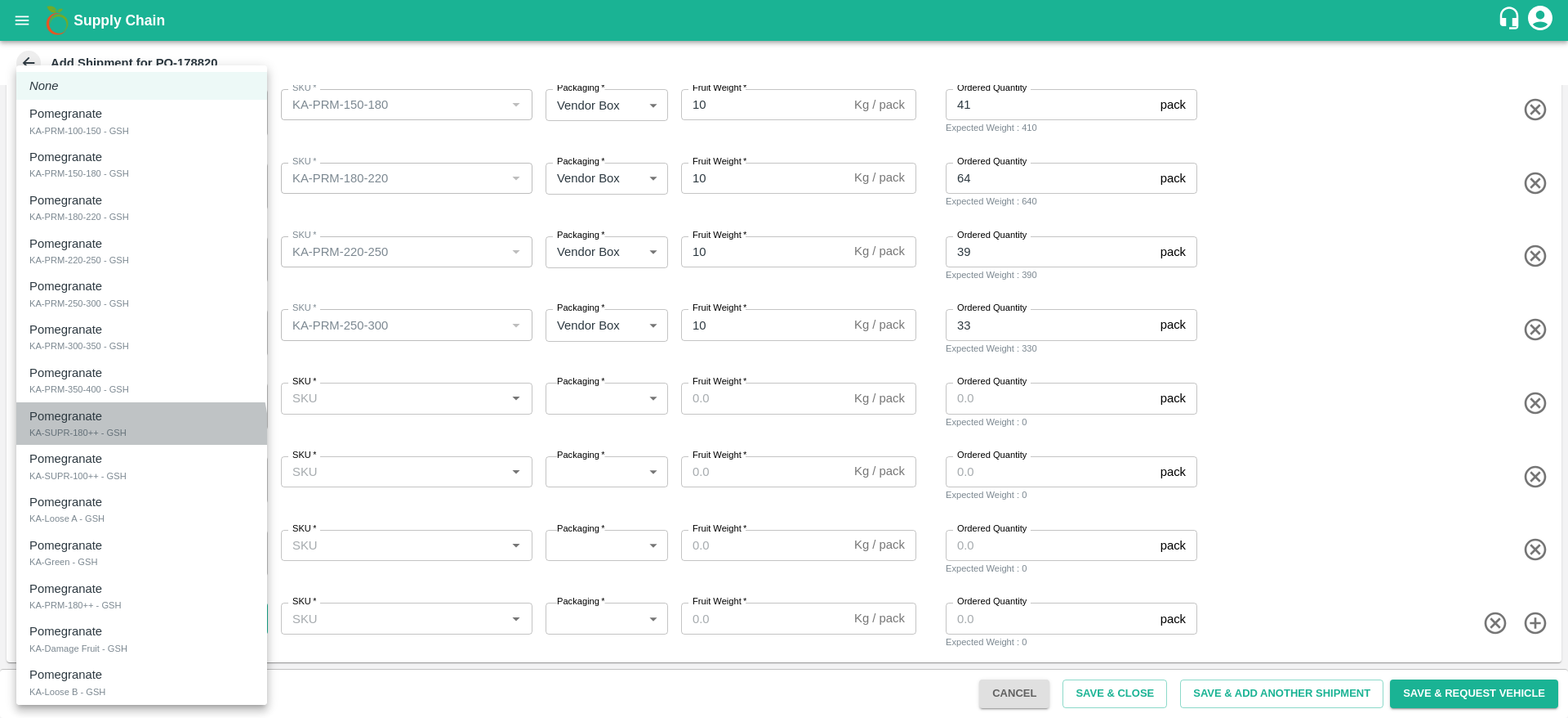
click at [108, 436] on div "KA-SUPR-180++ - GSH" at bounding box center [78, 432] width 97 height 15
type input "2083788"
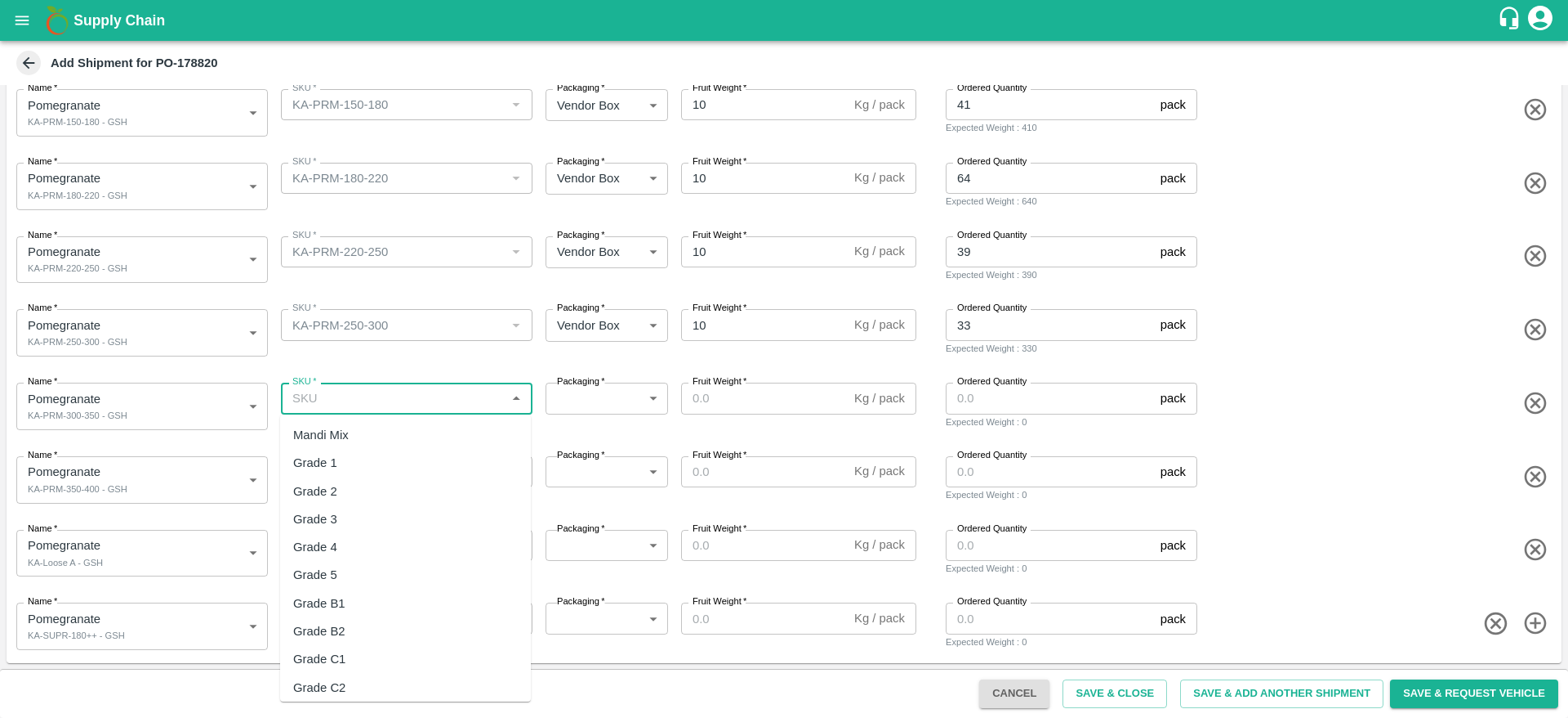
click at [346, 388] on input "SKU   *" at bounding box center [394, 398] width 215 height 22
click at [376, 427] on div "KA-PRM-250-300" at bounding box center [341, 434] width 95 height 18
click at [396, 426] on div "KA-PRM-300-350" at bounding box center [405, 435] width 251 height 28
type input "KA-PRM-300-350"
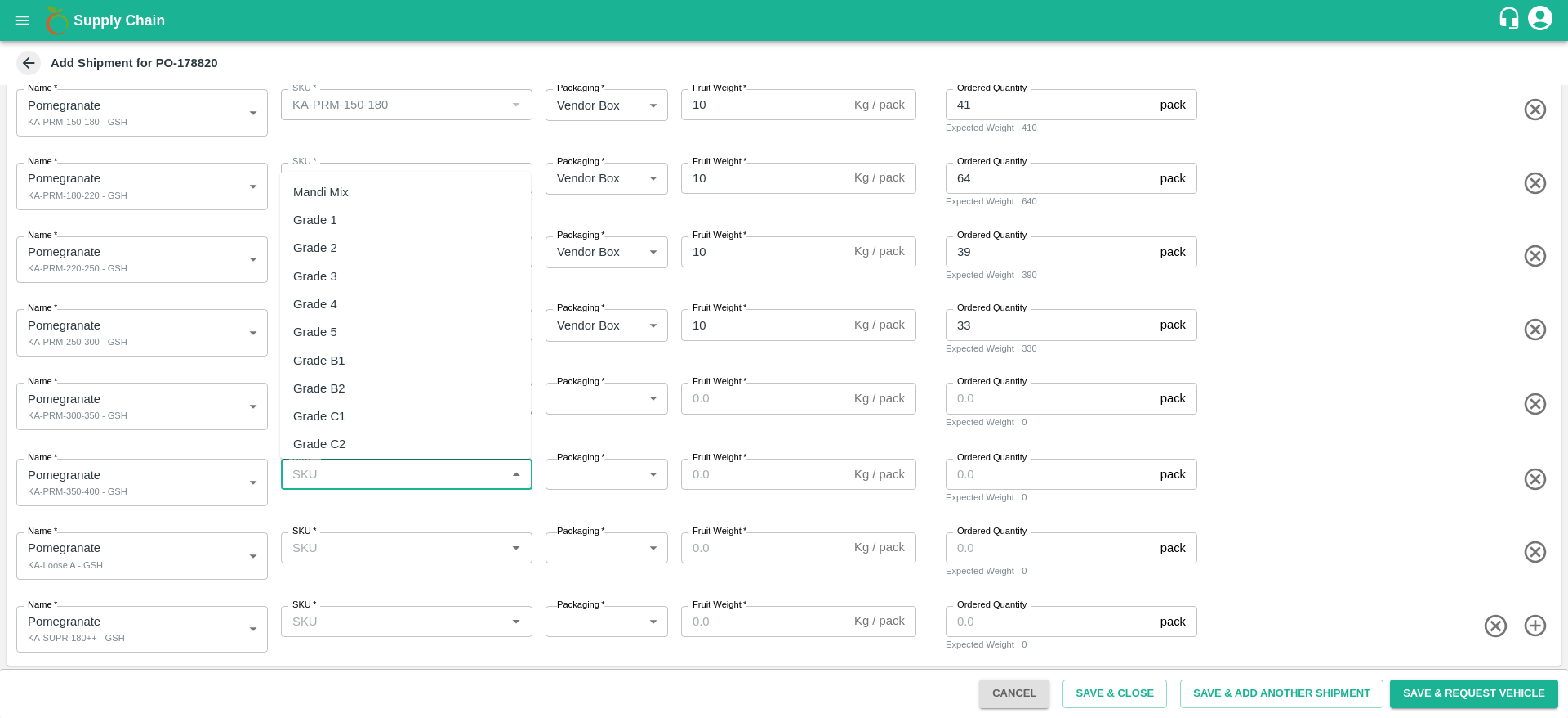
click at [379, 474] on input "SKU   *" at bounding box center [394, 474] width 215 height 22
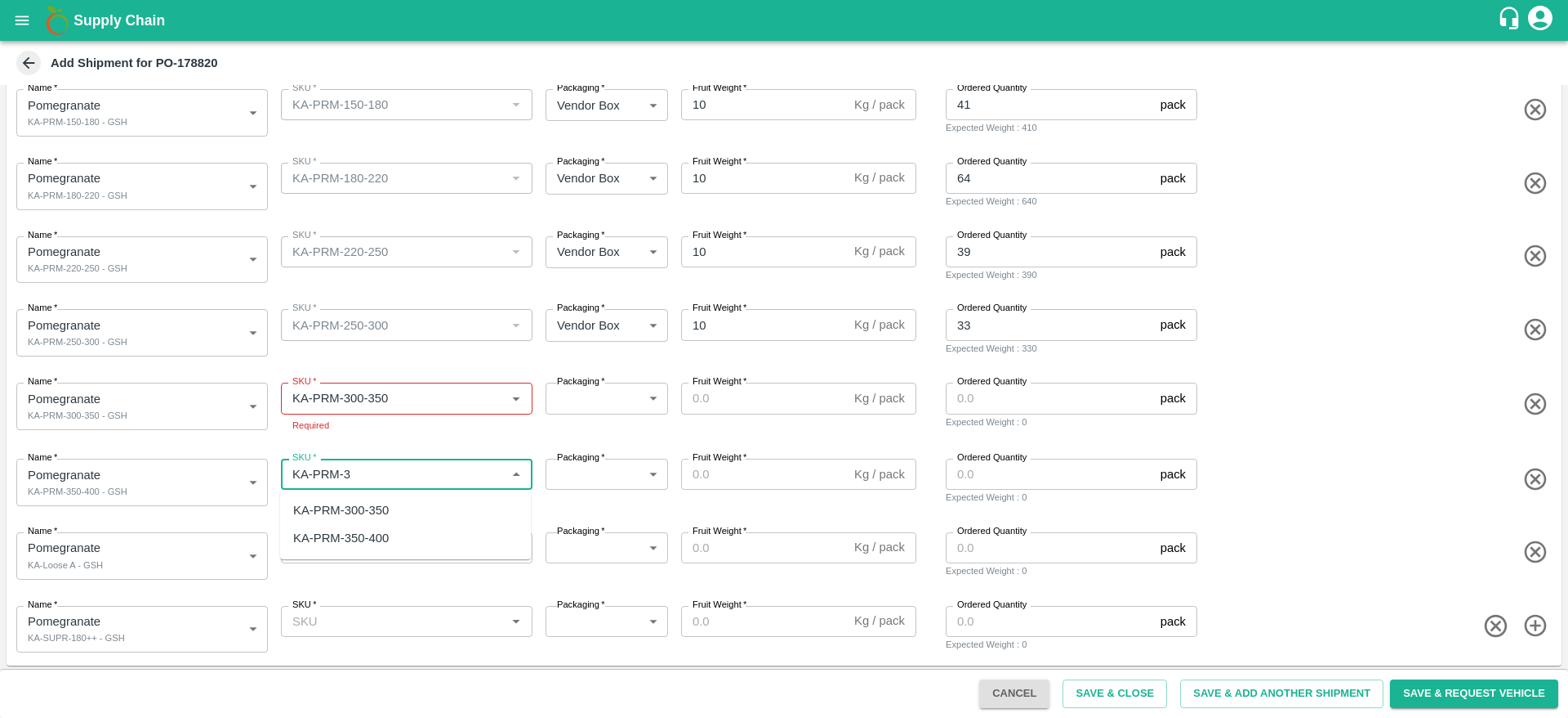
click at [383, 531] on div "KA-PRM-350-400" at bounding box center [341, 537] width 95 height 18
click at [383, 559] on div "SKU   *" at bounding box center [406, 547] width 252 height 31
type input "KA-PRM-350-400"
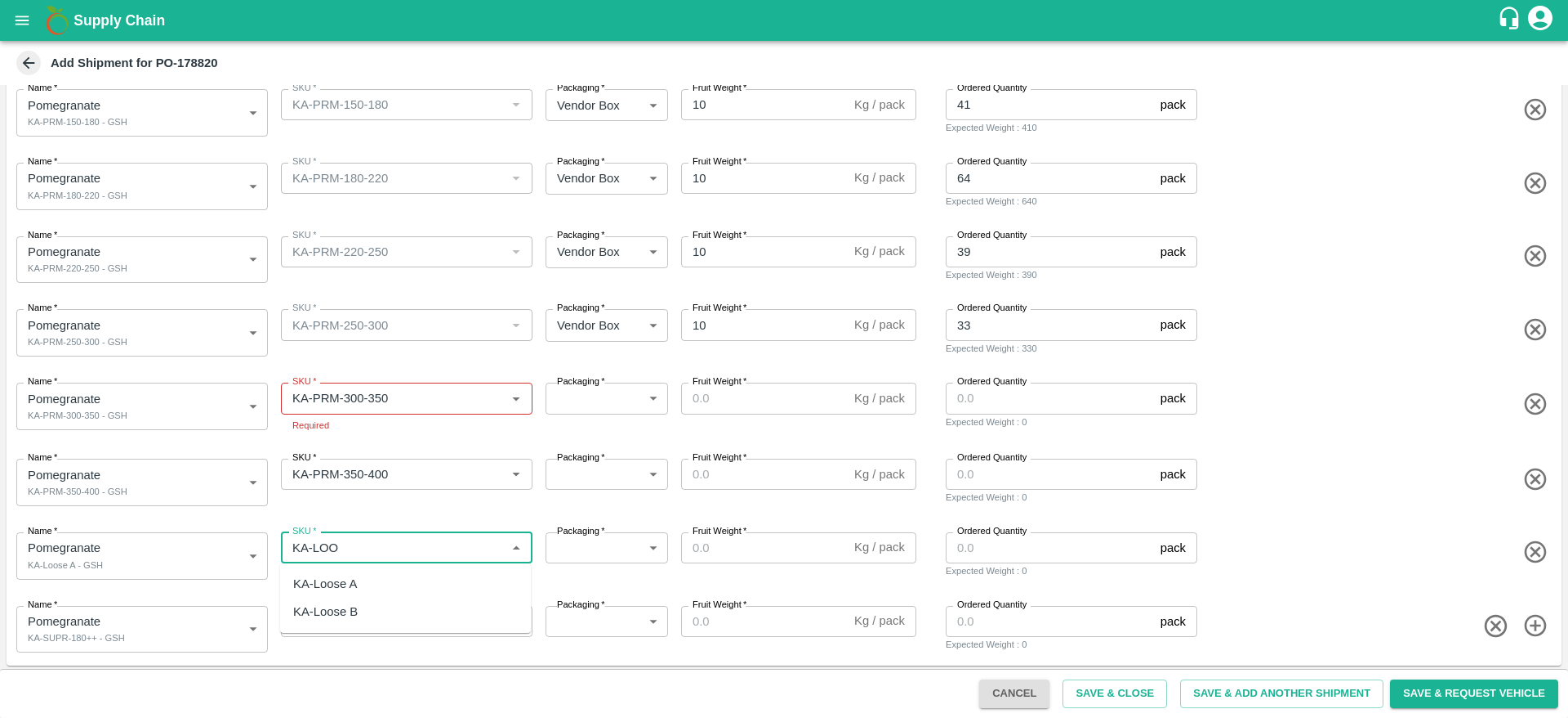
click at [383, 582] on div "KA-Loose A" at bounding box center [405, 584] width 251 height 28
type input "KA-Loose A"
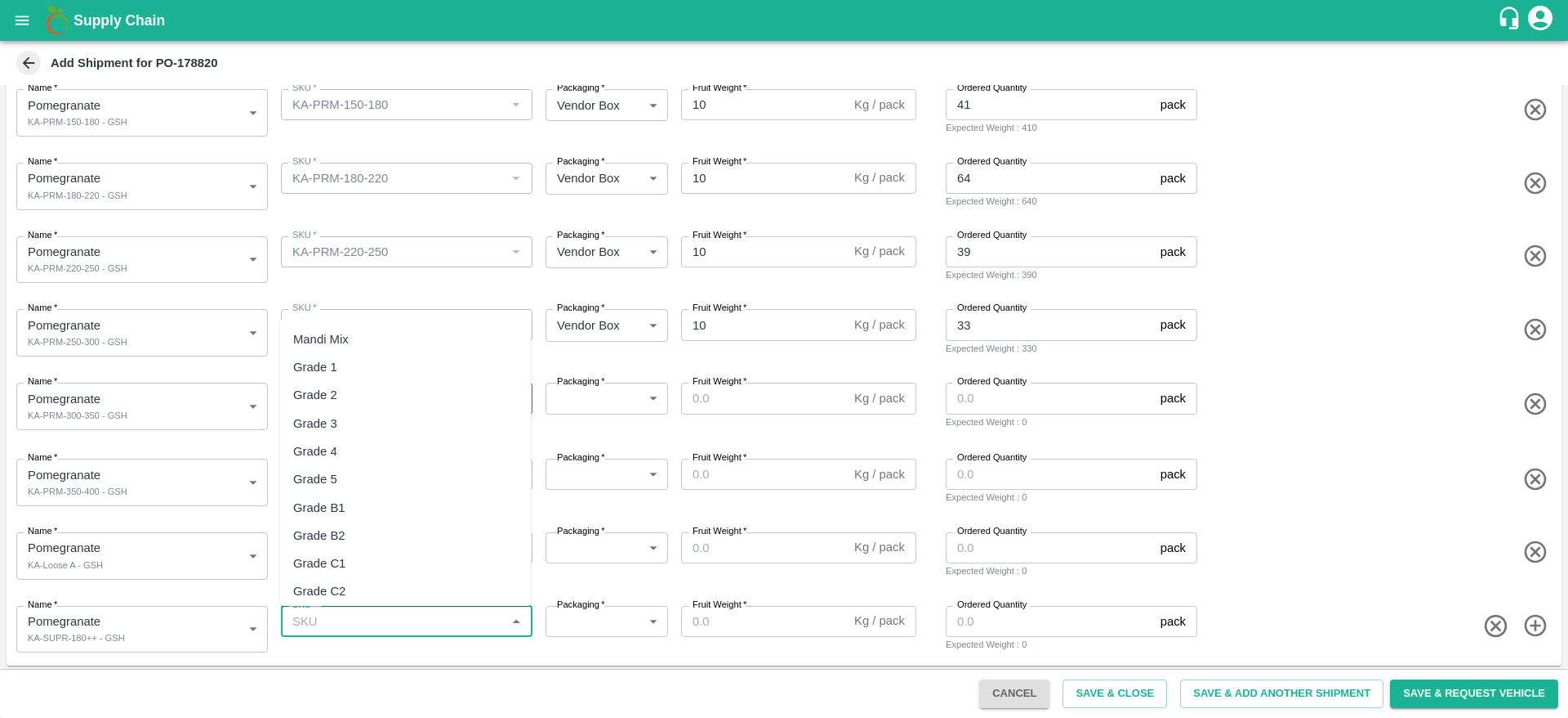
click at [370, 621] on input "SKU   *" at bounding box center [394, 621] width 215 height 22
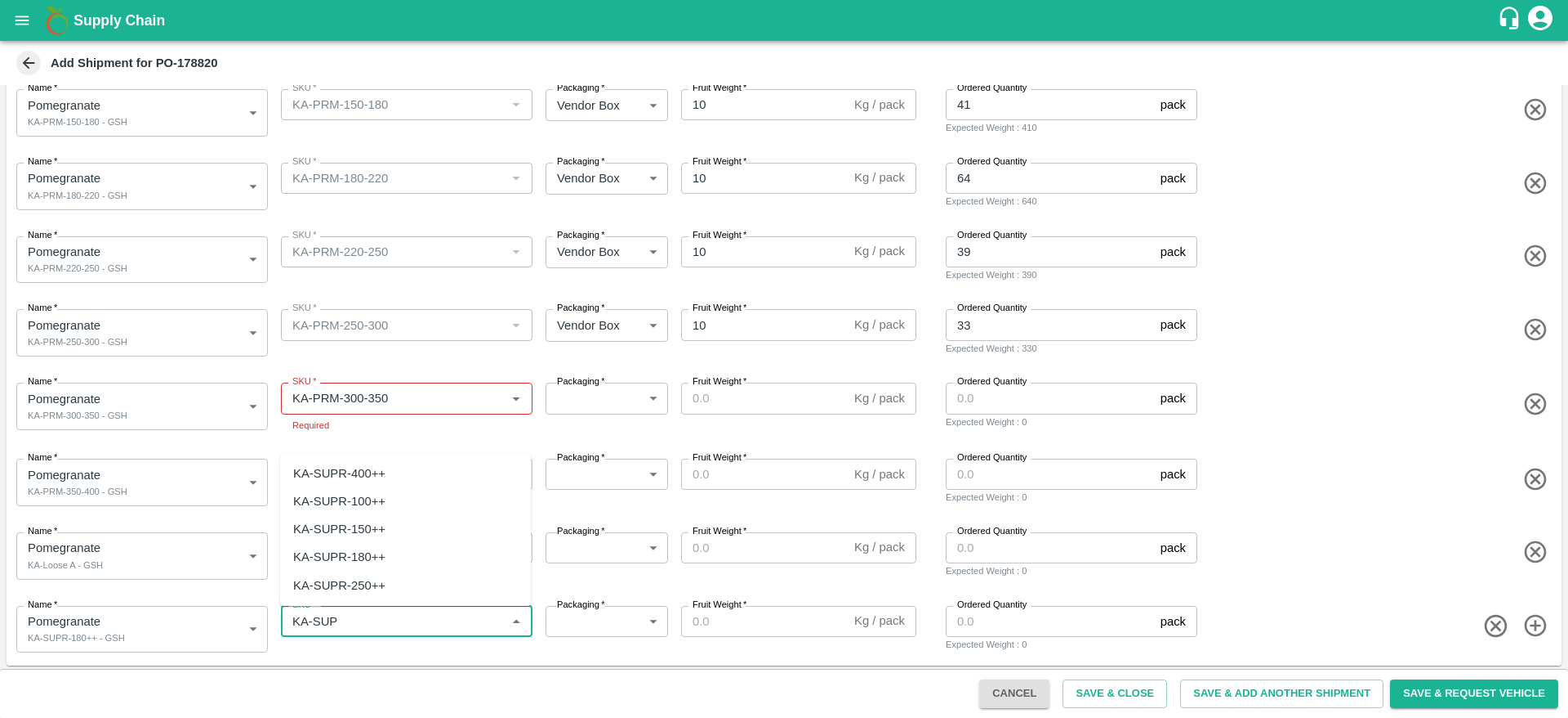
click at [389, 570] on div "KA-SUPR-180++" at bounding box center [405, 557] width 251 height 28
type input "KA-SUPR-180++"
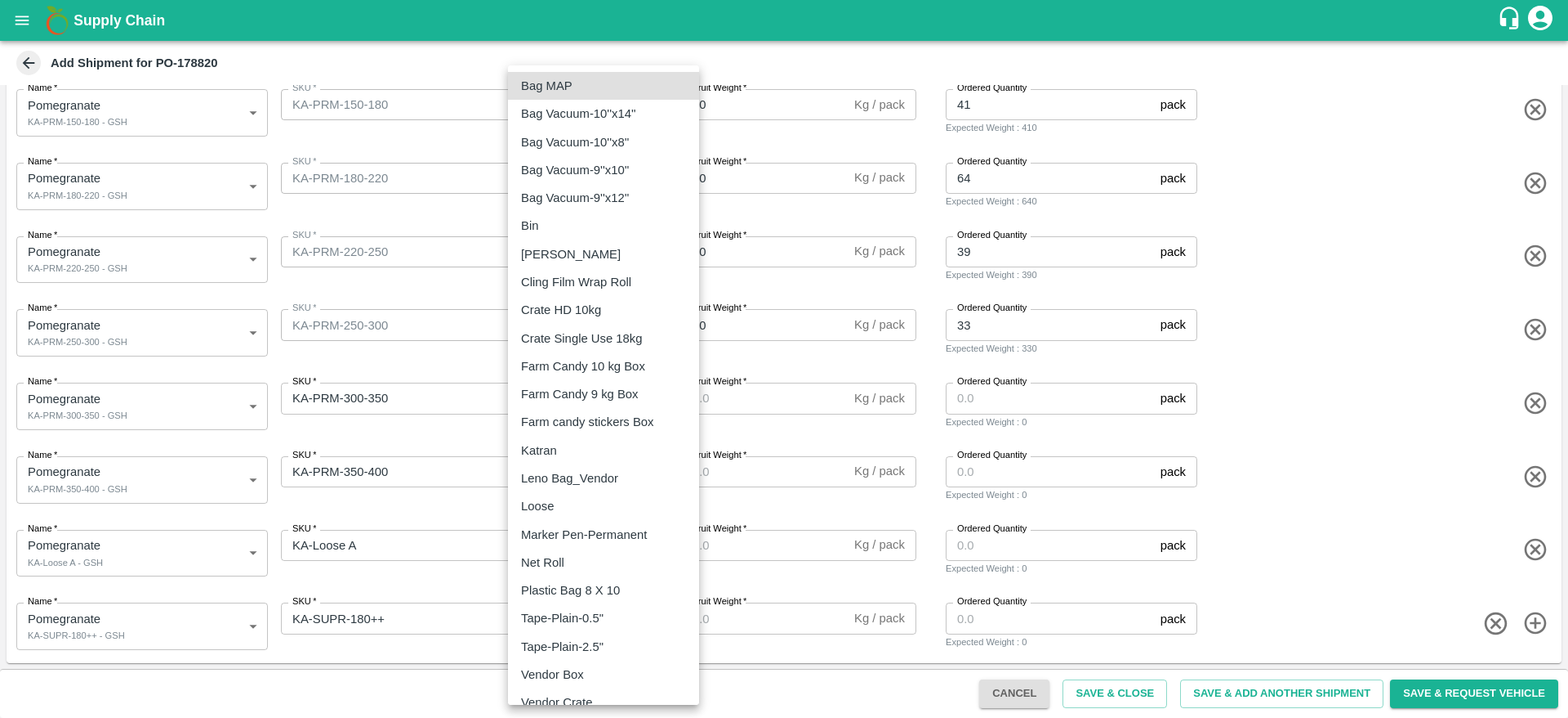
click at [621, 398] on body "Supply Chain Add Shipment for PO-178820 Type DC DC MO's Customer Customer (Mate…" at bounding box center [784, 359] width 1568 height 718
click at [608, 684] on li "Vendor Box" at bounding box center [603, 674] width 191 height 28
type input "276"
click at [611, 467] on body "Supply Chain Add Shipment for PO-178820 Type DC DC MO's Customer Customer (Mate…" at bounding box center [784, 359] width 1568 height 718
click at [602, 672] on div "Vendor Box" at bounding box center [603, 674] width 165 height 18
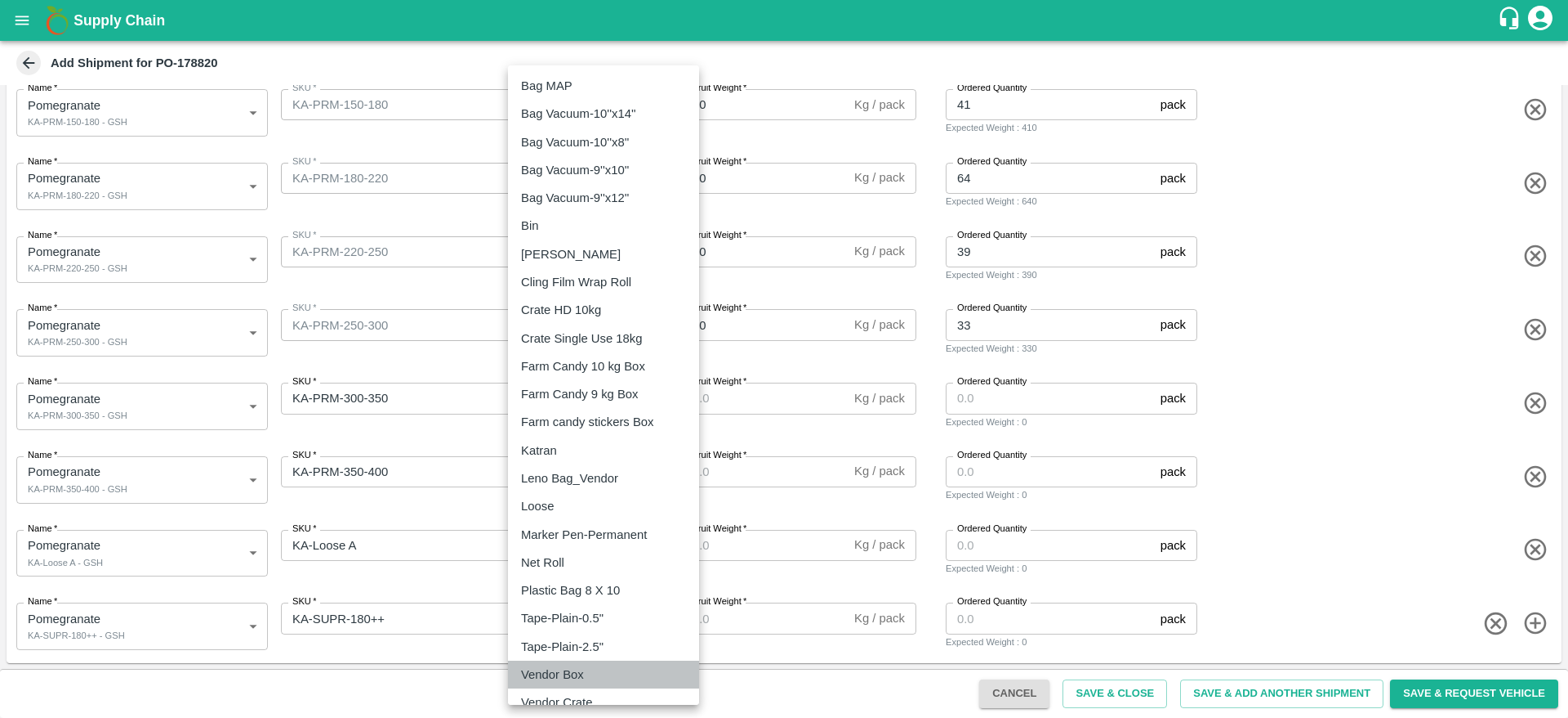
type input "276"
click at [605, 550] on body "Supply Chain Add Shipment for PO-178820 Type DC DC MO's Customer Customer (Mate…" at bounding box center [784, 359] width 1568 height 718
click at [605, 667] on div "Vendor Box" at bounding box center [603, 674] width 165 height 18
type input "276"
click at [603, 622] on body "Supply Chain Add Shipment for PO-178820 Type DC DC MO's Customer Customer (Mate…" at bounding box center [784, 359] width 1568 height 718
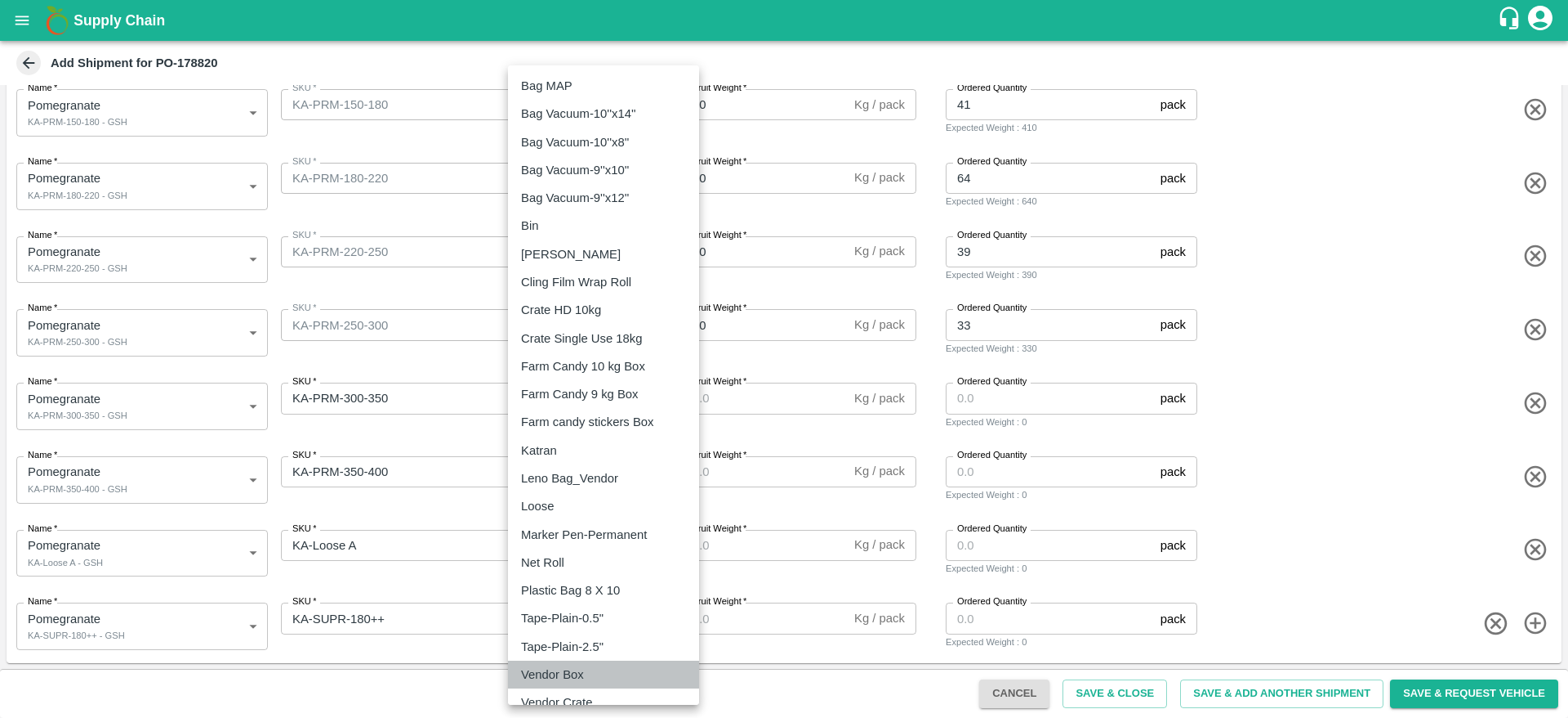
click at [584, 670] on div "Vendor Box" at bounding box center [557, 674] width 71 height 18
type input "276"
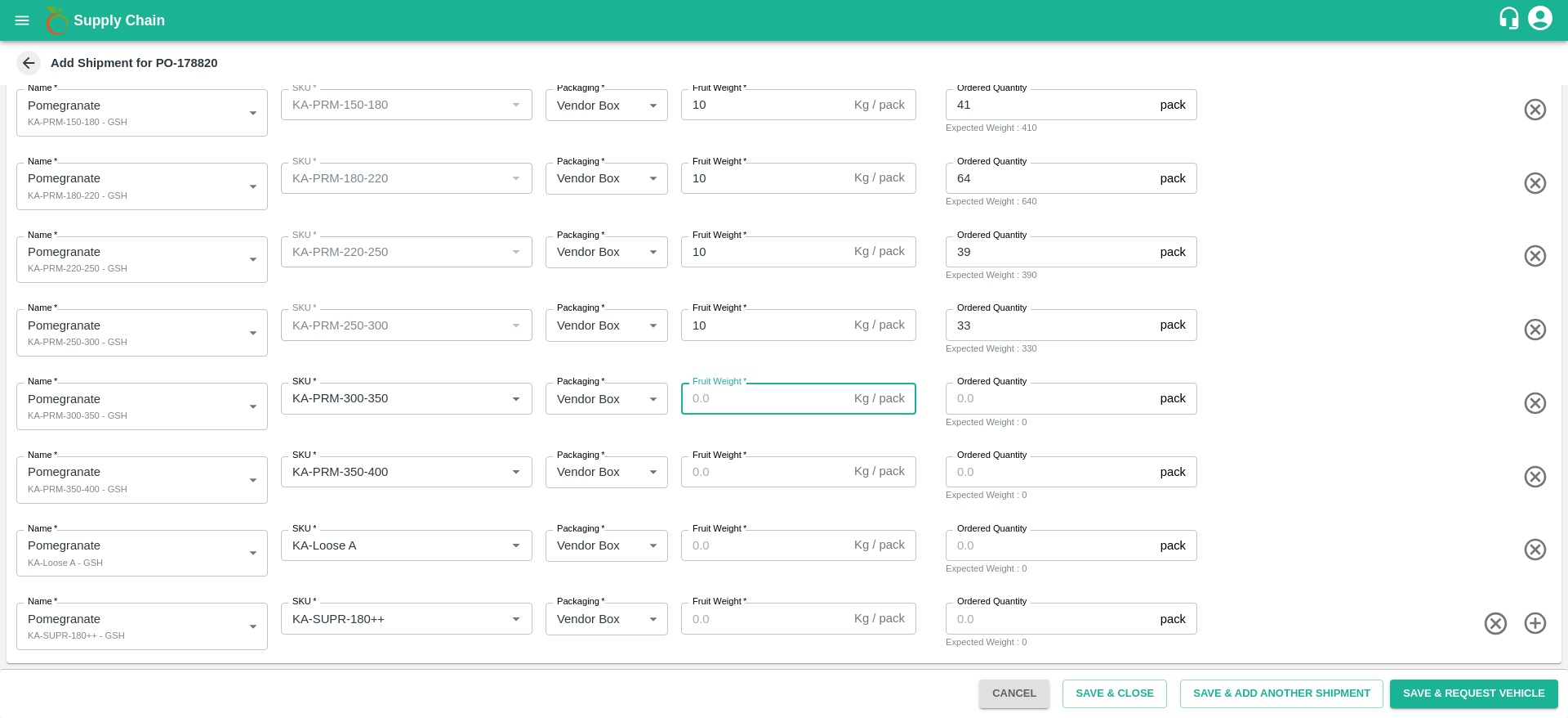
click at [698, 409] on input "Fruit Weight   *" at bounding box center [764, 398] width 167 height 31
type input "10"
click at [685, 467] on input "Fruit Weight   *" at bounding box center [764, 471] width 167 height 31
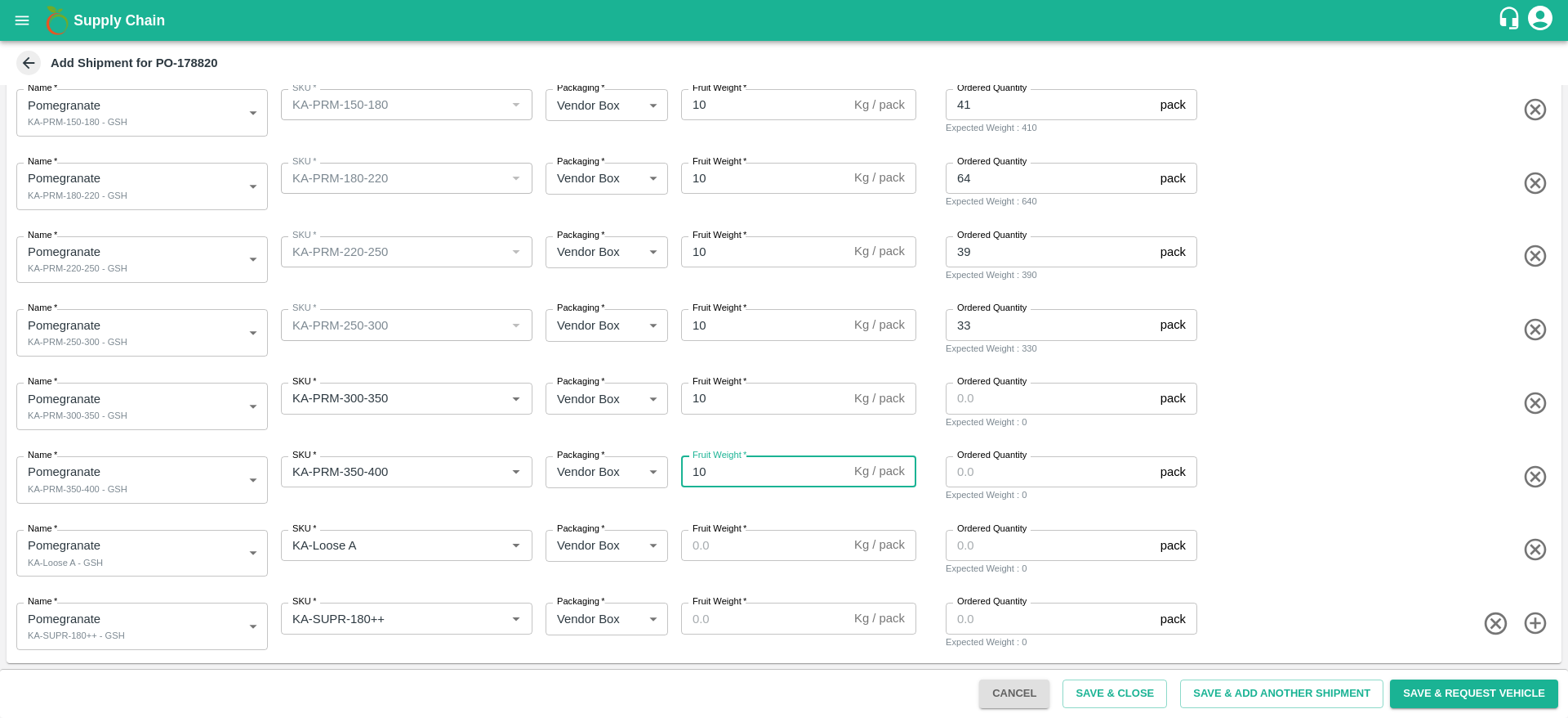
type input "10"
click at [698, 526] on label "Fruit Weight   *" at bounding box center [719, 529] width 54 height 13
click at [698, 530] on input "Fruit Weight   *" at bounding box center [764, 545] width 167 height 31
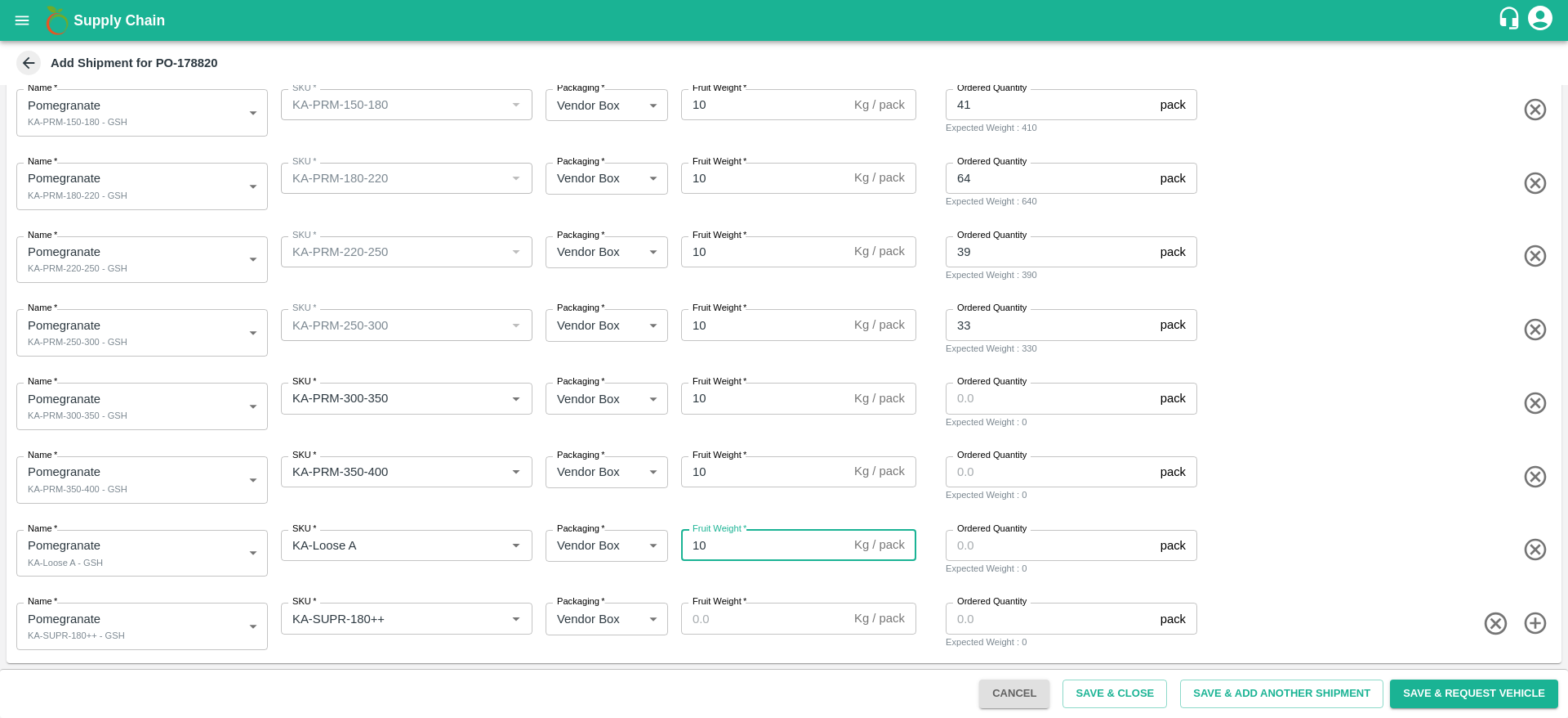
type input "10"
drag, startPoint x: 708, startPoint y: 604, endPoint x: 705, endPoint y: 618, distance: 14.3
click at [705, 618] on div "Fruit Weight   * Kg / pack Fruit Weight" at bounding box center [798, 617] width 235 height 31
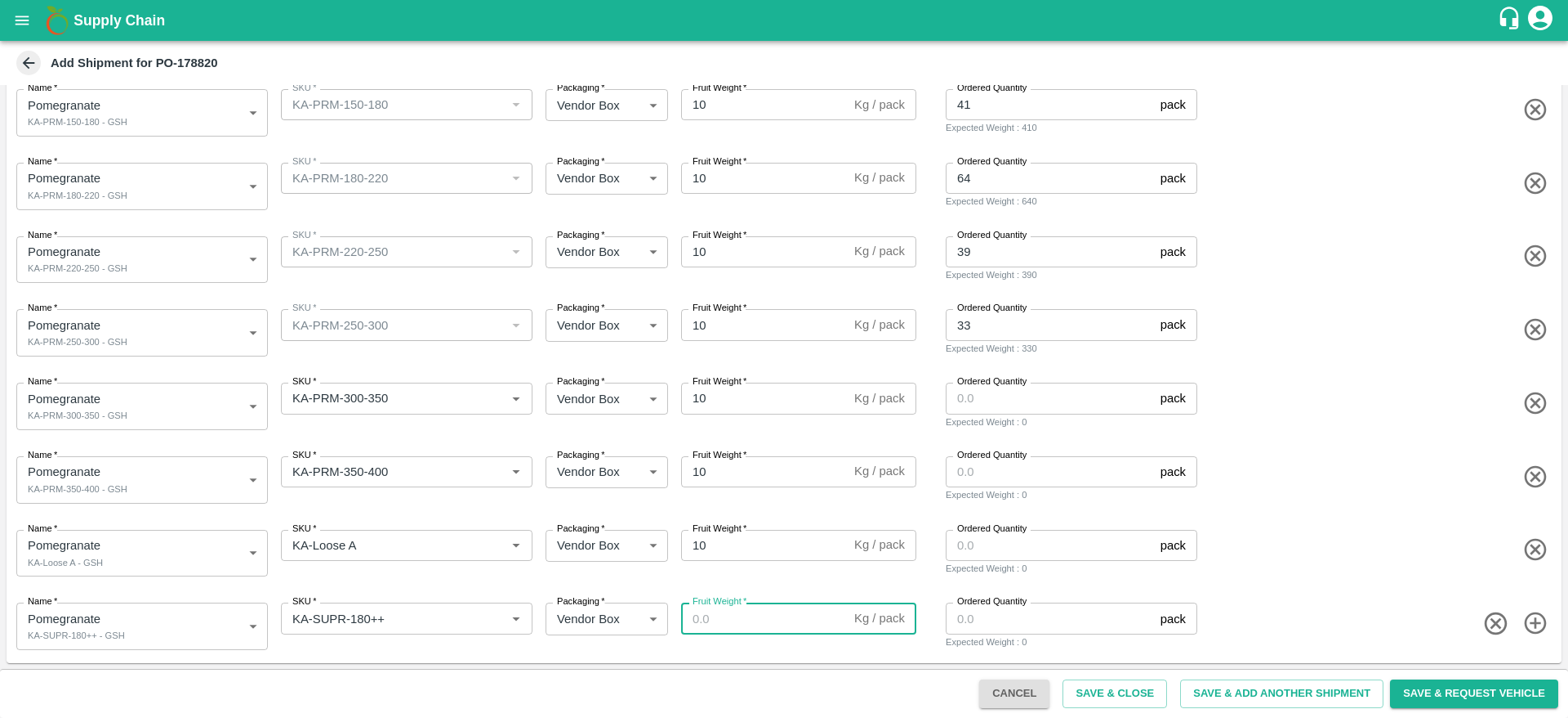
click at [705, 618] on input "Fruit Weight   *" at bounding box center [764, 617] width 167 height 31
type input "10"
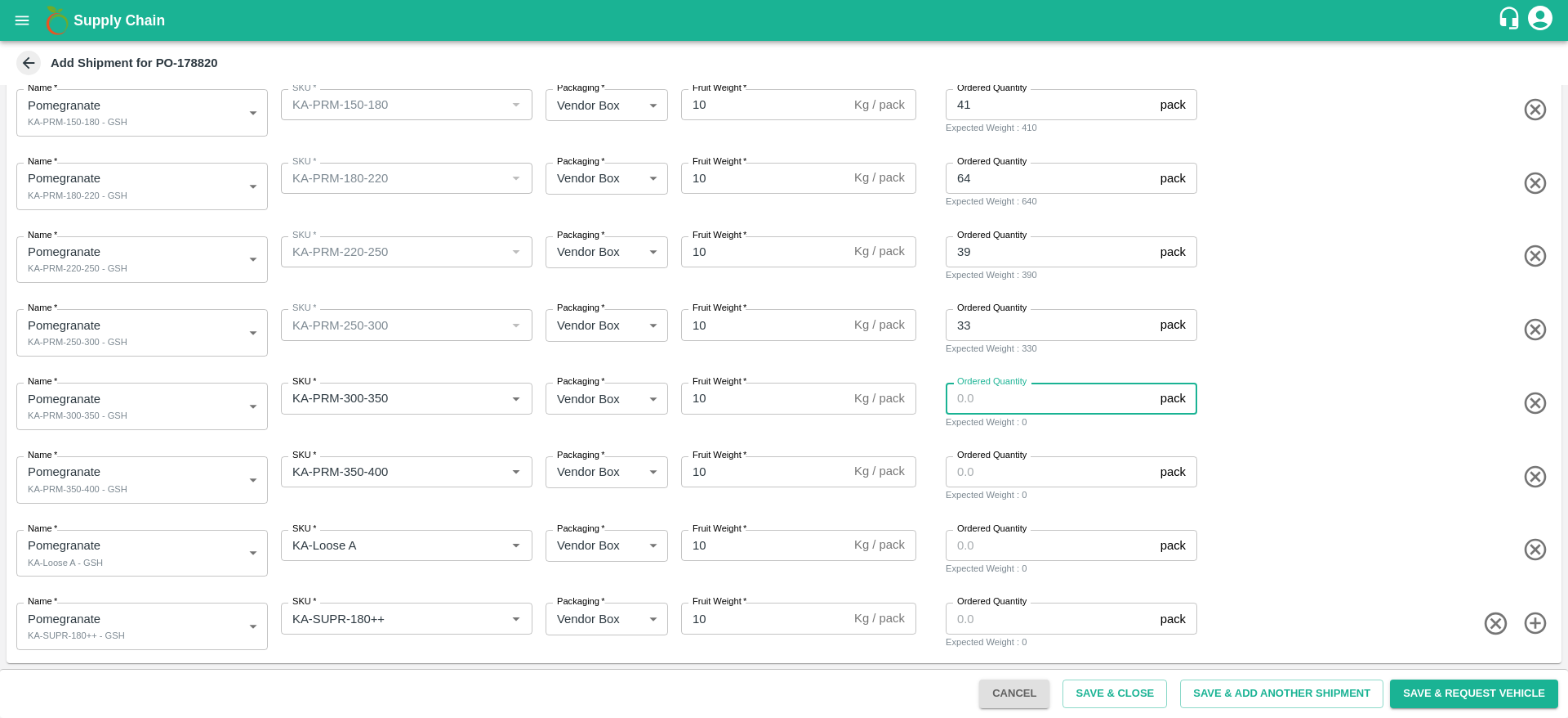
click at [953, 409] on input "Ordered Quantity" at bounding box center [1050, 398] width 209 height 31
type input "20"
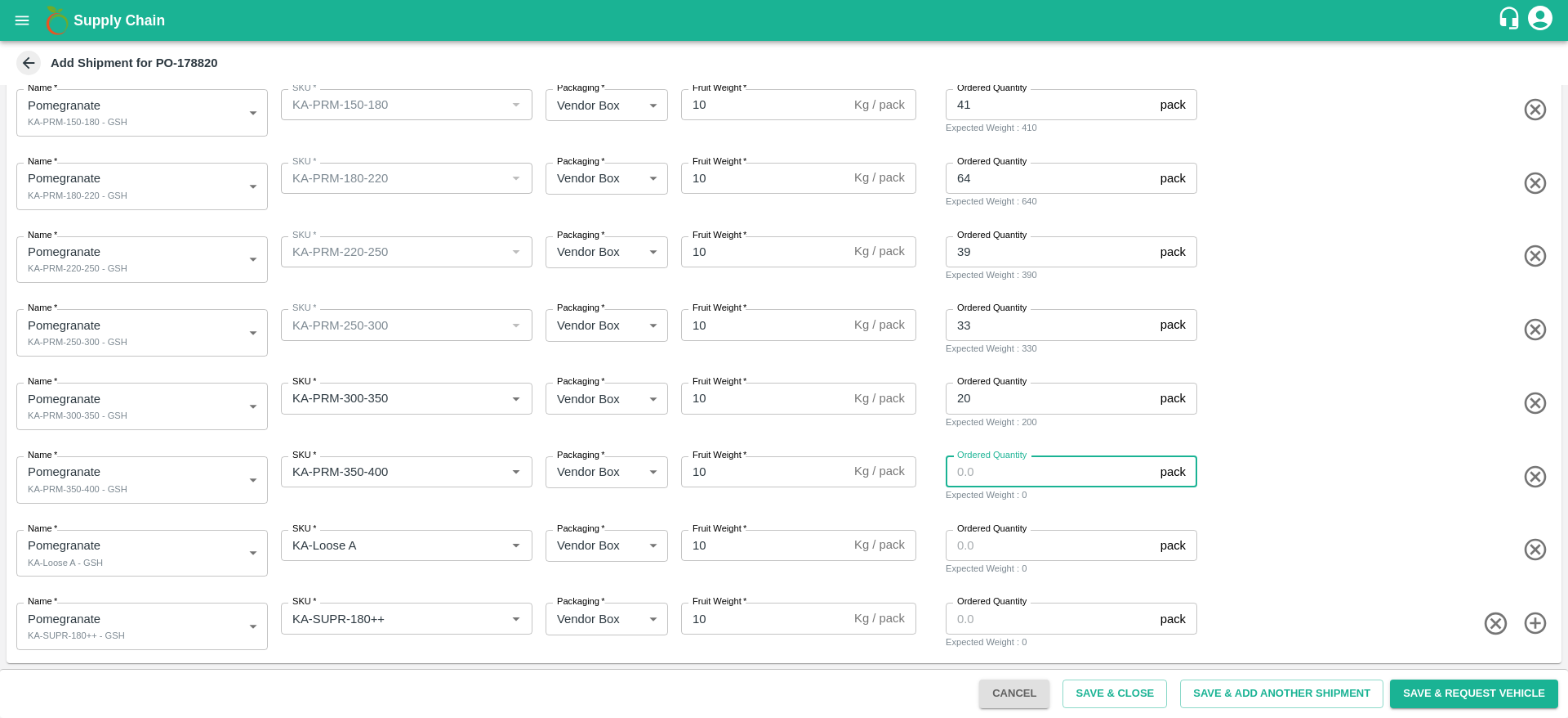
click at [975, 467] on input "Ordered Quantity" at bounding box center [1050, 471] width 209 height 31
type input "10"
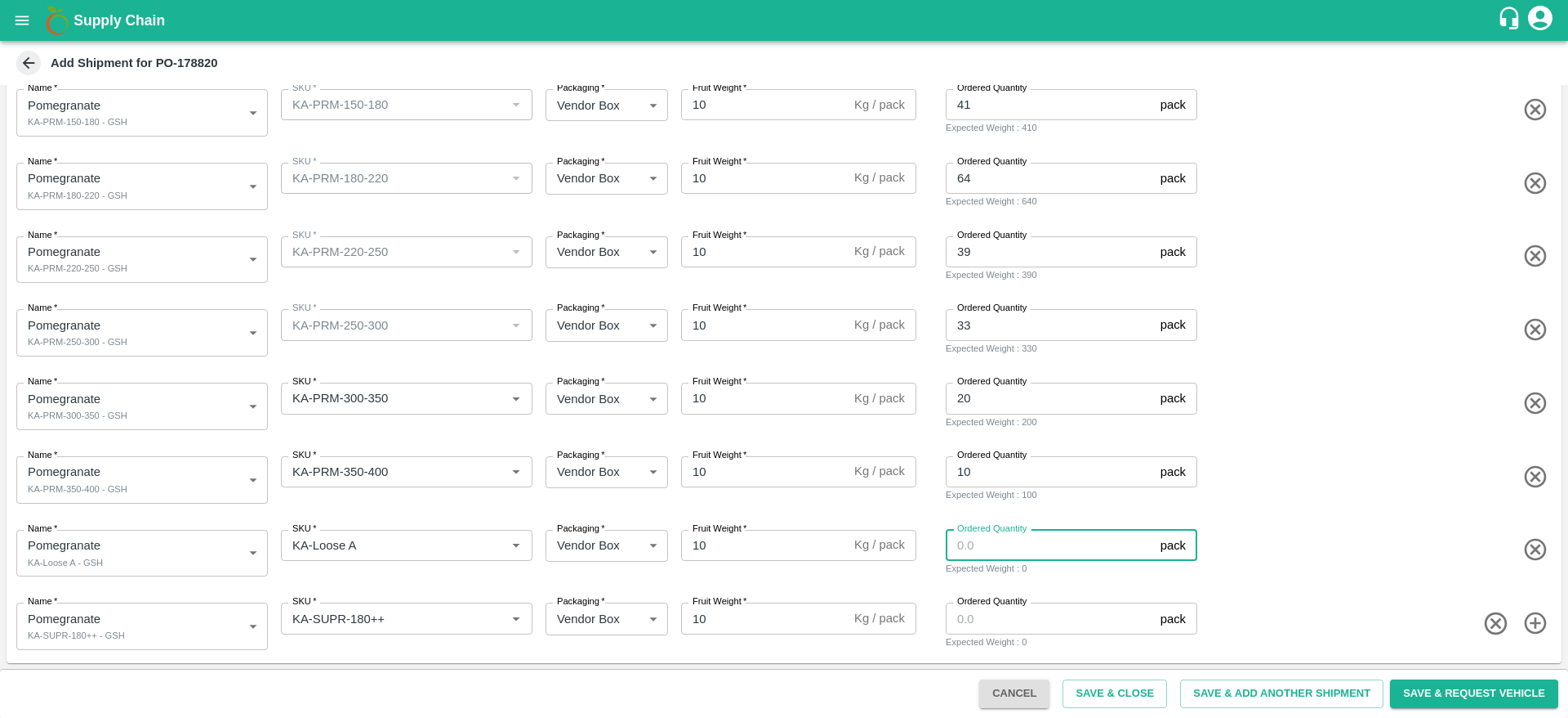
click at [978, 538] on input "Ordered Quantity" at bounding box center [1050, 545] width 209 height 31
type input "10"
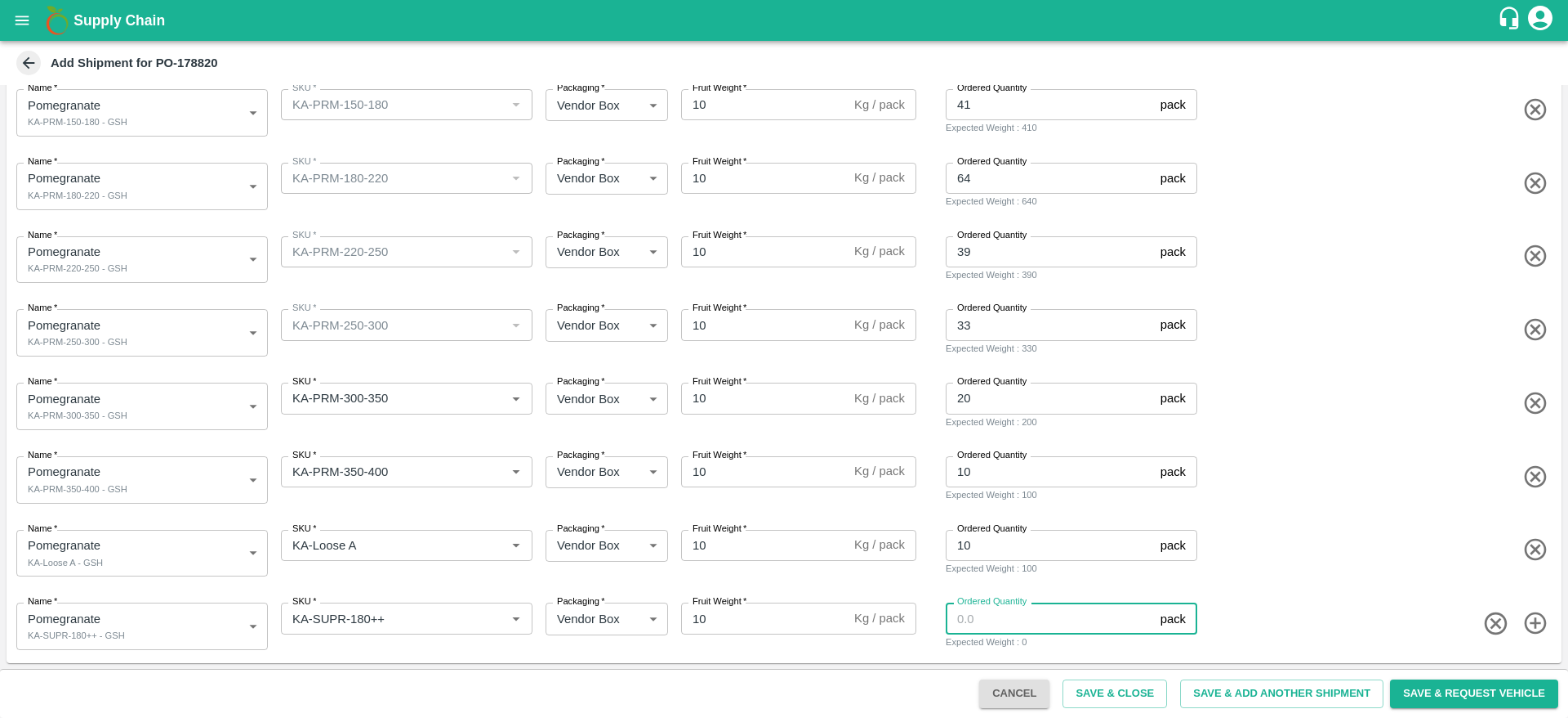
click at [978, 620] on input "Ordered Quantity" at bounding box center [1050, 617] width 209 height 31
type input "20"
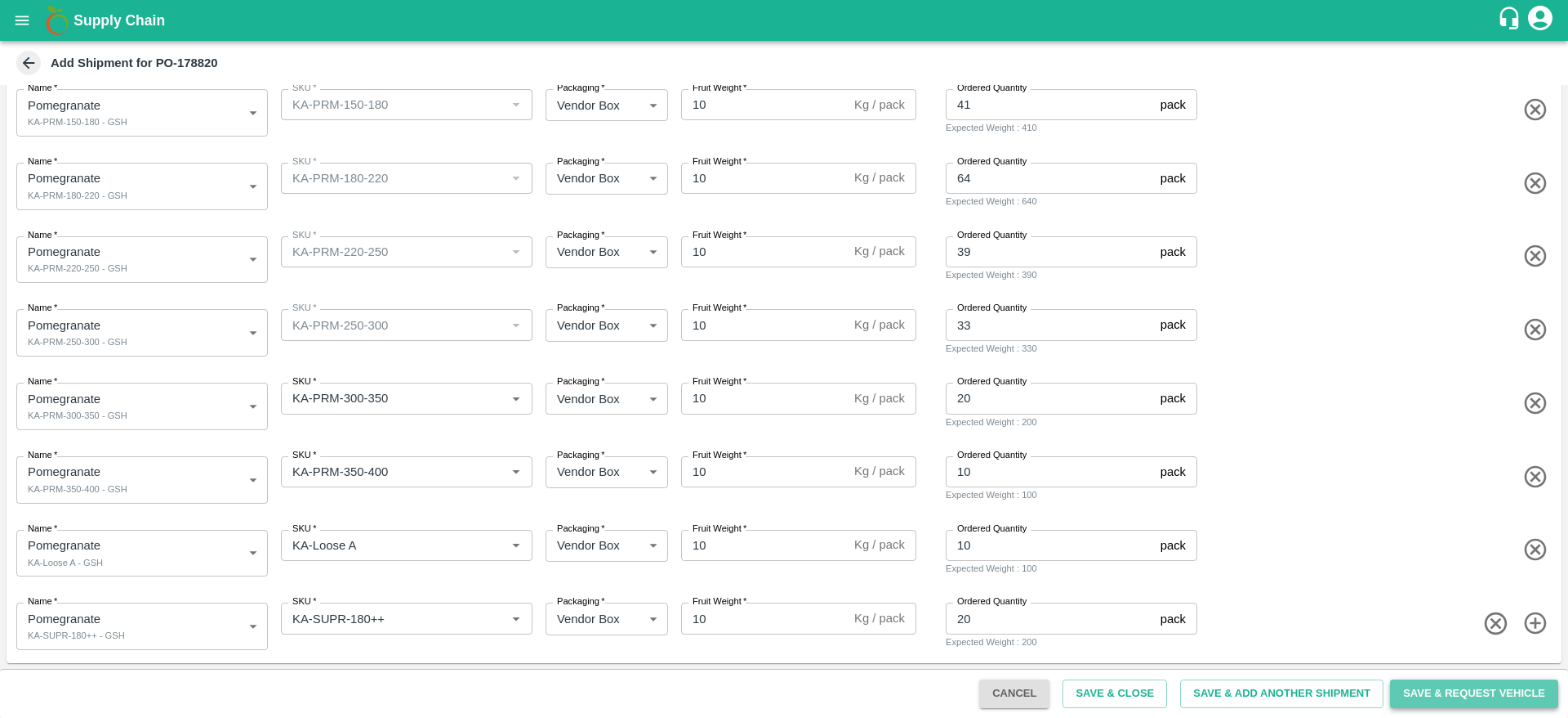
click at [1431, 685] on button "Save & Request Vehicle" at bounding box center [1474, 693] width 168 height 29
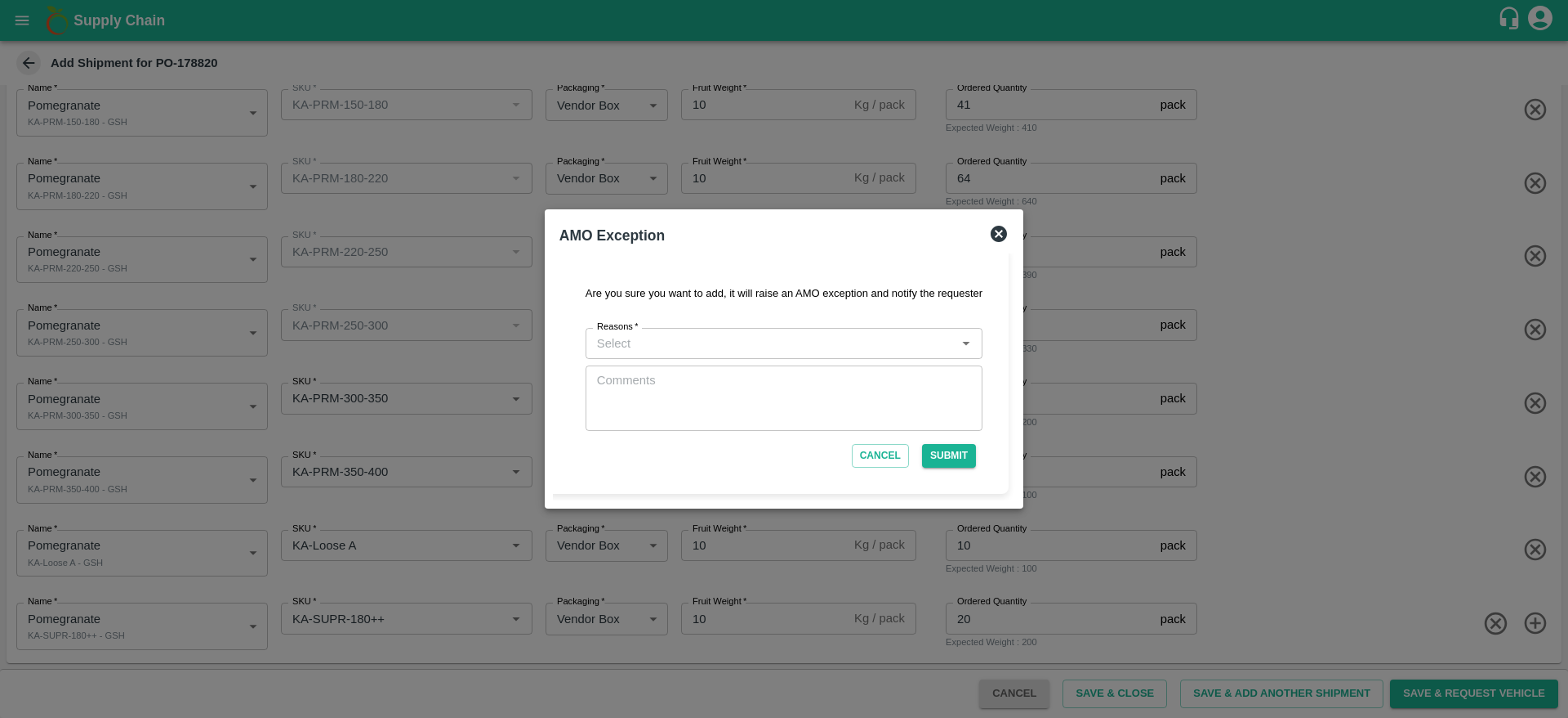
click at [887, 354] on div "Reasons   *" at bounding box center [784, 343] width 397 height 31
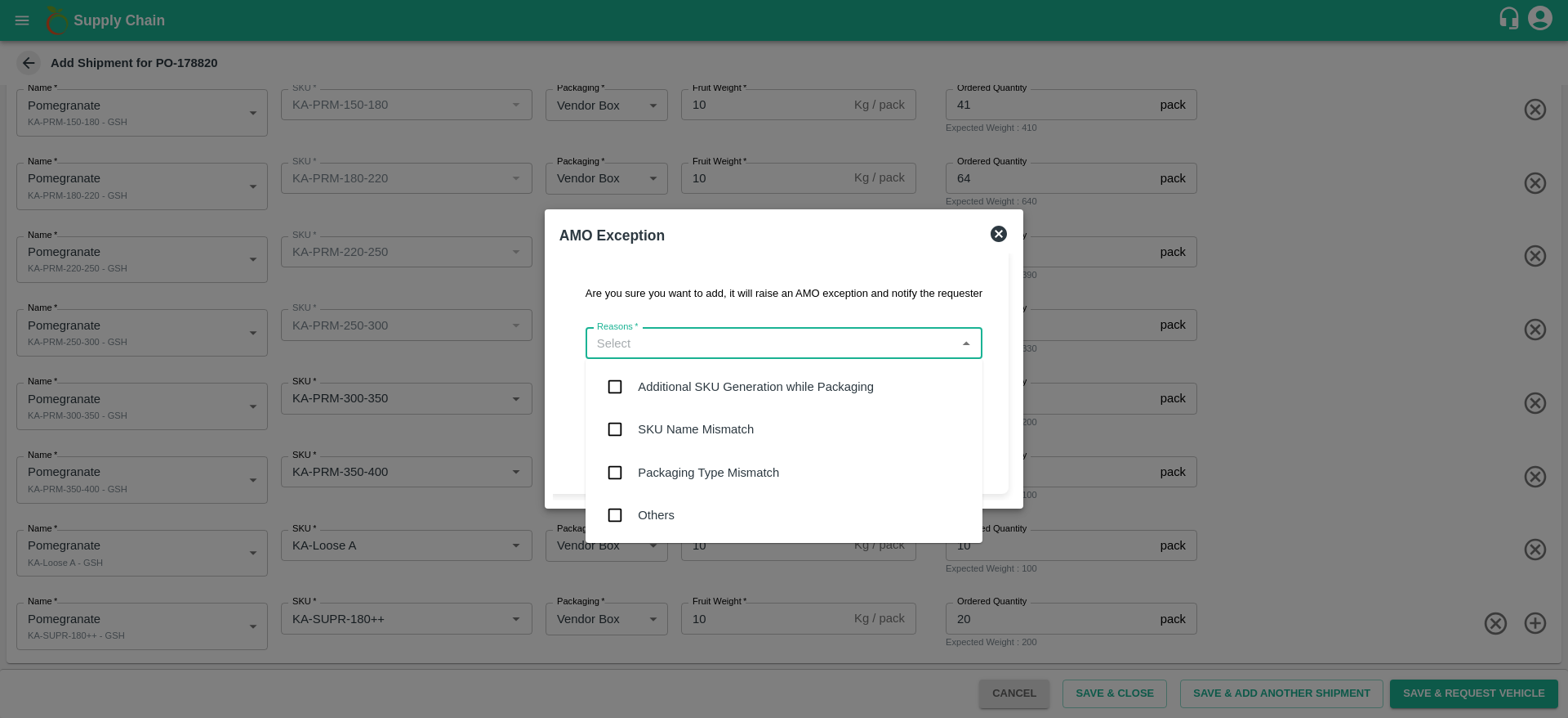
click at [767, 379] on div "Additional SKU Generation while Packaging" at bounding box center [756, 386] width 236 height 18
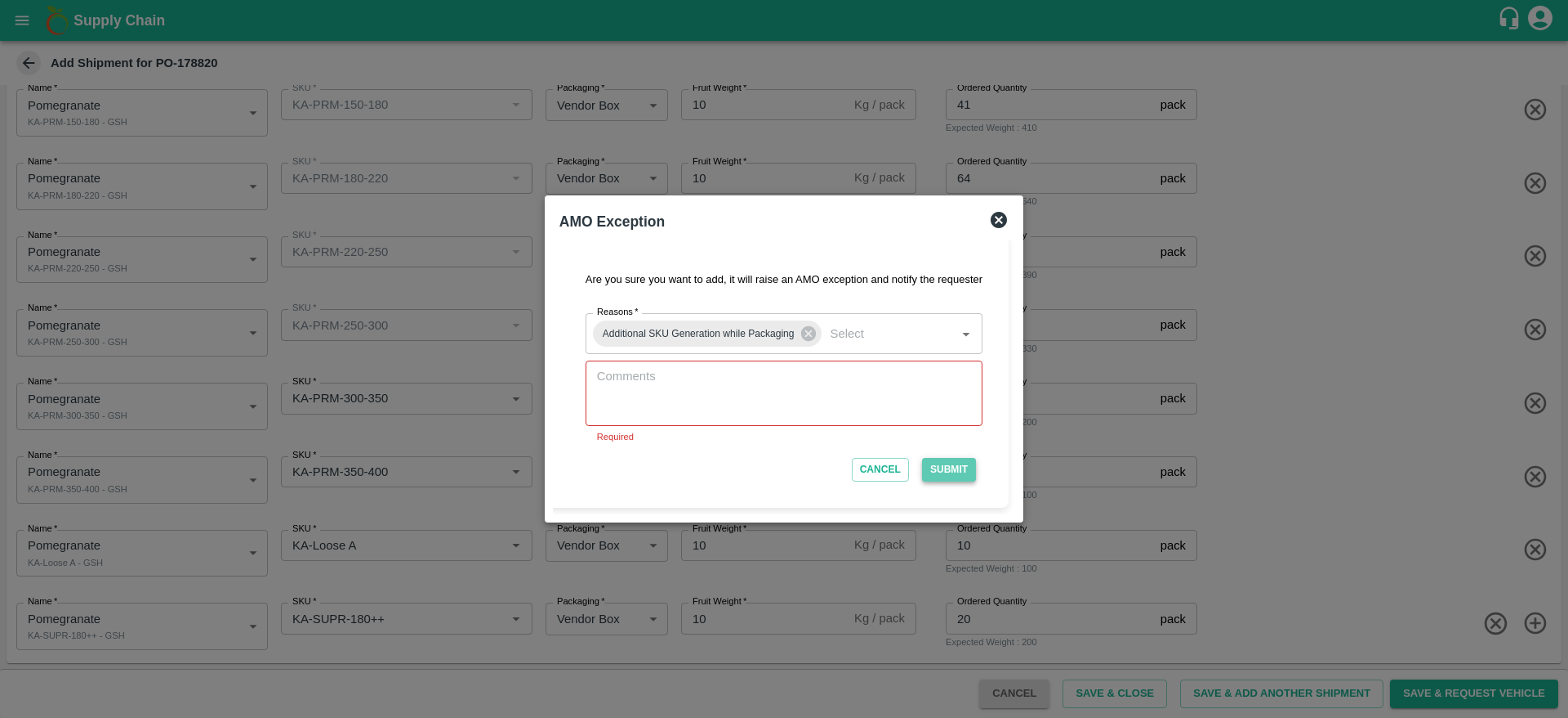
click at [935, 460] on button "Submit" at bounding box center [950, 469] width 54 height 23
click at [828, 417] on textarea at bounding box center [784, 393] width 374 height 51
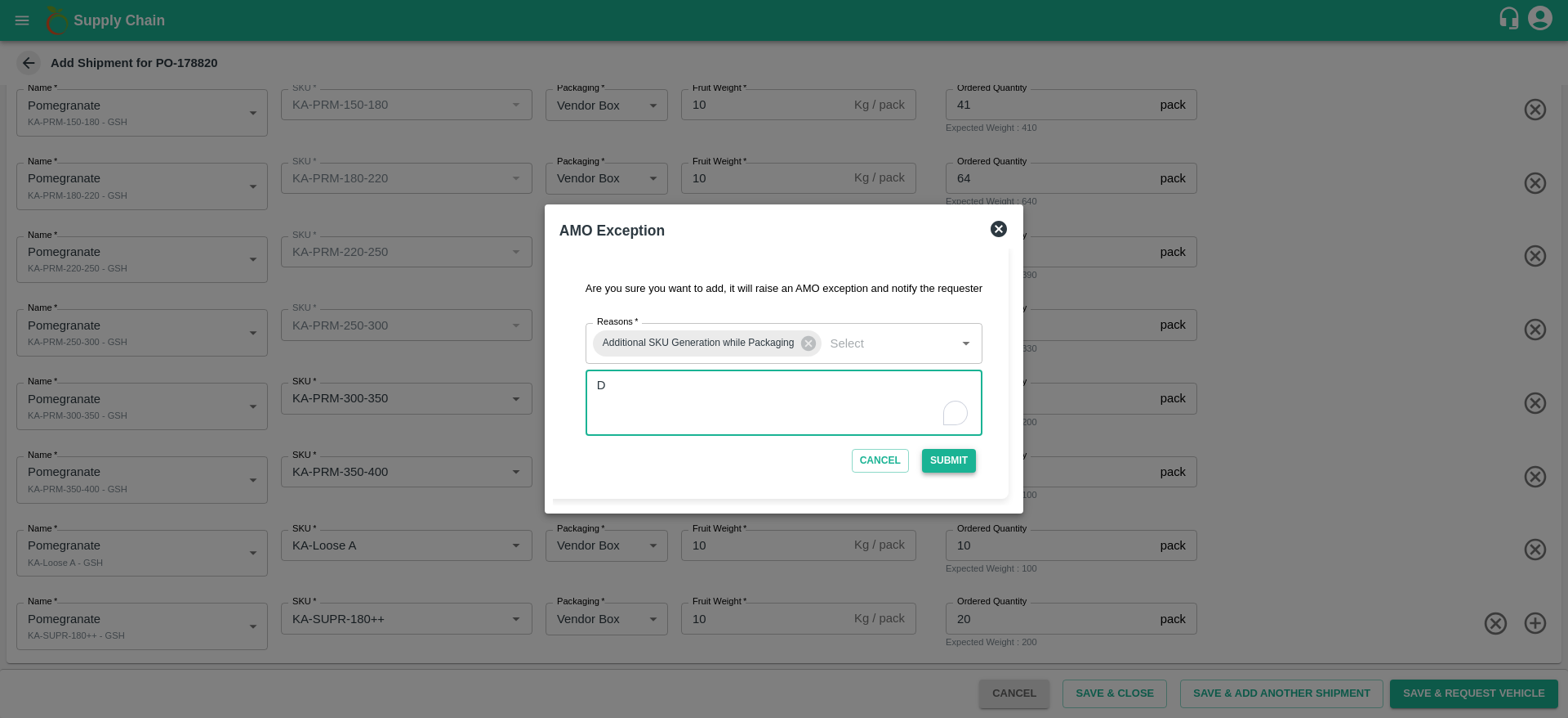
type textarea "D"
click at [955, 458] on button "Submit" at bounding box center [950, 460] width 54 height 23
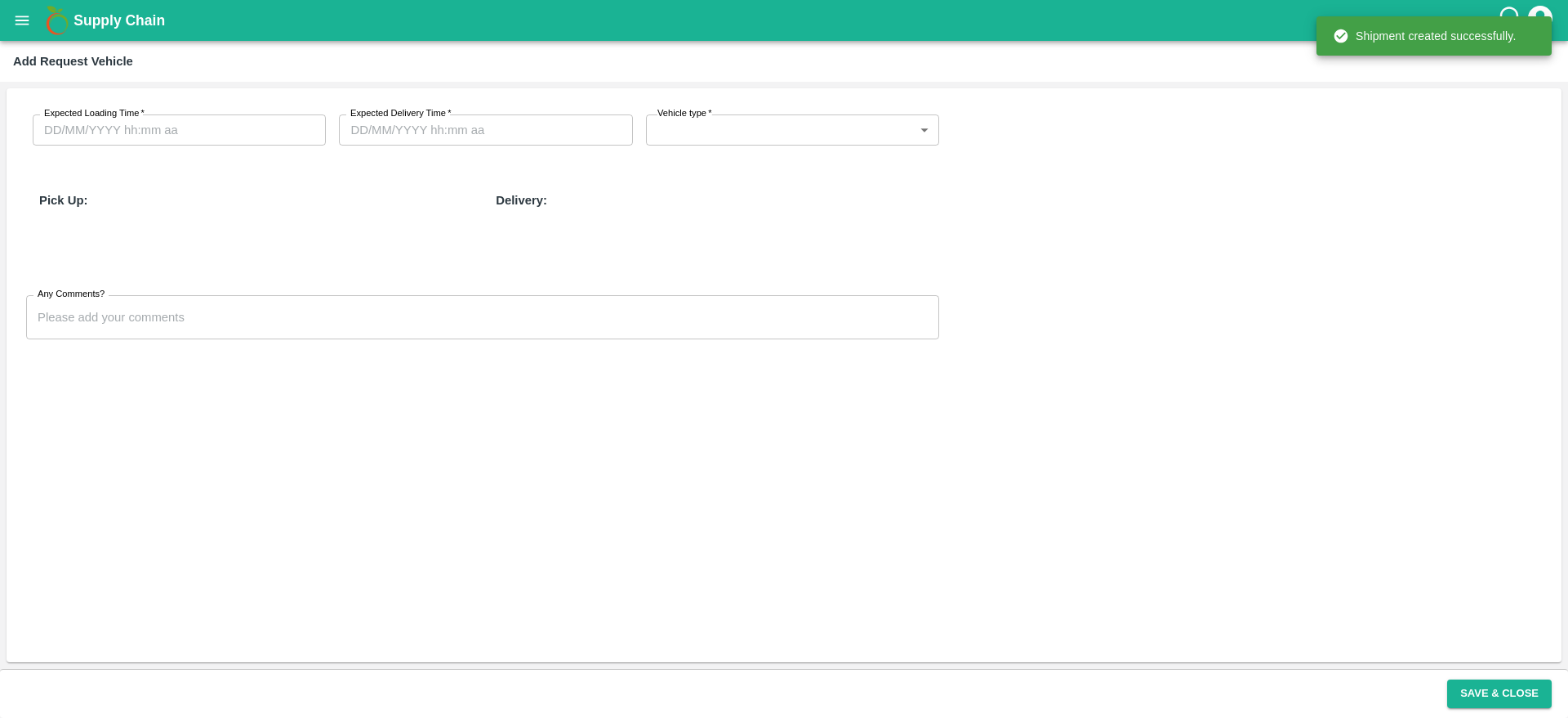
type input "01/10/2025 09:44 PM"
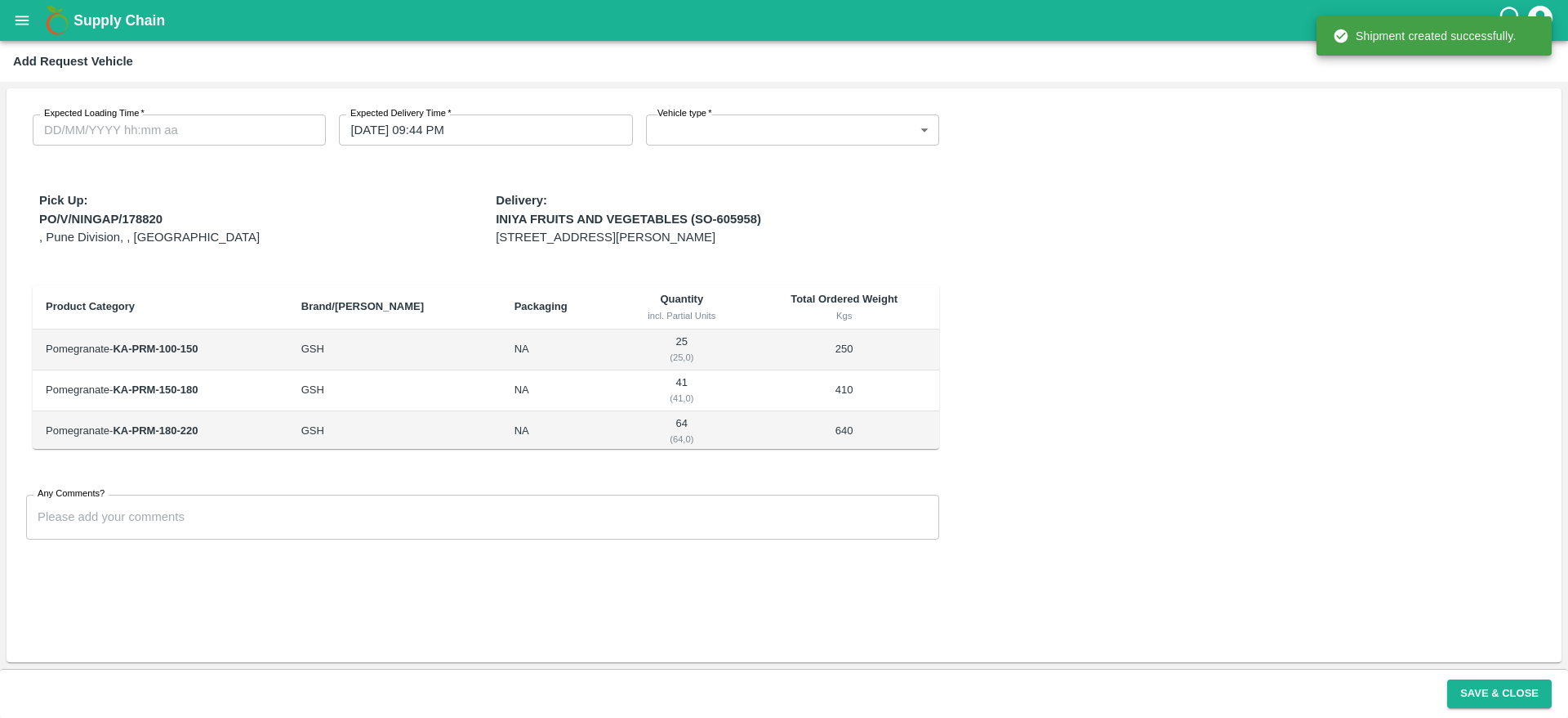
type input "DD/MM/YYYY hh:mm aa"
click at [240, 122] on input "DD/MM/YYYY hh:mm aa" at bounding box center [173, 129] width 282 height 31
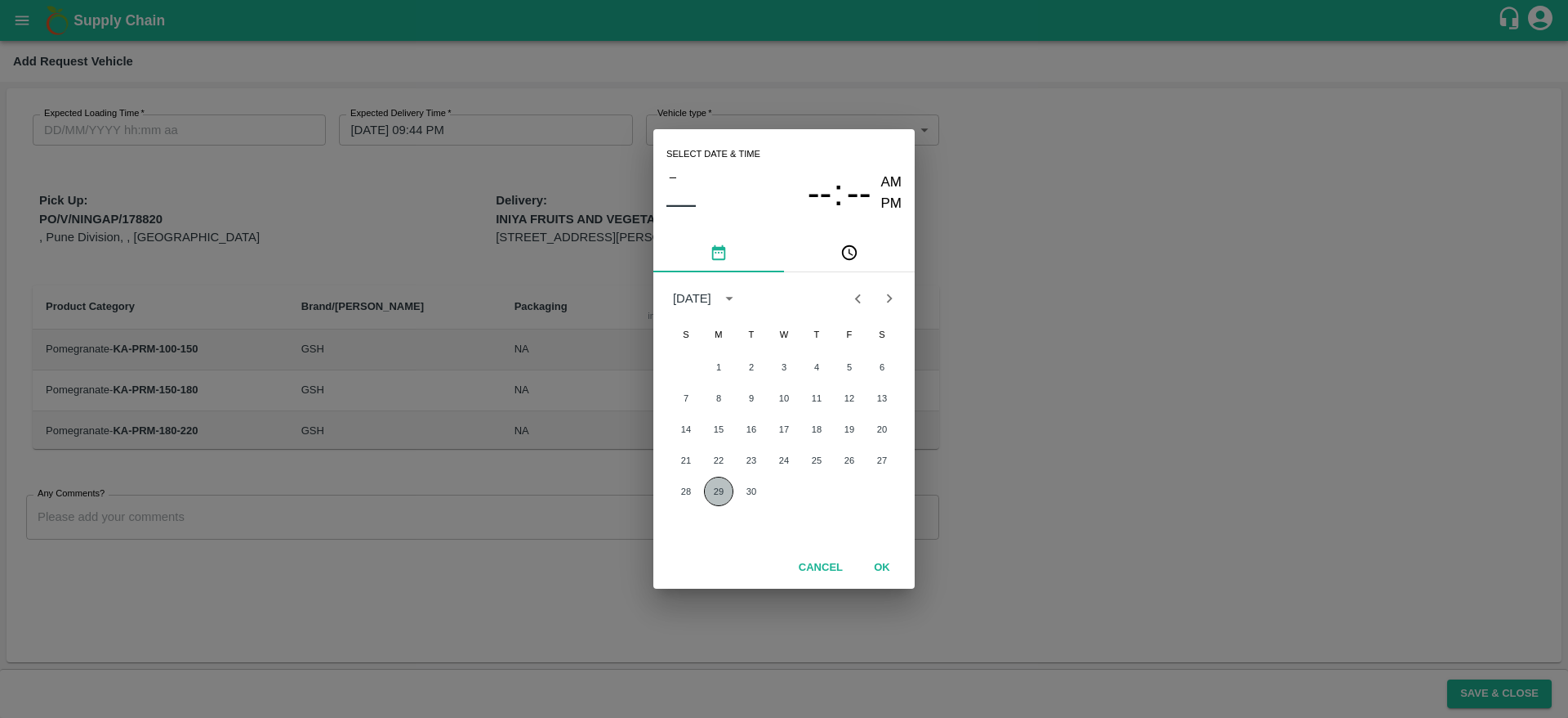
click at [719, 489] on button "29" at bounding box center [719, 491] width 29 height 29
type input "[DATE] 12:00 AM"
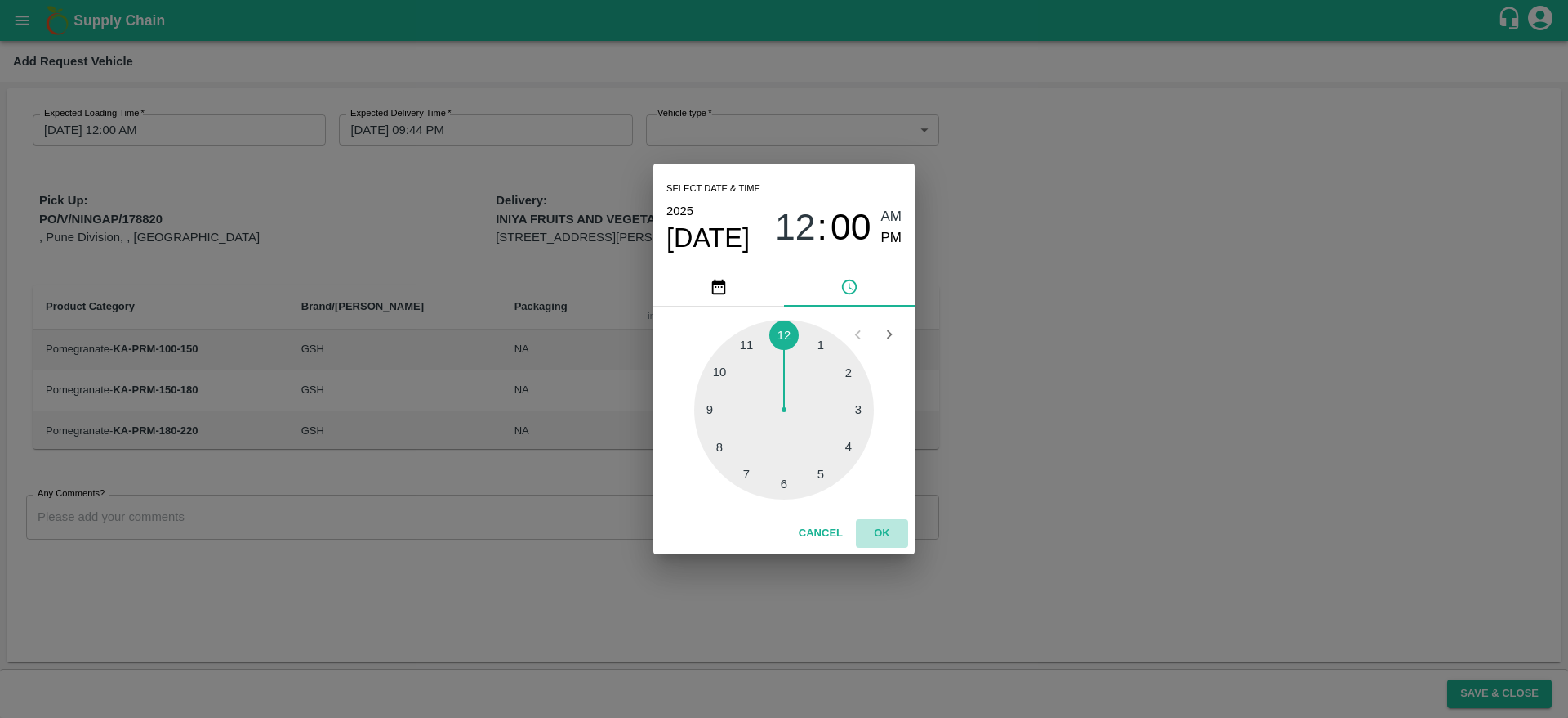
click at [883, 530] on button "OK" at bounding box center [882, 533] width 52 height 29
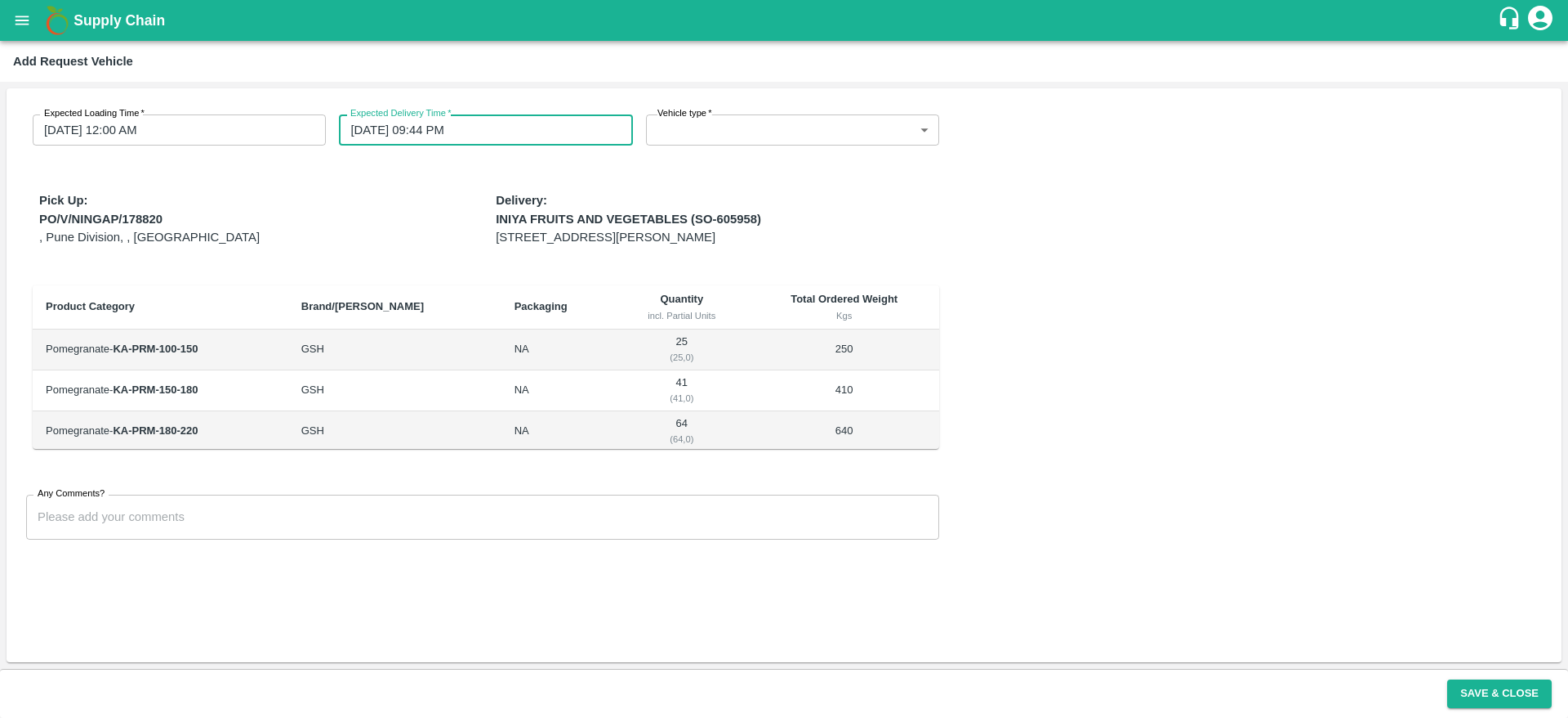
click at [462, 137] on input "01/10/2025 09:44 PM" at bounding box center [479, 129] width 282 height 31
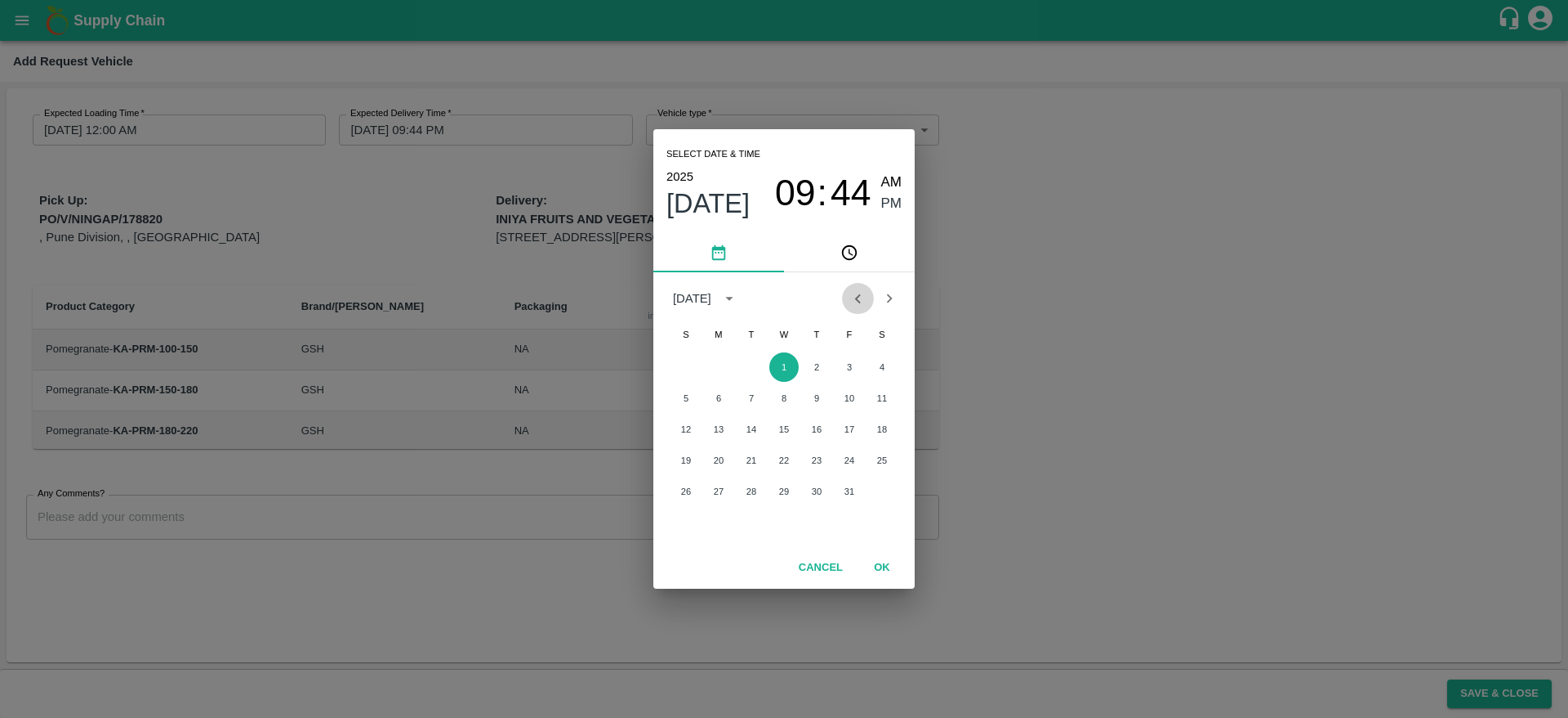
click at [859, 305] on icon "Previous month" at bounding box center [857, 298] width 18 height 18
click at [747, 492] on button "30" at bounding box center [750, 491] width 29 height 29
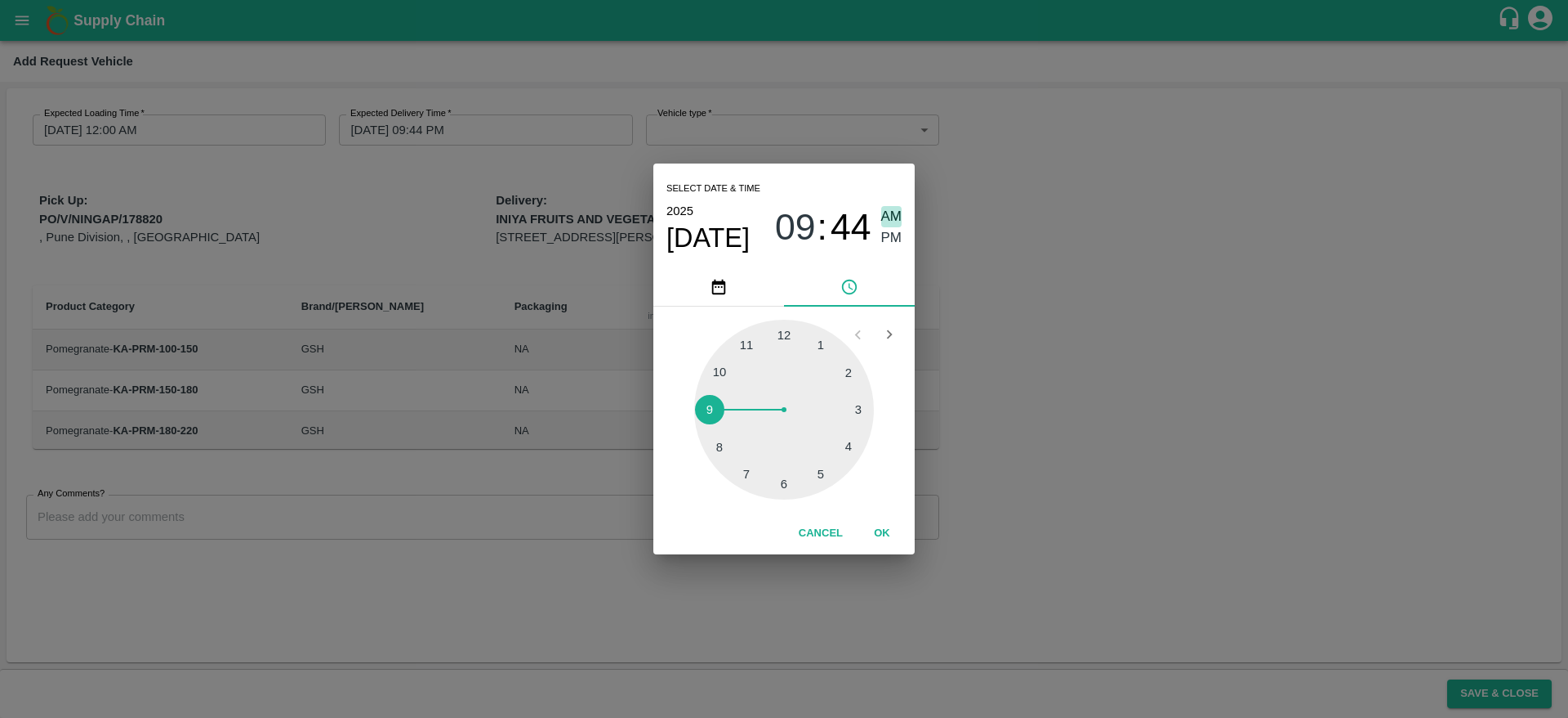
click at [890, 212] on span "AM" at bounding box center [892, 217] width 22 height 22
type input "30/09/2025 09:44 AM"
click at [876, 541] on button "OK" at bounding box center [882, 533] width 52 height 29
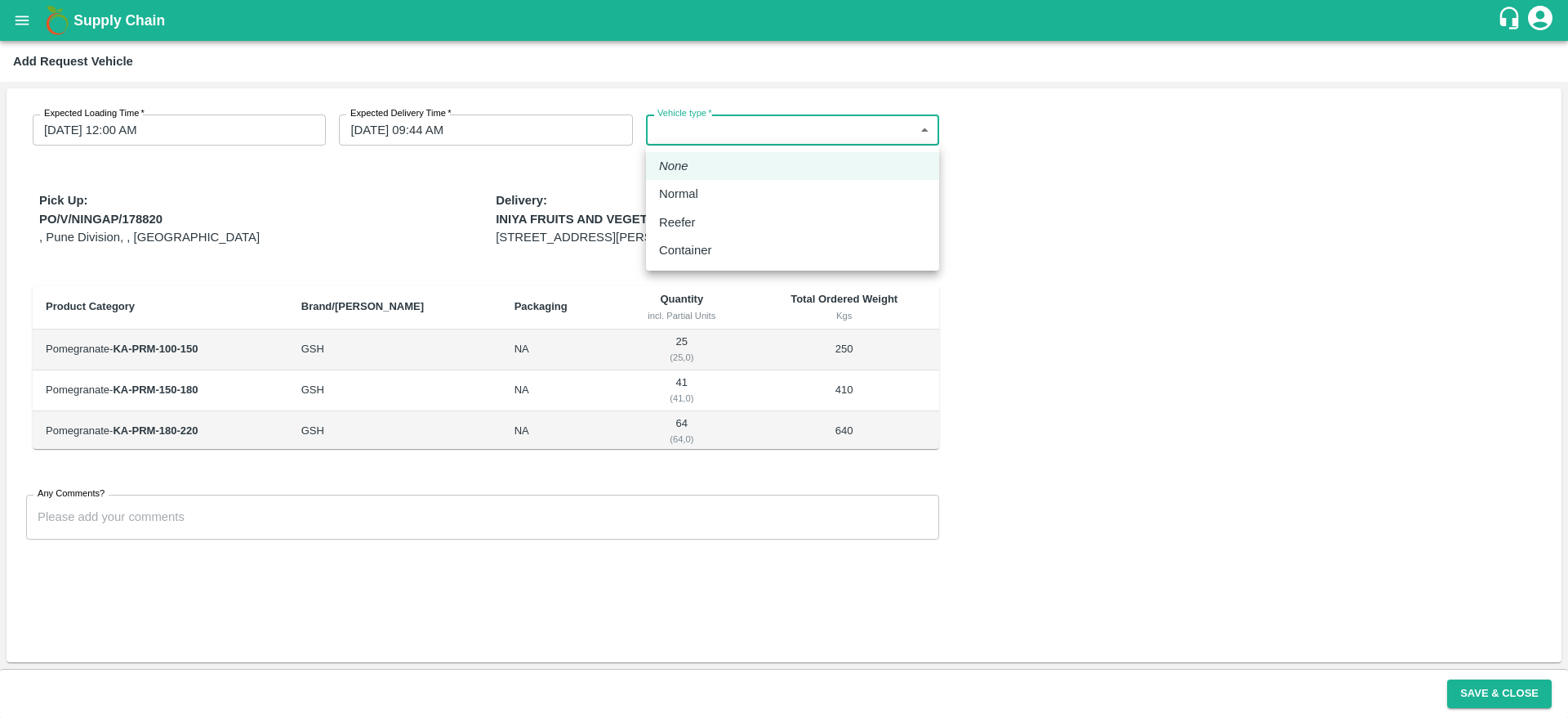
click at [778, 139] on body "Supply Chain Add Request Vehicle Expected Loading Time   * 29/09/2025 12:00 AM …" at bounding box center [784, 359] width 1568 height 718
click at [751, 203] on div "Normal" at bounding box center [792, 193] width 267 height 18
type input "1"
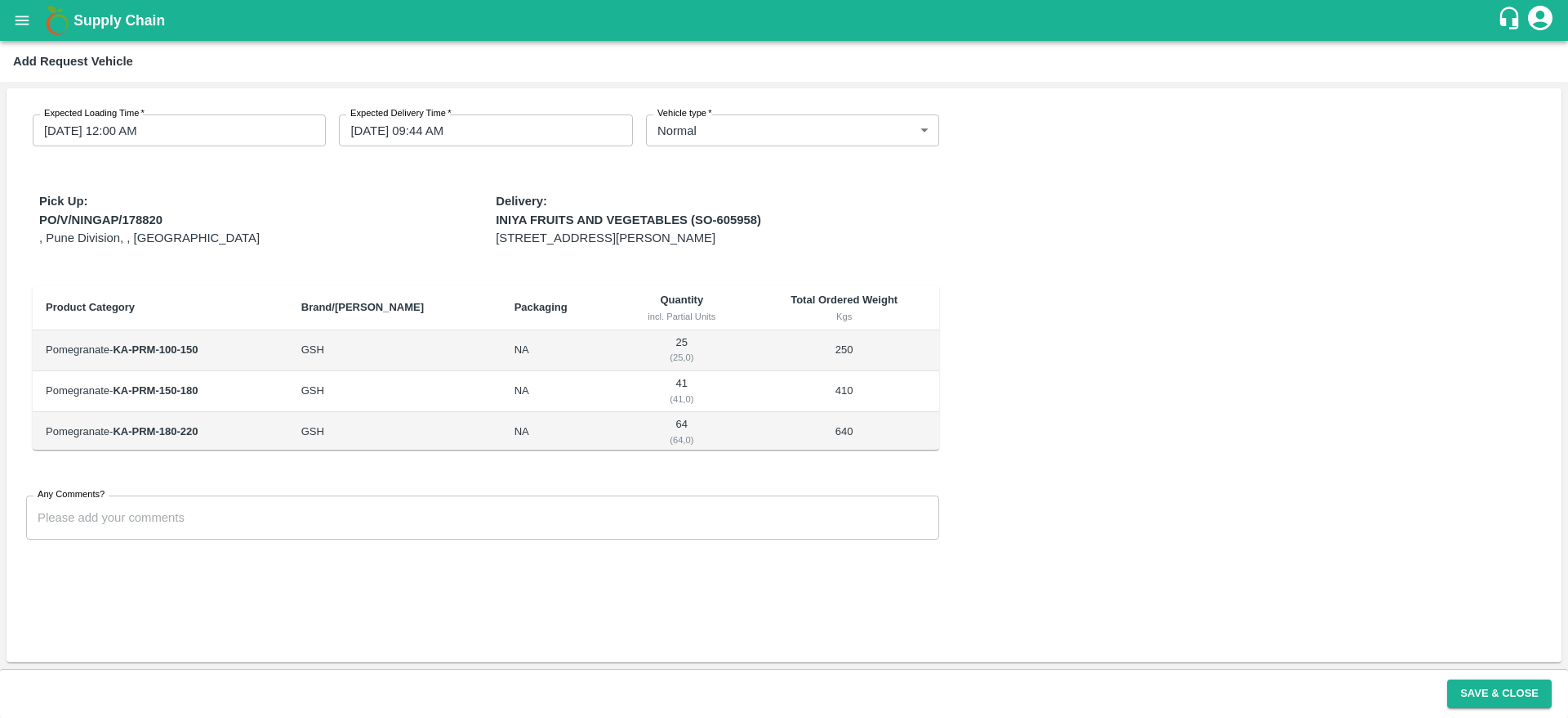
click at [1120, 383] on div "Expected Loading Time   * 29/09/2025 12:00 AM Expected Loading Time Expected De…" at bounding box center [784, 374] width 1555 height 574
click at [1511, 701] on button "Save & Close" at bounding box center [1500, 693] width 105 height 29
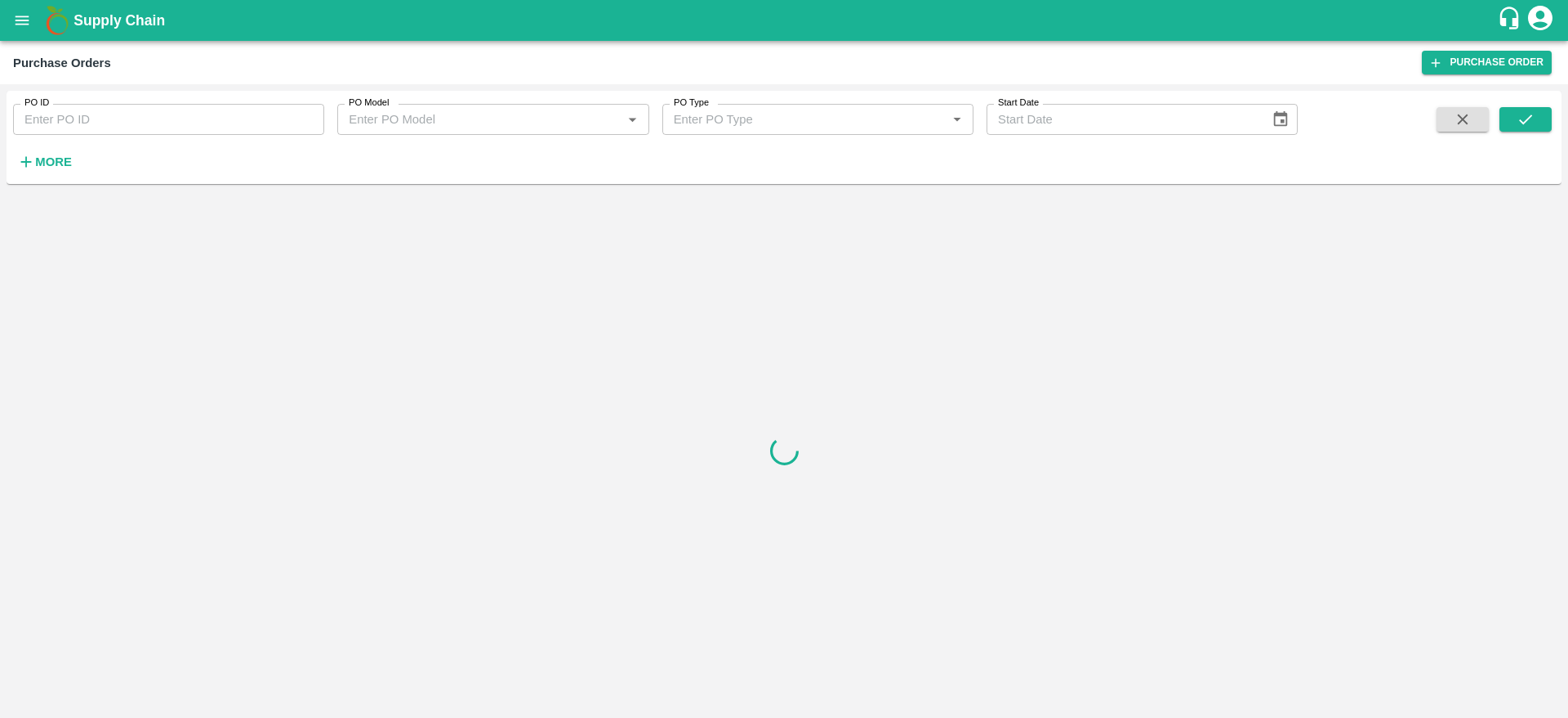
click at [22, 27] on icon "open drawer" at bounding box center [22, 20] width 18 height 18
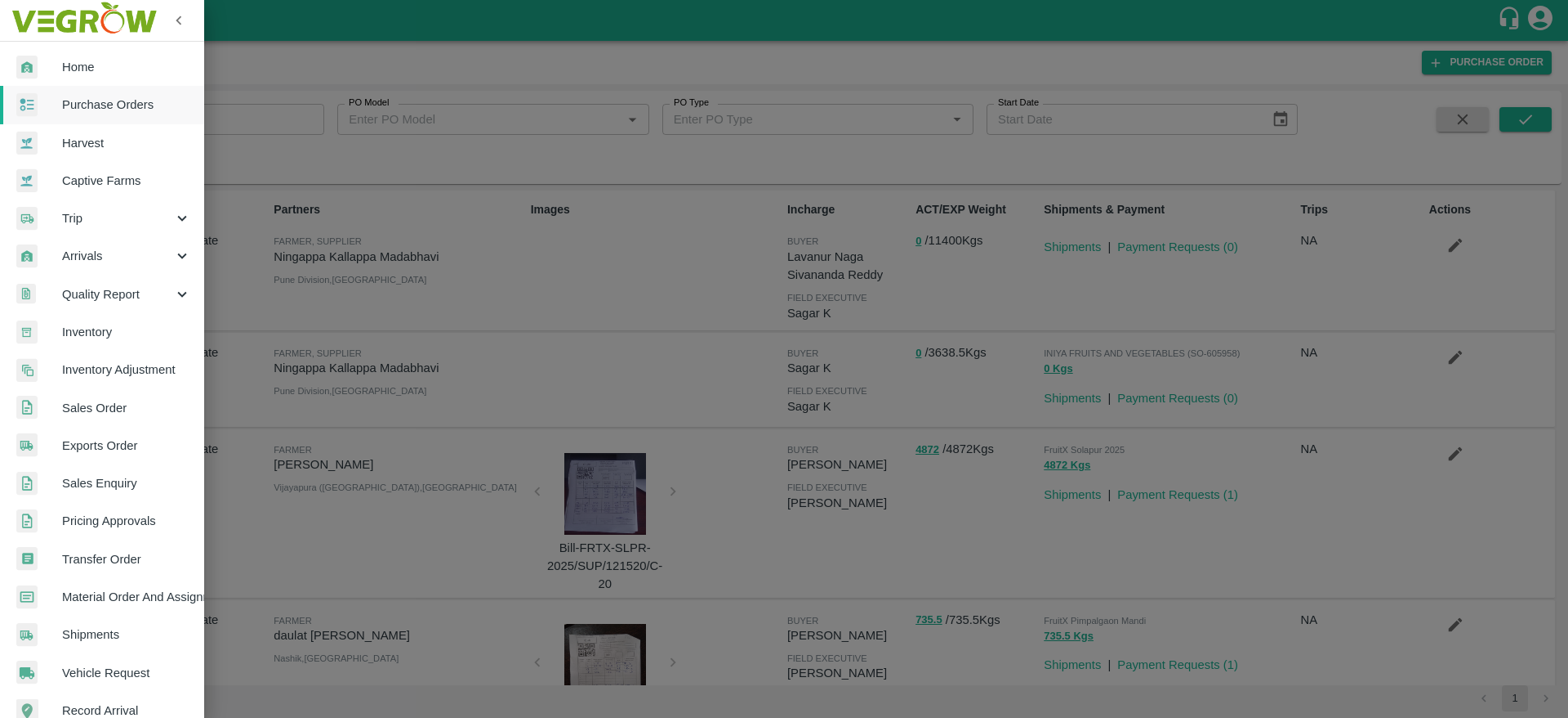
click at [135, 232] on div "Trip" at bounding box center [102, 218] width 204 height 37
click at [112, 267] on li "Fruit Movement" at bounding box center [109, 256] width 191 height 37
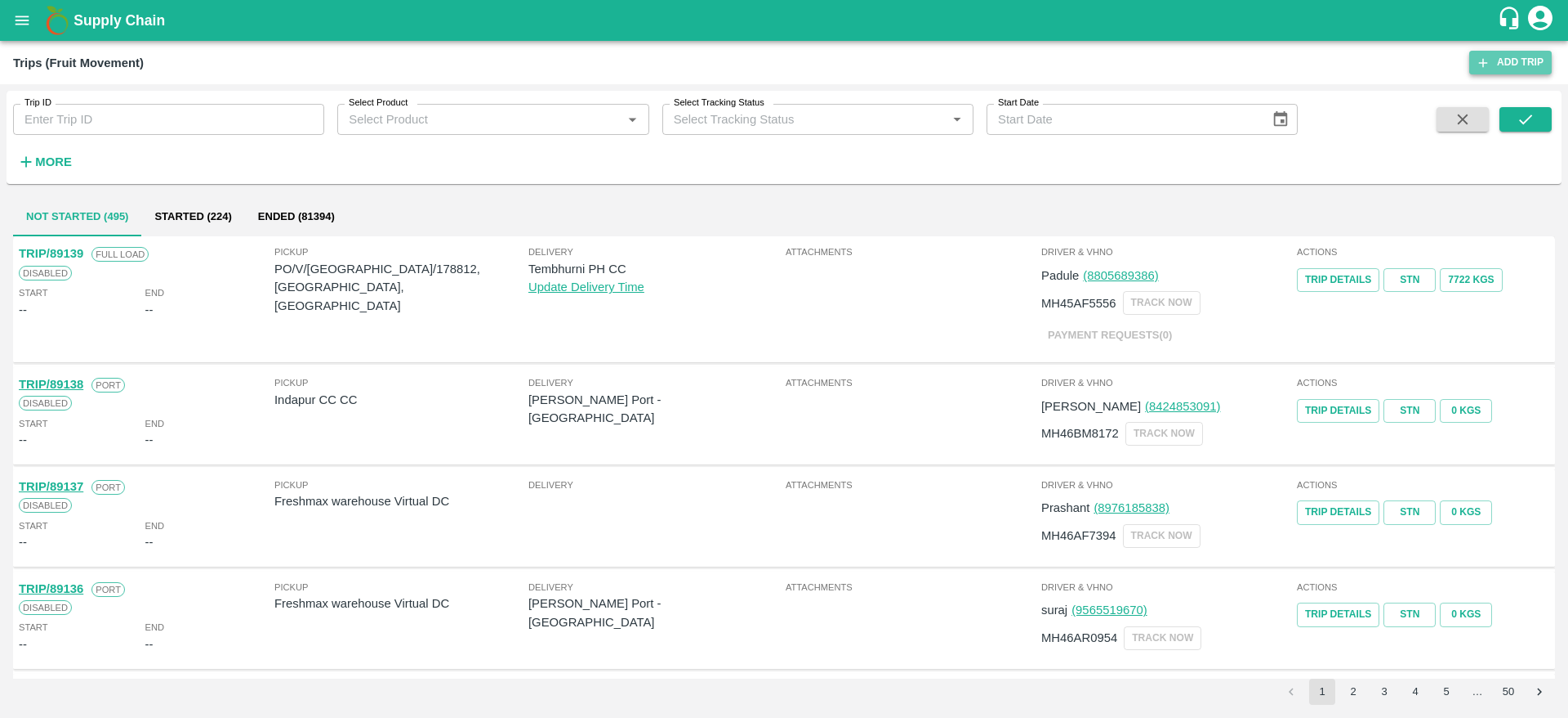
click at [1498, 61] on link "Add Trip" at bounding box center [1511, 62] width 82 height 23
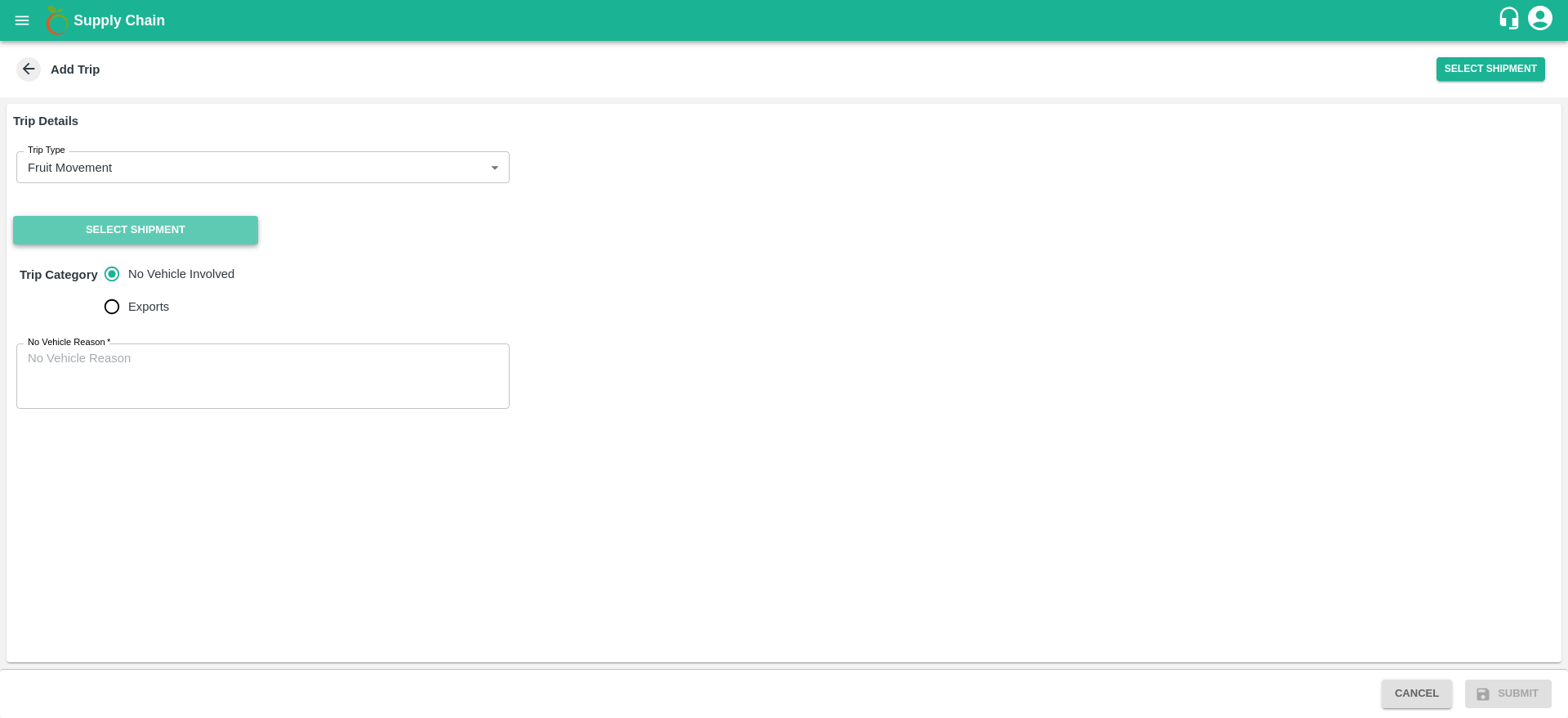
click at [164, 238] on button "Select Shipment" at bounding box center [136, 229] width 245 height 29
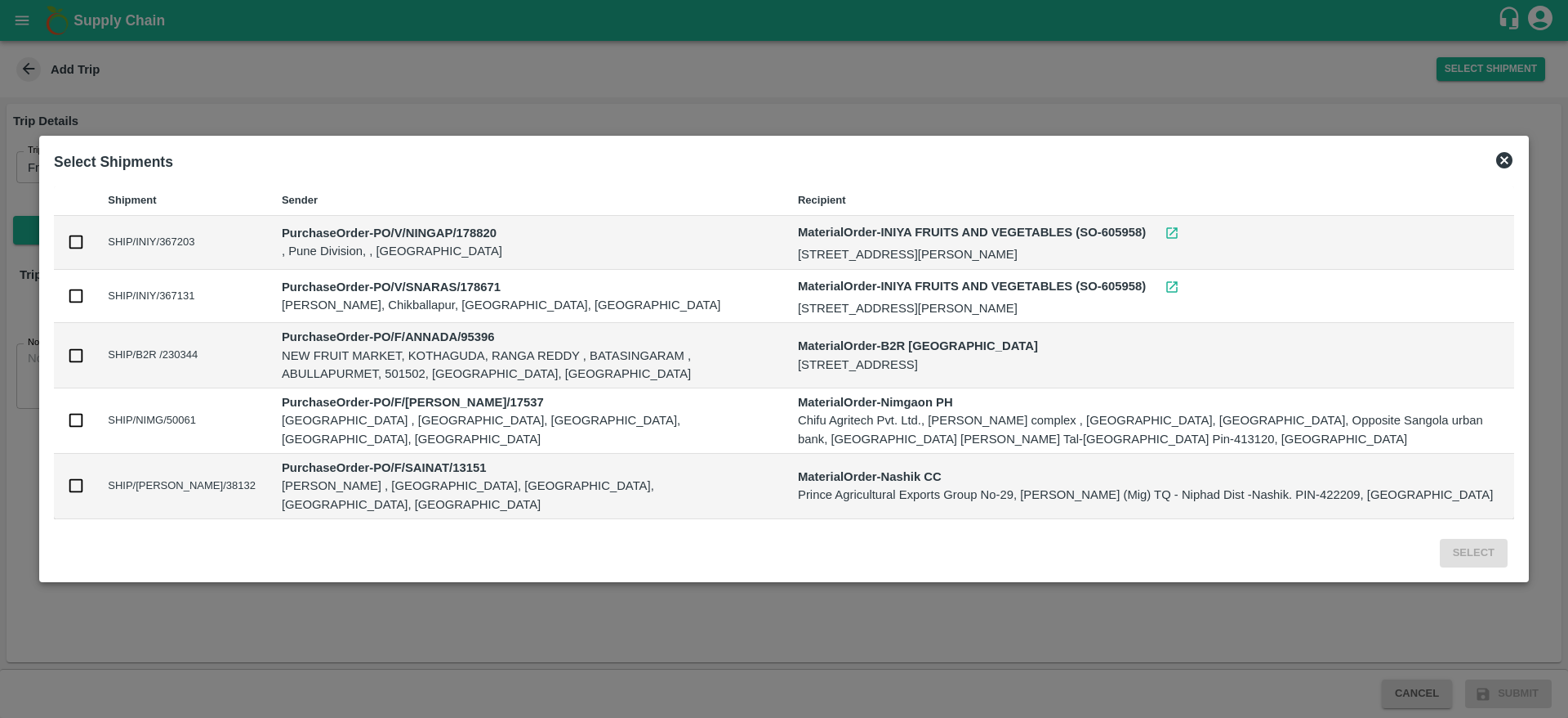
click at [64, 244] on td at bounding box center [75, 242] width 41 height 54
click at [74, 249] on input "checkbox" at bounding box center [76, 242] width 18 height 18
checkbox input "true"
click at [1486, 550] on button "Select" at bounding box center [1474, 552] width 67 height 29
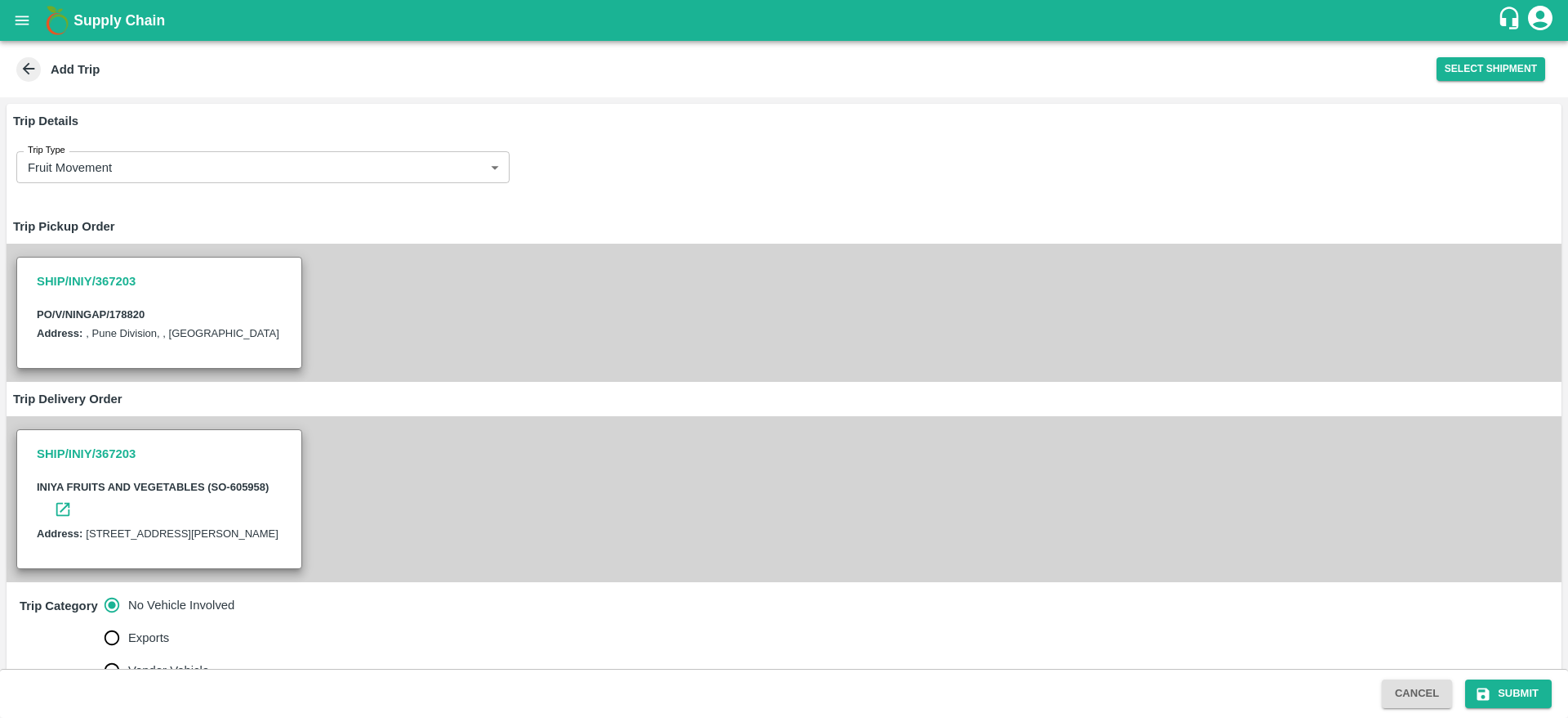
scroll to position [159, 0]
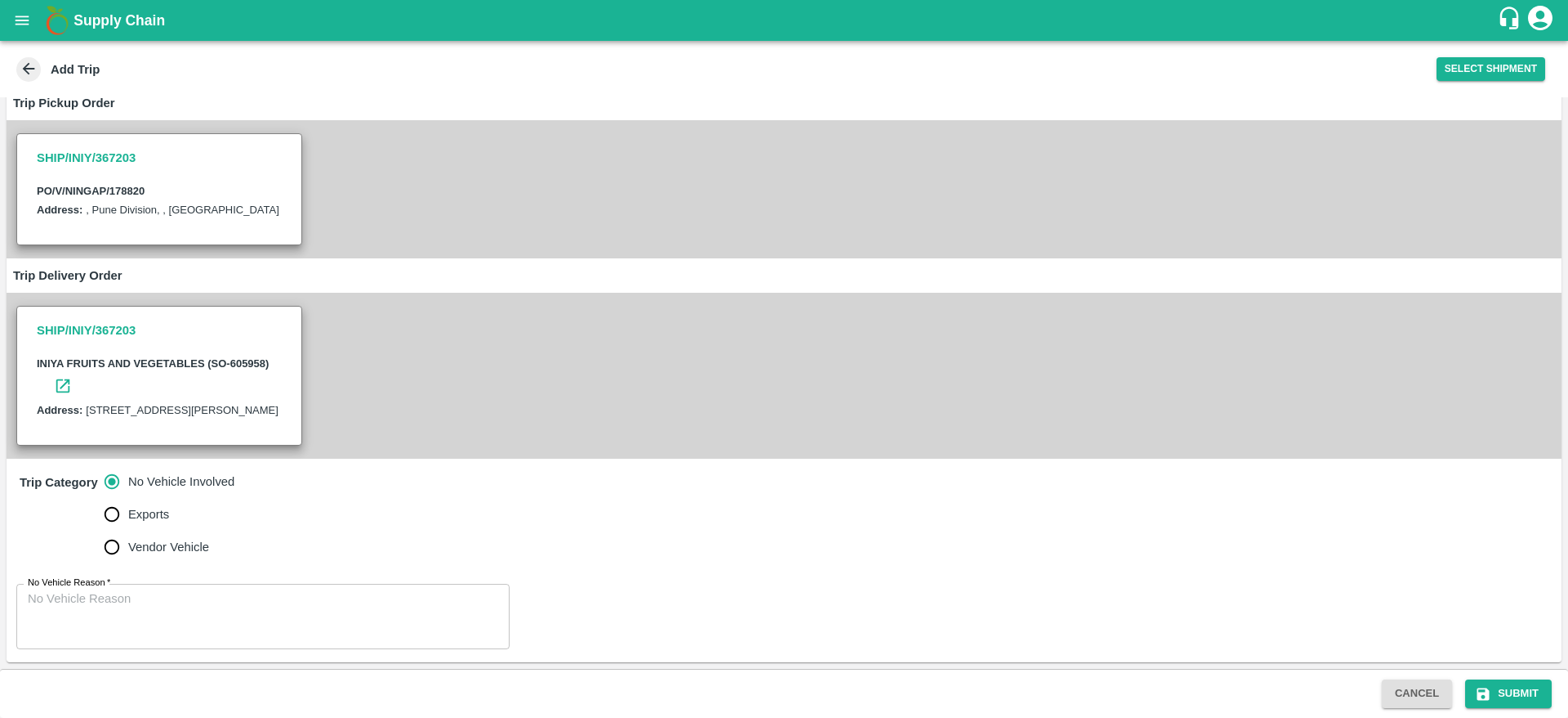
click at [123, 549] on input "Vendor Vehicle" at bounding box center [111, 547] width 33 height 33
radio input "true"
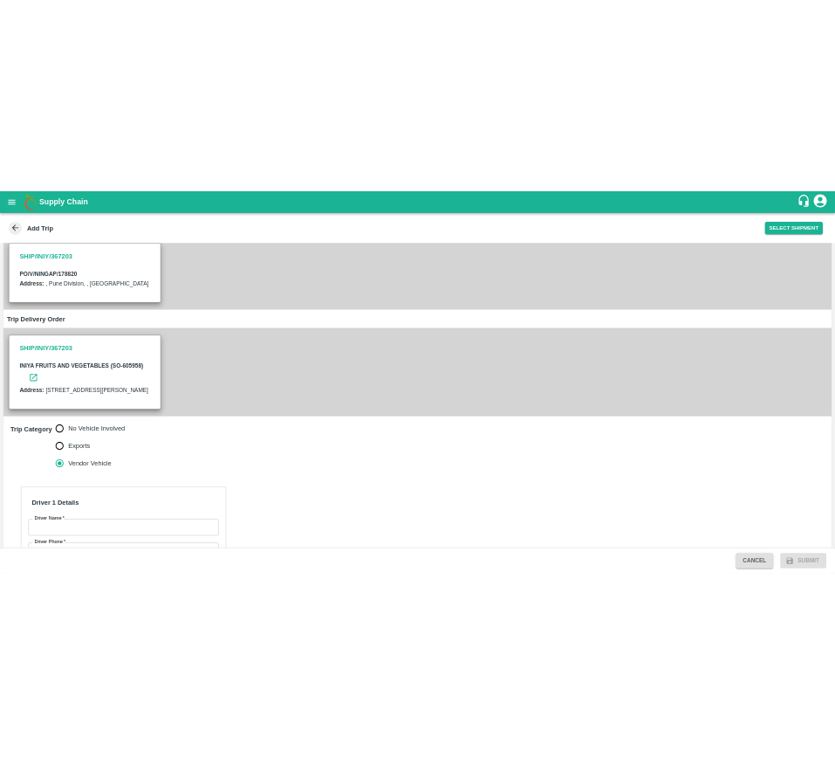
scroll to position [574, 0]
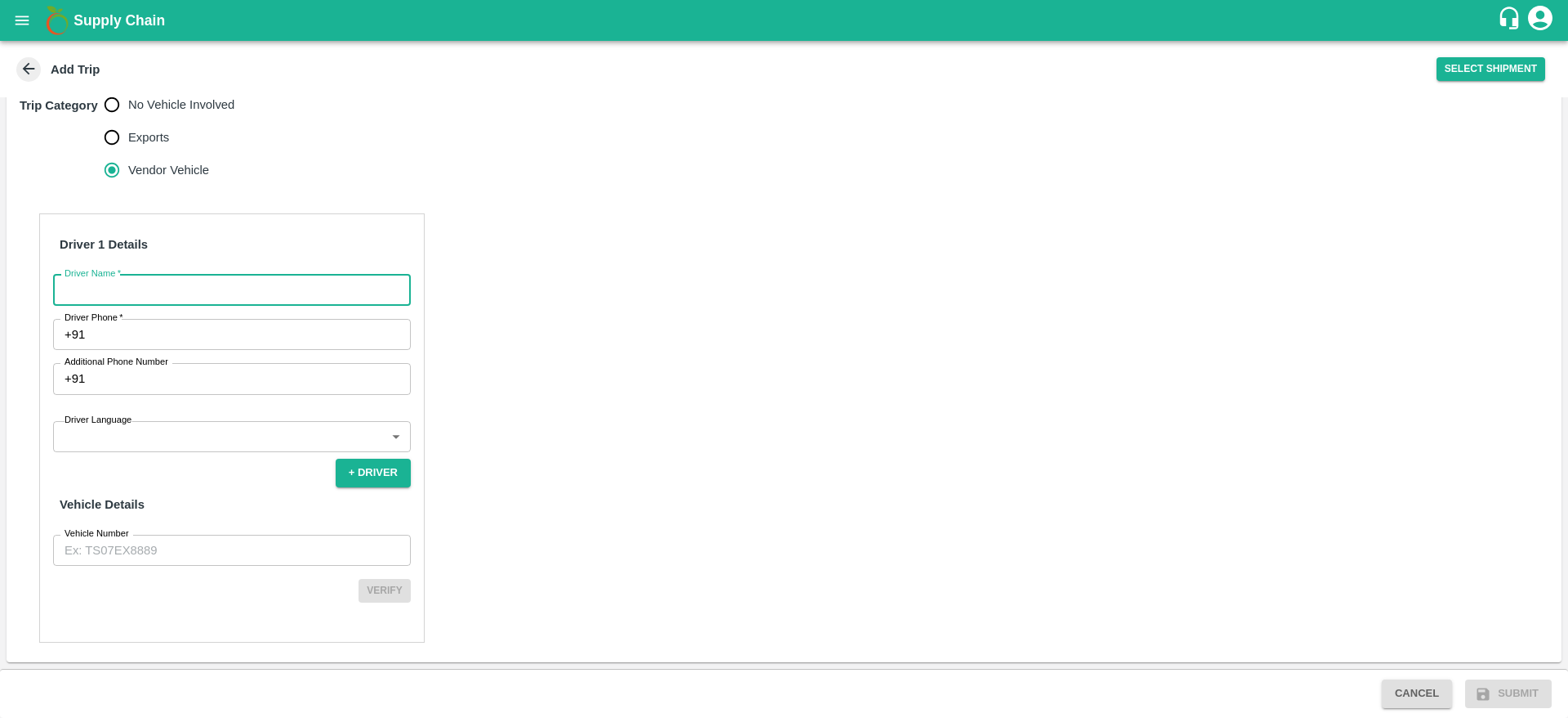
click at [136, 293] on input "Driver Name   *" at bounding box center [232, 289] width 357 height 31
type input "rAJESH"
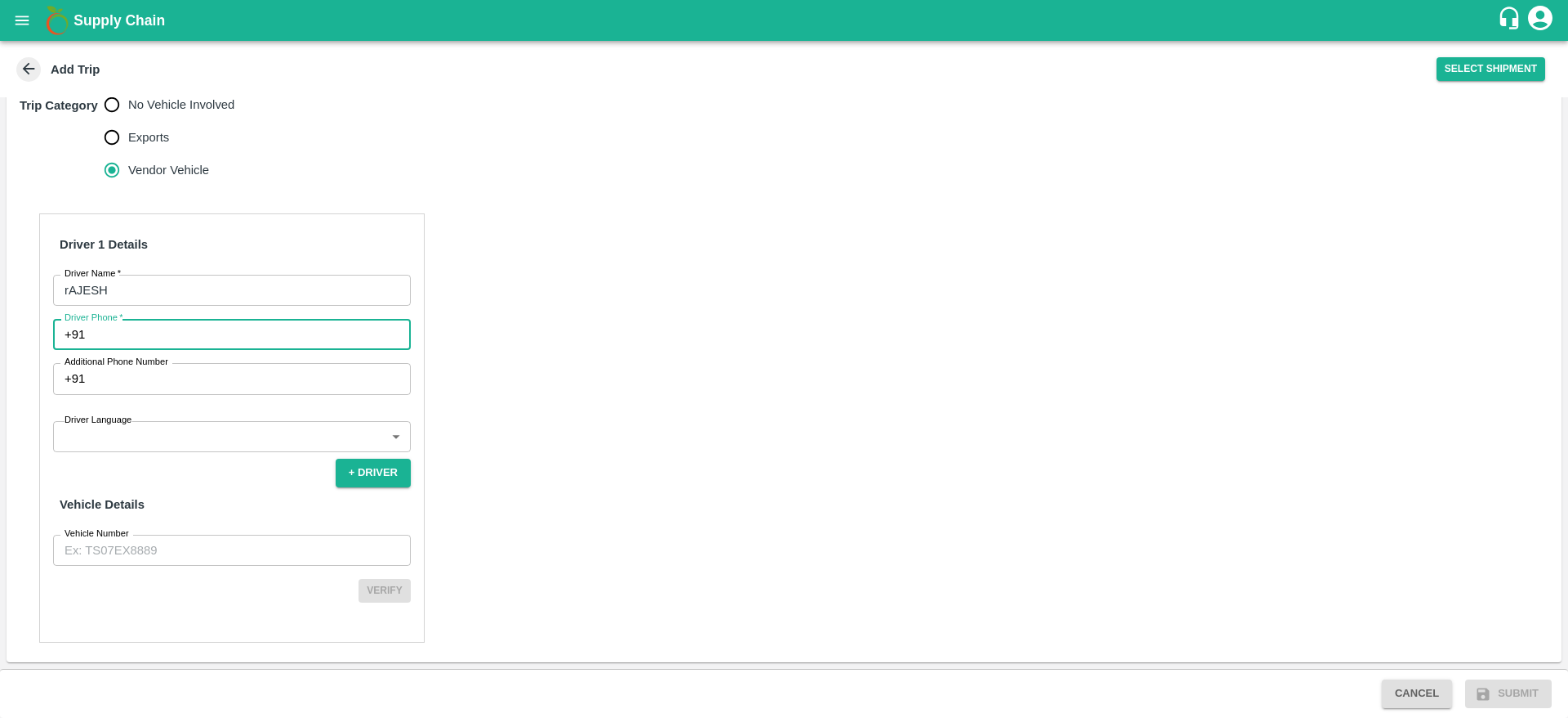
click at [108, 326] on input "Driver Phone   *" at bounding box center [251, 333] width 319 height 31
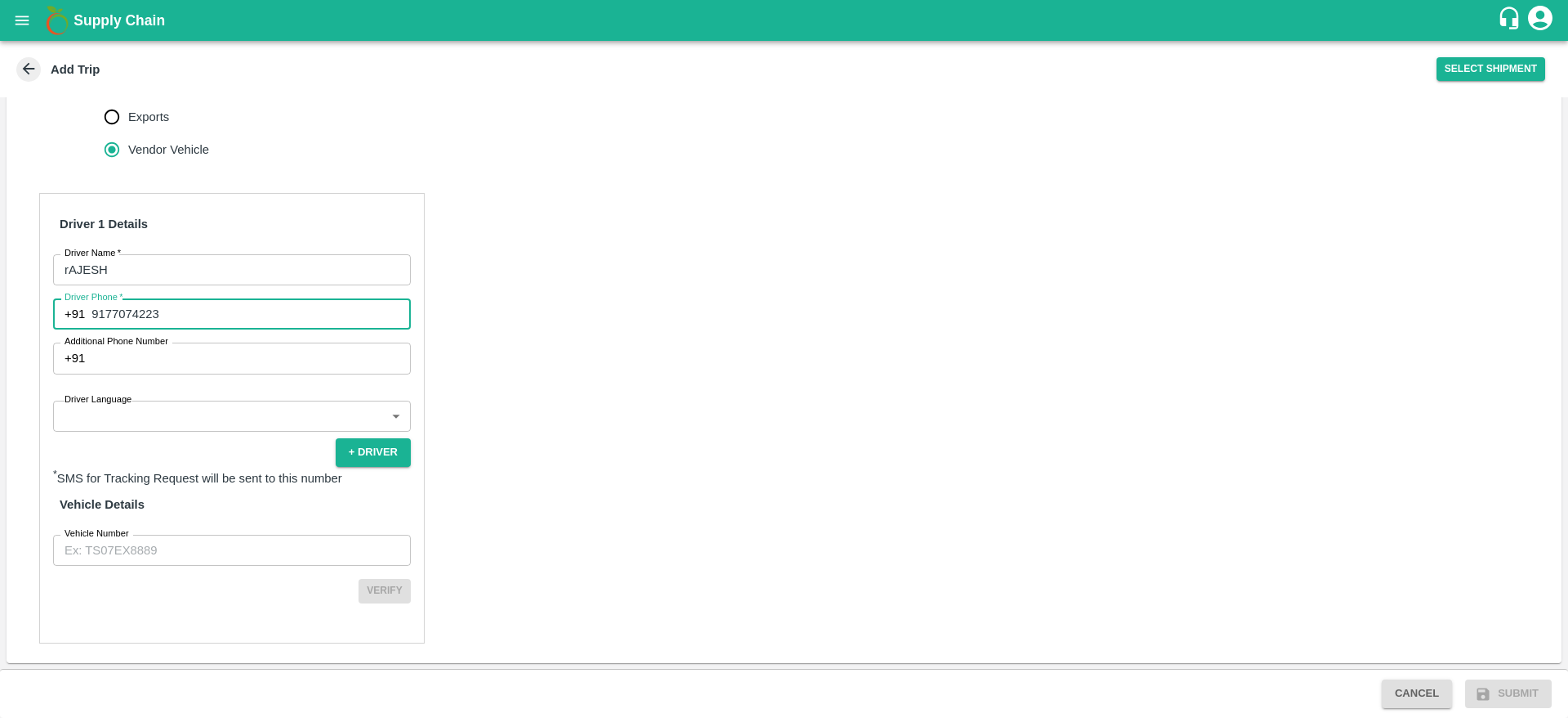
type input "9177074223"
click at [84, 437] on body "Supply Chain Add Trip Select Shipment Trip Details Trip Type Fruit Movement 1 T…" at bounding box center [784, 359] width 1568 height 718
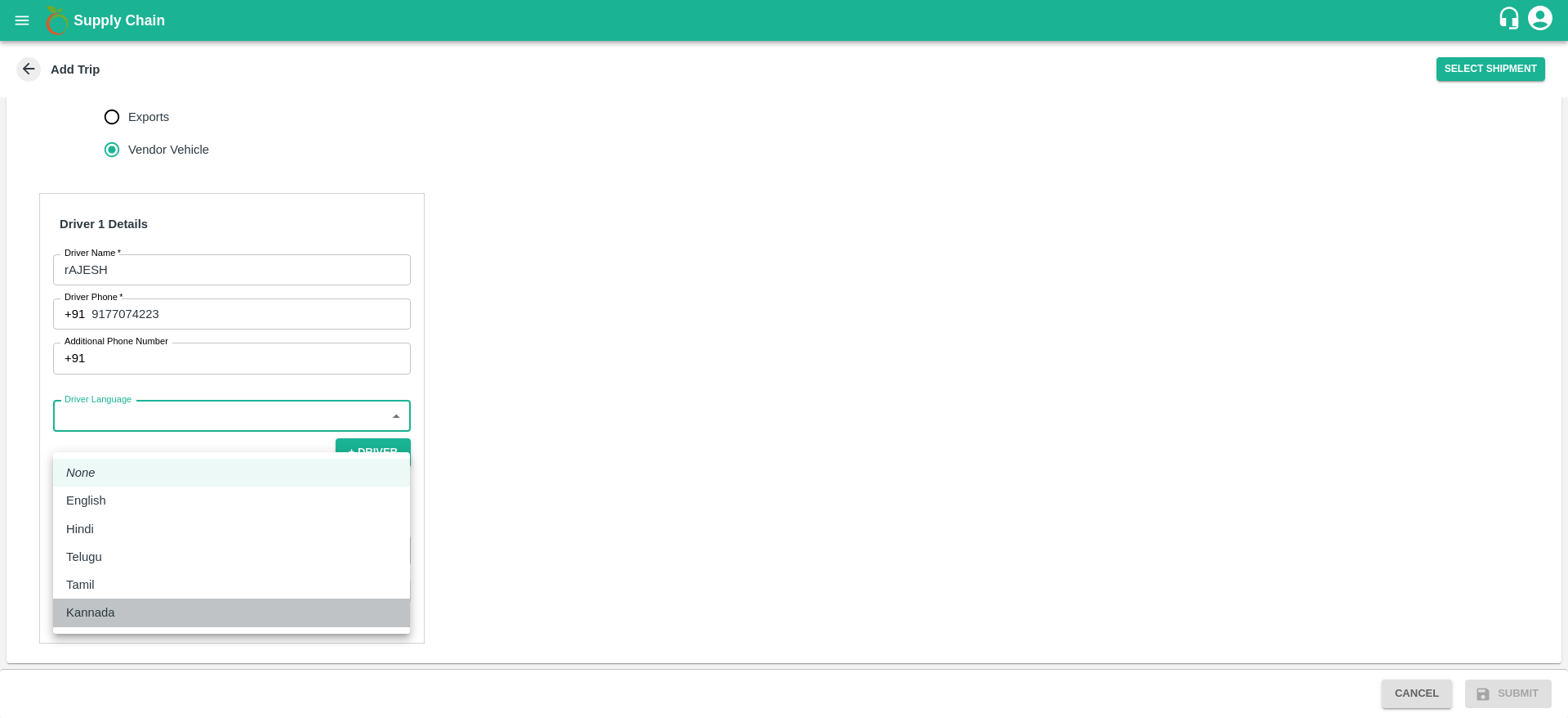
click at [205, 622] on li "Kannada" at bounding box center [232, 612] width 357 height 28
type input "ka"
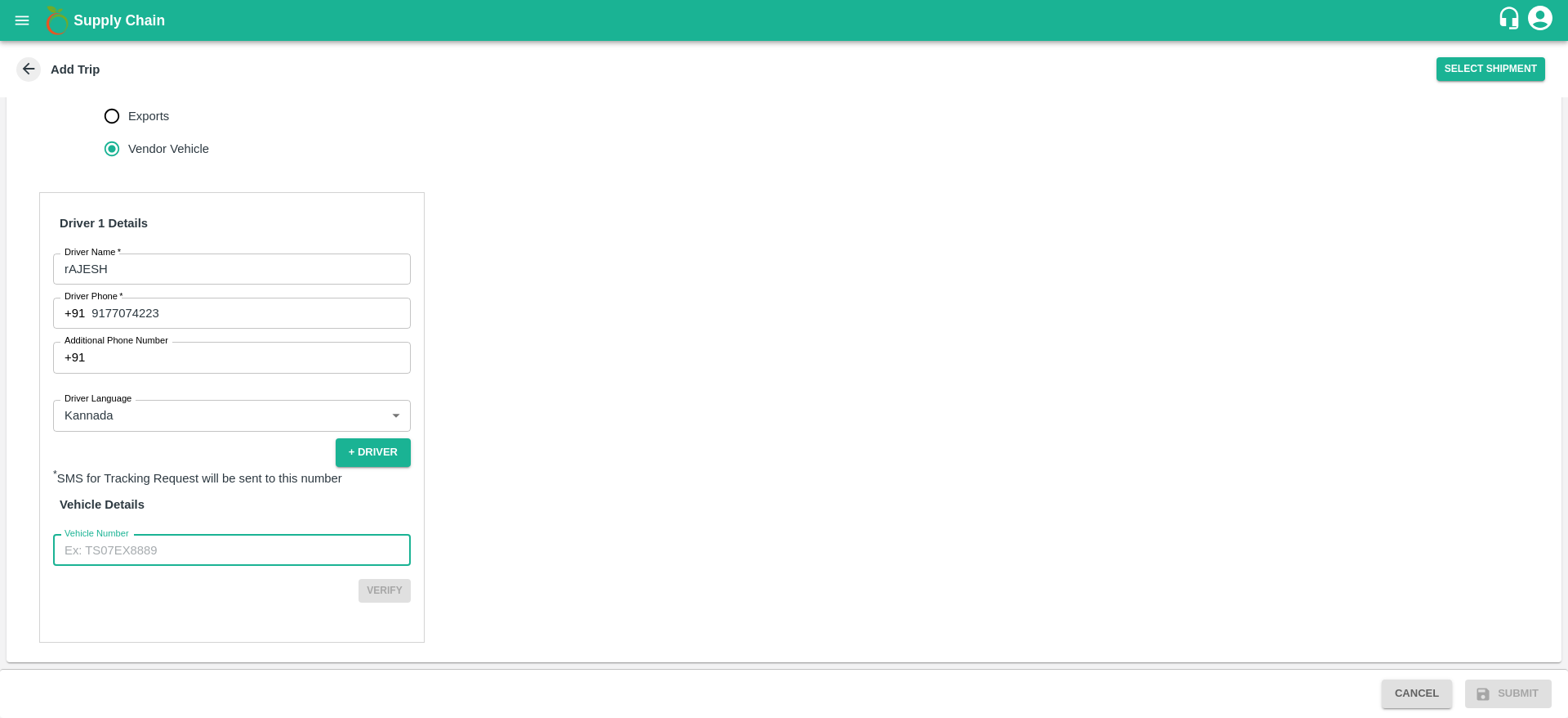
click at [168, 565] on input "Vehicle Number" at bounding box center [232, 549] width 357 height 31
type input "KA06AB2624"
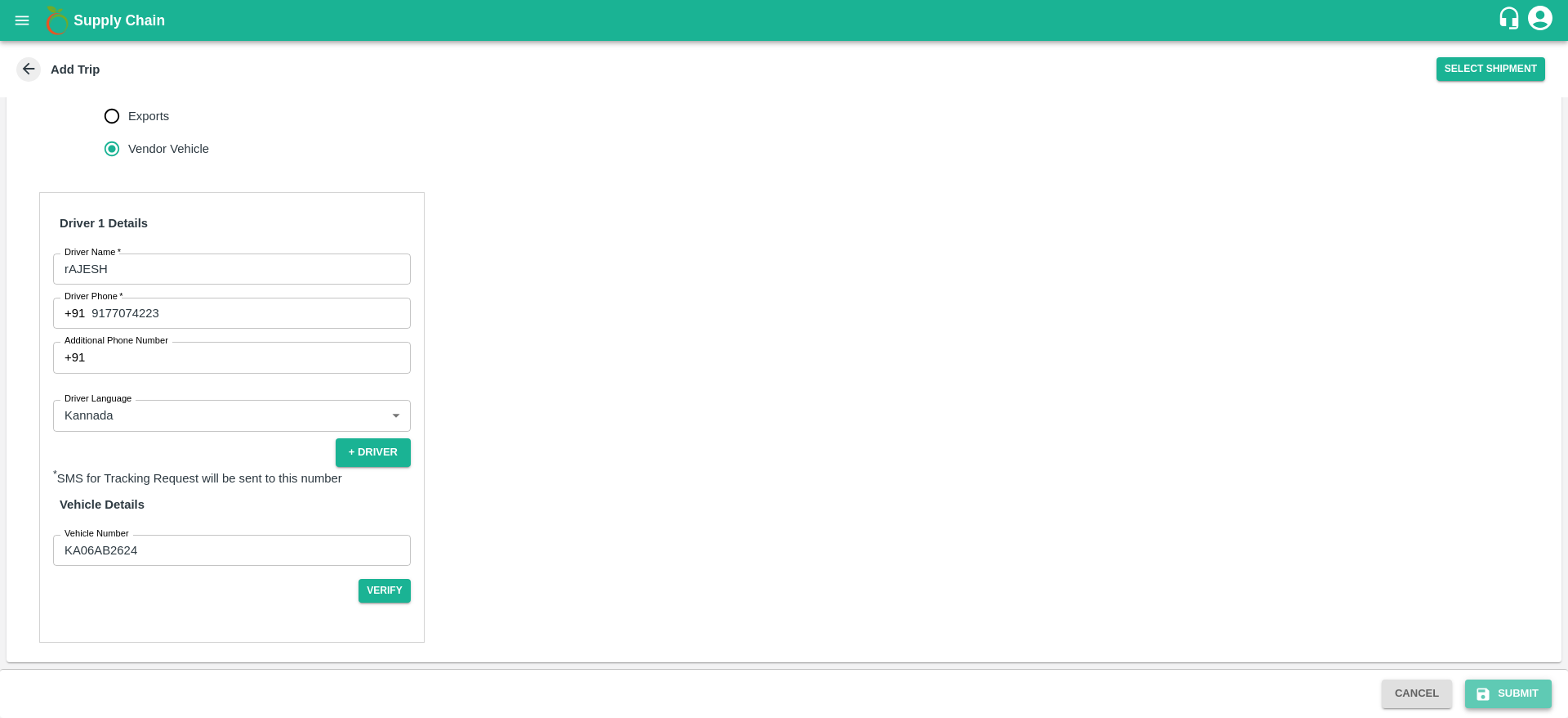
click at [1502, 693] on button "Submit" at bounding box center [1508, 693] width 87 height 29
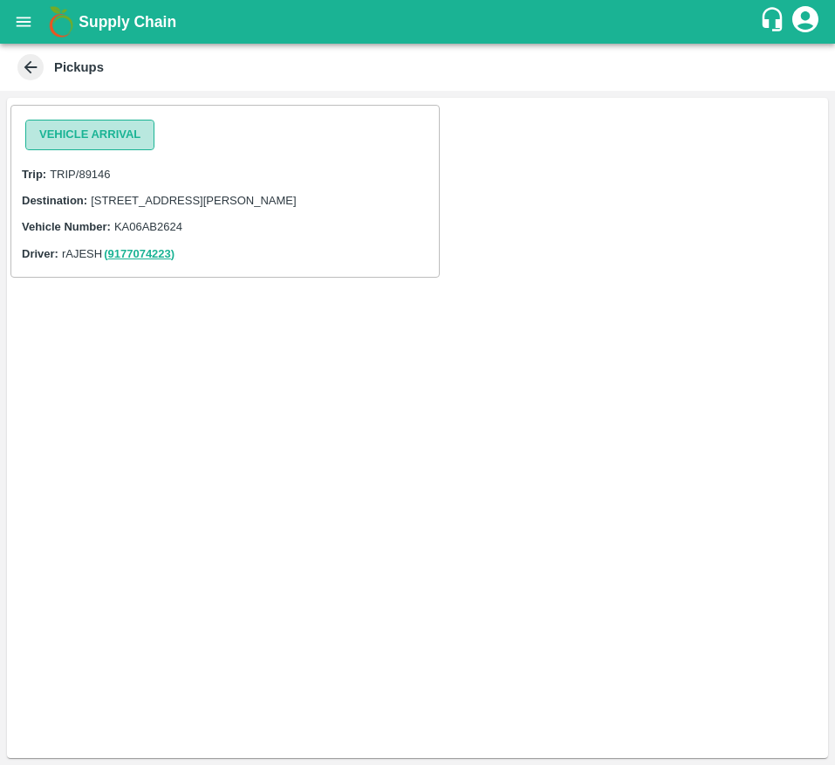
click at [131, 134] on button "Vehicle Arrival" at bounding box center [89, 135] width 129 height 31
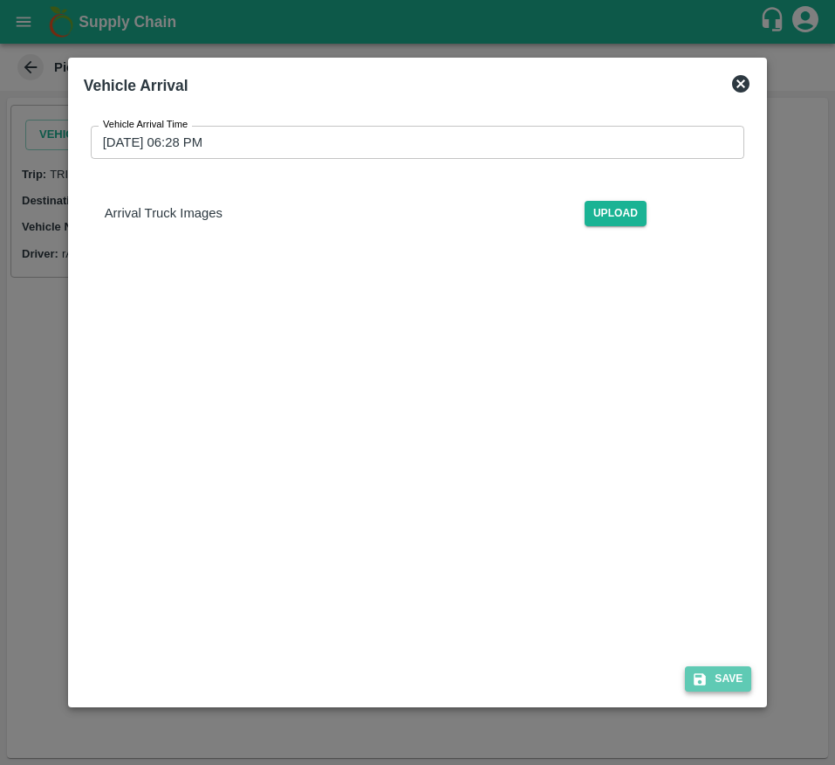
click at [705, 691] on button "Save" at bounding box center [718, 678] width 66 height 25
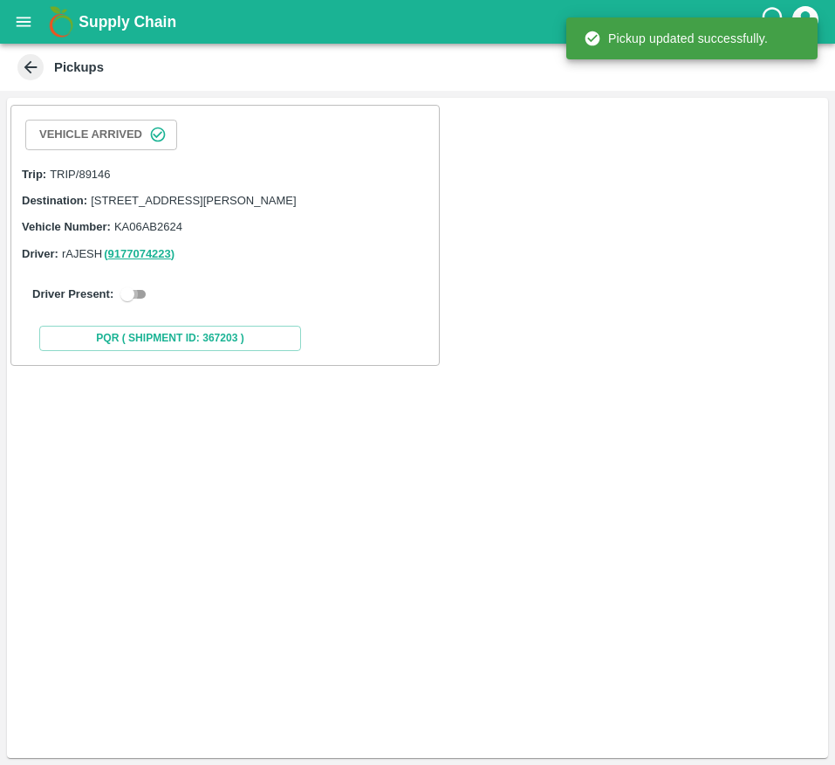
click at [132, 305] on input "checkbox" at bounding box center [127, 294] width 63 height 21
checkbox input "true"
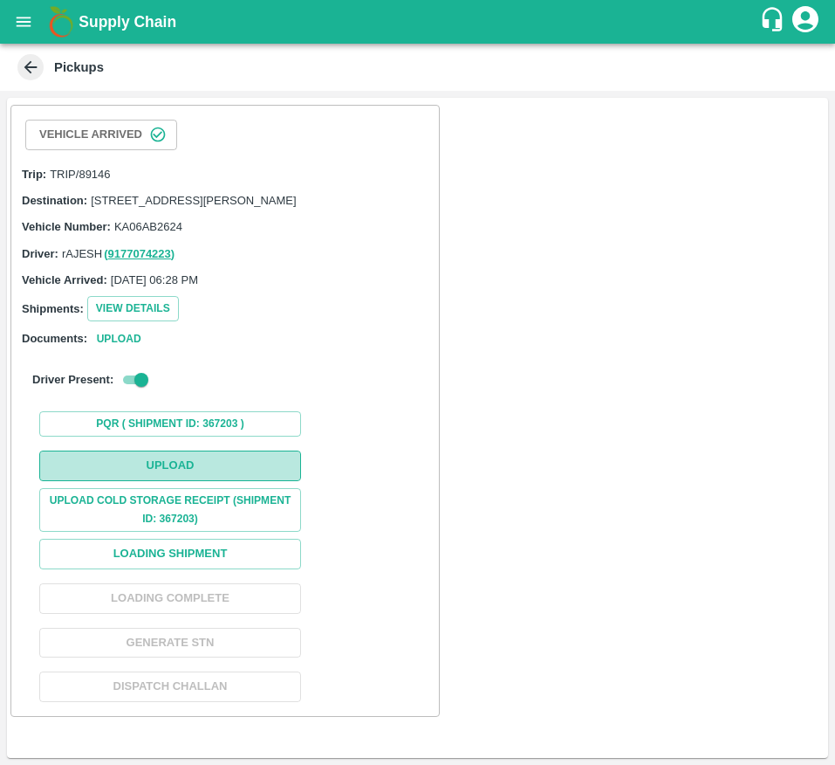
click at [151, 478] on button "Upload" at bounding box center [170, 465] width 262 height 31
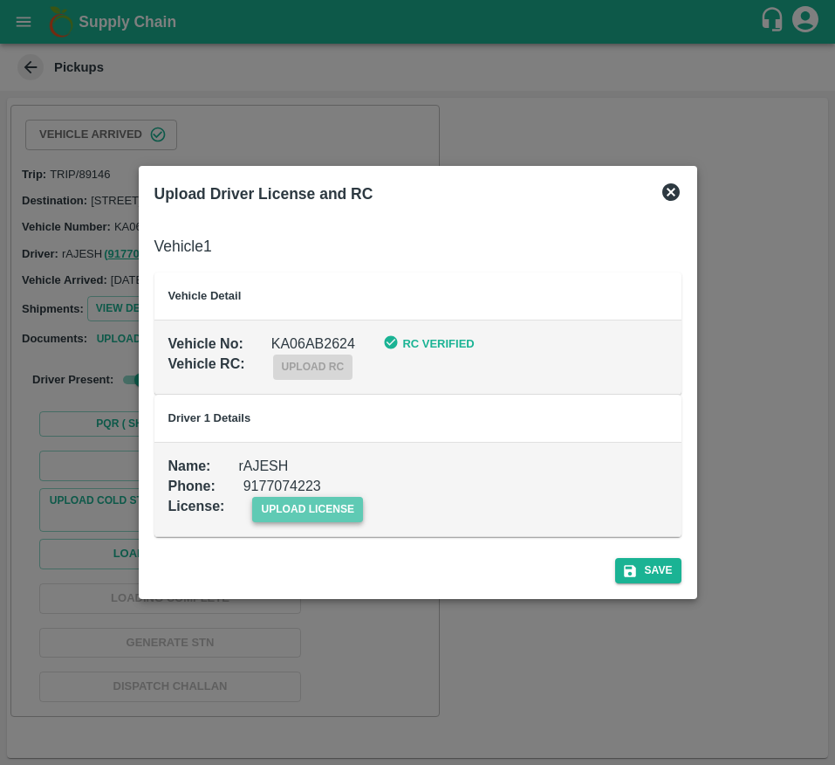
click at [299, 505] on span "upload license" at bounding box center [307, 509] width 111 height 25
click at [0, 0] on input "upload license" at bounding box center [0, 0] width 0 height 0
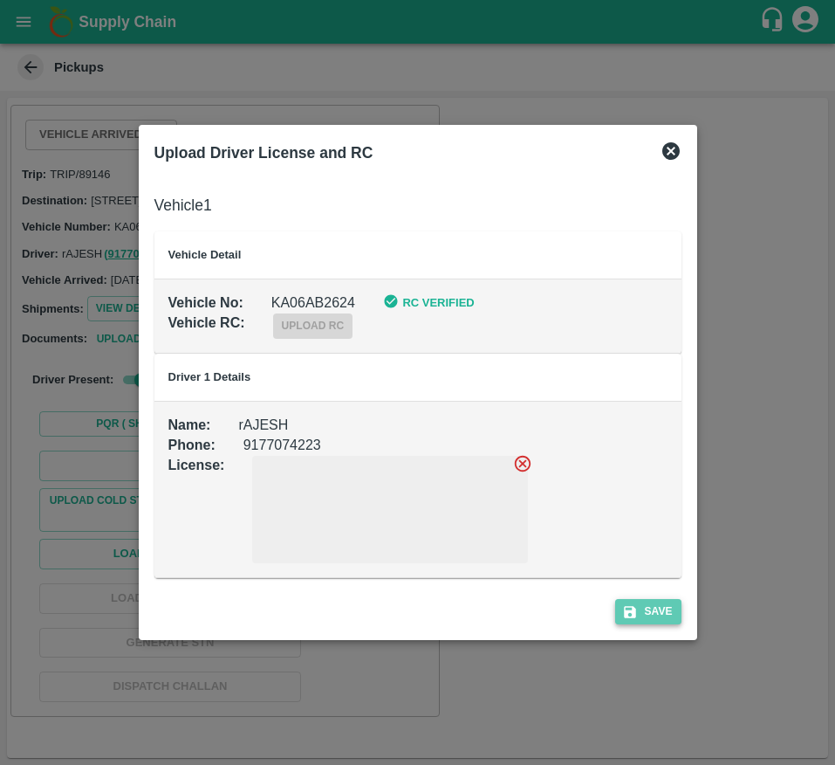
click at [654, 618] on button "Save" at bounding box center [648, 611] width 66 height 25
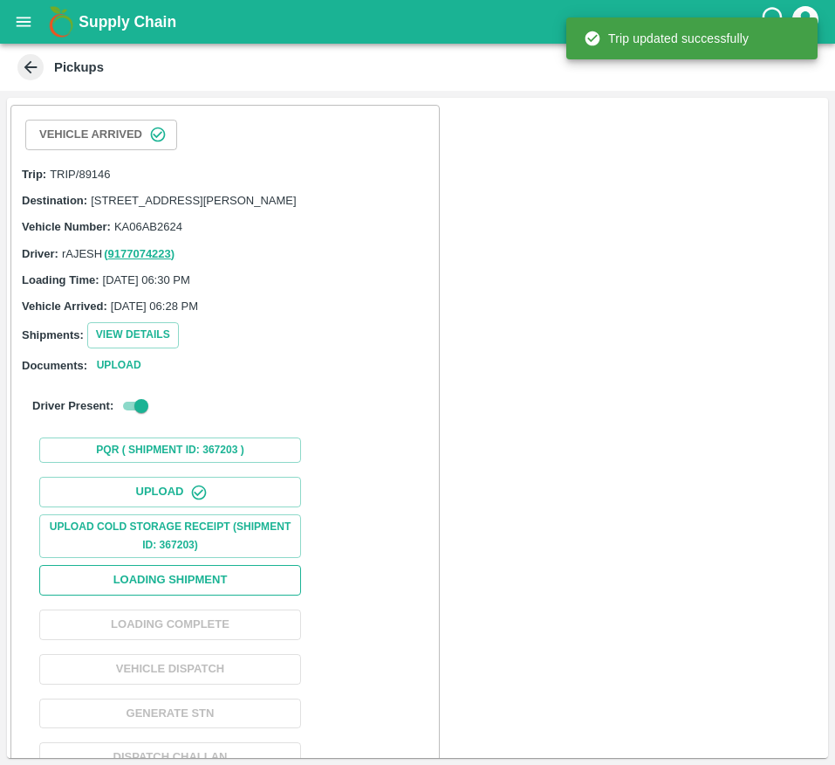
click at [130, 595] on button "Loading Shipment" at bounding box center [170, 580] width 262 height 31
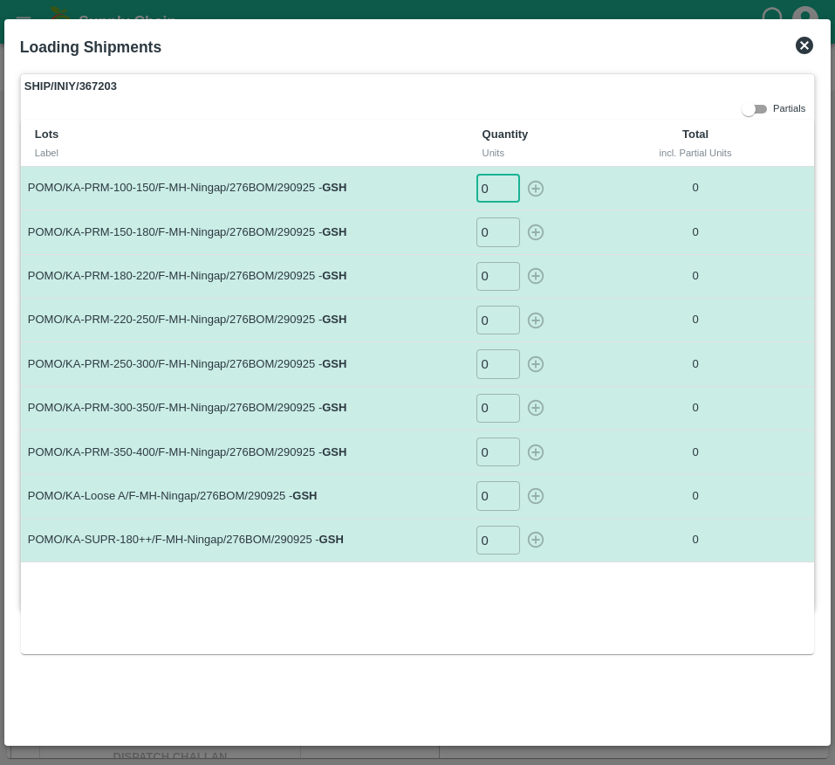
click at [489, 196] on input "0" at bounding box center [499, 188] width 44 height 29
type input "30"
click at [487, 235] on input "0" at bounding box center [499, 231] width 44 height 29
type input "49"
click at [489, 279] on input "0" at bounding box center [499, 276] width 44 height 29
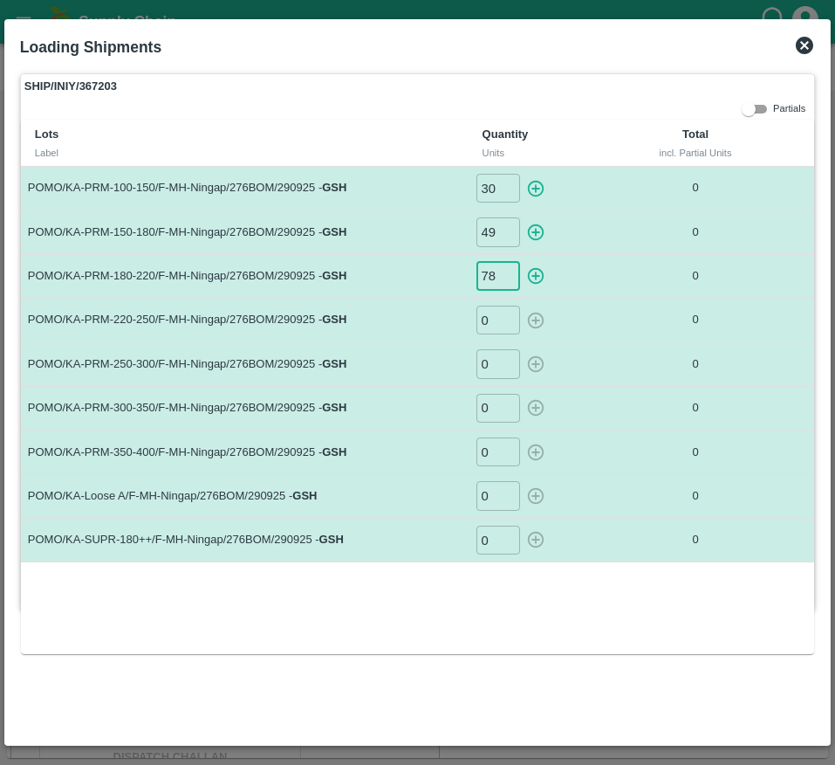
type input "78"
click at [490, 315] on input "0" at bounding box center [499, 320] width 44 height 29
type input "50"
click at [494, 357] on input "0" at bounding box center [499, 363] width 44 height 29
click at [498, 189] on input "0" at bounding box center [499, 188] width 44 height 29
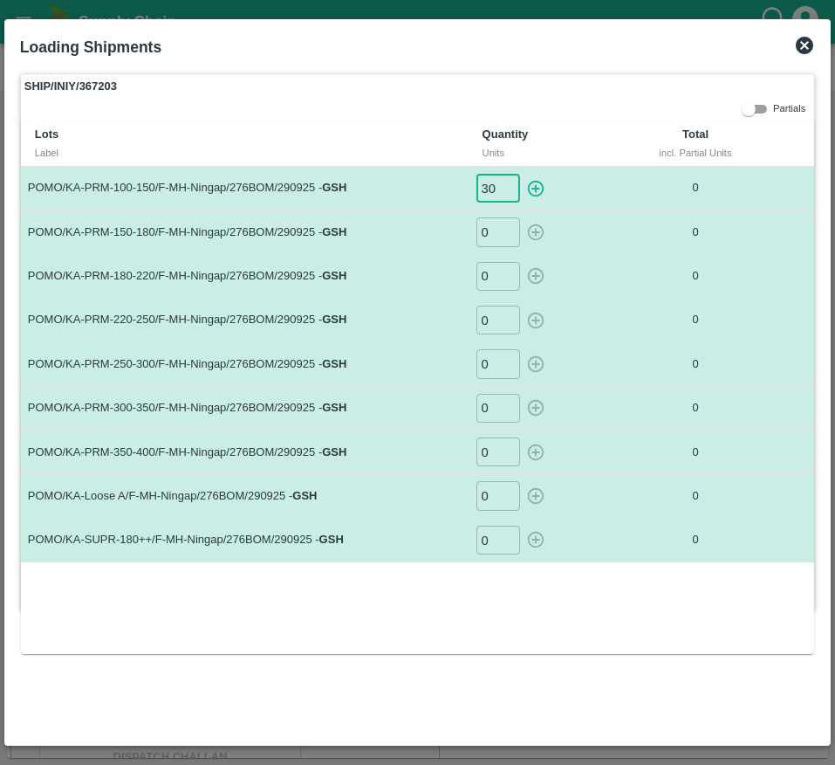
type input "30"
click at [498, 238] on input "0" at bounding box center [499, 231] width 44 height 29
type input "49"
click at [493, 274] on input "0" at bounding box center [499, 276] width 44 height 29
click at [801, 54] on icon at bounding box center [804, 45] width 21 height 21
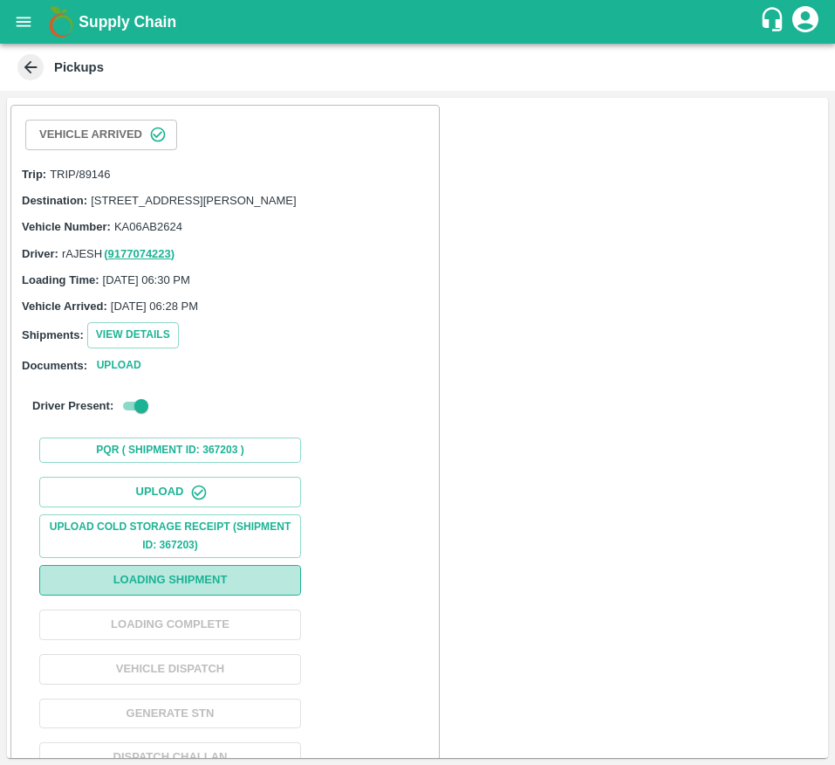
click at [155, 595] on button "Loading Shipment" at bounding box center [170, 580] width 262 height 31
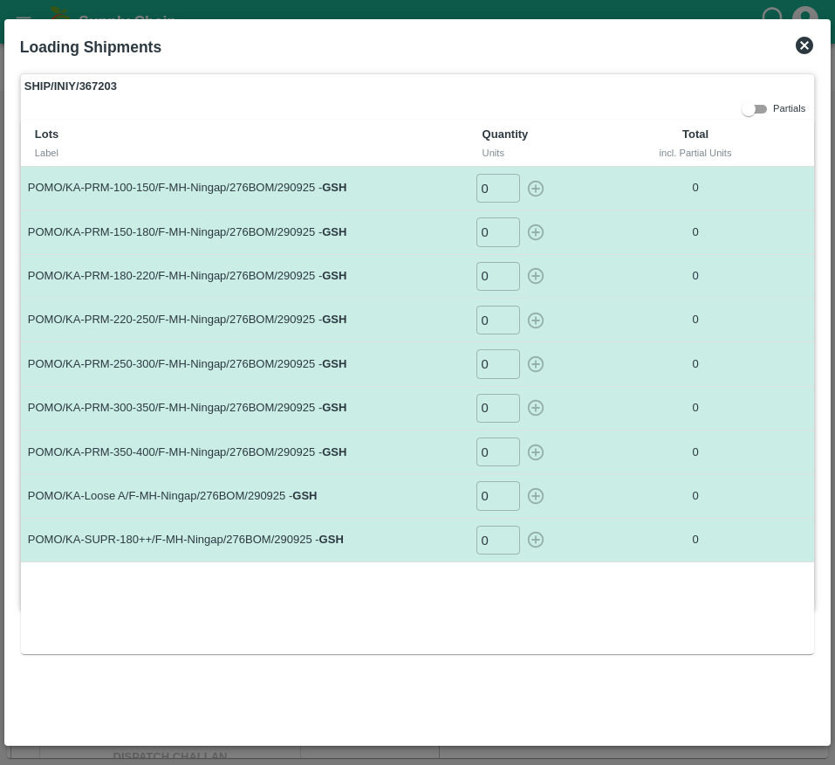
click at [495, 196] on input "0" at bounding box center [499, 188] width 44 height 29
click at [530, 184] on icon "button" at bounding box center [535, 188] width 17 height 17
type input "0"
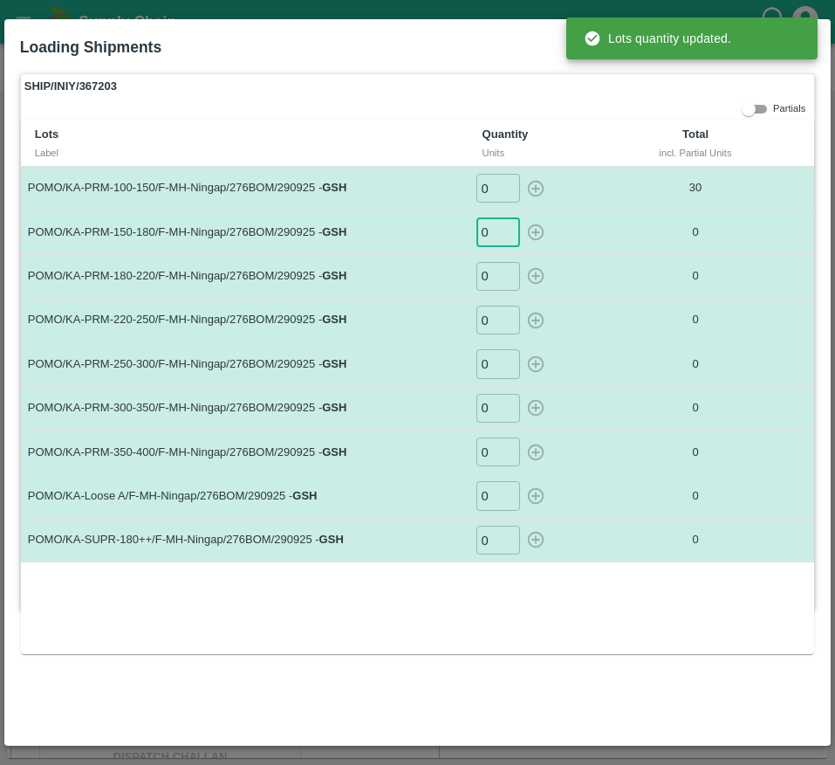
click at [494, 234] on input "0" at bounding box center [499, 231] width 44 height 29
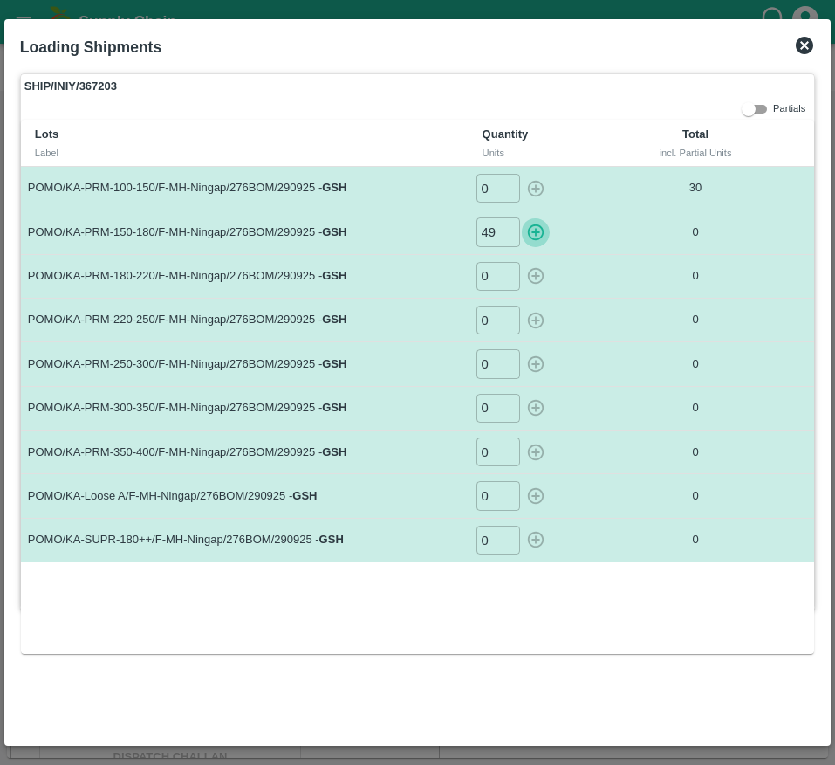
click at [542, 223] on icon "button" at bounding box center [535, 232] width 19 height 19
type input "0"
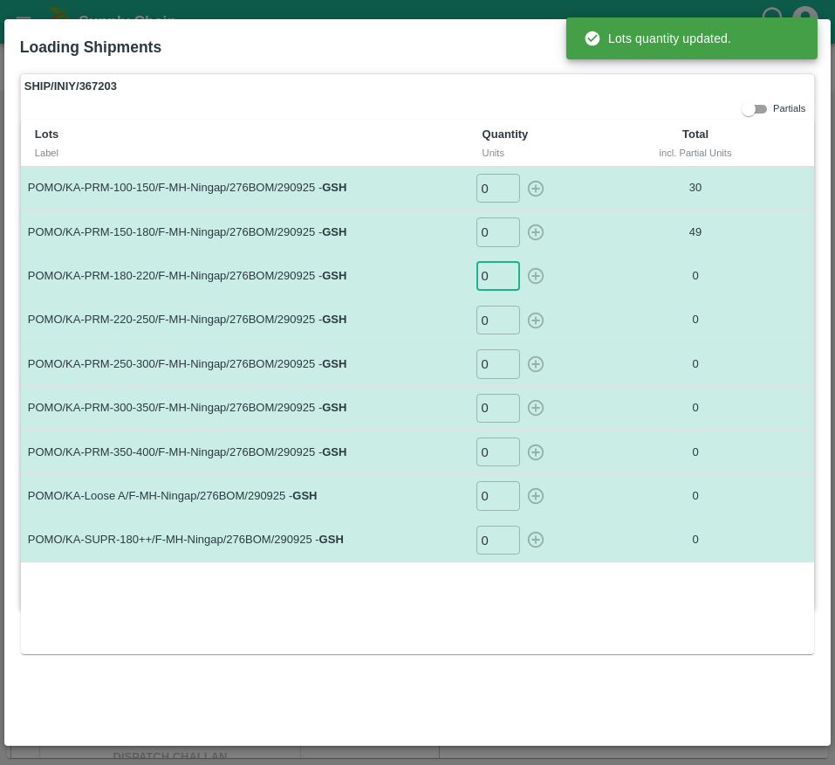
click at [496, 280] on input "0" at bounding box center [499, 276] width 44 height 29
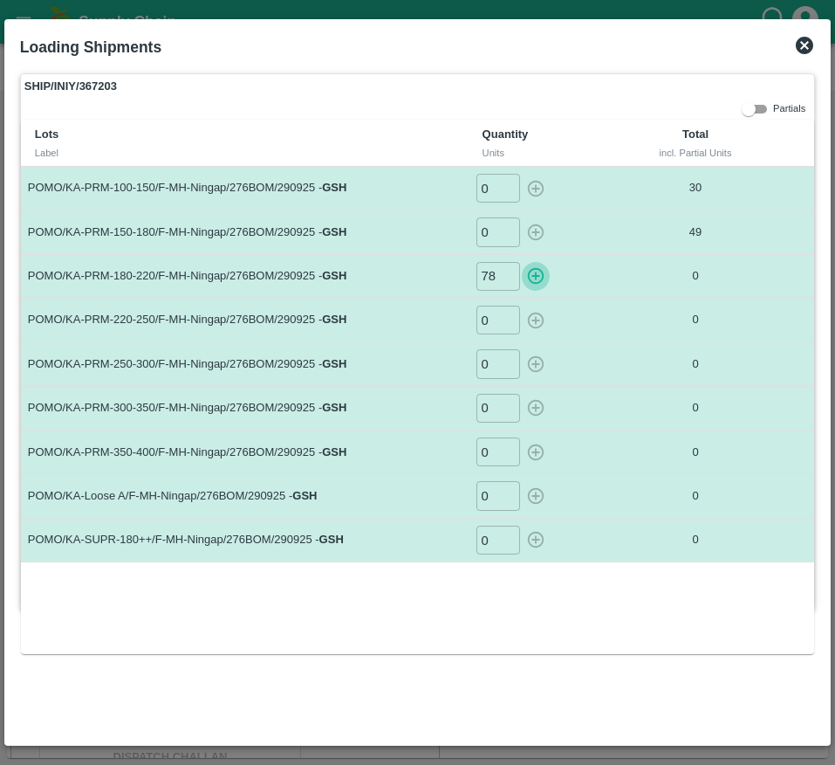
click at [538, 276] on icon "button" at bounding box center [535, 276] width 17 height 17
type input "0"
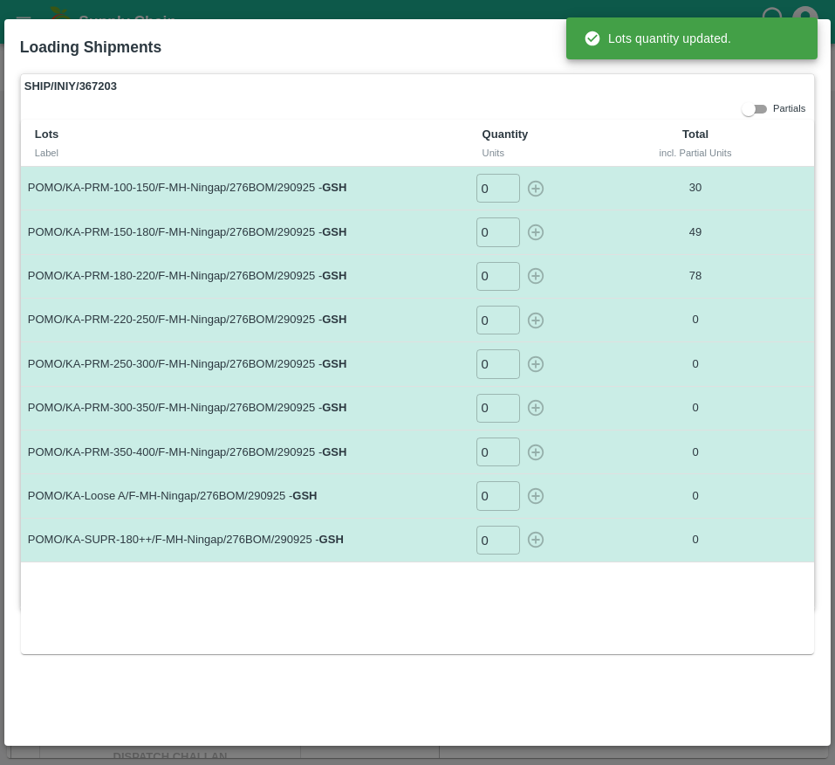
click at [492, 327] on input "0" at bounding box center [499, 320] width 44 height 29
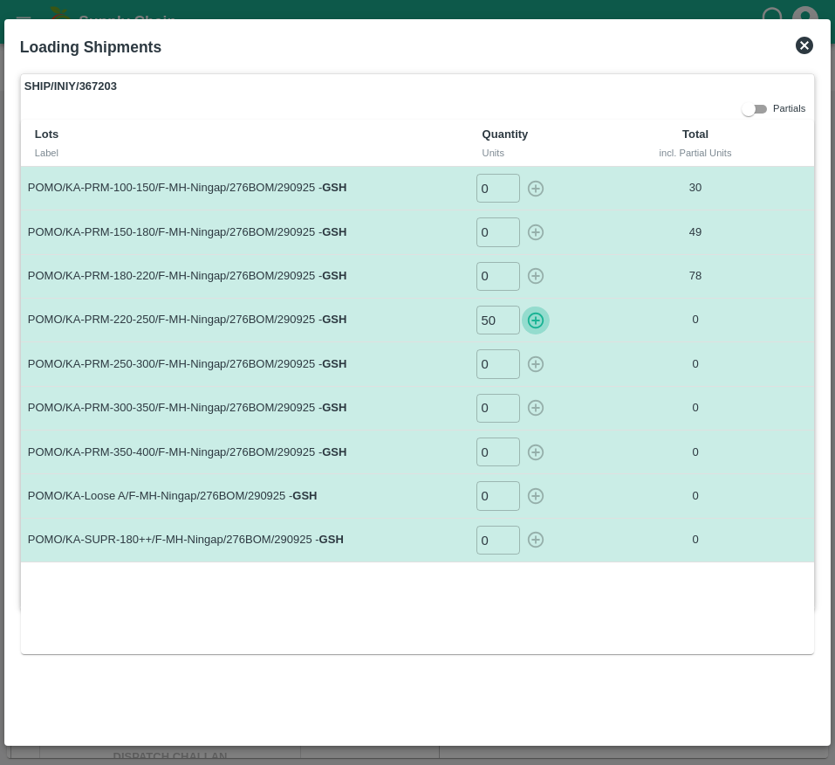
click at [541, 322] on icon "button" at bounding box center [535, 320] width 19 height 19
type input "0"
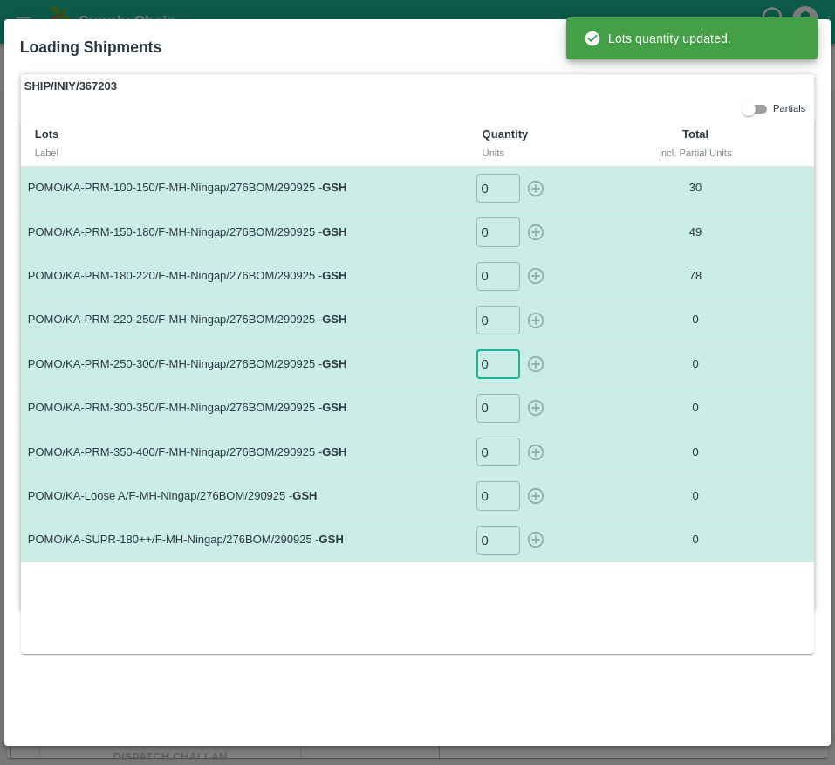
click at [487, 364] on input "0" at bounding box center [499, 363] width 44 height 29
click at [487, 364] on input "number" at bounding box center [499, 363] width 44 height 29
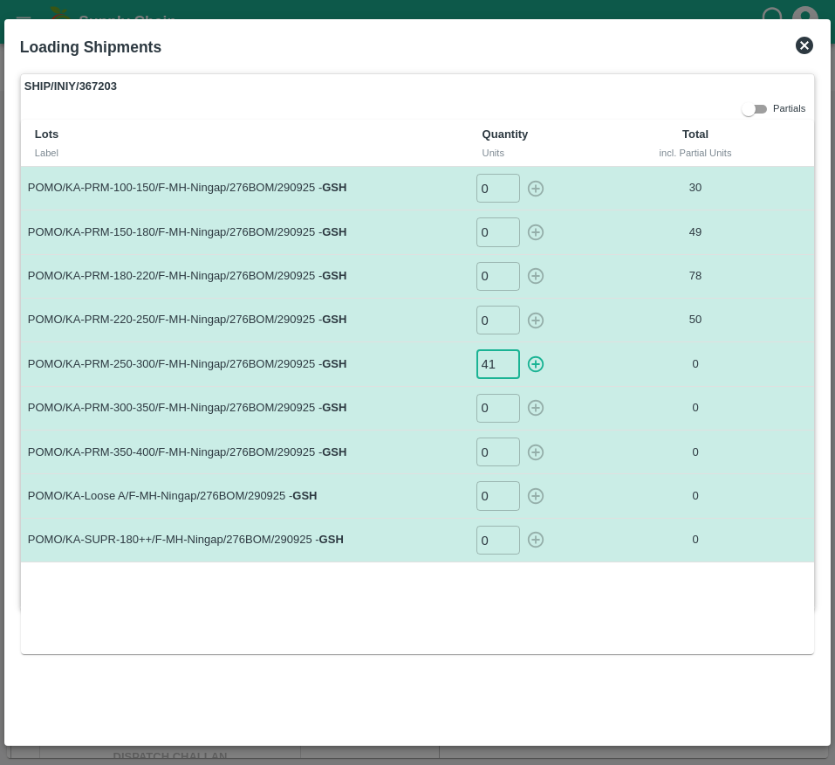
click at [538, 360] on icon "button" at bounding box center [535, 363] width 19 height 19
type input "0"
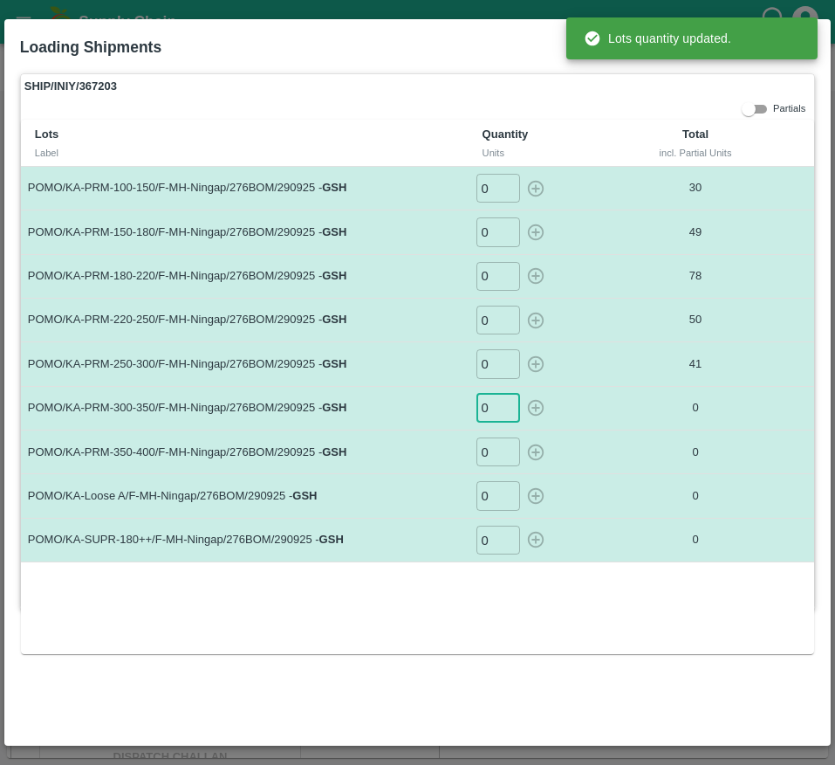
click at [490, 403] on input "0" at bounding box center [499, 408] width 44 height 29
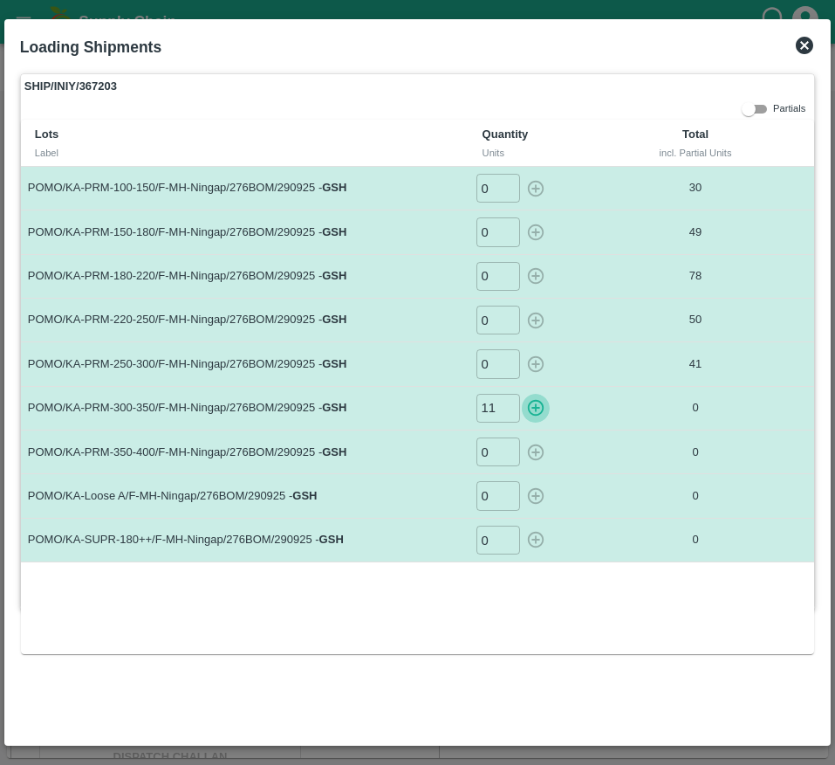
click at [540, 408] on icon "button" at bounding box center [535, 407] width 19 height 19
type input "0"
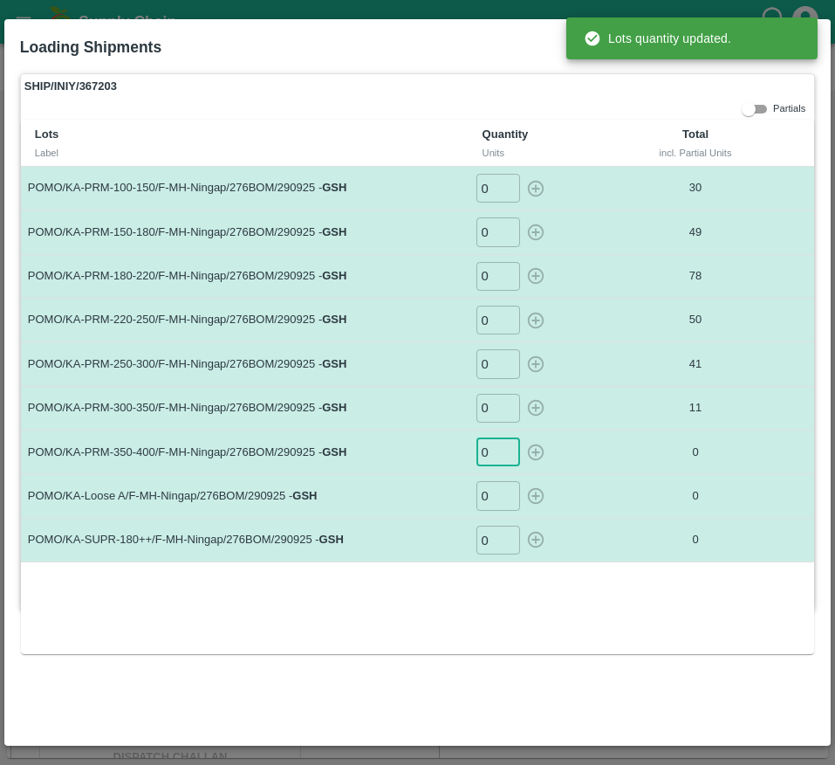
click at [492, 453] on input "0" at bounding box center [499, 451] width 44 height 29
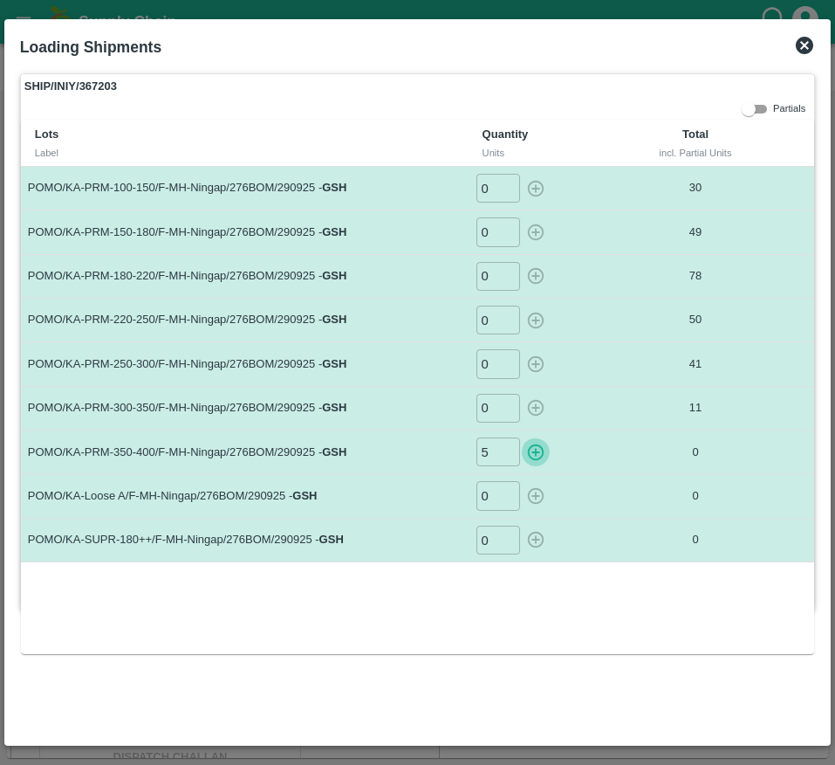
click at [532, 451] on icon "button" at bounding box center [535, 452] width 19 height 19
type input "0"
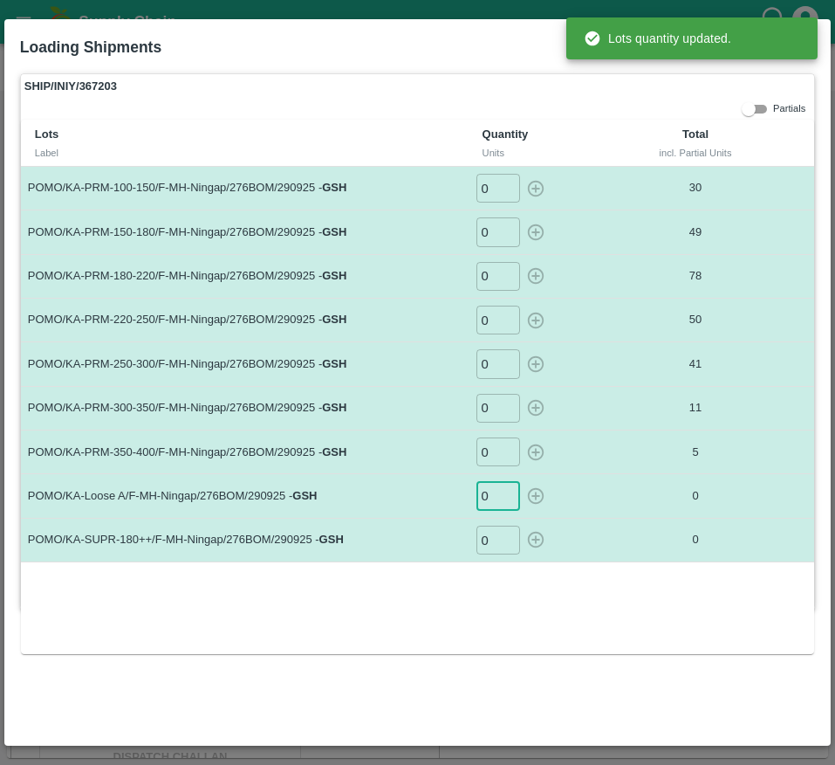
click at [492, 500] on input "0" at bounding box center [499, 495] width 44 height 29
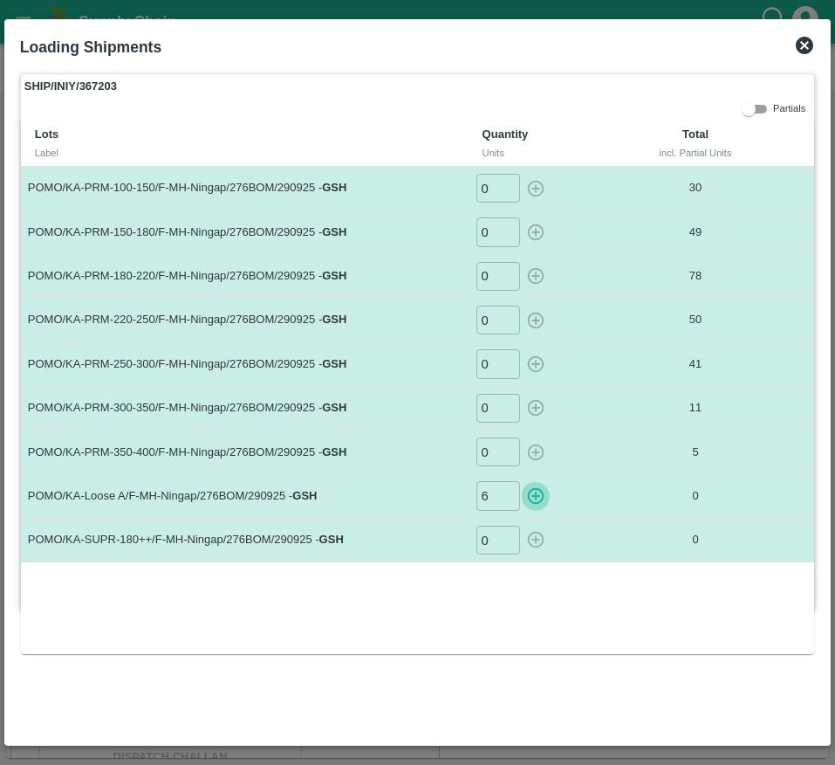
click at [532, 500] on icon "button" at bounding box center [535, 495] width 19 height 19
type input "0"
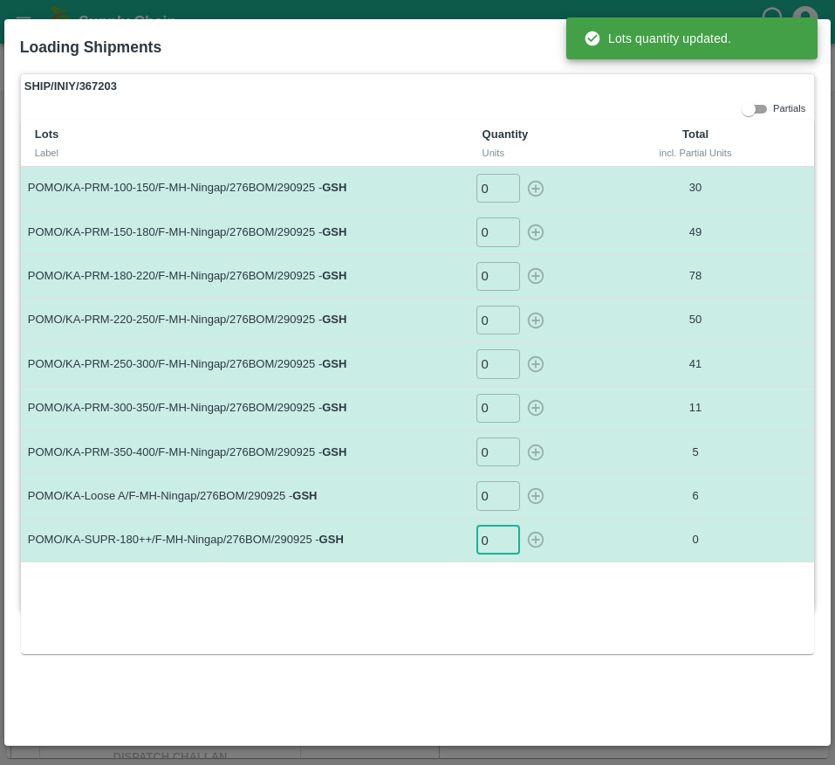
click at [492, 552] on input "0" at bounding box center [499, 540] width 44 height 29
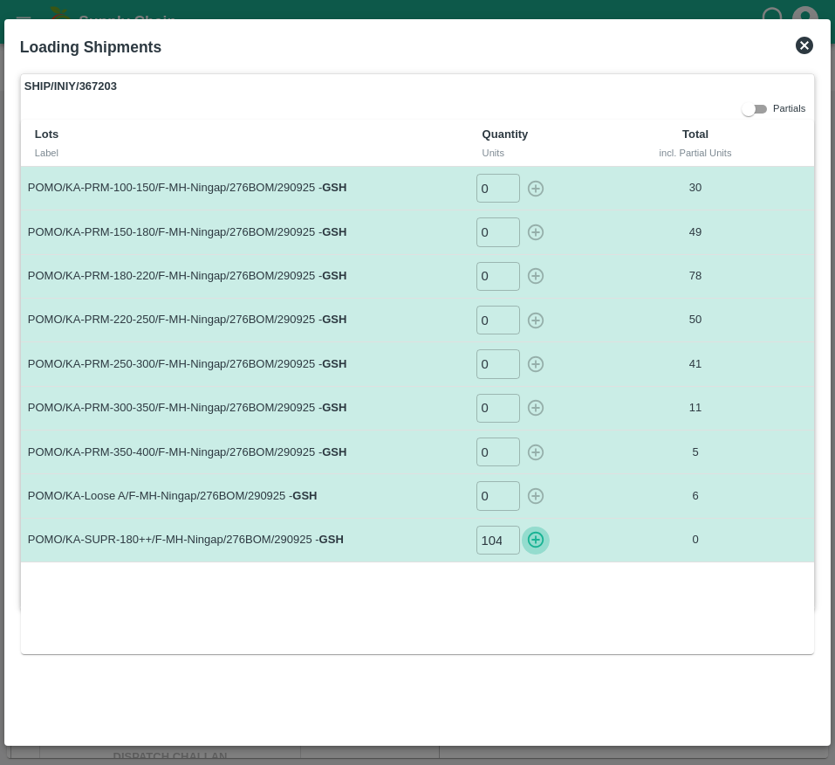
click at [538, 542] on icon "button" at bounding box center [535, 539] width 19 height 19
type input "0"
click at [808, 38] on icon at bounding box center [804, 45] width 17 height 17
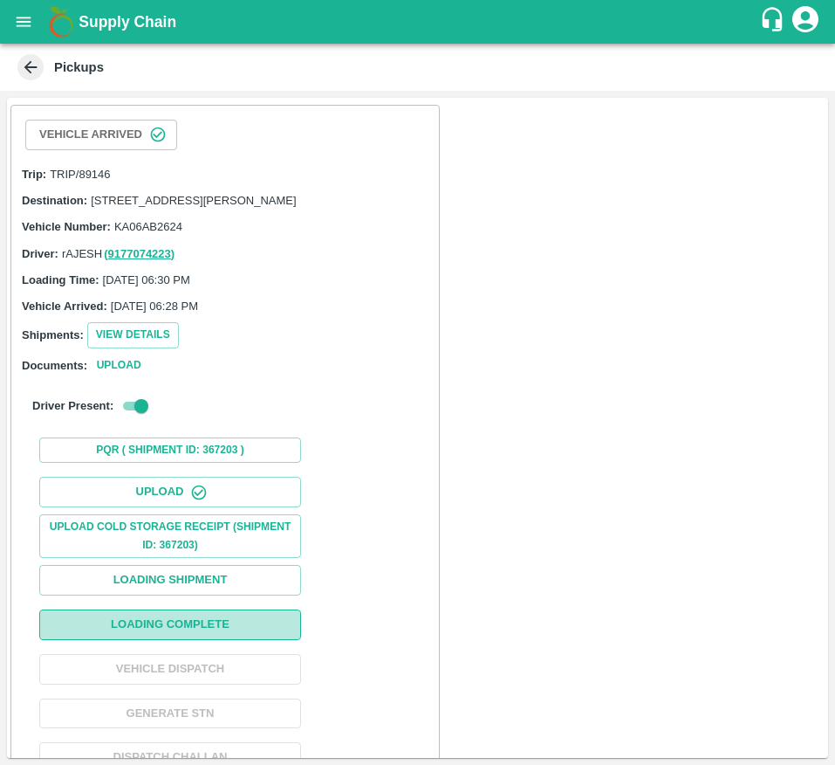
click at [239, 639] on button "Loading Complete" at bounding box center [170, 624] width 262 height 31
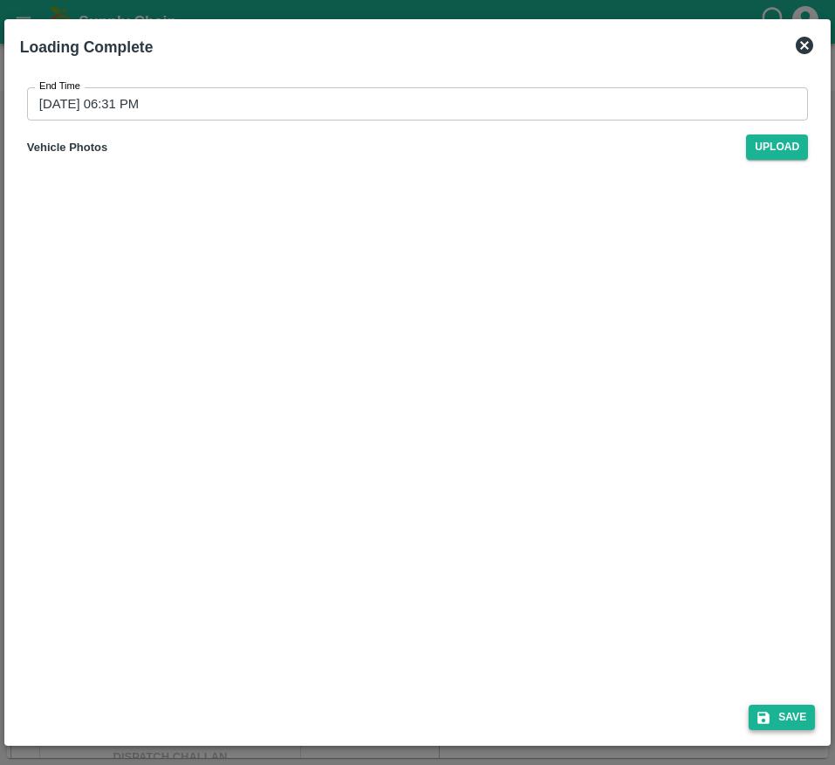
click at [768, 718] on icon "submit" at bounding box center [765, 718] width 12 height 12
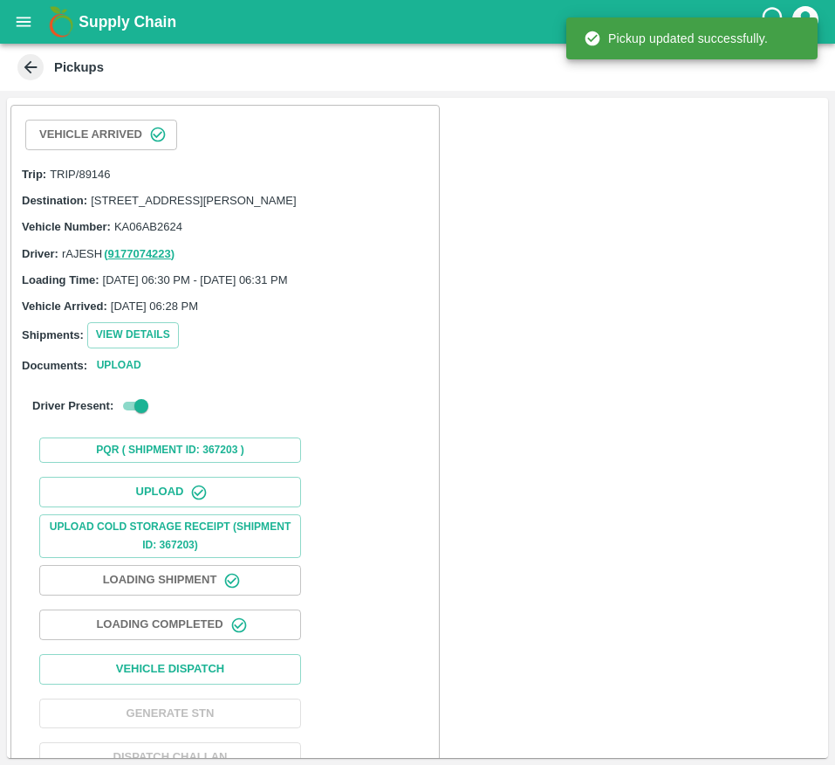
scroll to position [57, 0]
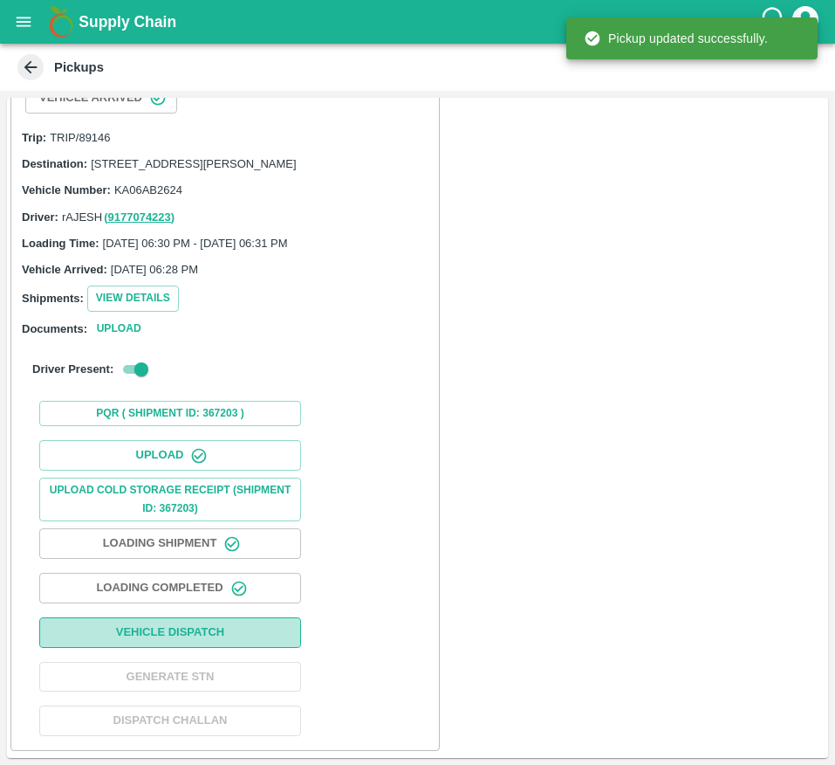
click at [228, 619] on button "Vehicle Dispatch" at bounding box center [170, 632] width 262 height 31
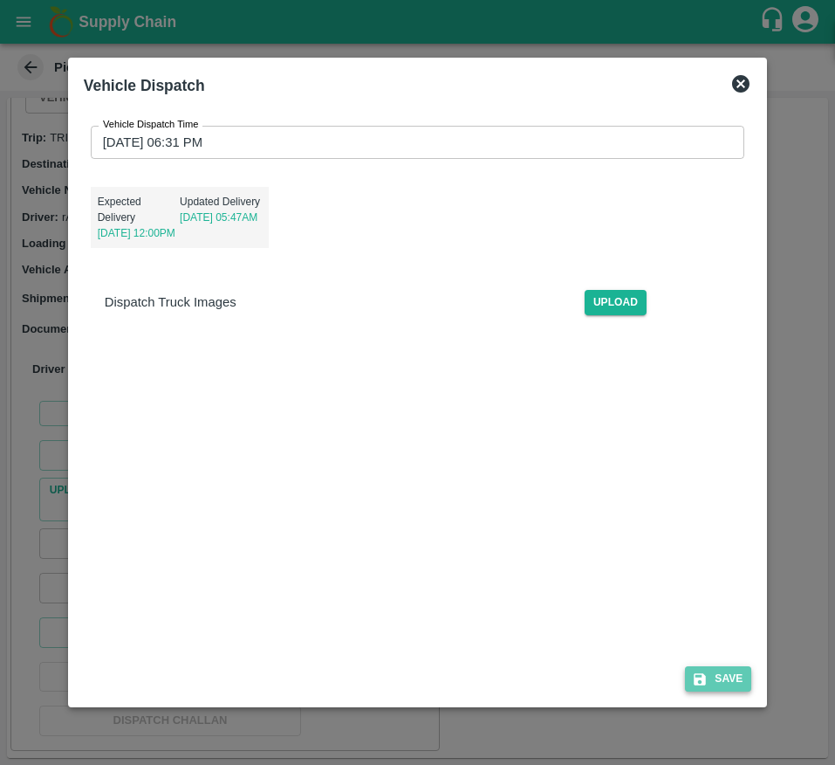
click at [718, 672] on button "Save" at bounding box center [718, 678] width 66 height 25
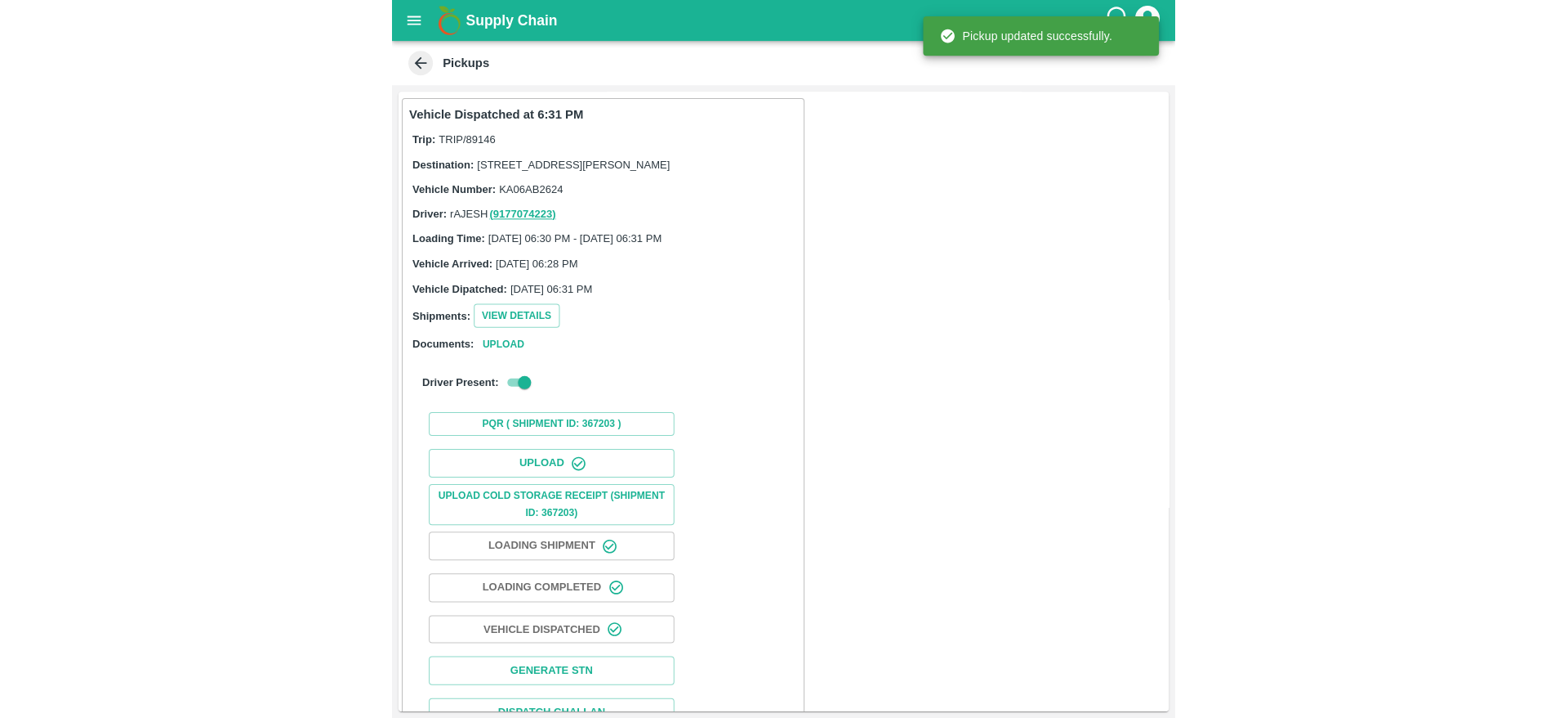
scroll to position [54, 0]
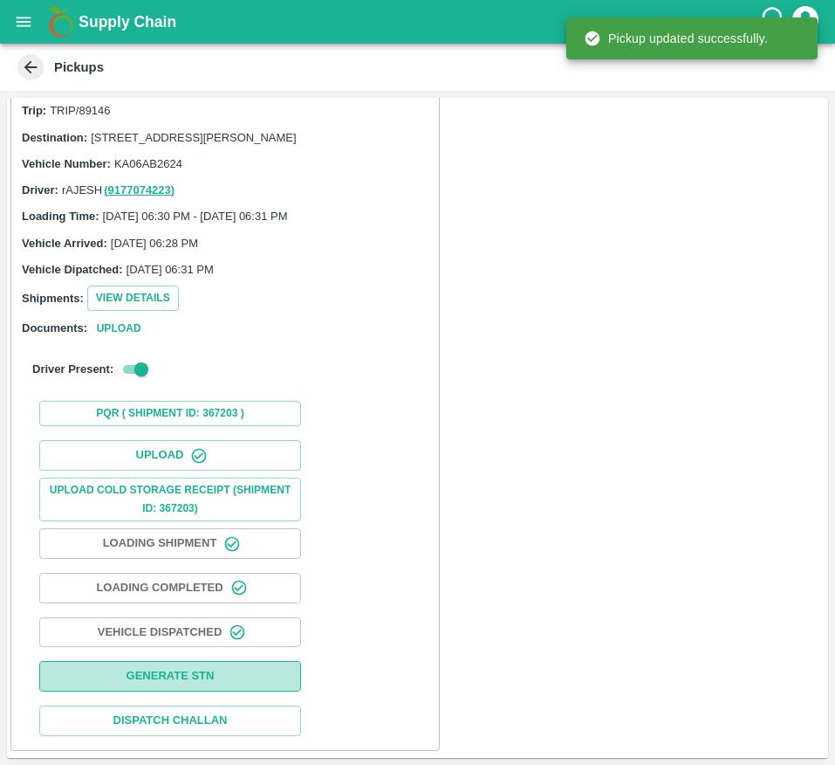
click at [272, 667] on button "Generate STN" at bounding box center [170, 676] width 262 height 31
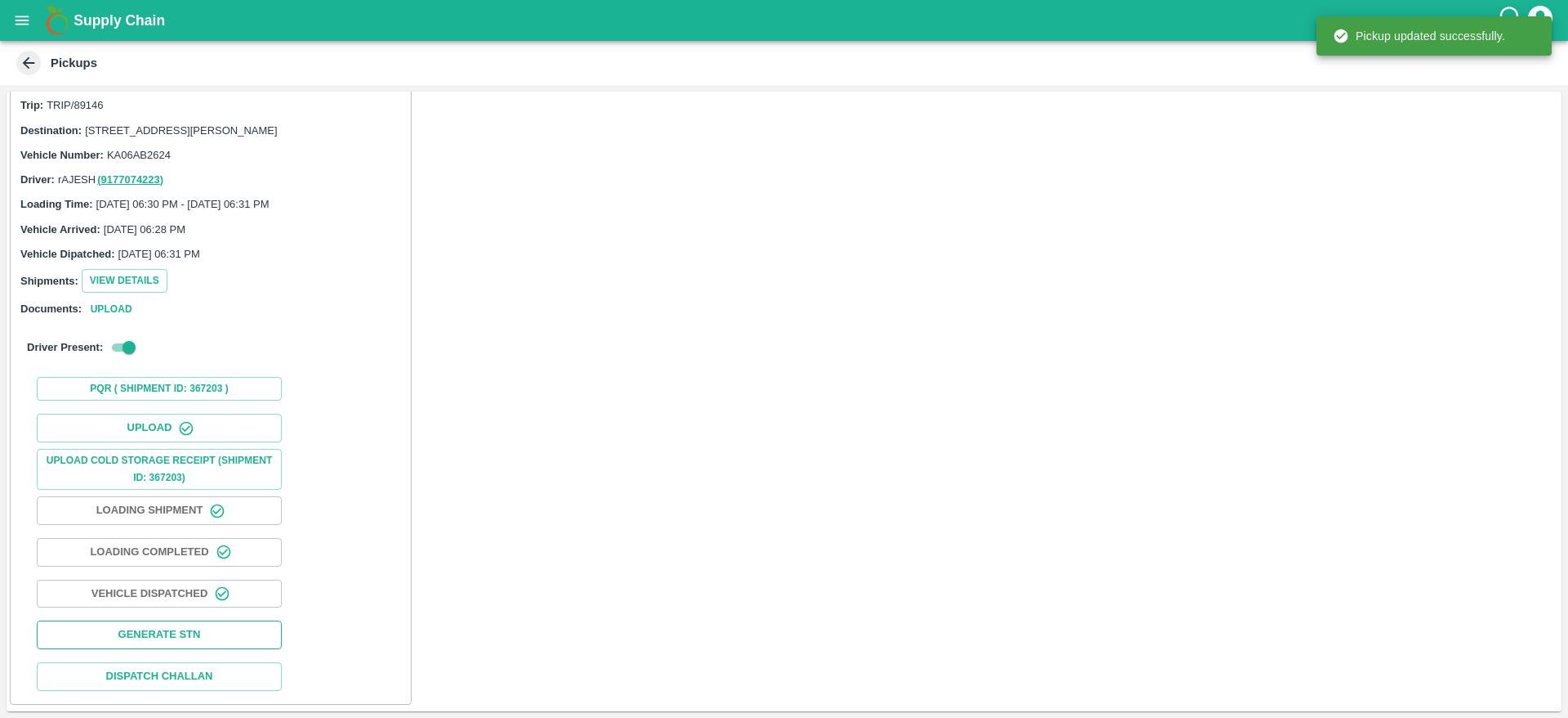
scroll to position [52, 0]
click at [40, 15] on button "open drawer" at bounding box center [22, 21] width 37 height 37
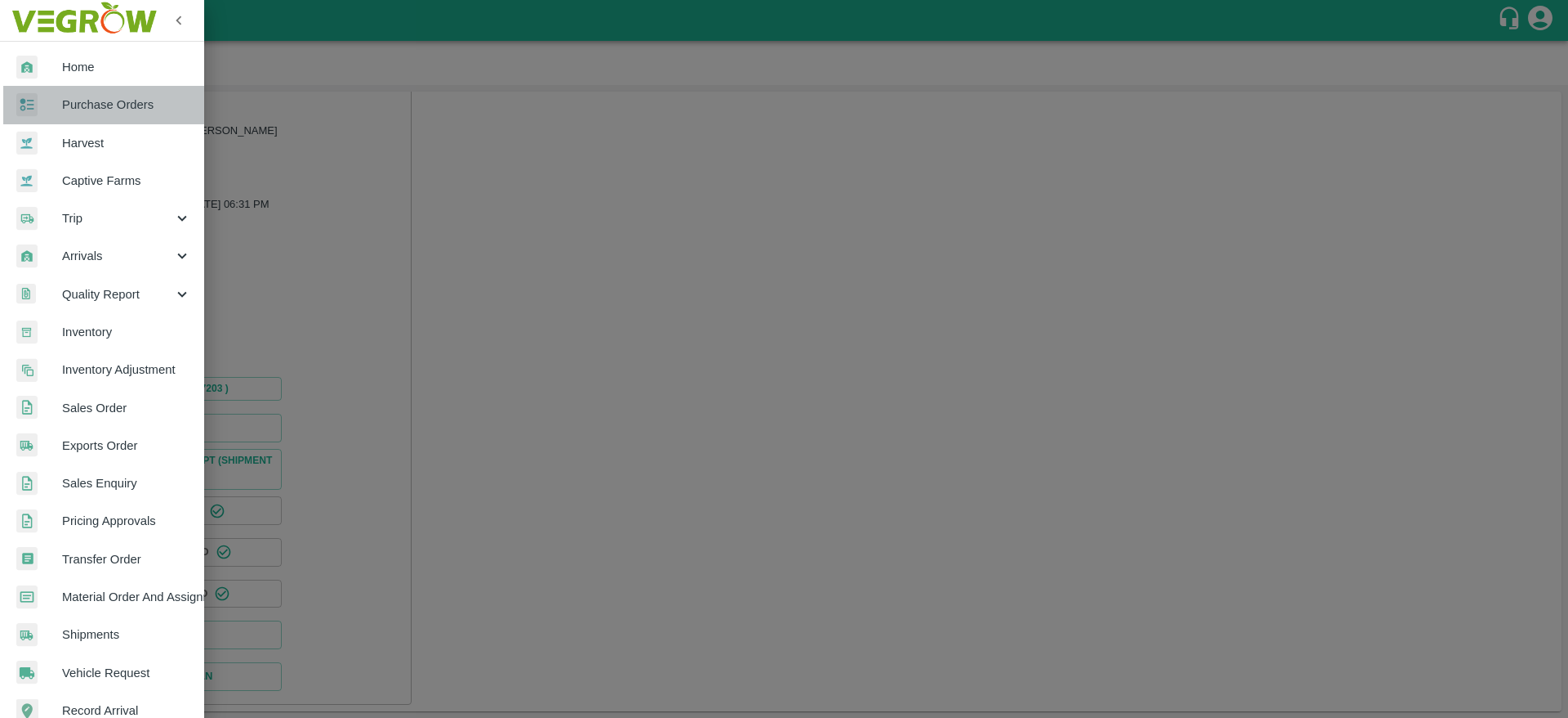
click at [106, 110] on span "Purchase Orders" at bounding box center [126, 104] width 129 height 18
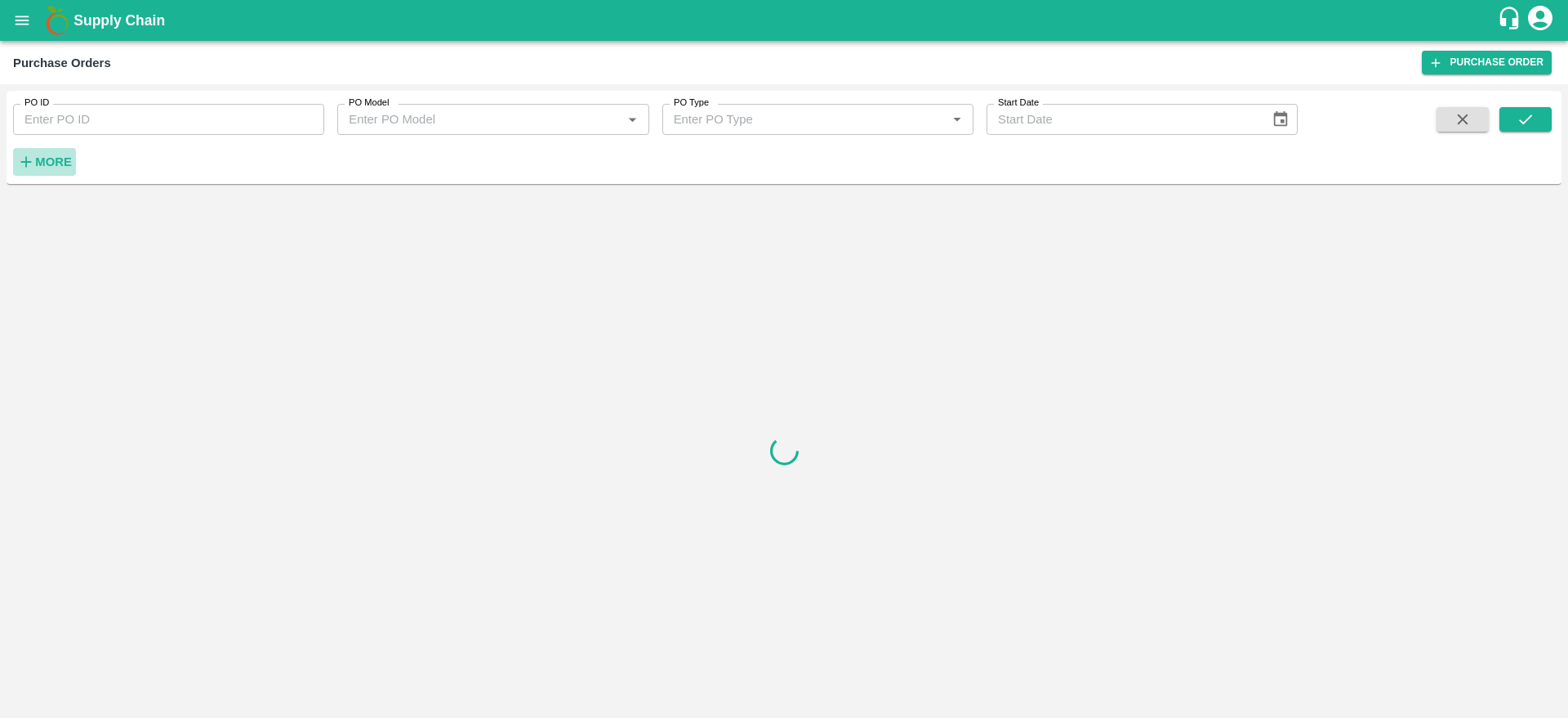
click at [60, 159] on strong "More" at bounding box center [53, 162] width 36 height 13
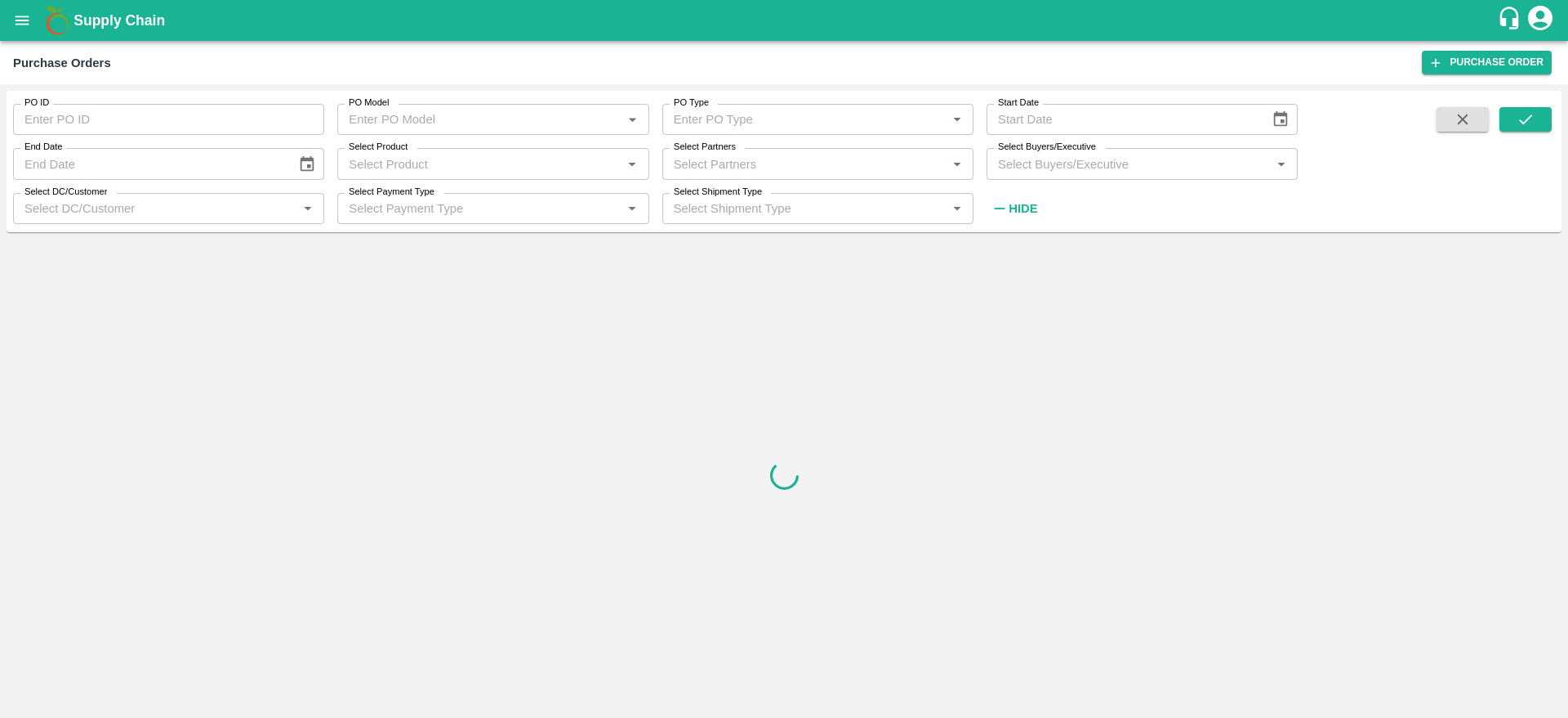
click at [1123, 175] on div "Select Buyers/Executive   *" at bounding box center [1142, 163] width 312 height 31
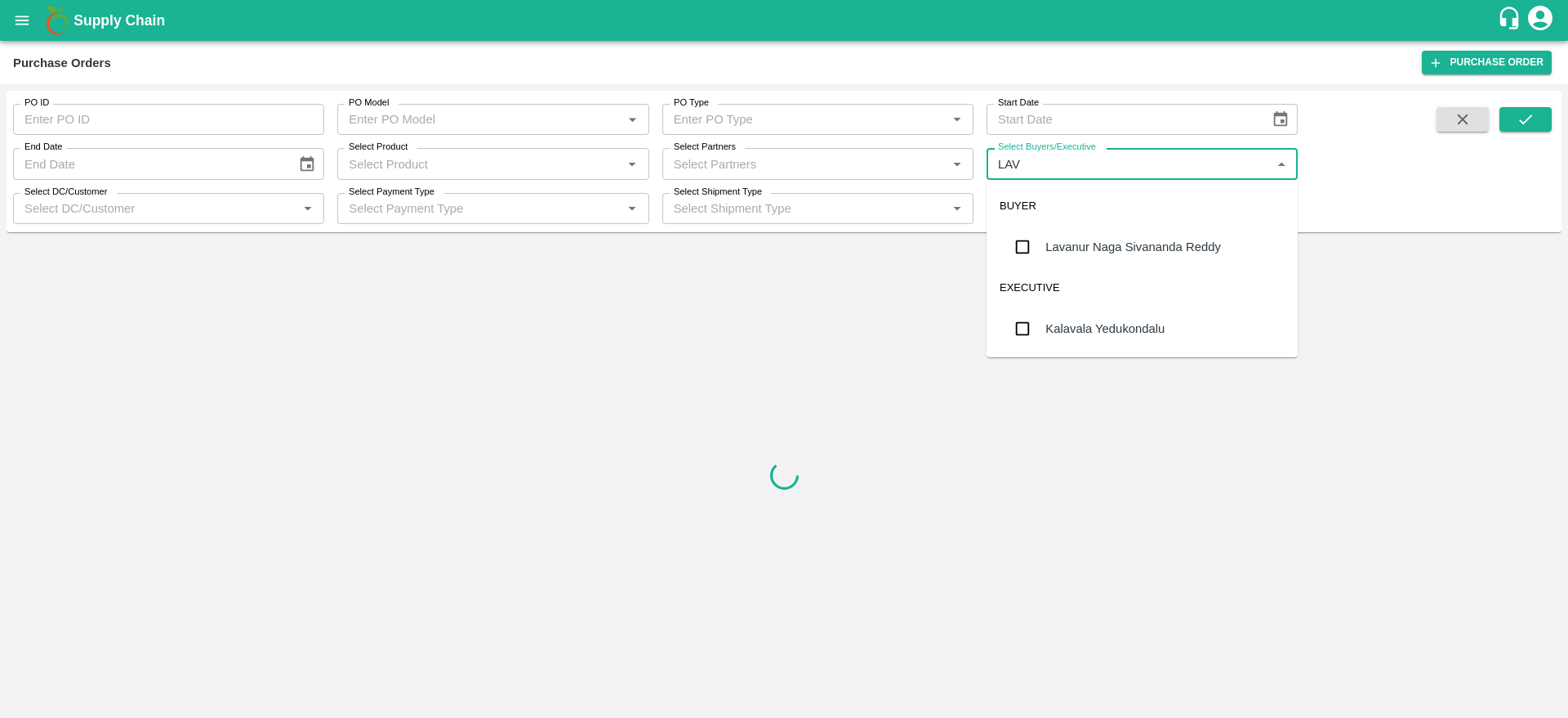
type input "LAVA"
click at [1136, 250] on div "Lavanur Naga Sivananda Reddy" at bounding box center [1133, 246] width 176 height 18
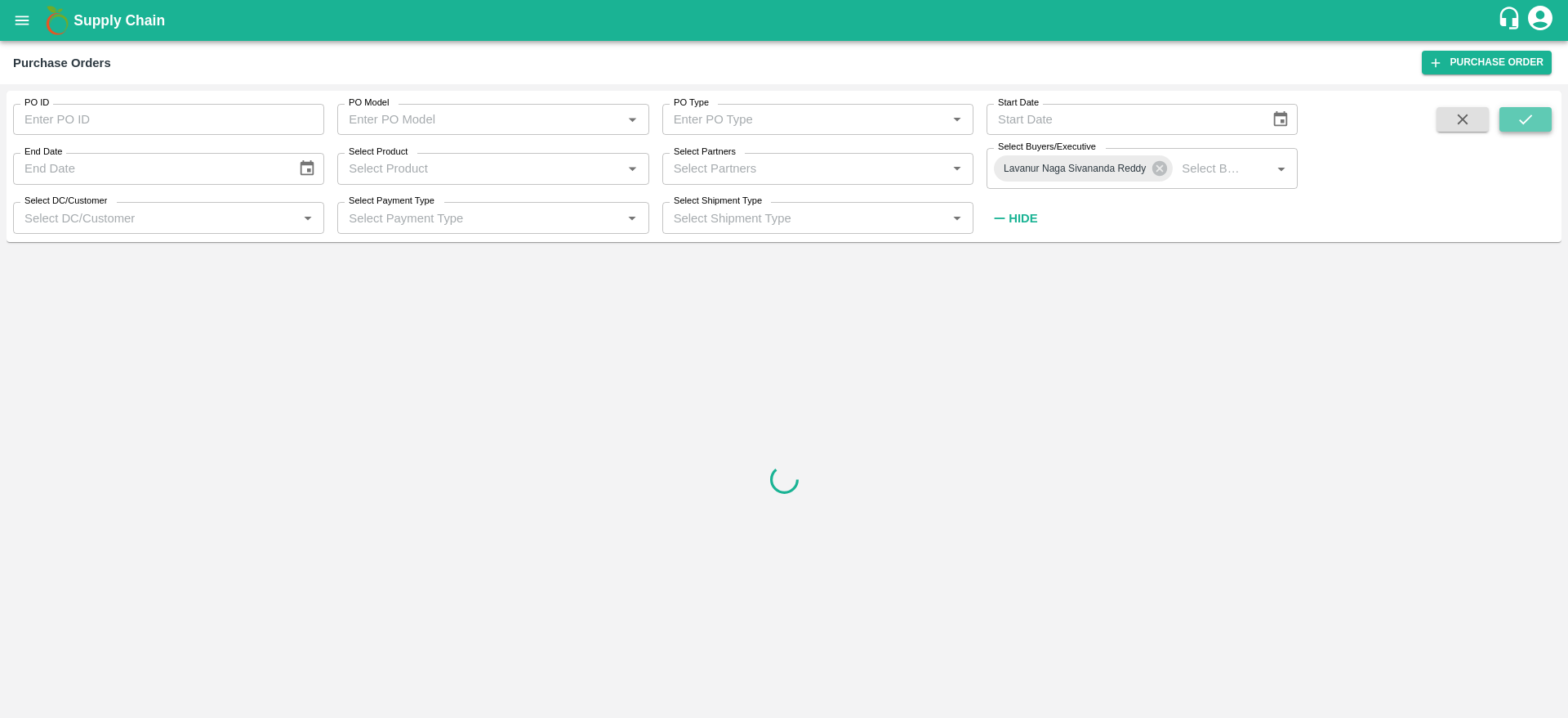
click at [1518, 117] on icon "submit" at bounding box center [1525, 119] width 18 height 18
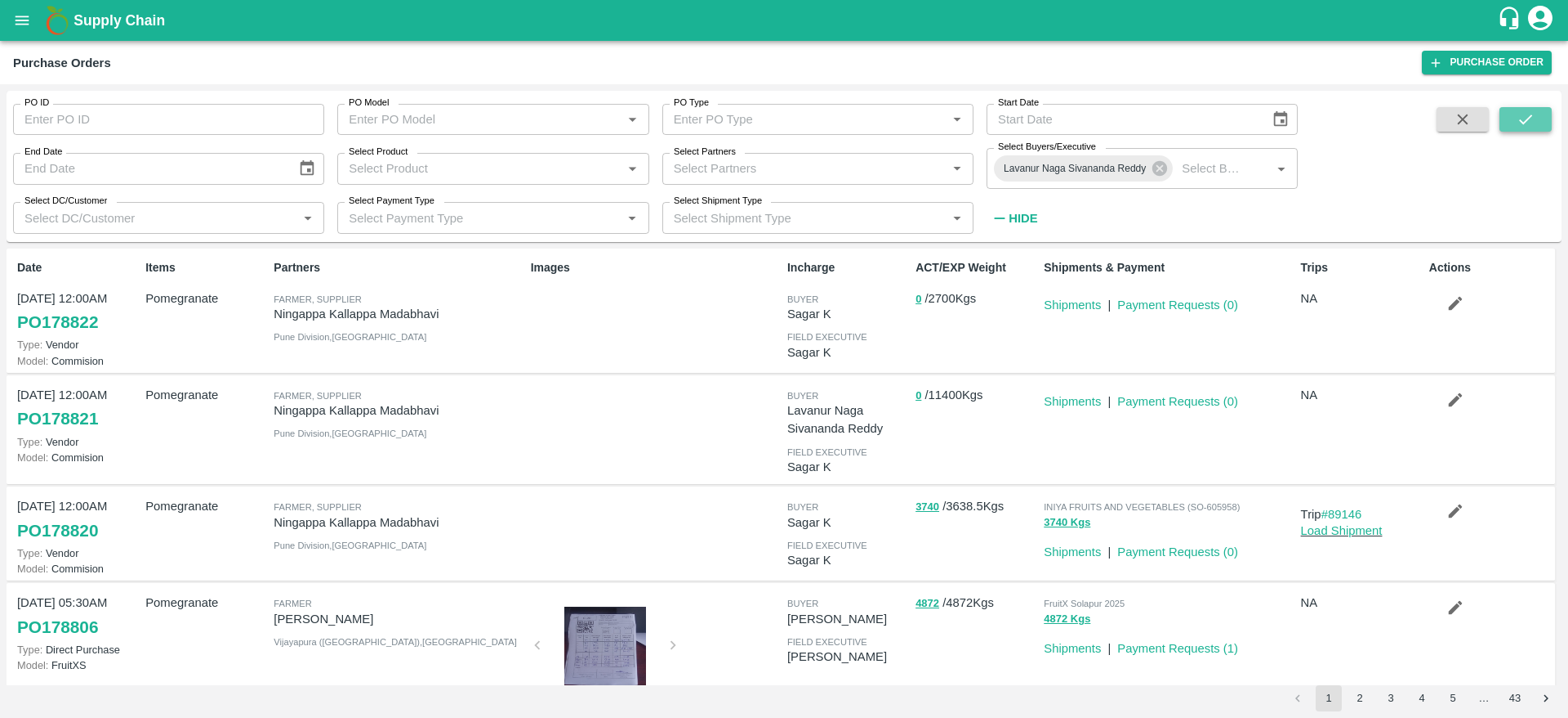
click at [1518, 117] on icon "submit" at bounding box center [1525, 119] width 18 height 18
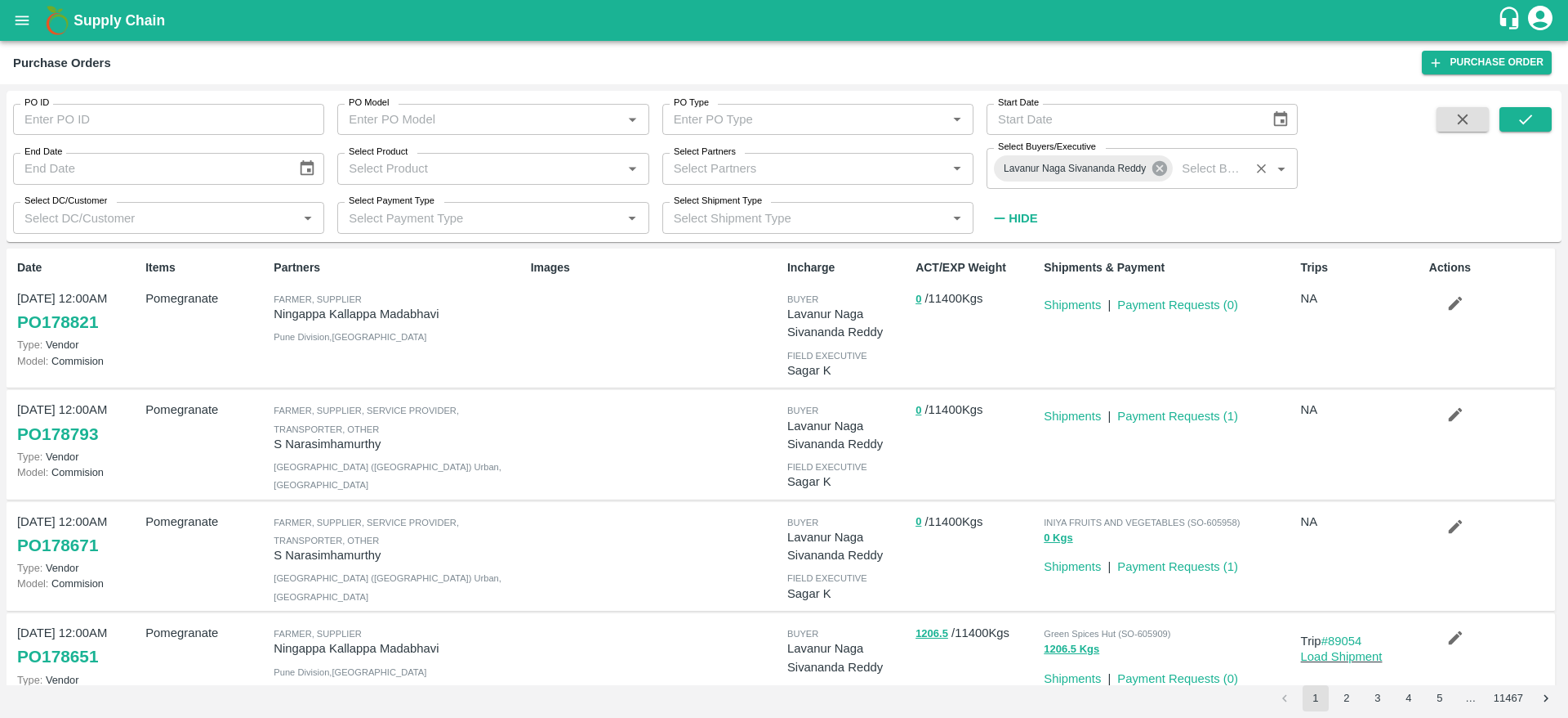
click at [1153, 169] on icon at bounding box center [1159, 168] width 18 height 18
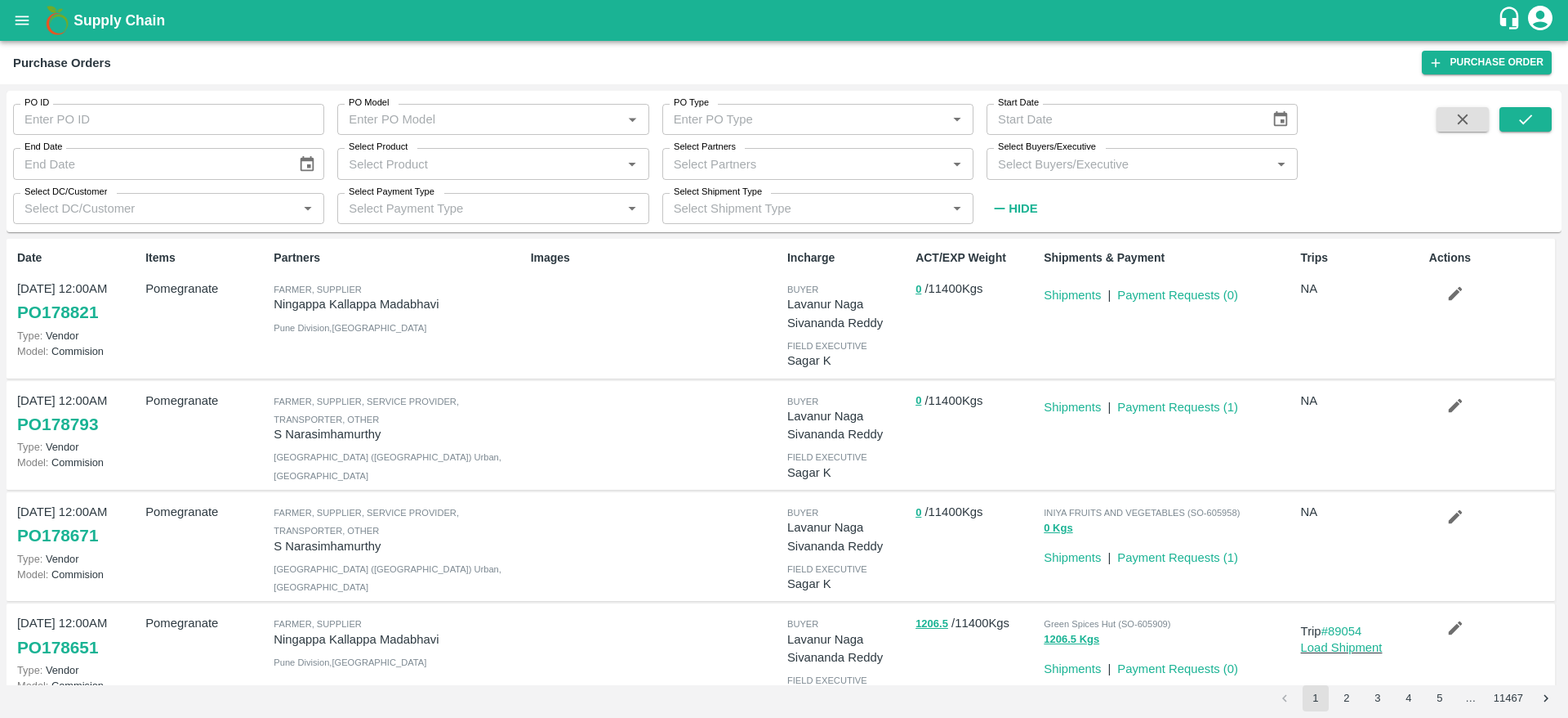
click at [1153, 169] on input "Select Buyers/Executive" at bounding box center [1128, 163] width 274 height 22
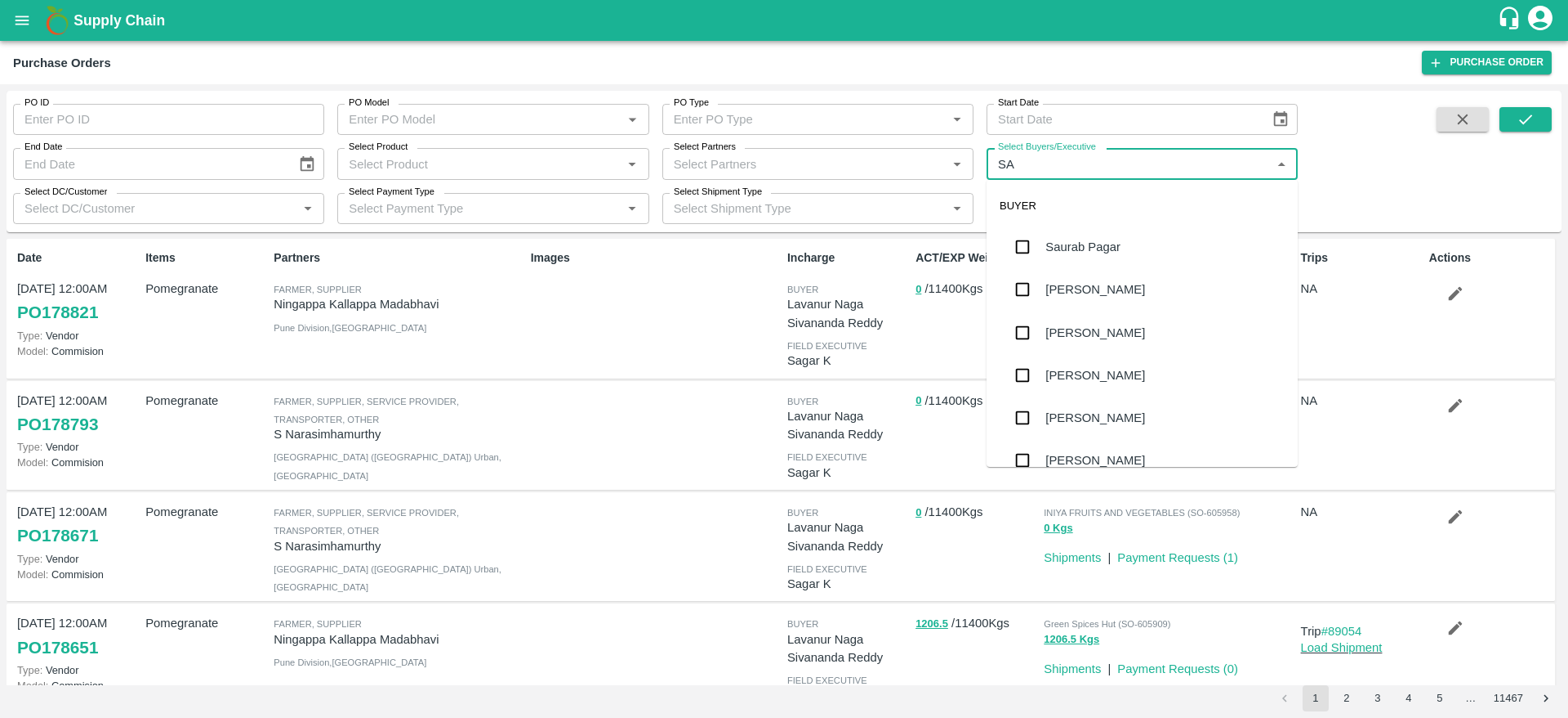
type input "SAG"
click at [1109, 260] on div "Sagar K" at bounding box center [1142, 246] width 312 height 42
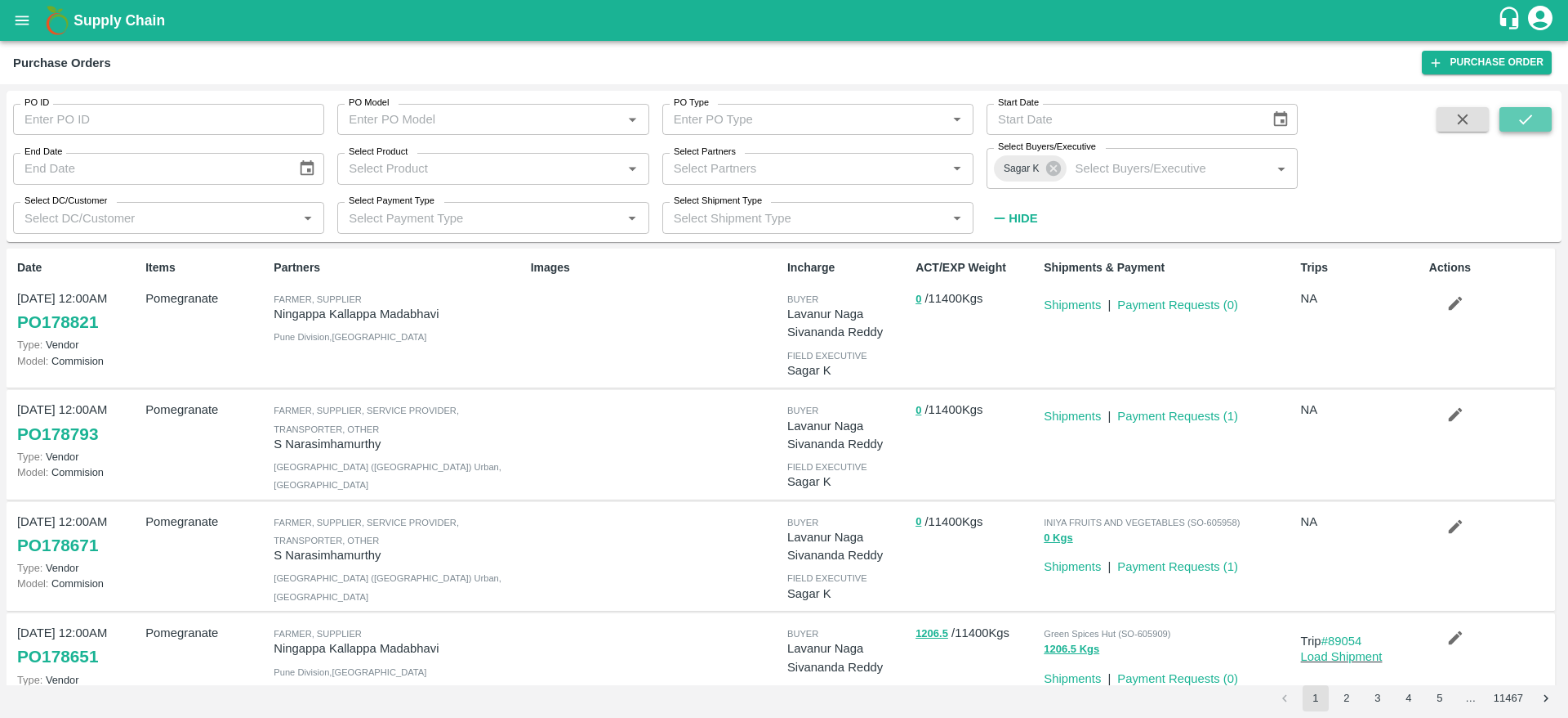
click at [1547, 112] on button "submit" at bounding box center [1526, 119] width 52 height 24
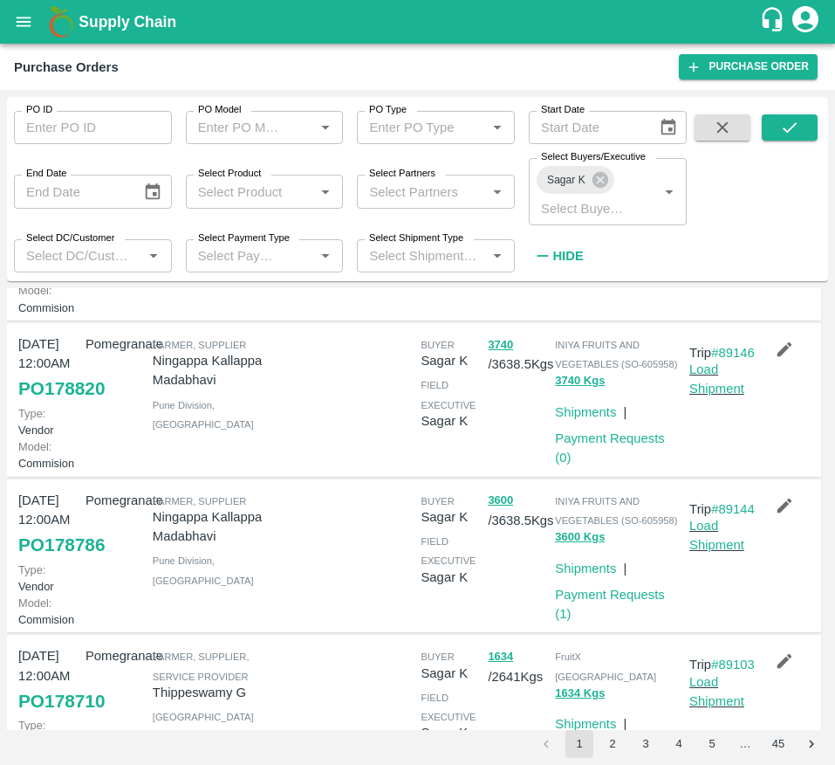
scroll to position [149, 0]
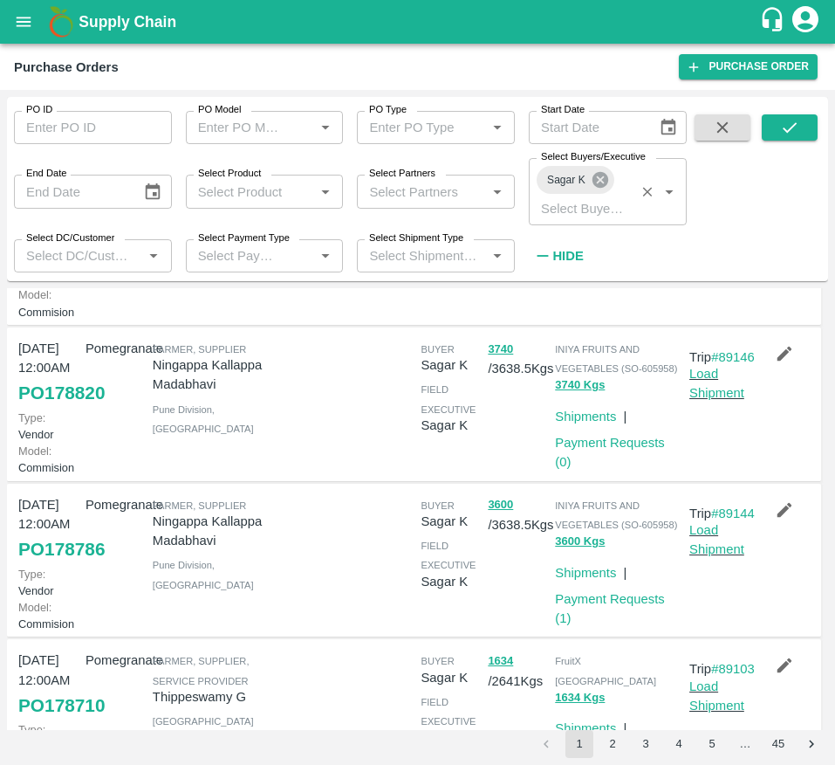
click at [602, 180] on icon at bounding box center [600, 179] width 19 height 19
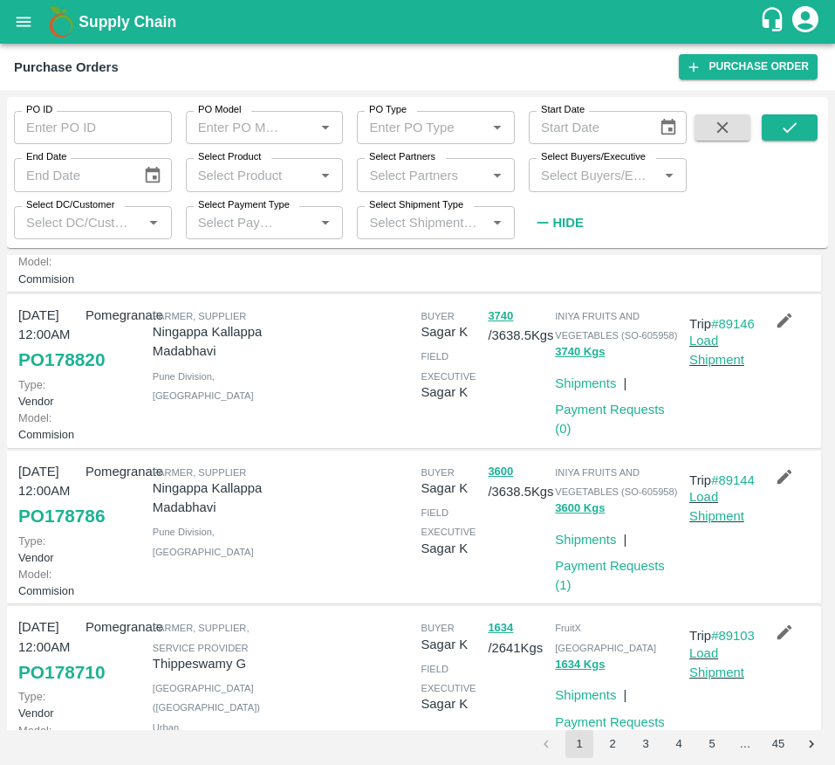
click at [602, 180] on input "Select Buyers/Executive" at bounding box center [593, 174] width 119 height 23
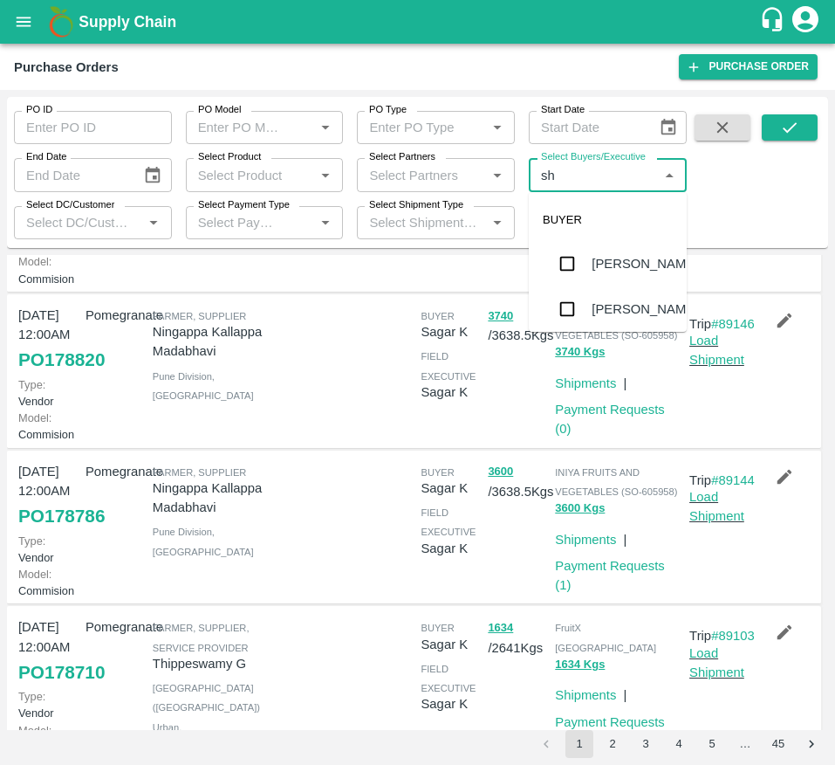
type input "s"
type input "lavan"
click at [602, 255] on div "Lavanur Naga Sivananda Reddy" at bounding box center [632, 285] width 81 height 78
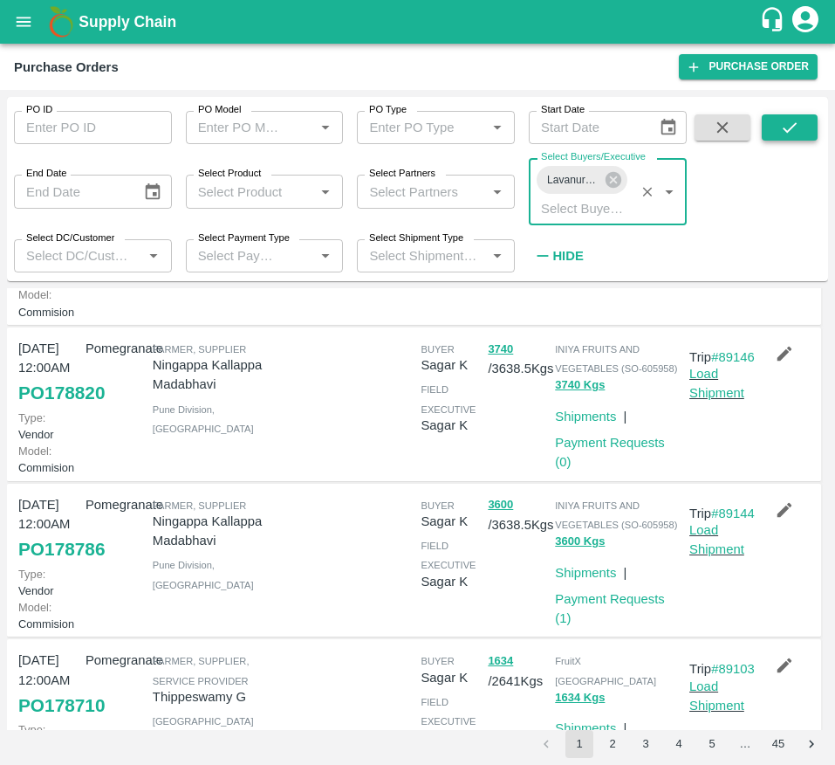
click at [790, 127] on icon "submit" at bounding box center [789, 127] width 19 height 19
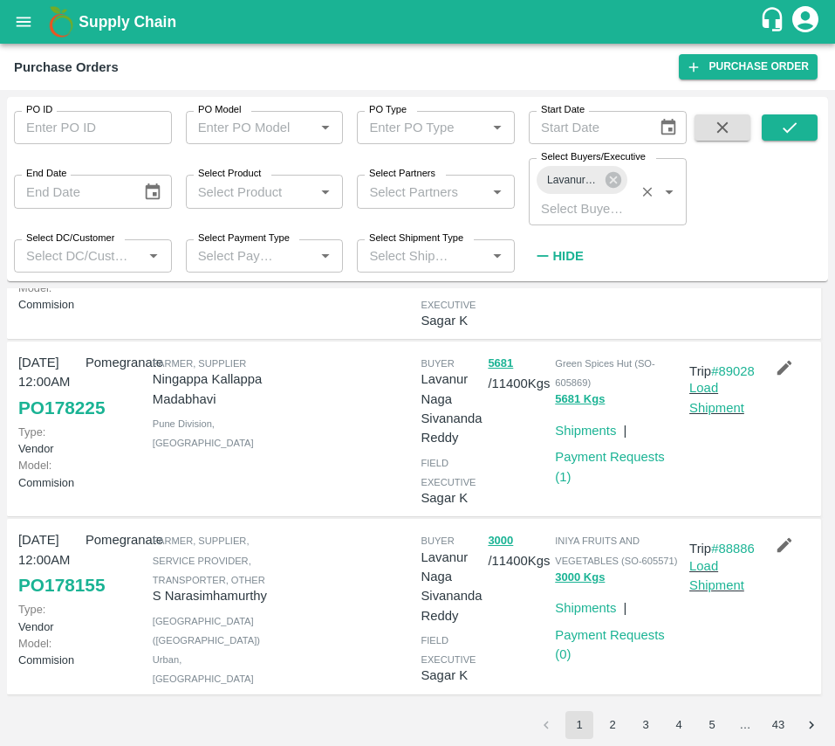
scroll to position [1502, 0]
click at [623, 737] on button "2" at bounding box center [613, 725] width 28 height 28
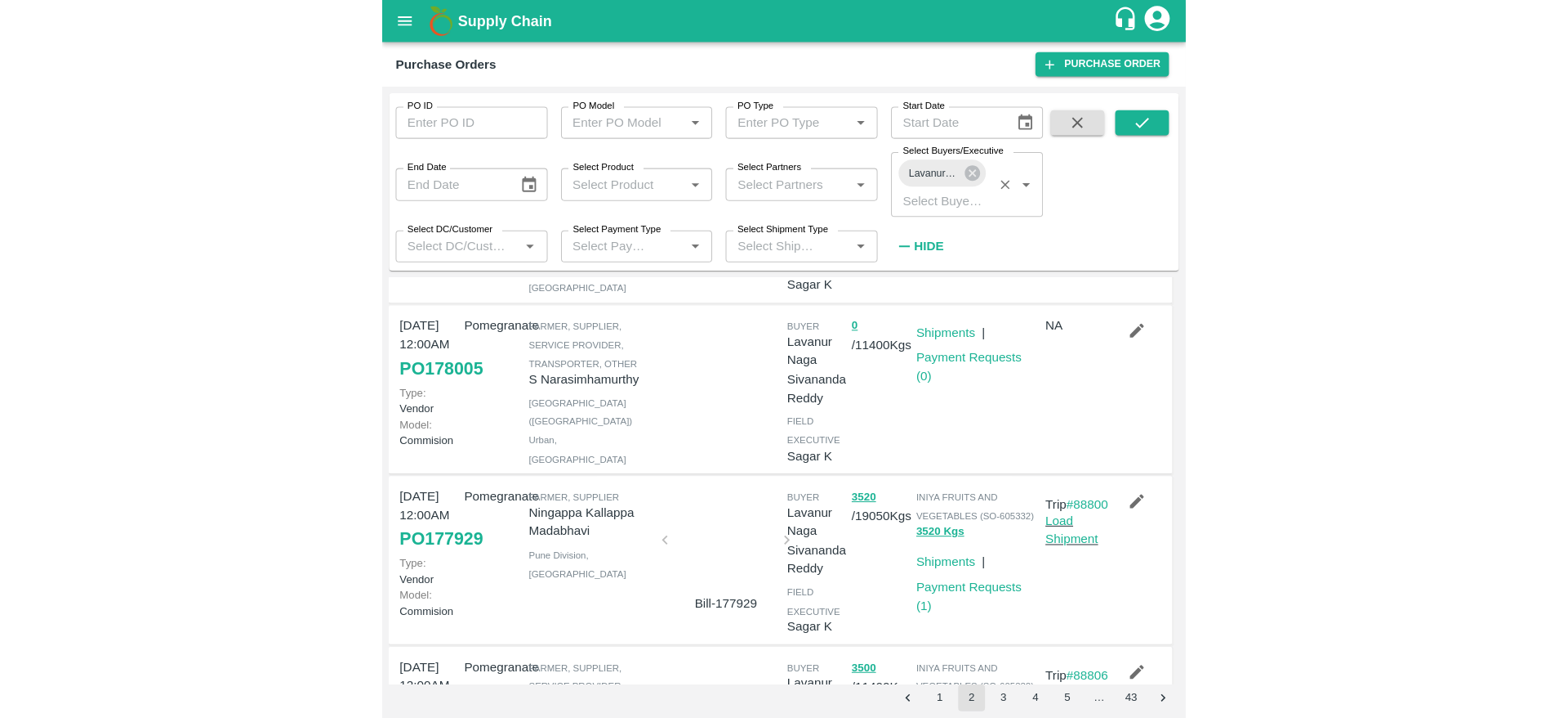
scroll to position [338, 0]
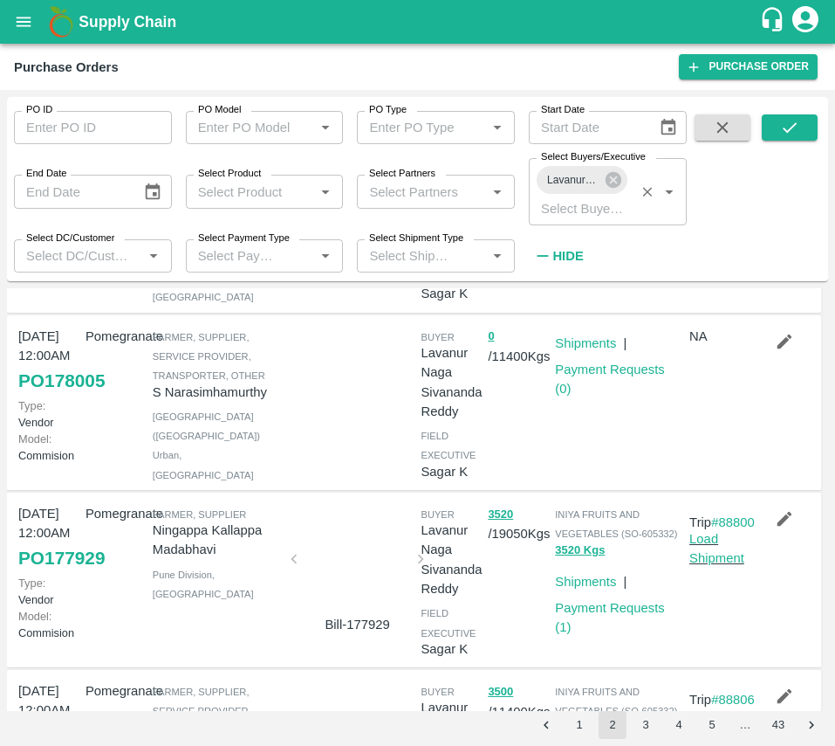
drag, startPoint x: 460, startPoint y: 7, endPoint x: 444, endPoint y: -41, distance: 50.5
click at [444, 0] on html "Supply Chain Purchase Orders Purchase Order PO ID PO ID PO Model PO Model   * P…" at bounding box center [417, 373] width 835 height 746
click at [567, 451] on div "Shipments | Payment Requests ( 0 )" at bounding box center [615, 403] width 134 height 166
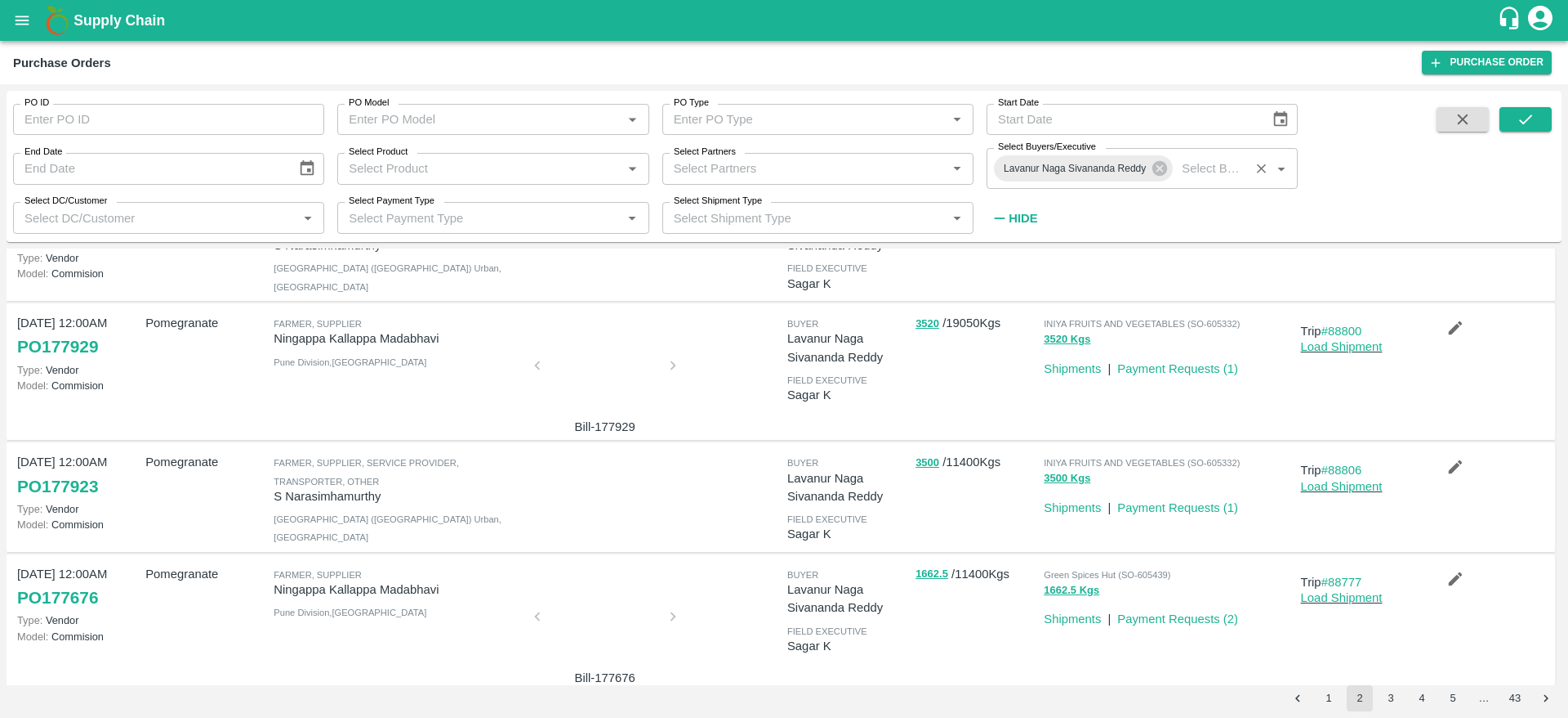
scroll to position [209, 0]
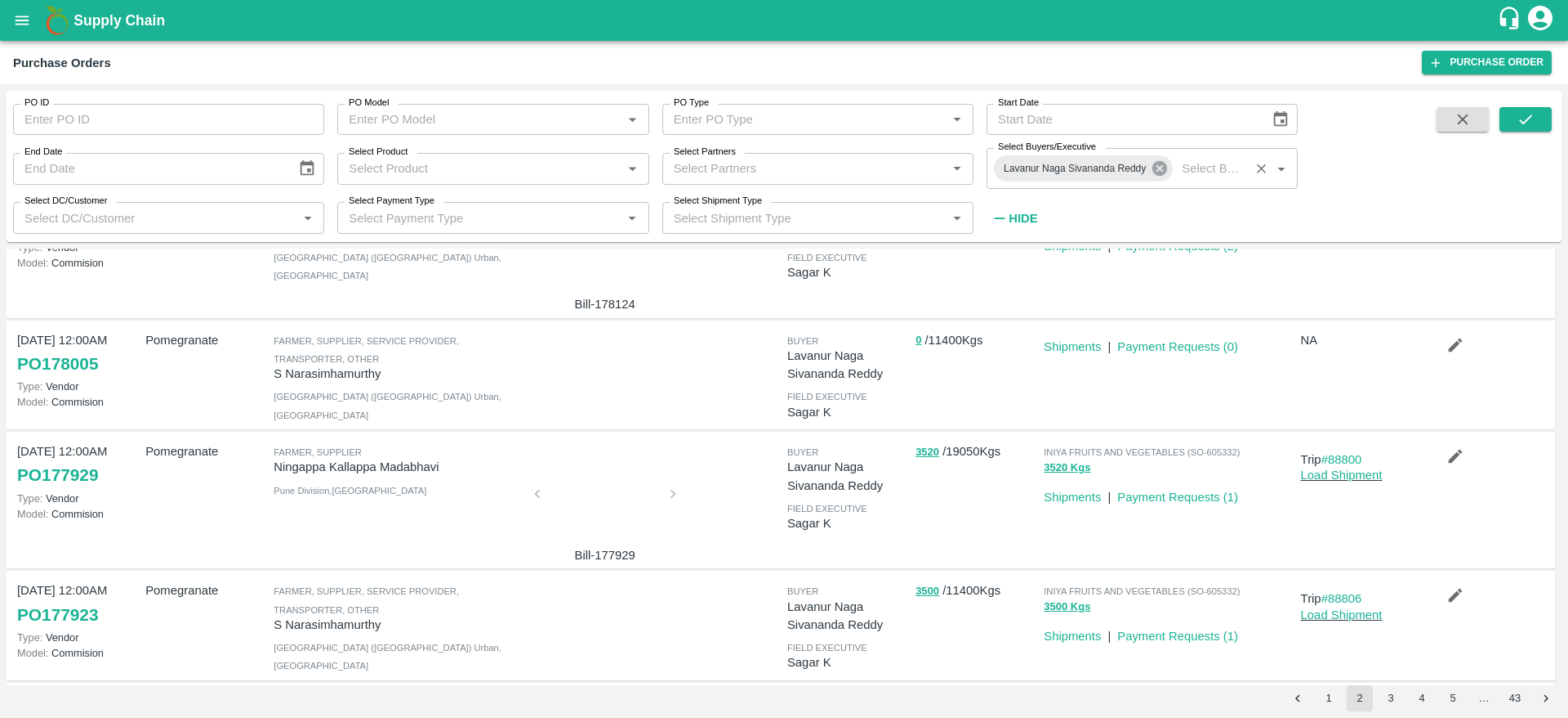
click at [1157, 170] on icon at bounding box center [1160, 169] width 15 height 15
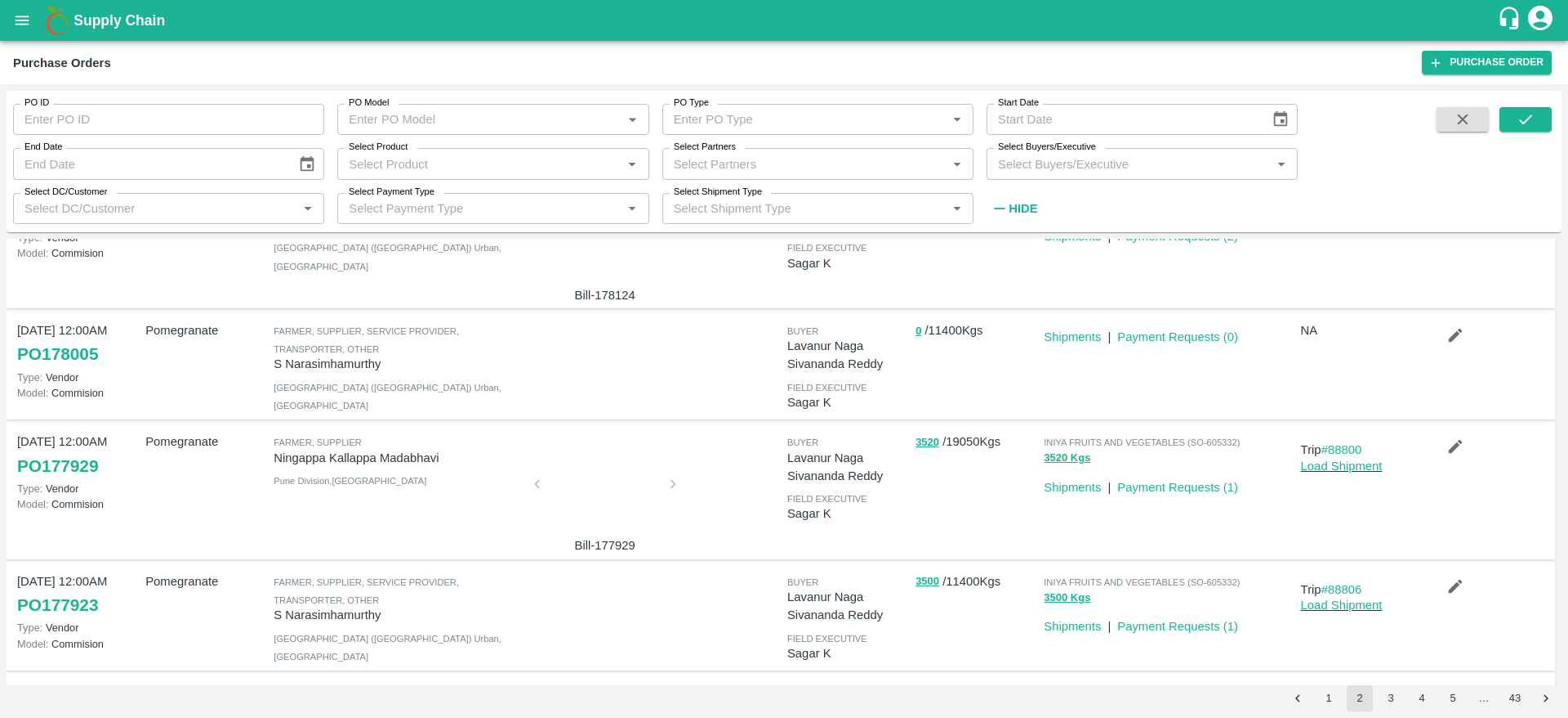
click at [1157, 170] on input "Select Buyers/Executive" at bounding box center [1128, 163] width 274 height 22
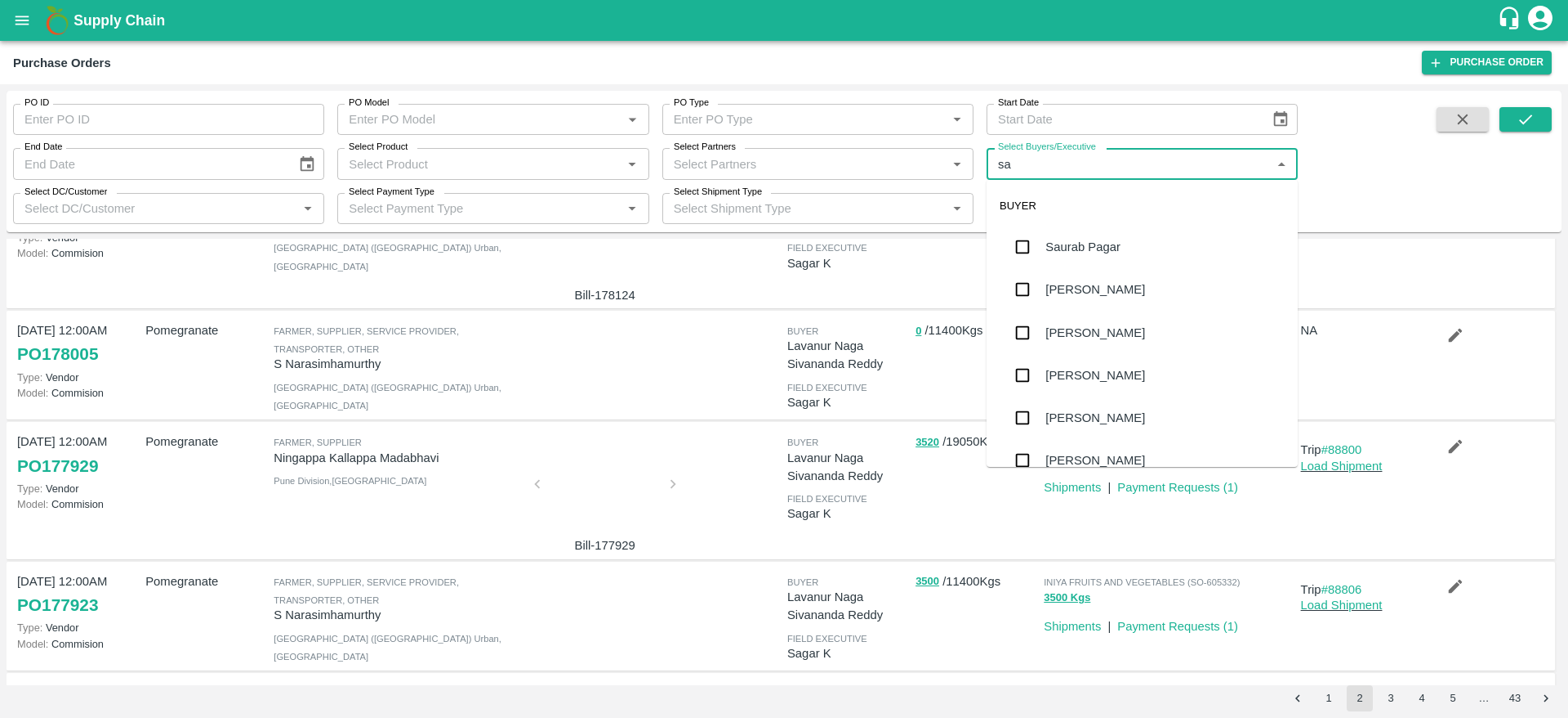
type input "sag"
click at [1183, 248] on div "Sagar K" at bounding box center [1142, 246] width 312 height 42
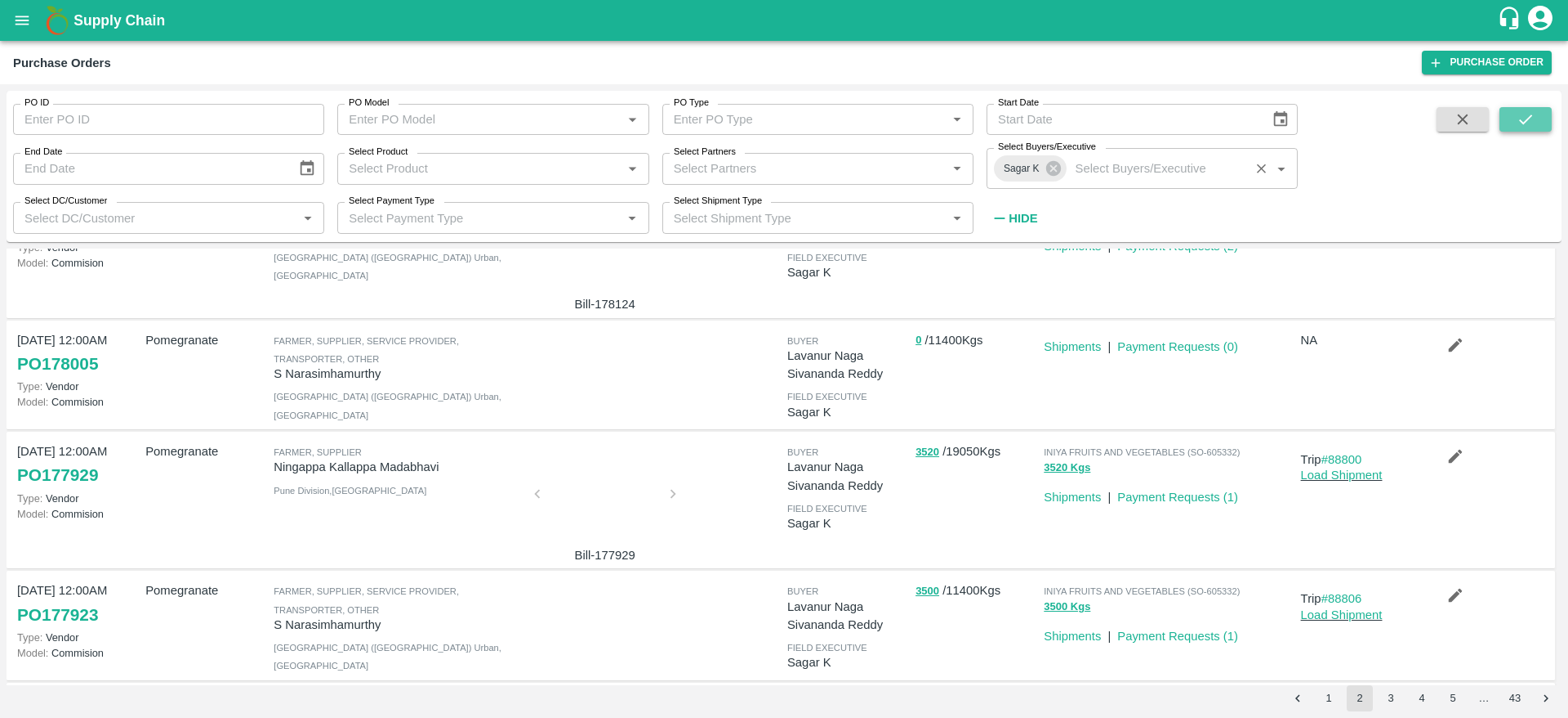
click at [1527, 119] on icon "submit" at bounding box center [1525, 119] width 18 height 18
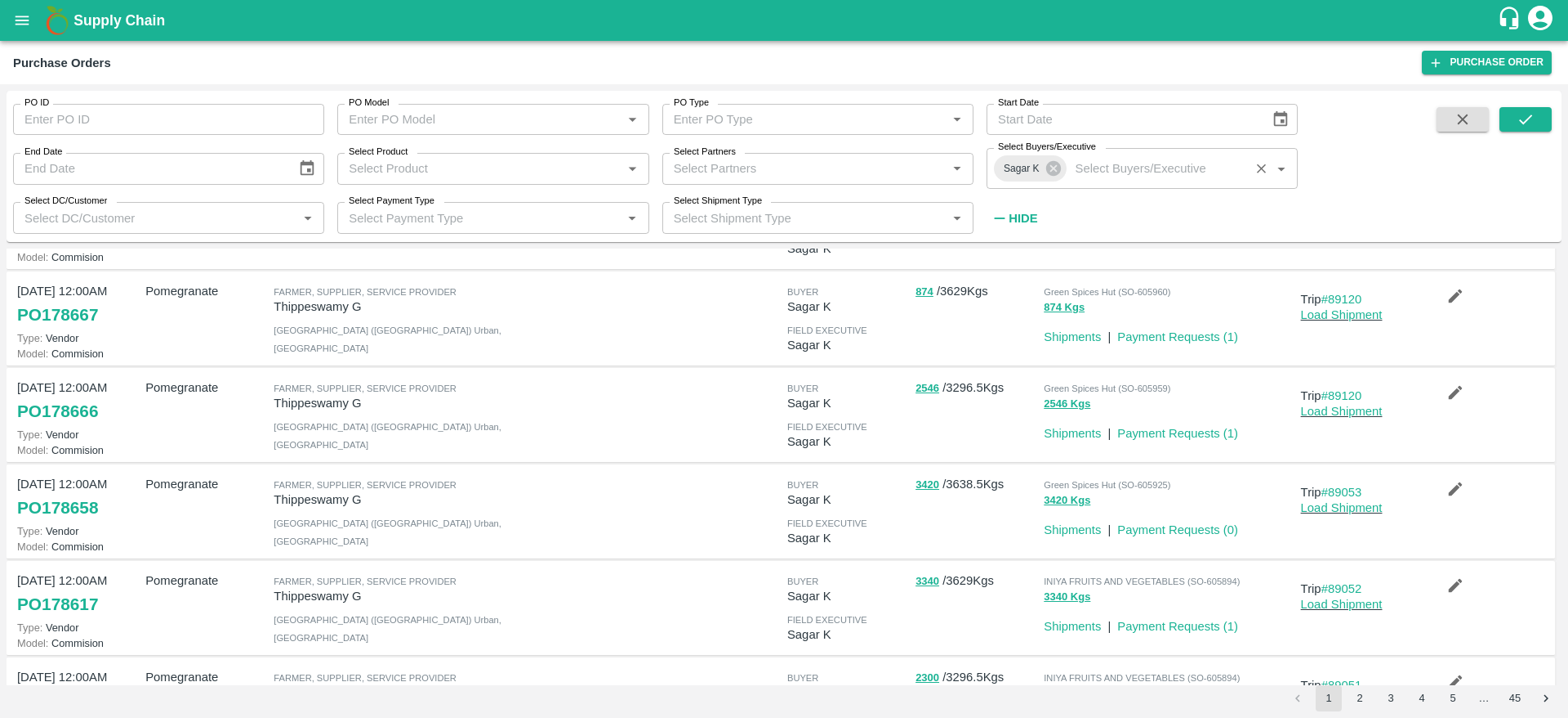
scroll to position [571, 0]
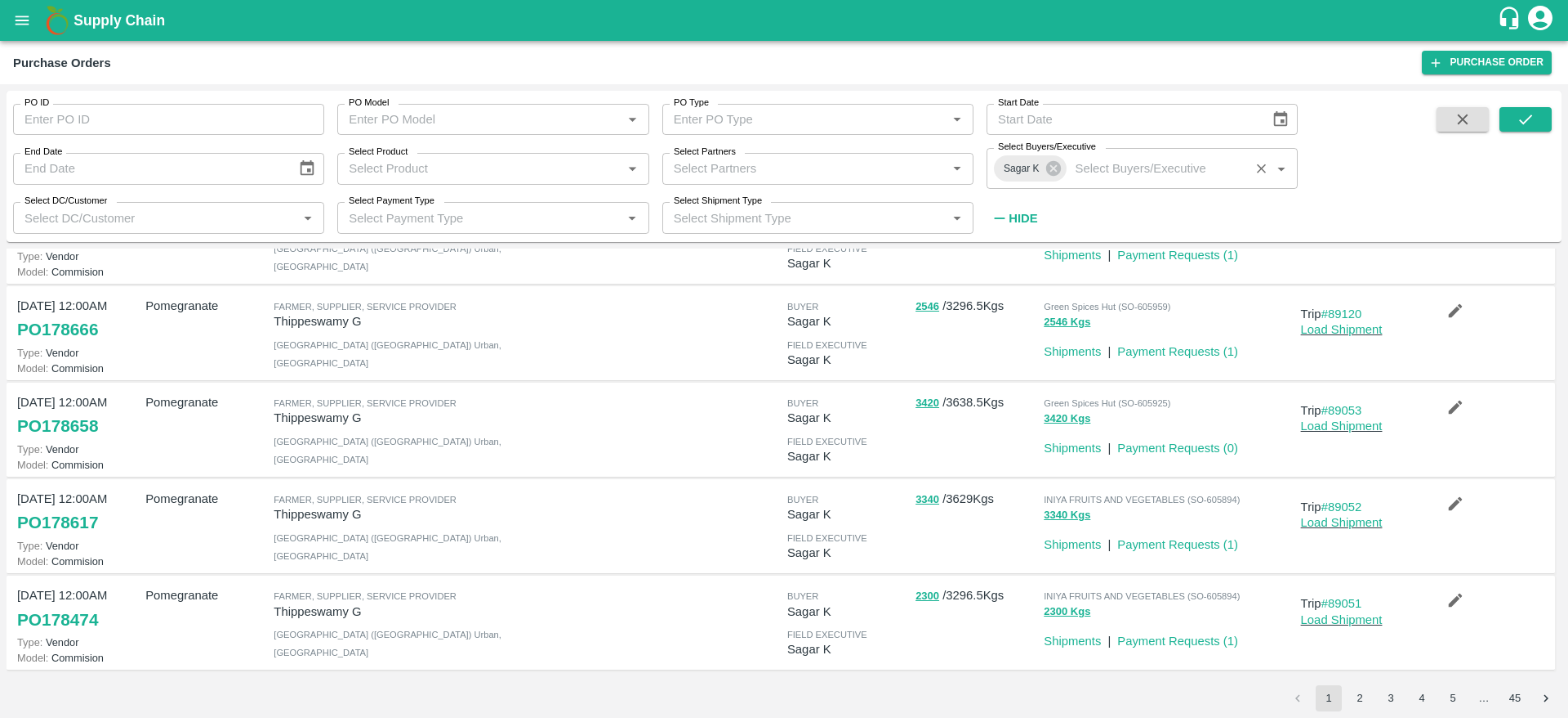
click at [889, 550] on p "Sagar K" at bounding box center [849, 552] width 122 height 18
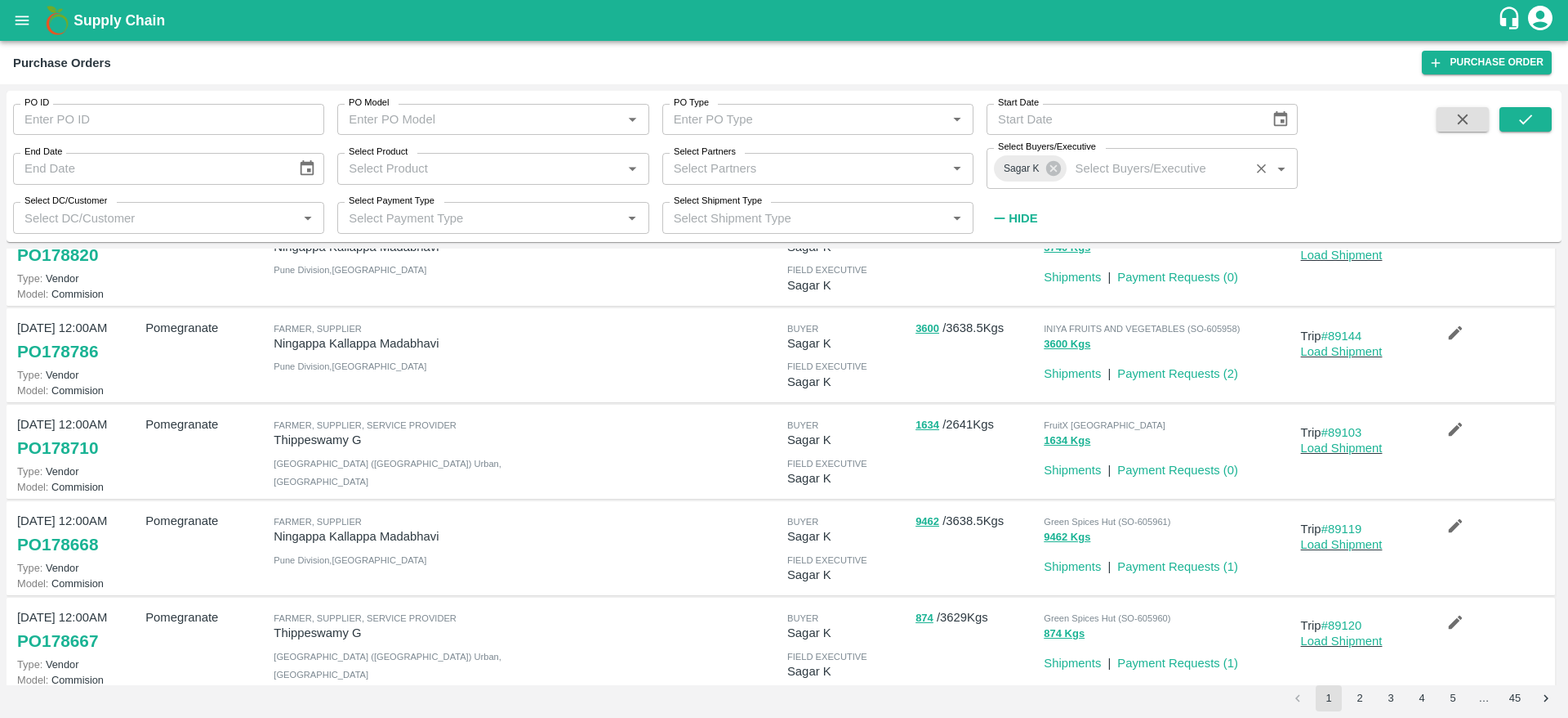
scroll to position [0, 0]
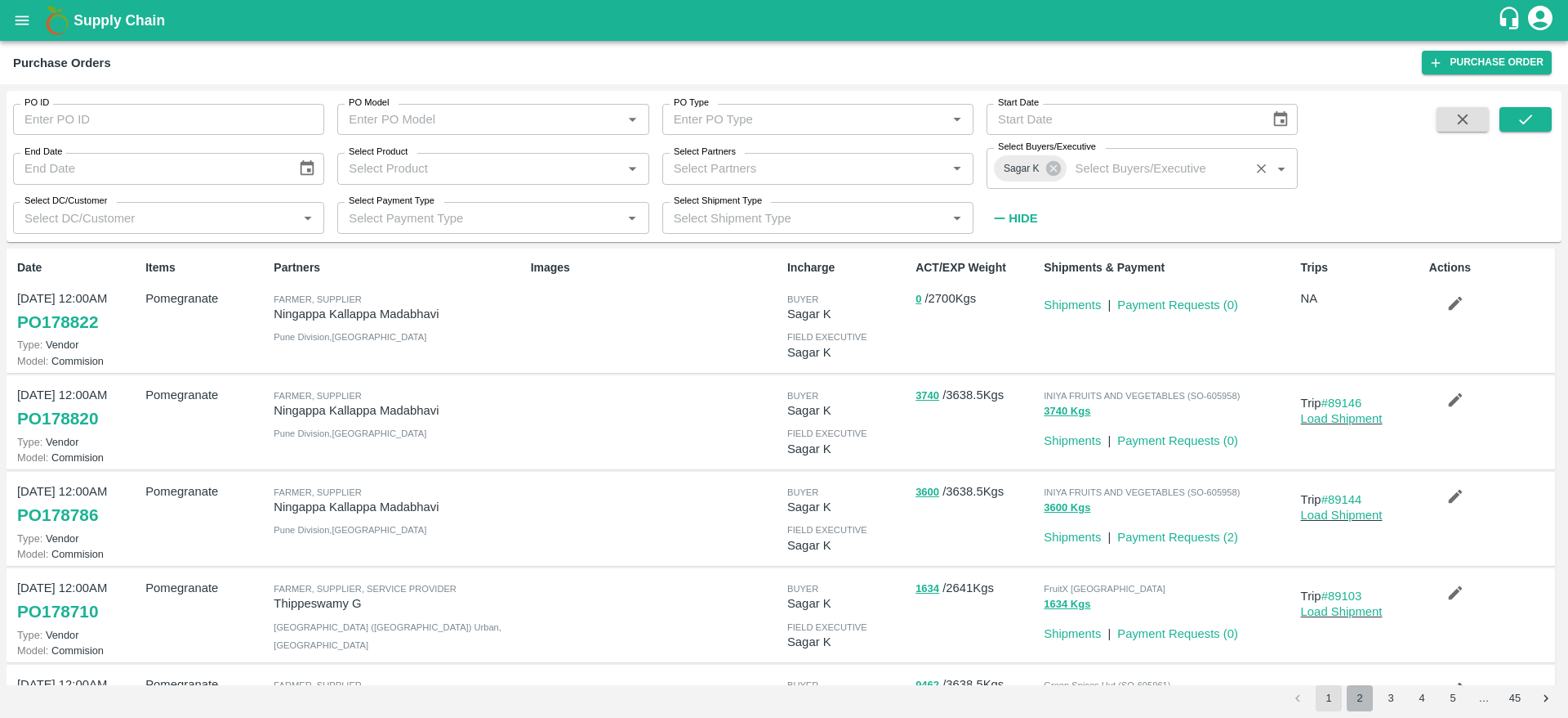
click at [1348, 686] on button "2" at bounding box center [1360, 698] width 26 height 26
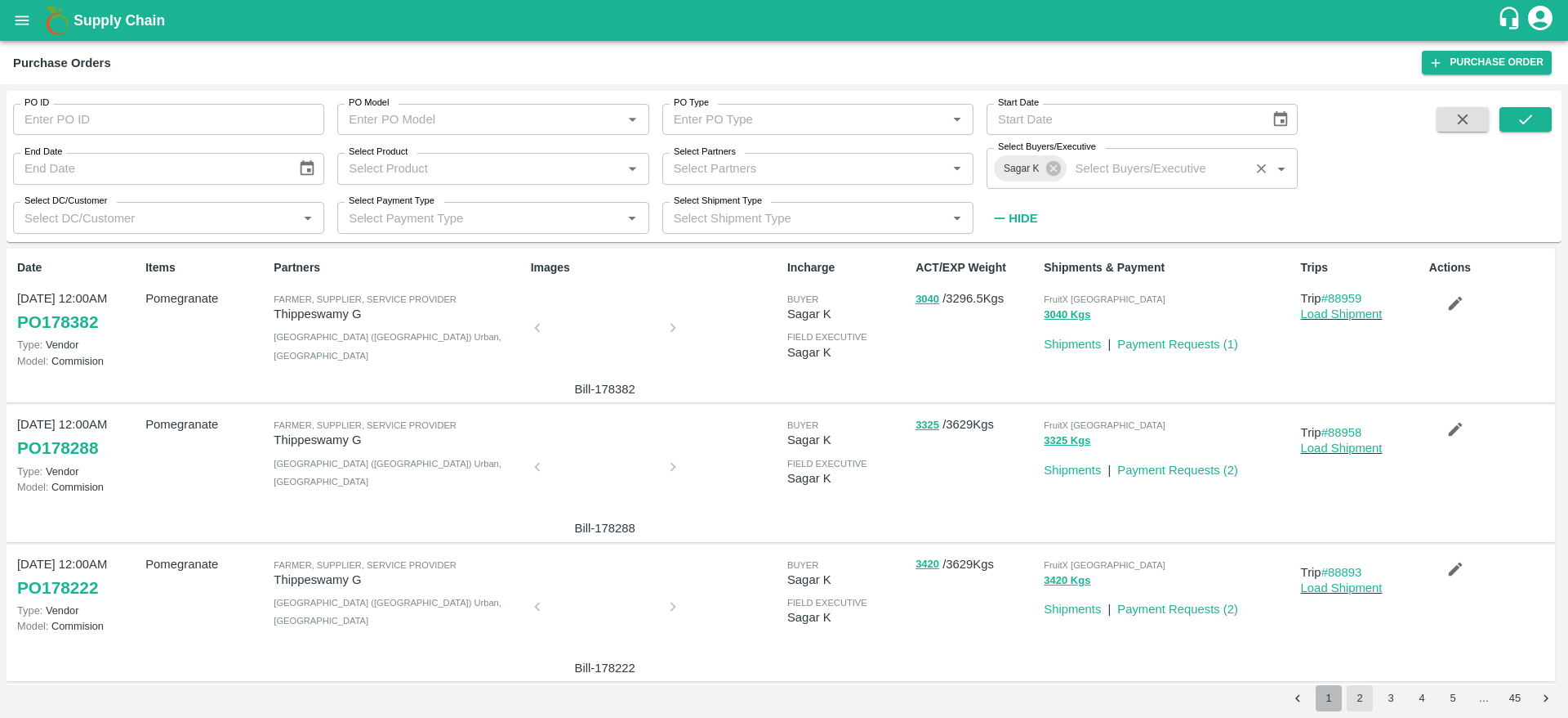
click at [1328, 692] on button "1" at bounding box center [1328, 698] width 26 height 26
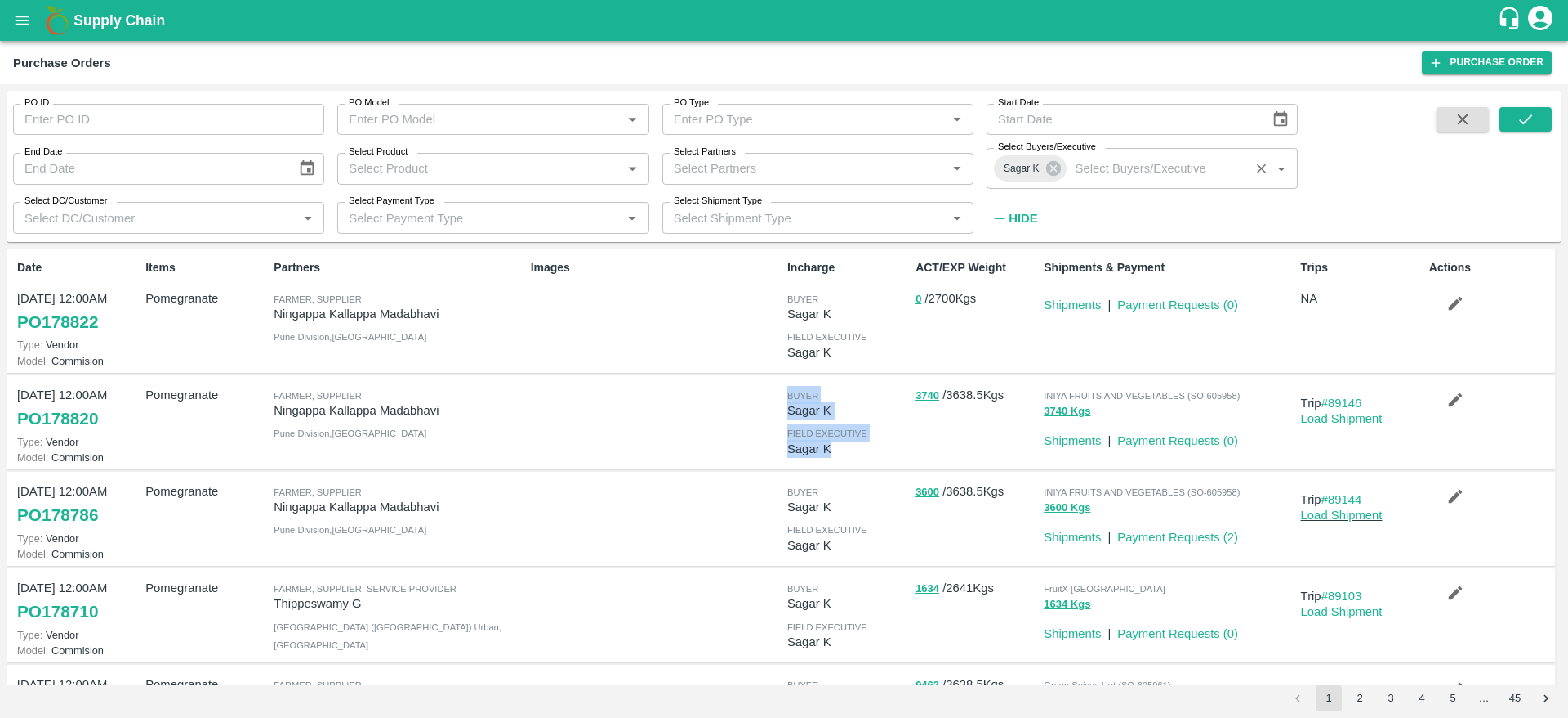
drag, startPoint x: 833, startPoint y: 451, endPoint x: 759, endPoint y: 395, distance: 92.8
click at [759, 395] on div "29 Sep, 12:00AM PO 178820 Type: Vendor Model: Commision Pomegranate Farmer, Sup…" at bounding box center [780, 422] width 1548 height 95
click at [759, 395] on div at bounding box center [652, 422] width 256 height 86
drag, startPoint x: 759, startPoint y: 395, endPoint x: 863, endPoint y: 462, distance: 123.7
click at [863, 462] on div "29 Sep, 12:00AM PO 178820 Type: Vendor Model: Commision Pomegranate Farmer, Sup…" at bounding box center [780, 422] width 1548 height 95
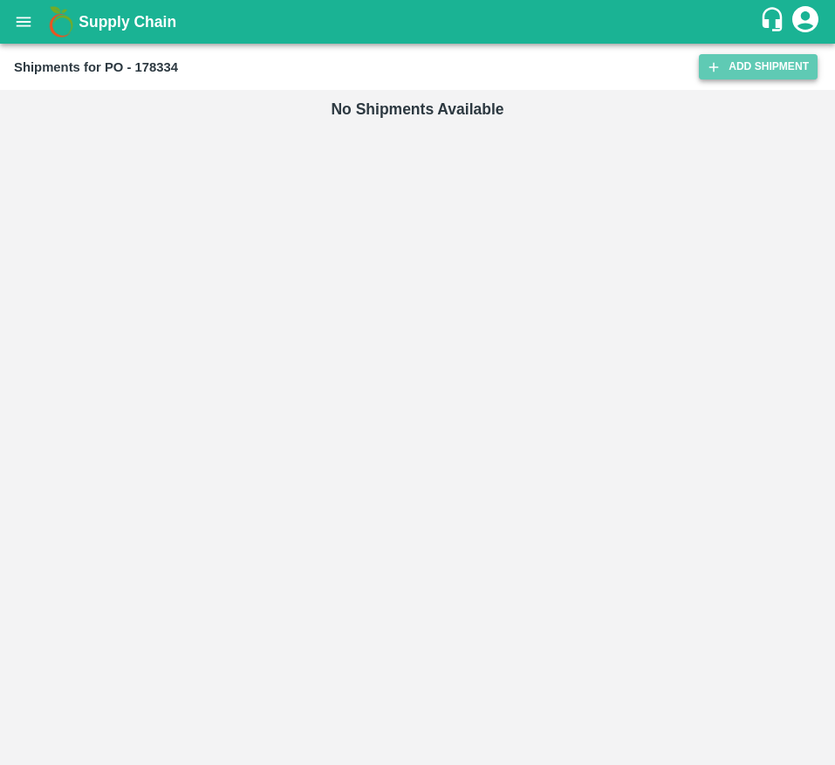
click at [770, 66] on link "Add Shipment" at bounding box center [758, 66] width 119 height 25
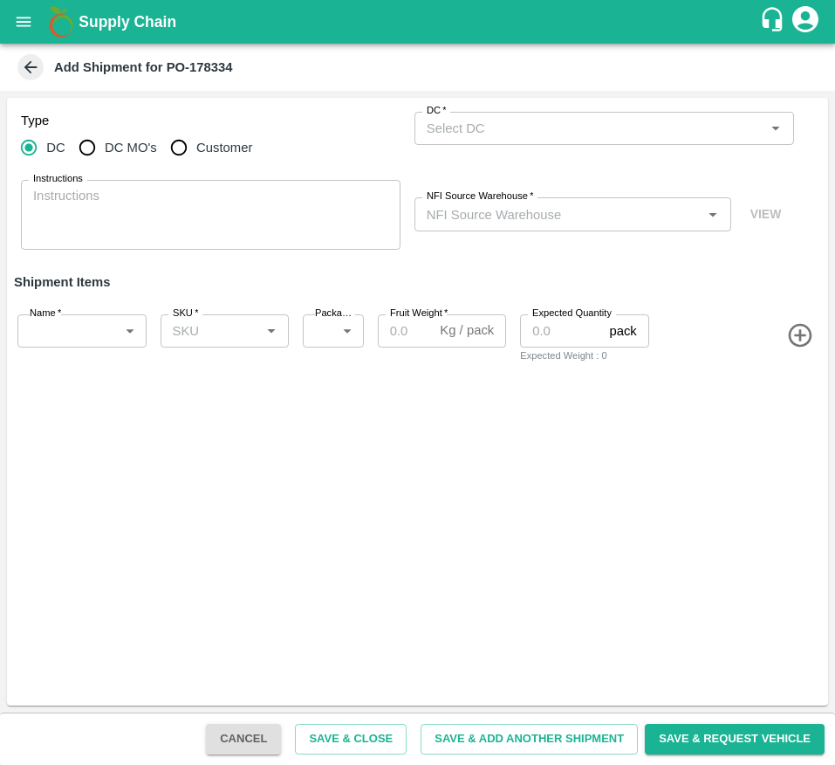
click at [187, 142] on input "Customer" at bounding box center [179, 147] width 35 height 35
radio input "true"
click at [490, 117] on label "Customer (Material Orders)   *" at bounding box center [489, 111] width 124 height 14
click at [490, 117] on input "Customer (Material Orders)   *" at bounding box center [590, 128] width 340 height 23
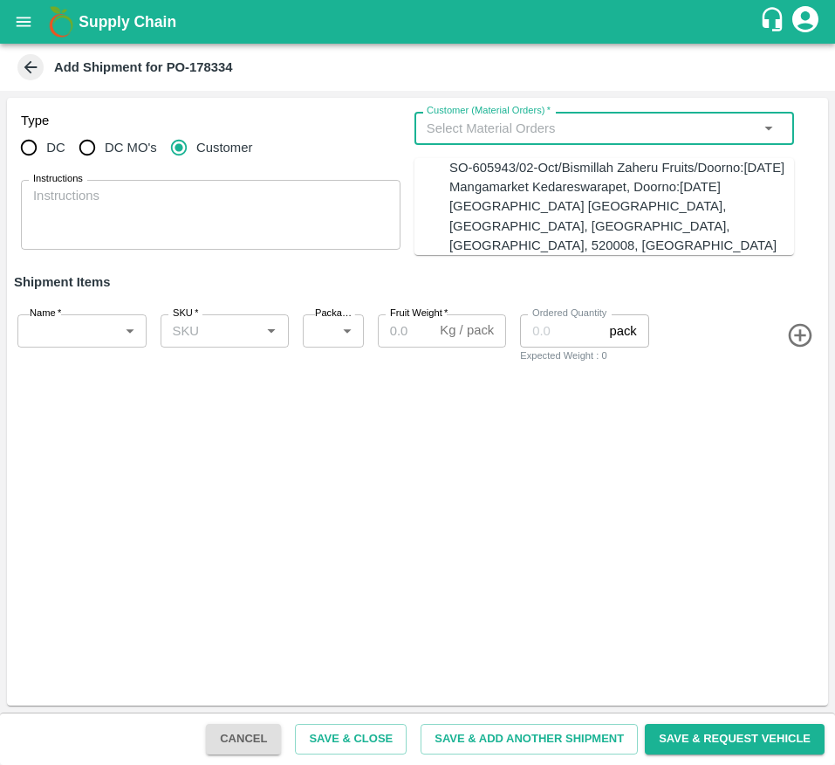
click at [486, 130] on input "Customer (Material Orders)   *" at bounding box center [590, 128] width 340 height 23
click at [479, 190] on div "SO-605943/02-Oct/Bismillah Zaheru Fruits/Doorno:18-1-55 Mangamarket Kedareswara…" at bounding box center [622, 206] width 345 height 97
type input "SO-605943/02-Oct/Bismillah Zaheru Fruits/Doorno:18-1-55 Mangamarket Kedareswara…"
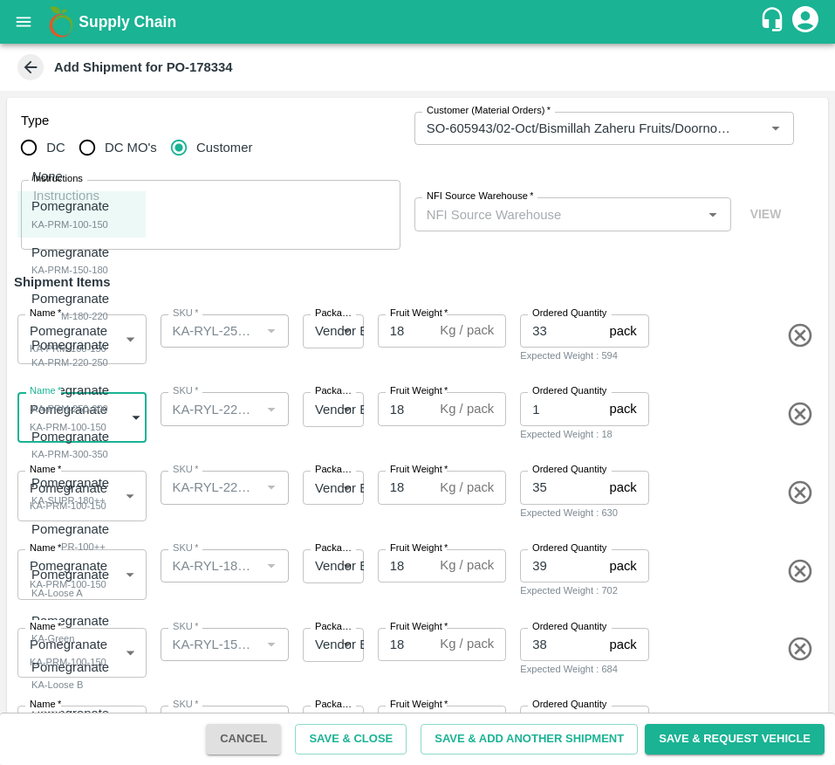
click at [95, 410] on body "Supply Chain Add Shipment for PO-178334 Type DC DC MO's Customer Customer (Mate…" at bounding box center [417, 382] width 835 height 765
click at [299, 275] on div at bounding box center [417, 382] width 835 height 765
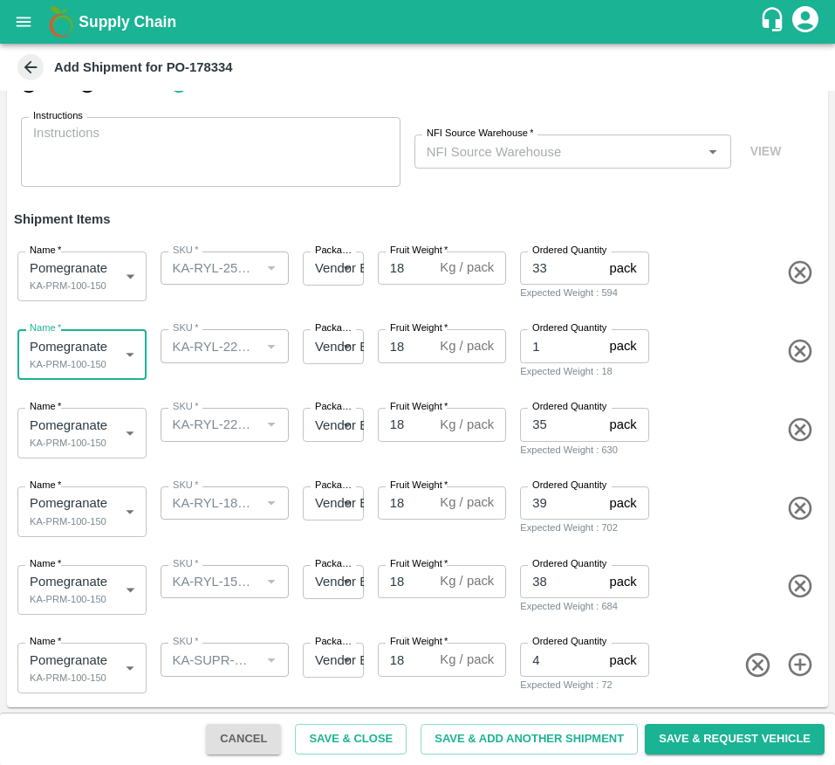
scroll to position [65, 0]
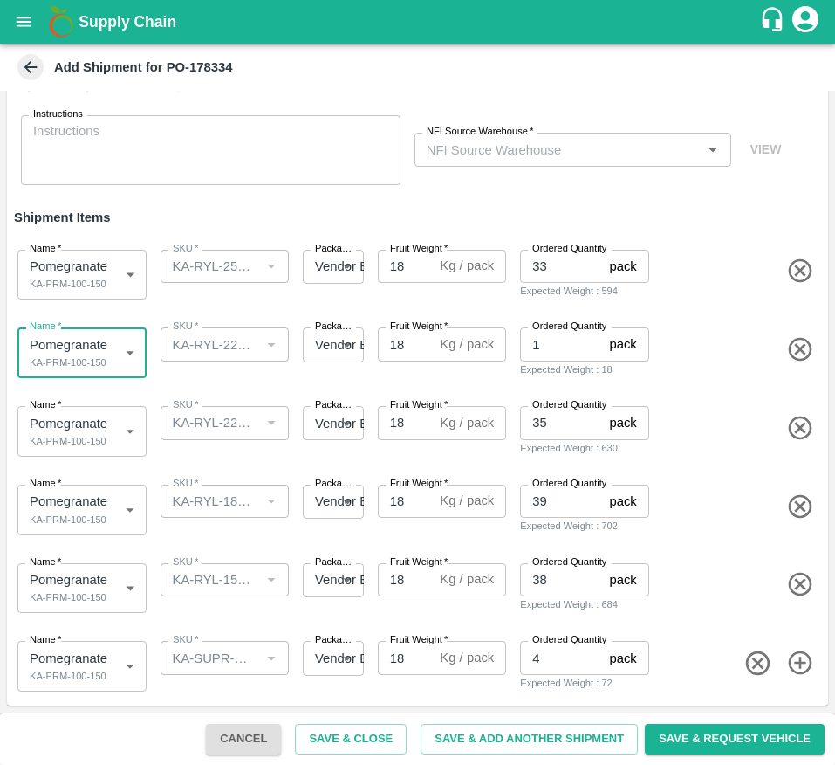
click at [61, 275] on body "Supply Chain Add Shipment for PO-178334 Type DC DC MO's Customer Customer (Mate…" at bounding box center [417, 382] width 835 height 765
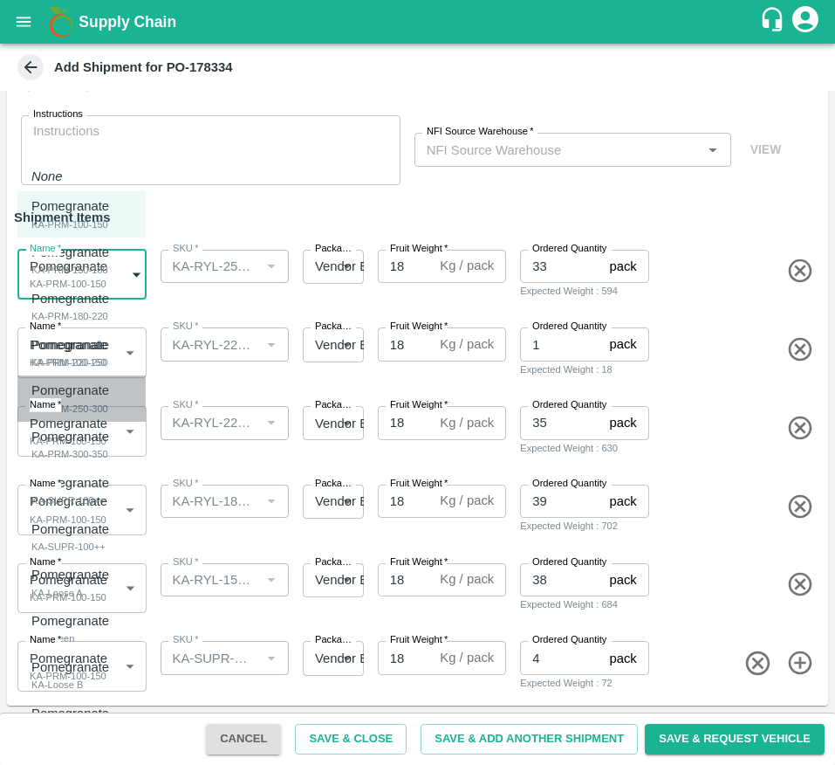
click at [85, 399] on p "Pomegranate" at bounding box center [70, 390] width 78 height 19
type input "2075999"
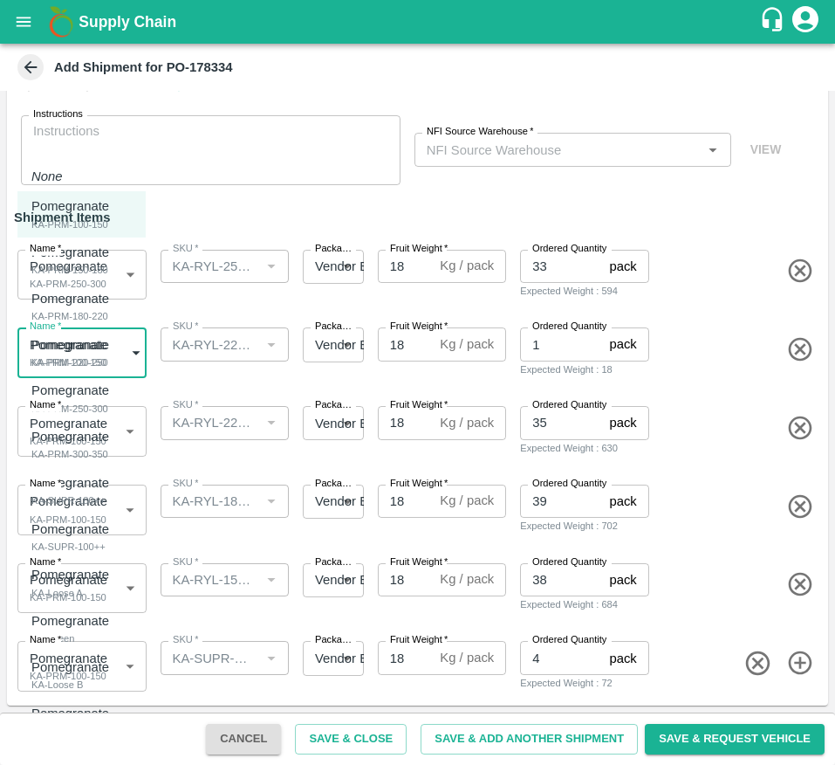
click at [79, 336] on body "Supply Chain Add Shipment for PO-178334 Type DC DC MO's Customer Customer (Mate…" at bounding box center [417, 382] width 835 height 765
click at [103, 354] on div "KA-PRM-220-250" at bounding box center [74, 362] width 86 height 16
type input "2075998"
click at [73, 419] on body "Supply Chain Add Shipment for PO-178334 Type DC DC MO's Customer Customer (Mate…" at bounding box center [417, 382] width 835 height 765
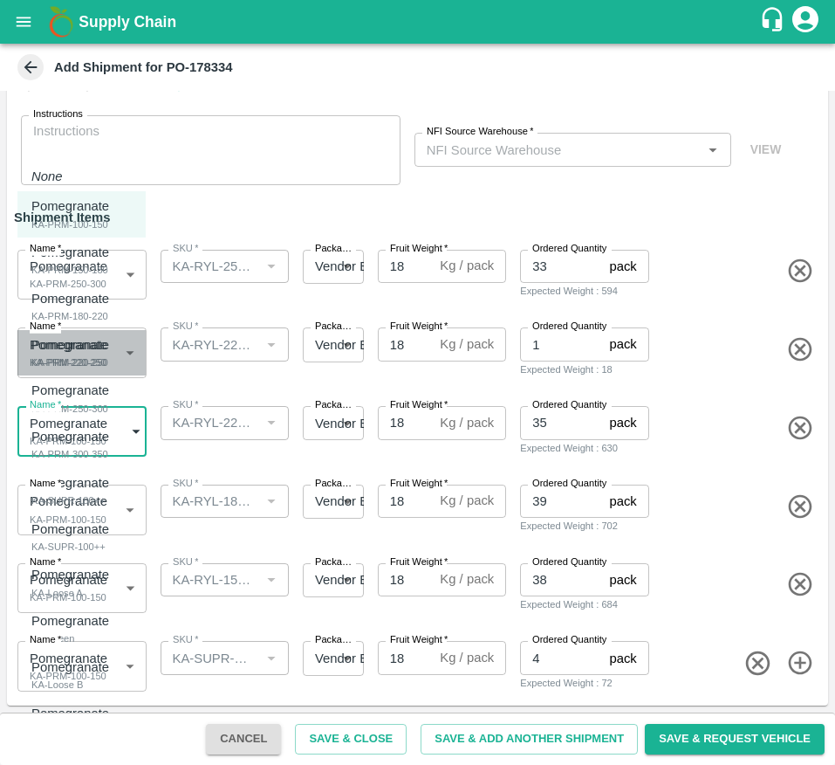
click at [106, 351] on p "Pomegranate" at bounding box center [70, 344] width 78 height 19
type input "2075998"
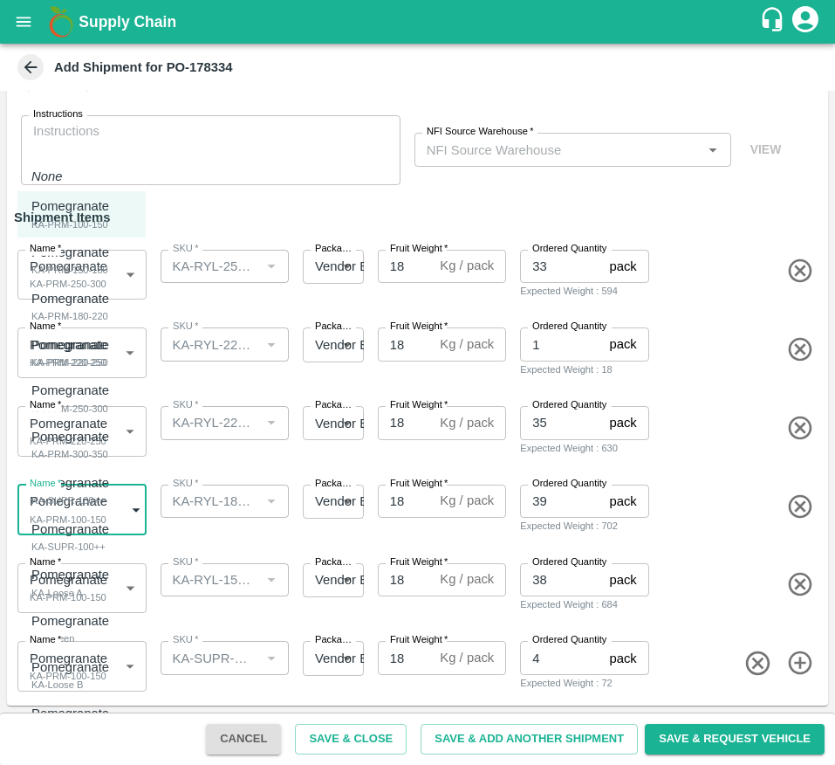
click at [86, 497] on body "Supply Chain Add Shipment for PO-178334 Type DC DC MO's Customer Customer (Mate…" at bounding box center [417, 382] width 835 height 765
click at [86, 308] on div "KA-PRM-180-220" at bounding box center [74, 316] width 86 height 16
type input "2075997"
click at [83, 593] on body "Supply Chain Add Shipment for PO-178334 Type DC DC MO's Customer Customer (Mate…" at bounding box center [417, 382] width 835 height 765
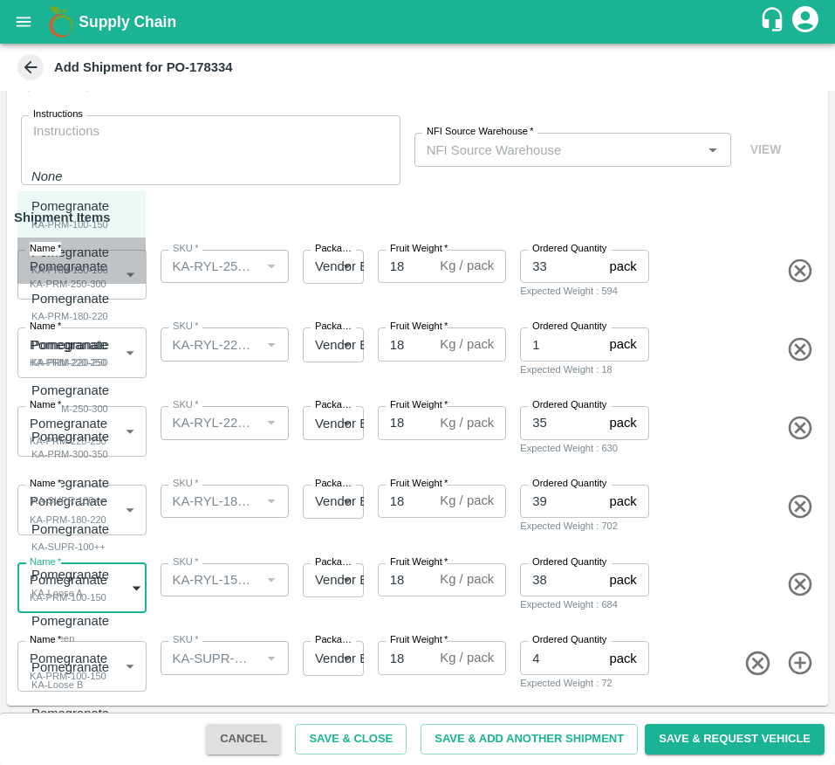
click at [100, 250] on p "Pomegranate" at bounding box center [70, 252] width 78 height 19
type input "2075996"
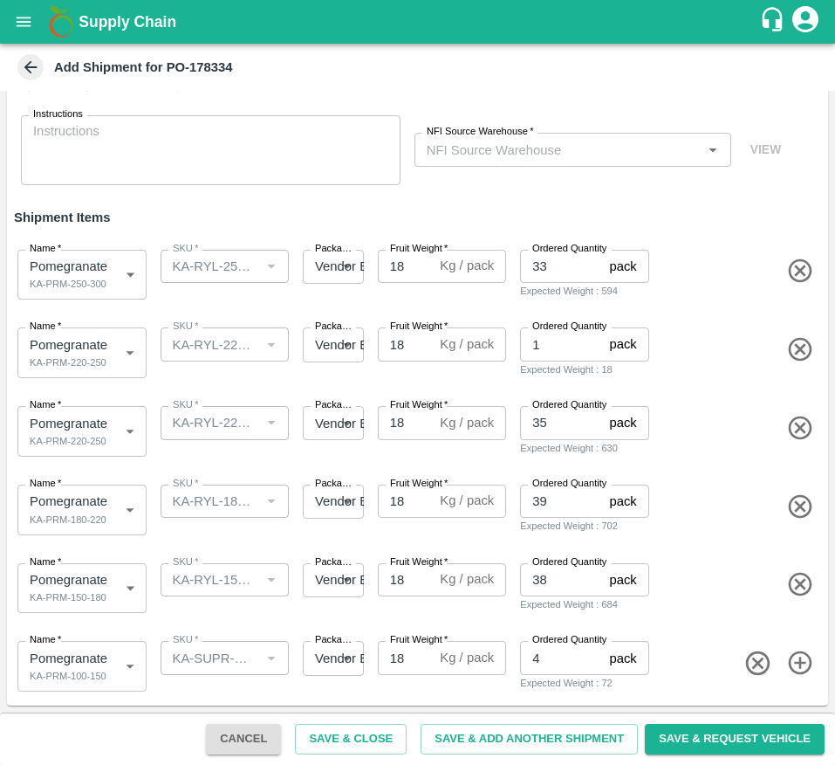
click at [89, 692] on div "Name   * Pomegranate KA-PRM-100-150 2075995 Name SKU   * SKU   * Packaging   * …" at bounding box center [414, 663] width 829 height 86
click at [104, 661] on body "Supply Chain Add Shipment for PO-178334 Type DC DC MO's Customer Customer (Mate…" at bounding box center [417, 382] width 835 height 765
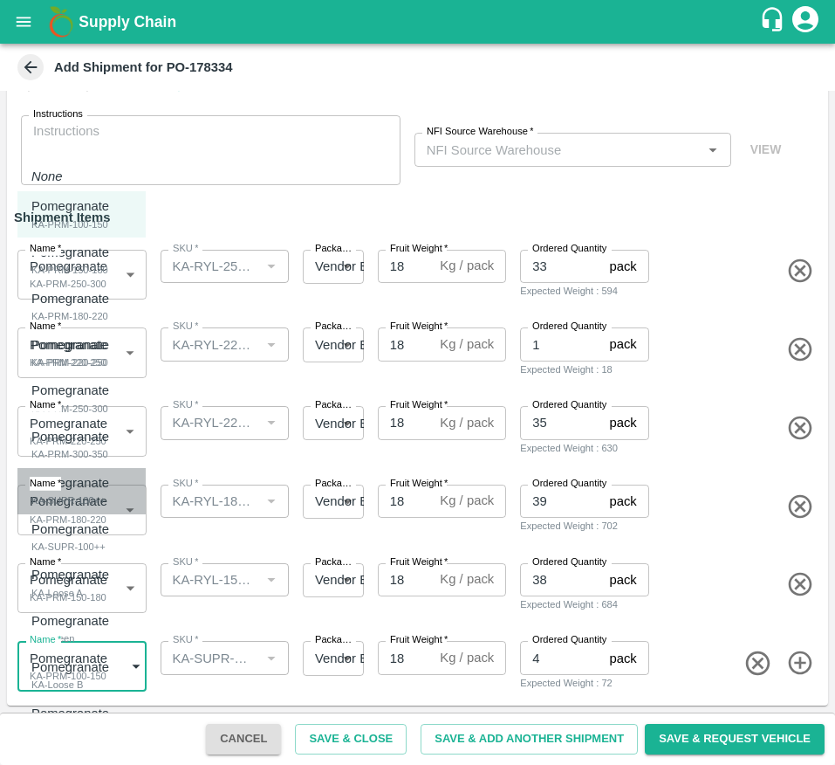
click at [94, 508] on div "KA-SUPR-180++" at bounding box center [74, 500] width 86 height 16
type input "2076001"
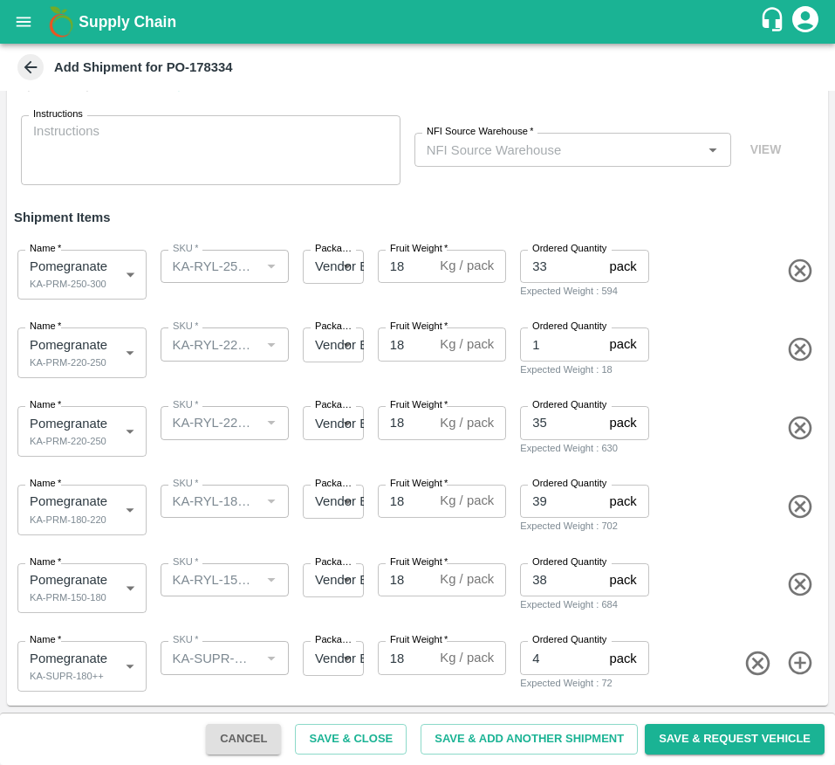
click at [671, 644] on div "Name   * Pomegranate KA-SUPR-180++ 2076001 Name SKU   * SKU   * Packaging   * V…" at bounding box center [414, 663] width 829 height 86
click at [507, 162] on div "NFI Source Warehouse   *" at bounding box center [573, 149] width 317 height 33
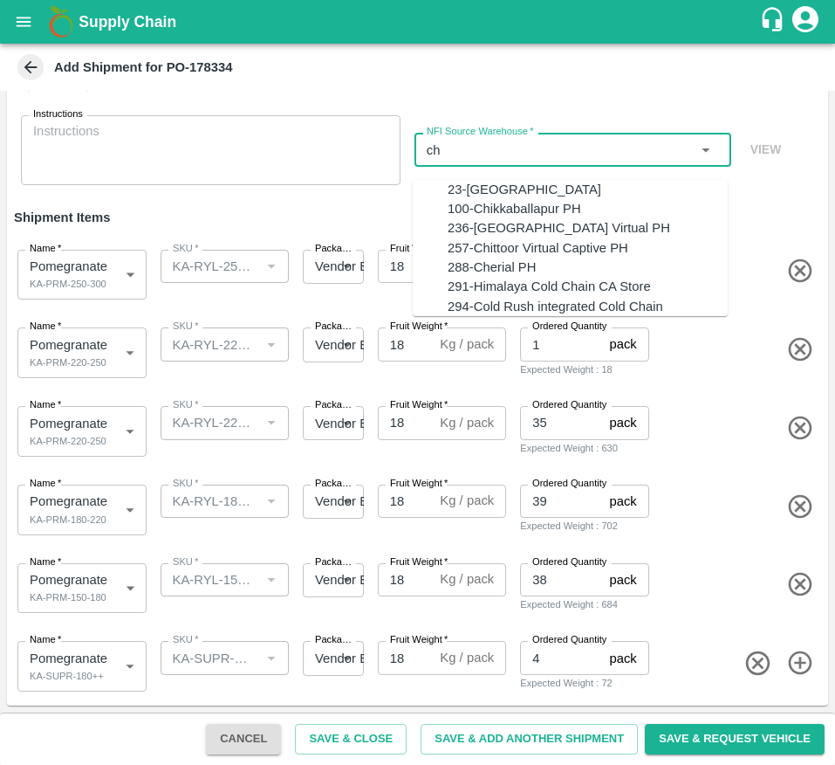
click at [567, 218] on div "100-Chikkaballapur PH" at bounding box center [588, 208] width 280 height 19
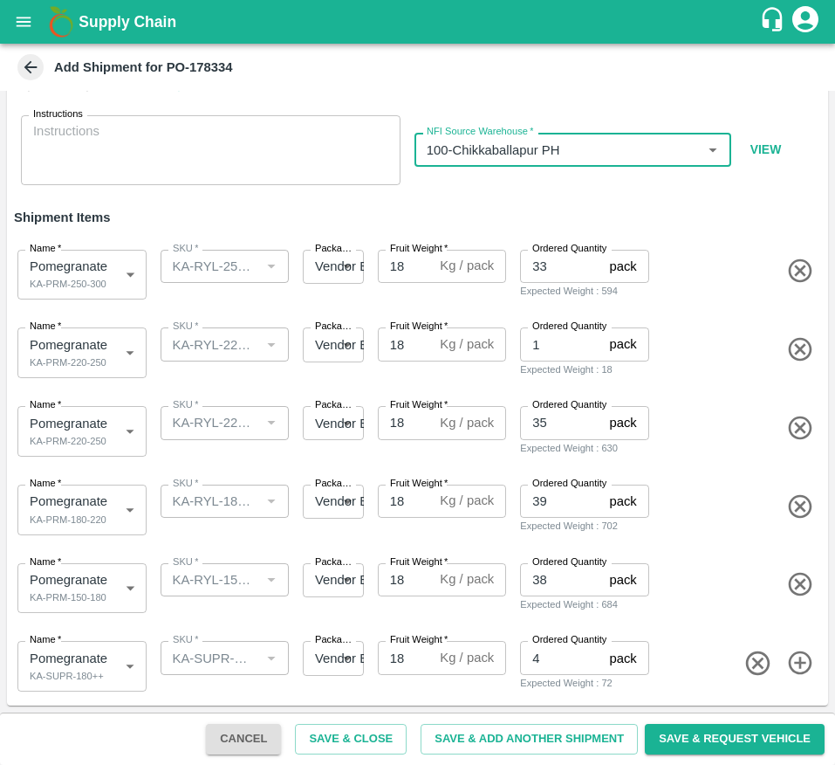
type input "100-Chikkaballapur PH"
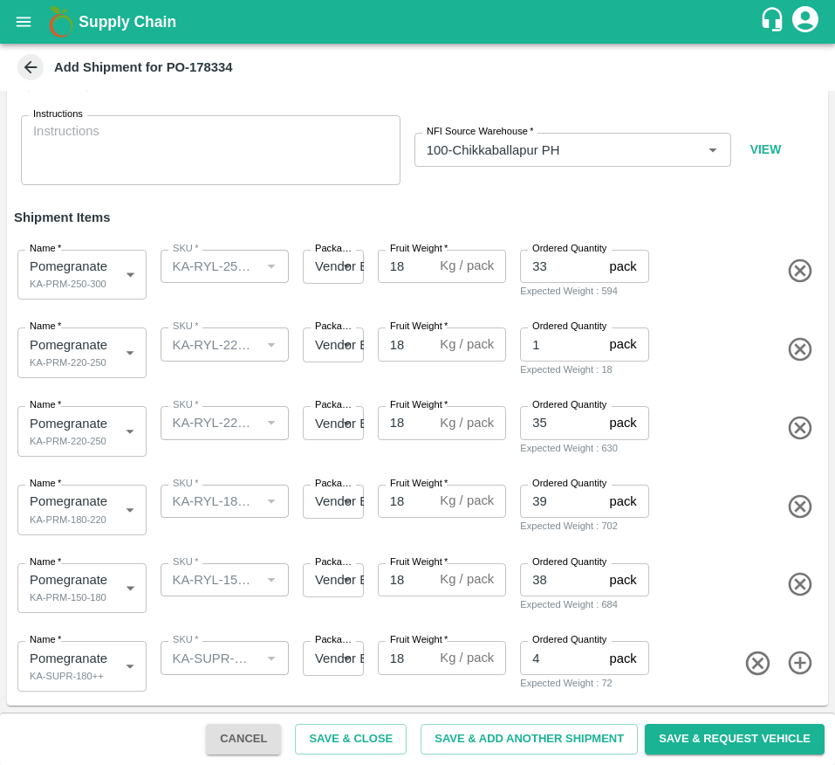
click at [567, 224] on h6 "Shipment Items" at bounding box center [418, 217] width 822 height 37
click at [705, 732] on button "Save & Request Vehicle" at bounding box center [735, 739] width 180 height 31
click at [721, 740] on button "Save & Request Vehicle" at bounding box center [735, 739] width 180 height 31
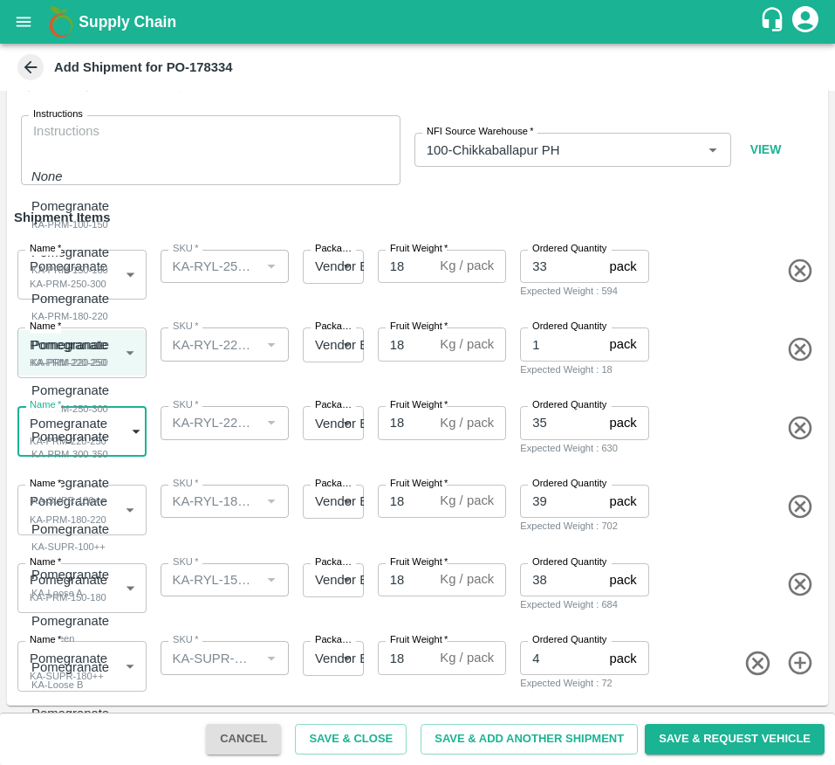
click at [96, 423] on body "Supply Chain Add Shipment for PO-178334 Type DC DC MO's Customer Customer (Mate…" at bounding box center [417, 382] width 835 height 765
click at [761, 416] on div at bounding box center [417, 382] width 835 height 765
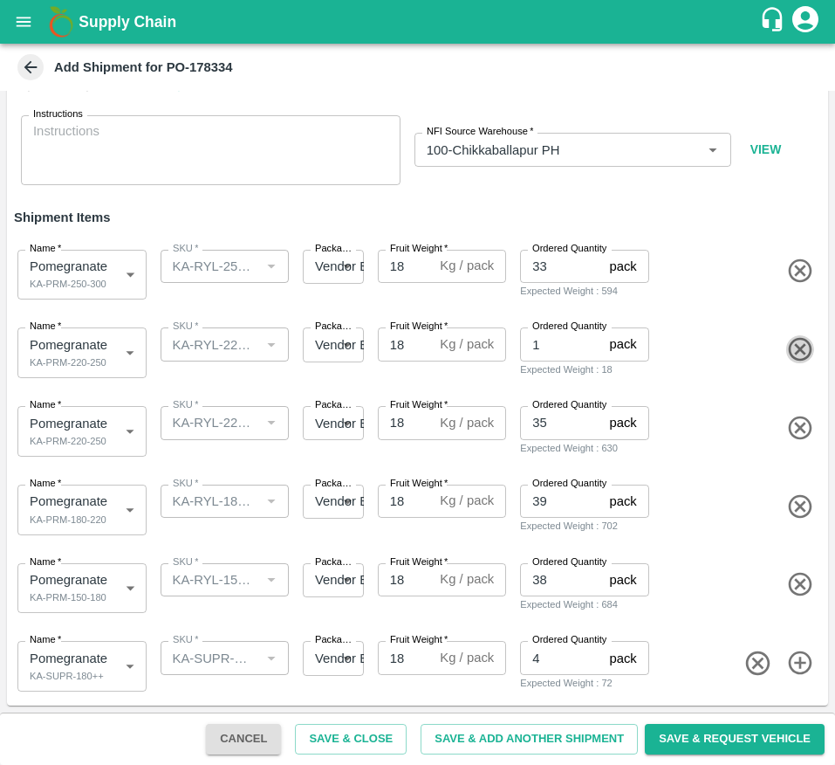
click at [802, 349] on icon "button" at bounding box center [801, 349] width 29 height 29
type input "35"
type input "2075997"
type input "KA-RYL-180-220"
type input "39"
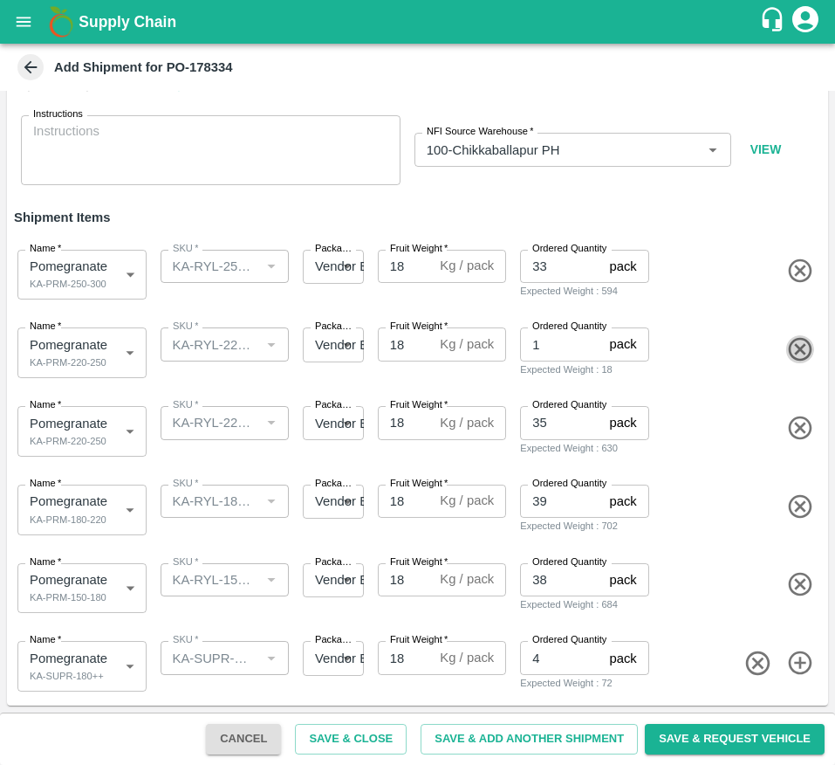
type input "2075996"
type input "KA-RYL-150-180"
type input "38"
type input "2076001"
type input "KA-SUPR-180++"
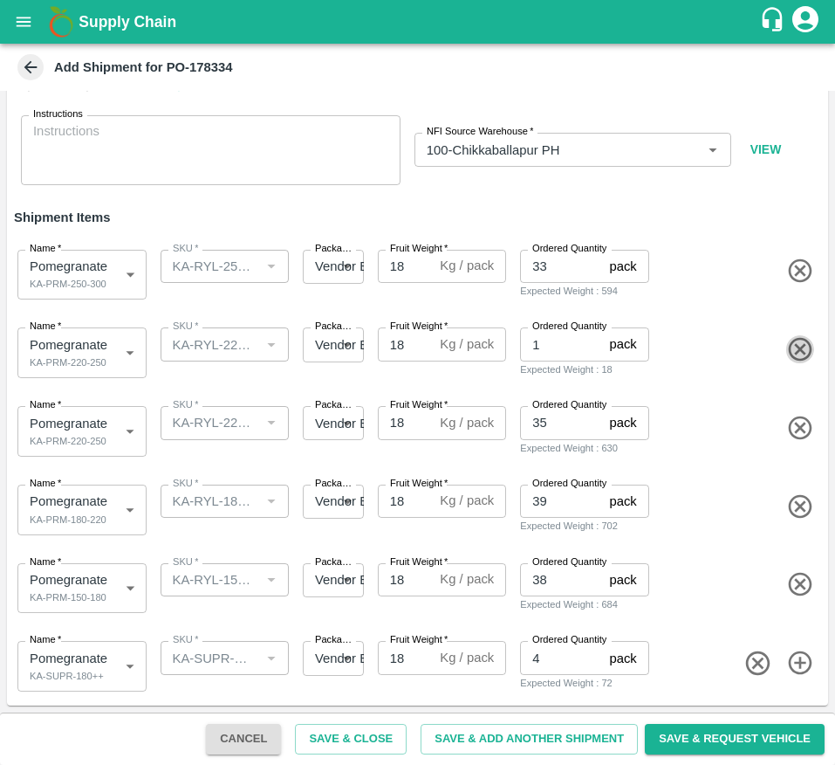
type input "4"
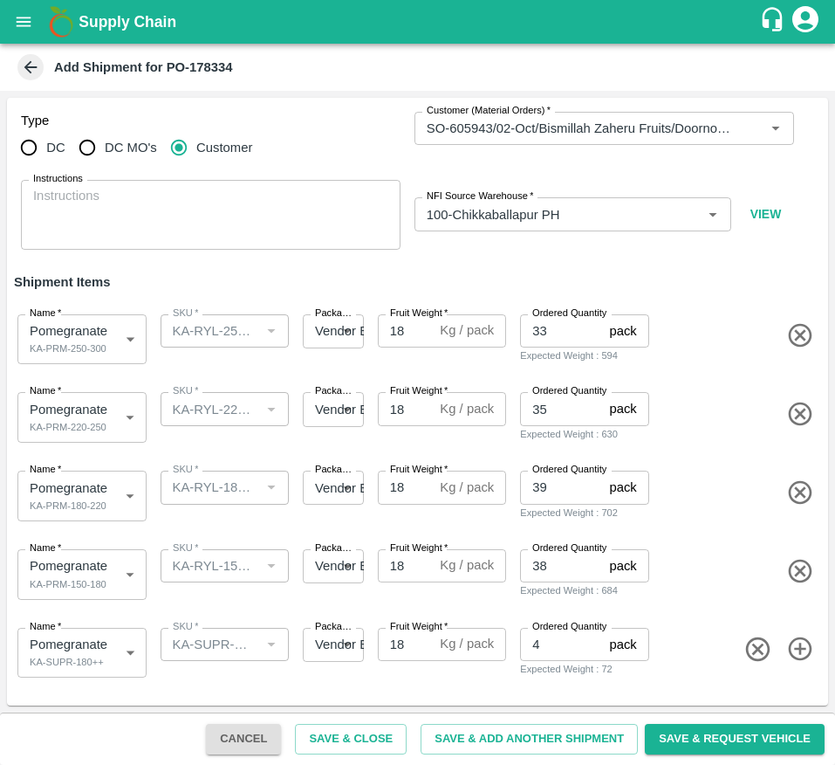
scroll to position [0, 0]
click at [558, 401] on input "35" at bounding box center [561, 408] width 82 height 33
type input "36"
click at [699, 734] on button "Save & Request Vehicle" at bounding box center [735, 739] width 180 height 31
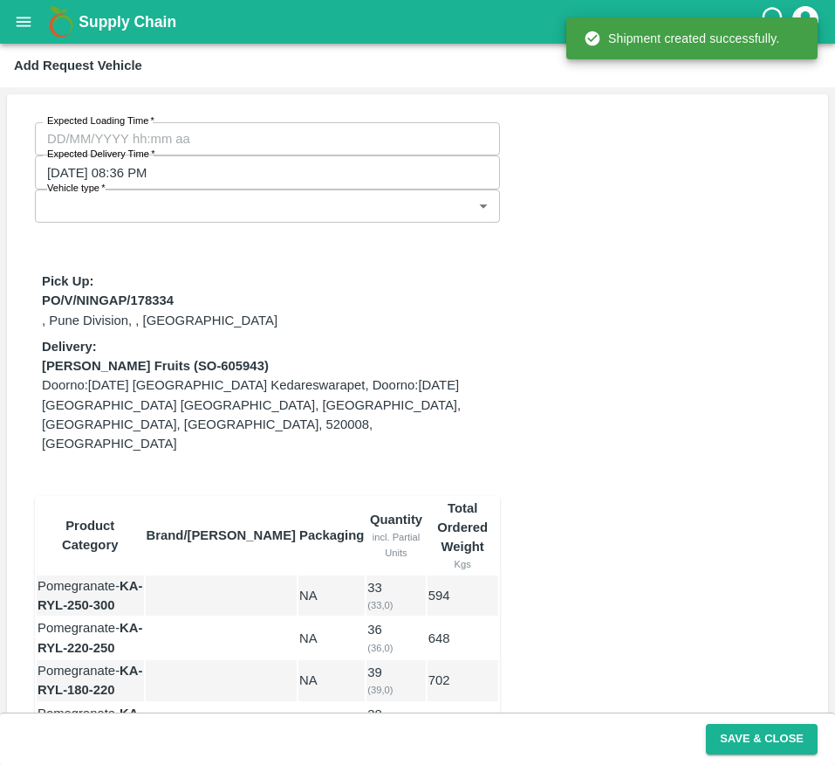
type input "30/09/2025 08:36 PM"
type input "DD/MM/YYYY hh:mm aa"
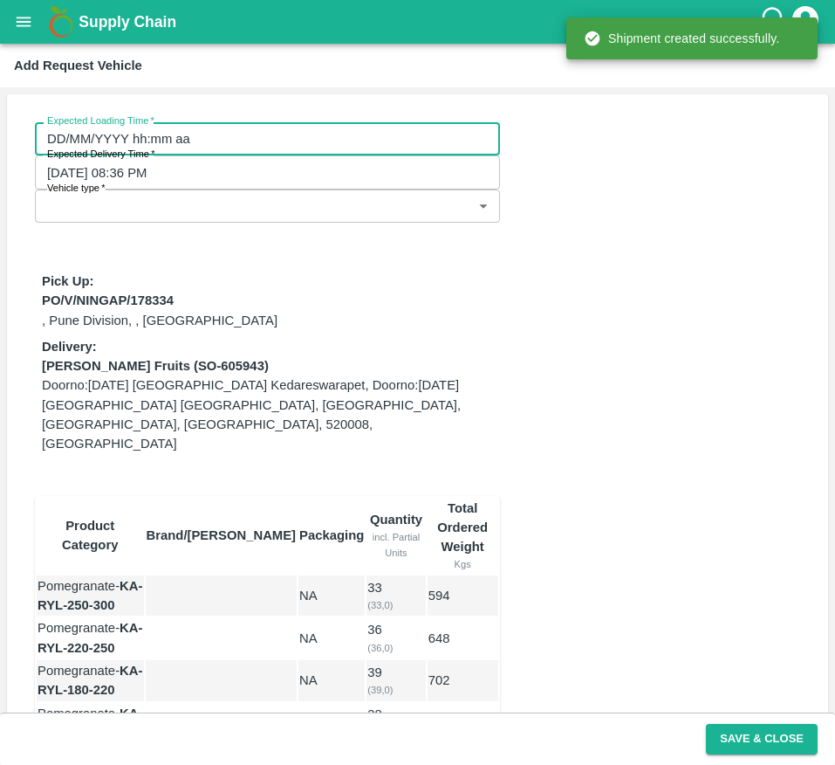
click at [95, 152] on input "DD/MM/YYYY hh:mm aa" at bounding box center [261, 138] width 453 height 33
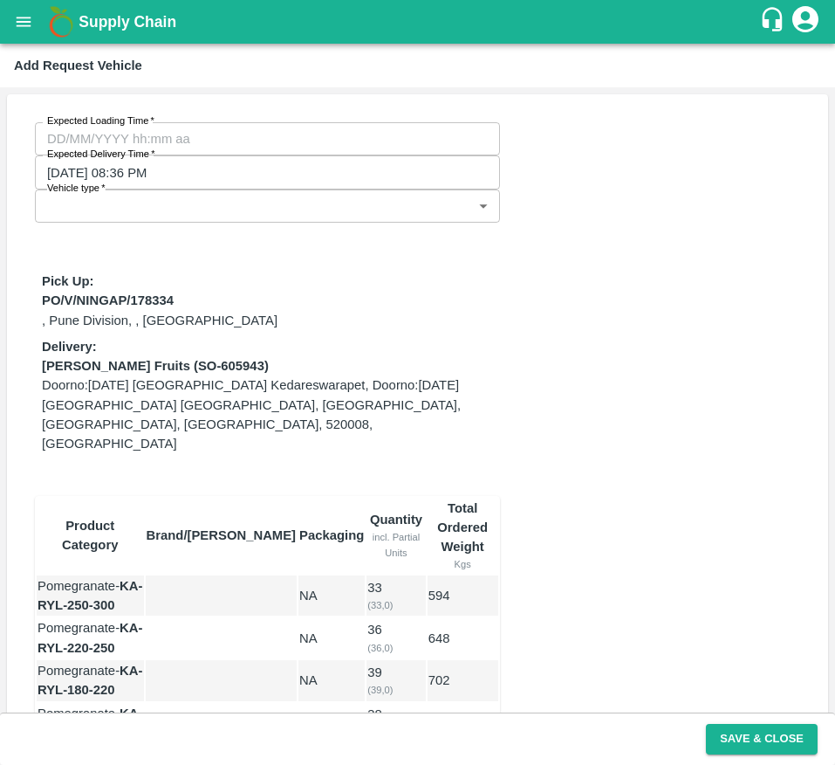
click at [116, 124] on label "Expected Loading Time   *" at bounding box center [100, 121] width 107 height 14
type input "22/09/2025 12:00 AM"
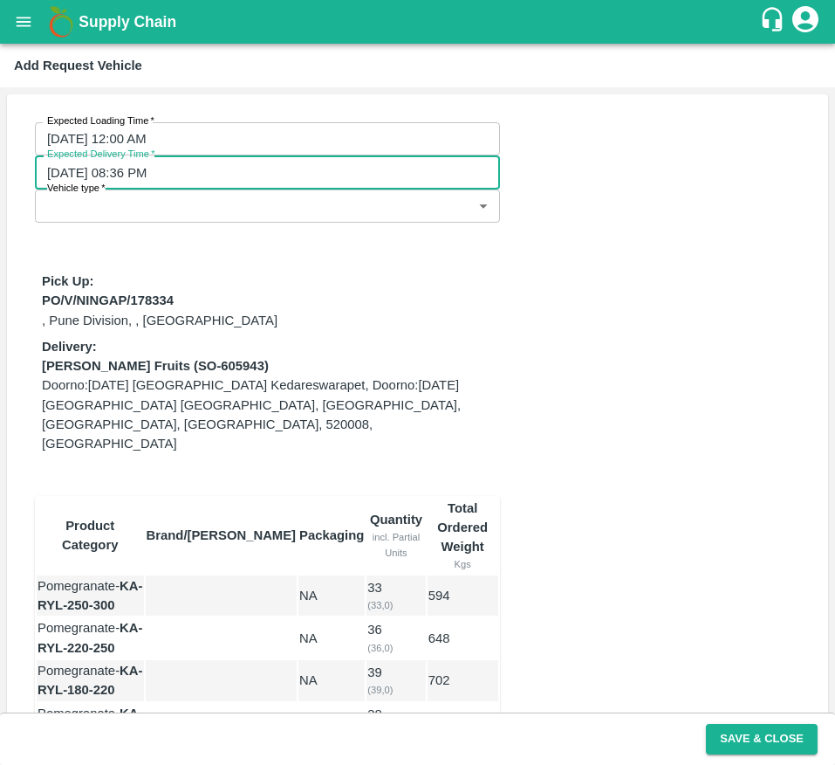
click at [339, 155] on input "30/09/2025 08:36 PM" at bounding box center [261, 171] width 453 height 33
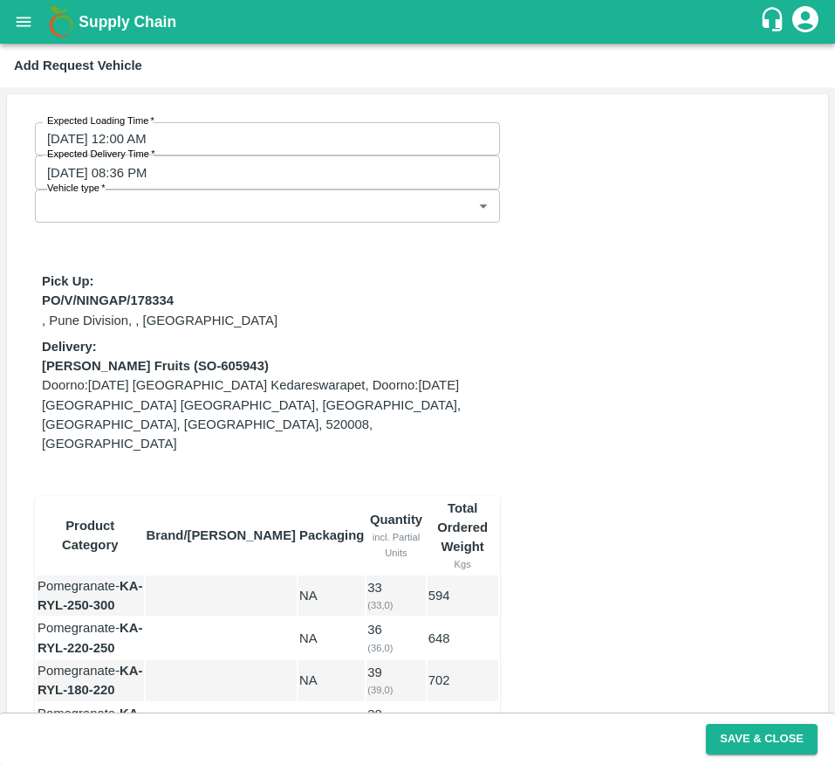
type input "24/09/2025 08:36 PM"
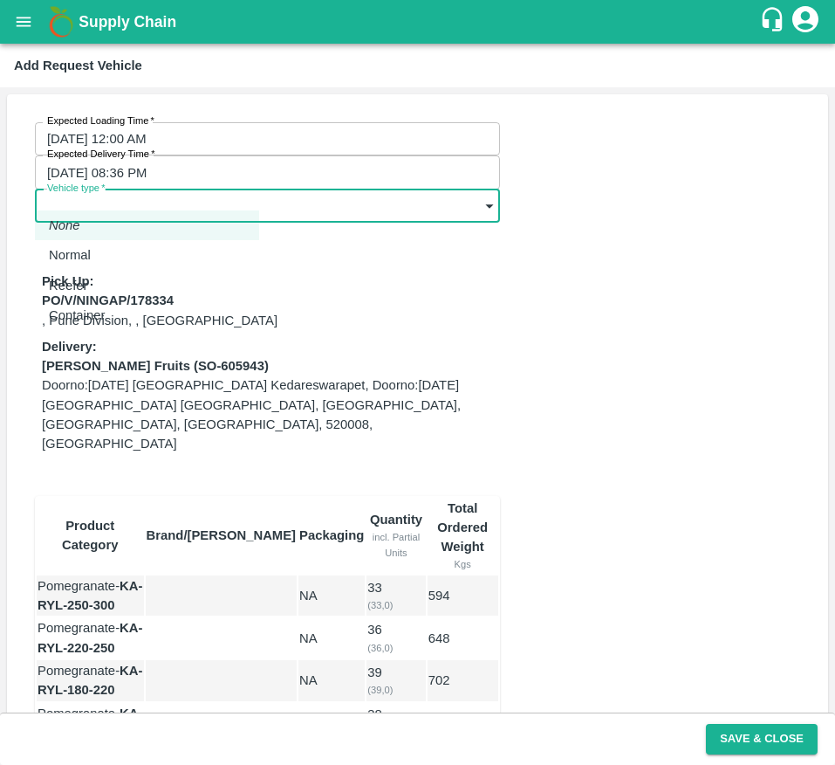
click at [113, 192] on body "Supply Chain Add Request Vehicle Expected Loading Time   * 22/09/2025 12:00 AM …" at bounding box center [417, 382] width 835 height 765
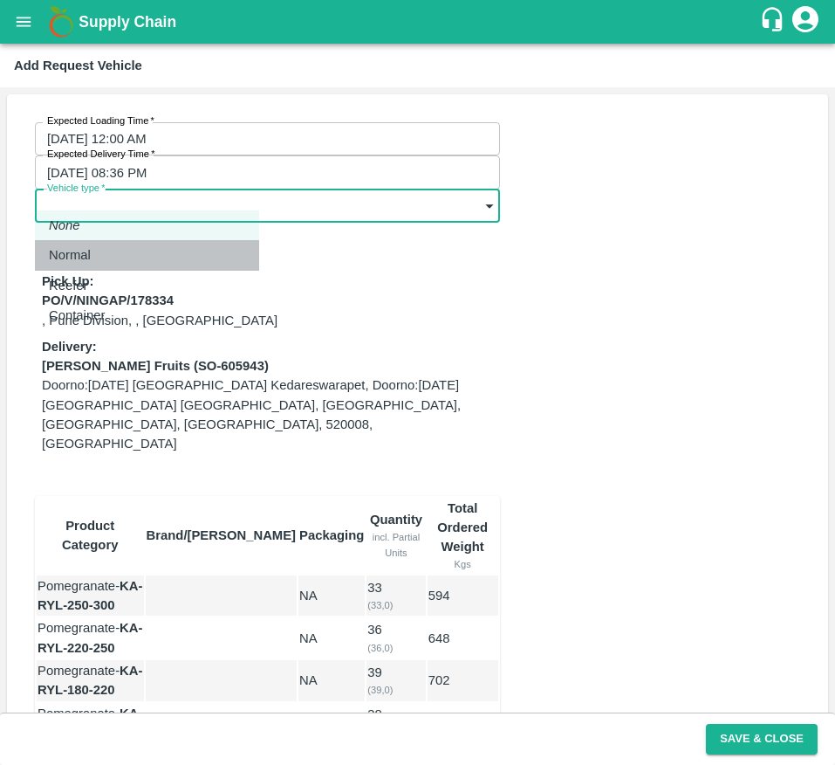
click at [100, 252] on div "Normal" at bounding box center [74, 254] width 51 height 19
type input "1"
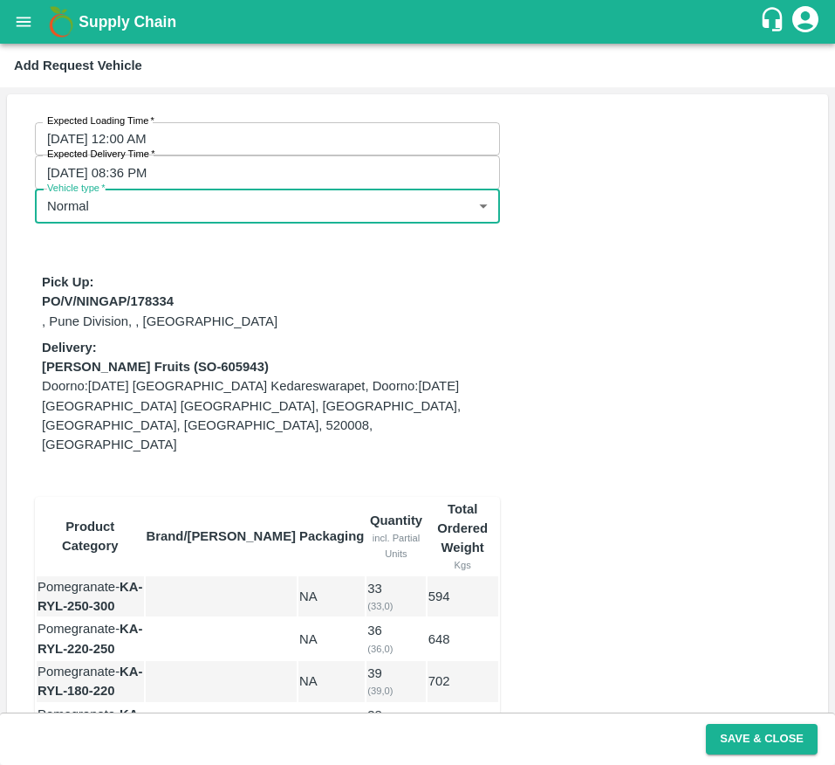
scroll to position [242, 0]
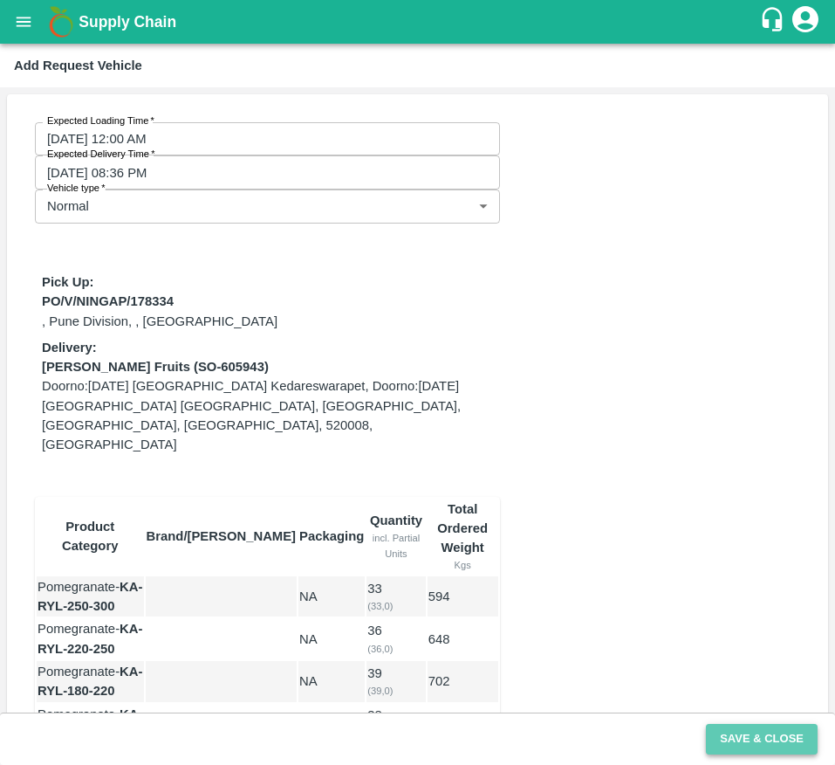
click at [746, 742] on button "Save & Close" at bounding box center [762, 739] width 112 height 31
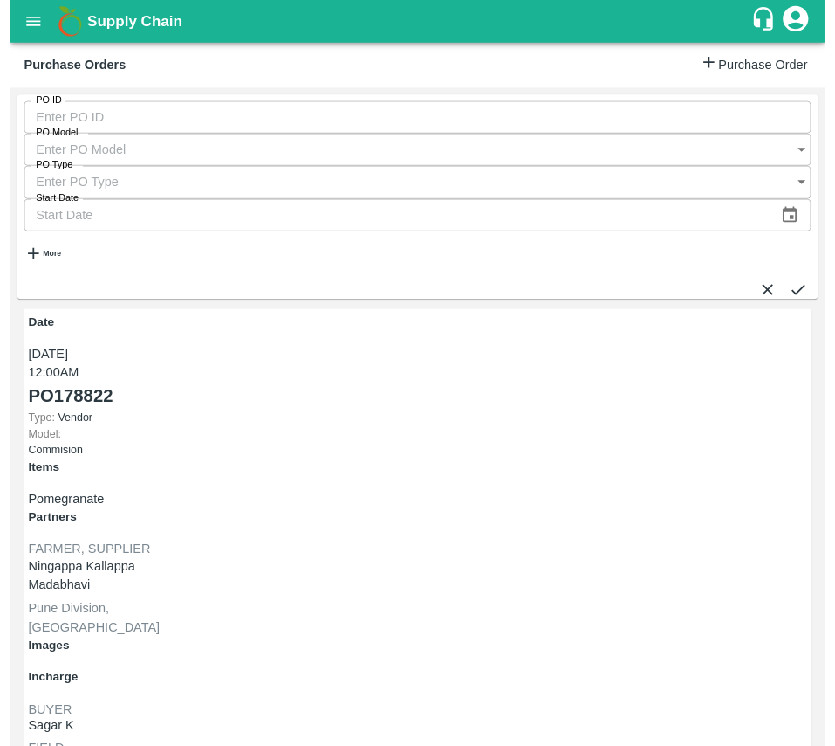
scroll to position [157, 0]
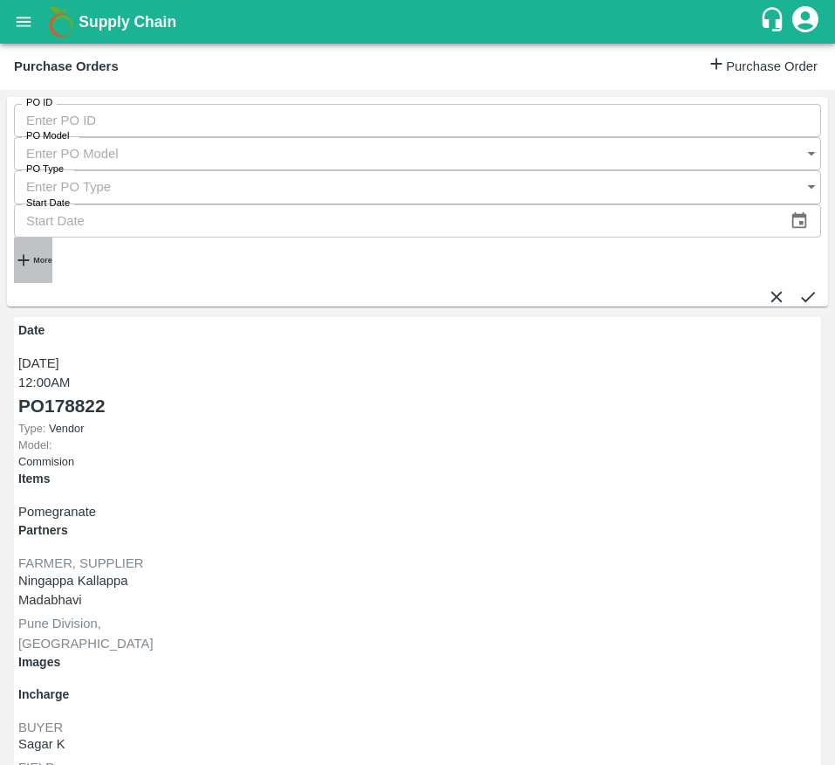
click at [47, 256] on h6 "More" at bounding box center [42, 260] width 18 height 9
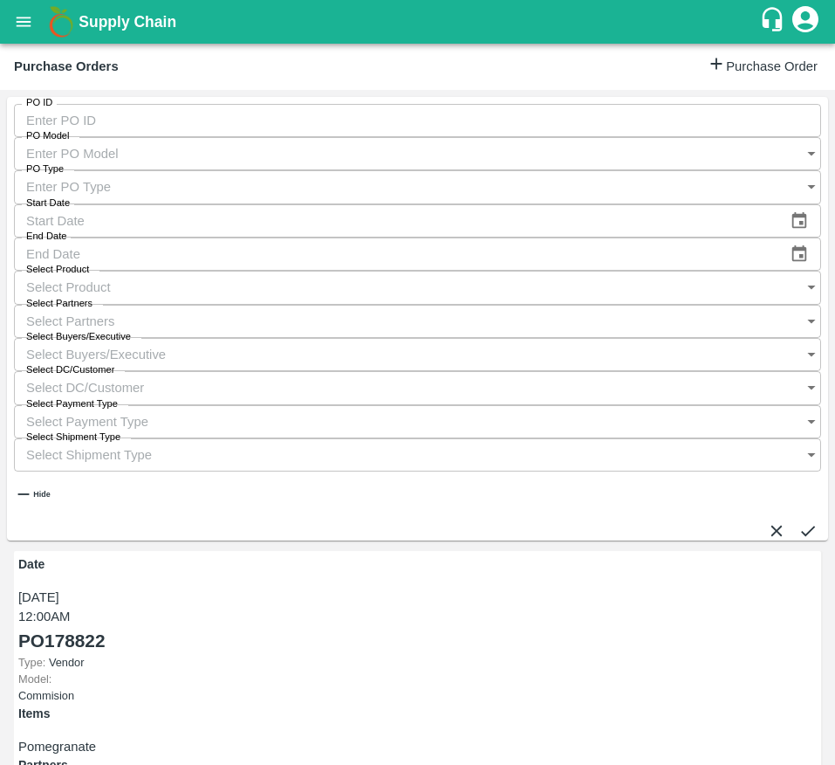
click at [552, 338] on input "Select Buyers/Executive" at bounding box center [401, 354] width 774 height 33
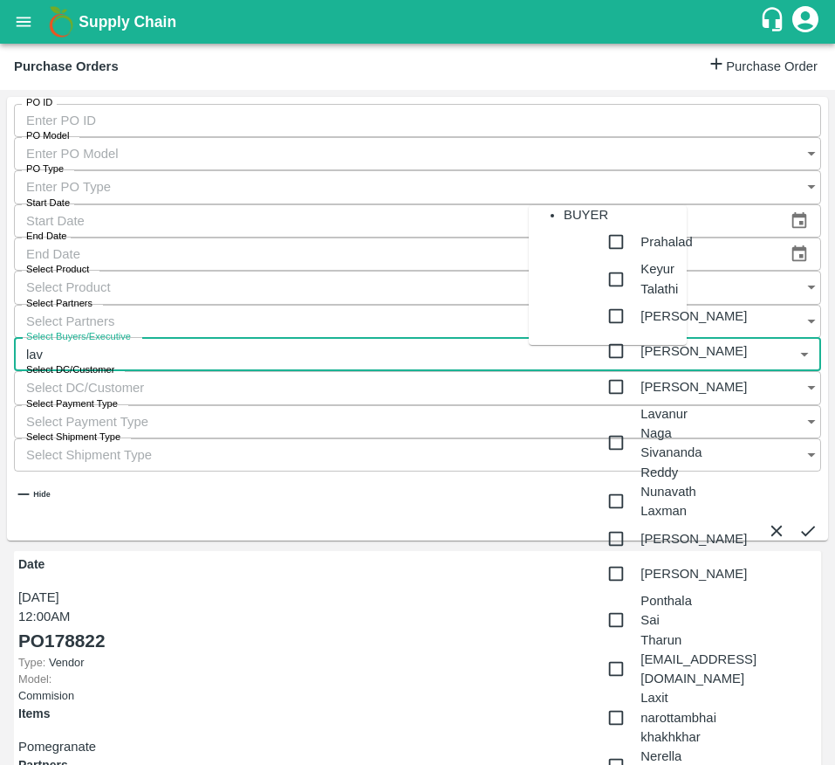
type input "lava"
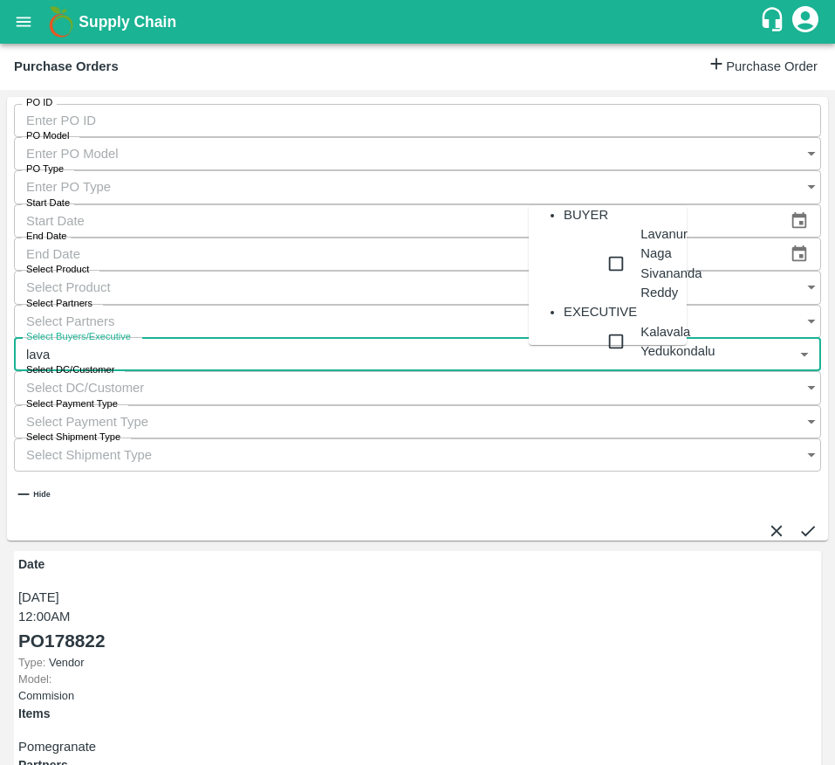
click at [599, 242] on div "Lavanur Naga Sivananda Reddy" at bounding box center [643, 263] width 88 height 78
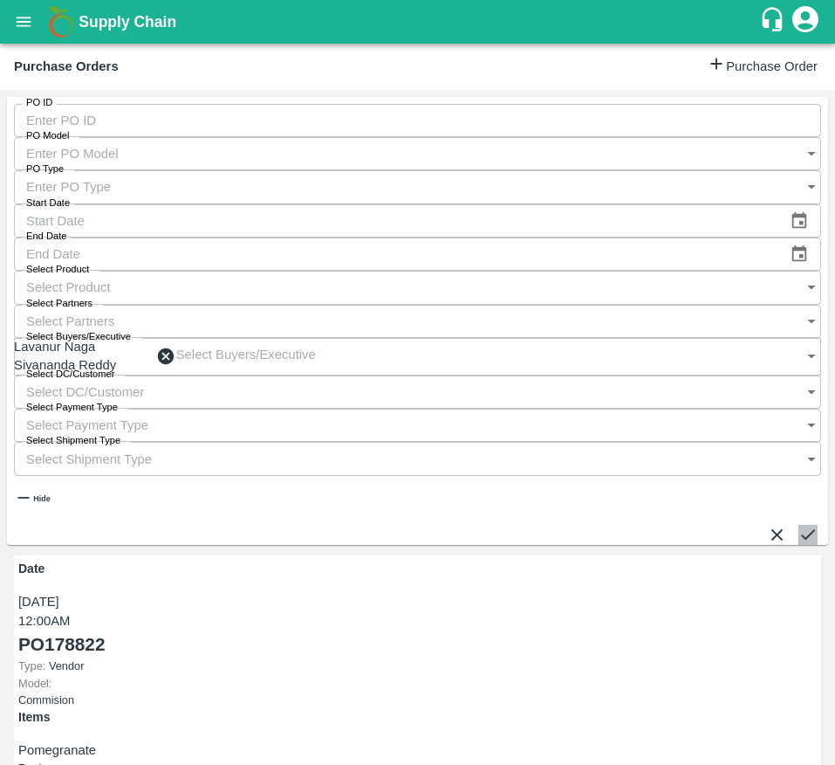
click at [799, 525] on icon "submit" at bounding box center [808, 534] width 19 height 19
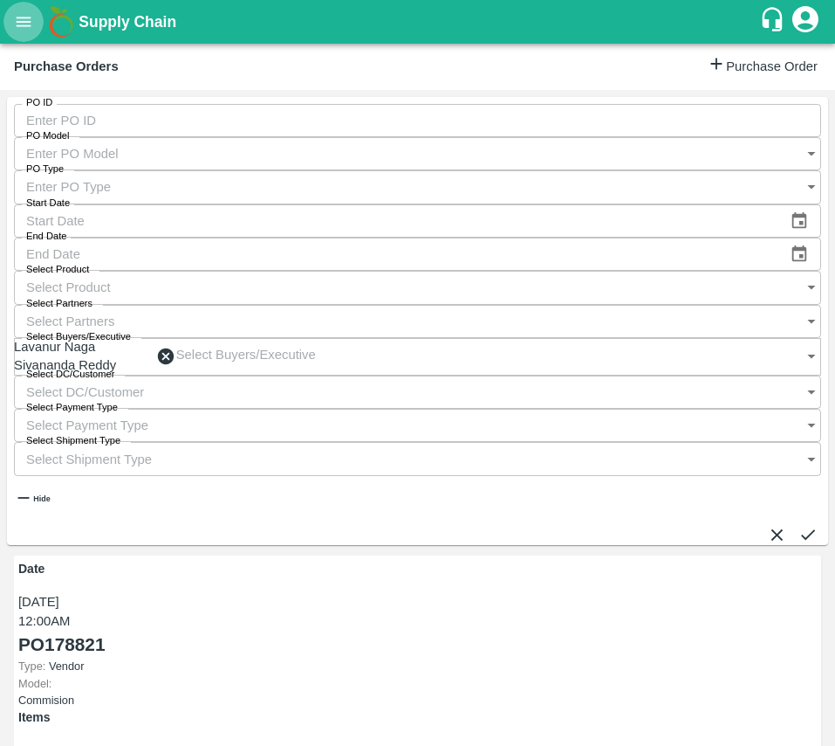
click at [36, 10] on button "open drawer" at bounding box center [23, 22] width 40 height 40
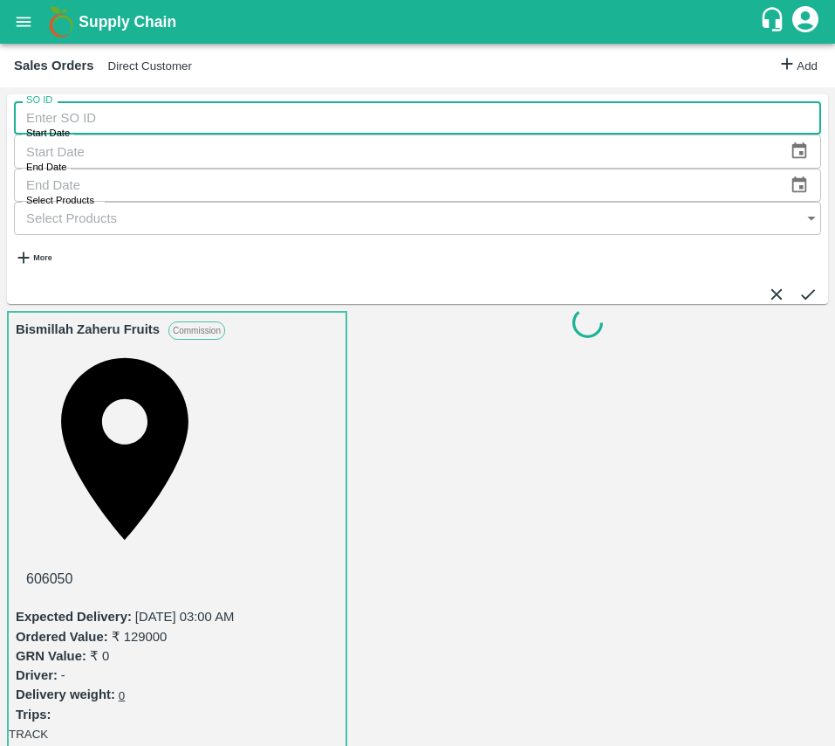
click at [101, 130] on input "SO ID" at bounding box center [418, 117] width 808 height 33
type input "605546"
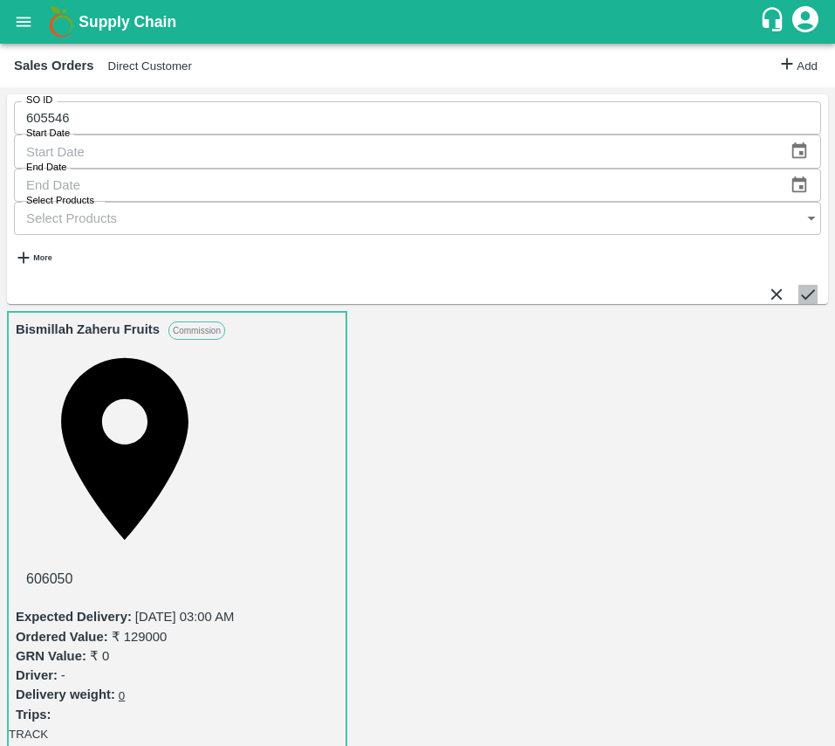
click at [802, 285] on button "submit" at bounding box center [808, 294] width 19 height 19
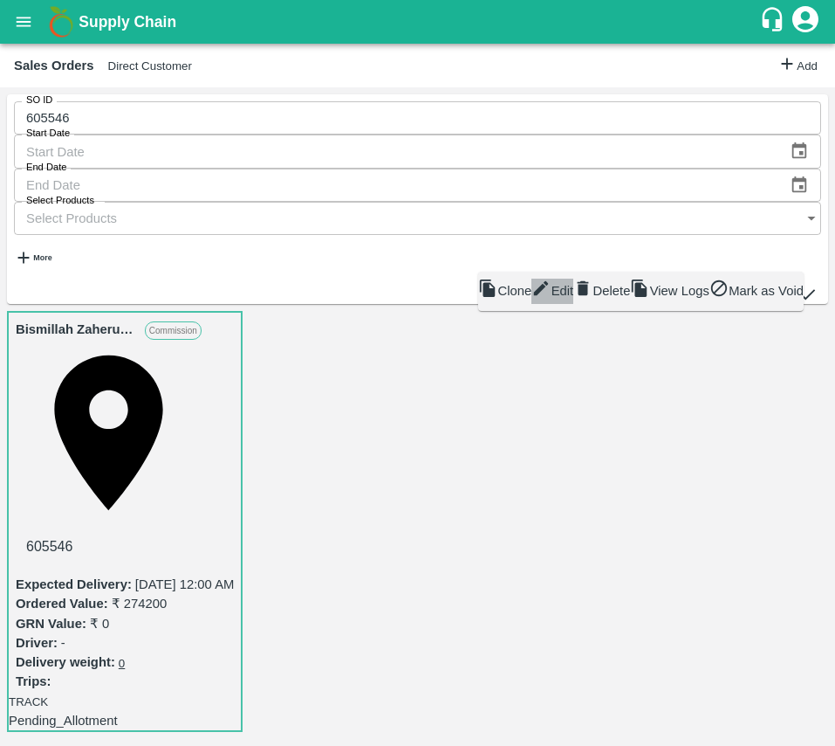
click at [574, 304] on div "Edit" at bounding box center [553, 290] width 42 height 25
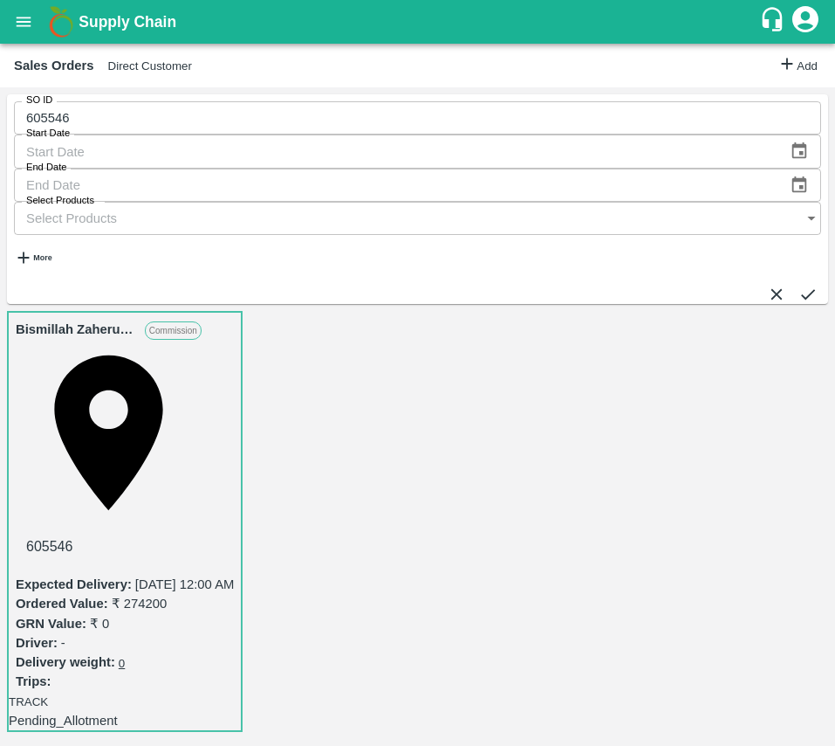
type input "29/09/2025 12:00 AM"
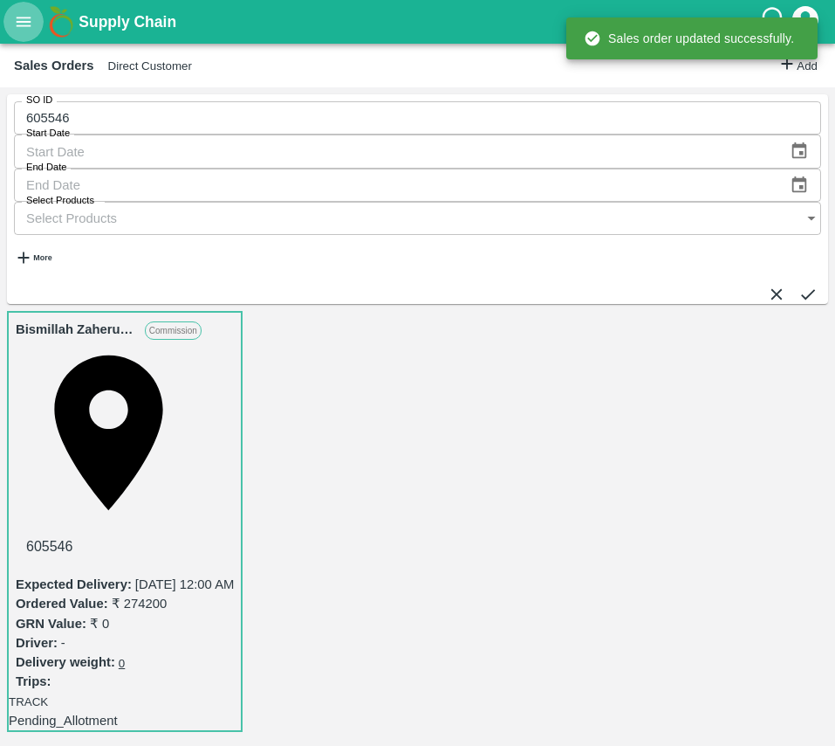
click at [22, 21] on icon "open drawer" at bounding box center [24, 22] width 15 height 10
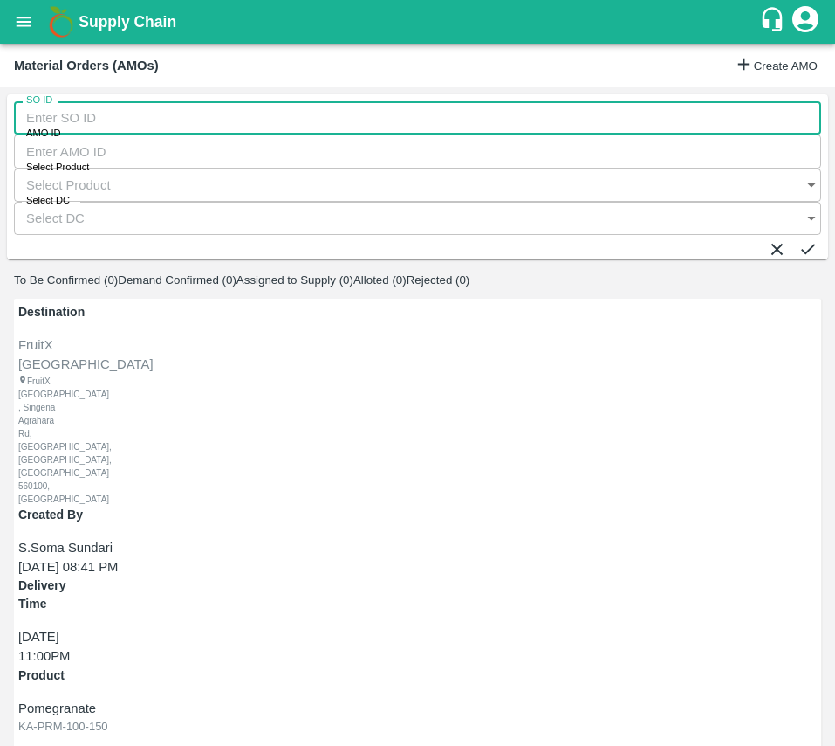
click at [101, 125] on input "SO ID" at bounding box center [418, 117] width 808 height 33
type input "605546"
click at [799, 239] on icon "submit" at bounding box center [808, 248] width 19 height 19
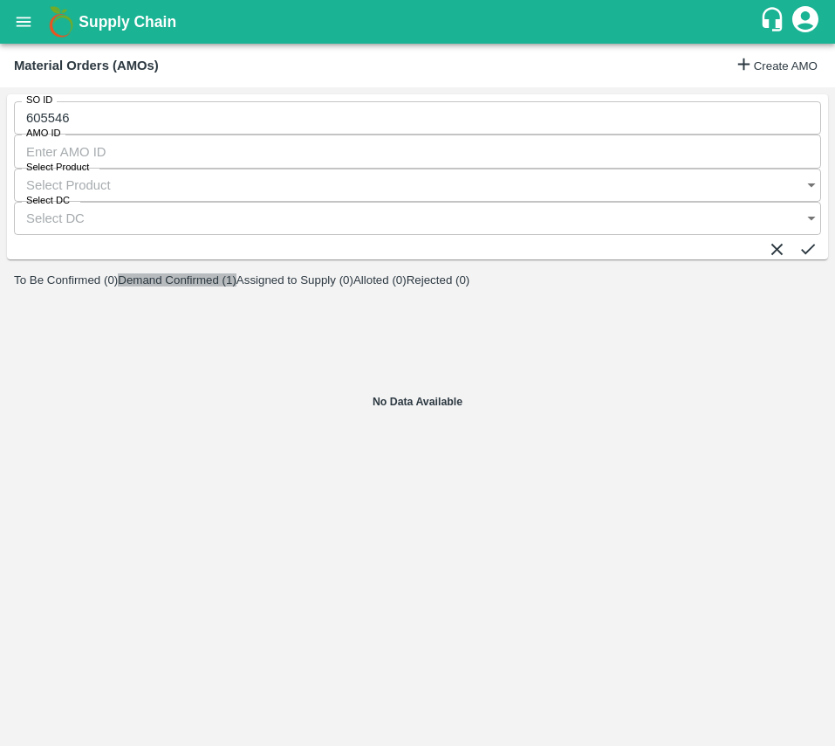
click at [237, 273] on button "Demand Confirmed (1)" at bounding box center [177, 279] width 119 height 13
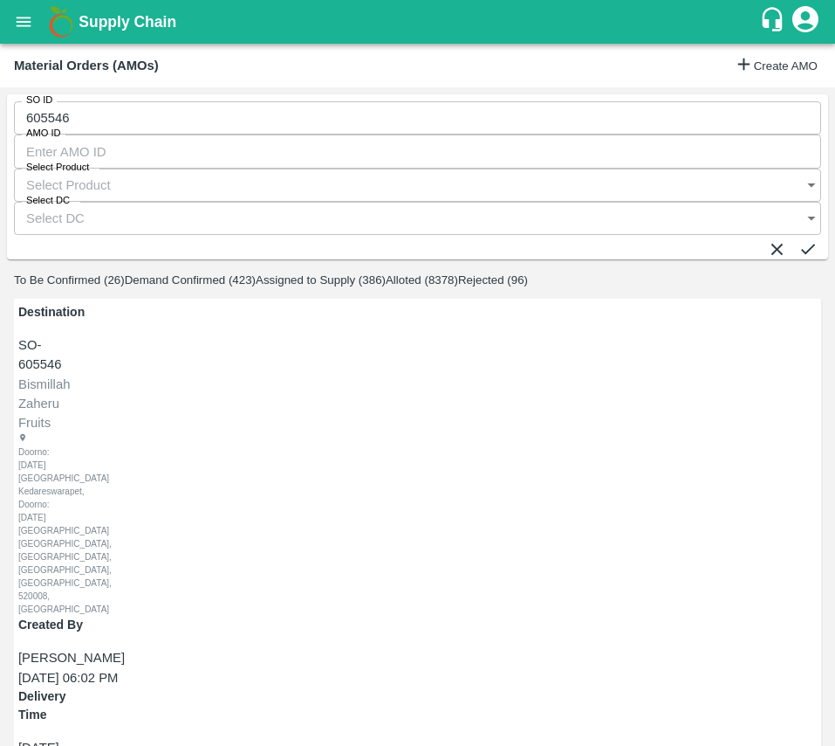
radio input "true"
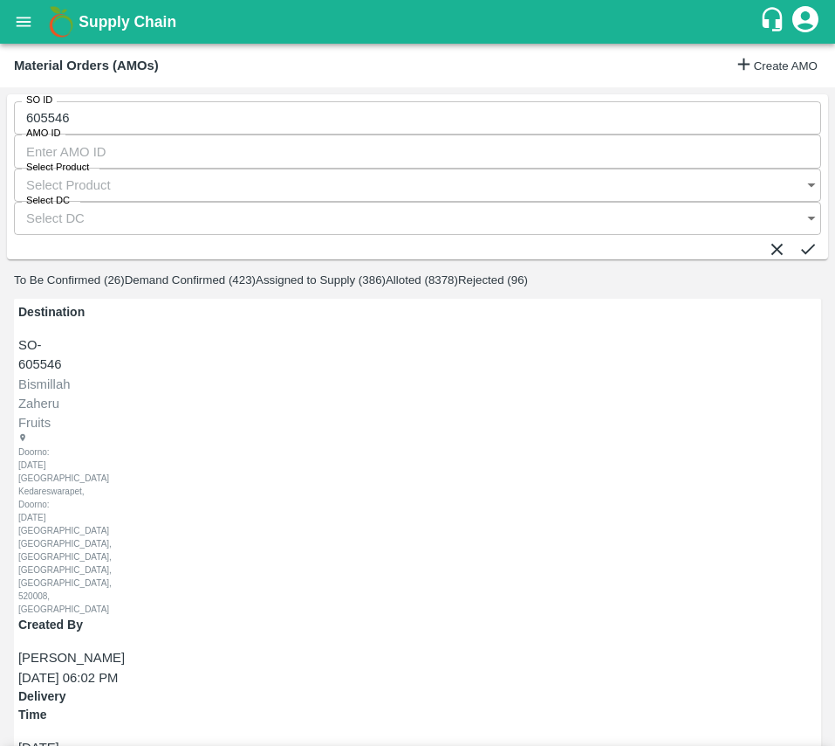
click at [192, 248] on div "PO-178005(S Narasimhamurthy-9945608836)" at bounding box center [204, 250] width 270 height 19
type input "PO-178005(S Narasimhamurthy-9945608836)"
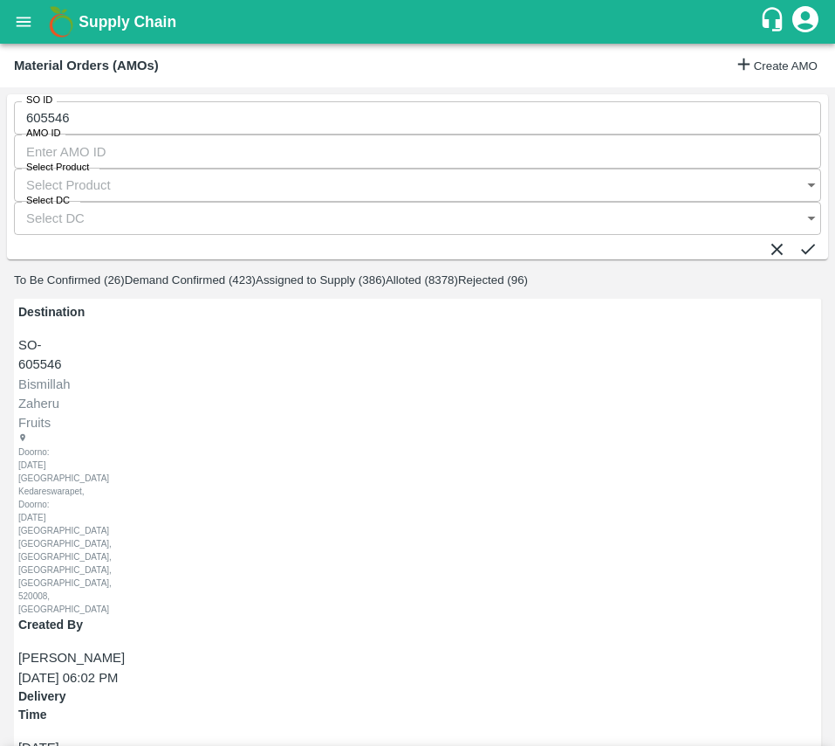
type input "56"
type input "28/09/2025 03:00 AM"
type input "56"
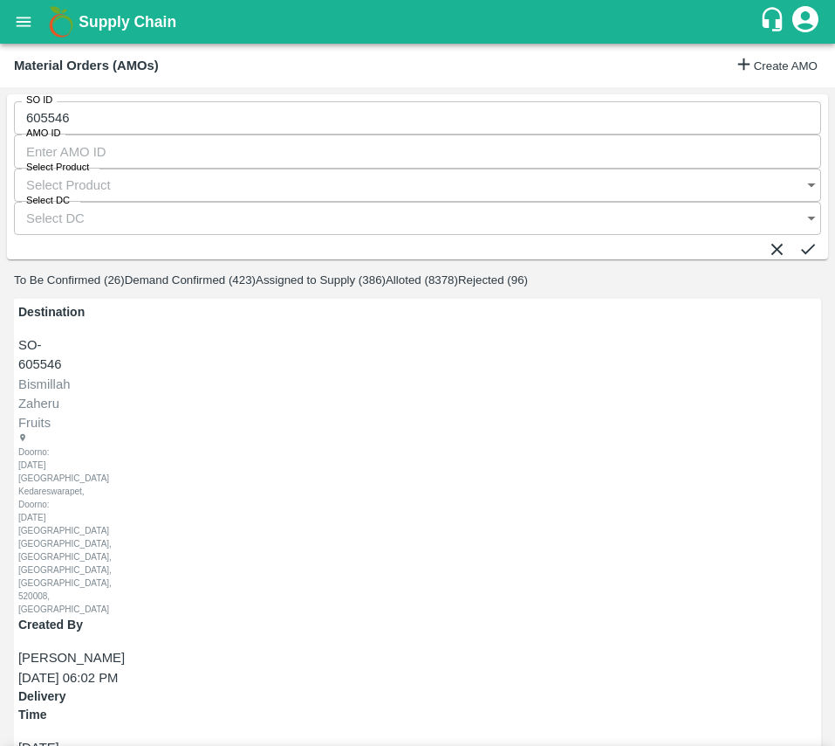
type input "42"
type input "34"
type input "28/09/2025 01:00 AM"
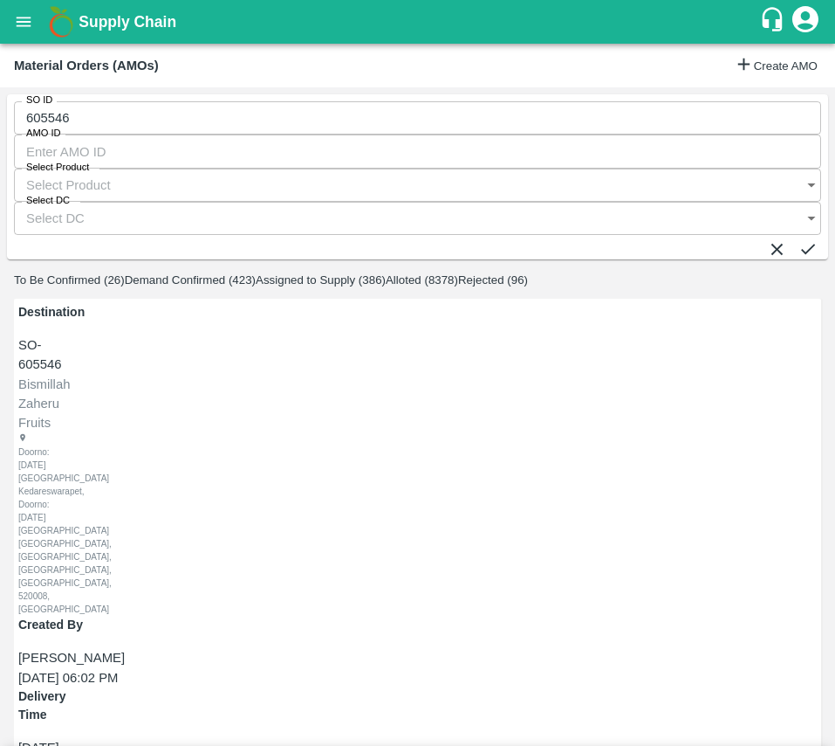
type input "18"
type input "28/09/2025 02:00 AM"
type input "18"
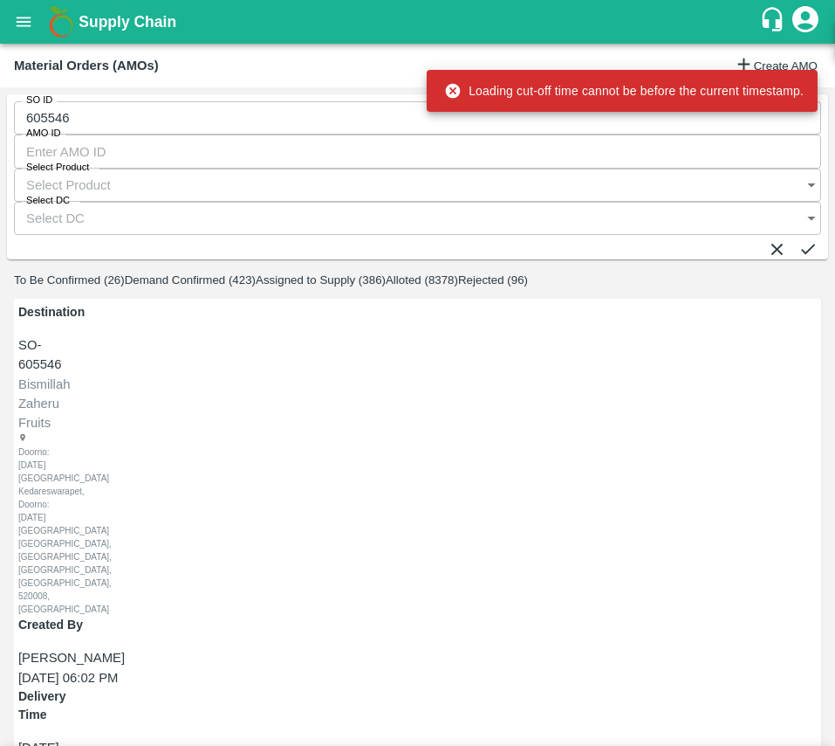
scroll to position [0, 0]
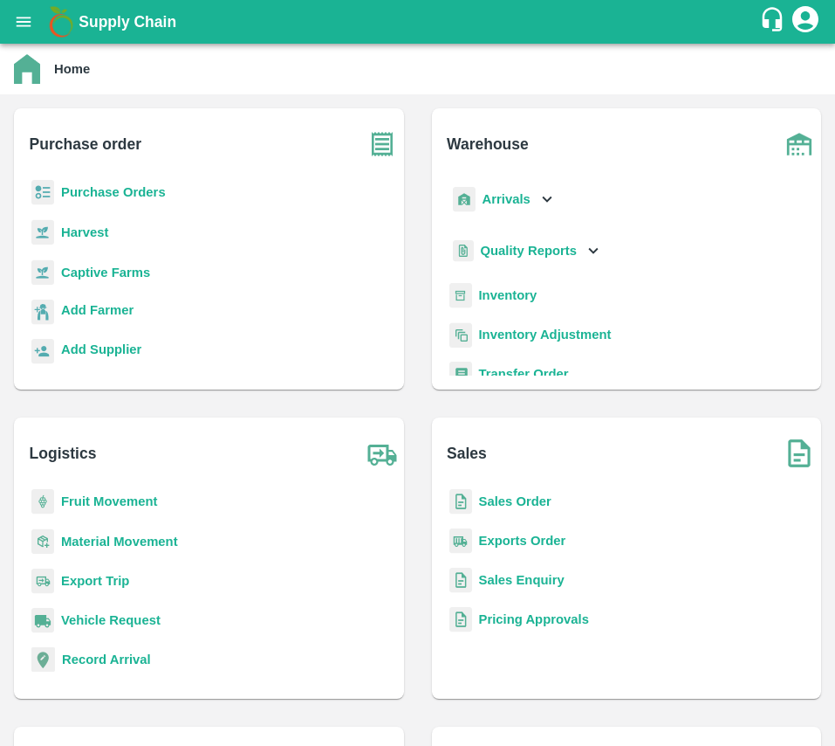
click at [488, 507] on b "Sales Order" at bounding box center [515, 501] width 72 height 14
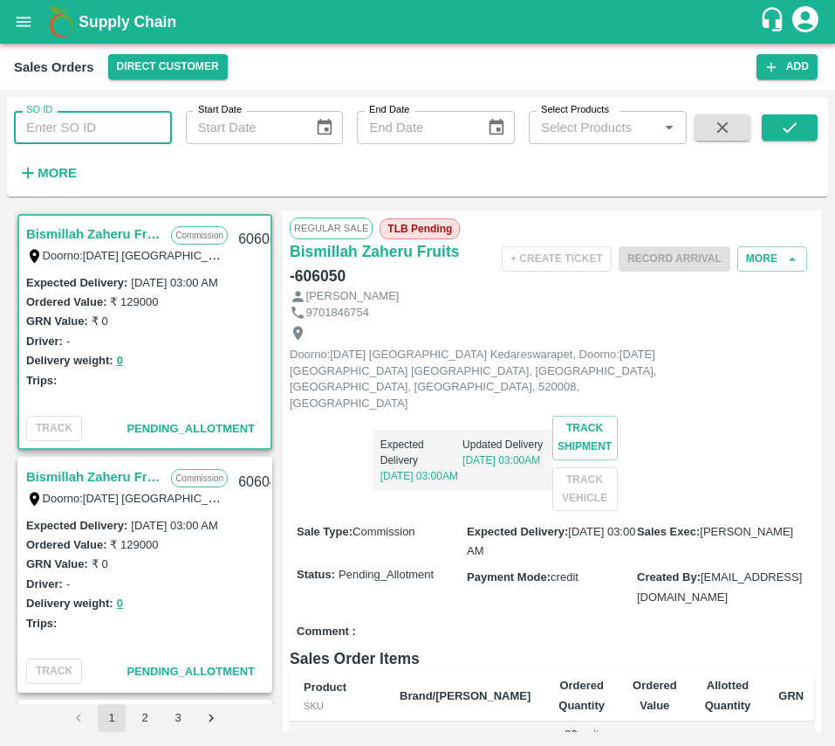
click at [87, 132] on input "SO ID" at bounding box center [93, 127] width 158 height 33
type input "605546"
click at [787, 125] on icon "submit" at bounding box center [789, 127] width 19 height 19
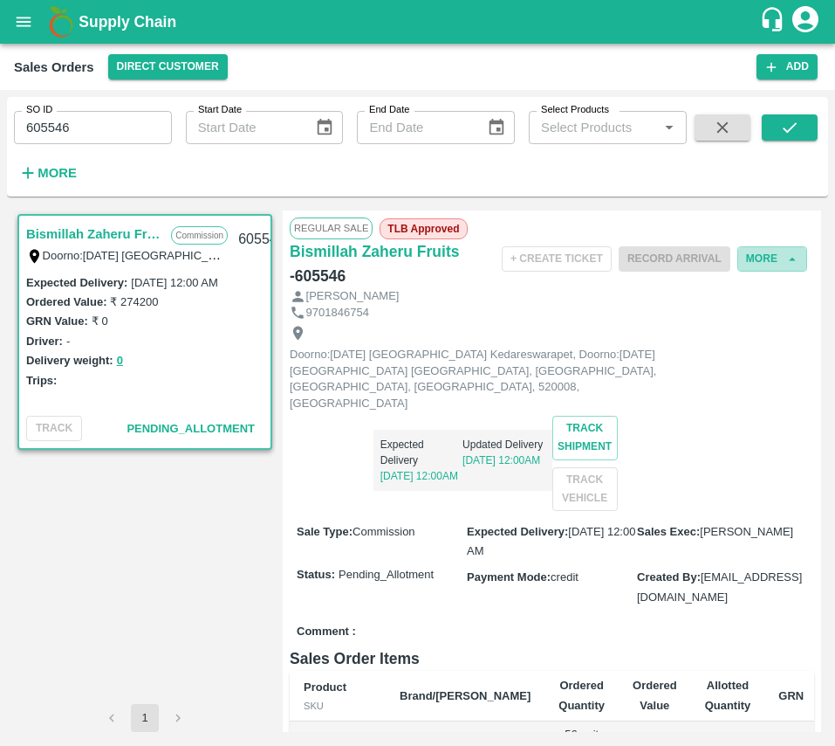
click at [774, 268] on button "More" at bounding box center [773, 258] width 70 height 25
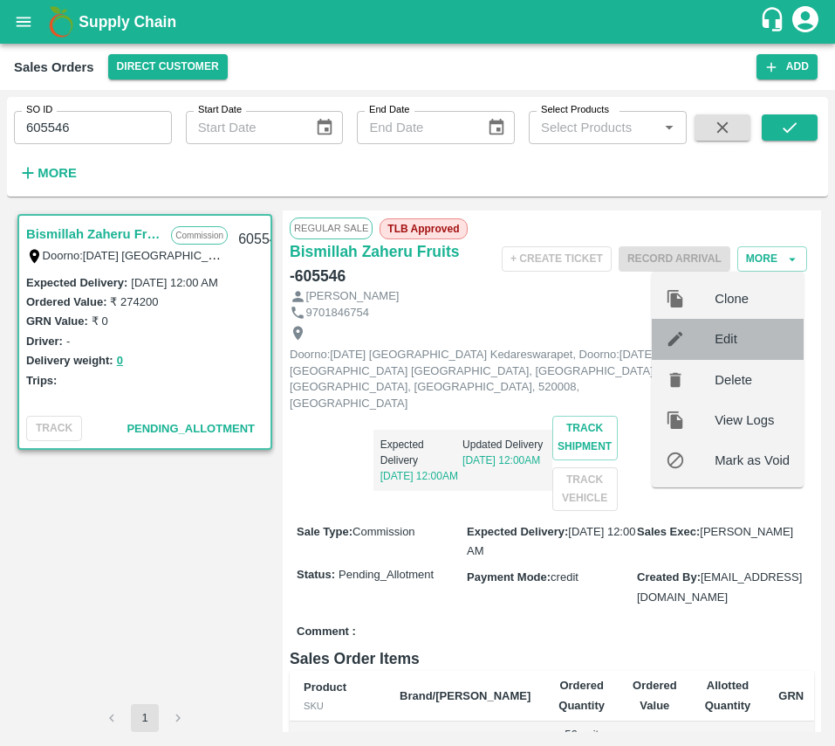
click at [754, 331] on span "Edit" at bounding box center [752, 338] width 75 height 19
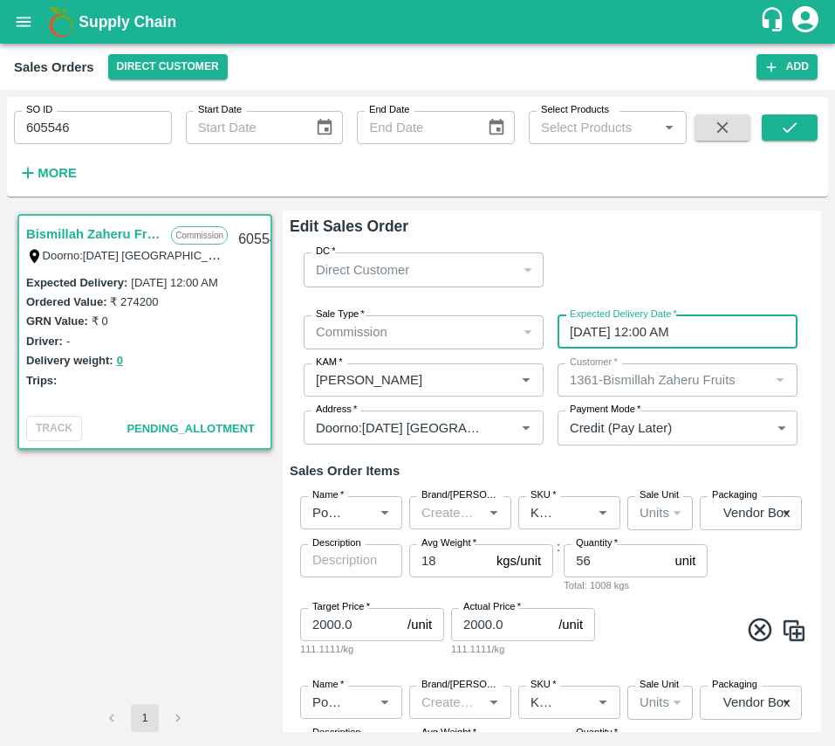
click at [629, 339] on input "29/09/2025 12:00 AM" at bounding box center [672, 331] width 228 height 33
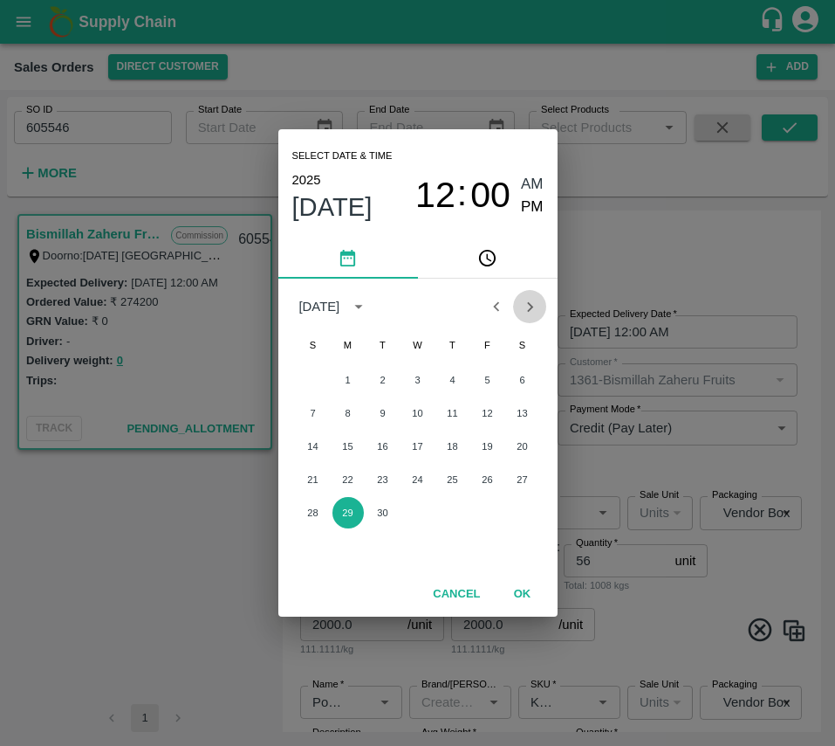
click at [529, 318] on button "Next month" at bounding box center [529, 306] width 33 height 33
click at [450, 375] on button "2" at bounding box center [452, 379] width 31 height 31
type input "02/10/2025 12:00 AM"
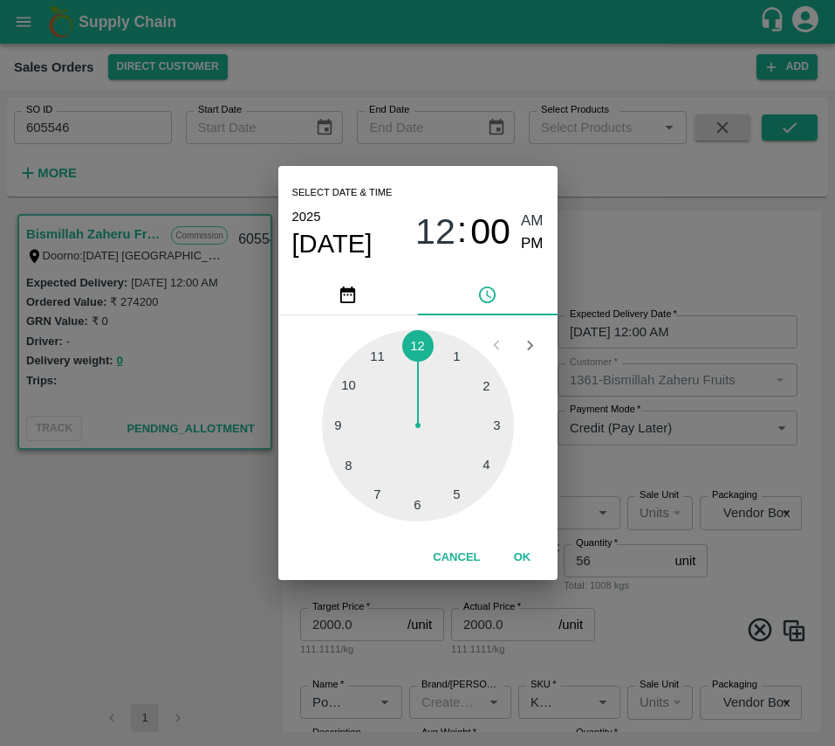
click at [522, 568] on button "OK" at bounding box center [523, 557] width 56 height 31
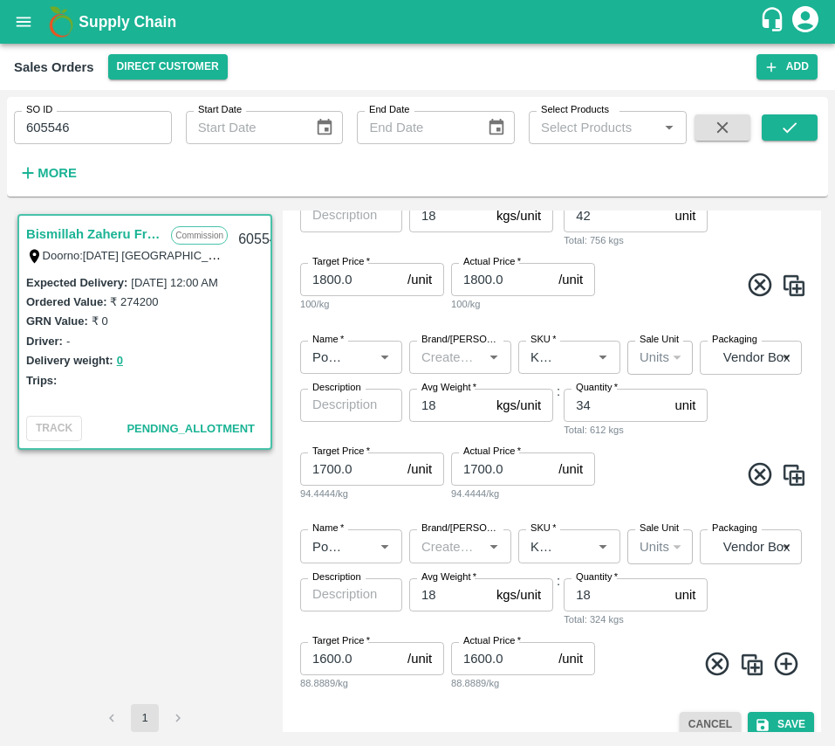
scroll to position [550, 0]
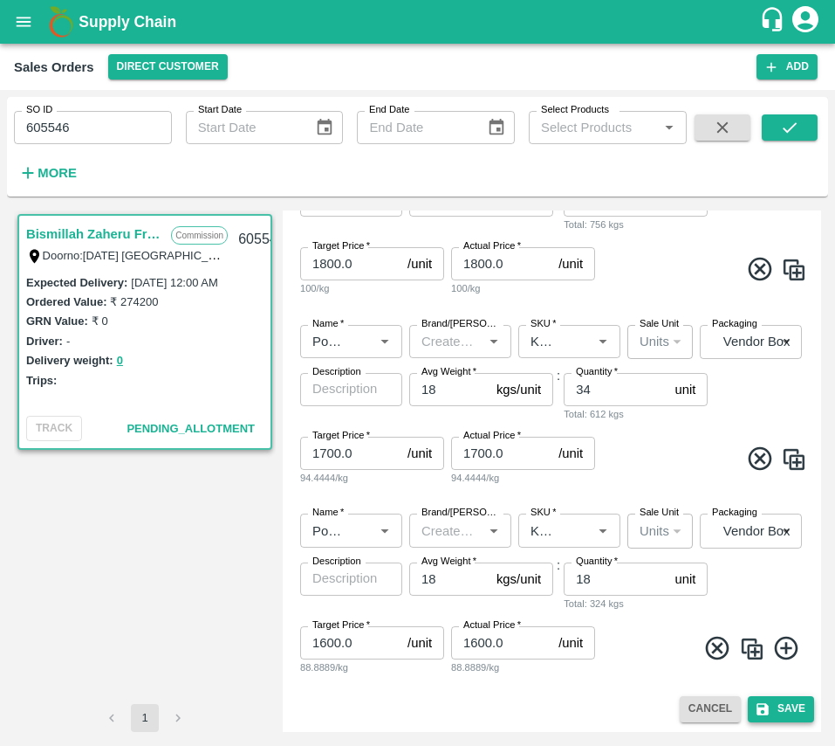
drag, startPoint x: 767, startPoint y: 694, endPoint x: 764, endPoint y: 704, distance: 10.2
click at [764, 700] on div "Edit Sales Order DC   * Direct Customer 6 DC Sale Type   * Commission 2 Sale Ty…" at bounding box center [552, 470] width 539 height 521
click at [764, 700] on icon "submit" at bounding box center [763, 709] width 12 height 12
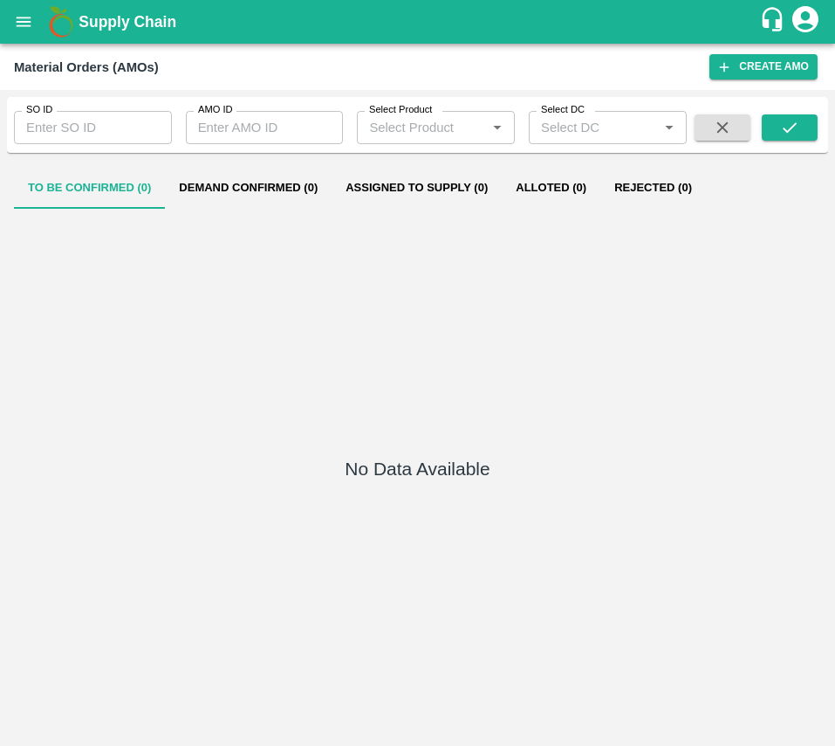
type input "605546"
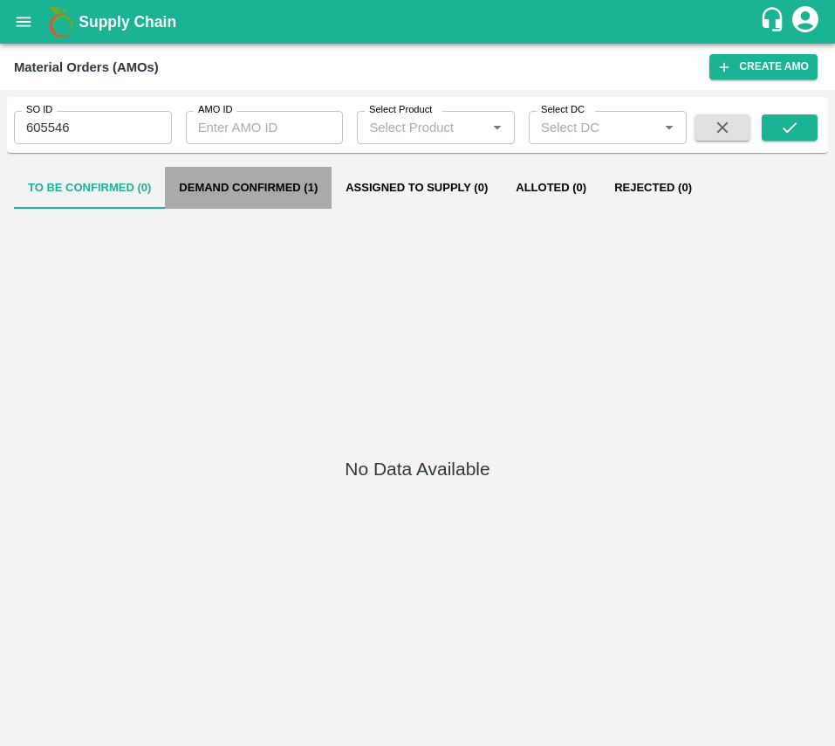
click at [265, 199] on button "Demand Confirmed (1)" at bounding box center [248, 188] width 167 height 42
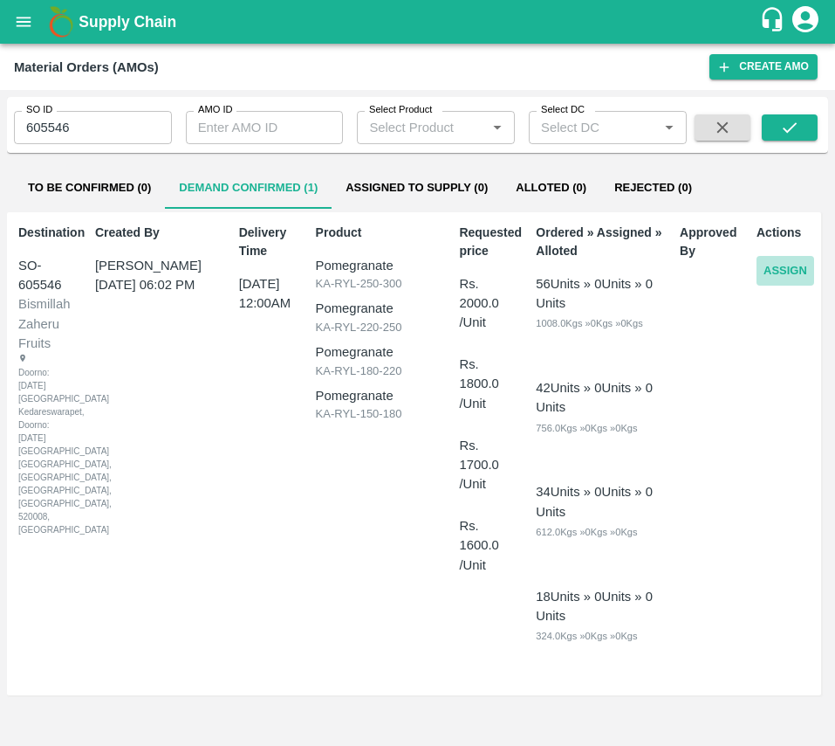
click at [780, 276] on button "Assign" at bounding box center [786, 271] width 58 height 31
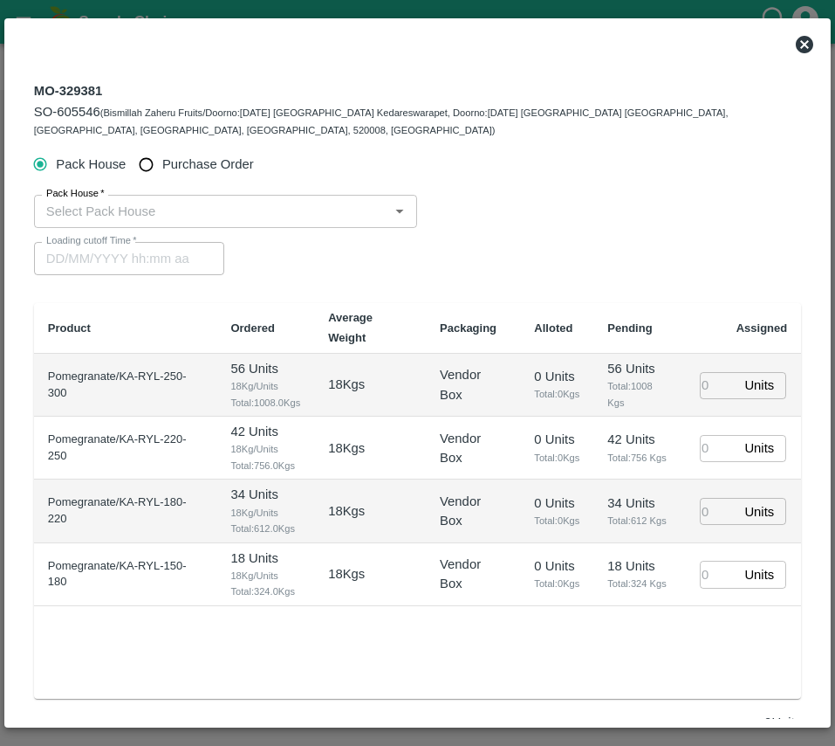
click at [165, 158] on span "Purchase Order" at bounding box center [208, 164] width 92 height 19
click at [162, 158] on input "Purchase Order" at bounding box center [146, 164] width 32 height 32
radio input "true"
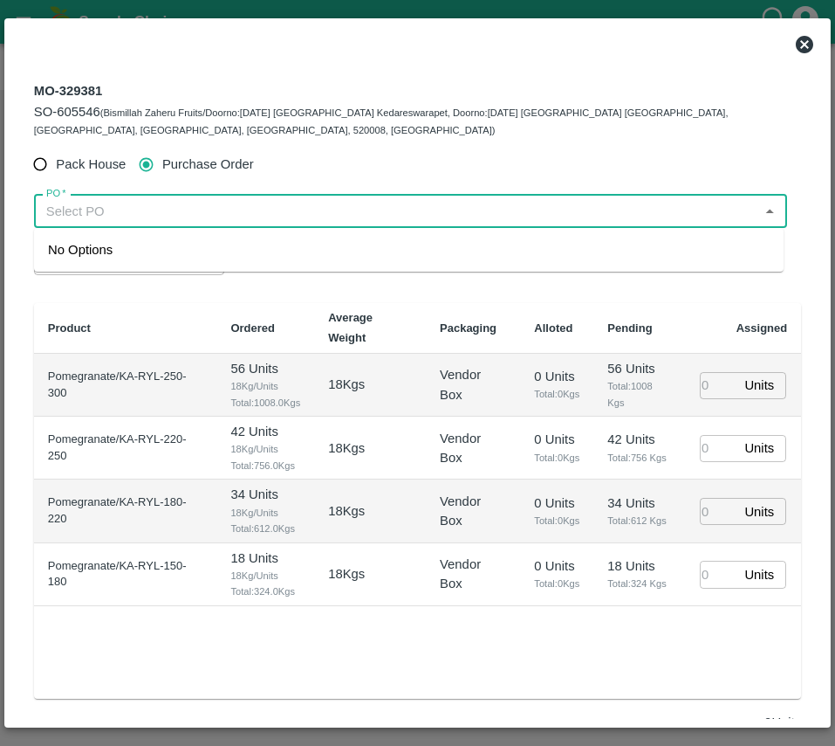
click at [120, 216] on input "PO   *" at bounding box center [396, 211] width 714 height 23
click at [155, 252] on div "PO-178005(S [PERSON_NAME]-9945608836)" at bounding box center [183, 249] width 270 height 19
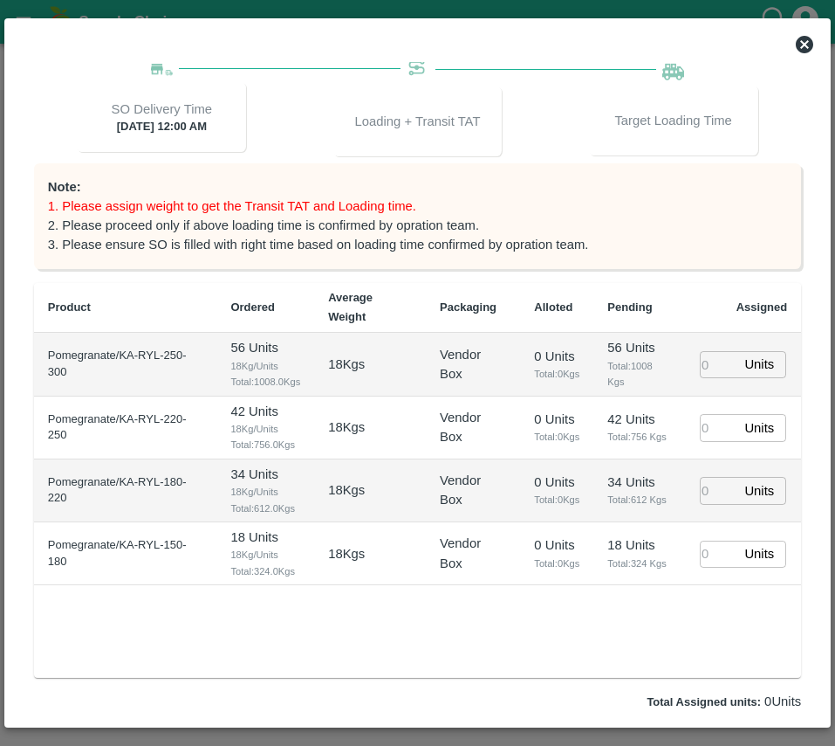
scroll to position [329, 0]
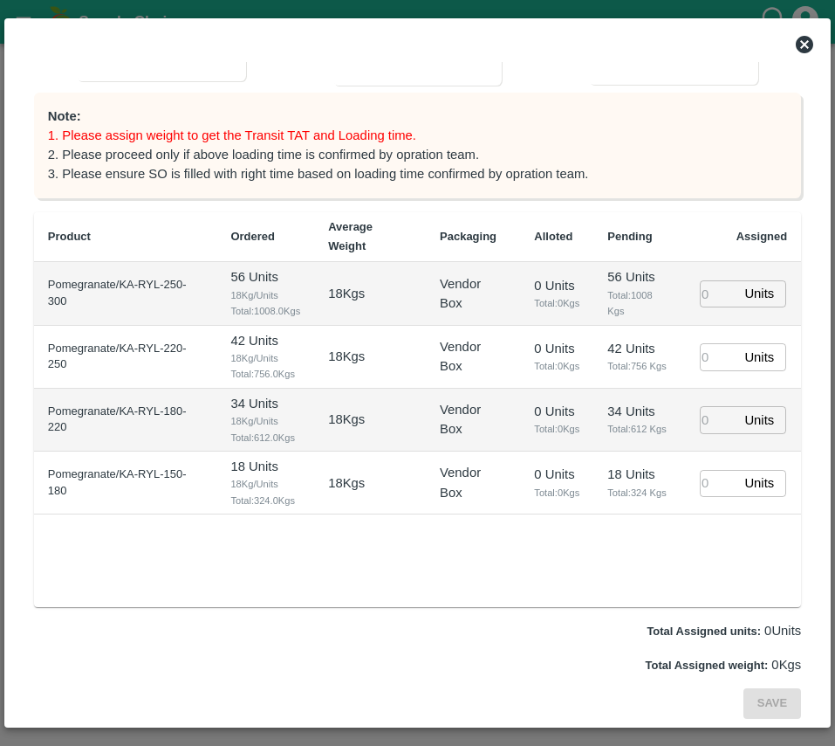
type input "PO-178005(S [PERSON_NAME]-9945608836)"
click at [712, 307] on input "number" at bounding box center [719, 293] width 38 height 27
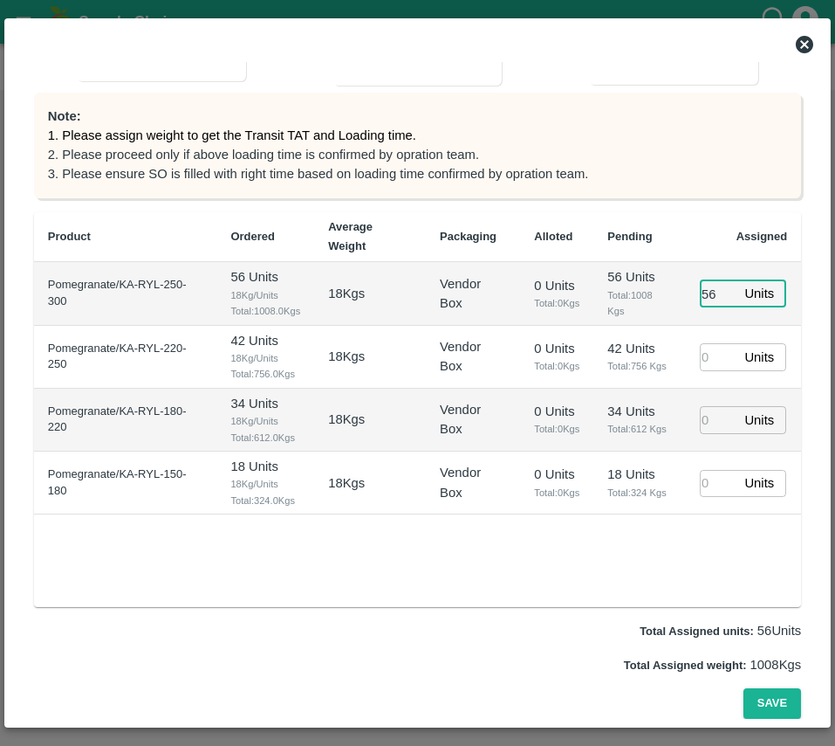
type input "56"
type input "[DATE] 02:14 AM"
click at [709, 370] on input "number" at bounding box center [719, 356] width 38 height 27
type input "42"
click at [712, 433] on input "number" at bounding box center [719, 419] width 38 height 27
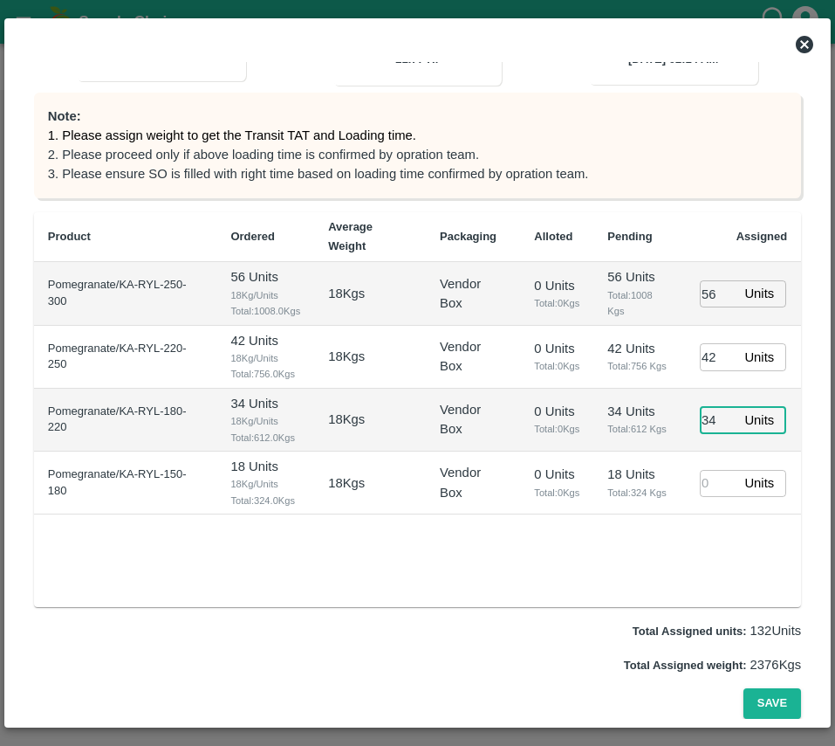
type input "34"
type input "[DATE] 12:14 AM"
click at [705, 497] on input "number" at bounding box center [719, 483] width 38 height 27
type input "18"
type input "[DATE] 01:14 AM"
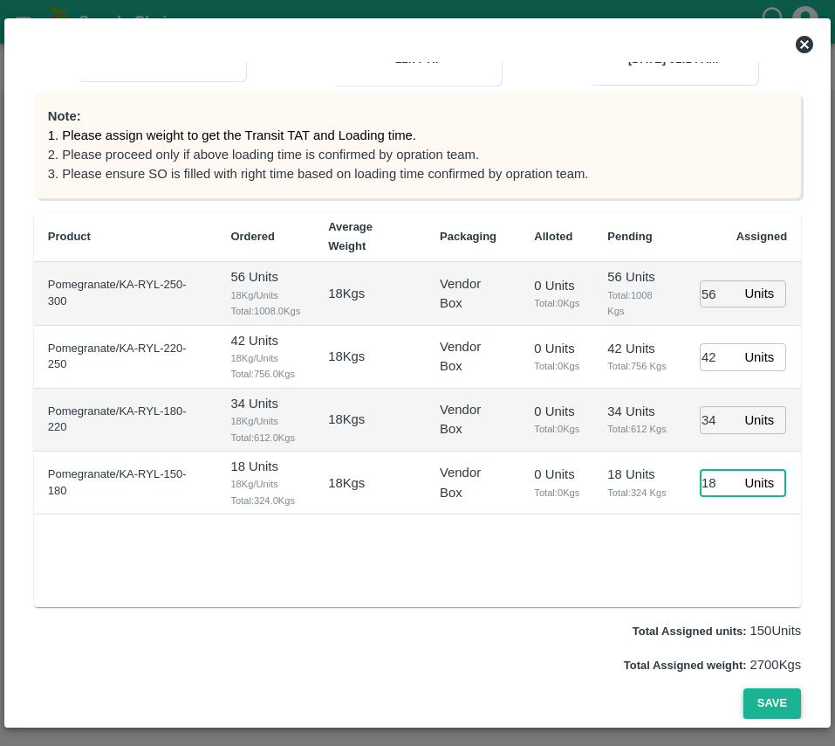
type input "18"
click at [768, 711] on button "Save" at bounding box center [773, 703] width 58 height 31
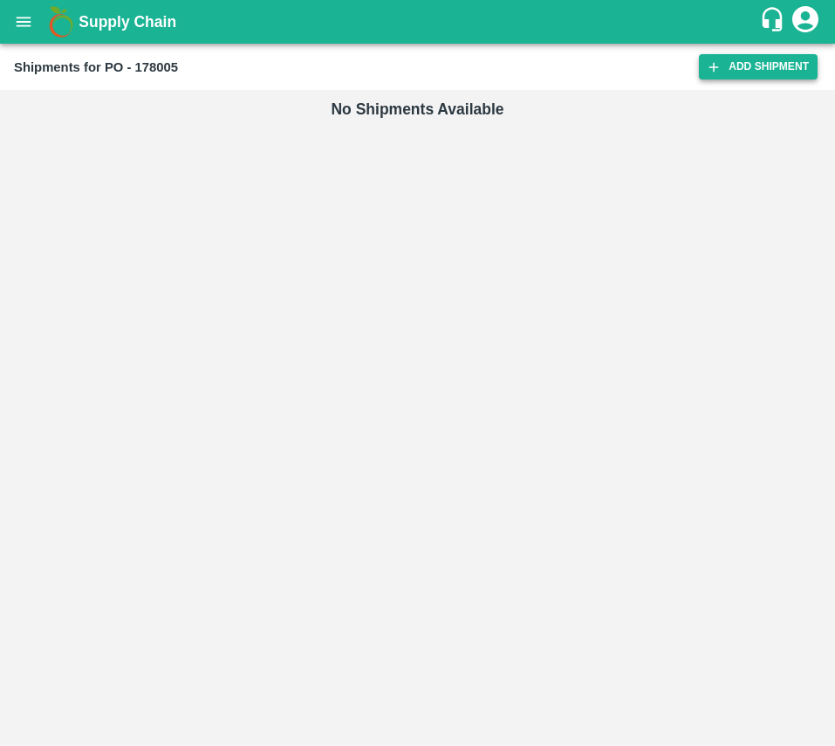
click at [750, 67] on link "Add Shipment" at bounding box center [758, 66] width 119 height 25
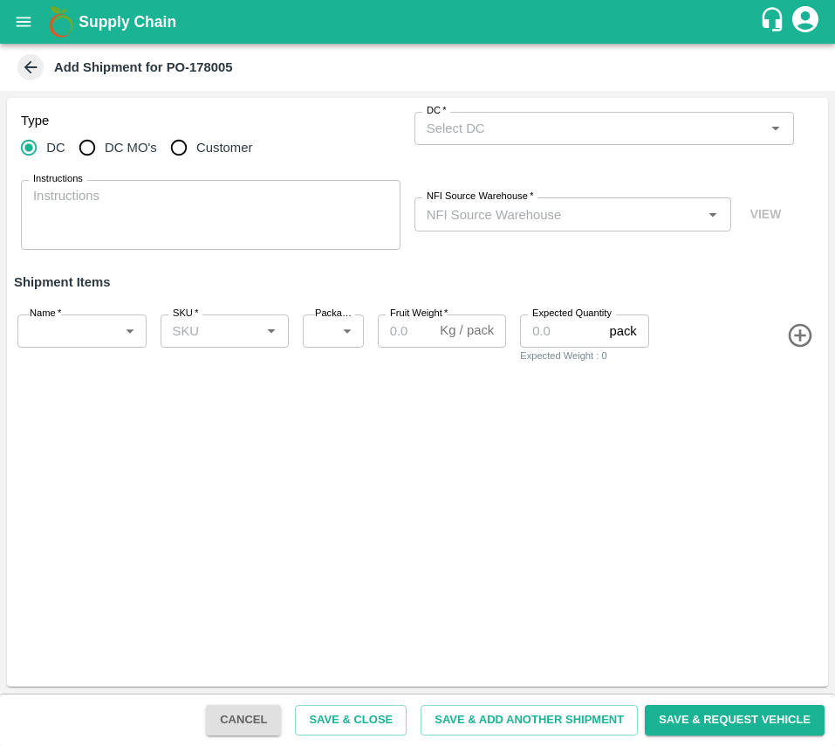
click at [199, 159] on label "Customer" at bounding box center [208, 147] width 92 height 35
click at [196, 159] on input "Customer" at bounding box center [179, 147] width 35 height 35
radio input "true"
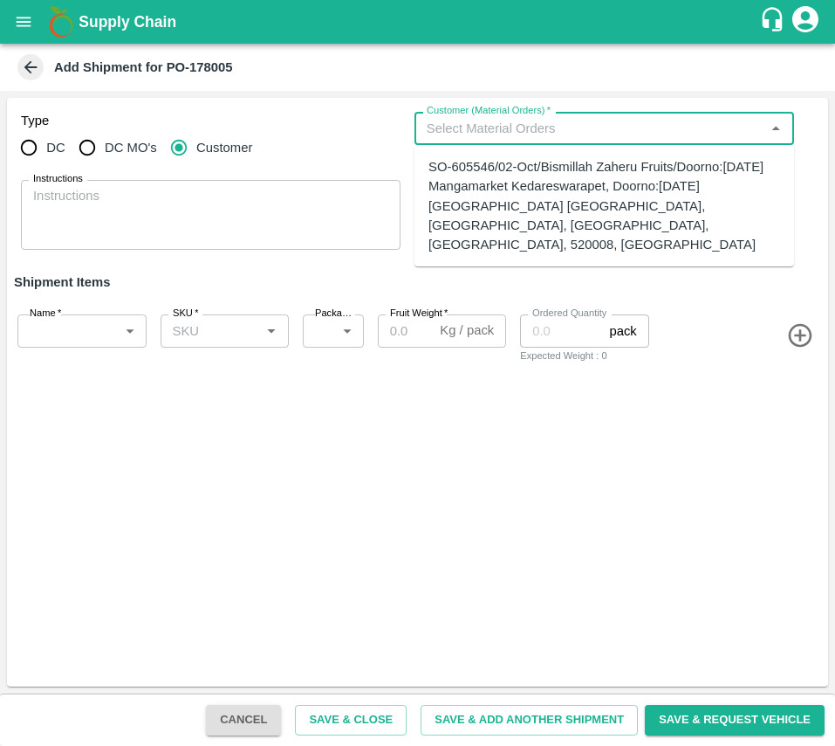
click at [503, 121] on input "Customer (Material Orders)   *" at bounding box center [590, 128] width 340 height 23
click at [503, 205] on div "SO-605546/02-Oct/Bismillah Zaheru Fruits/Doorno:[DATE] Mangamarket Kedareswarap…" at bounding box center [605, 205] width 352 height 97
type input "SO-605546/02-Oct/Bismillah Zaheru Fruits/Doorno:[DATE] Mangamarket Kedareswarap…"
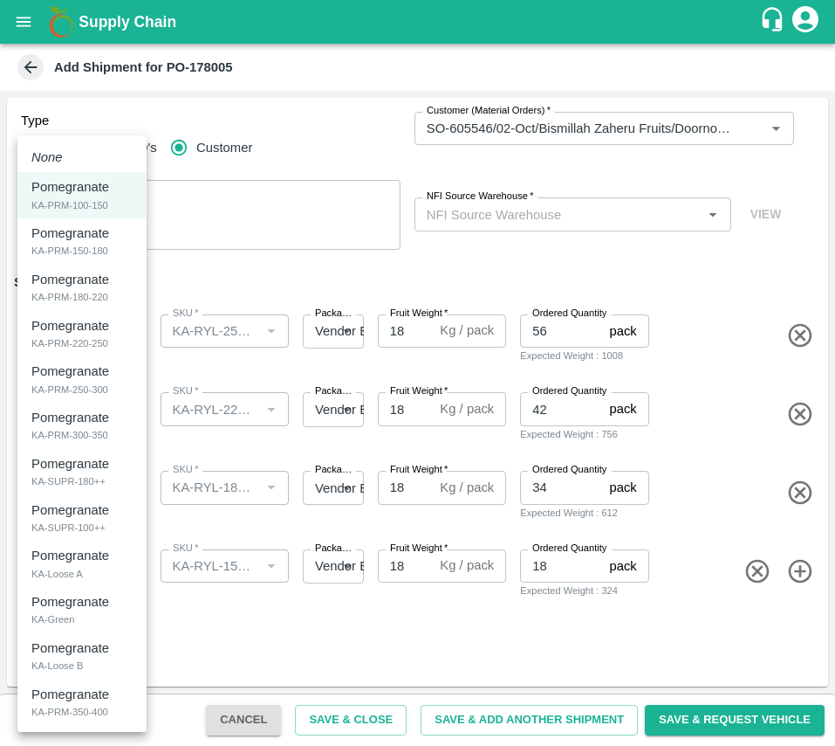
click at [59, 345] on body "Supply Chain Add Shipment for PO-178005 Type DC DC MO's Customer Customer (Mate…" at bounding box center [417, 373] width 835 height 746
click at [86, 388] on div "KA-PRM-250-300" at bounding box center [69, 390] width 77 height 16
type input "2071404"
click at [83, 421] on body "Supply Chain Add Shipment for PO-178005 Type DC DC MO's Customer Customer (Mate…" at bounding box center [417, 373] width 835 height 746
click at [89, 340] on div "KA-PRM-220-250" at bounding box center [69, 343] width 77 height 16
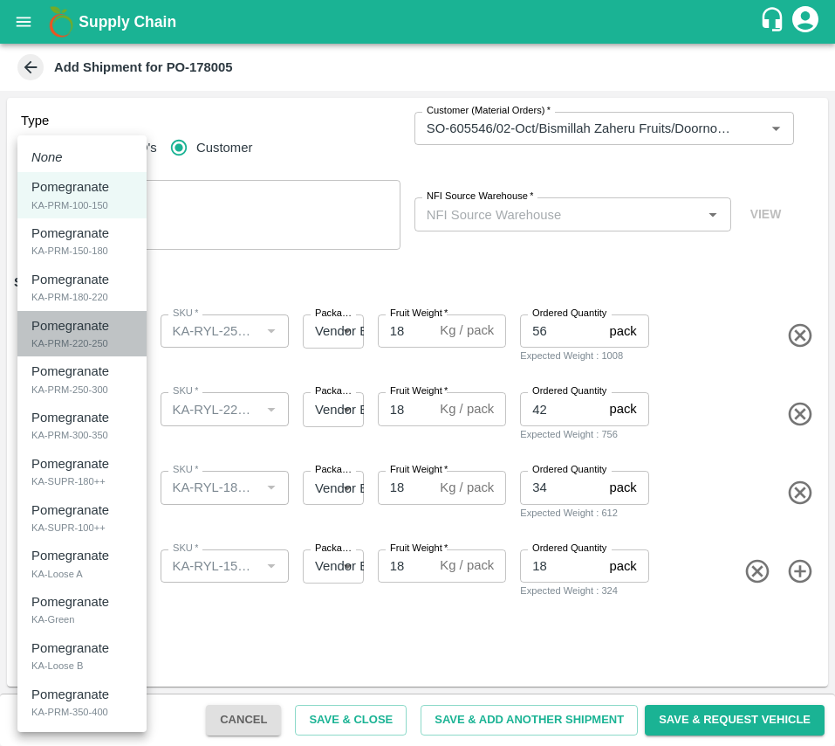
type input "2071403"
click at [58, 500] on body "Supply Chain Add Shipment for PO-178005 Type DC DC MO's Customer Customer (Mate…" at bounding box center [417, 373] width 835 height 746
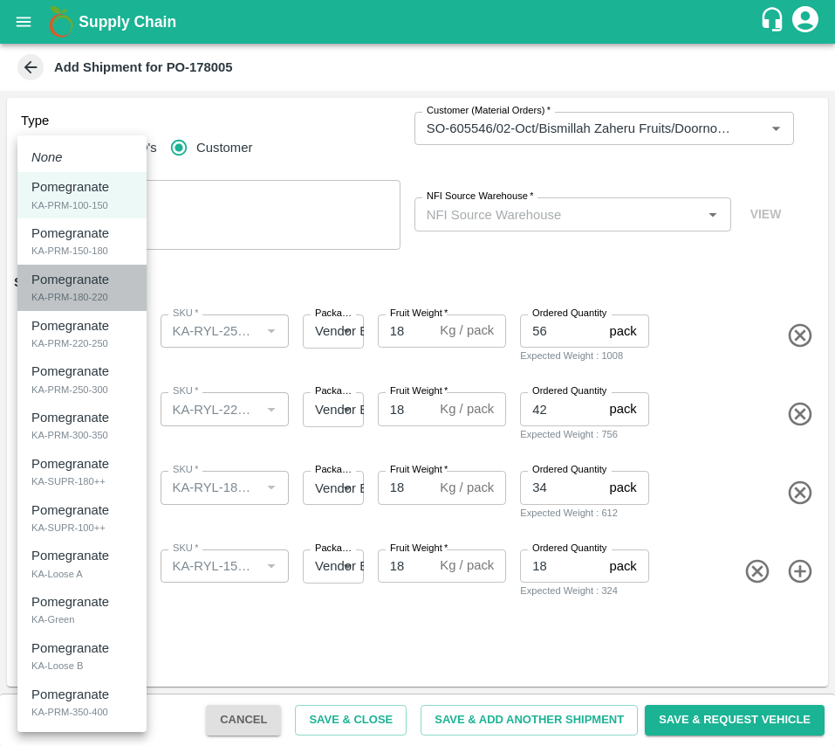
click at [79, 283] on p "Pomegranate" at bounding box center [70, 279] width 78 height 19
type input "2071402"
click at [45, 583] on body "Supply Chain Add Shipment for PO-178005 Type DC DC MO's Customer Customer (Mate…" at bounding box center [417, 373] width 835 height 746
click at [93, 204] on div "KA-PRM-100-150" at bounding box center [69, 205] width 77 height 16
click at [76, 554] on body "Supply Chain Add Shipment for PO-178005 Type DC DC MO's Customer Customer (Mate…" at bounding box center [417, 373] width 835 height 746
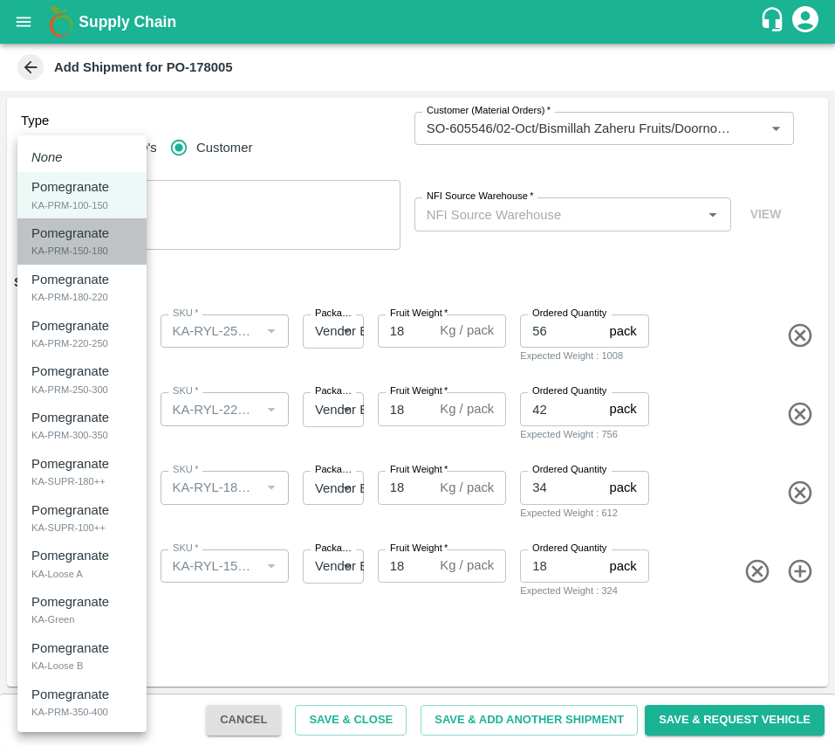
click at [119, 249] on div "Pomegranate KA-PRM-150-180" at bounding box center [81, 241] width 101 height 36
type input "2071401"
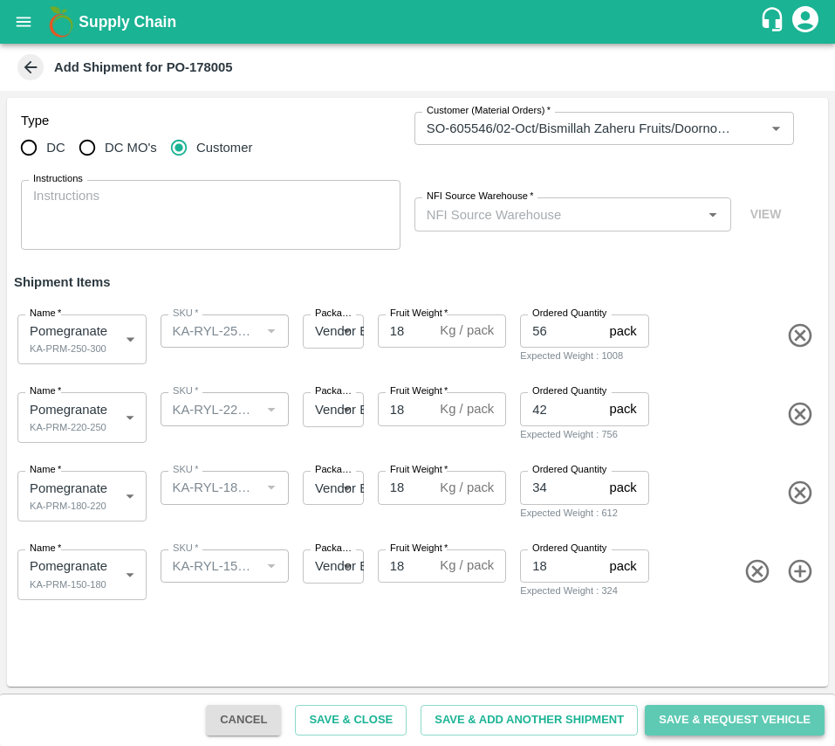
click at [712, 710] on button "Save & Request Vehicle" at bounding box center [735, 720] width 180 height 31
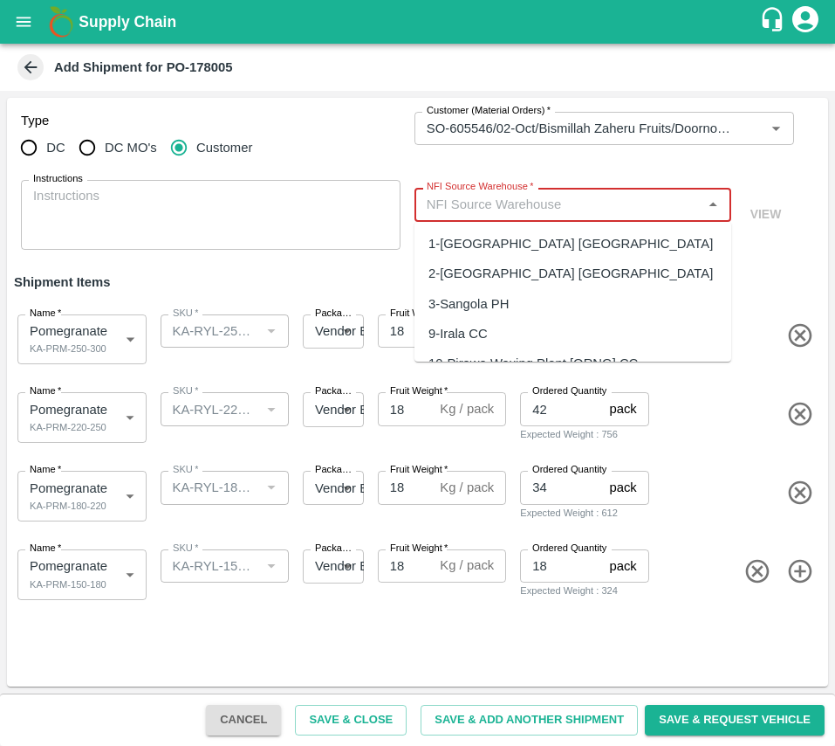
click at [536, 208] on input "NFI Source Warehouse   *" at bounding box center [559, 204] width 278 height 23
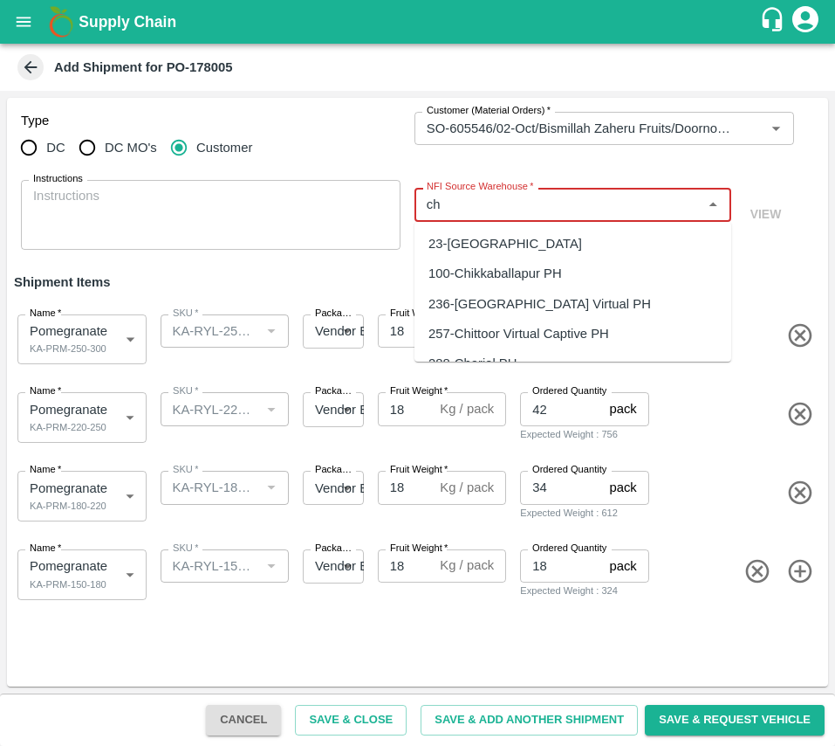
click at [540, 272] on div "100-Chikkaballapur PH" at bounding box center [496, 273] width 134 height 19
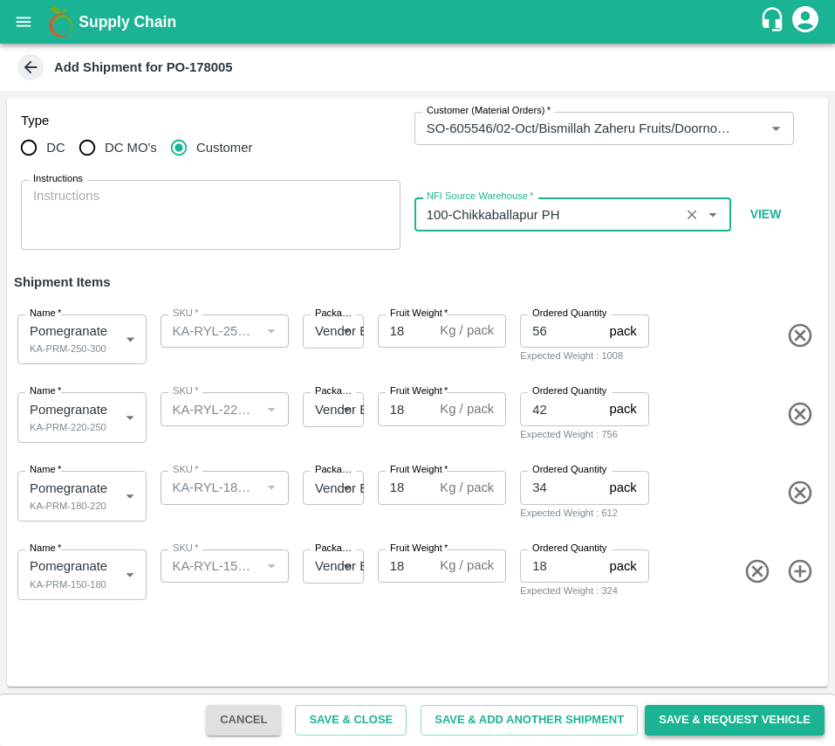
type input "100-Chikkaballapur PH"
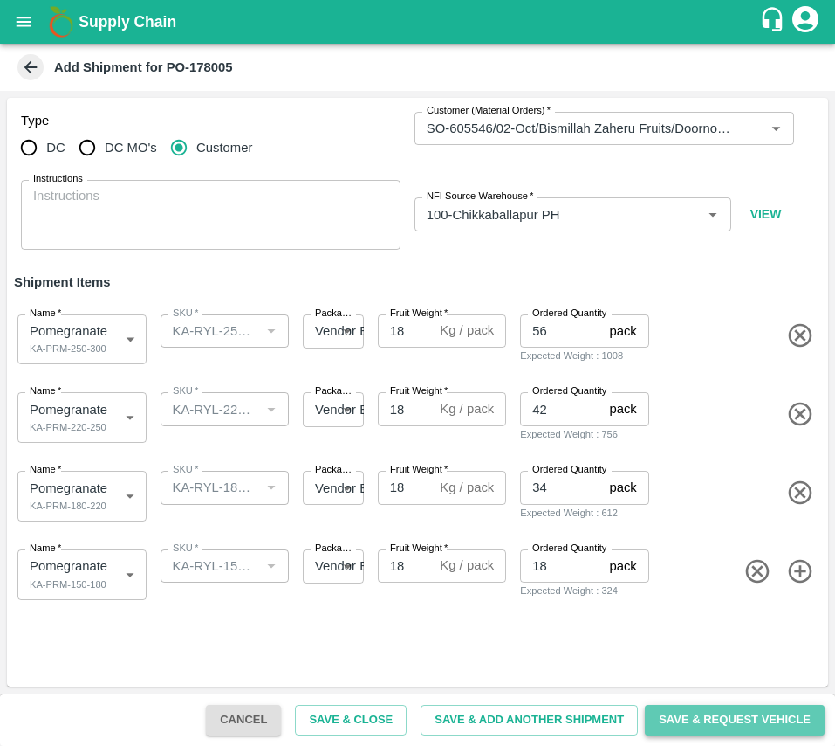
click at [698, 727] on button "Save & Request Vehicle" at bounding box center [735, 720] width 180 height 31
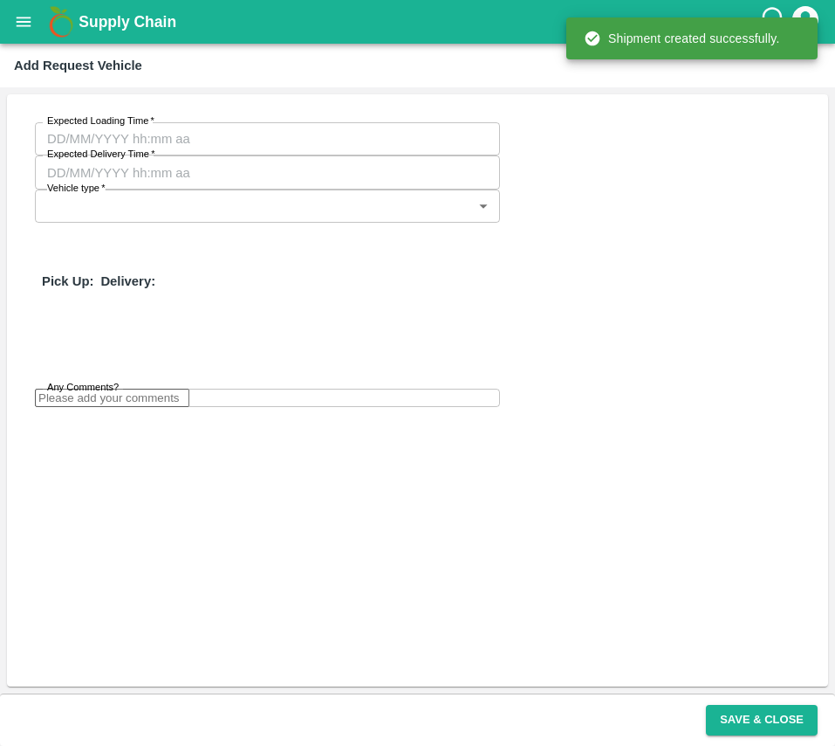
type input "DD/MM/YYYY hh:mm aa"
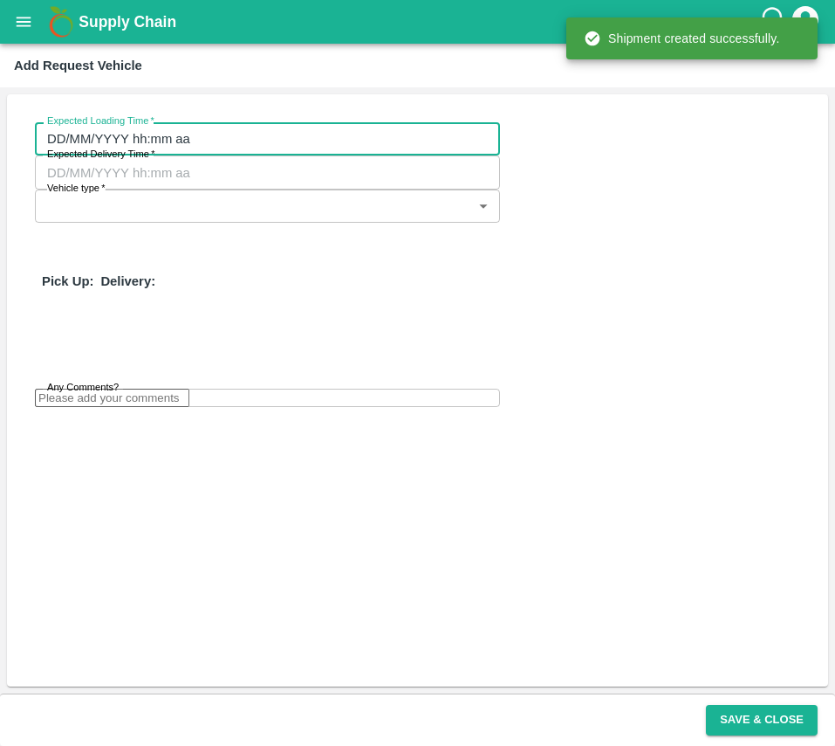
click at [74, 141] on input "DD/MM/YYYY hh:mm aa" at bounding box center [261, 138] width 453 height 33
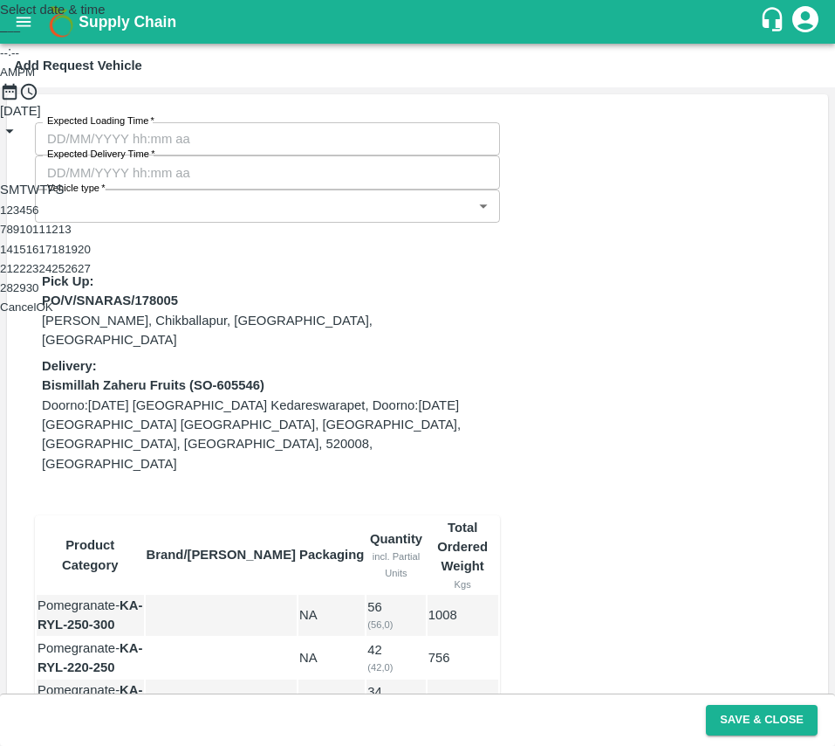
type input "[DATE] 01:14 AM"
click at [26, 275] on button "22" at bounding box center [19, 268] width 13 height 13
type input "[DATE] 12:00 AM"
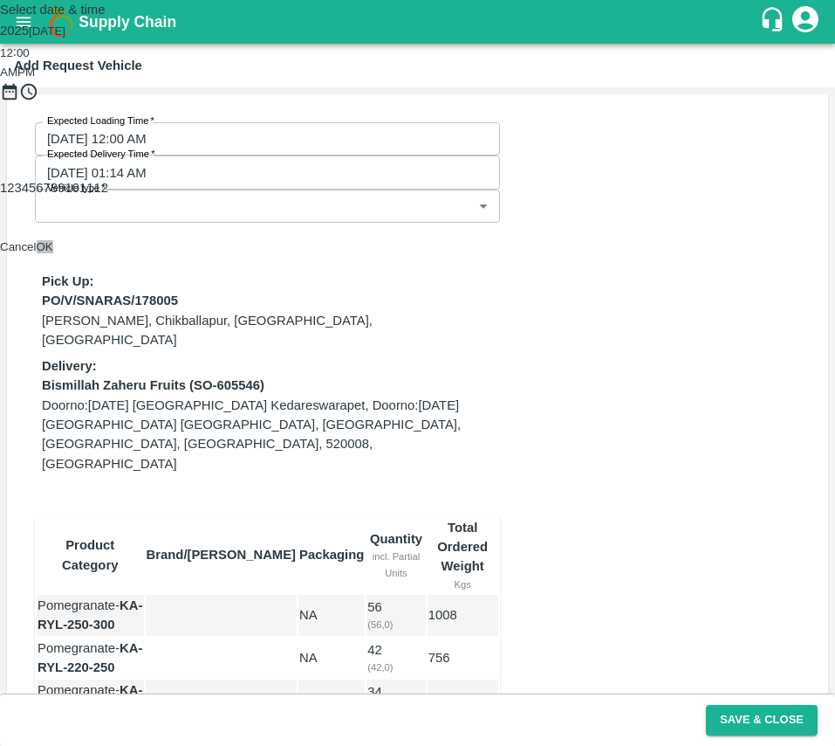
click at [53, 253] on button "OK" at bounding box center [45, 246] width 17 height 13
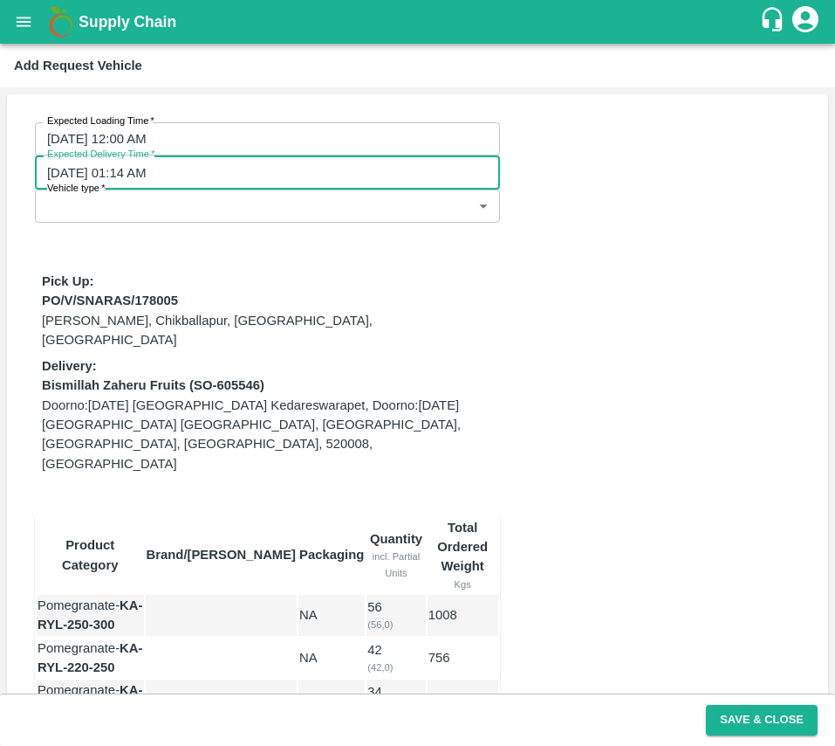
click at [320, 155] on input "[DATE] 01:14 AM" at bounding box center [261, 171] width 453 height 33
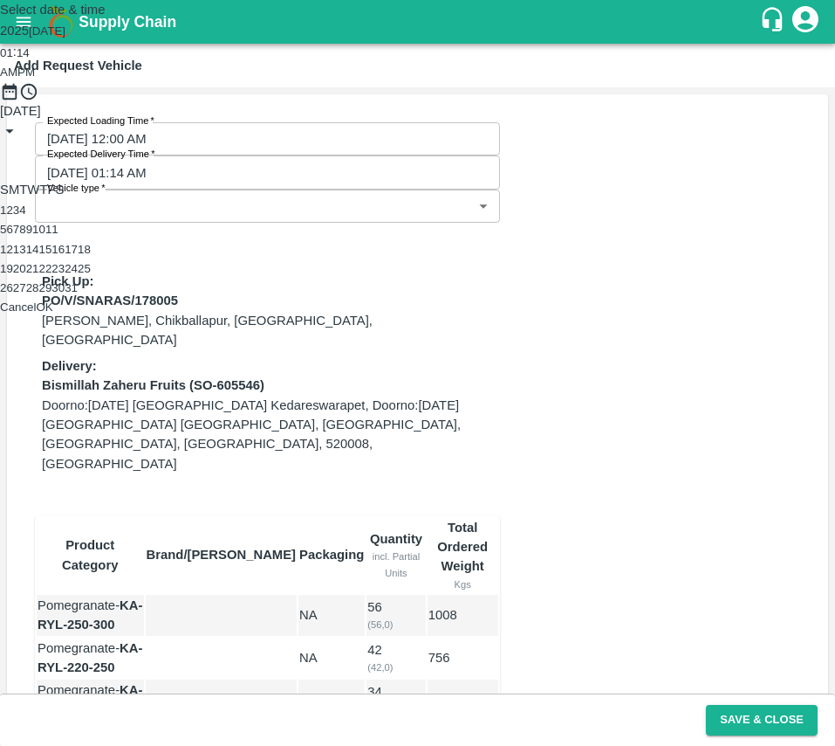
click at [0, 152] on icon "Previous month" at bounding box center [0, 152] width 0 height 0
click at [646, 316] on div "Select date & time [DATE] 01 : 14 AM PM [DATE] S M T W T F S 1 2 3 4 5 6 7 8 9 …" at bounding box center [417, 158] width 835 height 316
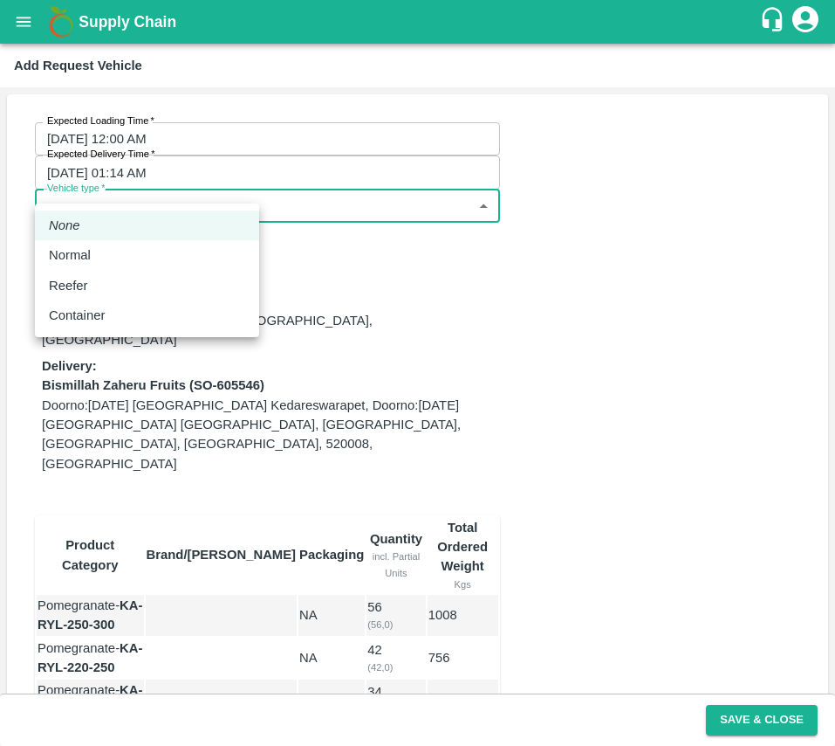
click at [155, 175] on body "Supply Chain Add Request Vehicle Expected Loading Time   * [DATE] 12:00 AM Expe…" at bounding box center [417, 373] width 835 height 746
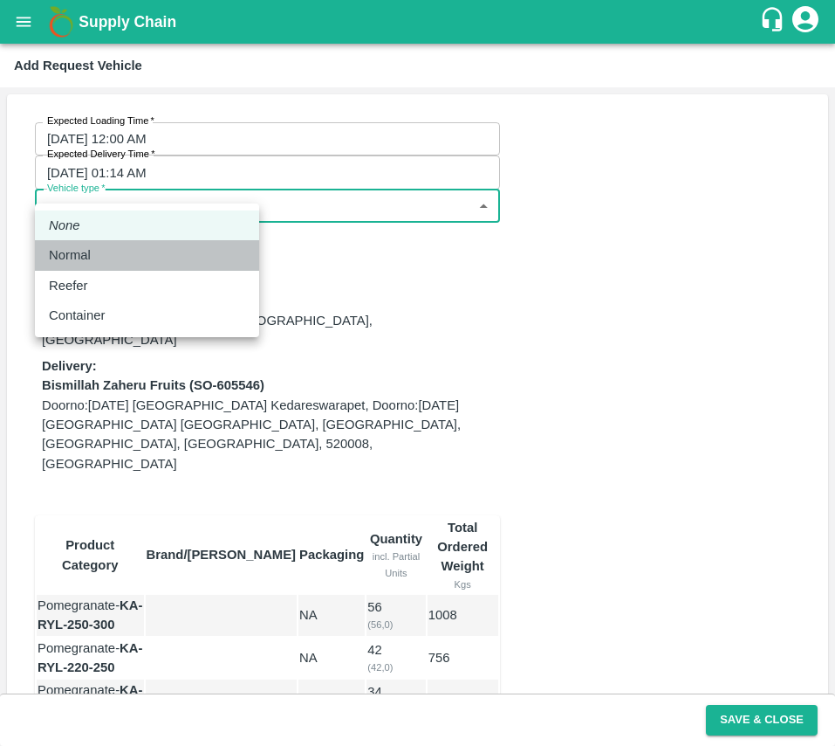
click at [152, 266] on li "Normal" at bounding box center [147, 255] width 224 height 30
type input "1"
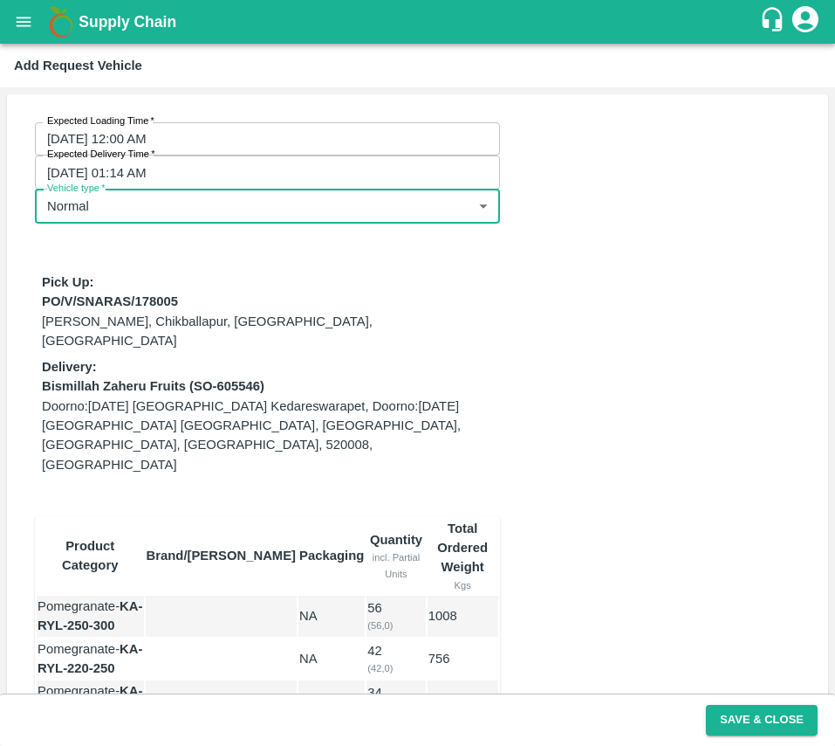
scroll to position [182, 0]
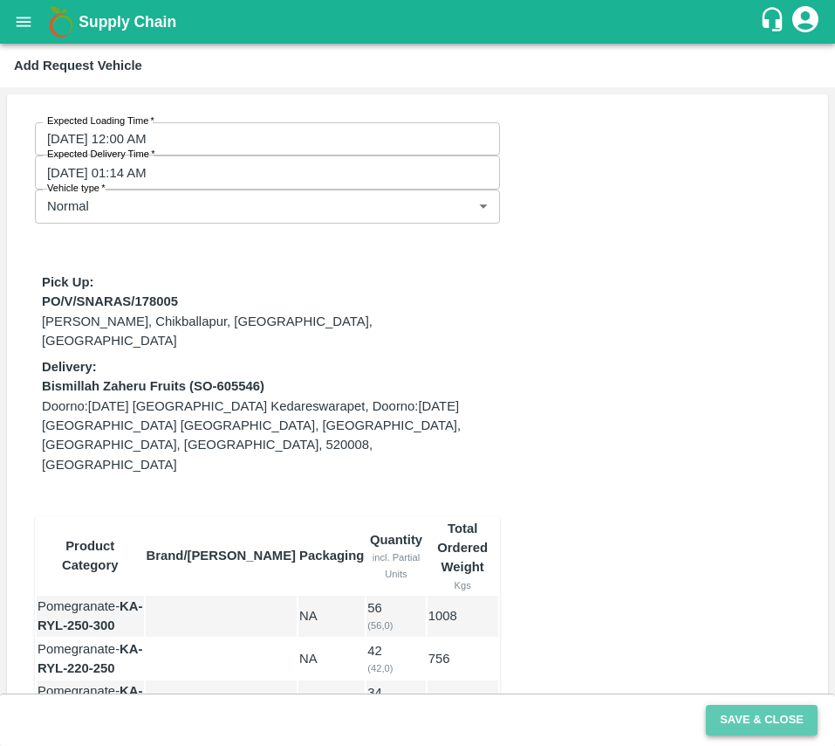
click at [753, 727] on button "Save & Close" at bounding box center [762, 720] width 112 height 31
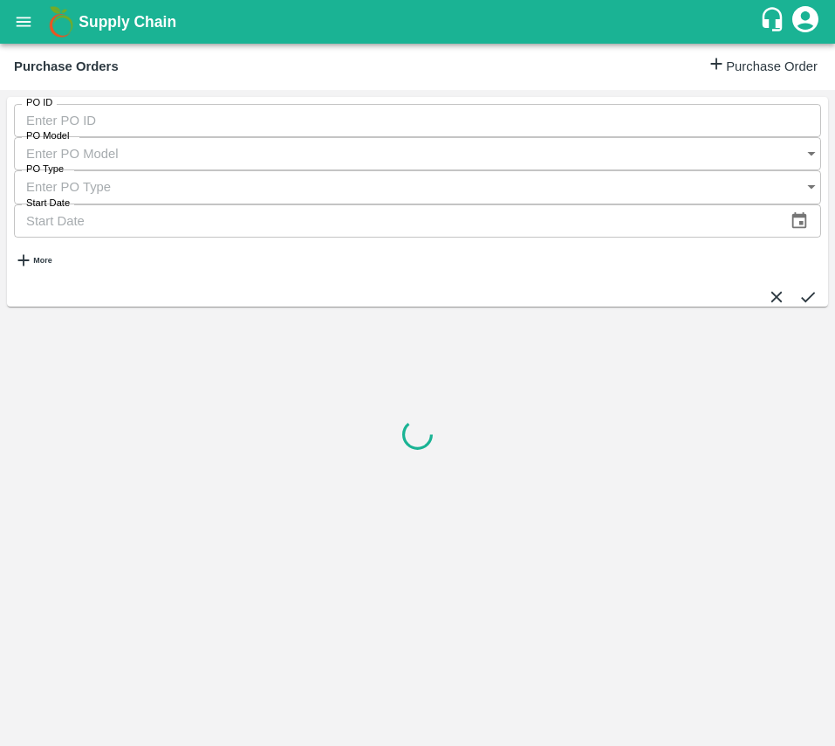
click at [58, 188] on div "PO ID PO ID PO Model PO Model   * PO Type PO Type   * Start Date Start Date More" at bounding box center [418, 202] width 822 height 210
click at [52, 256] on strong "More" at bounding box center [42, 260] width 18 height 9
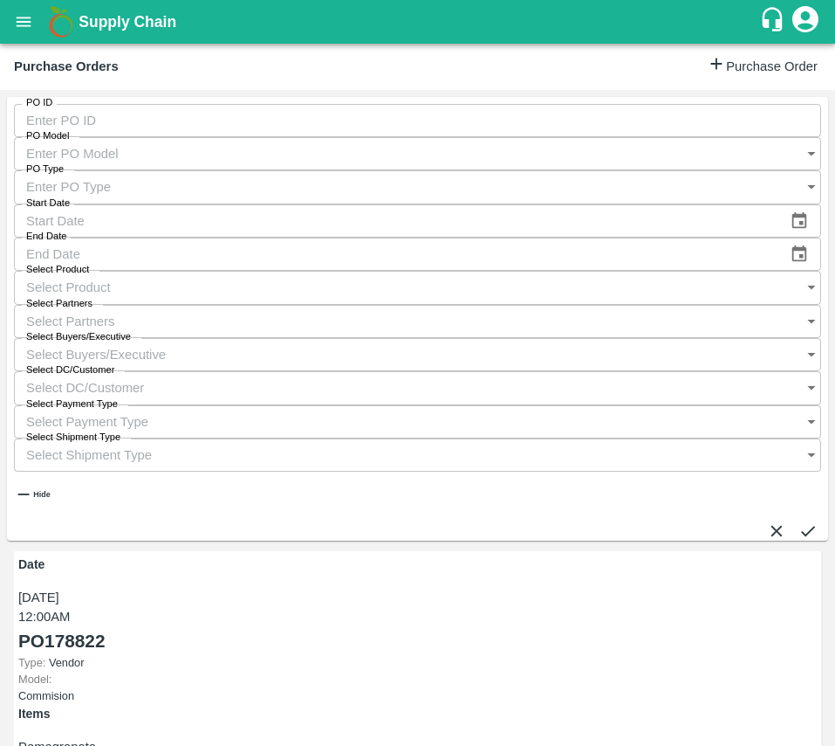
click at [602, 338] on input "Select Buyers/Executive" at bounding box center [401, 354] width 774 height 33
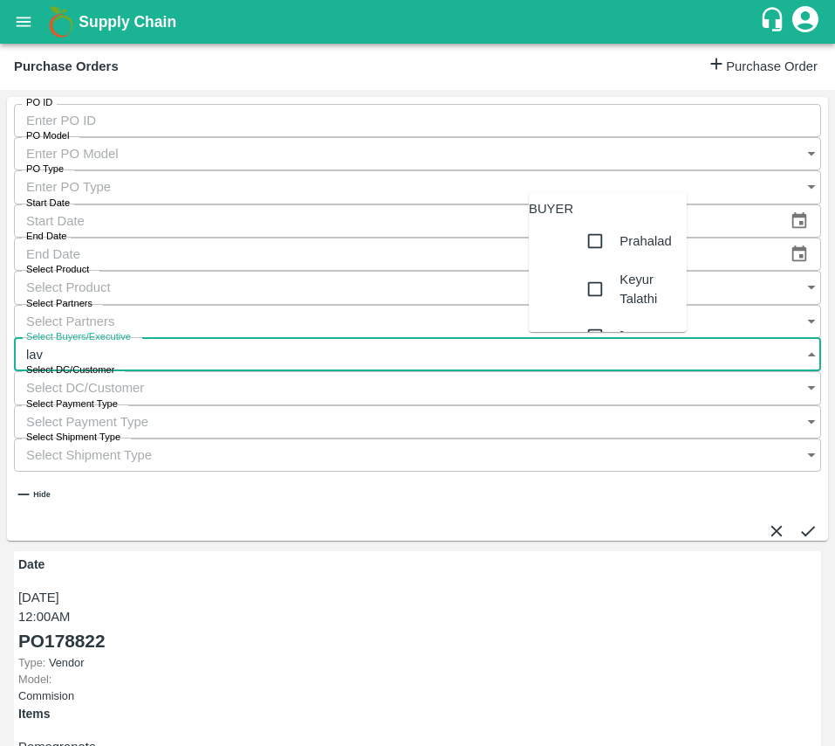
type input "lava"
click at [588, 270] on div "Lavanur Naga Sivananda Reddy" at bounding box center [625, 262] width 123 height 88
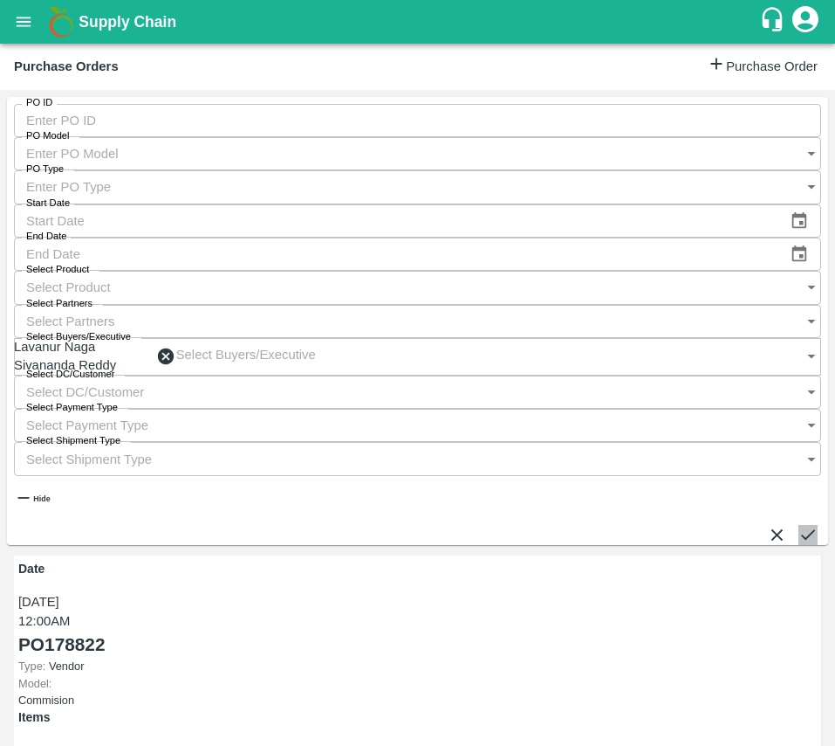
click at [799, 525] on button "submit" at bounding box center [808, 534] width 19 height 19
click at [615, 739] on div "PO ID PO ID PO Model PO Model   * PO Type PO Type   * Start Date Start Date End…" at bounding box center [417, 418] width 835 height 656
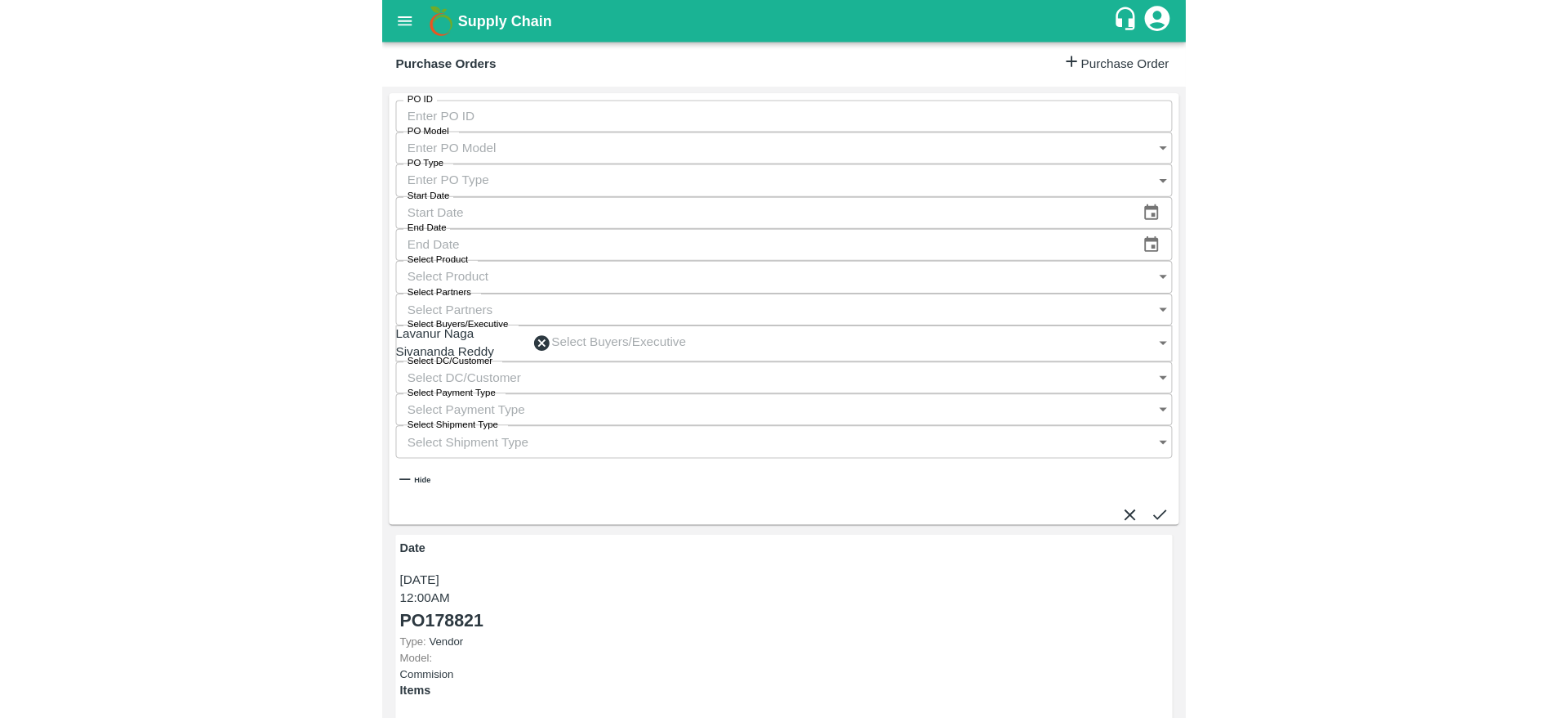
scroll to position [184, 0]
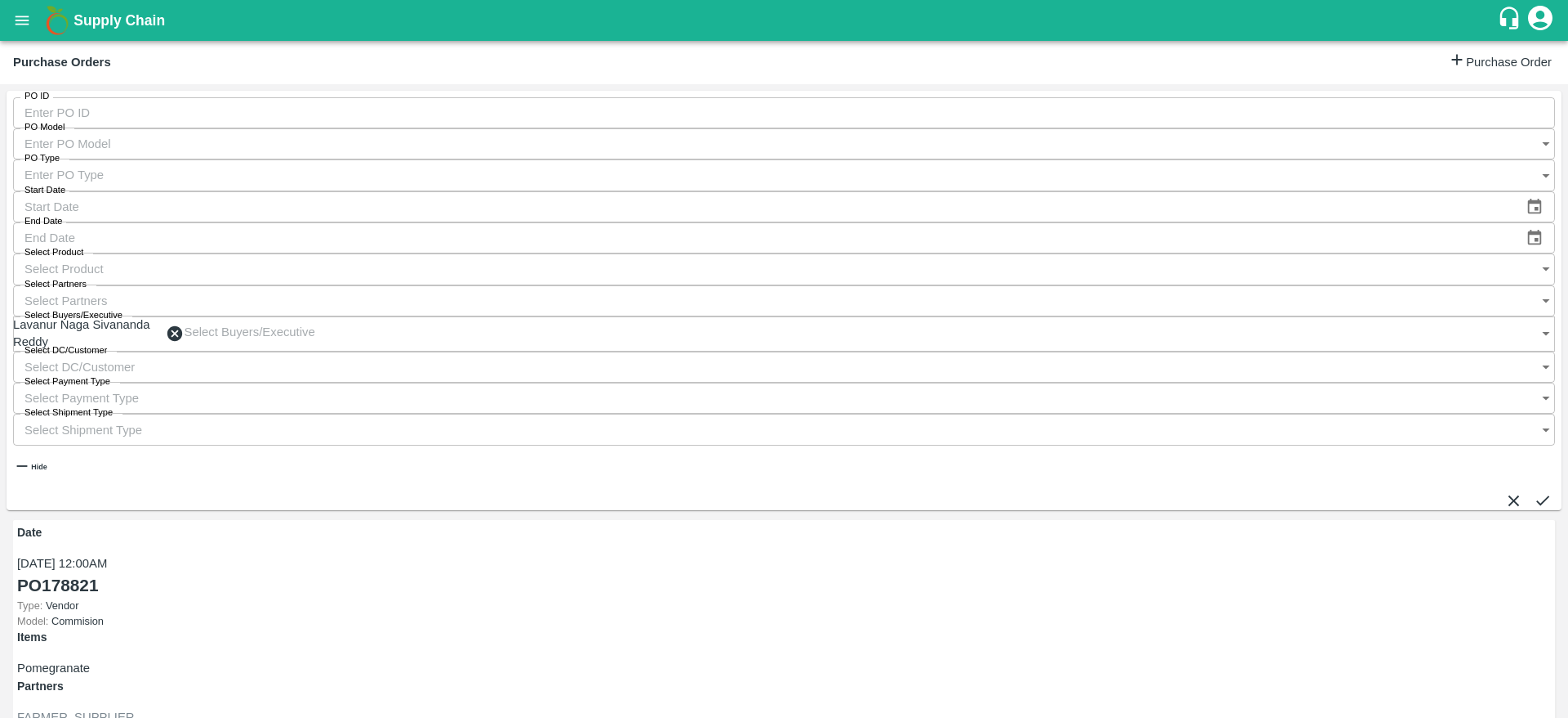
drag, startPoint x: 1010, startPoint y: 616, endPoint x: 899, endPoint y: 628, distance: 111.6
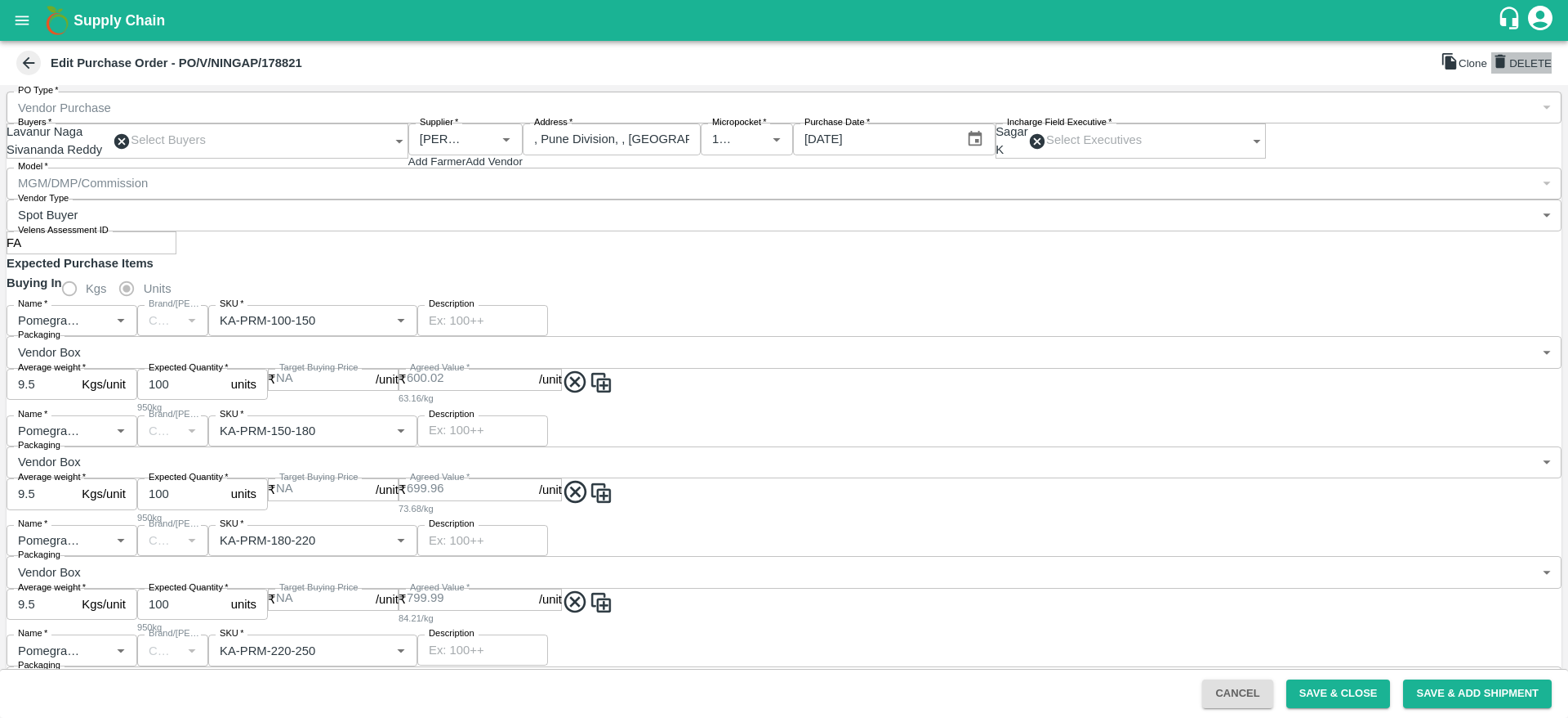
click at [781, 71] on button "DELETE" at bounding box center [1521, 63] width 61 height 21
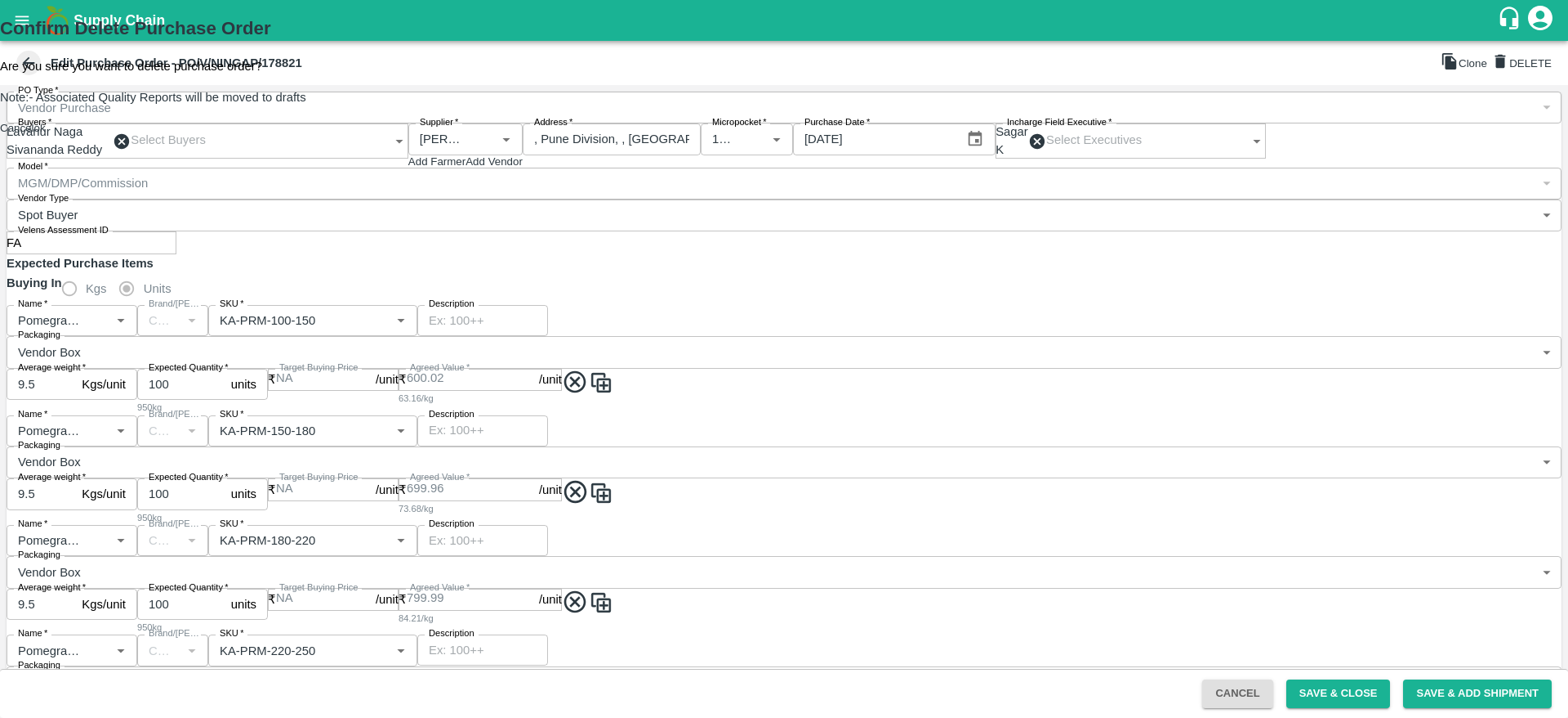
click at [46, 134] on button "ok" at bounding box center [40, 127] width 11 height 12
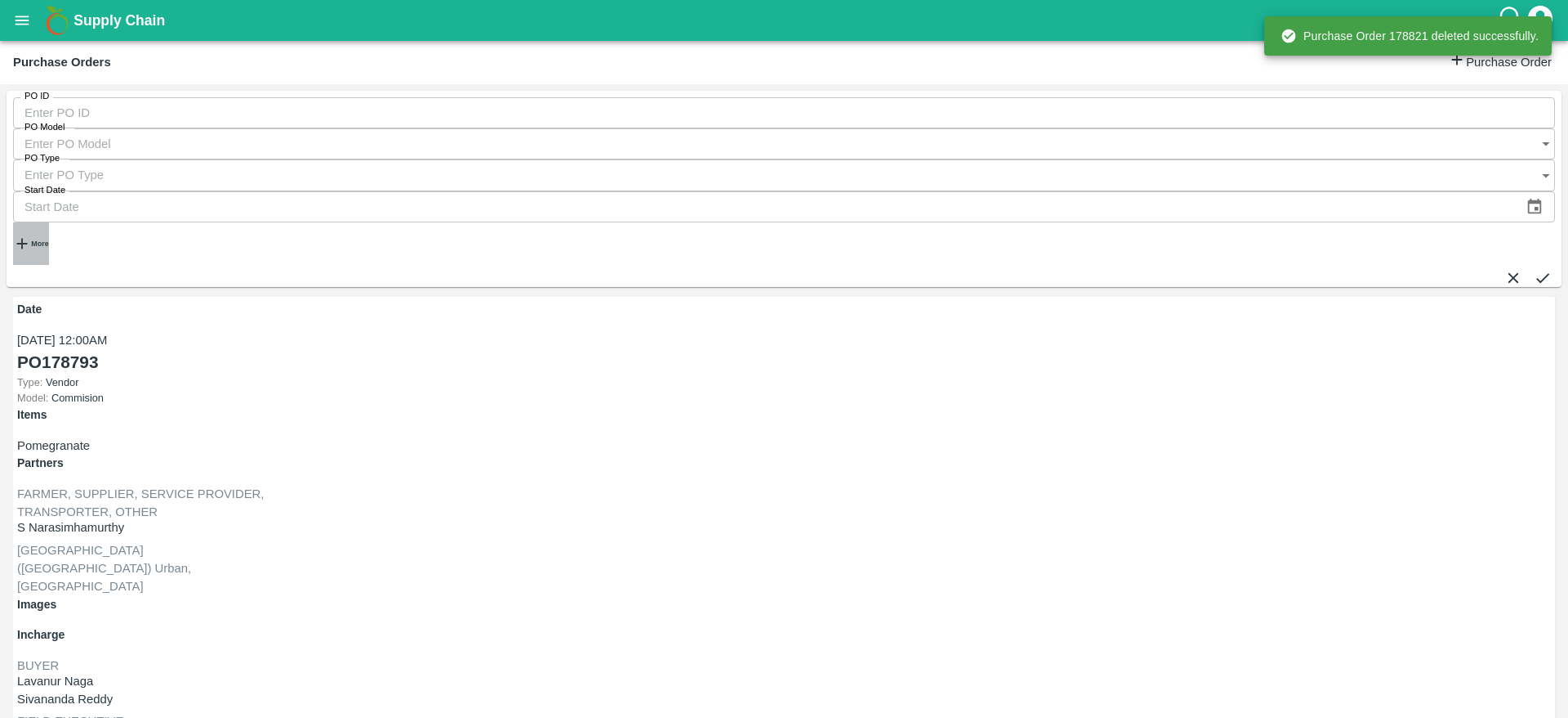
click at [49, 240] on h6 "More" at bounding box center [39, 243] width 17 height 8
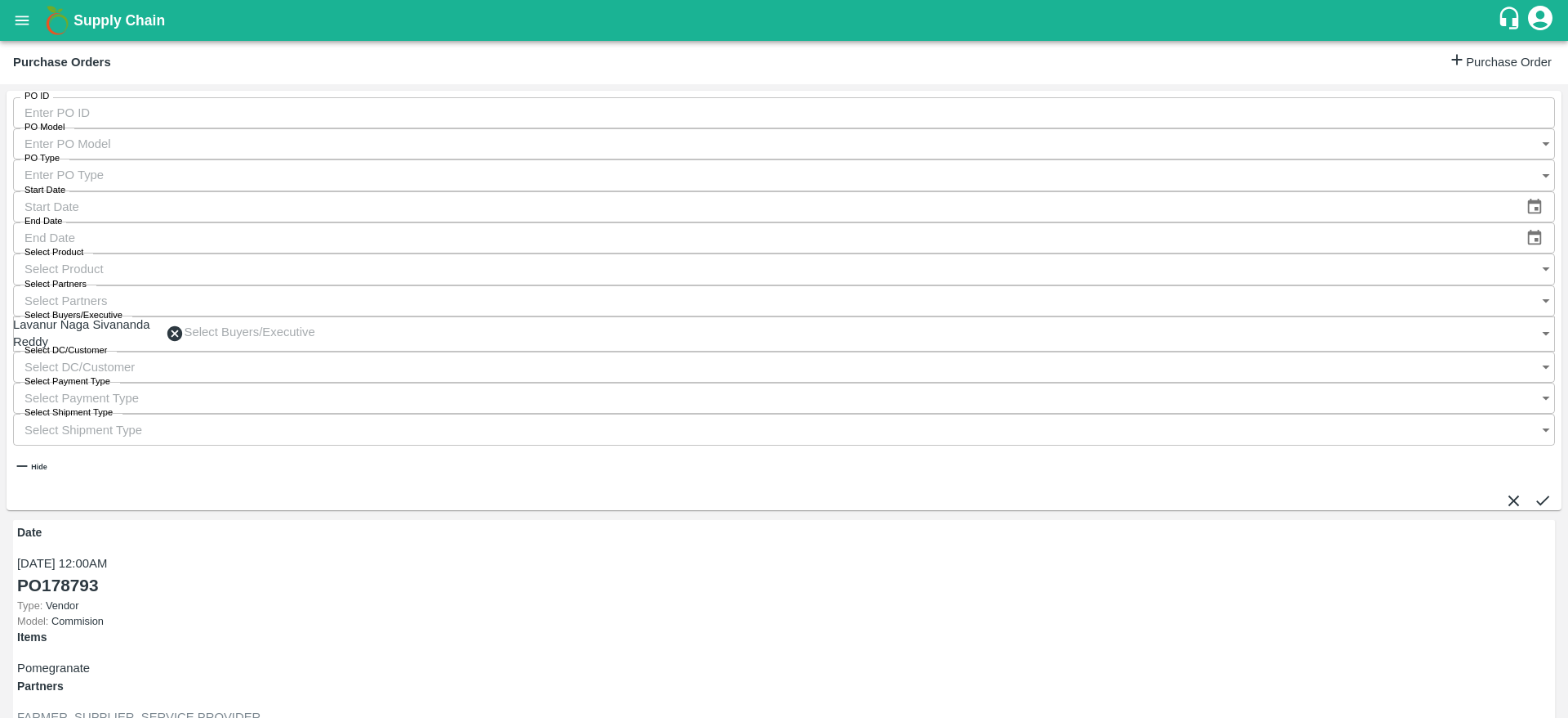
click at [781, 491] on button "submit" at bounding box center [1543, 500] width 18 height 18
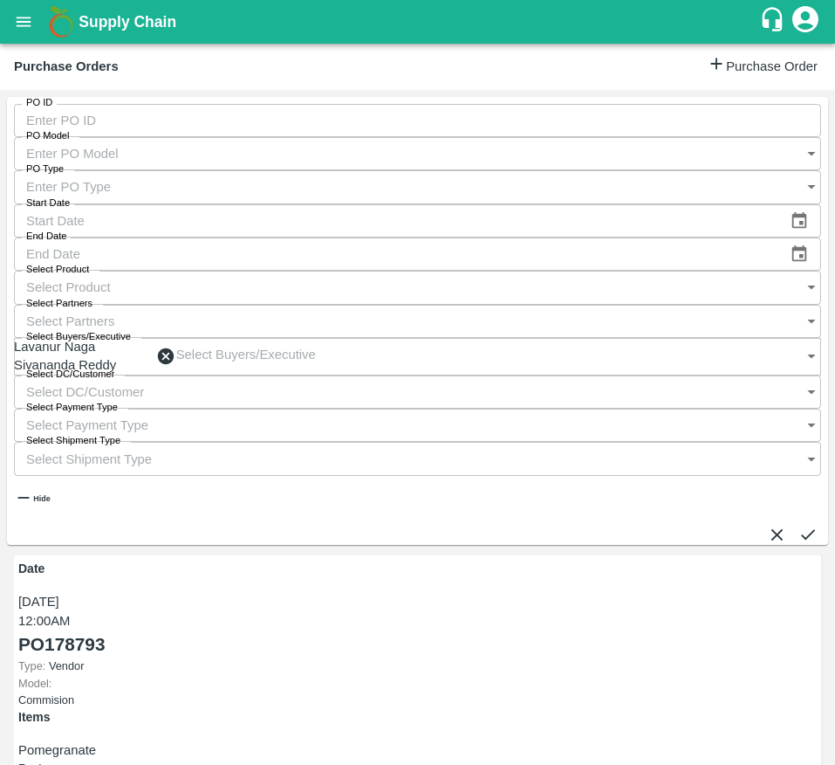
scroll to position [1184, 0]
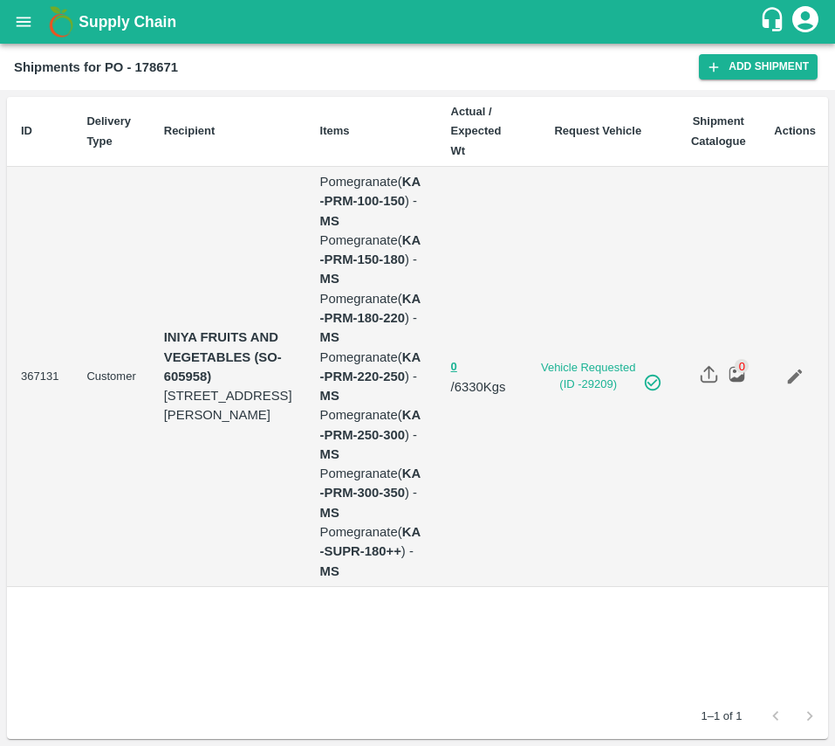
click at [734, 82] on div "Shipments for PO - 178671 Add Shipment" at bounding box center [417, 67] width 835 height 46
click at [272, 196] on td "INIYA FRUITS AND VEGETABLES (SO-605958) TC/73, [PERSON_NAME] FRUITS MARKET KOYA…" at bounding box center [228, 377] width 156 height 420
